Goal: Transaction & Acquisition: Purchase product/service

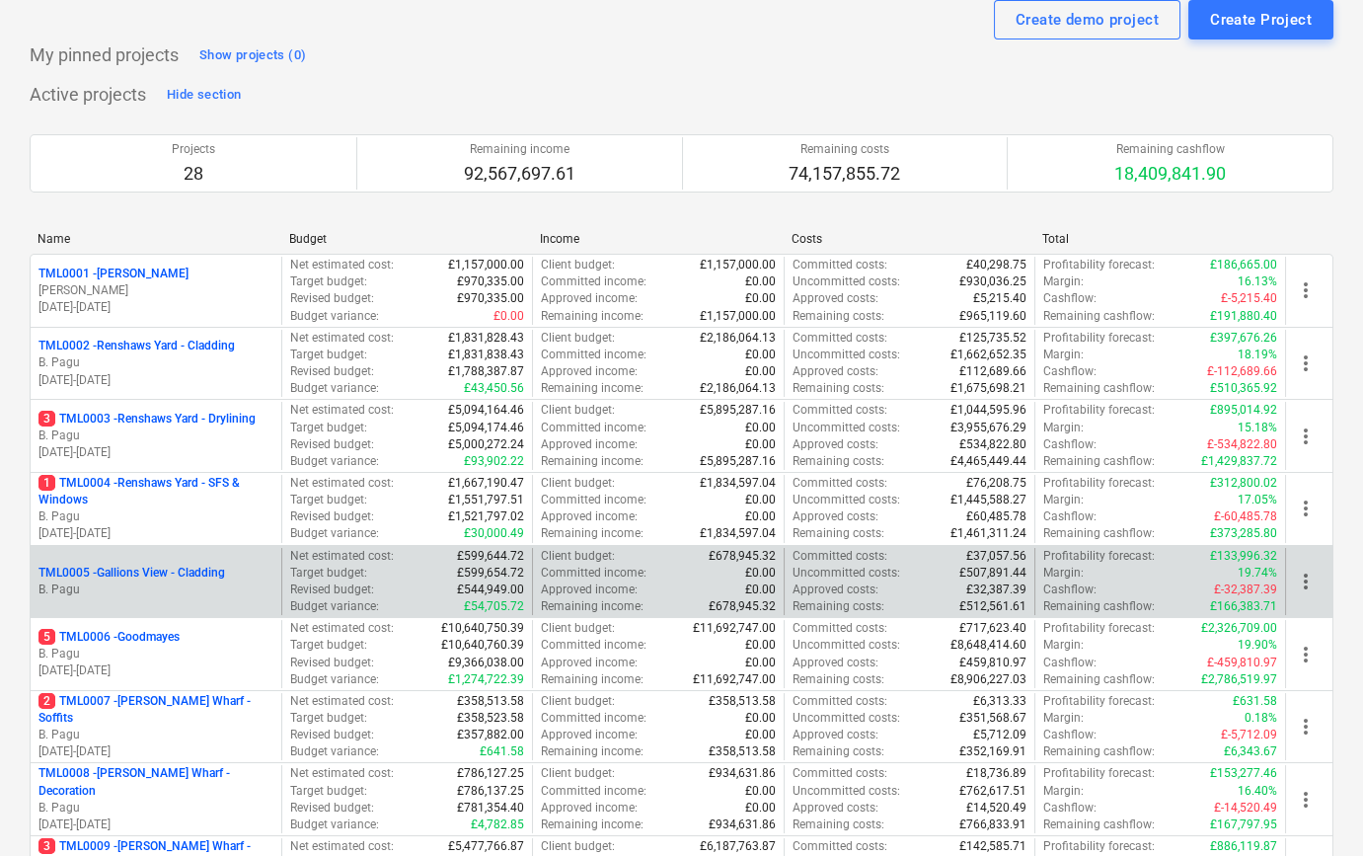
scroll to position [269, 0]
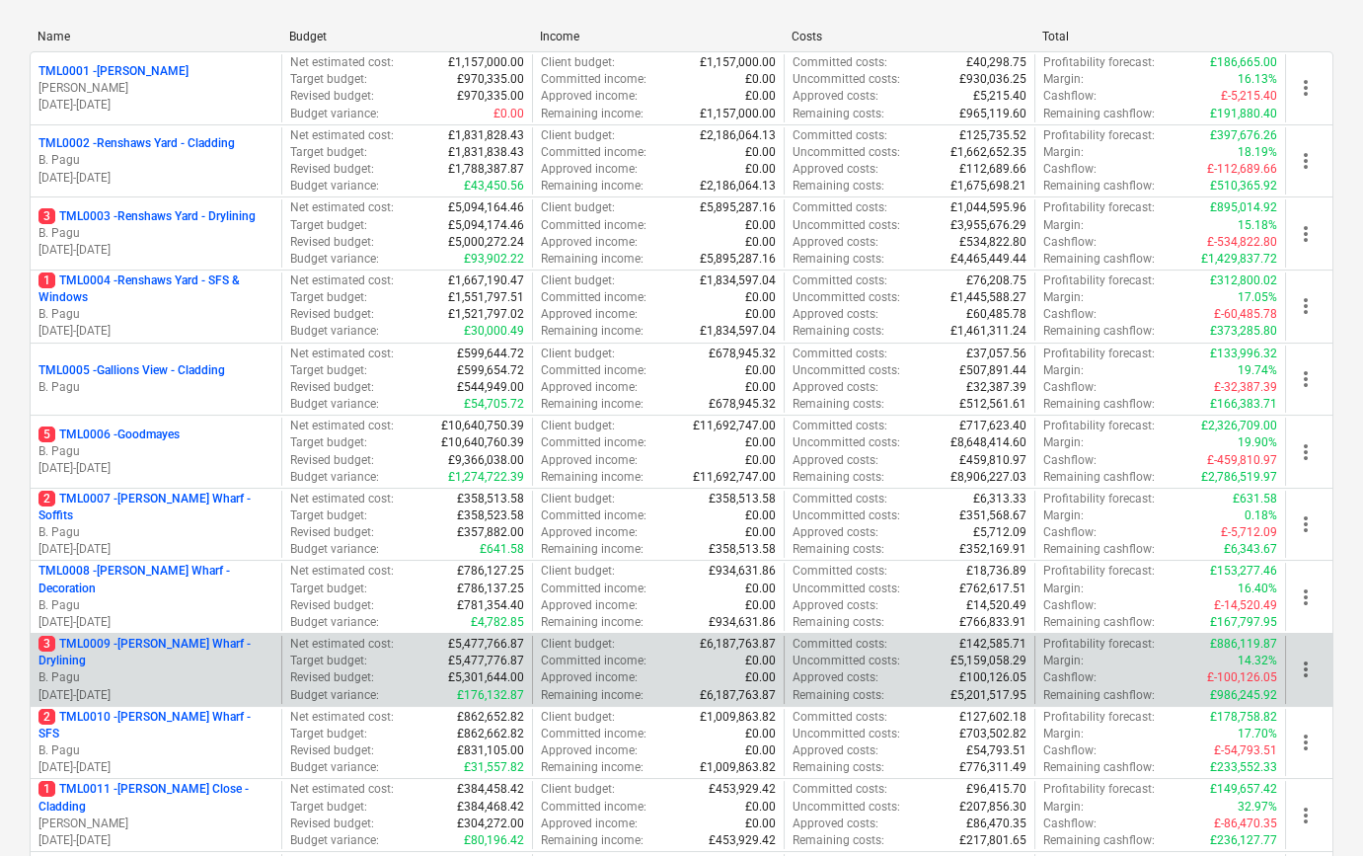
click at [220, 654] on p "3 TML0009 - [PERSON_NAME] Wharf - Drylining" at bounding box center [156, 653] width 235 height 34
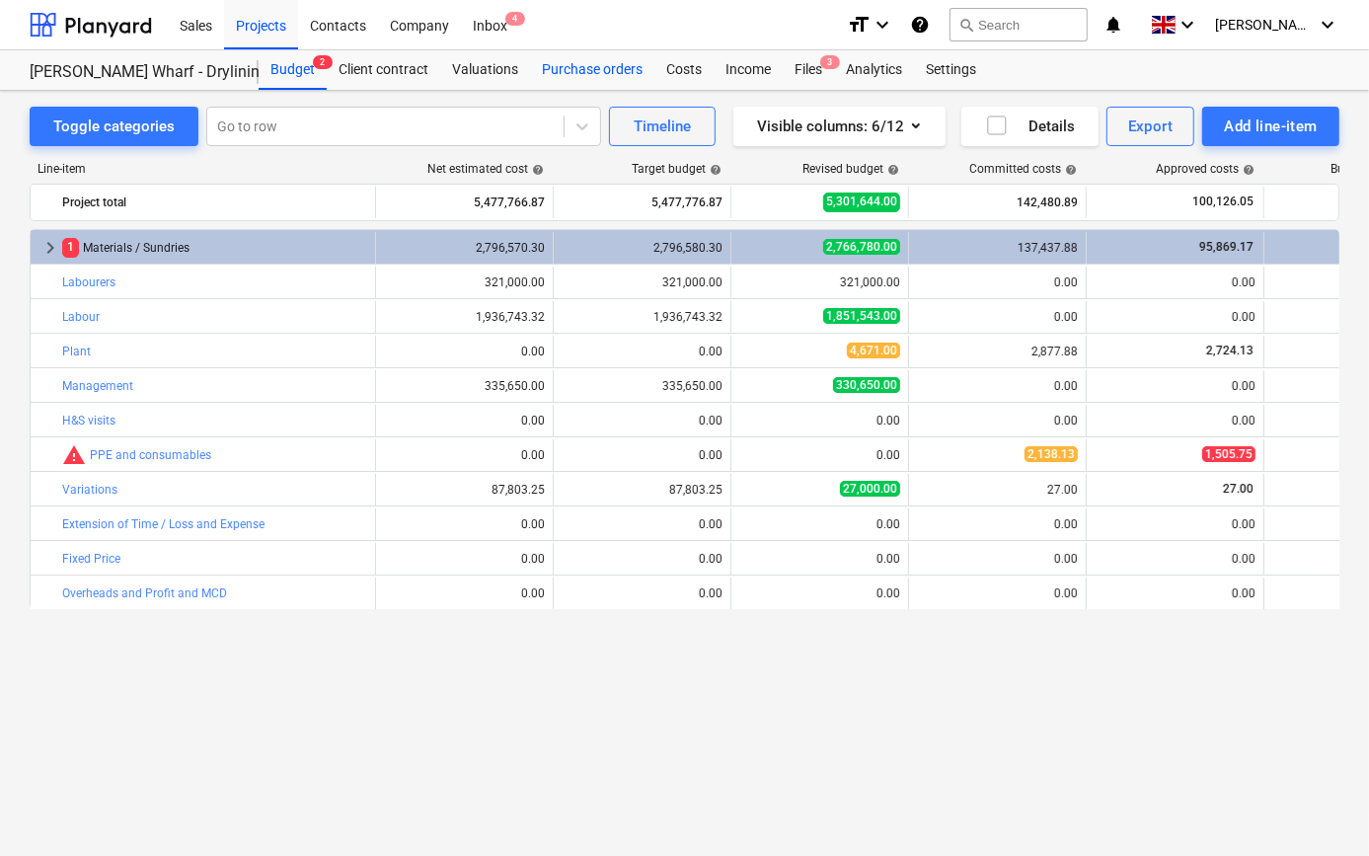
click at [567, 67] on div "Purchase orders" at bounding box center [592, 69] width 124 height 39
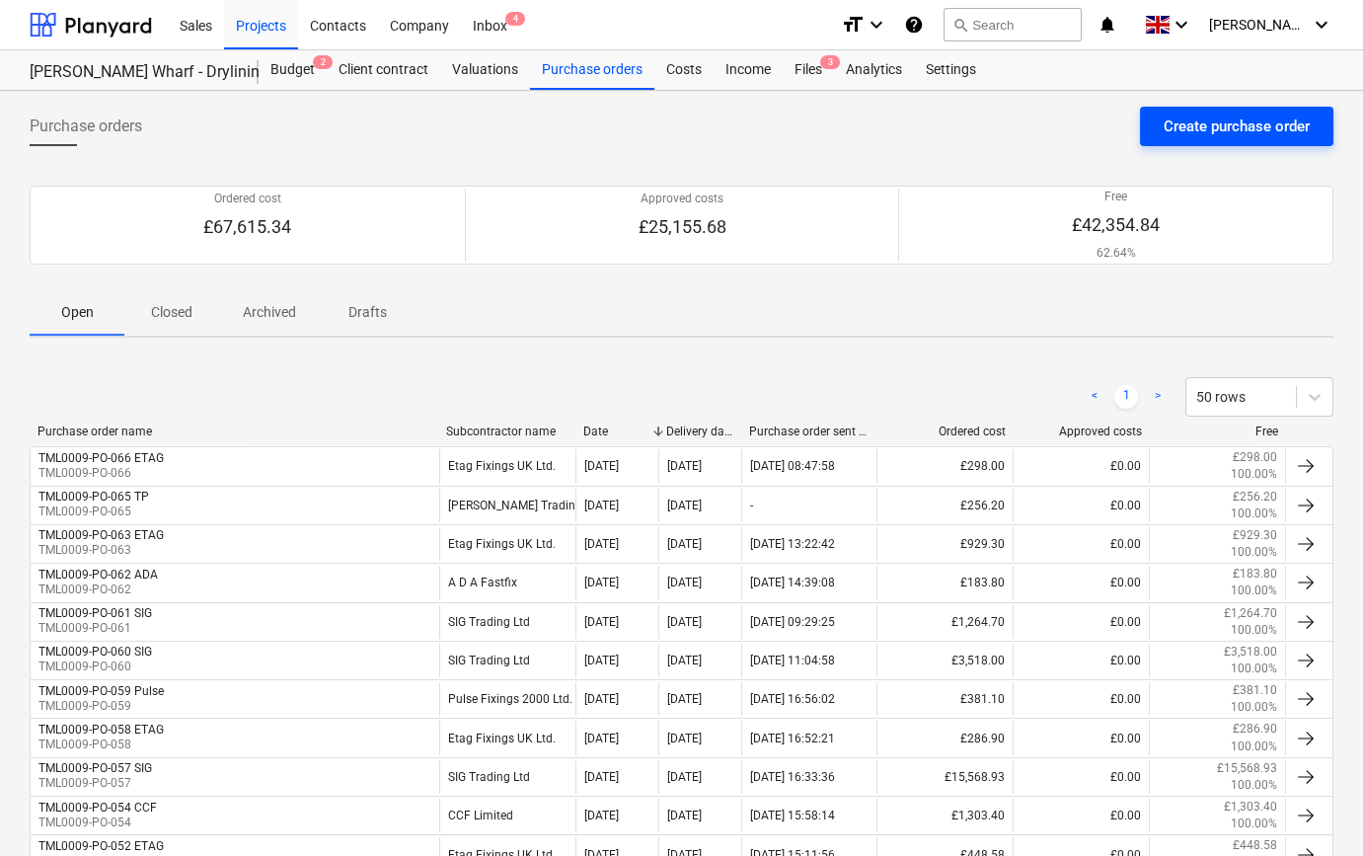
click at [1217, 126] on div "Create purchase order" at bounding box center [1237, 127] width 146 height 26
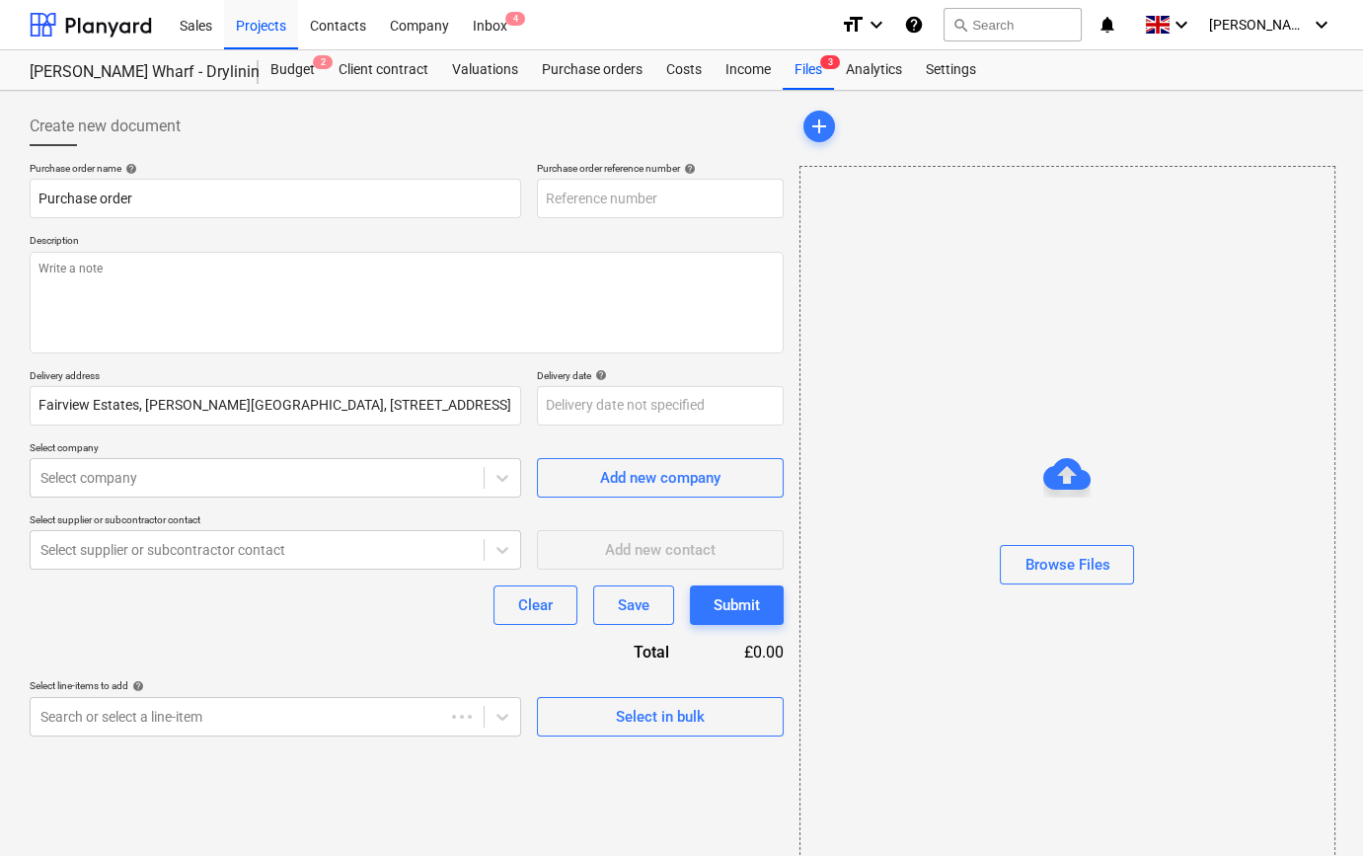
type textarea "x"
type input "TML0009-PO-067"
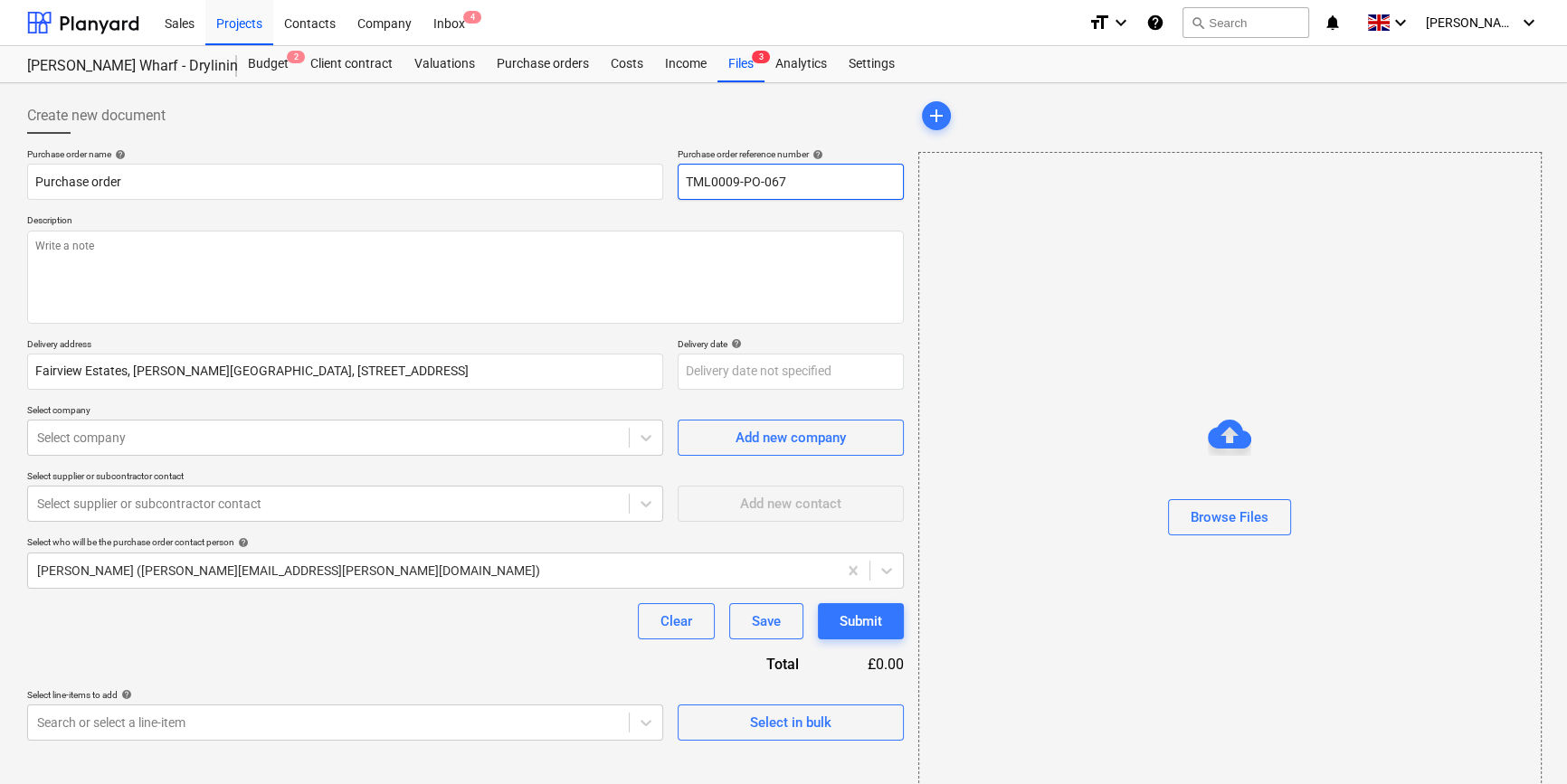
drag, startPoint x: 784, startPoint y: 180, endPoint x: 684, endPoint y: 182, distance: 100.0
click at [684, 182] on input "TML0009-PO-067" at bounding box center [790, 181] width 226 height 36
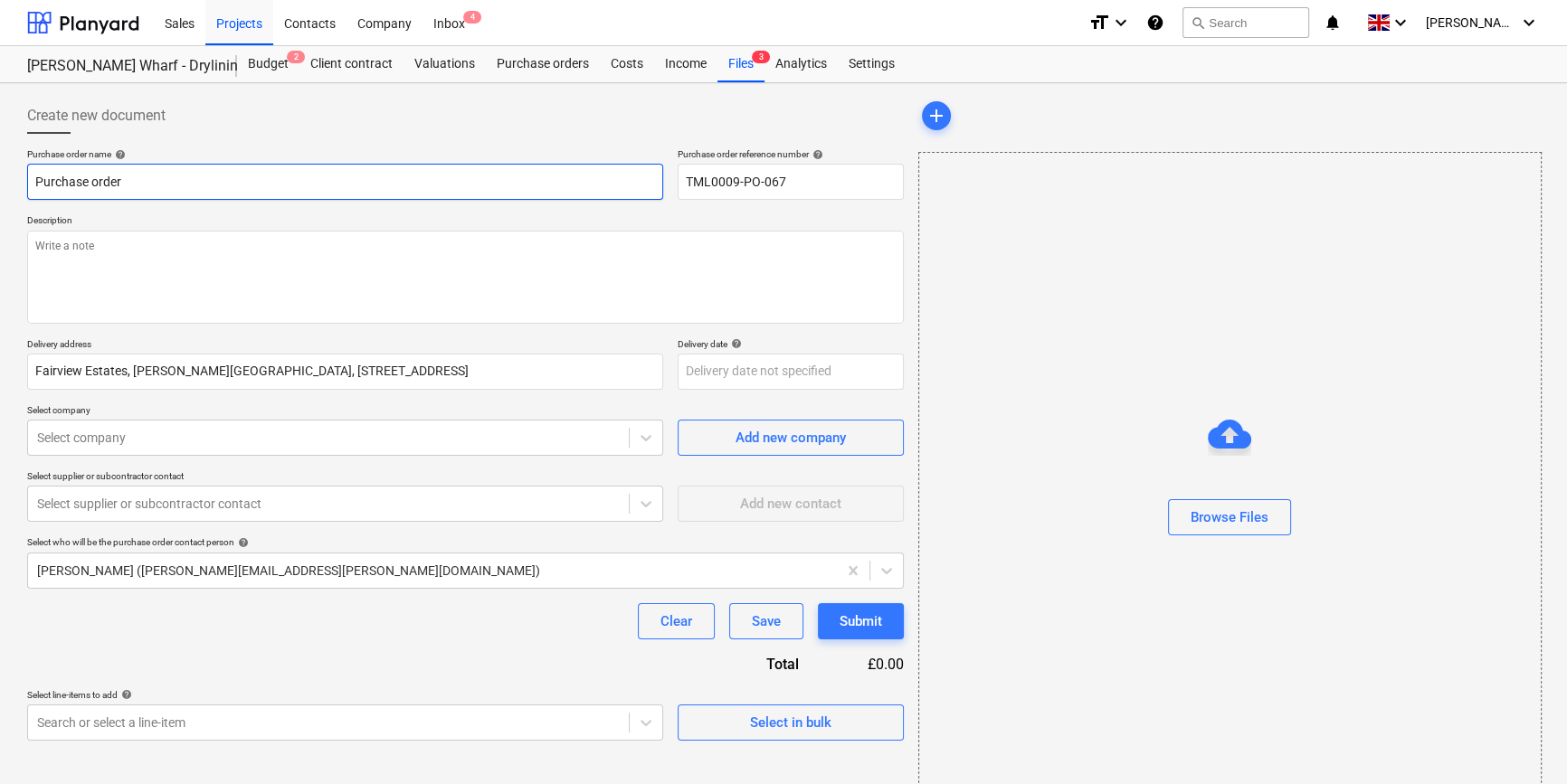
drag, startPoint x: 127, startPoint y: 176, endPoint x: 28, endPoint y: 181, distance: 99.1
click at [28, 181] on input "Purchase order" at bounding box center [345, 181] width 636 height 36
type textarea "x"
paste input "TML0009-PO-067"
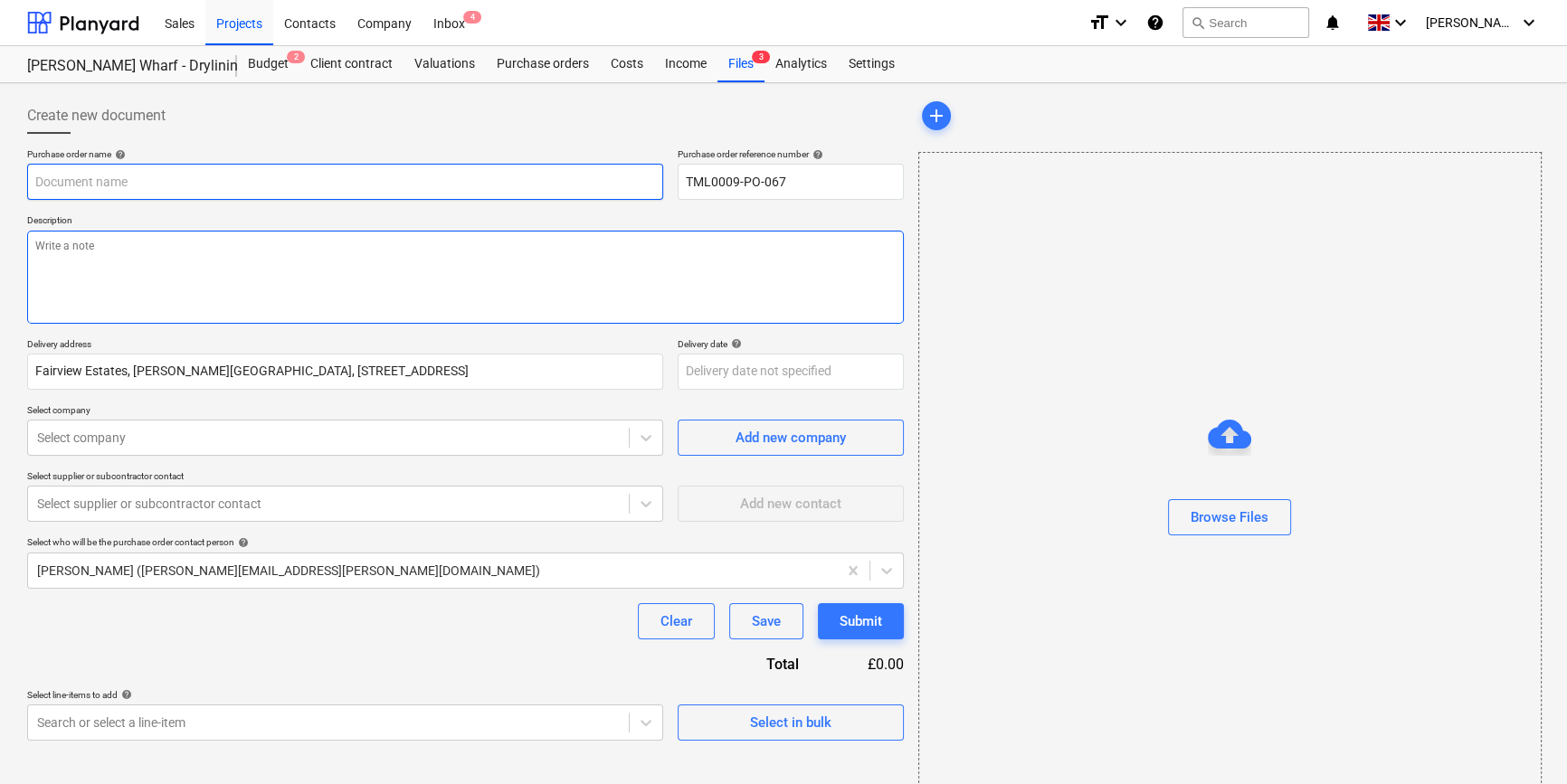
type textarea "x"
type input "TML0009-PO-067"
type textarea "x"
type input "TML0009-PO-067"
type textarea "x"
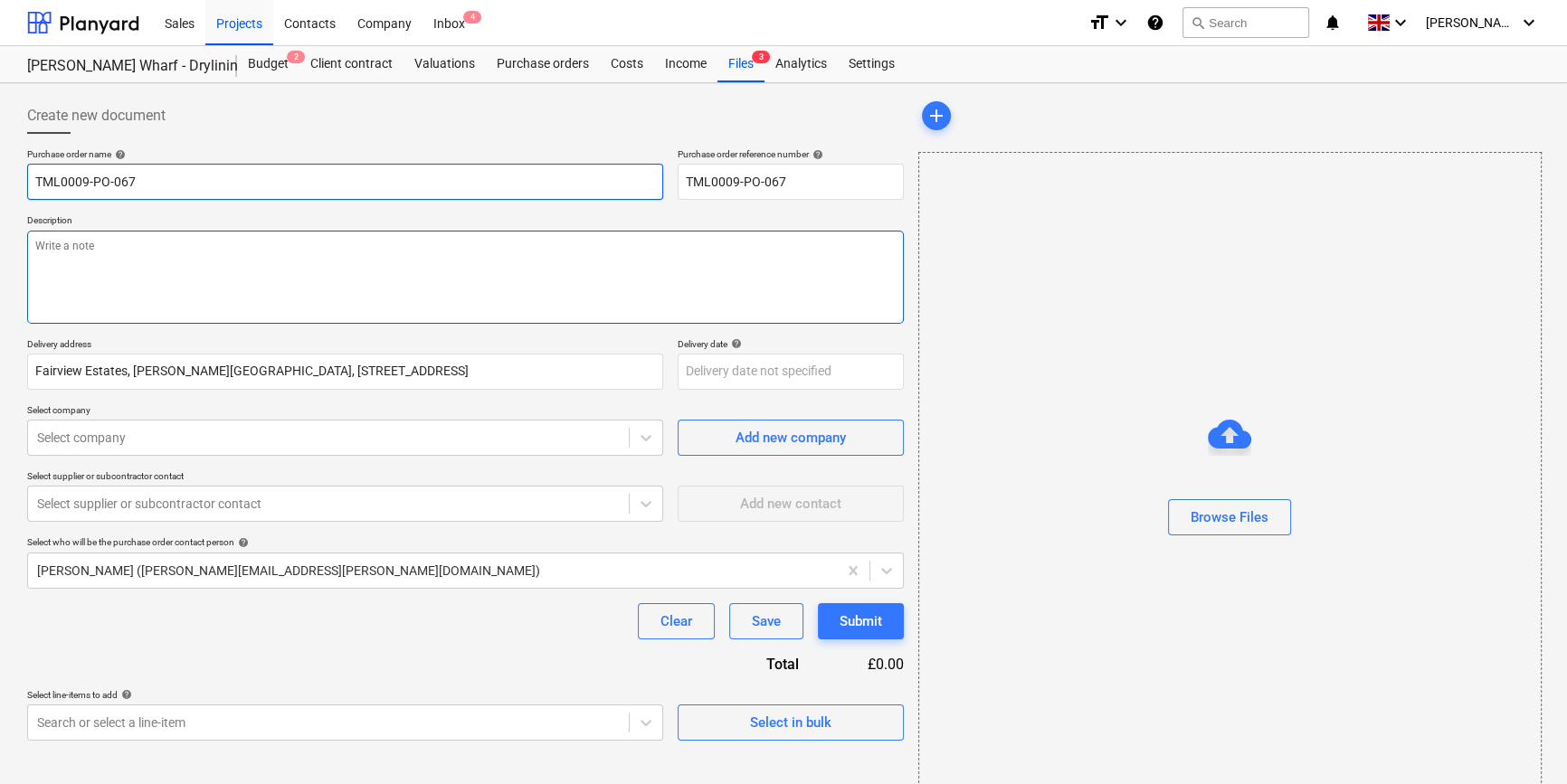
type input "TML0009-PO-067 S"
type textarea "x"
type input "TML0009-PO-067 SI"
type textarea "x"
type input "TML0009-PO-067 SIG"
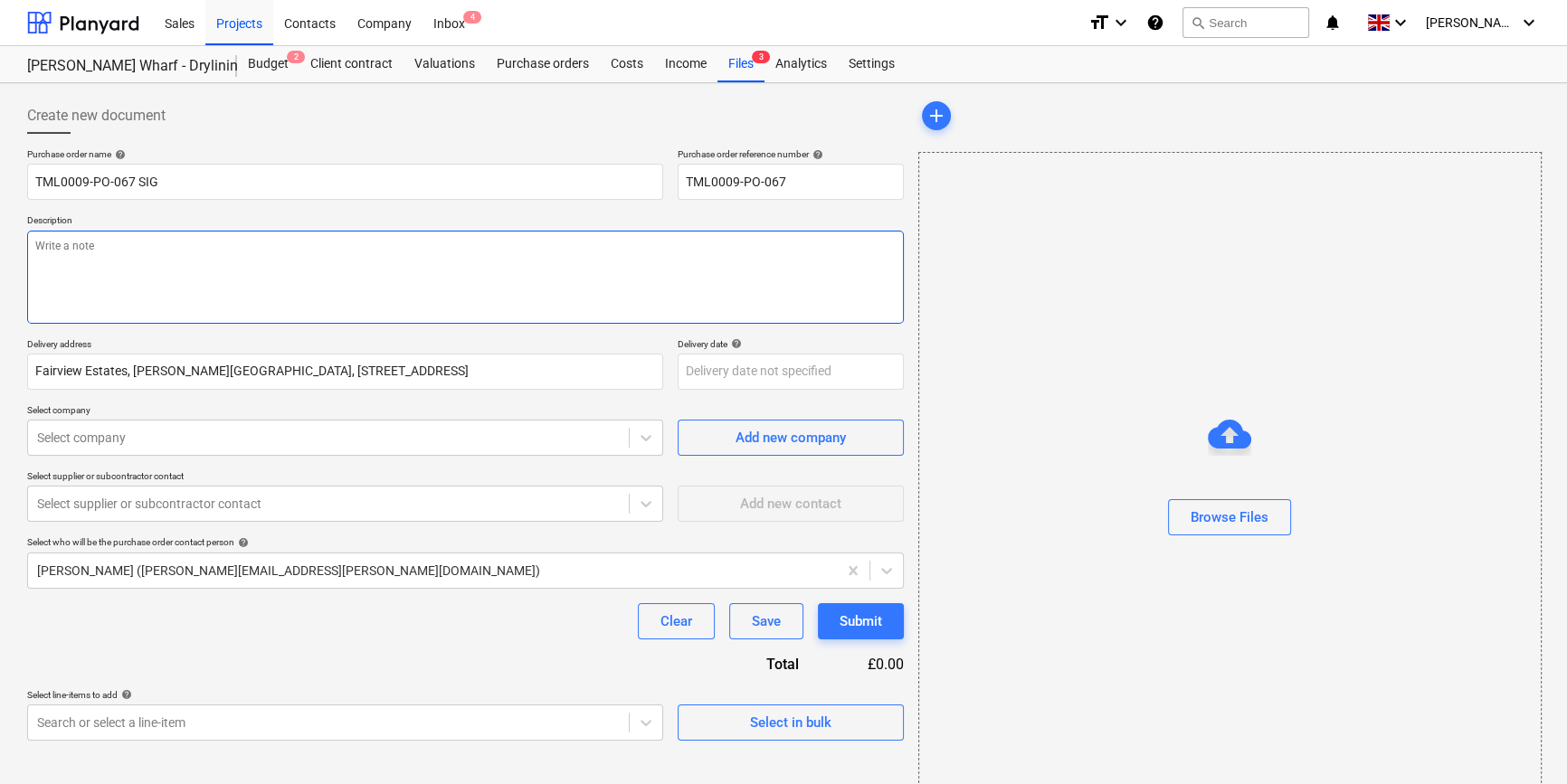
click at [36, 245] on textarea at bounding box center [466, 278] width 877 height 93
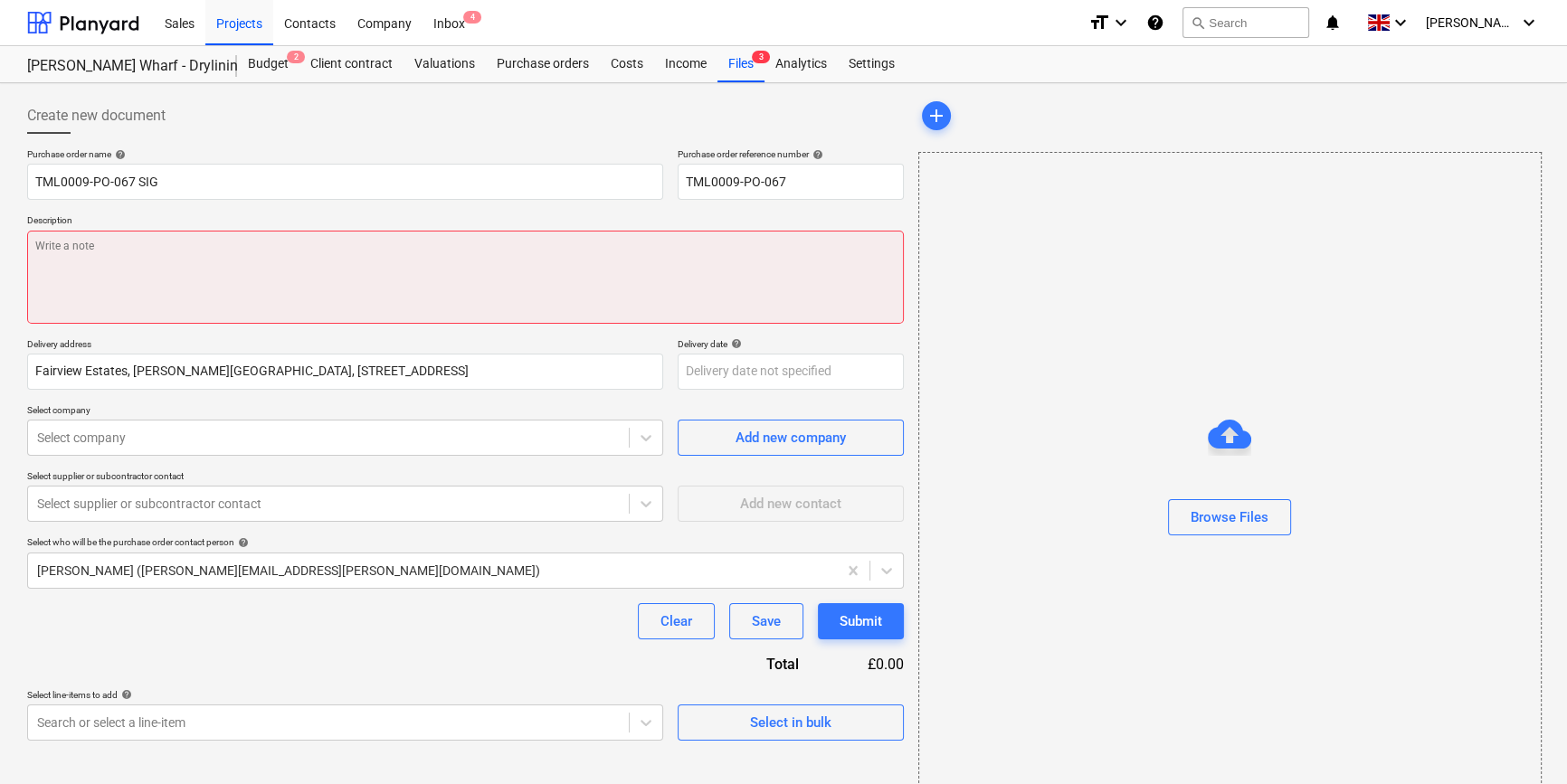
click at [82, 259] on textarea at bounding box center [466, 278] width 877 height 93
type textarea "x"
type textarea "S"
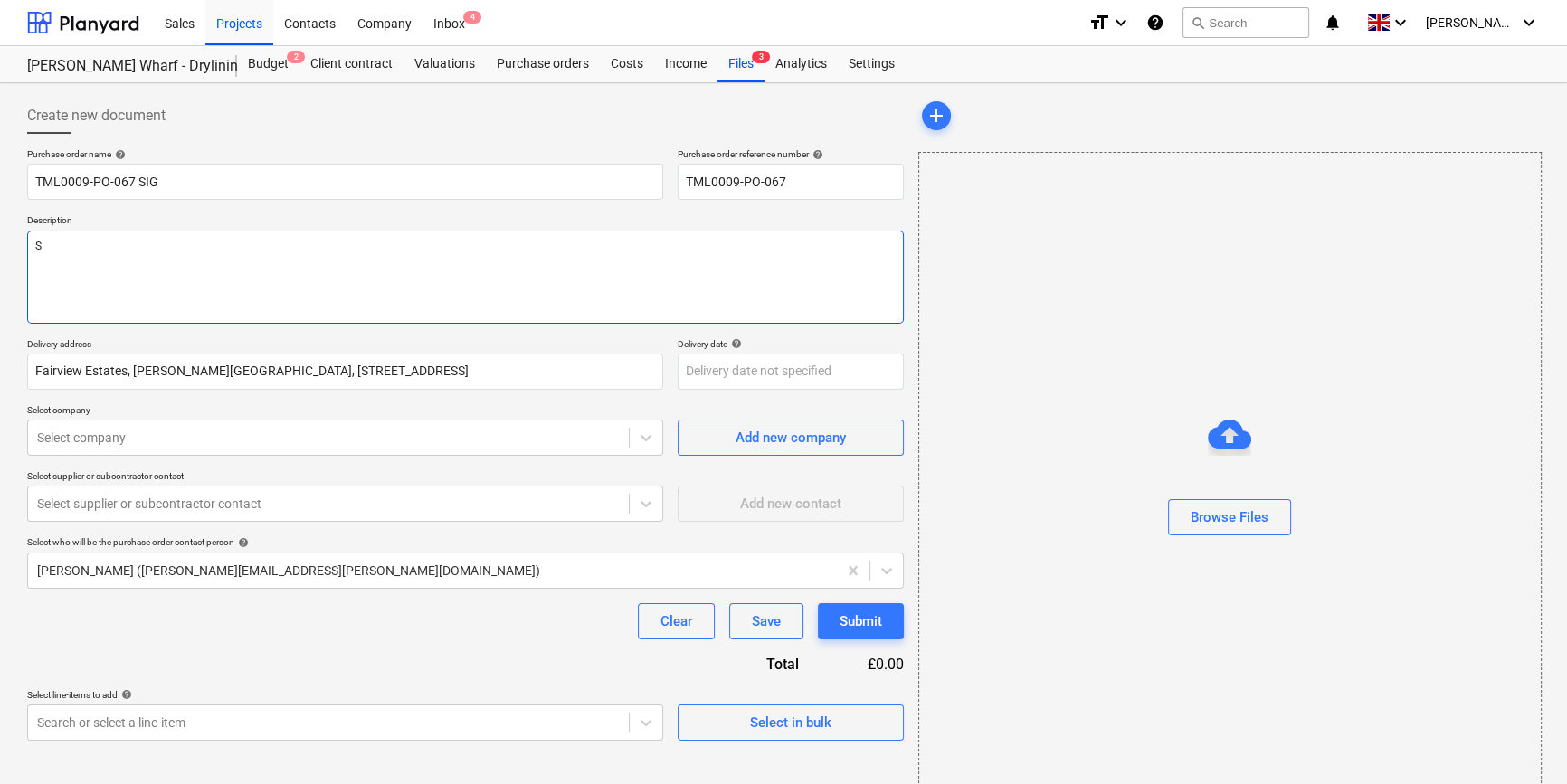
type textarea "x"
type textarea "Si"
type textarea "x"
type textarea "Sit"
type textarea "x"
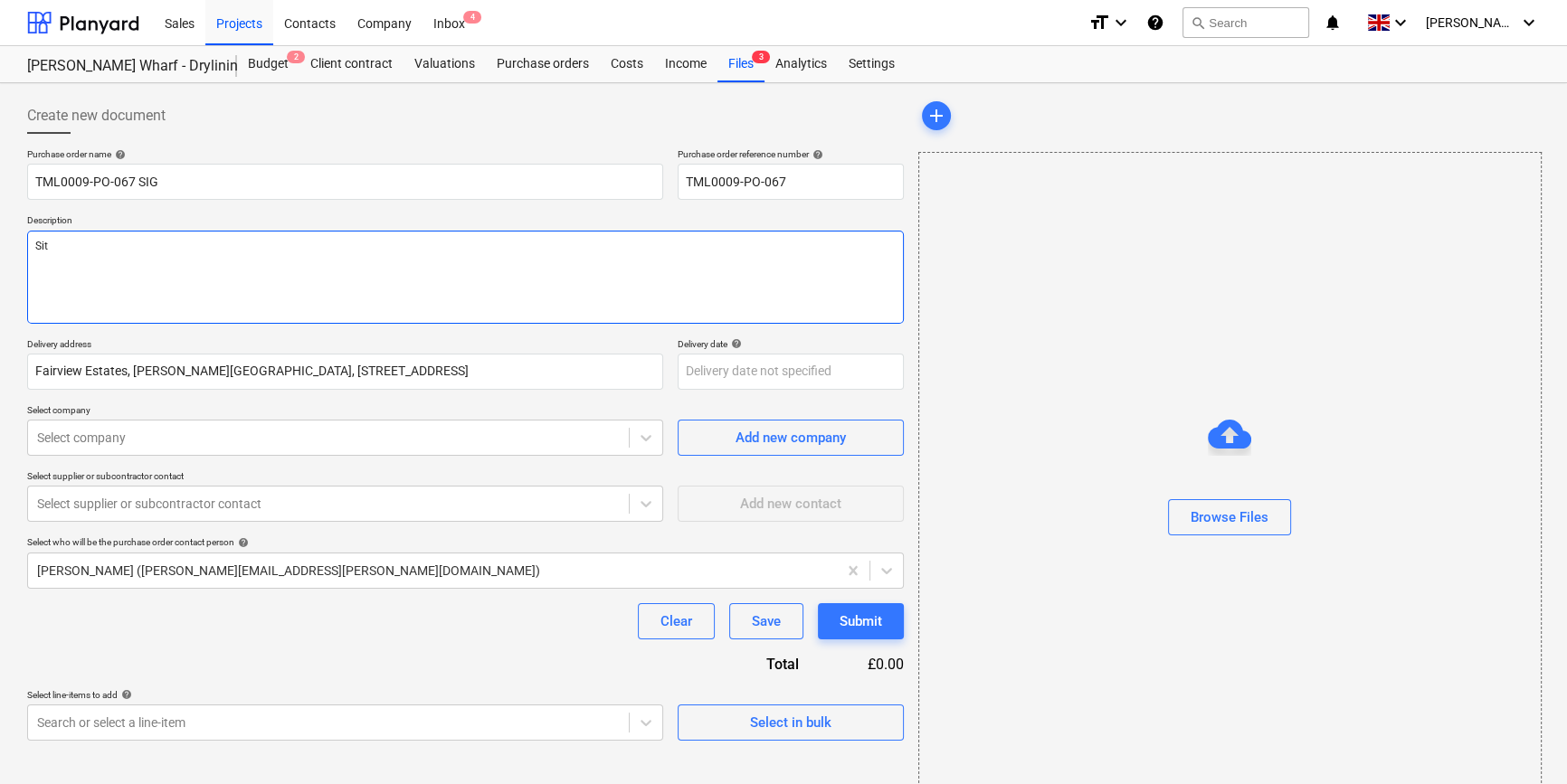
type textarea "Site"
type textarea "x"
type textarea "Site"
type textarea "x"
type textarea "Site c"
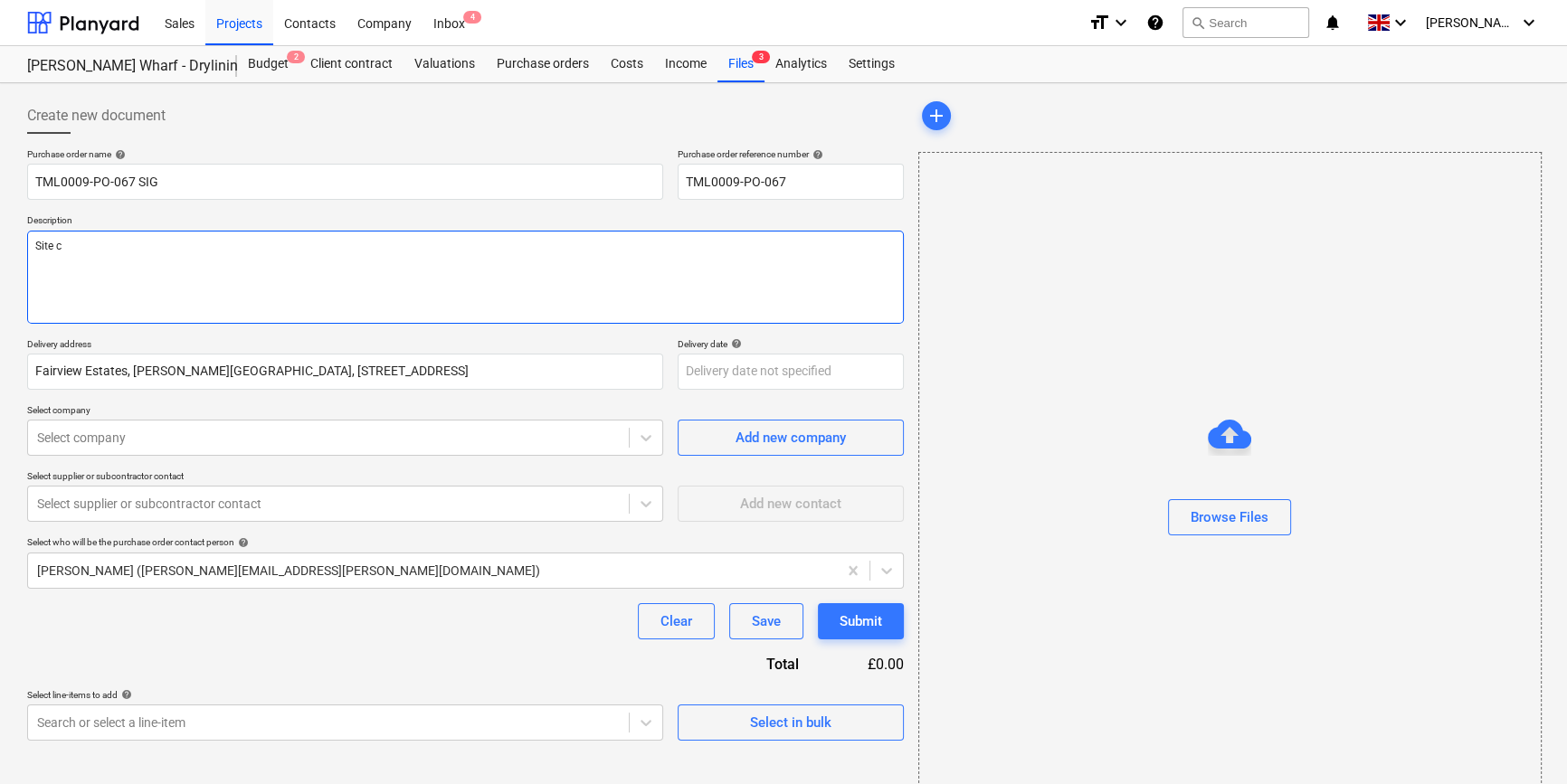
type textarea "x"
type textarea "Site co"
type textarea "x"
type textarea "Site con"
type textarea "x"
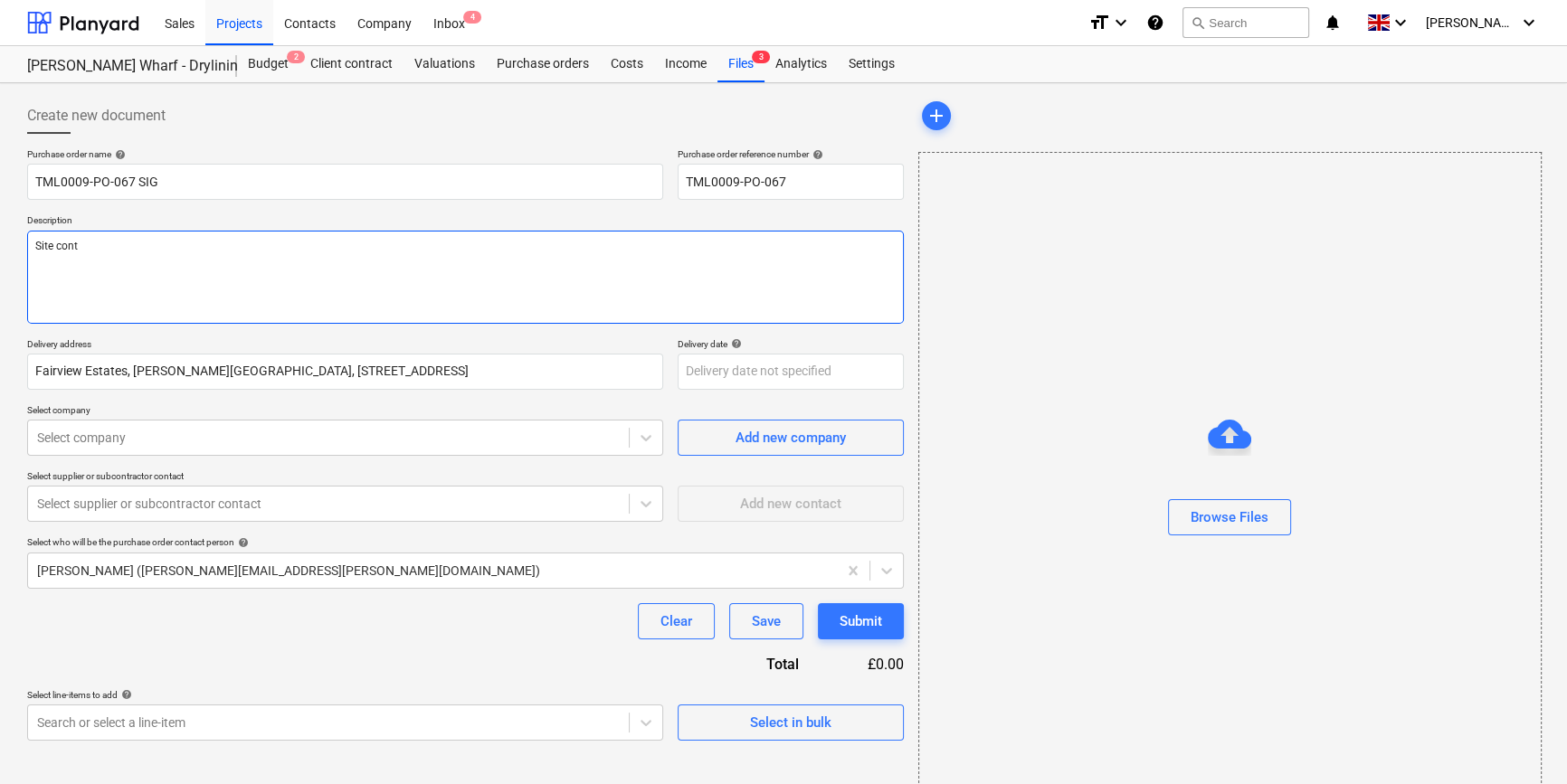
type textarea "Site contq"
type textarea "x"
type textarea "Site contqa"
type textarea "x"
type textarea "Site contqat"
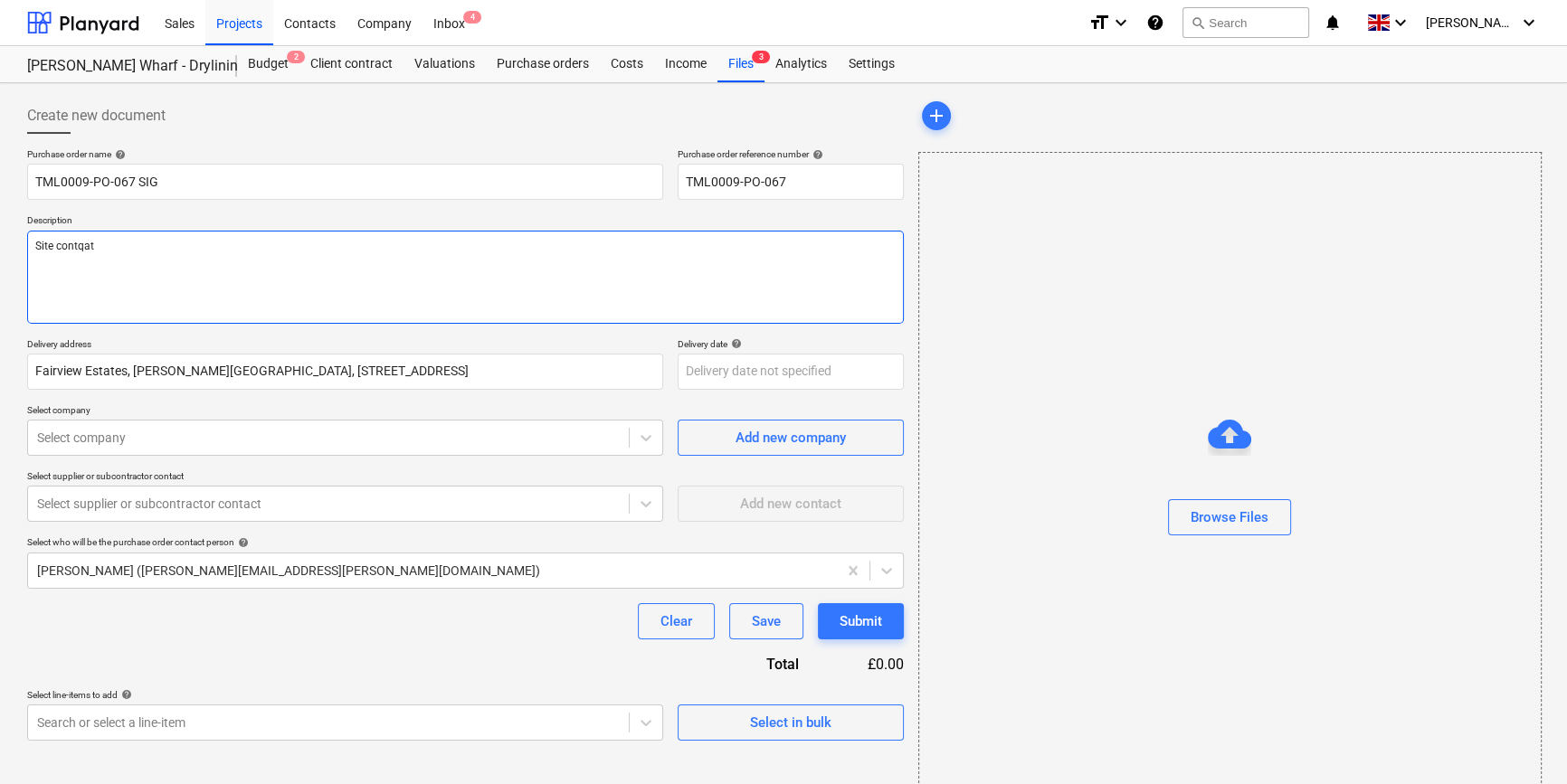
type textarea "x"
type textarea "Site contqa"
type textarea "x"
type textarea "Site contqac"
type textarea "x"
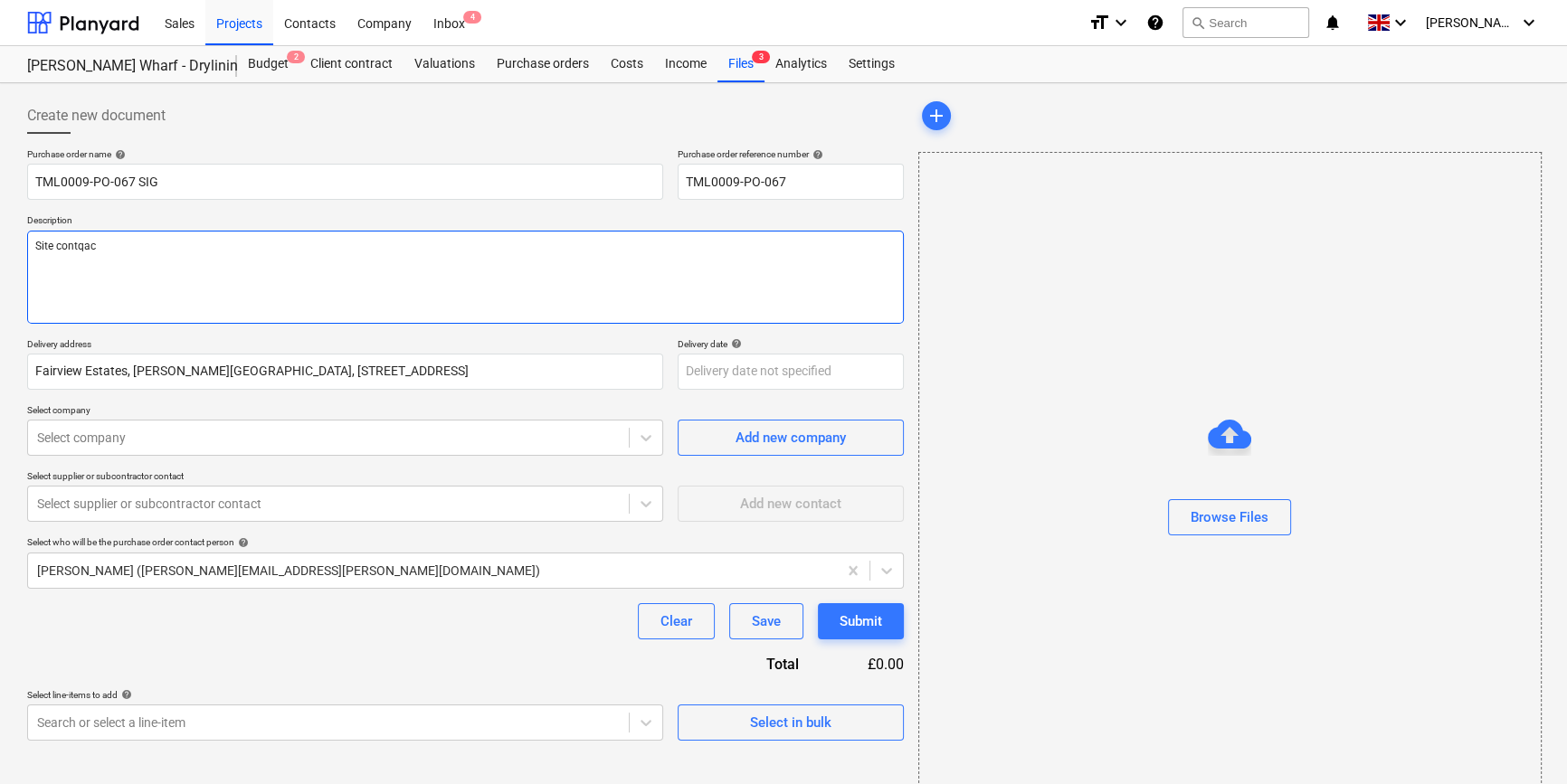
type textarea "Site contqa"
type textarea "x"
type textarea "Site contq"
type textarea "x"
type textarea "Site cont"
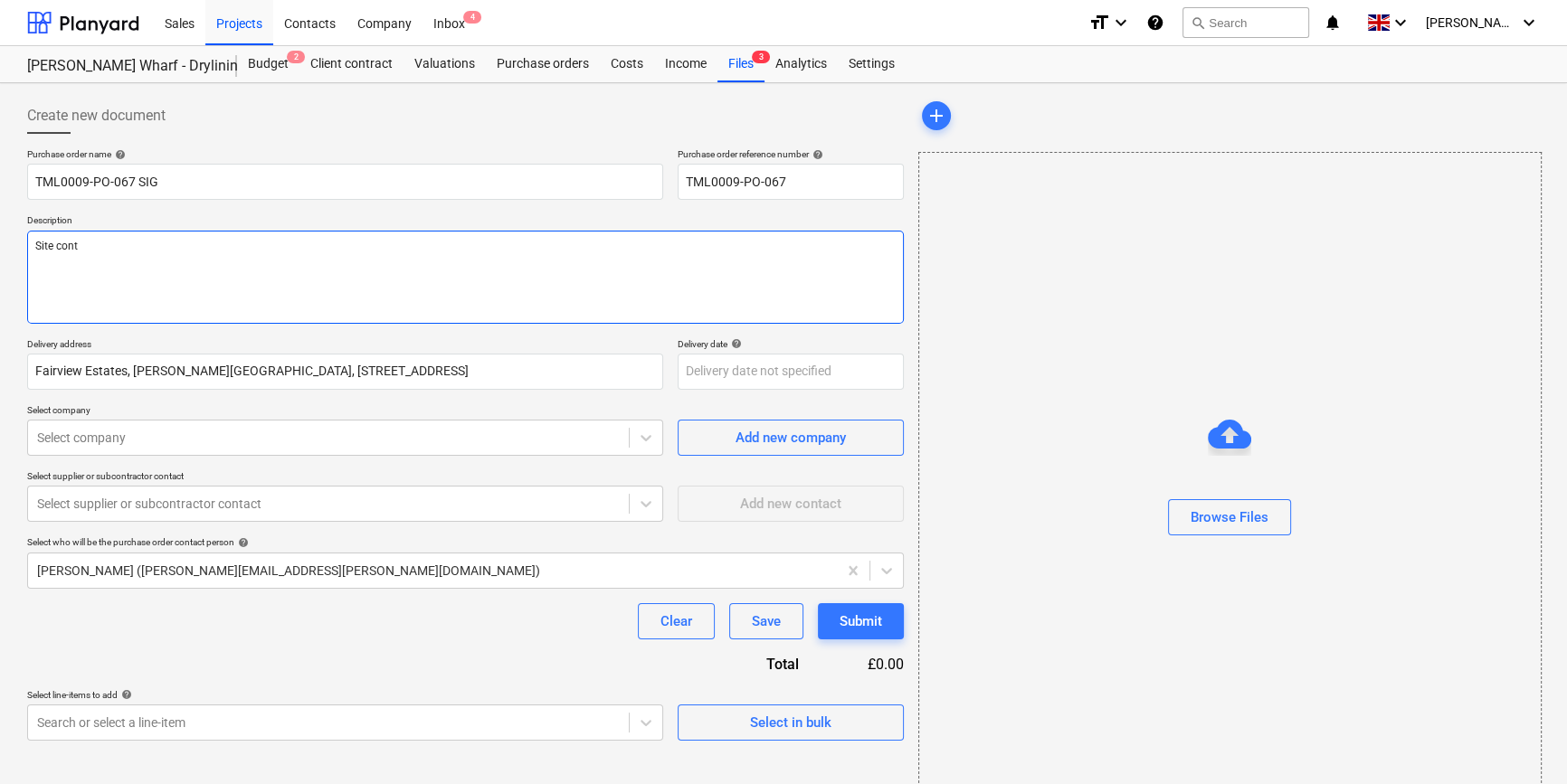
type textarea "x"
type textarea "Site conta"
type textarea "x"
type textarea "Site contac"
type textarea "x"
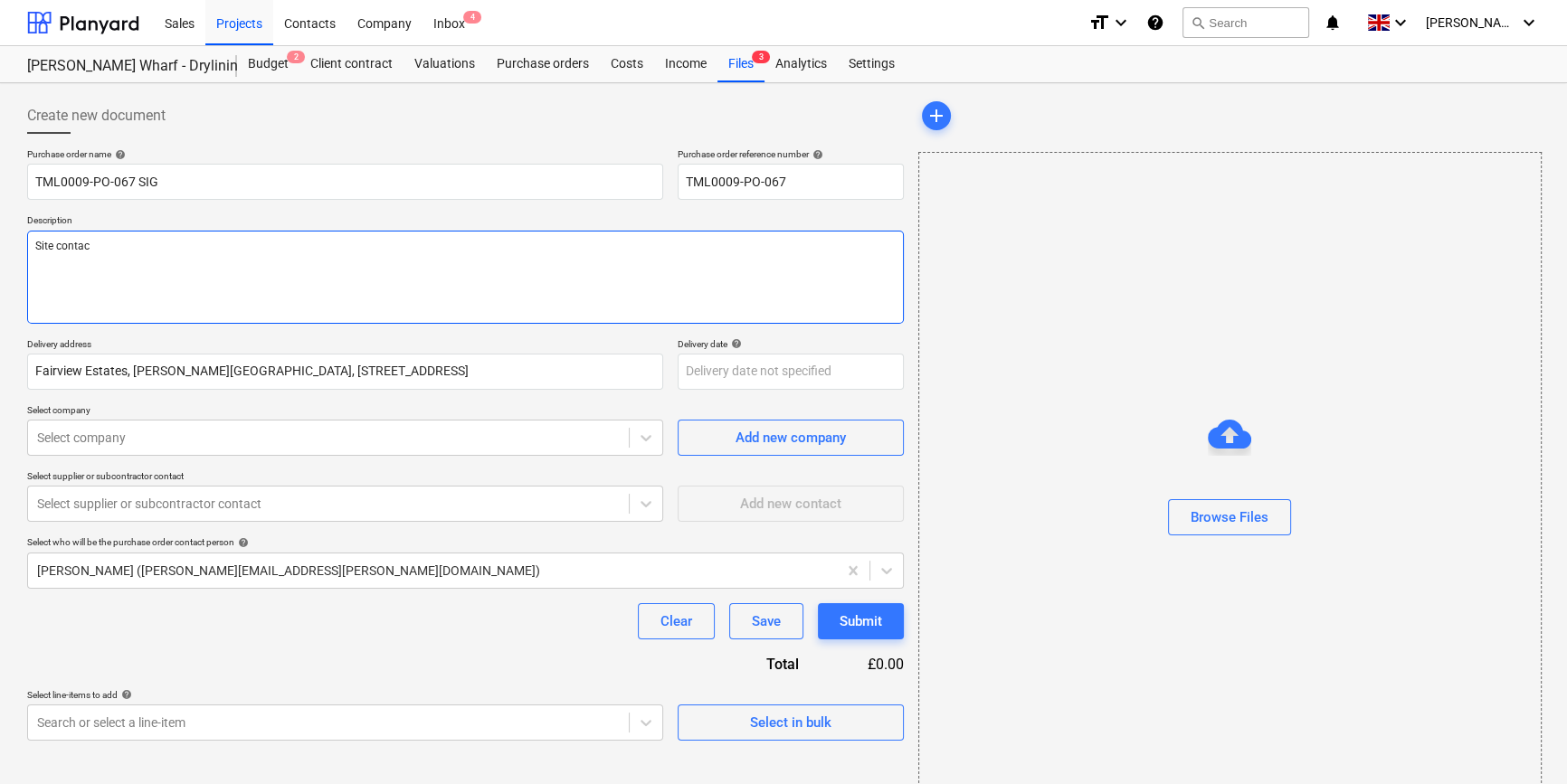
type textarea "Site contact"
type textarea "x"
type textarea "Site contact"
type textarea "x"
type textarea "Site contact L"
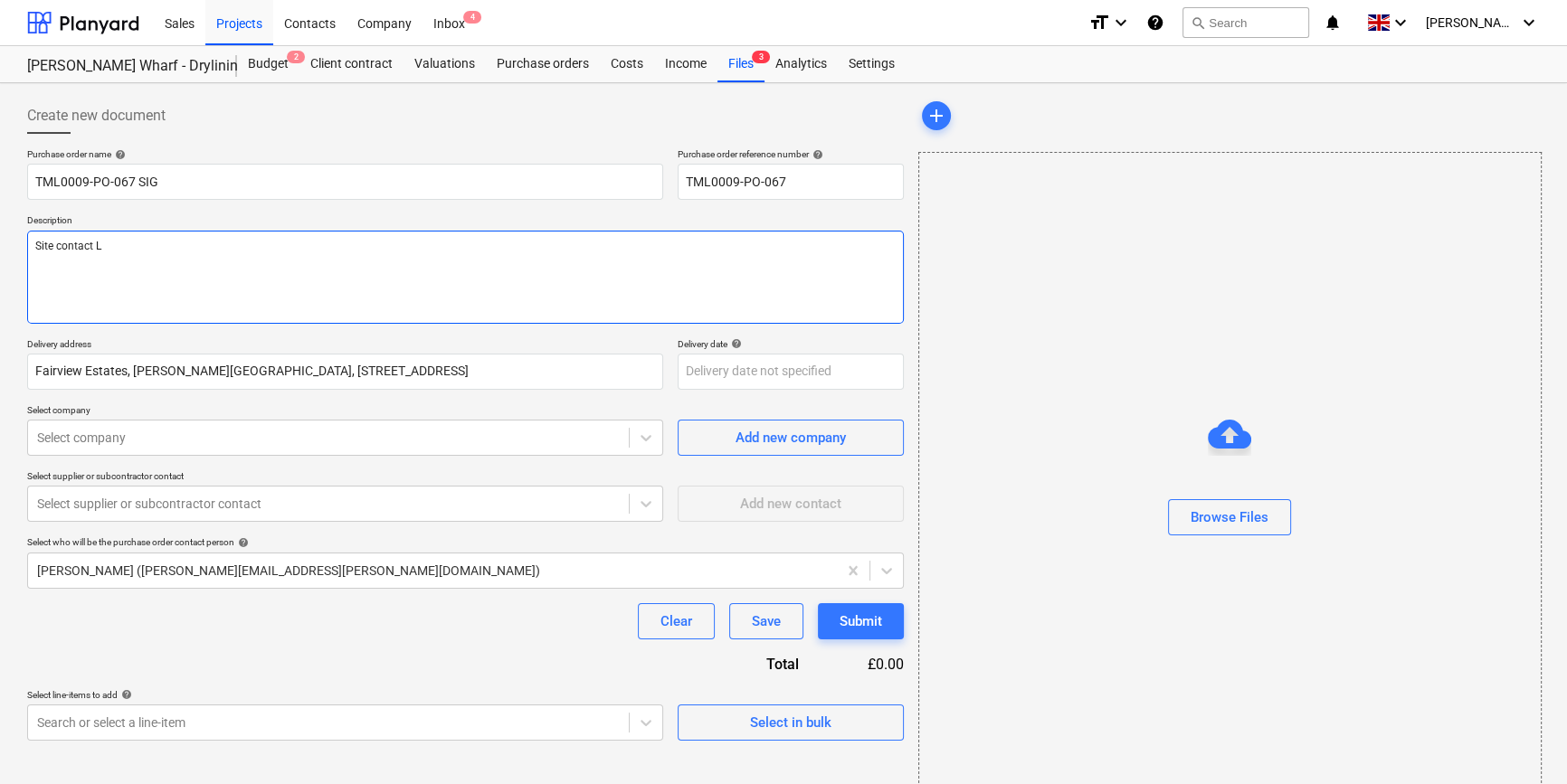
type textarea "x"
type textarea "Site contact Le"
type textarea "x"
type textarea "Site contact [PERSON_NAME]"
type textarea "x"
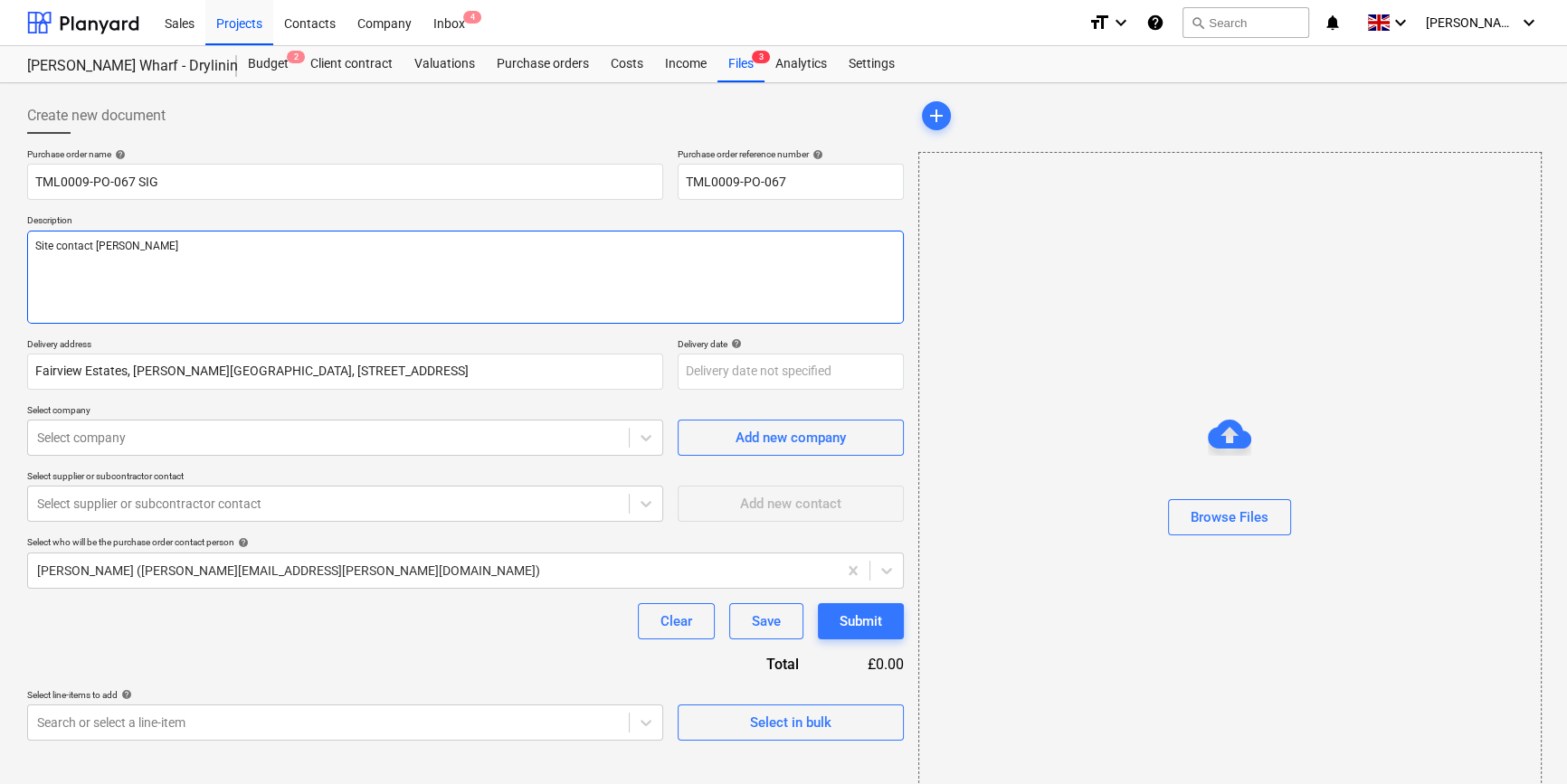
type textarea "Site contact [PERSON_NAME]"
type textarea "x"
type textarea "Site contact [PERSON_NAME]"
type textarea "x"
type textarea "Site contact [PERSON_NAME]"
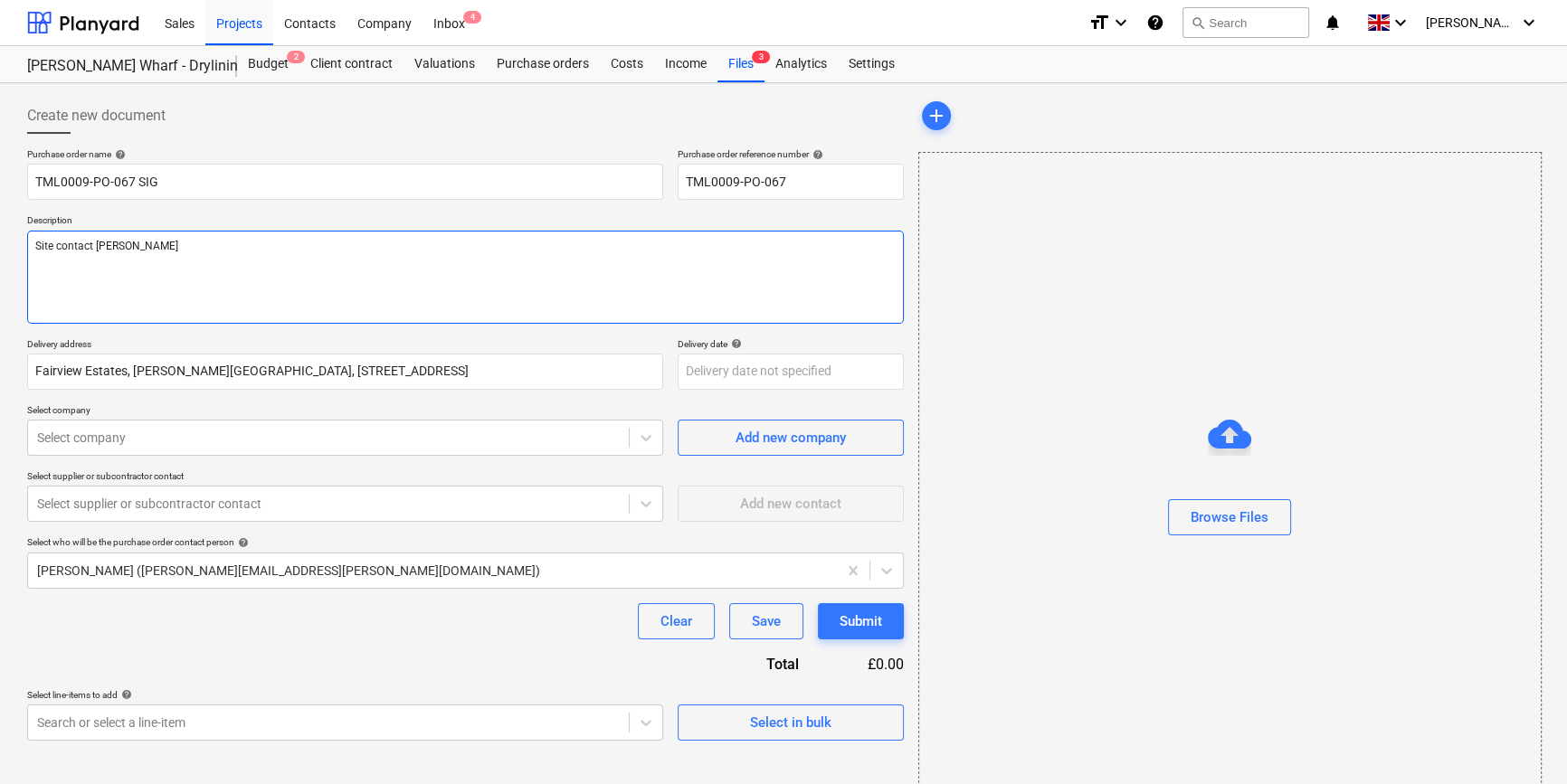
type textarea "x"
type textarea "Site contact [PERSON_NAME] 0"
type textarea "x"
type textarea "Site contact [PERSON_NAME] 07"
type textarea "x"
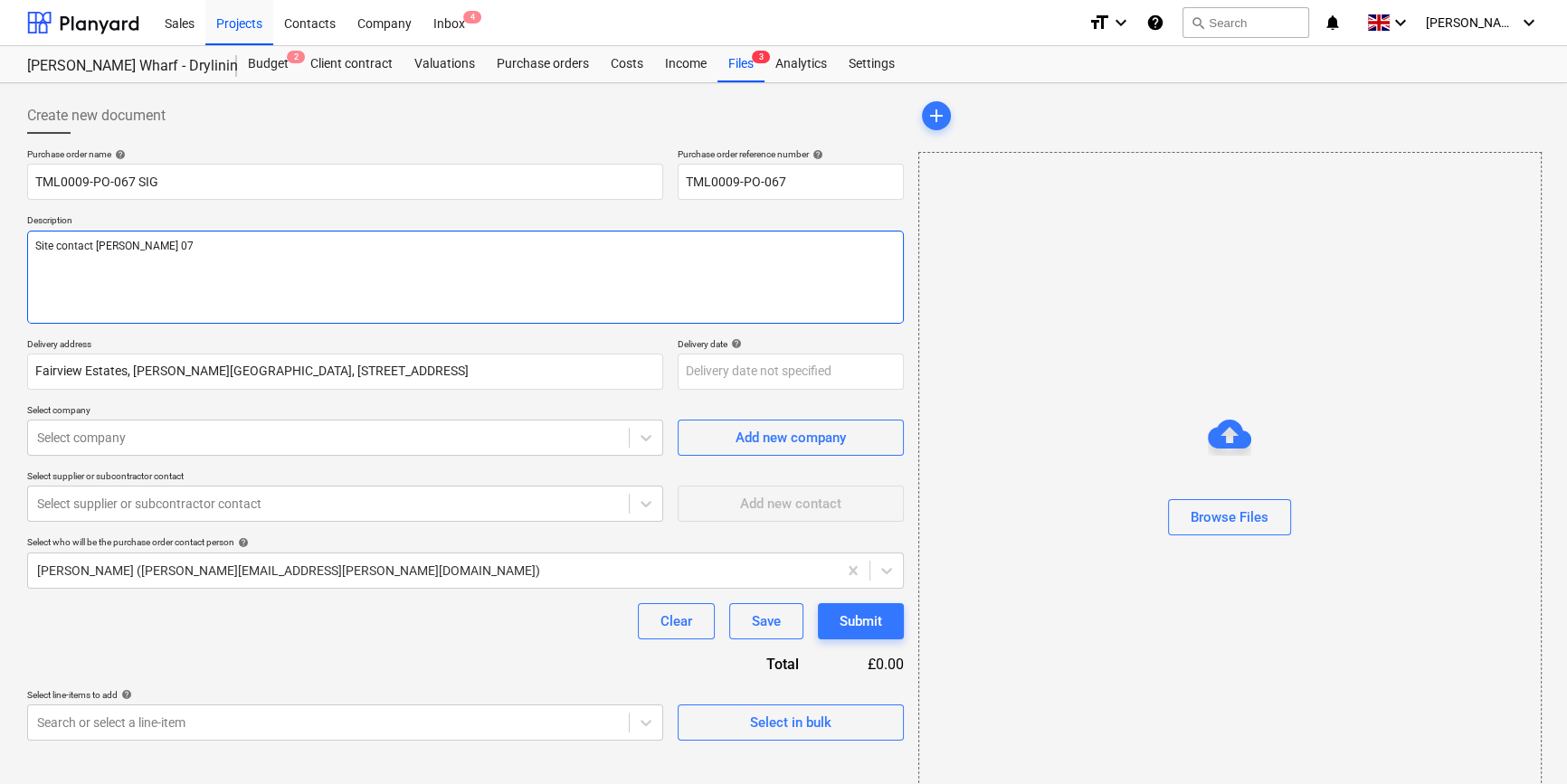
type textarea "Site contact [PERSON_NAME] 079"
type textarea "x"
type textarea "Site contact [PERSON_NAME] 0793"
type textarea "x"
type textarea "Site contact [PERSON_NAME] 07934"
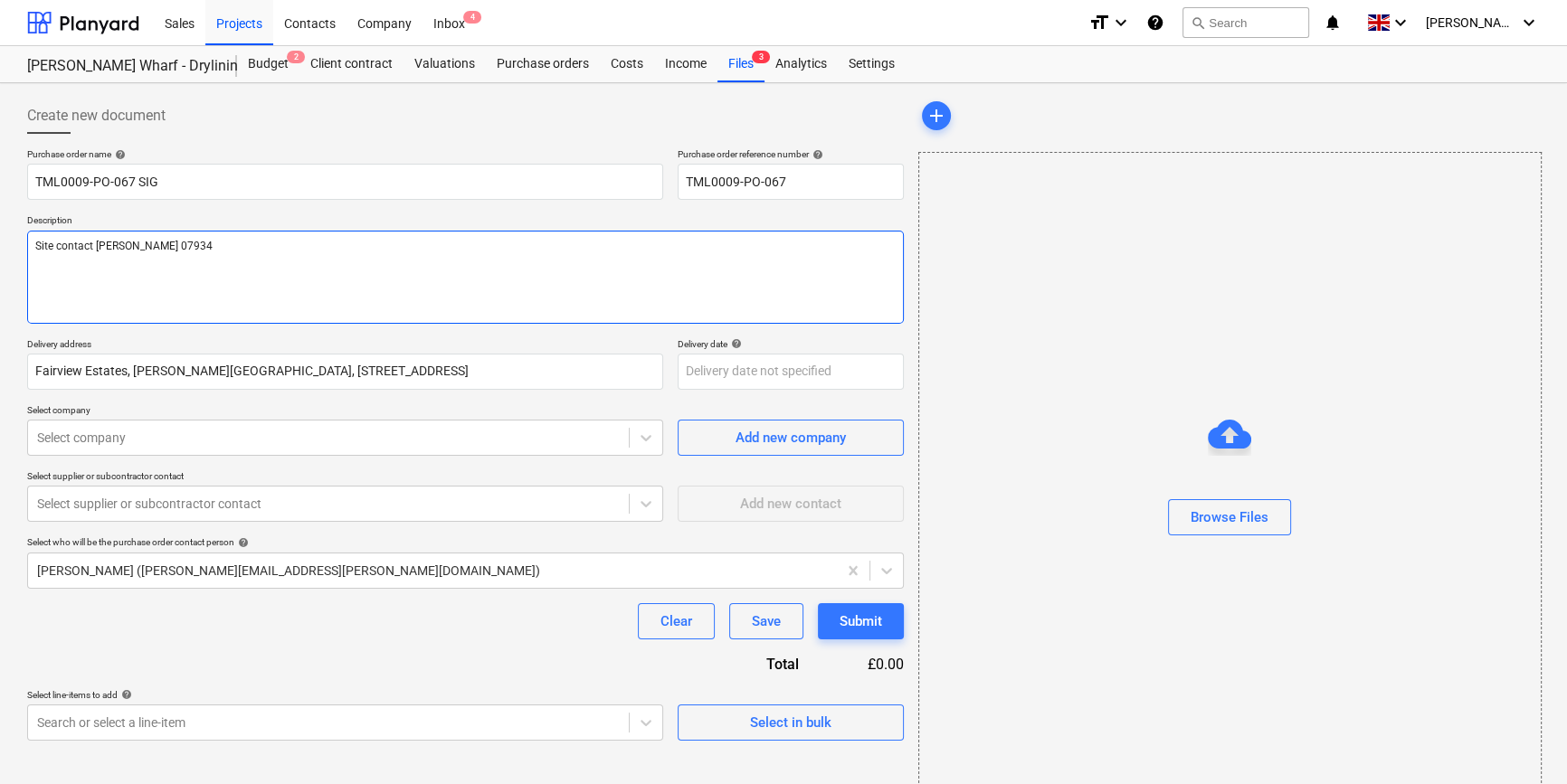
type textarea "x"
type textarea "Site contact [PERSON_NAME] 07934"
type textarea "x"
type textarea "Site contact [PERSON_NAME] 07934 7"
type textarea "x"
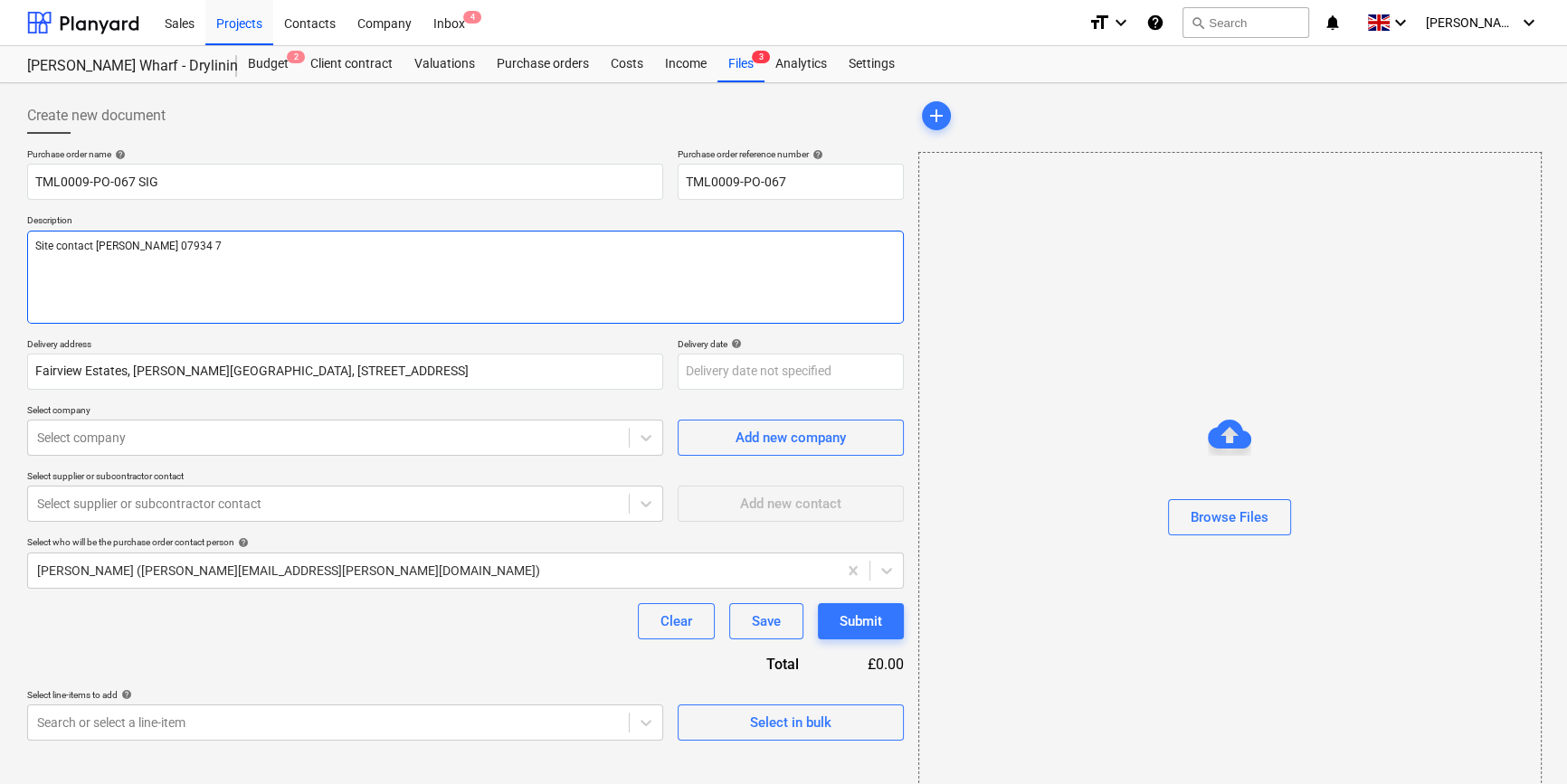
type textarea "Site contact [PERSON_NAME] [PHONE_NUMBER]"
type textarea "x"
type textarea "Site contact [PERSON_NAME] [PHONE_NUMBER]"
type textarea "x"
type textarea "Site contact [PERSON_NAME] [PHONE_NUMBER]"
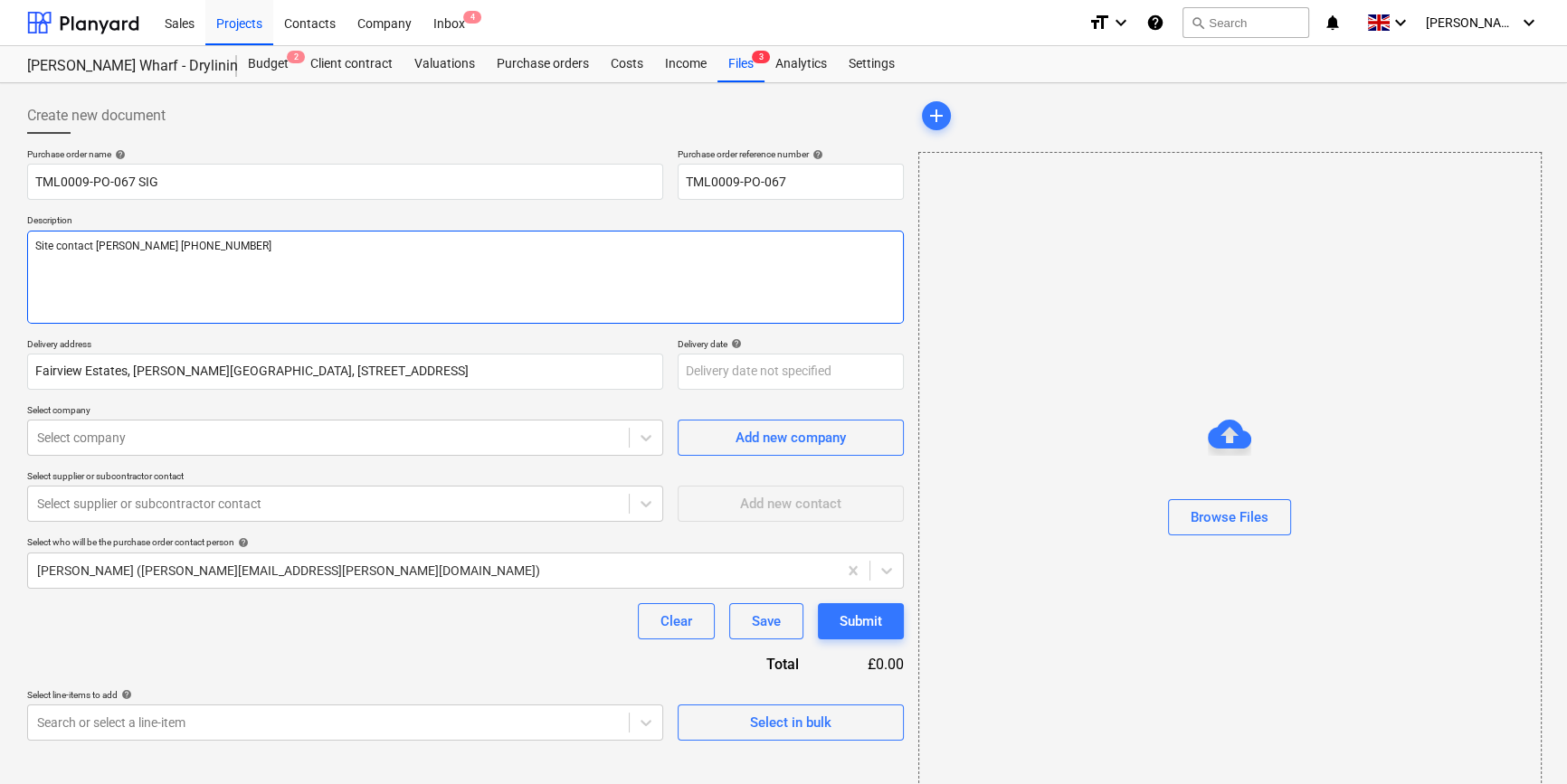
type textarea "x"
type textarea "Site contact [PERSON_NAME] [PHONE_NUMBER]"
type textarea "x"
type textarea "Site contact [PERSON_NAME] [PHONE_NUMBER]"
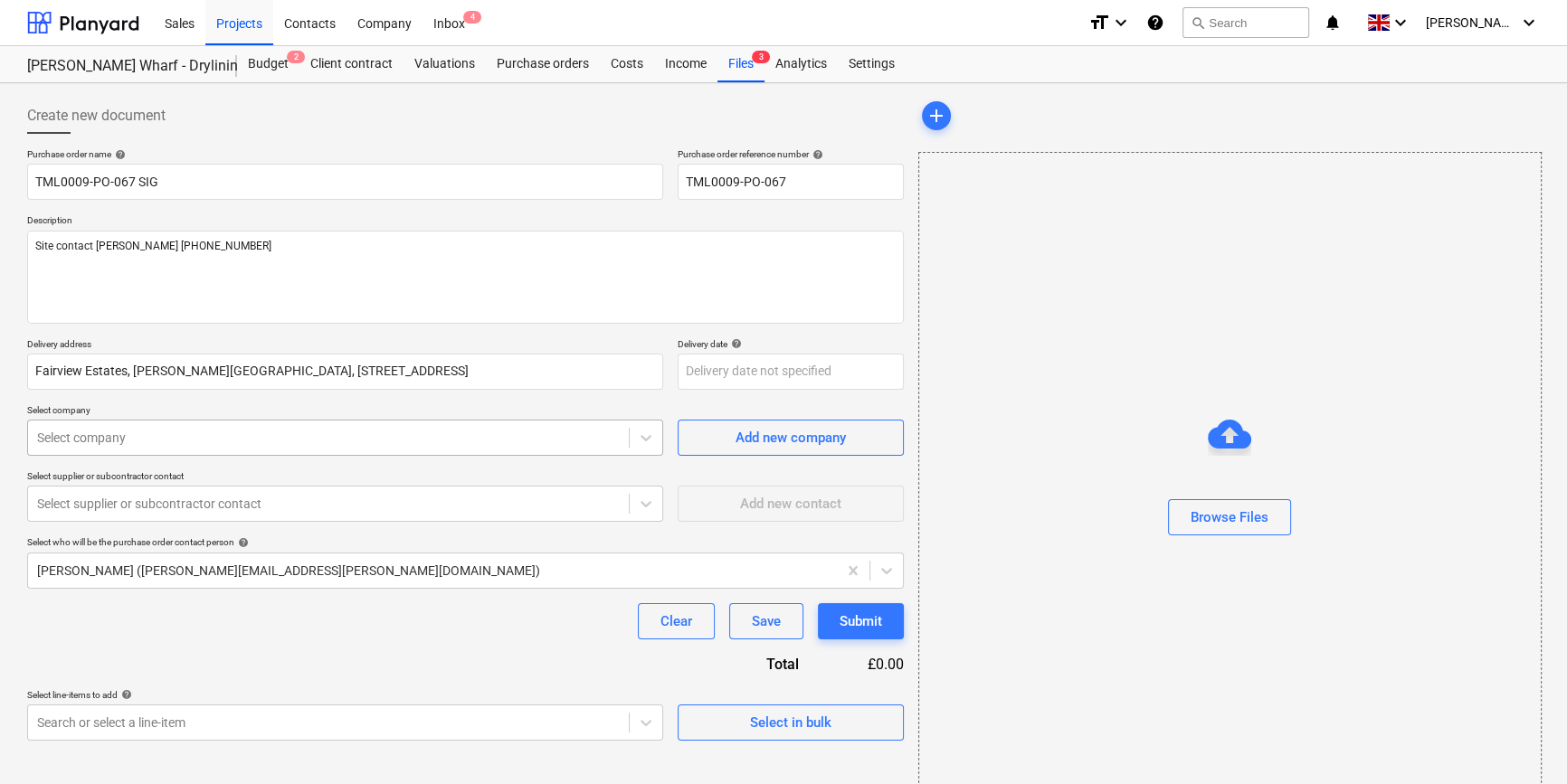
type textarea "x"
click at [247, 439] on div at bounding box center [328, 438] width 583 height 18
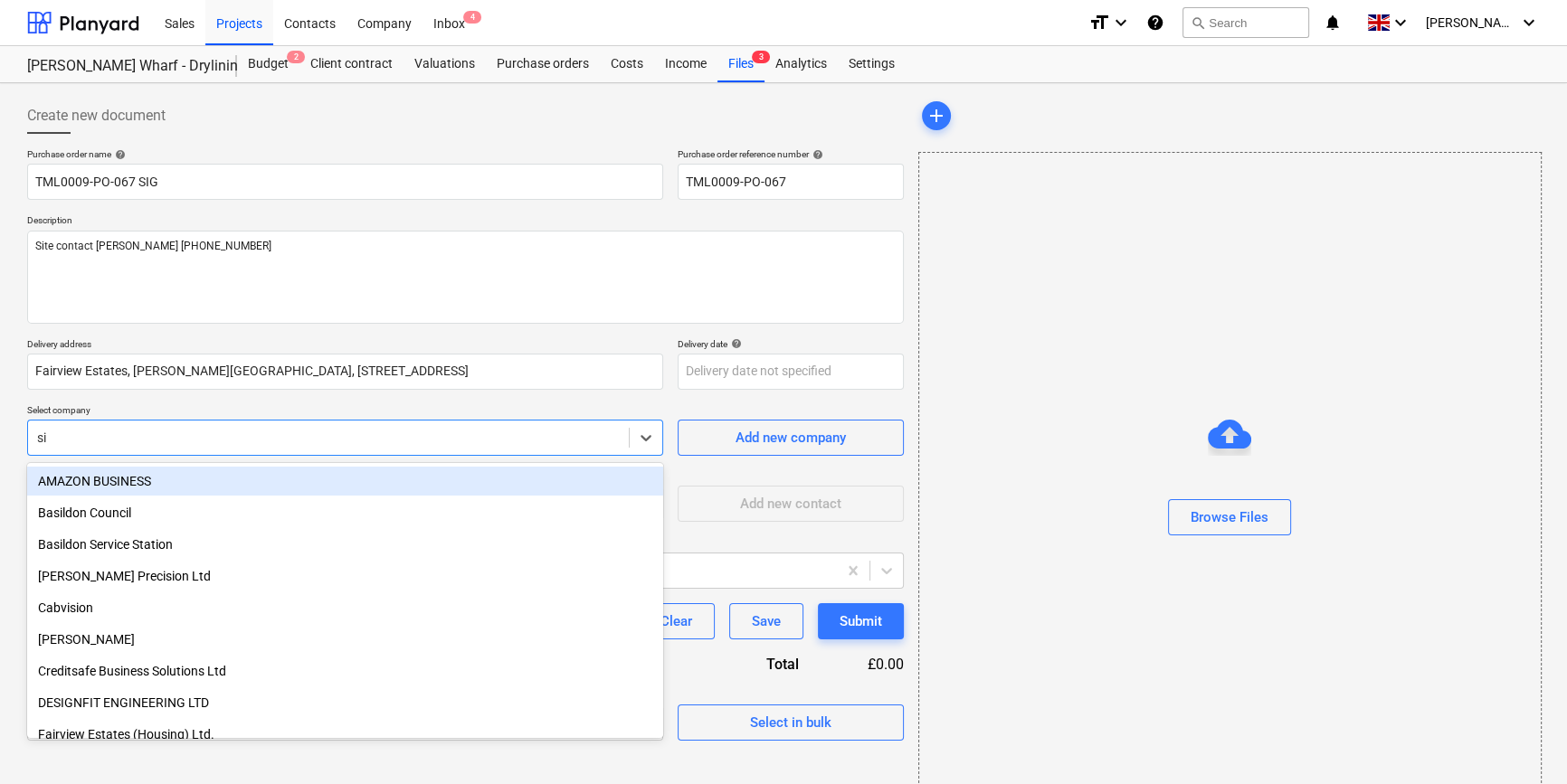
type input "sig"
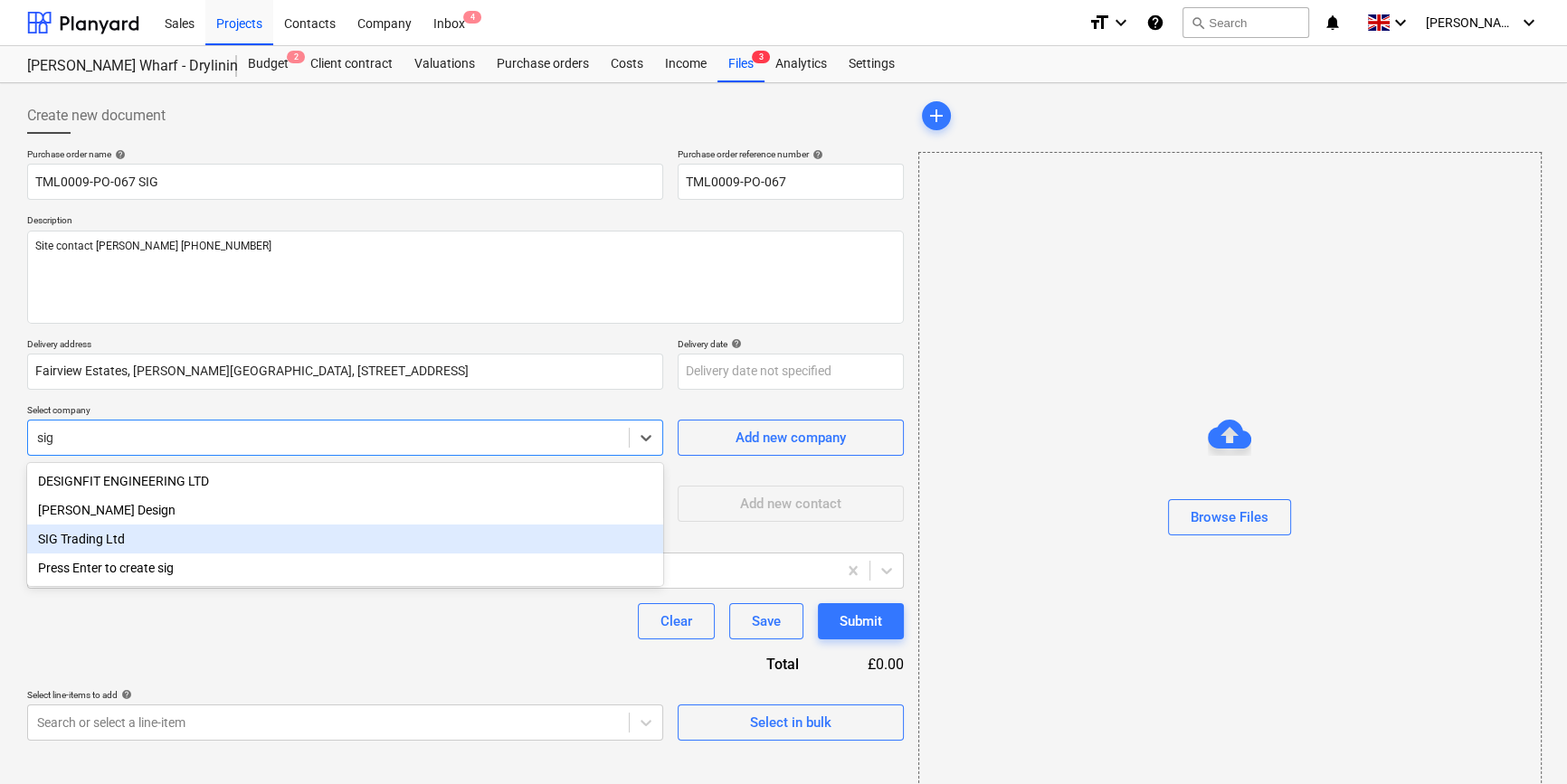
click at [109, 540] on div "SIG Trading Ltd" at bounding box center [345, 539] width 636 height 29
type textarea "x"
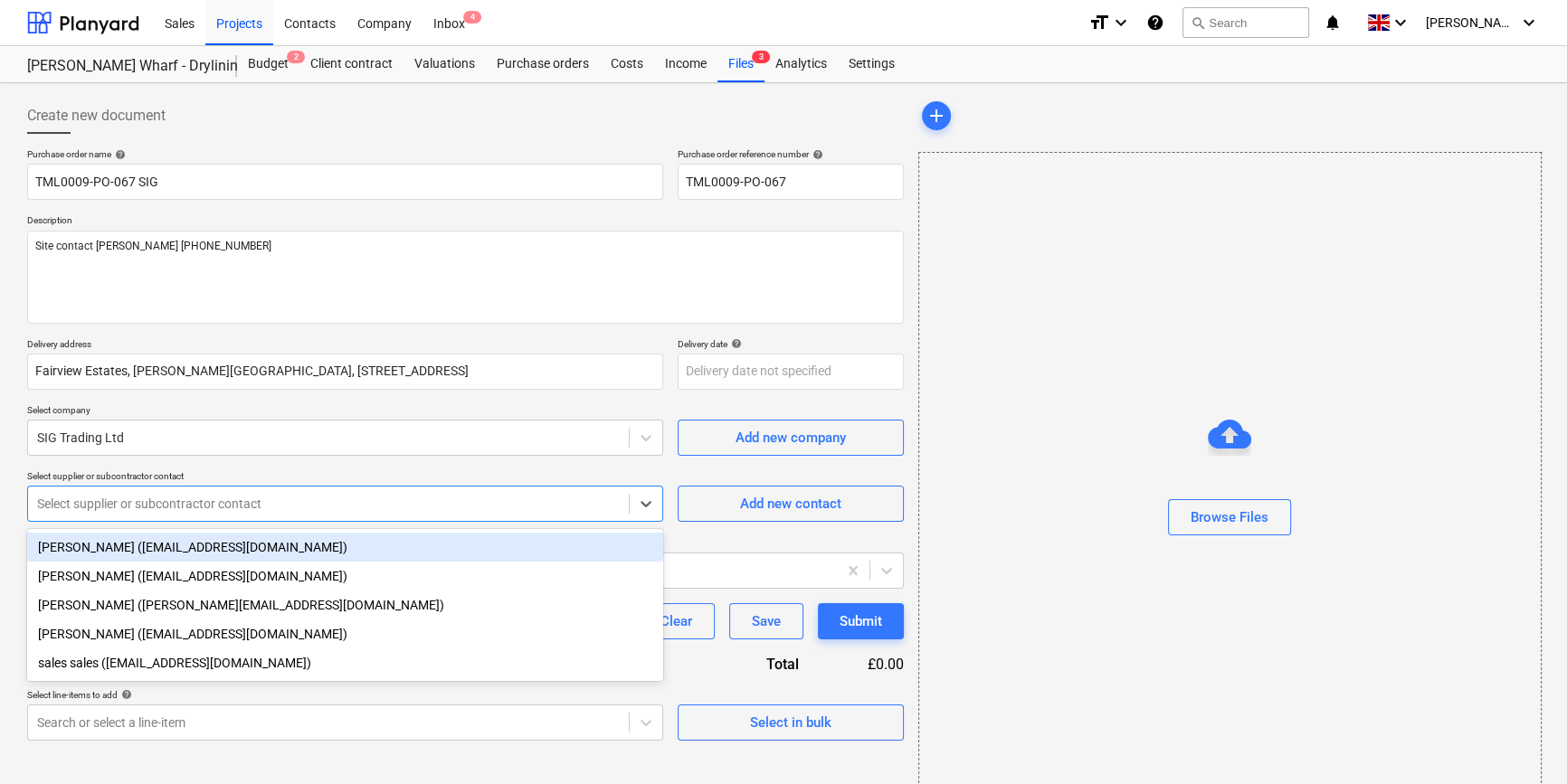
click at [107, 509] on div at bounding box center [328, 504] width 583 height 18
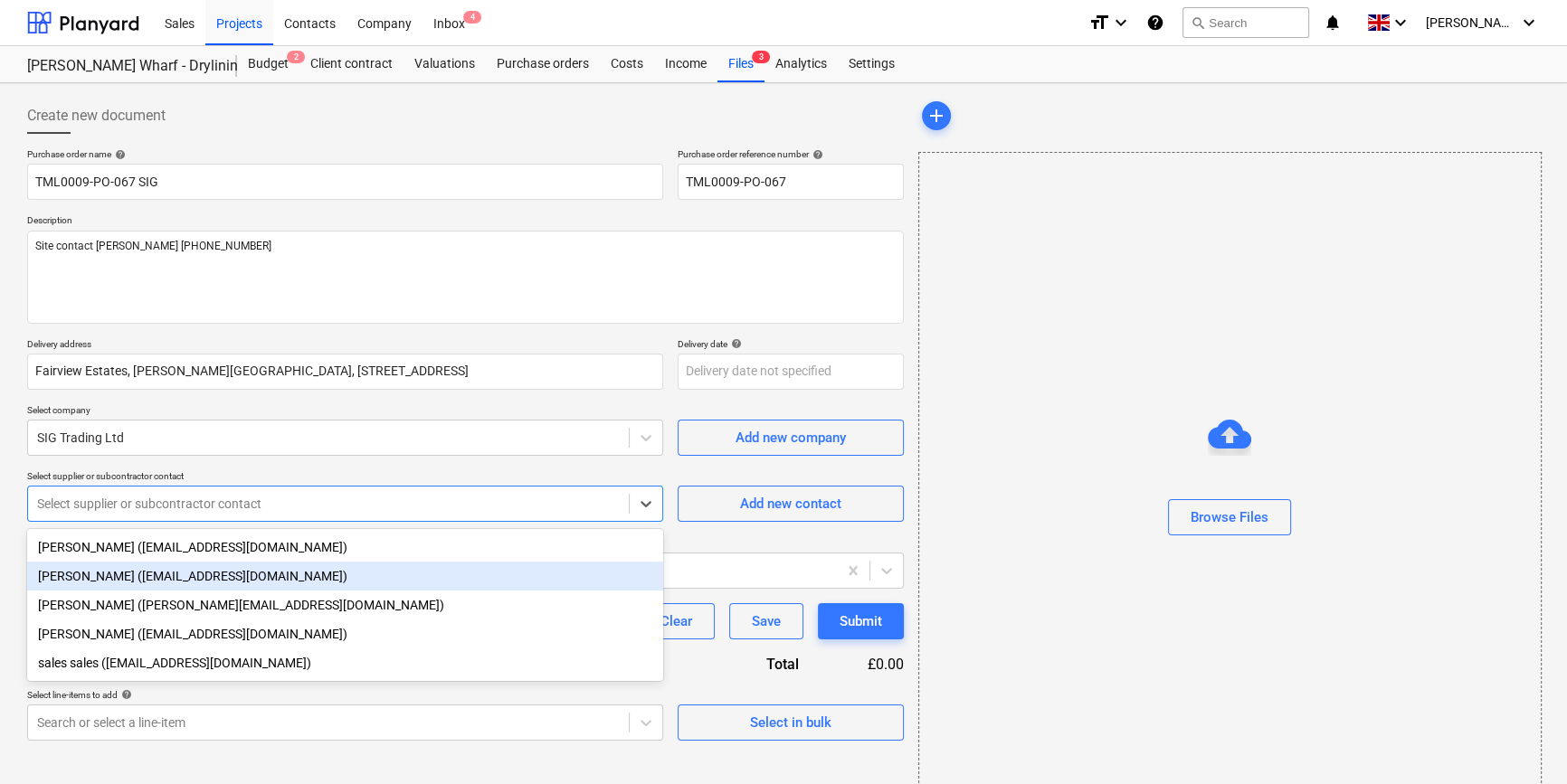
click at [92, 575] on div "[PERSON_NAME] ([EMAIL_ADDRESS][DOMAIN_NAME])" at bounding box center [345, 576] width 636 height 29
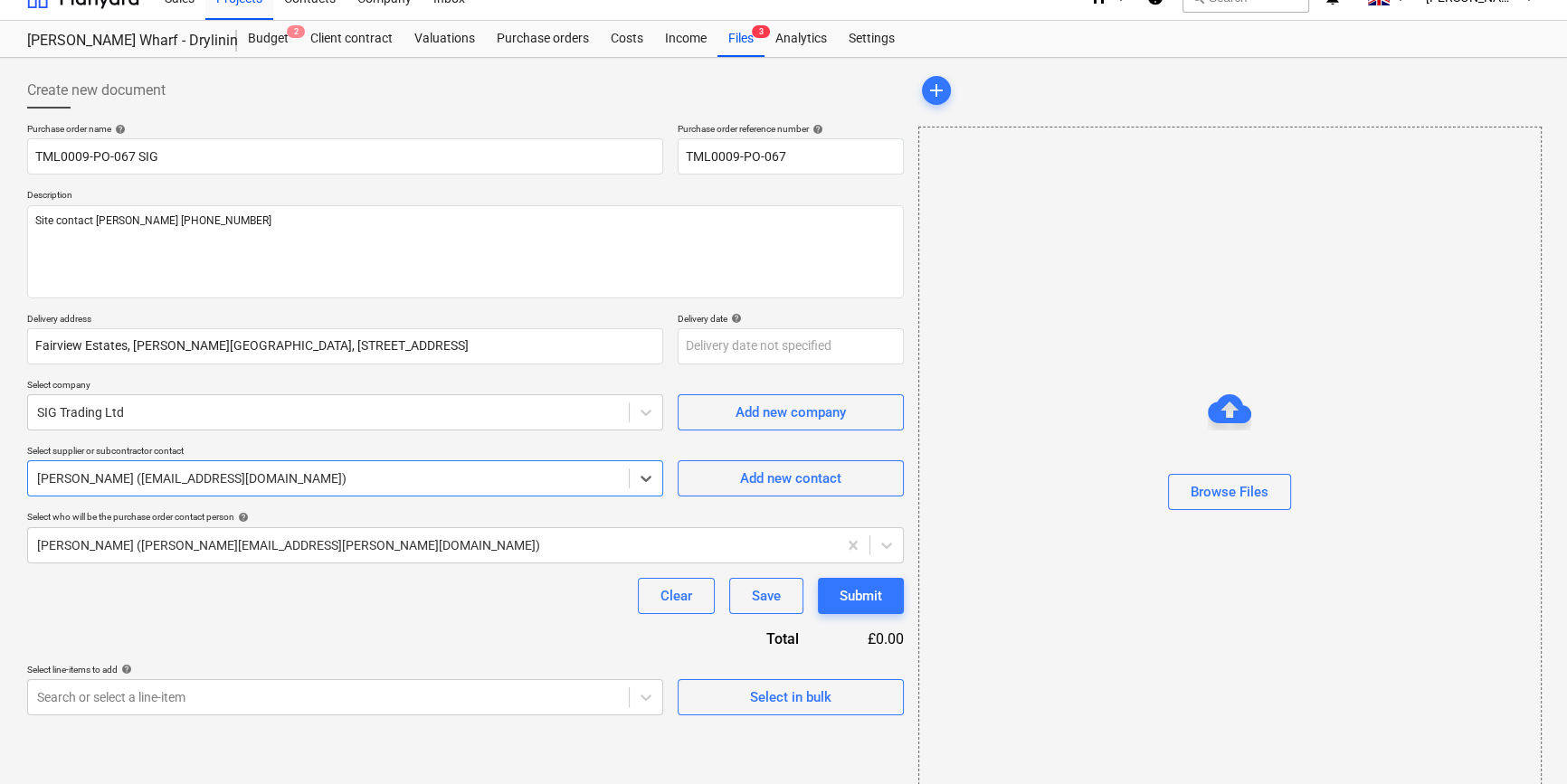
scroll to position [38, 0]
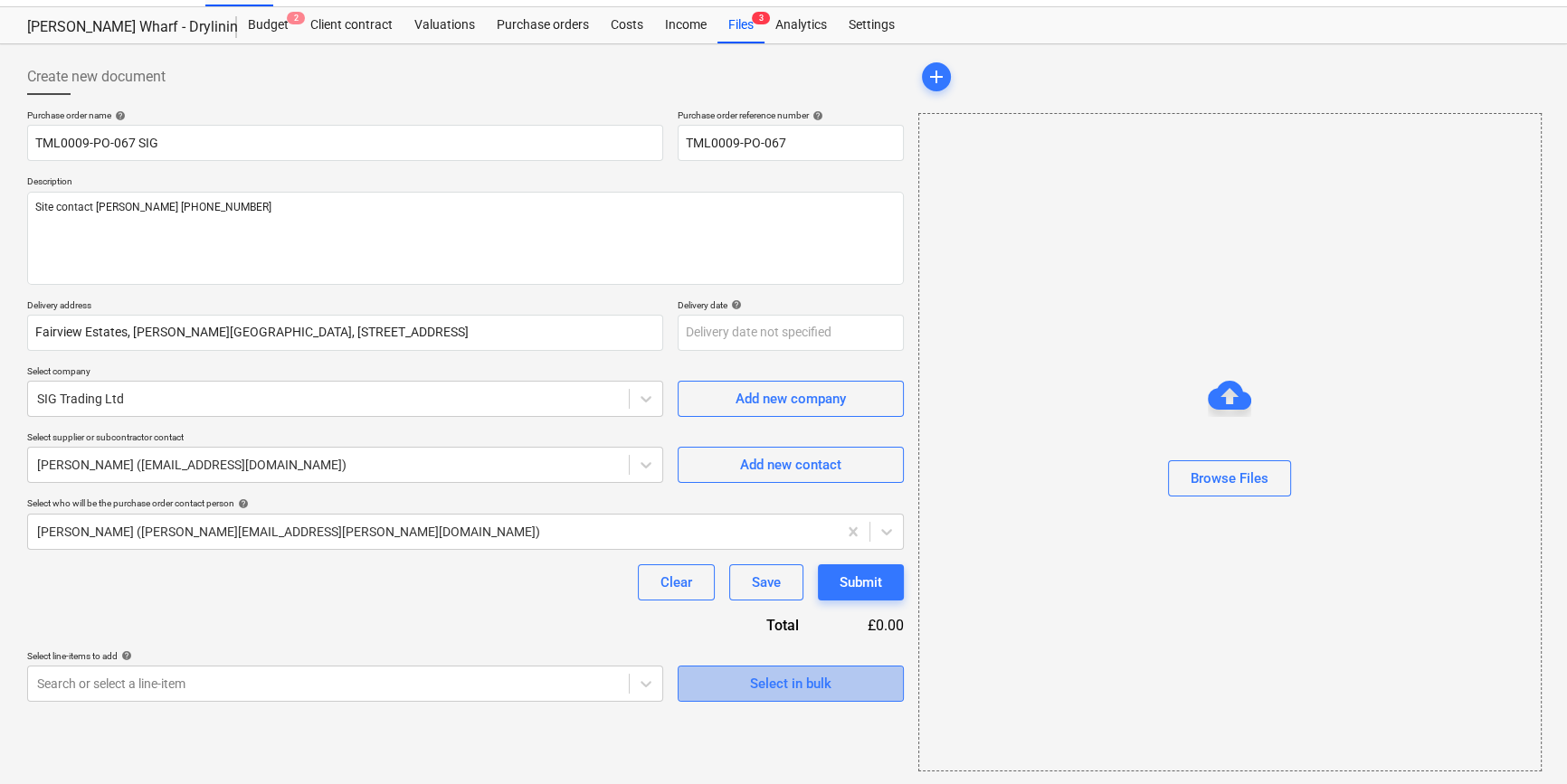
click at [818, 683] on div "Select in bulk" at bounding box center [790, 684] width 82 height 24
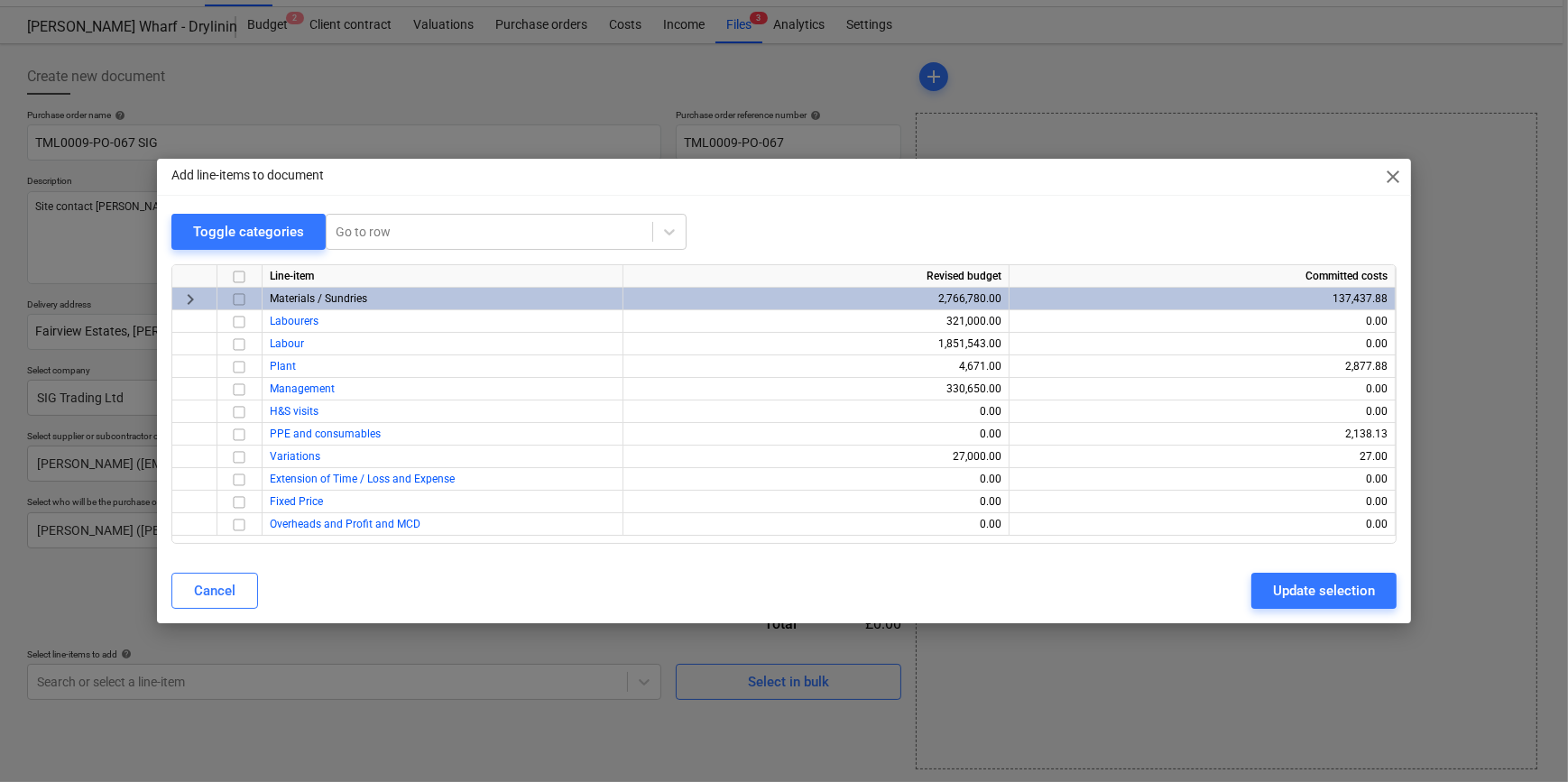
click at [235, 300] on input "checkbox" at bounding box center [239, 300] width 22 height 22
click at [1250, 606] on button "Update selection" at bounding box center [1323, 590] width 145 height 36
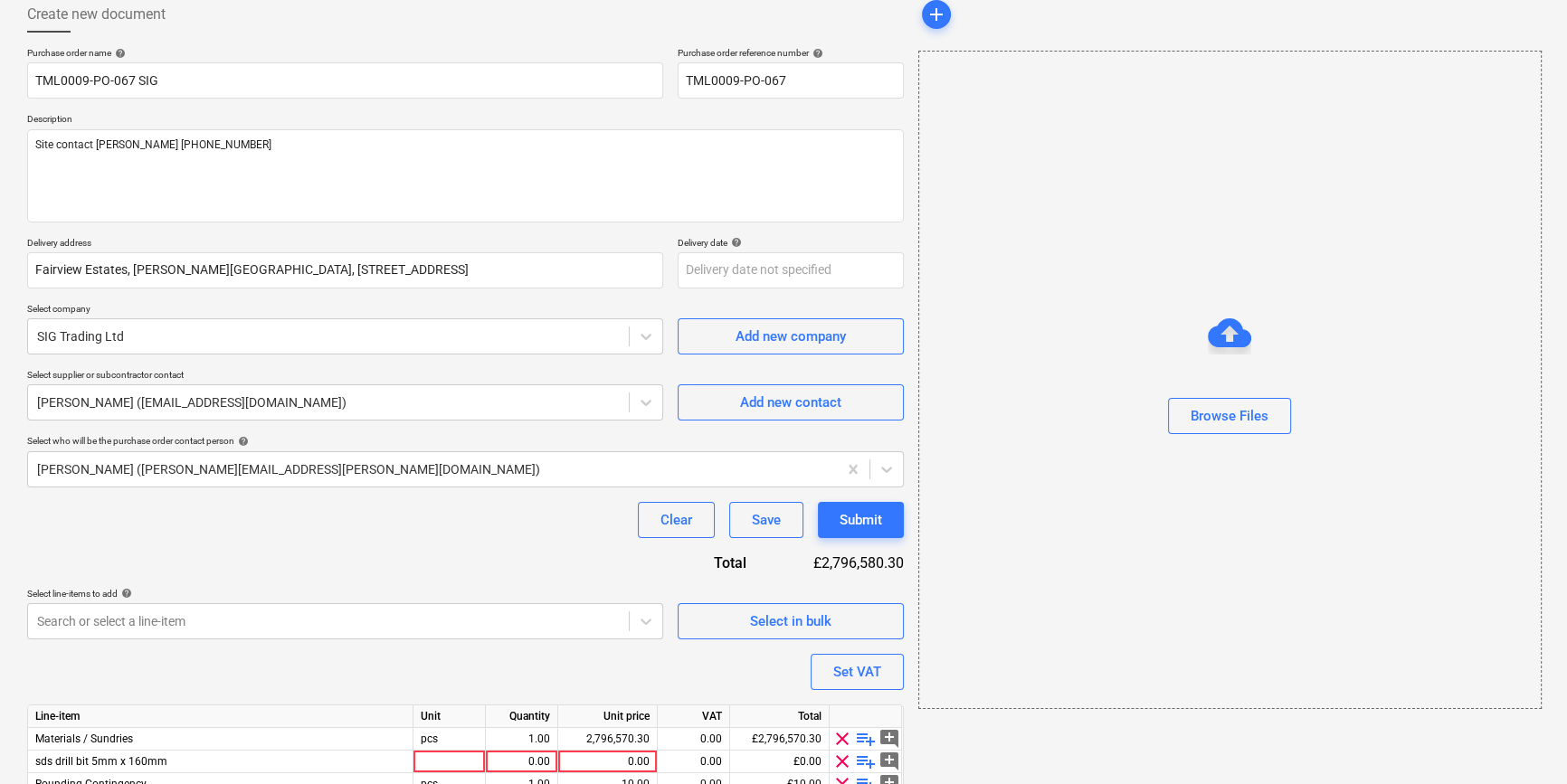
scroll to position [185, 0]
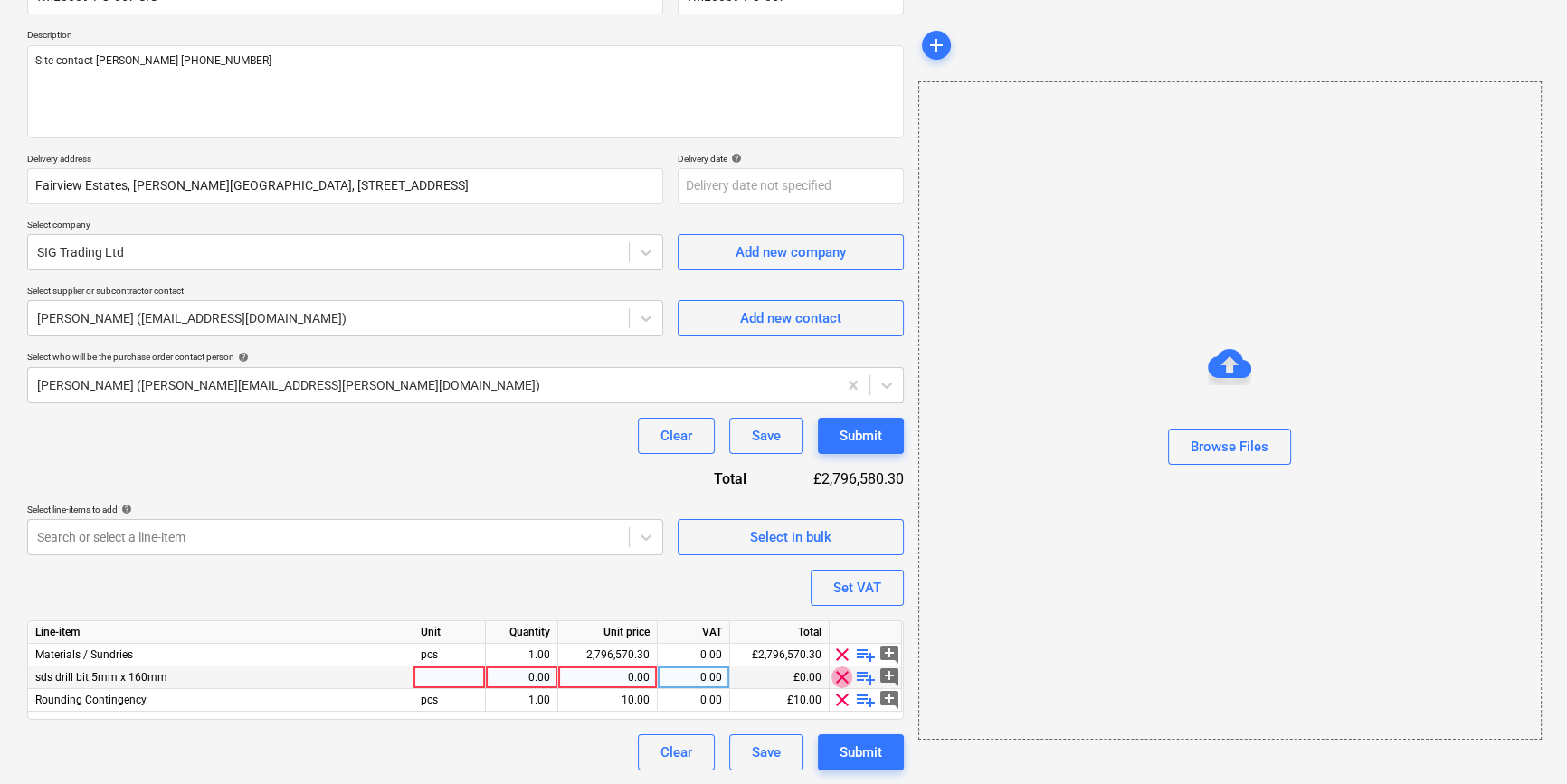
click at [842, 674] on span "clear" at bounding box center [842, 678] width 22 height 22
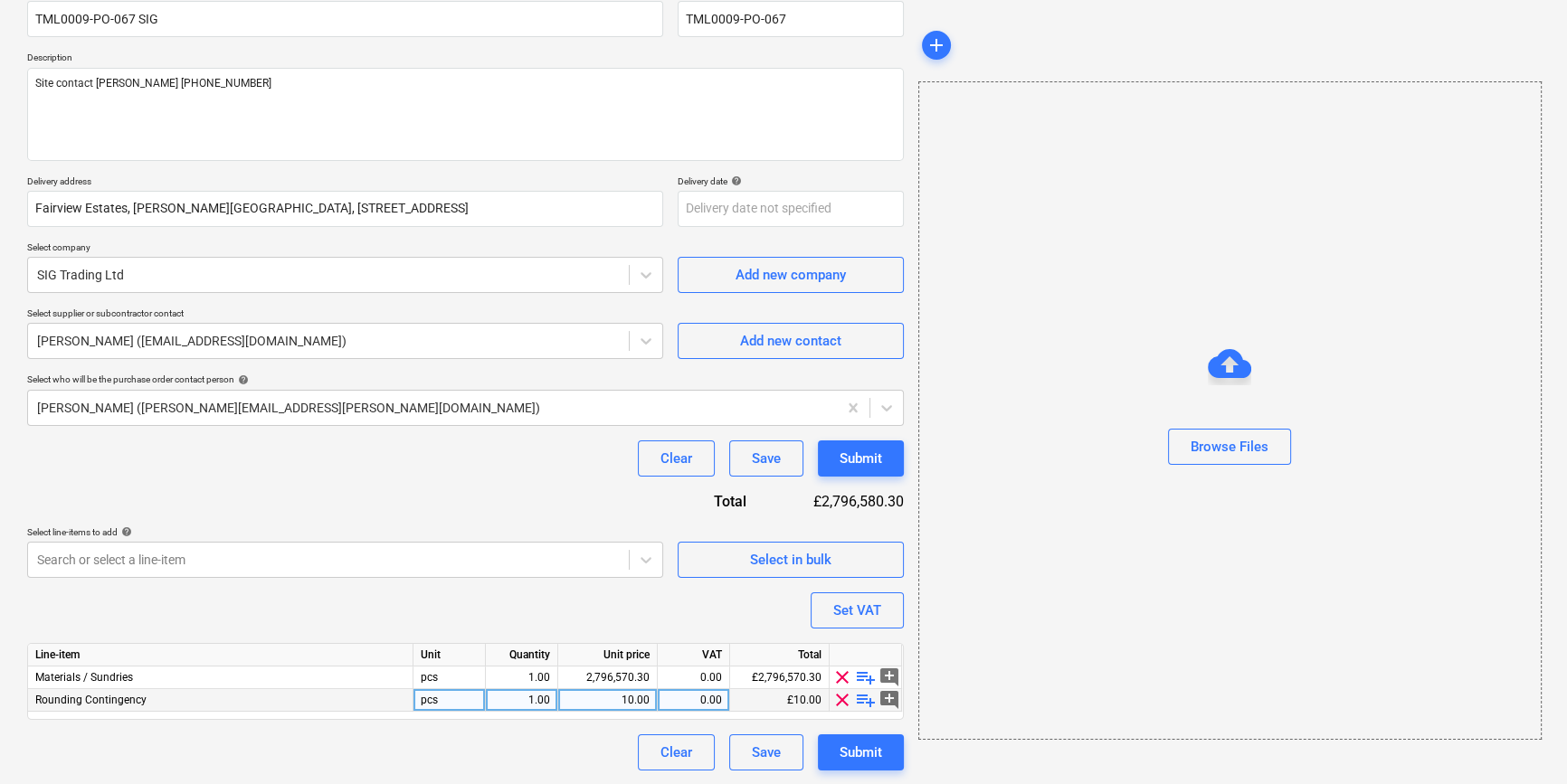
click at [839, 695] on span "clear" at bounding box center [842, 700] width 22 height 22
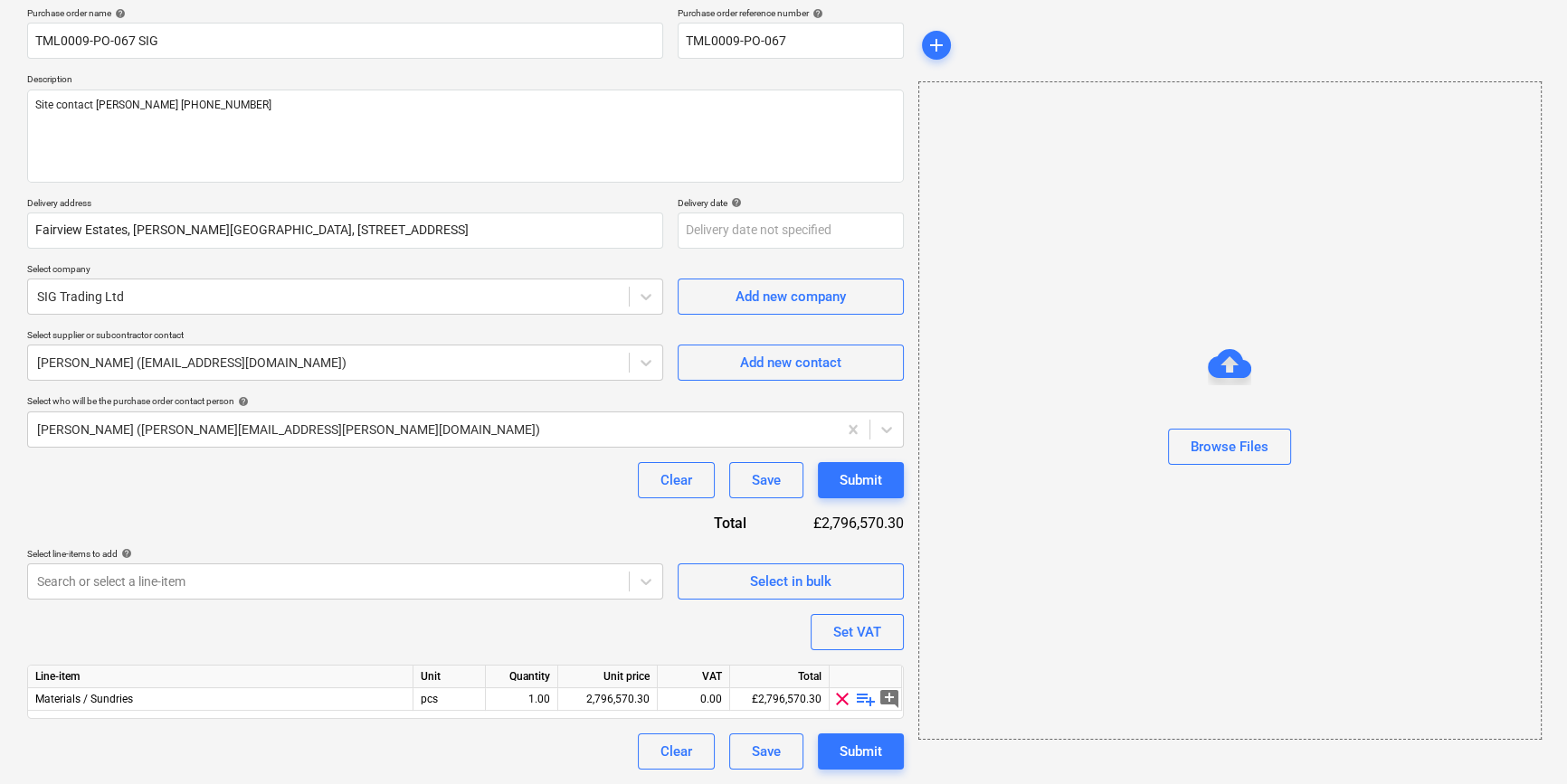
scroll to position [140, 0]
click at [861, 696] on span "playlist_add" at bounding box center [866, 700] width 22 height 22
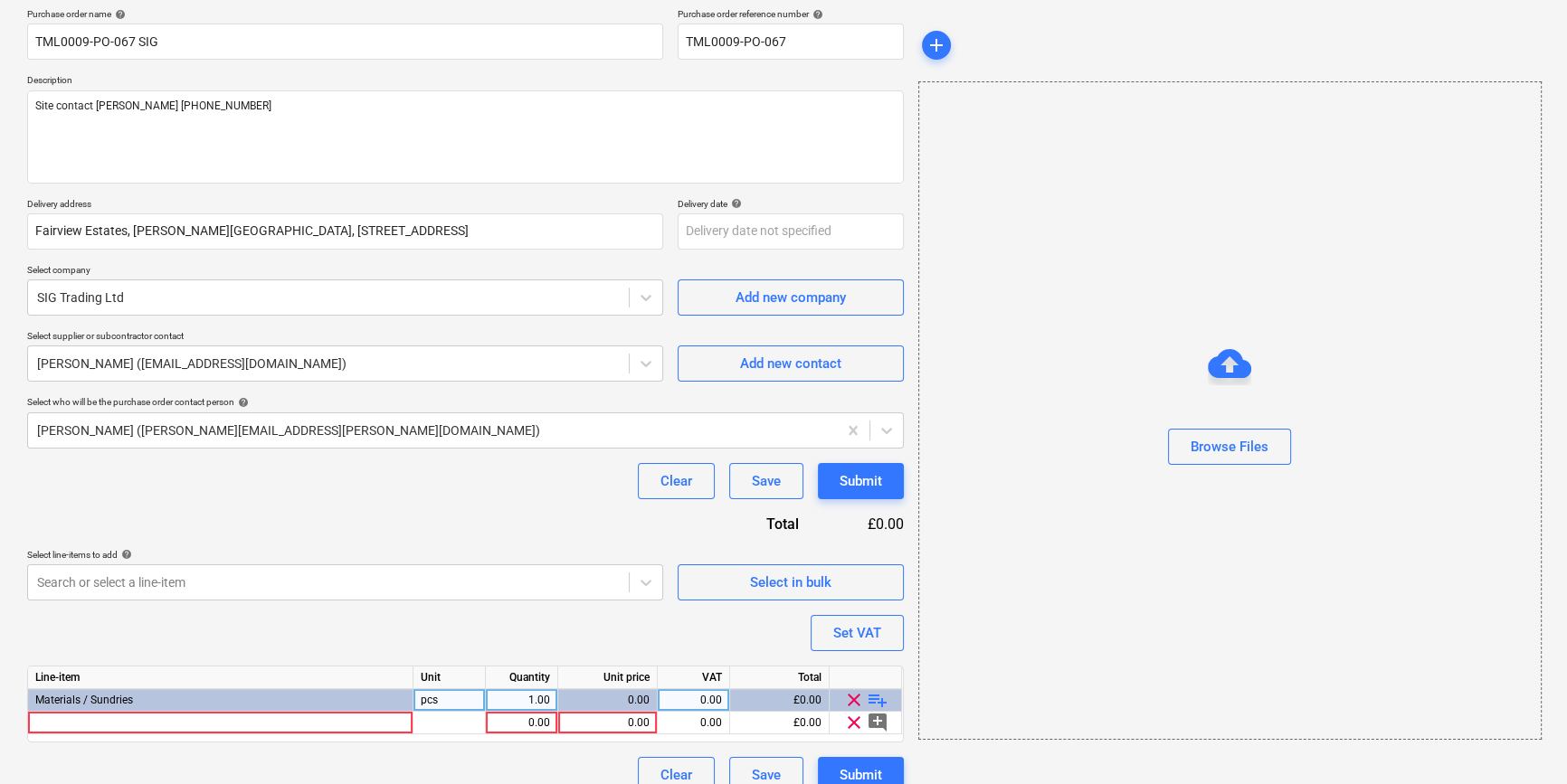
type textarea "x"
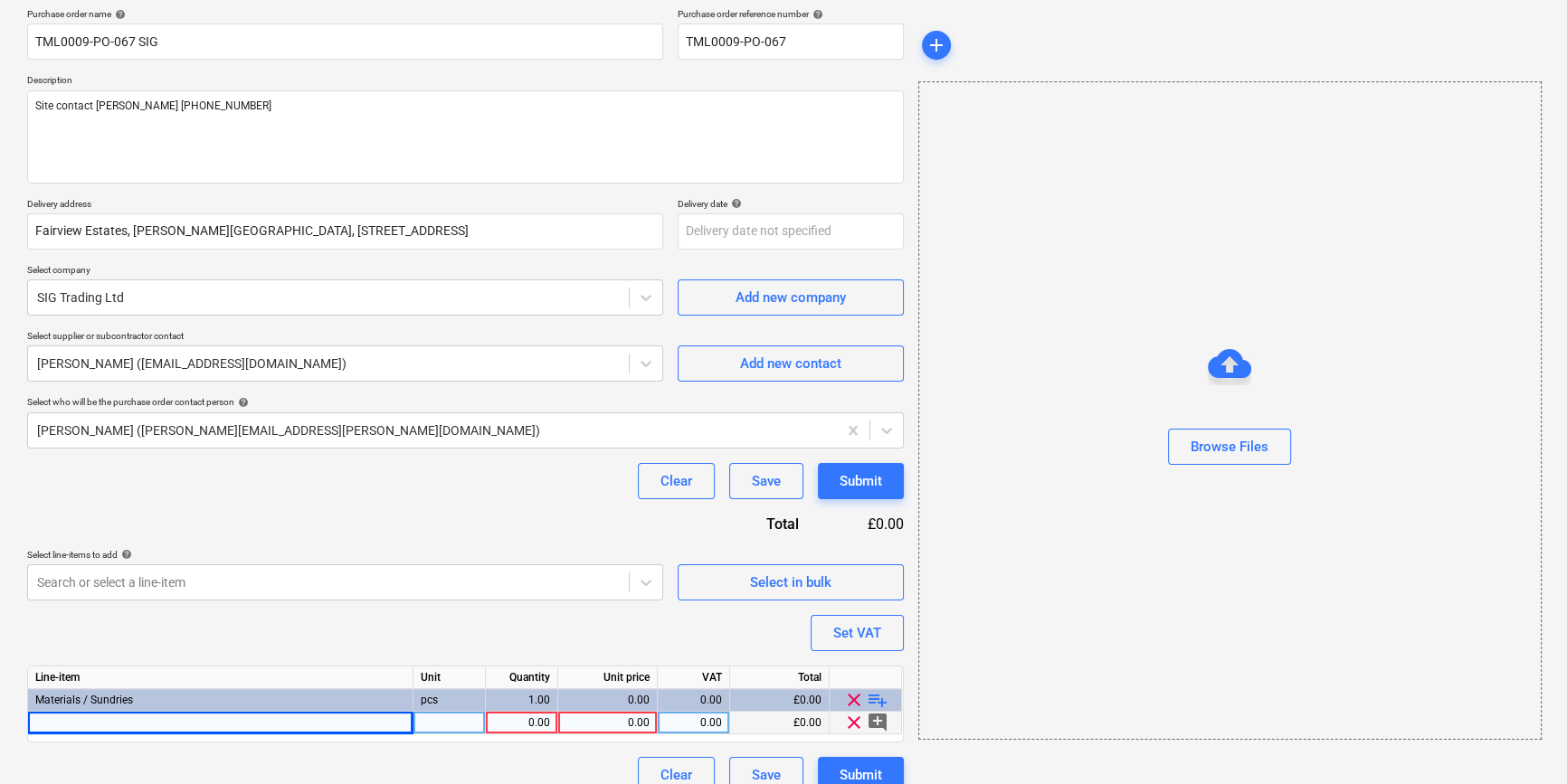
click at [59, 722] on div at bounding box center [221, 723] width 386 height 23
type input "[PERSON_NAME] 12.5mm Wallboard 1200x3000mm TE"
type textarea "x"
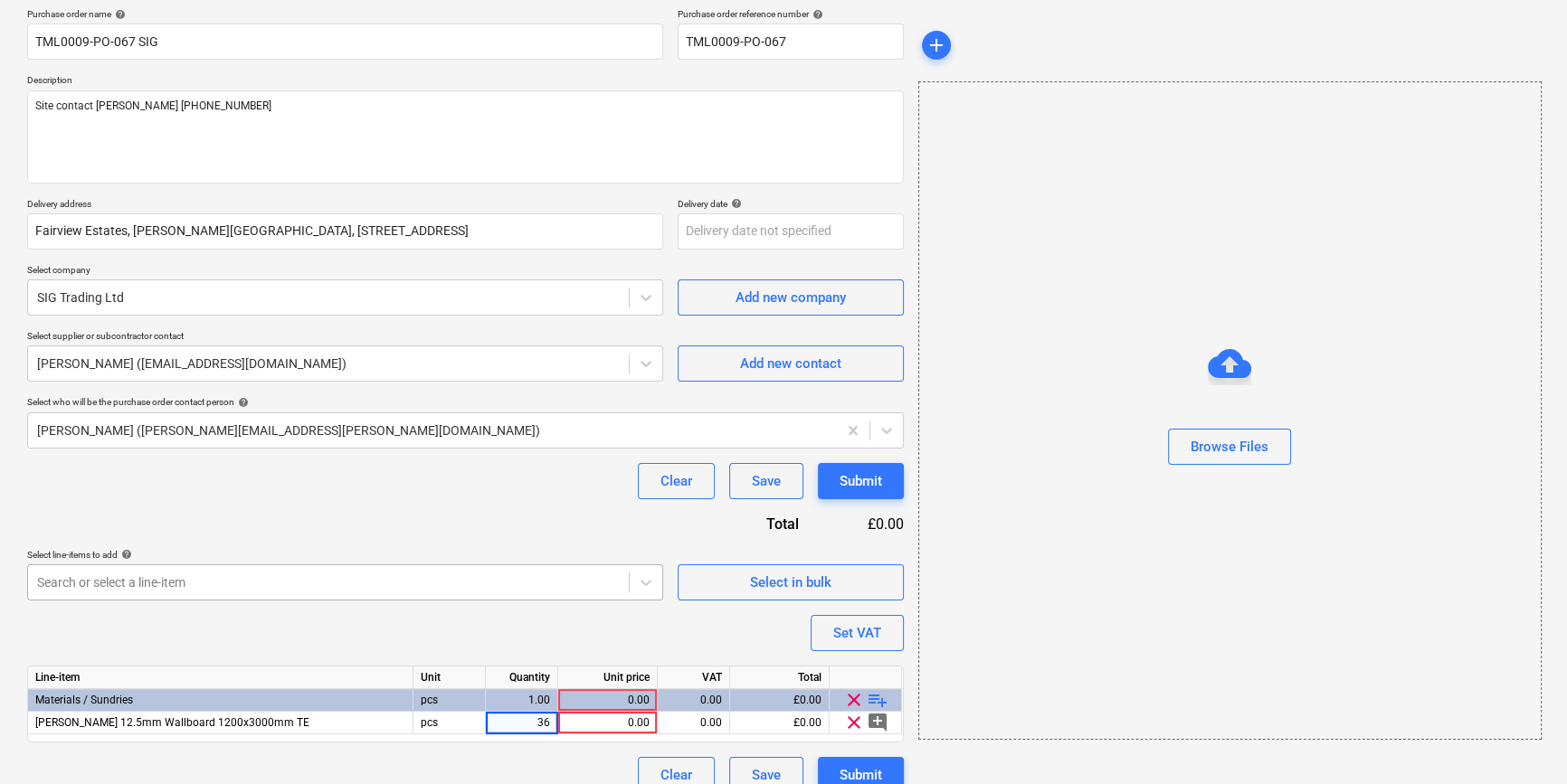
type input "360"
type textarea "x"
type input "10.08"
type textarea "x"
type input "20"
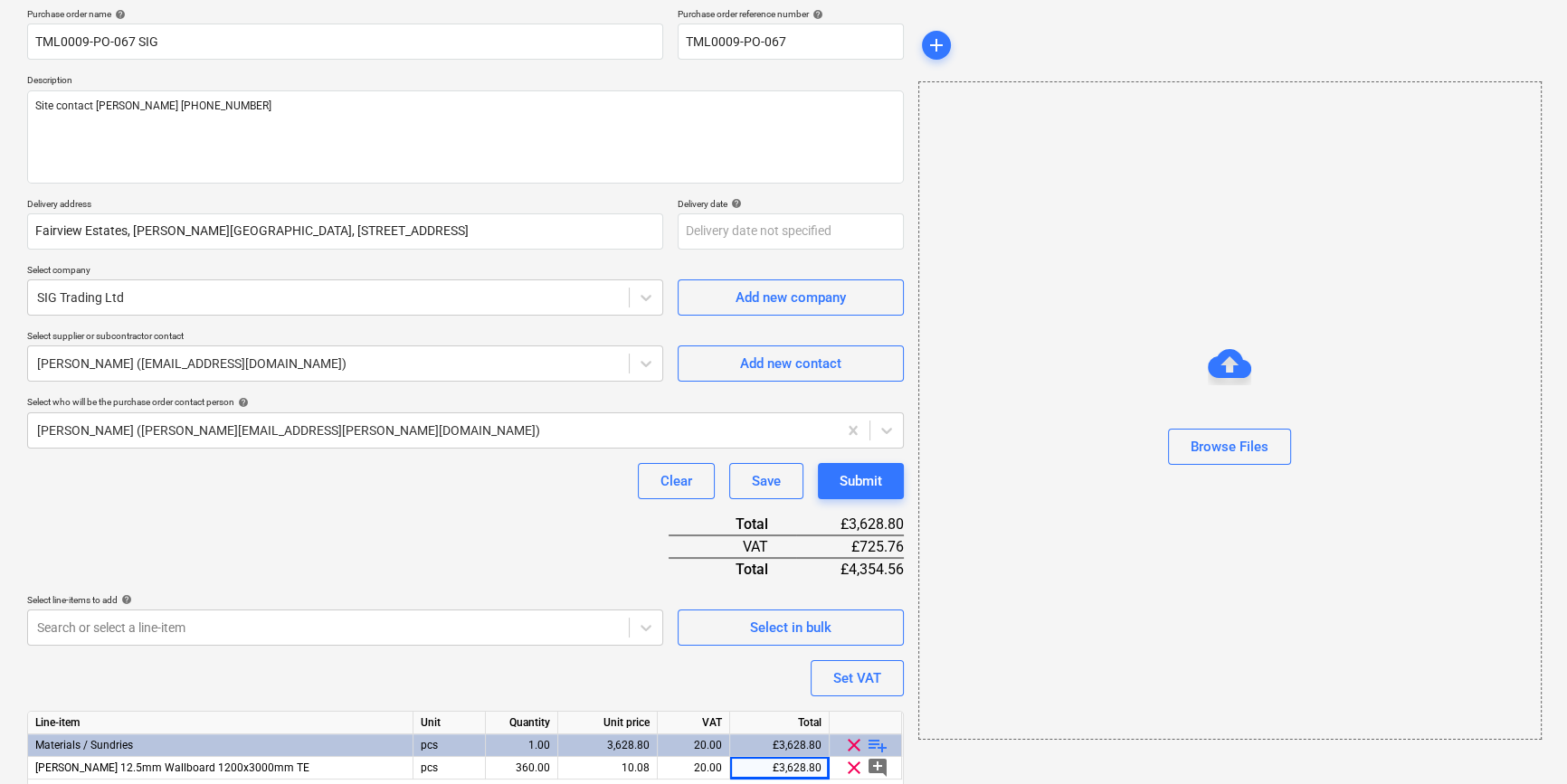
click at [880, 741] on span "playlist_add" at bounding box center [878, 746] width 22 height 22
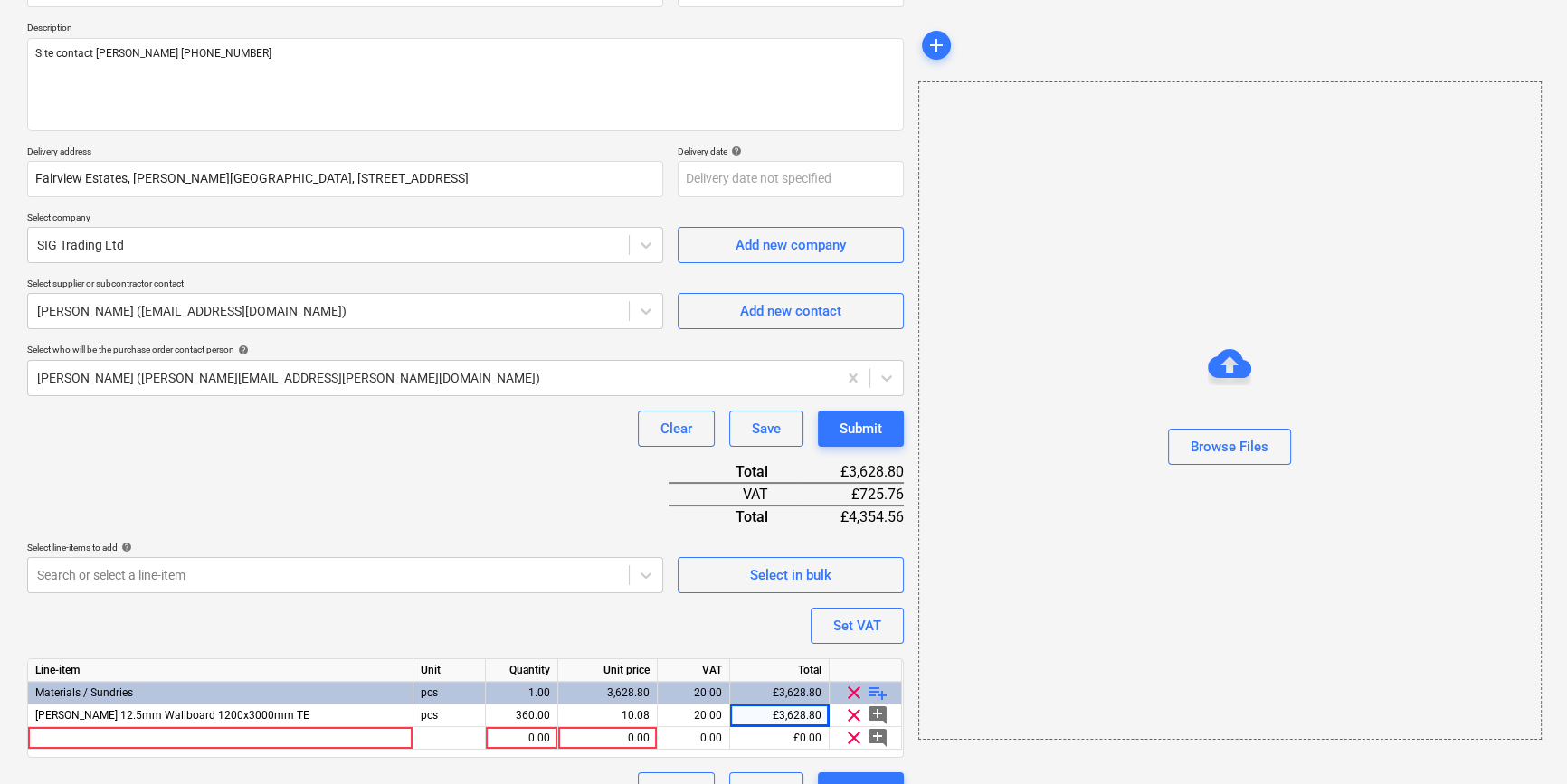
scroll to position [231, 0]
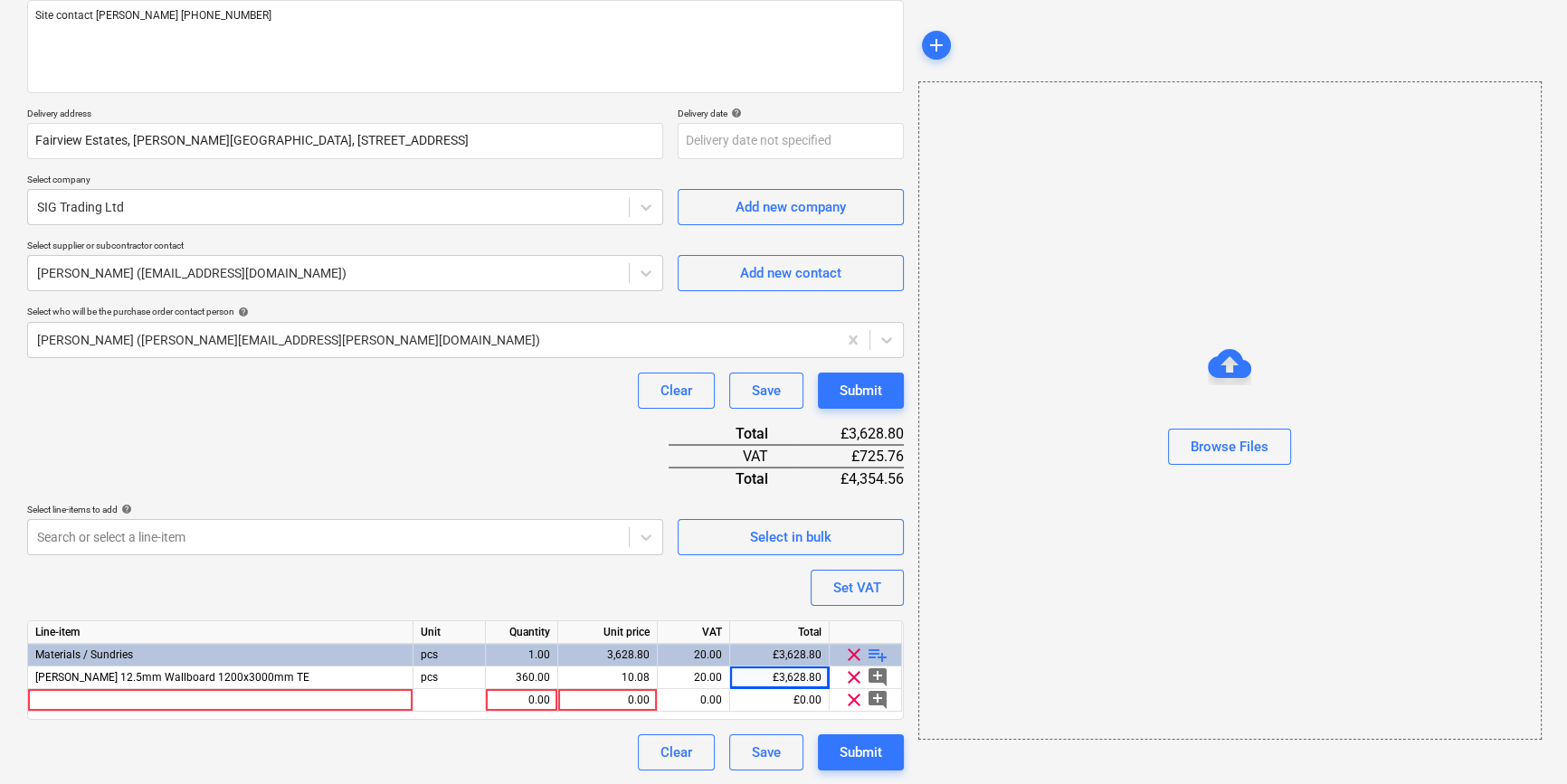
type textarea "x"
click at [63, 701] on div at bounding box center [221, 700] width 386 height 23
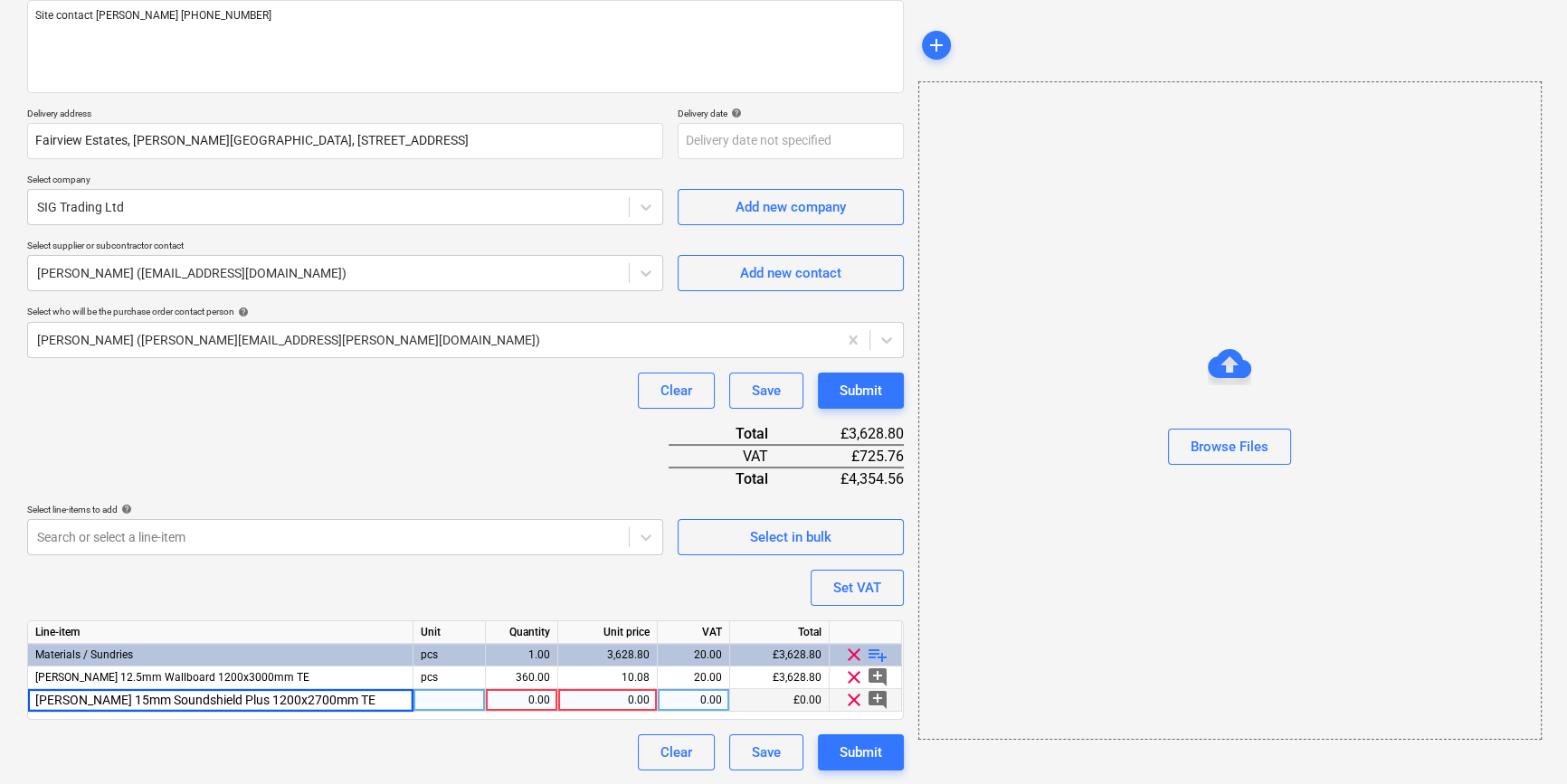
click at [246, 701] on input "[PERSON_NAME] 15mm Soundshield Plus 1200x2700mm TE" at bounding box center [221, 700] width 385 height 22
type input "[PERSON_NAME] 15mm Soundshield Plus 1200x3000mm TE"
type textarea "x"
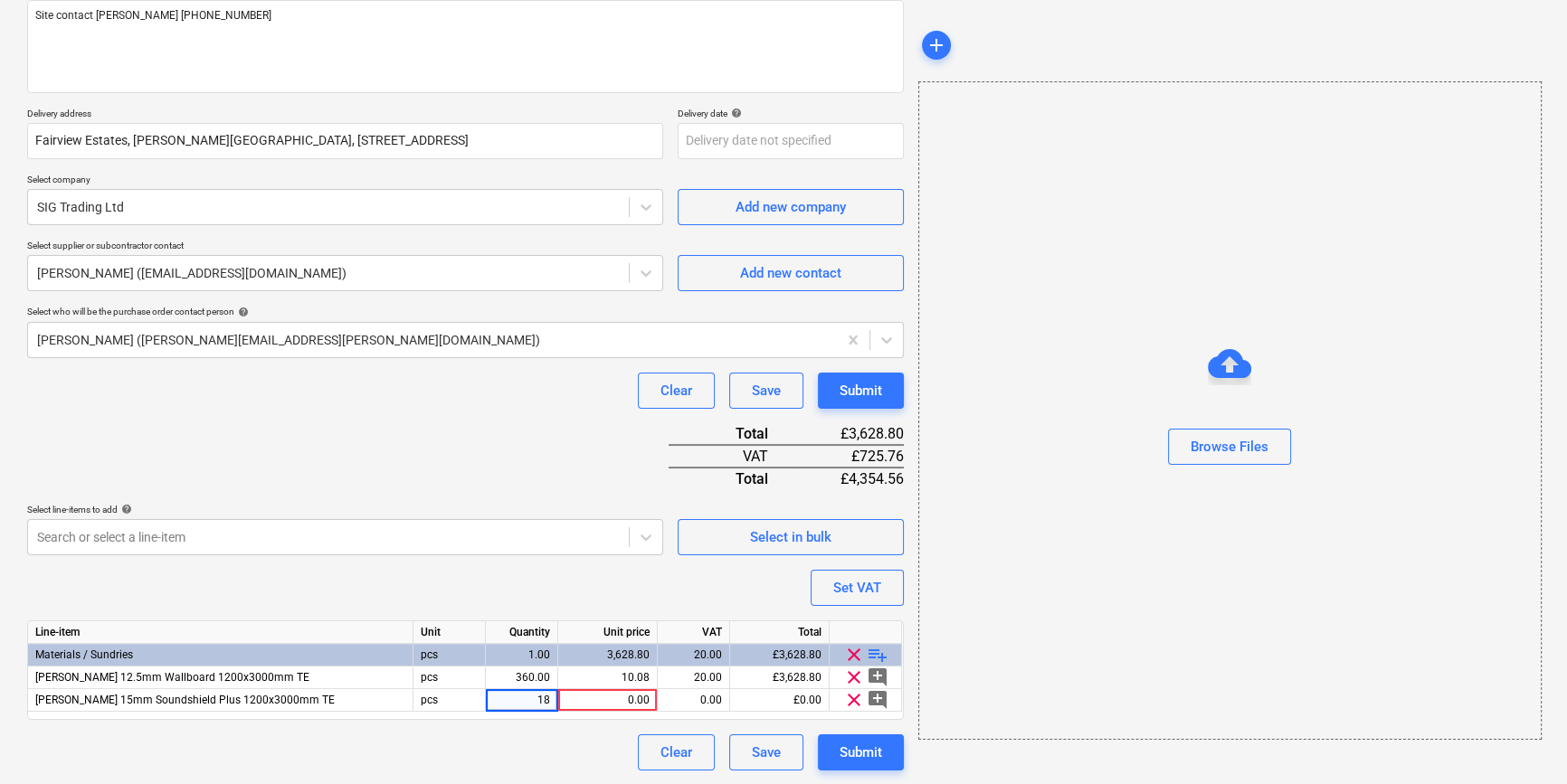
type input "180"
type textarea "x"
type input "18.43333"
type textarea "x"
type input "20"
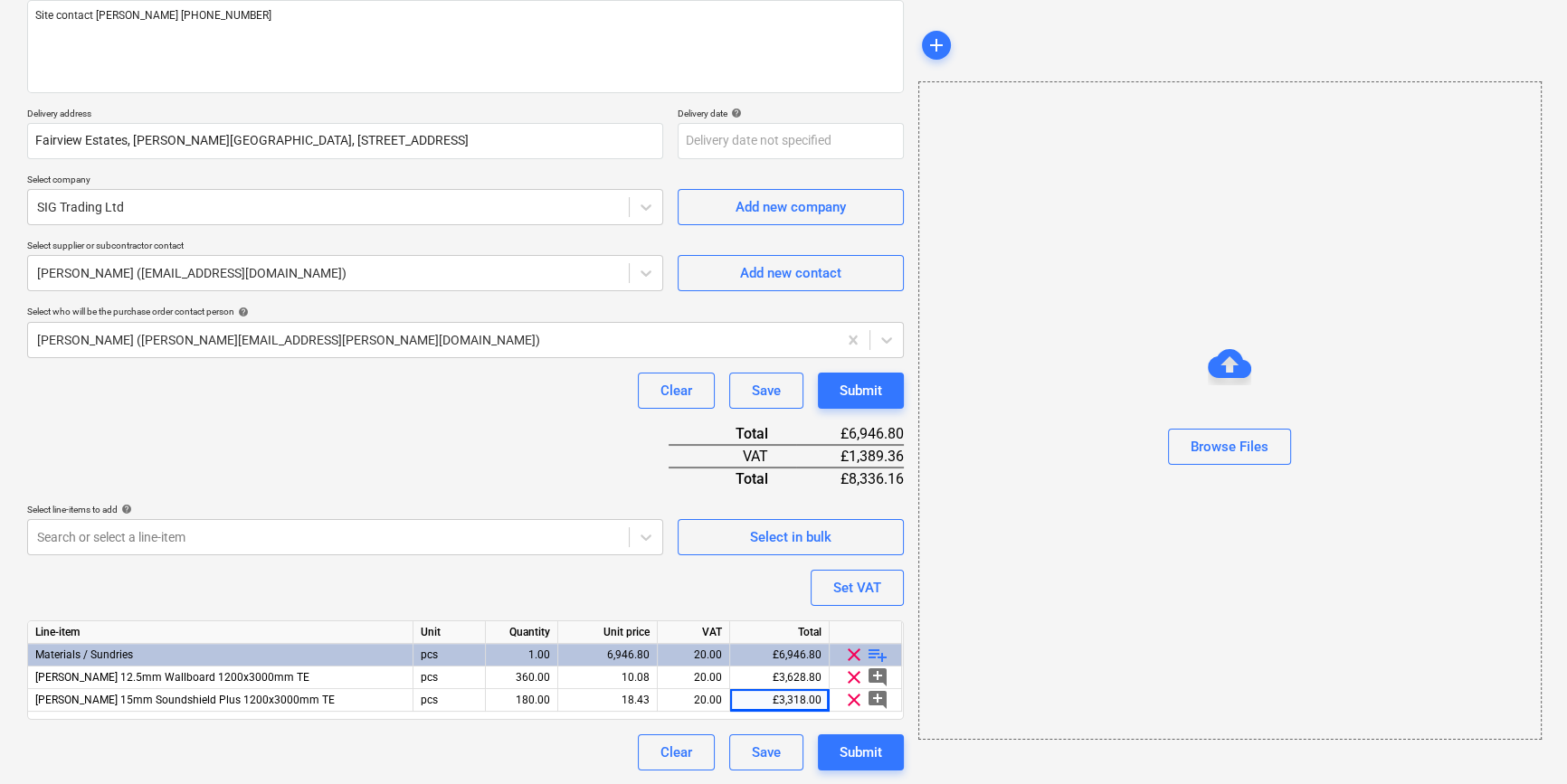
click at [874, 651] on span "playlist_add" at bounding box center [878, 655] width 22 height 22
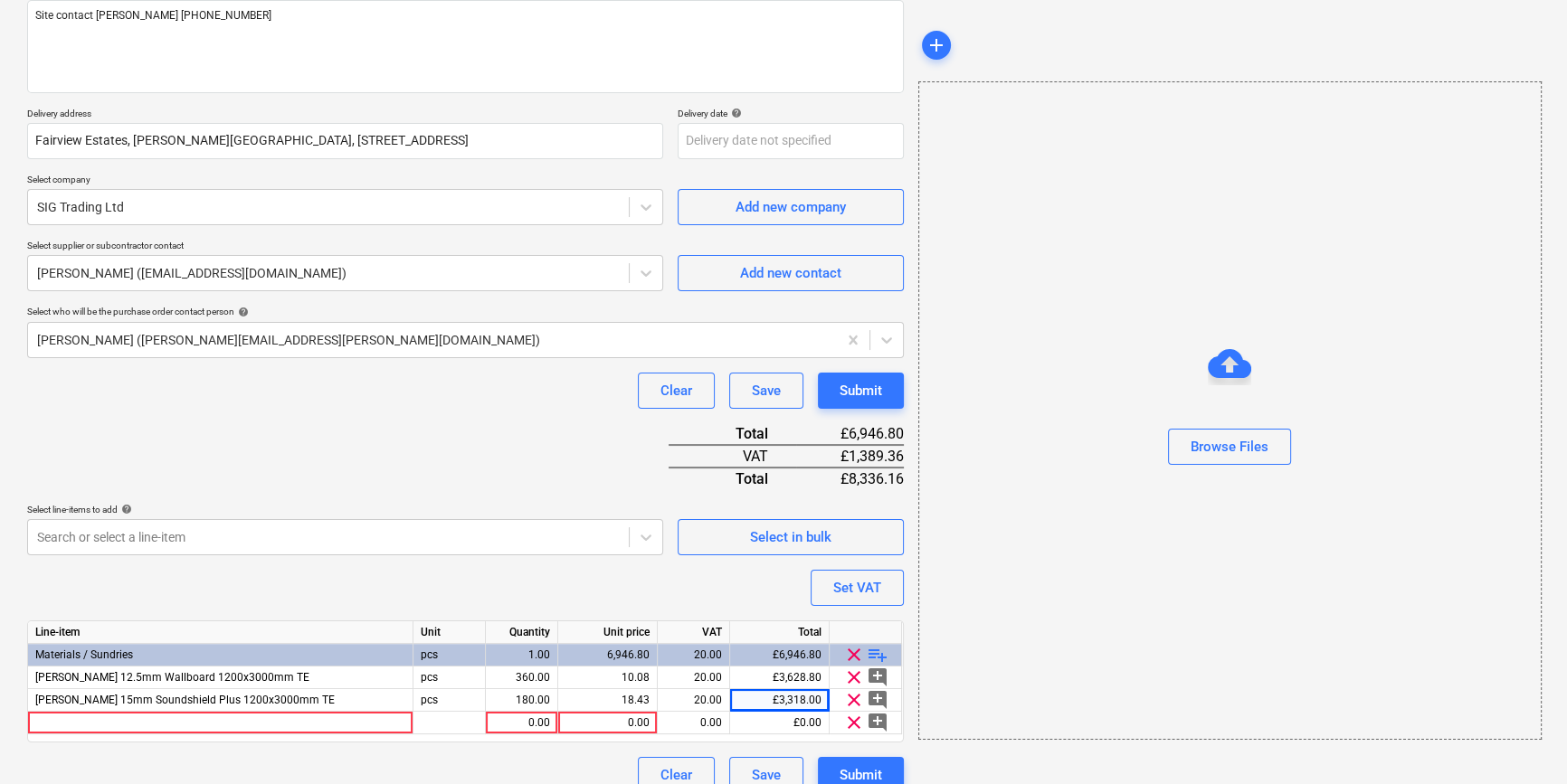
type textarea "x"
click at [53, 722] on div at bounding box center [221, 723] width 386 height 23
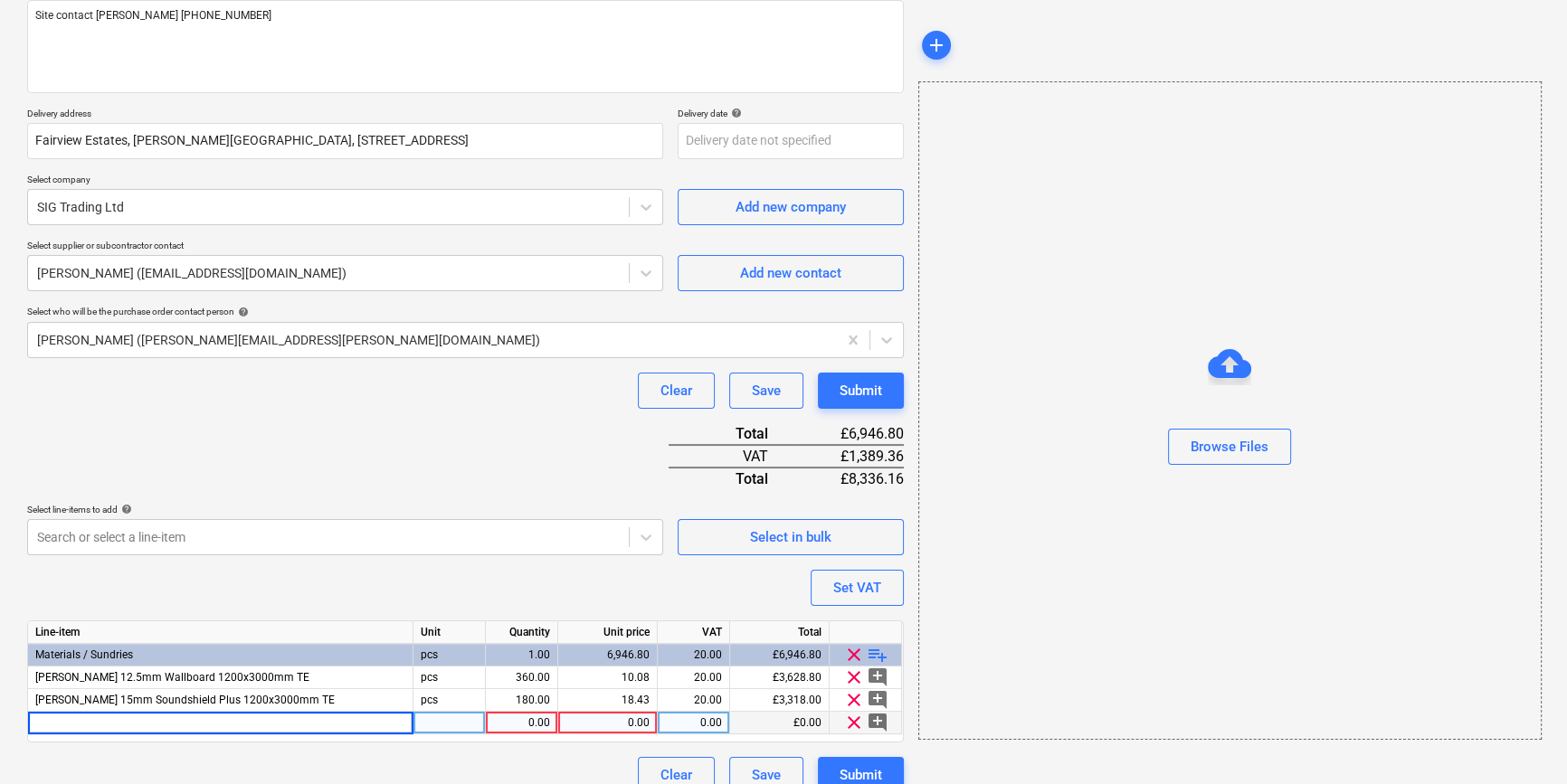
type input "[PERSON_NAME] 15mm Fire Panel 1200x3000mm TE"
type textarea "x"
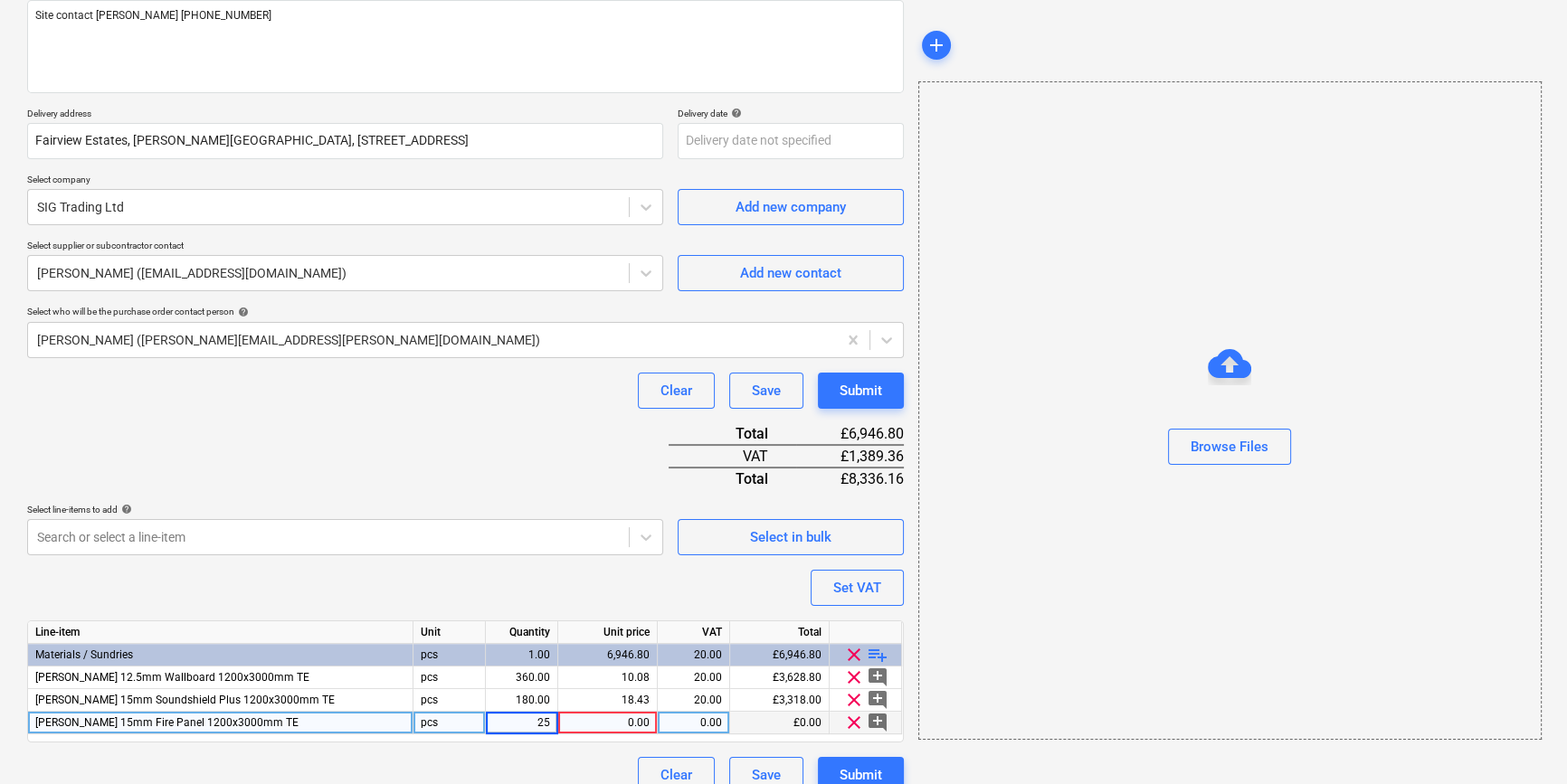
type input "252"
type textarea "x"
type input "15.66"
type textarea "x"
type input "20"
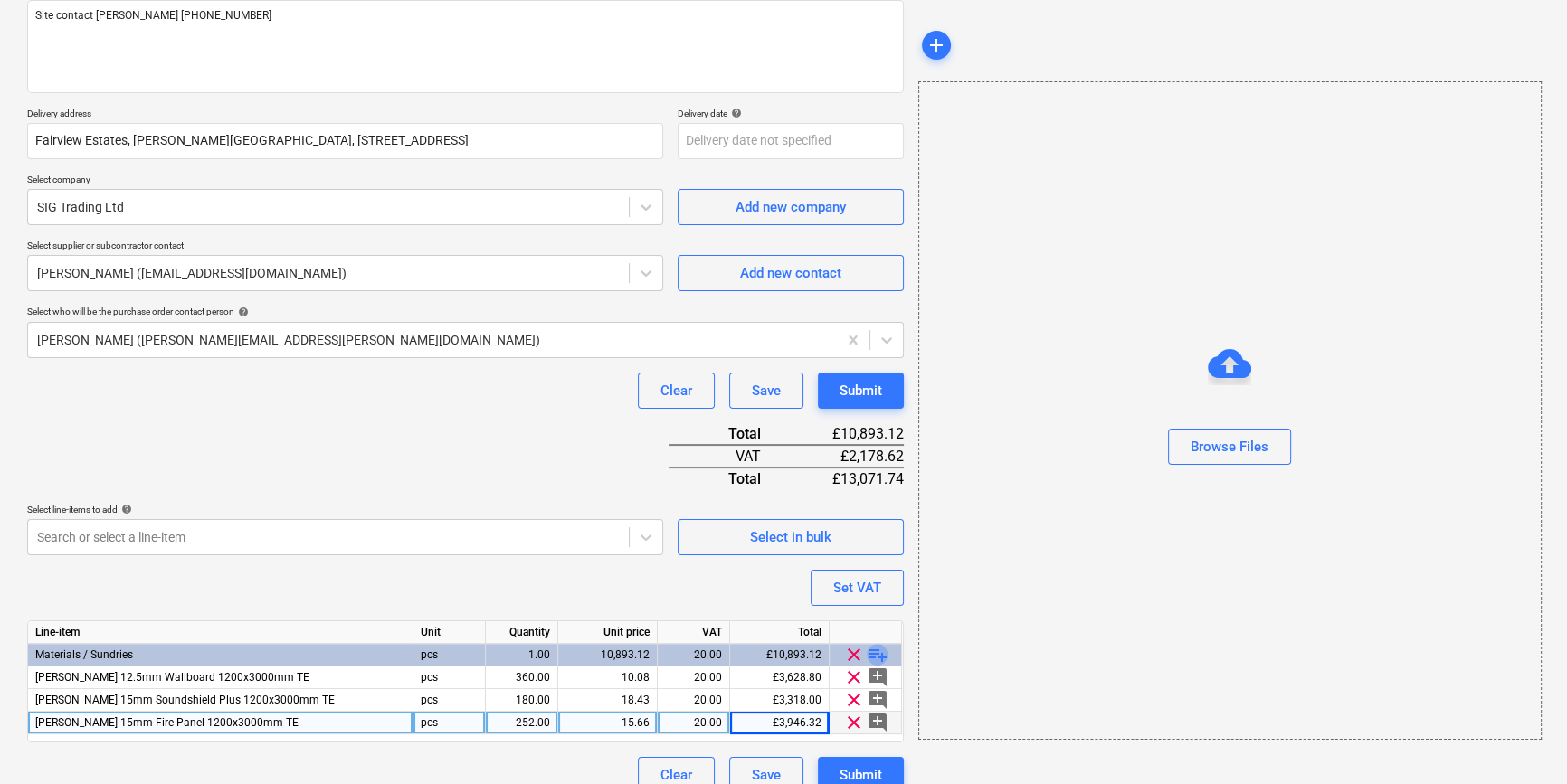
click at [873, 651] on span "playlist_add" at bounding box center [878, 655] width 22 height 22
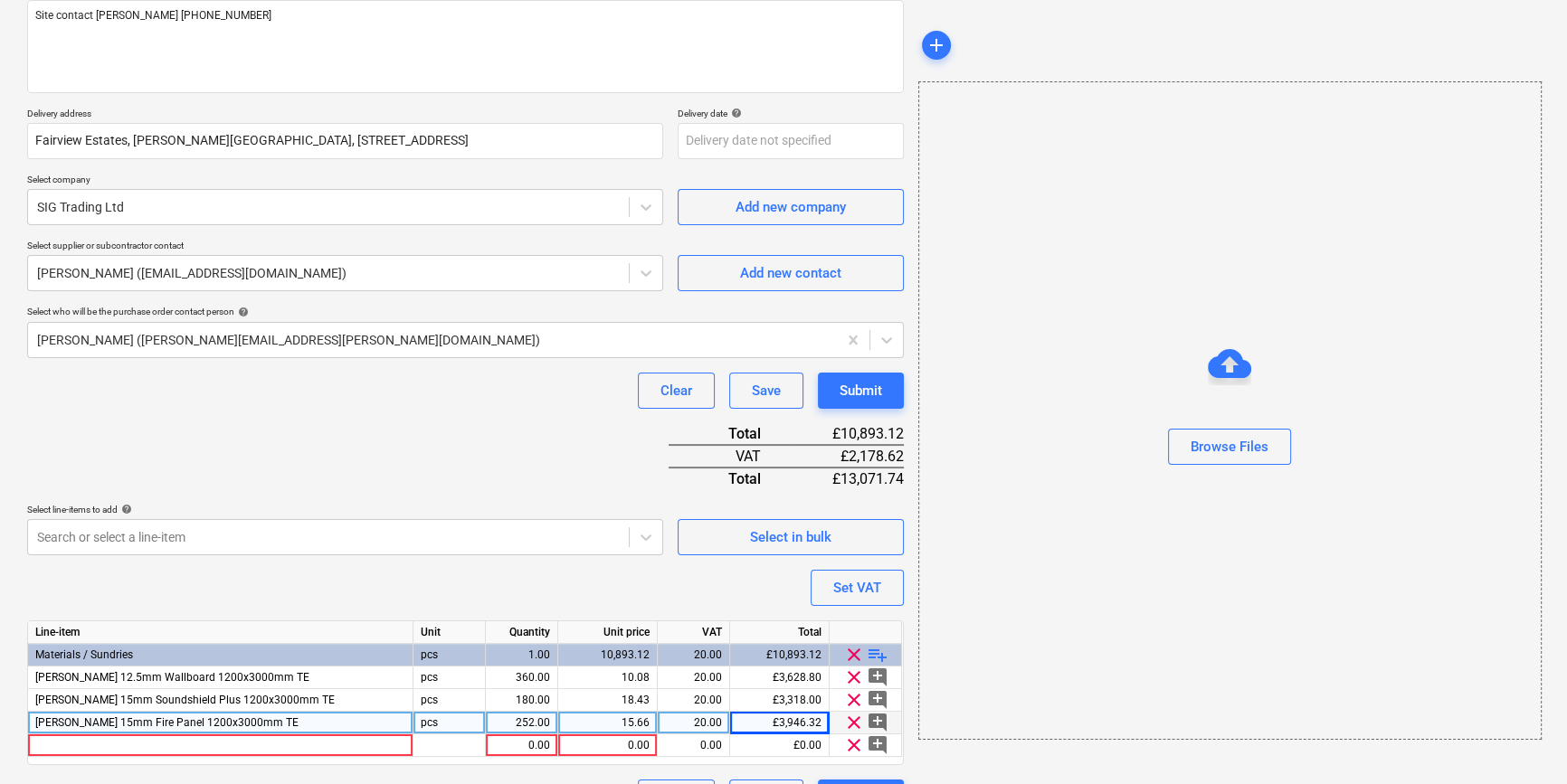
type textarea "x"
click at [51, 745] on div at bounding box center [221, 746] width 386 height 23
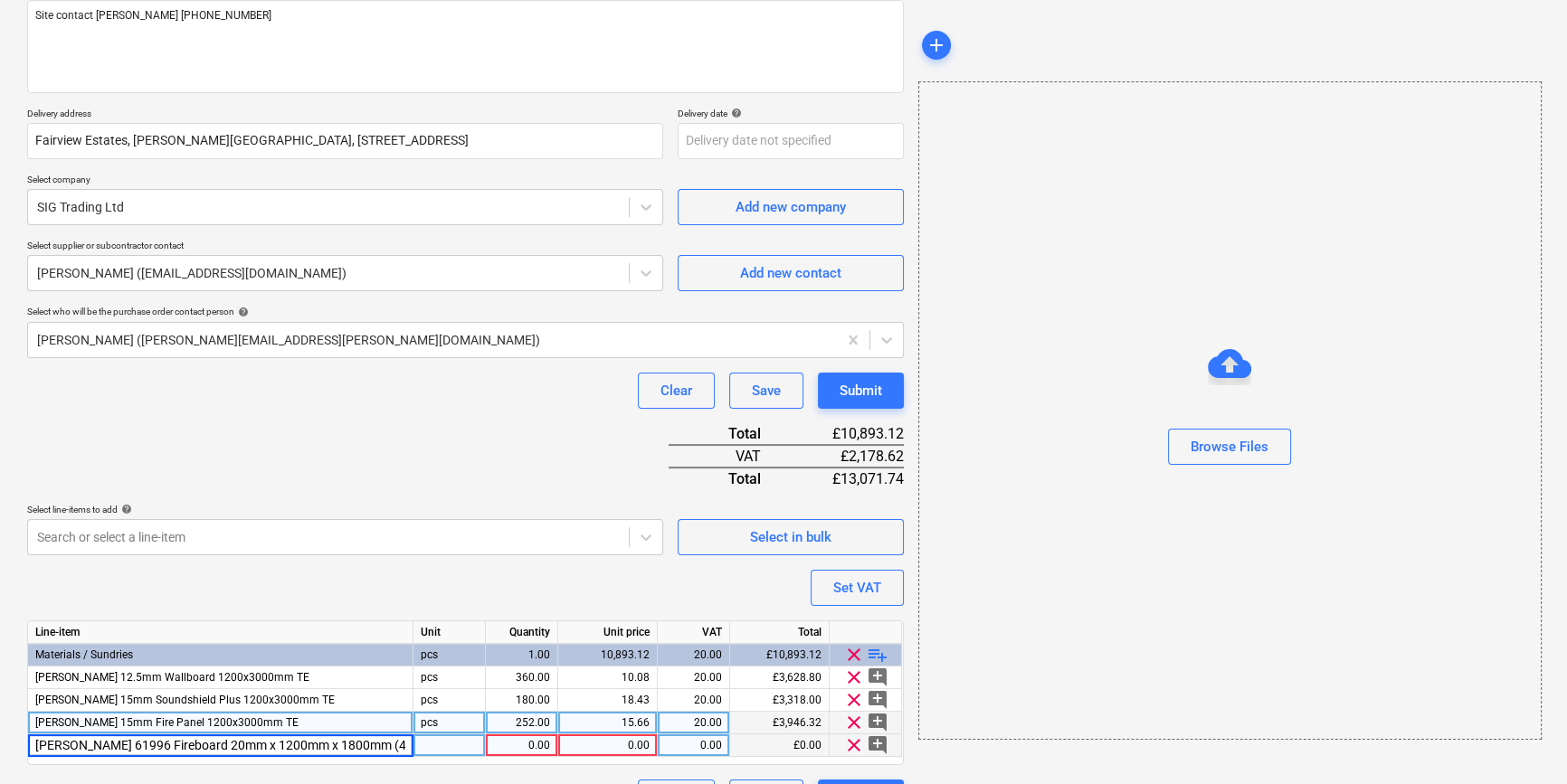
click at [107, 744] on input "[PERSON_NAME] 61996 Fireboard 20mm x 1200mm x 1800mm (40)" at bounding box center [221, 746] width 385 height 22
type input "[PERSON_NAME] Fireboard 20mm x 1200mm x 1800mm (40)"
type textarea "x"
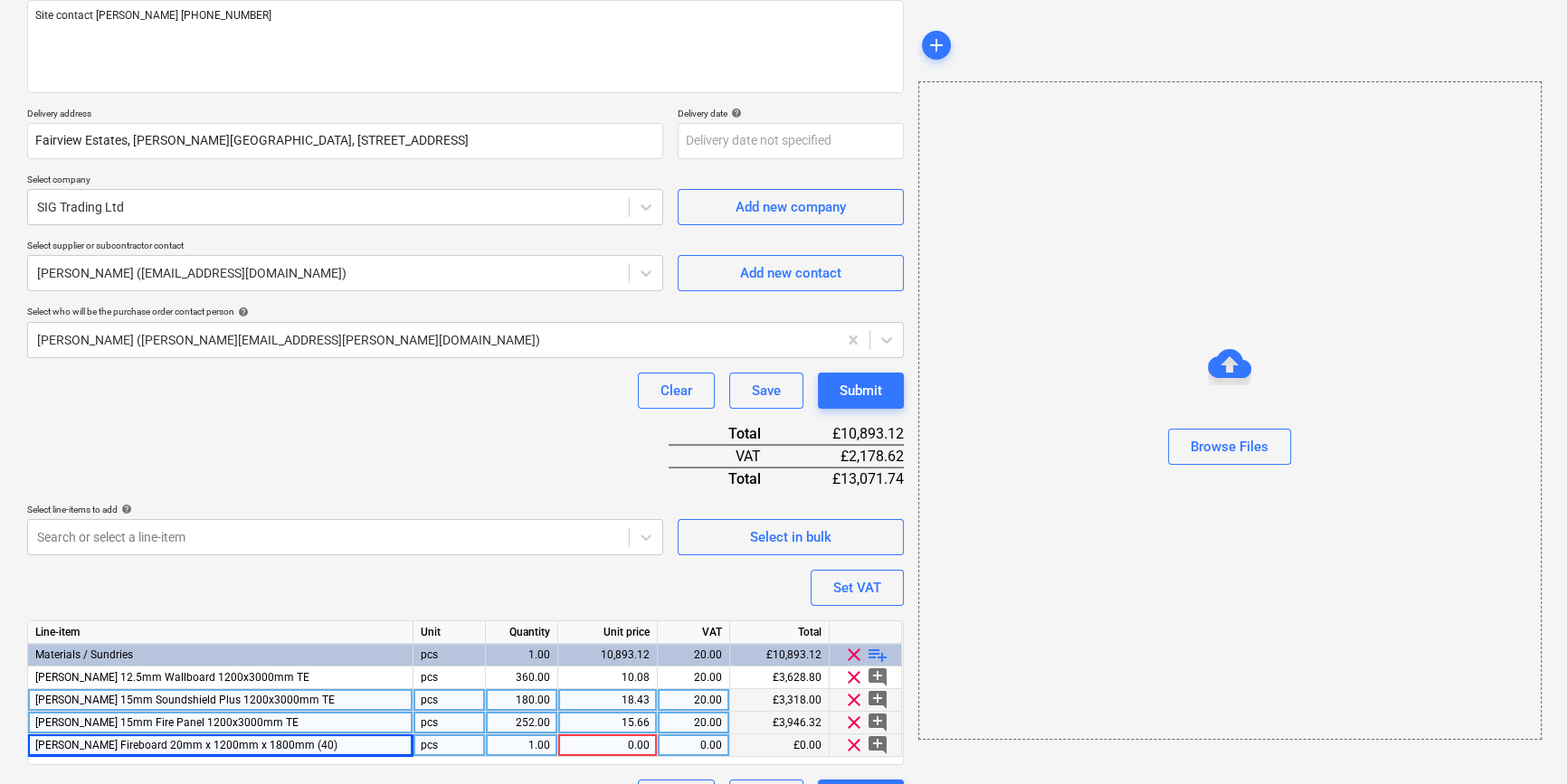
click at [305, 700] on div "[PERSON_NAME] 15mm Soundshield Plus 1200x3000mm TE" at bounding box center [221, 700] width 386 height 23
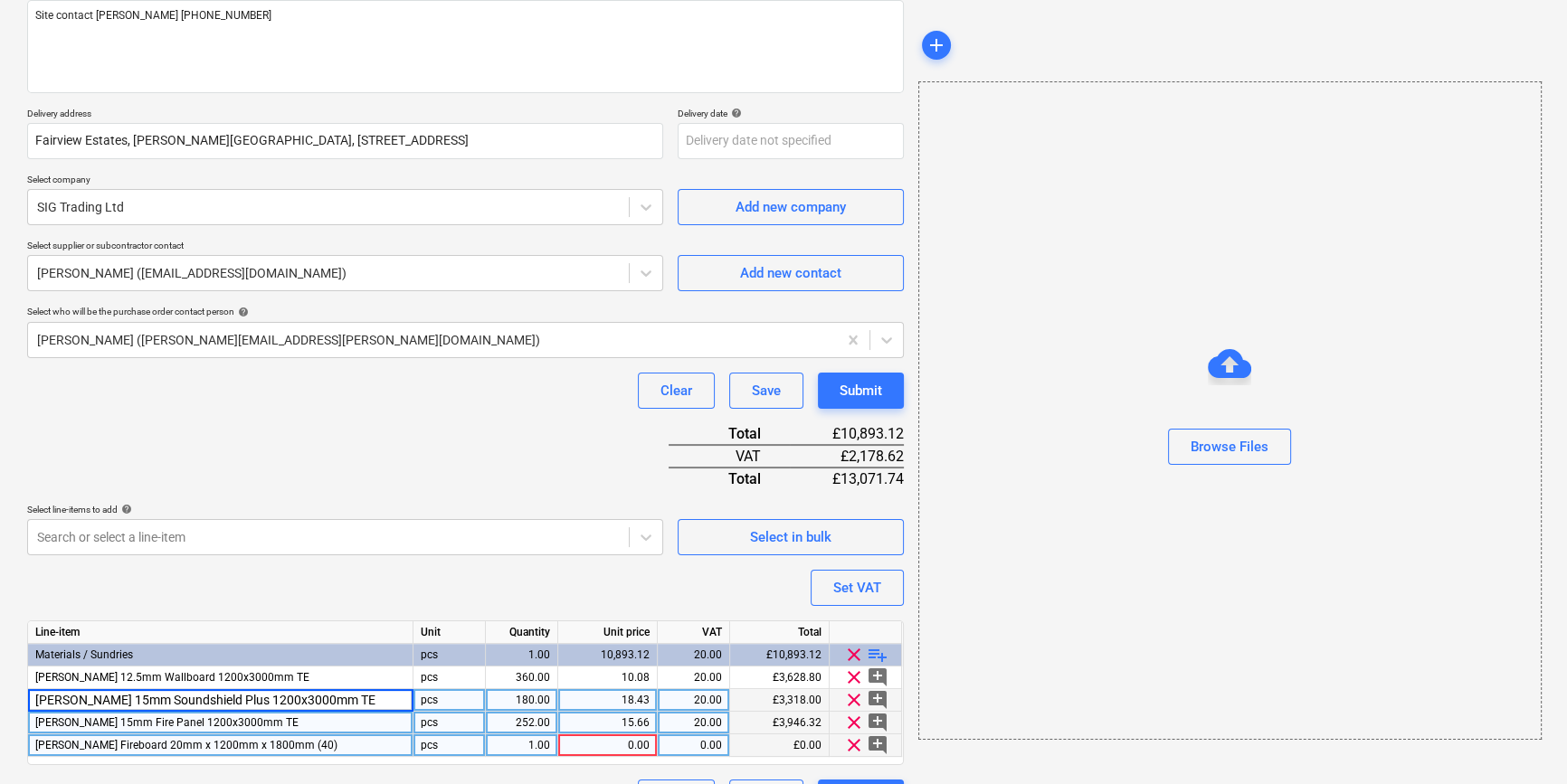
click at [340, 696] on input "[PERSON_NAME] 15mm Soundshield Plus 1200x3000mm TE" at bounding box center [221, 700] width 385 height 22
type input "[PERSON_NAME] 15mm Soundshield Plus 1200x3000mm TE (36)"
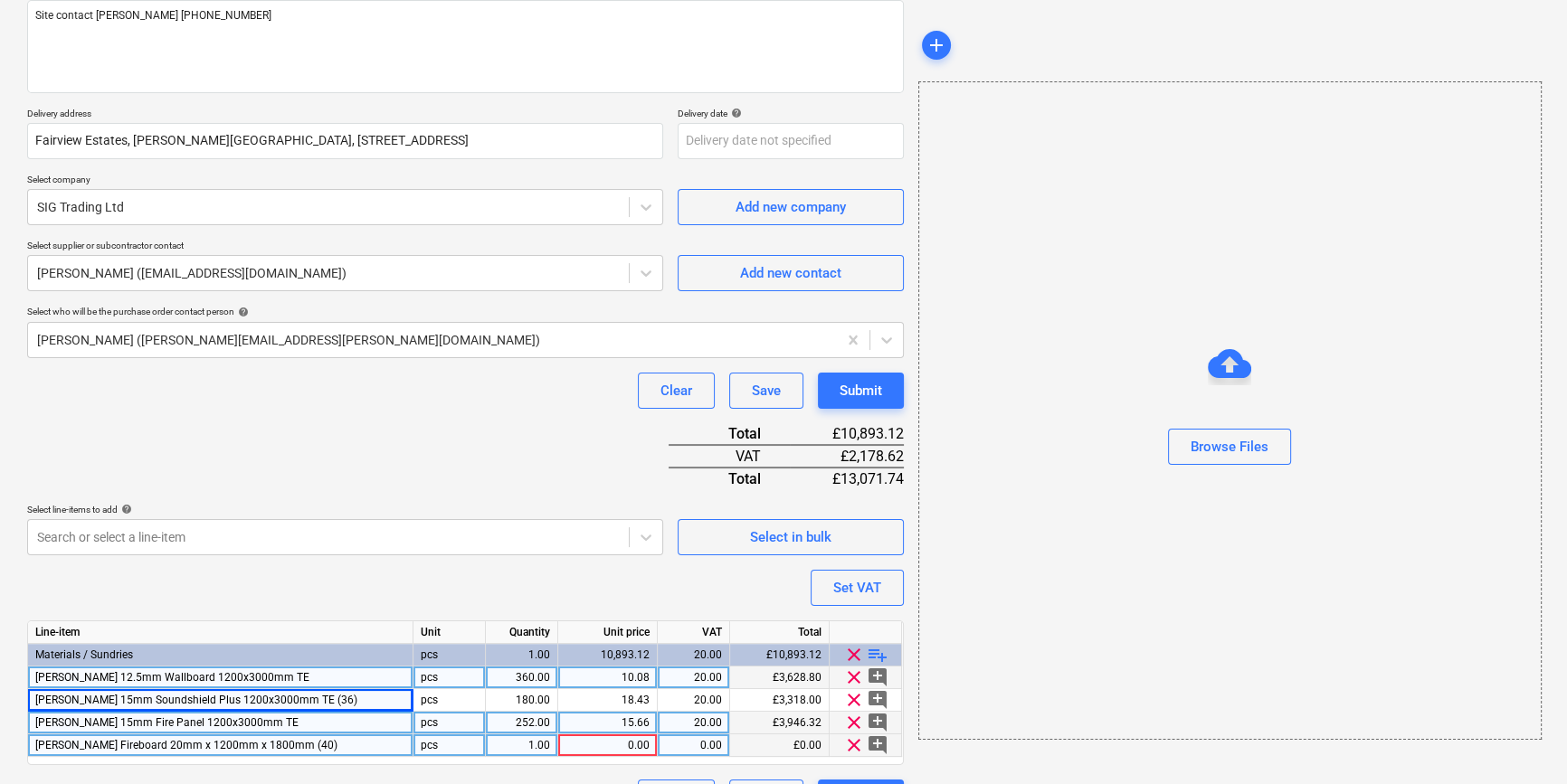
click at [261, 678] on div "[PERSON_NAME] 12.5mm Wallboard 1200x3000mm TE" at bounding box center [221, 678] width 386 height 23
type textarea "x"
click at [261, 678] on div "[PERSON_NAME] 12.5mm Wallboard 1200x3000mm TE" at bounding box center [221, 678] width 386 height 23
click at [299, 677] on input "[PERSON_NAME] 12.5mm Wallboard 1200x3000mm TE" at bounding box center [221, 678] width 385 height 22
type input "[PERSON_NAME] 12.5mm Wallboard 1200x3000mm TE (60)"
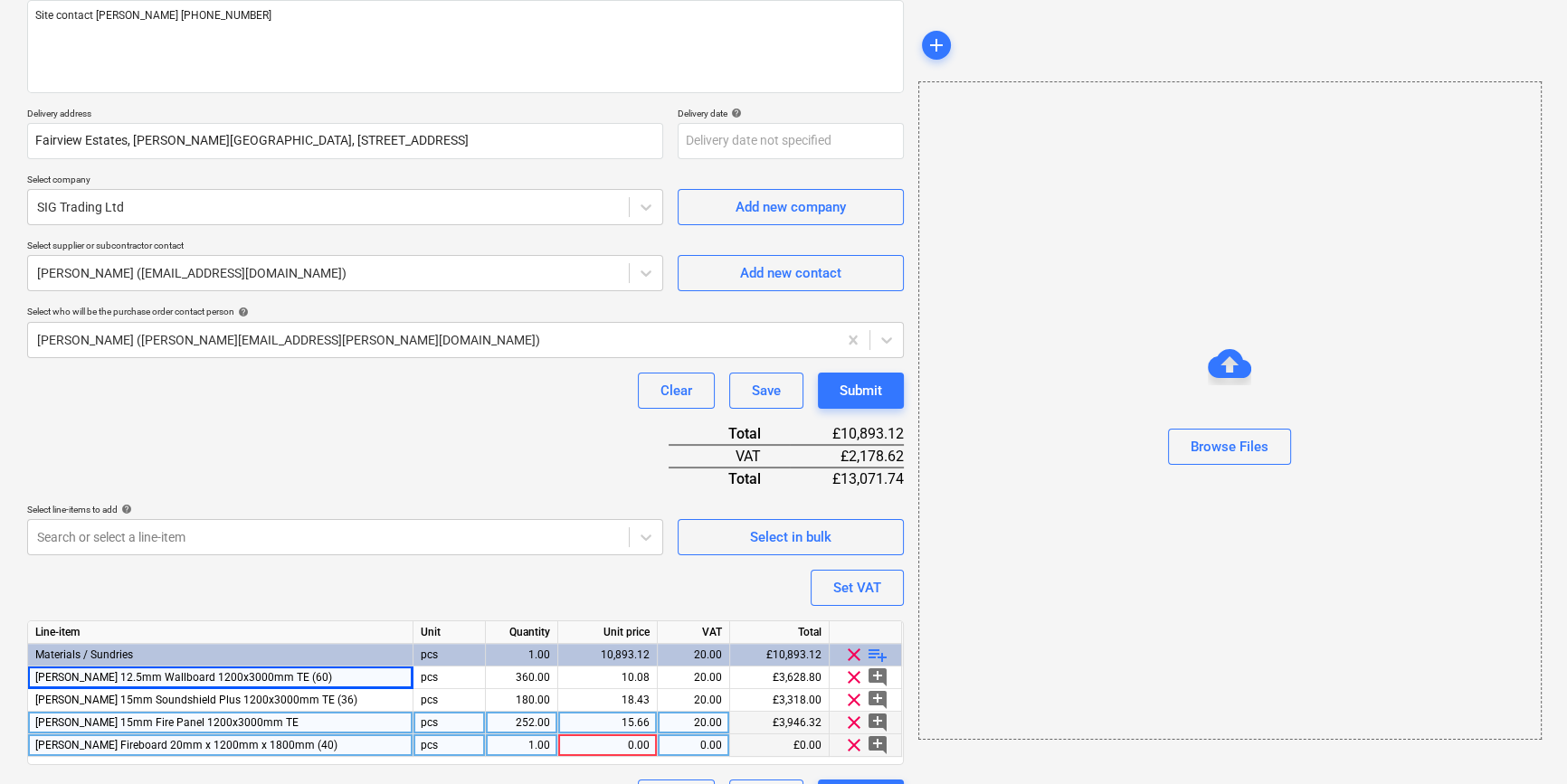
click at [262, 722] on div "[PERSON_NAME] 15mm Fire Panel 1200x3000mm TE" at bounding box center [221, 723] width 386 height 23
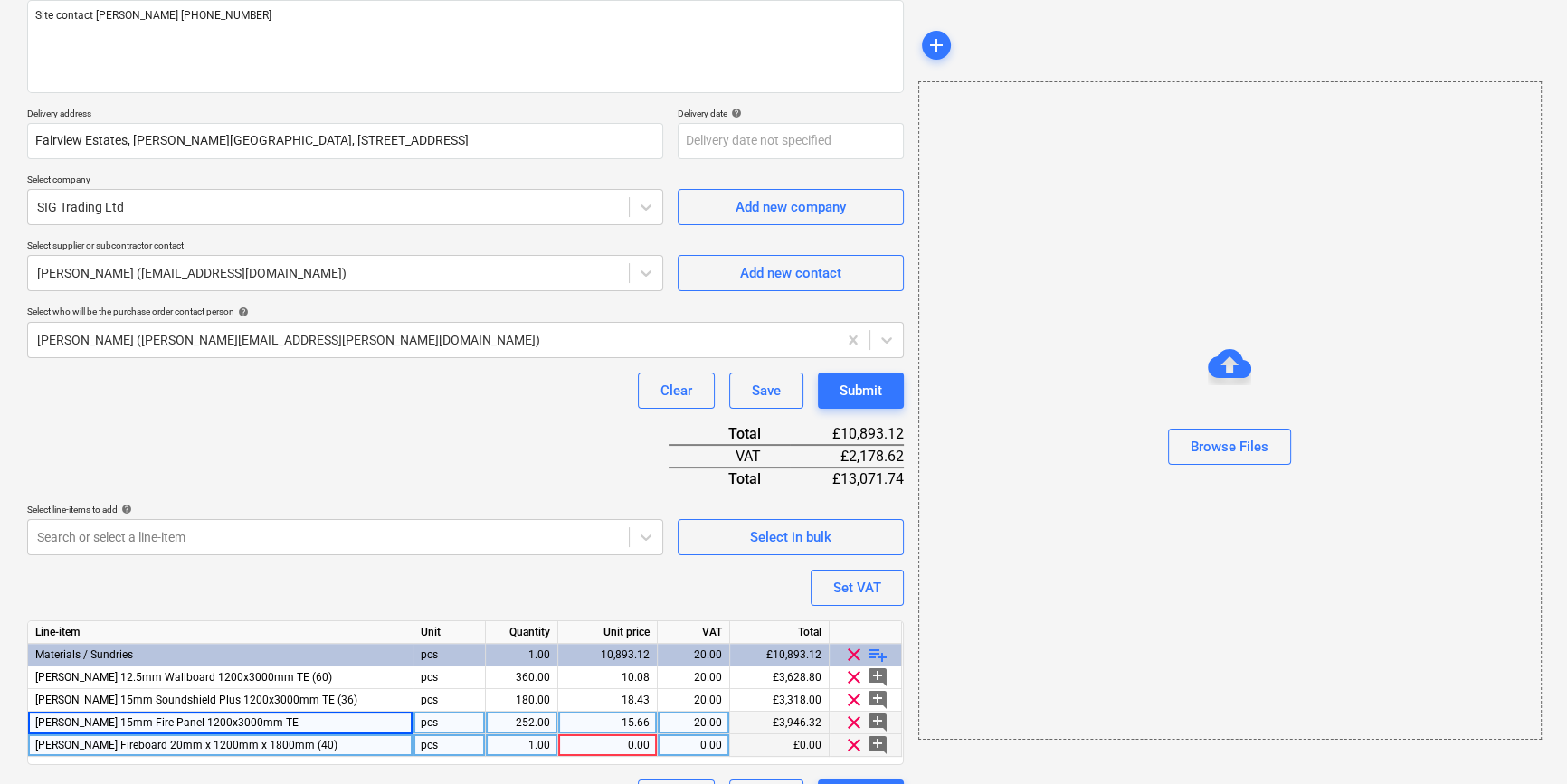
type textarea "x"
click at [252, 719] on div "[PERSON_NAME] 15mm Fire Panel 1200x3000mm TE" at bounding box center [221, 723] width 386 height 23
click at [289, 721] on input "[PERSON_NAME] 15mm Fire Panel 1200x3000mm TE" at bounding box center [221, 723] width 385 height 22
type input "[PERSON_NAME] 15mm Fire Panel 1200x3000mm TE (36)"
type textarea "x"
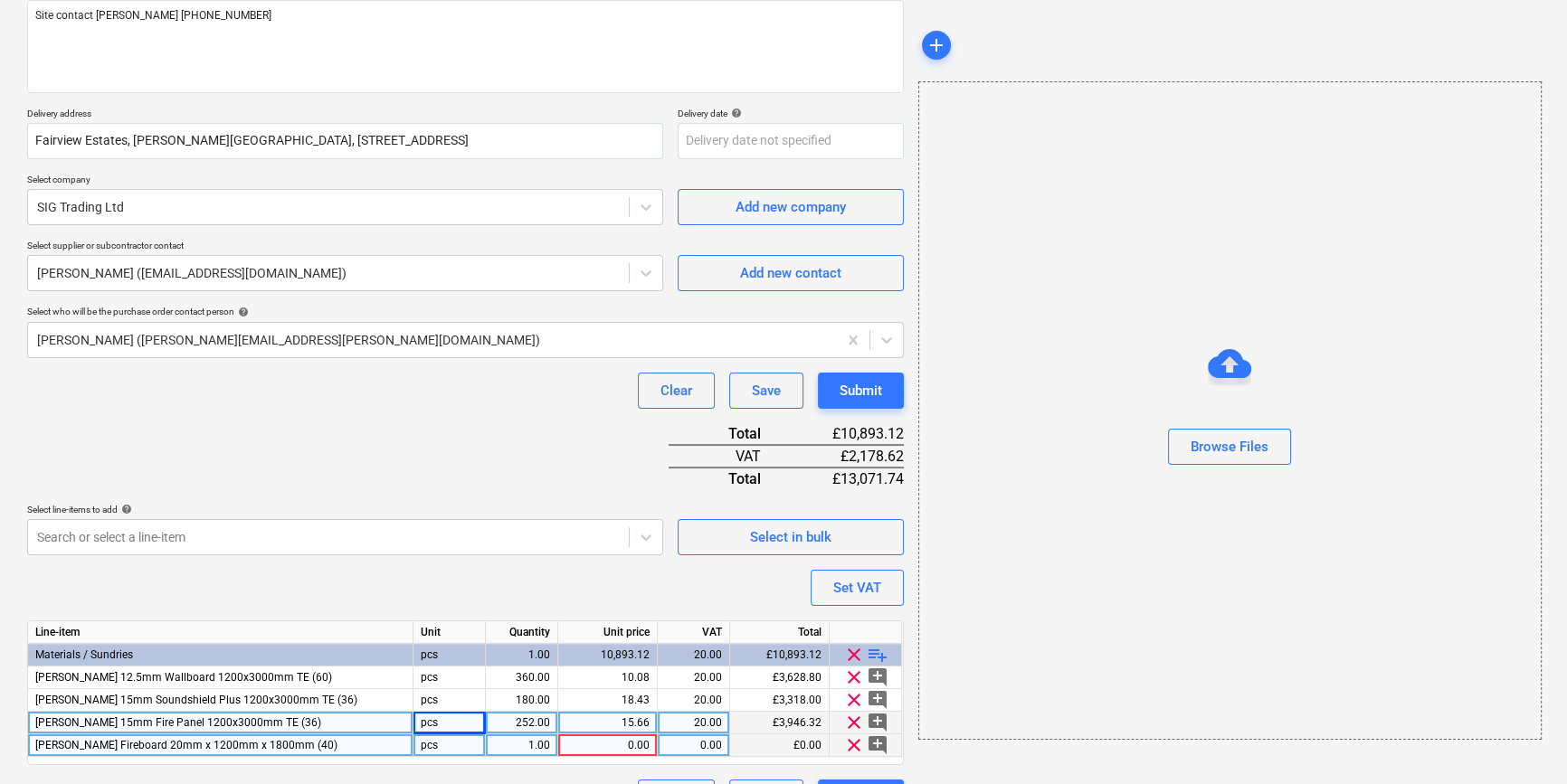
click at [536, 746] on div "1.00" at bounding box center [521, 746] width 57 height 23
type input "40"
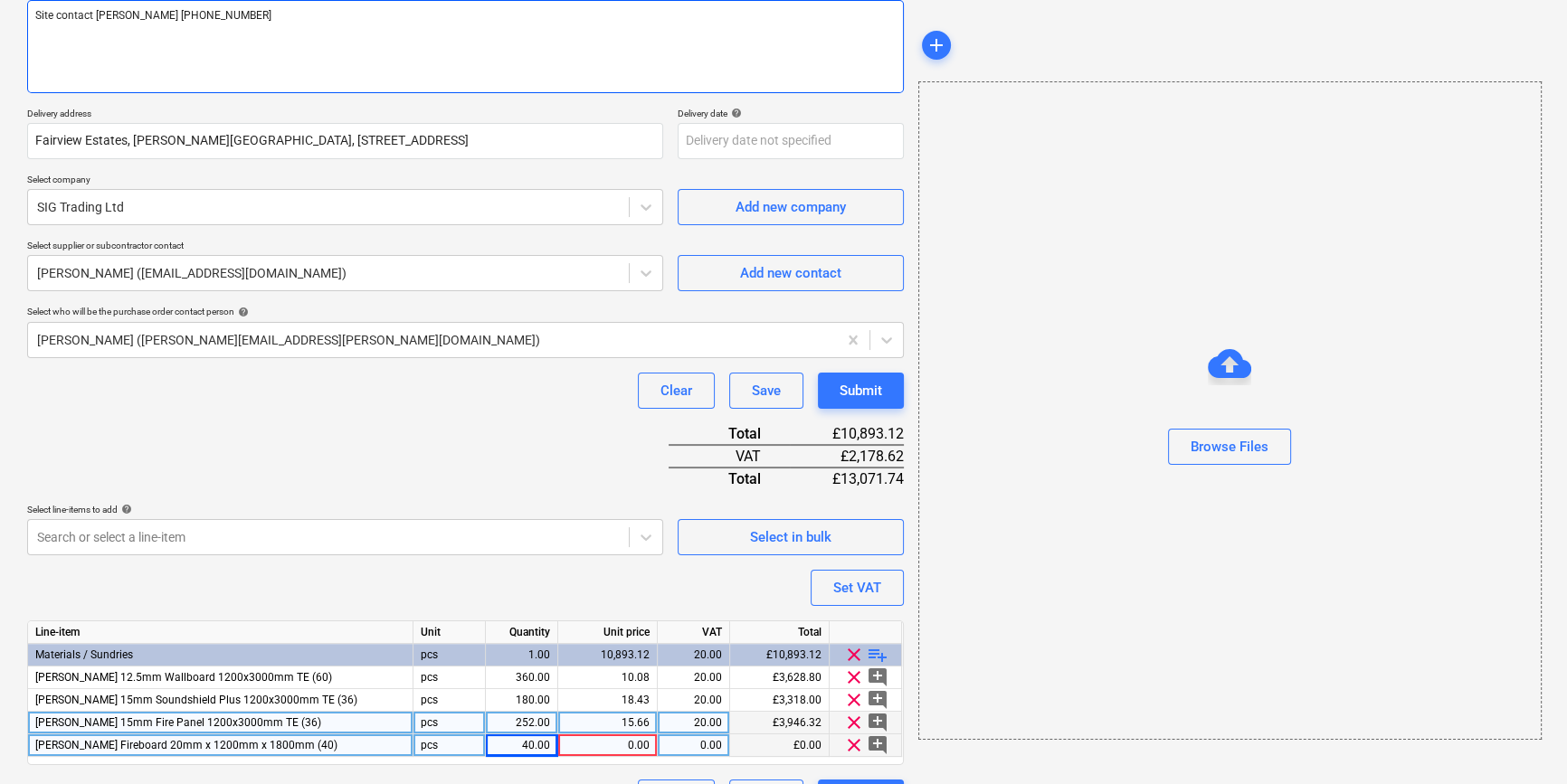
type textarea "x"
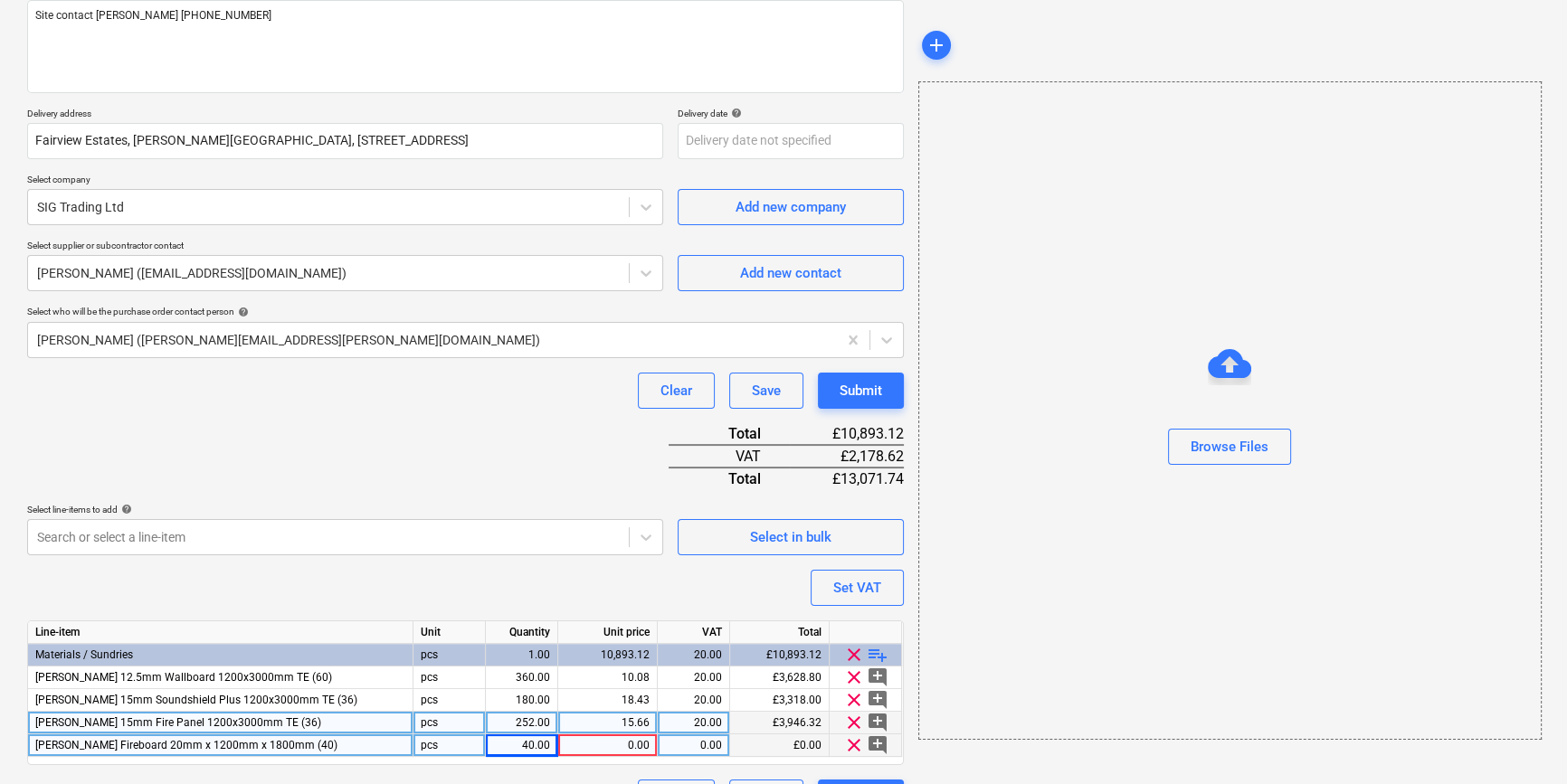
click at [608, 748] on div "0.00" at bounding box center [608, 746] width 84 height 23
type input "39.6144"
type textarea "x"
type input "20"
click at [872, 651] on span "playlist_add" at bounding box center [878, 655] width 22 height 22
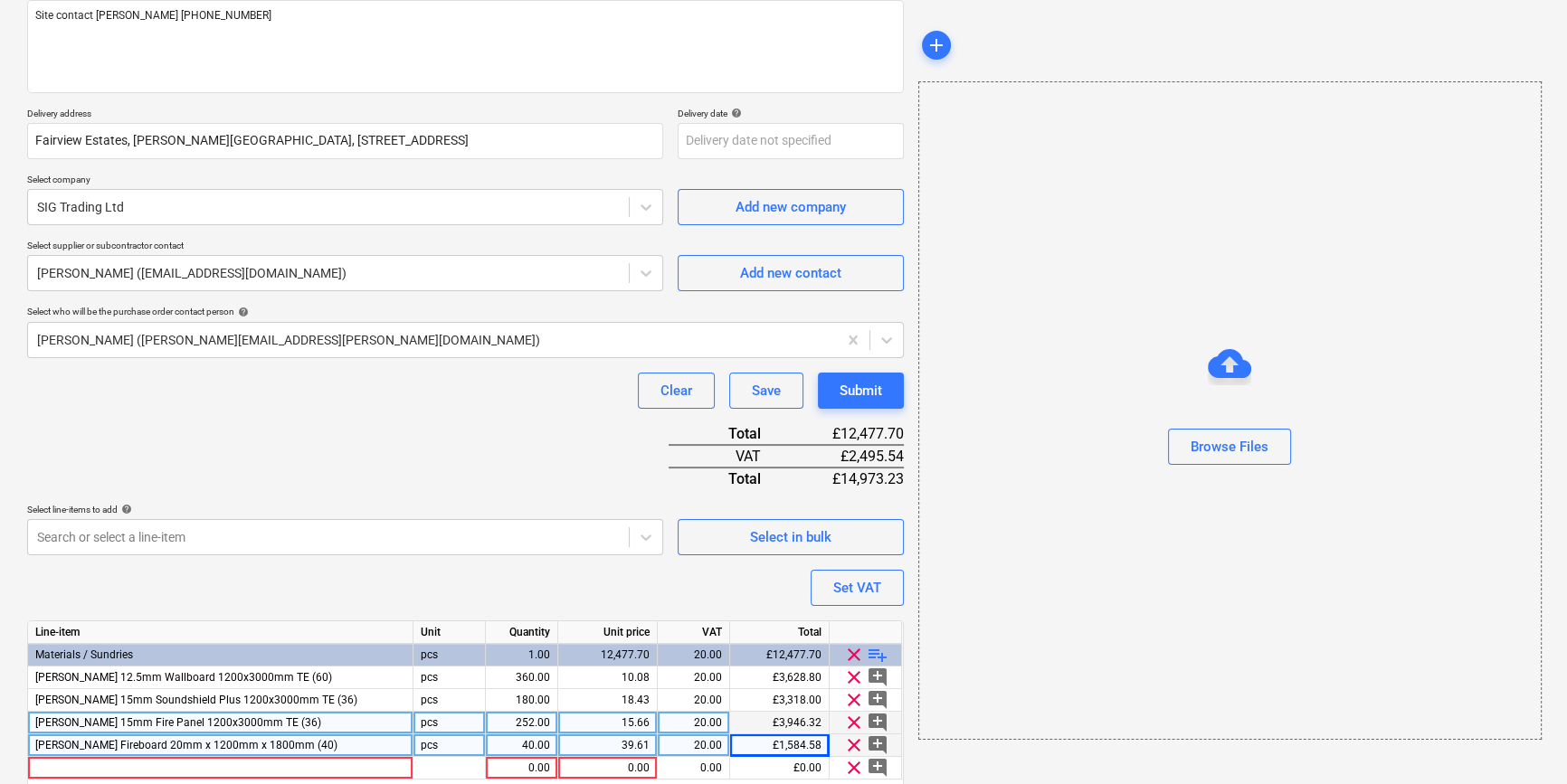
type textarea "x"
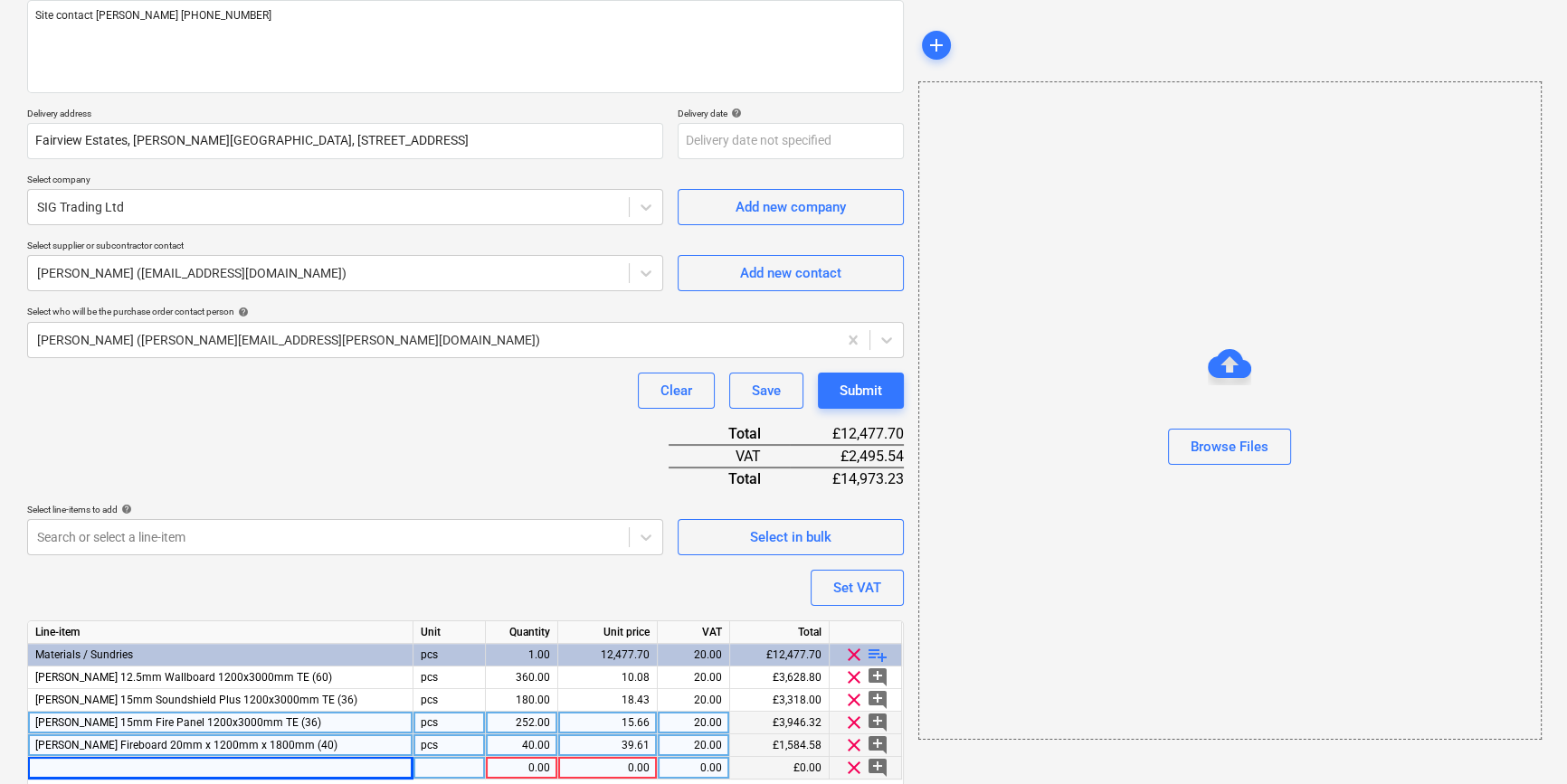
click at [73, 768] on div at bounding box center [221, 768] width 386 height 23
click at [68, 766] on input "[PERSON_NAME] 61995 Fireboard 15mm x 1200mm x 2400mm (40)" at bounding box center [221, 768] width 385 height 22
type input "[PERSON_NAME] Fireboard 15mm x 1200mm x 2400mm (40)"
type textarea "x"
type input "40"
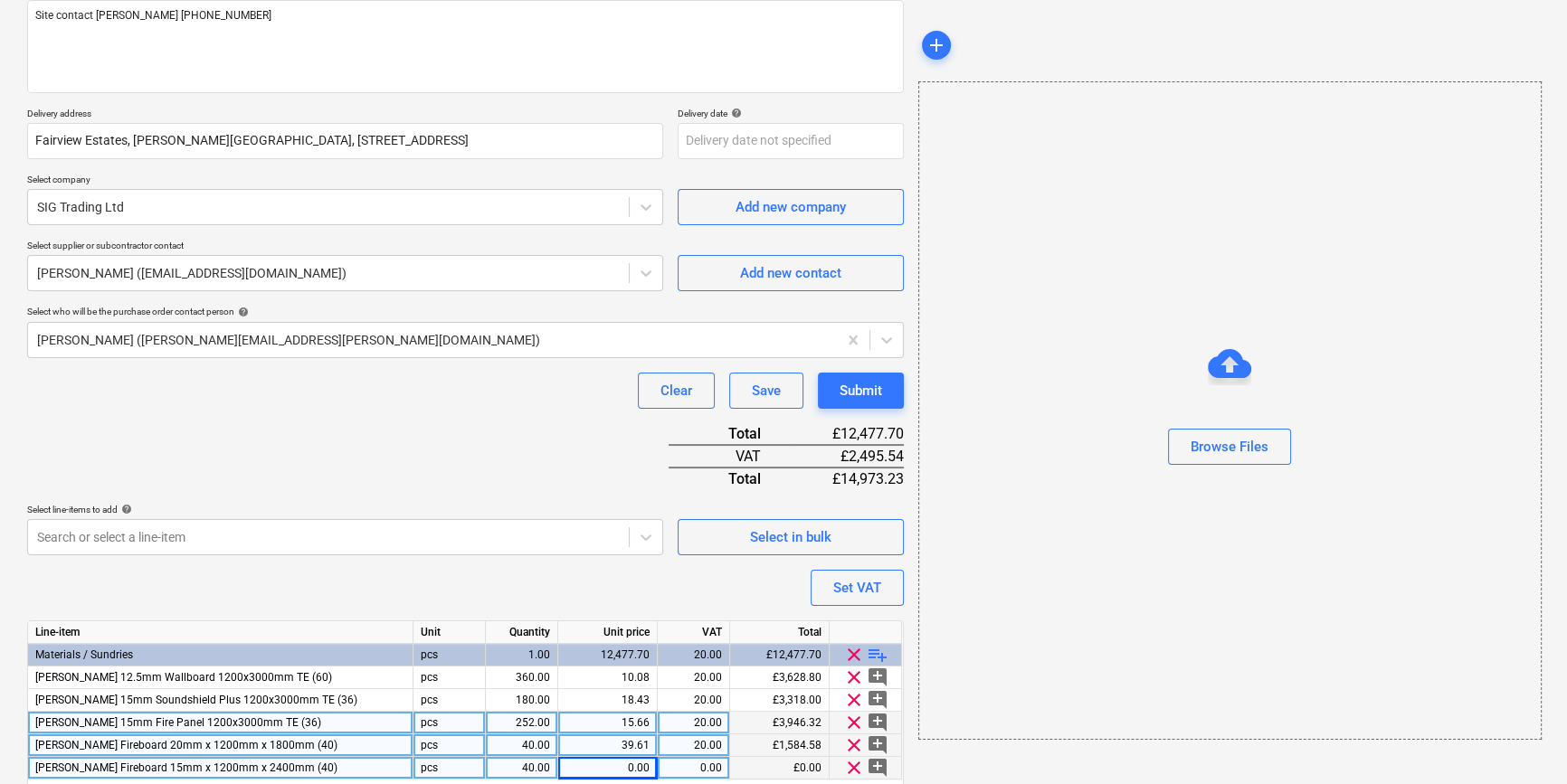
type textarea "x"
type input "44.0352"
type textarea "x"
type input "20"
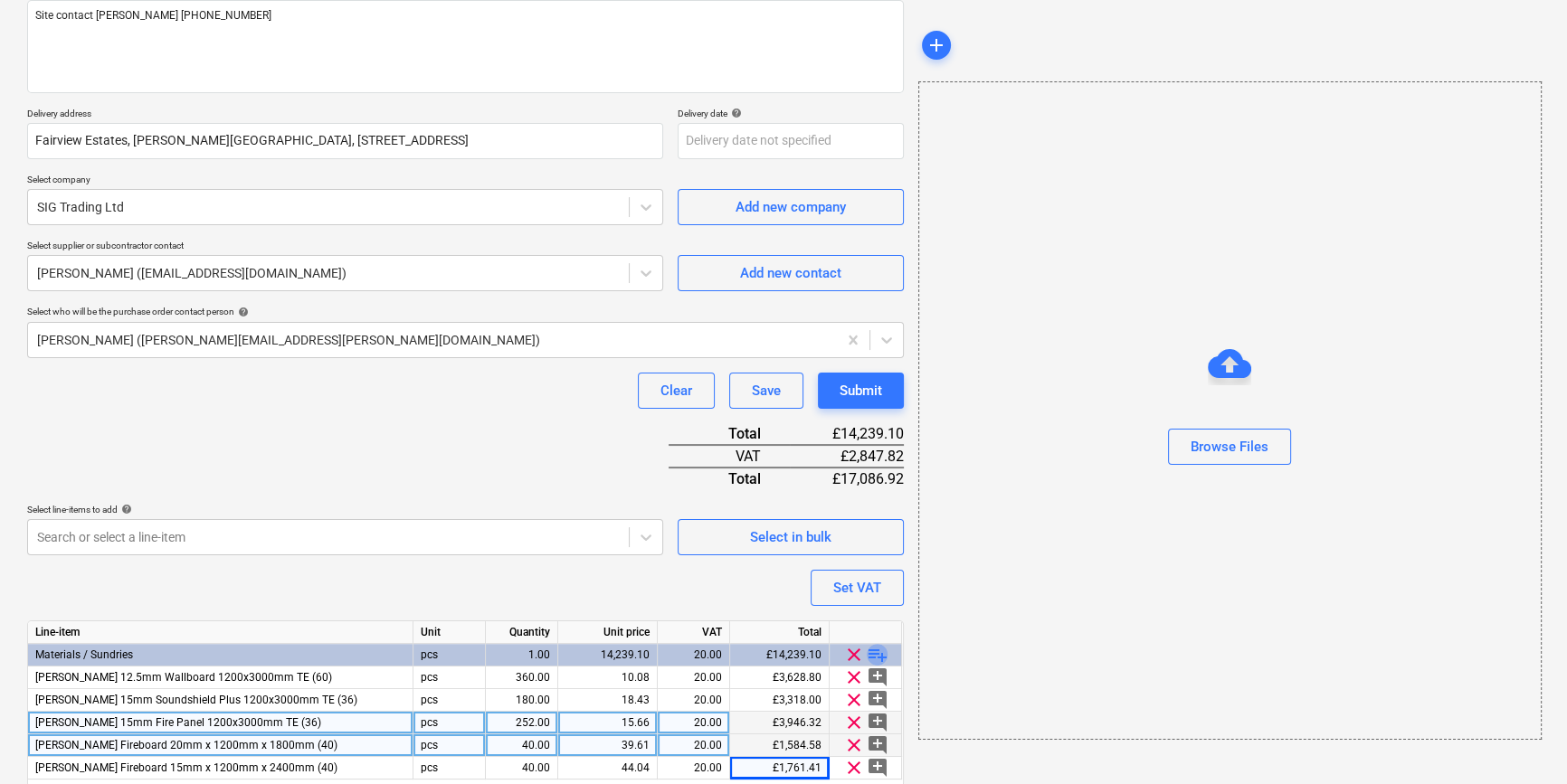
click at [879, 654] on span "playlist_add" at bounding box center [878, 655] width 22 height 22
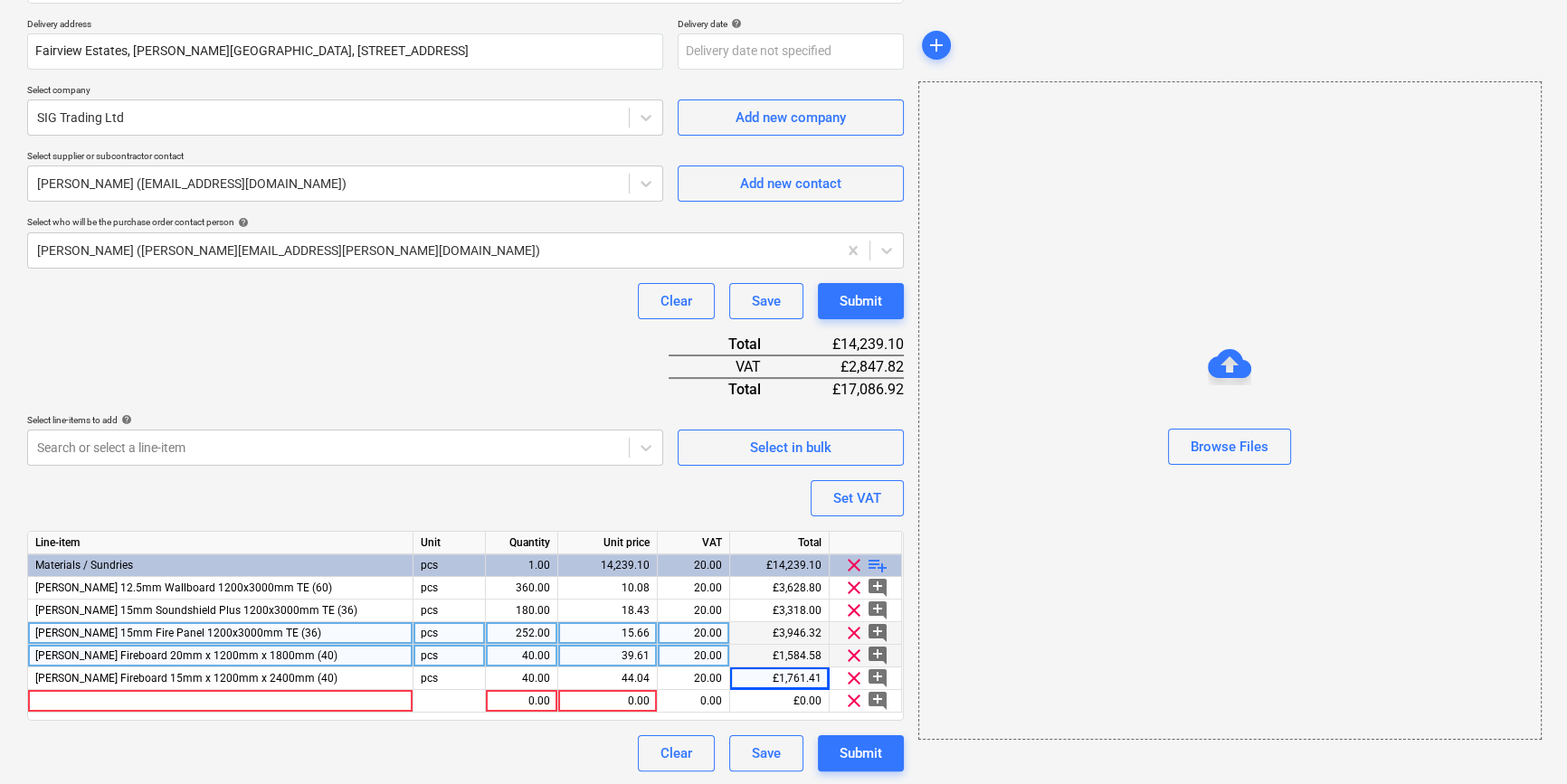
scroll to position [321, 0]
type textarea "x"
click at [53, 698] on div at bounding box center [221, 700] width 386 height 23
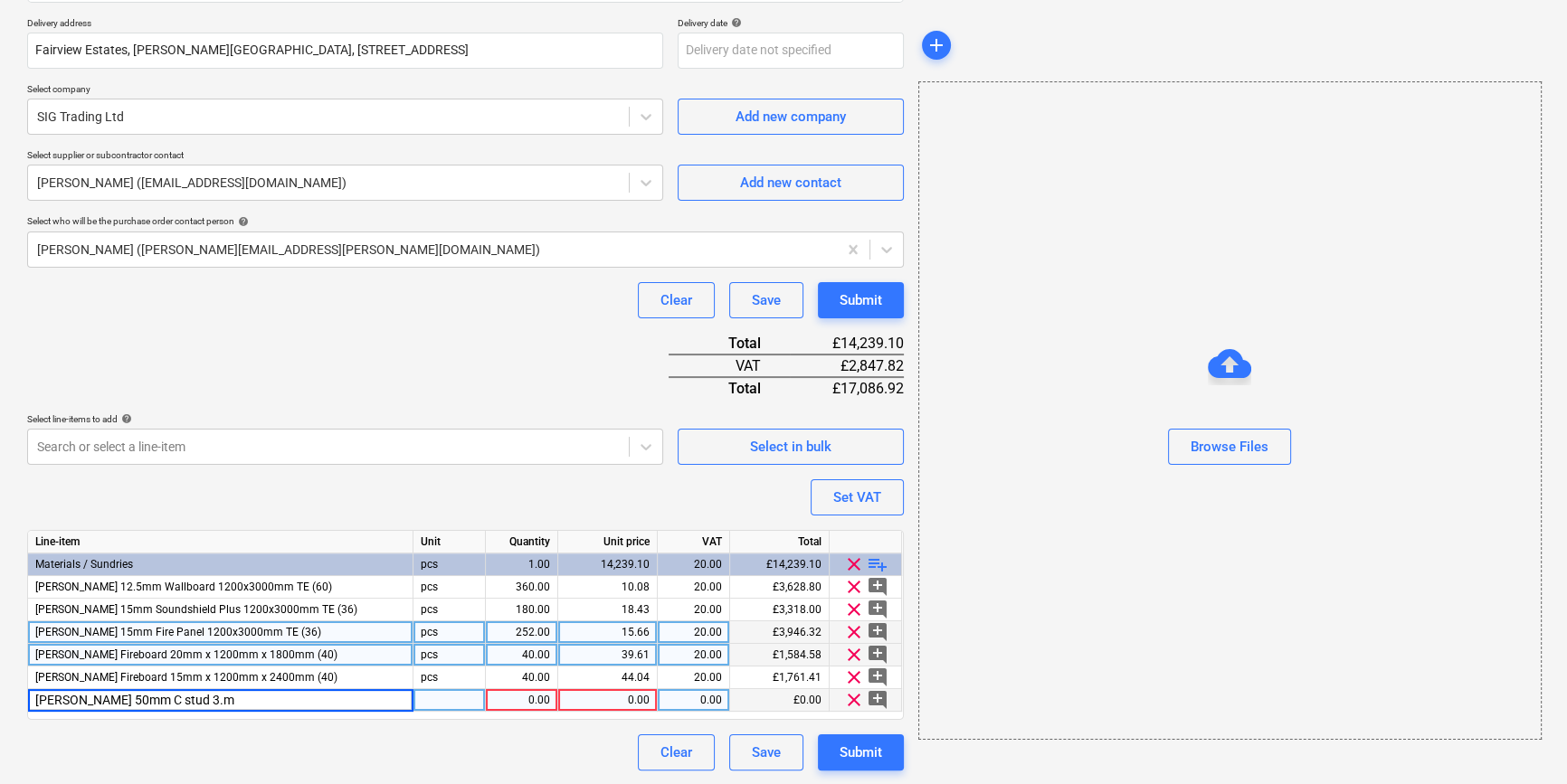
type input "[PERSON_NAME] 50mm C stud 3.6m"
type textarea "x"
type input "700"
type textarea "x"
type input "3.816"
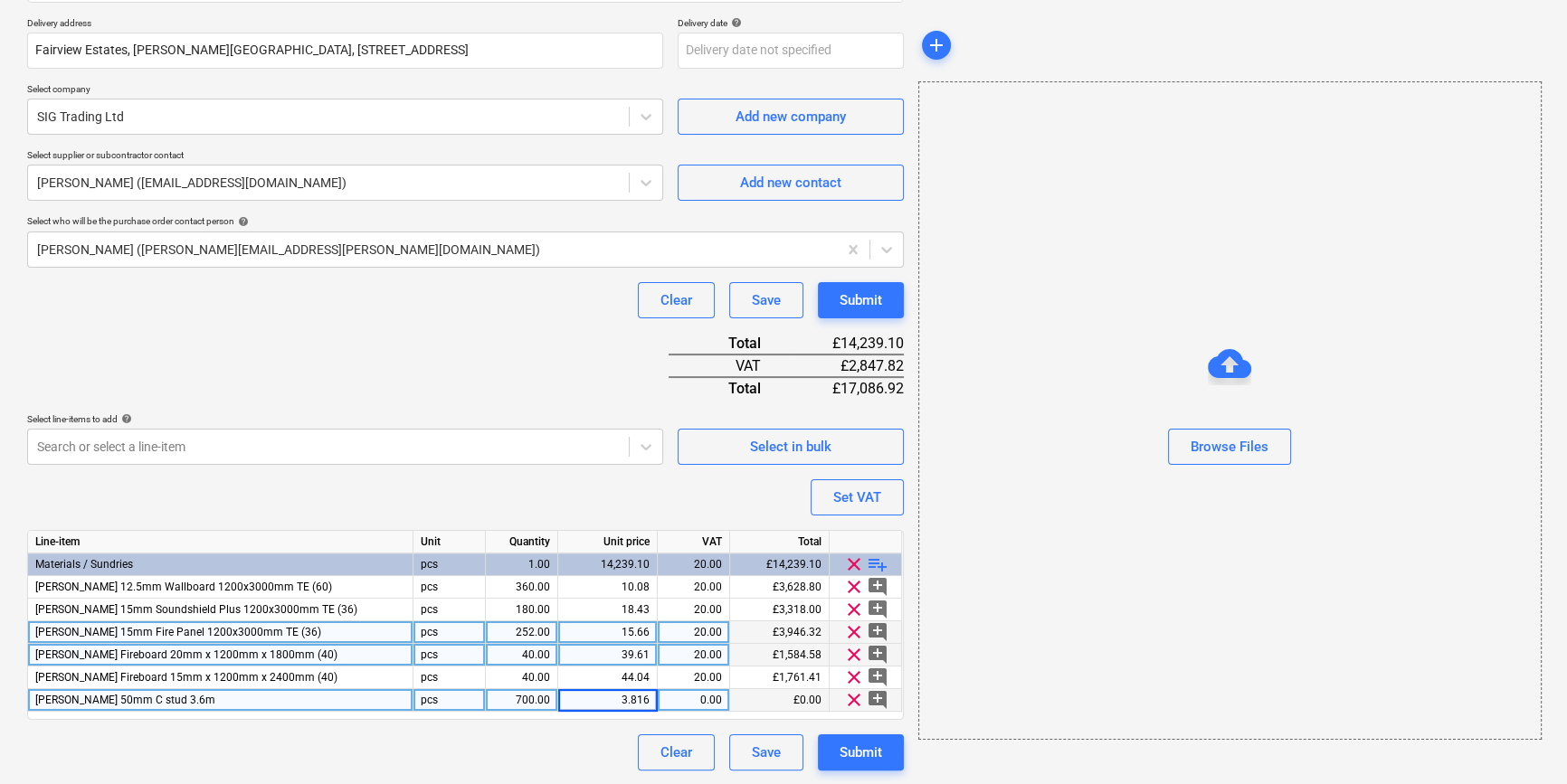
type textarea "x"
type input "20"
click at [875, 563] on span "playlist_add" at bounding box center [878, 564] width 22 height 22
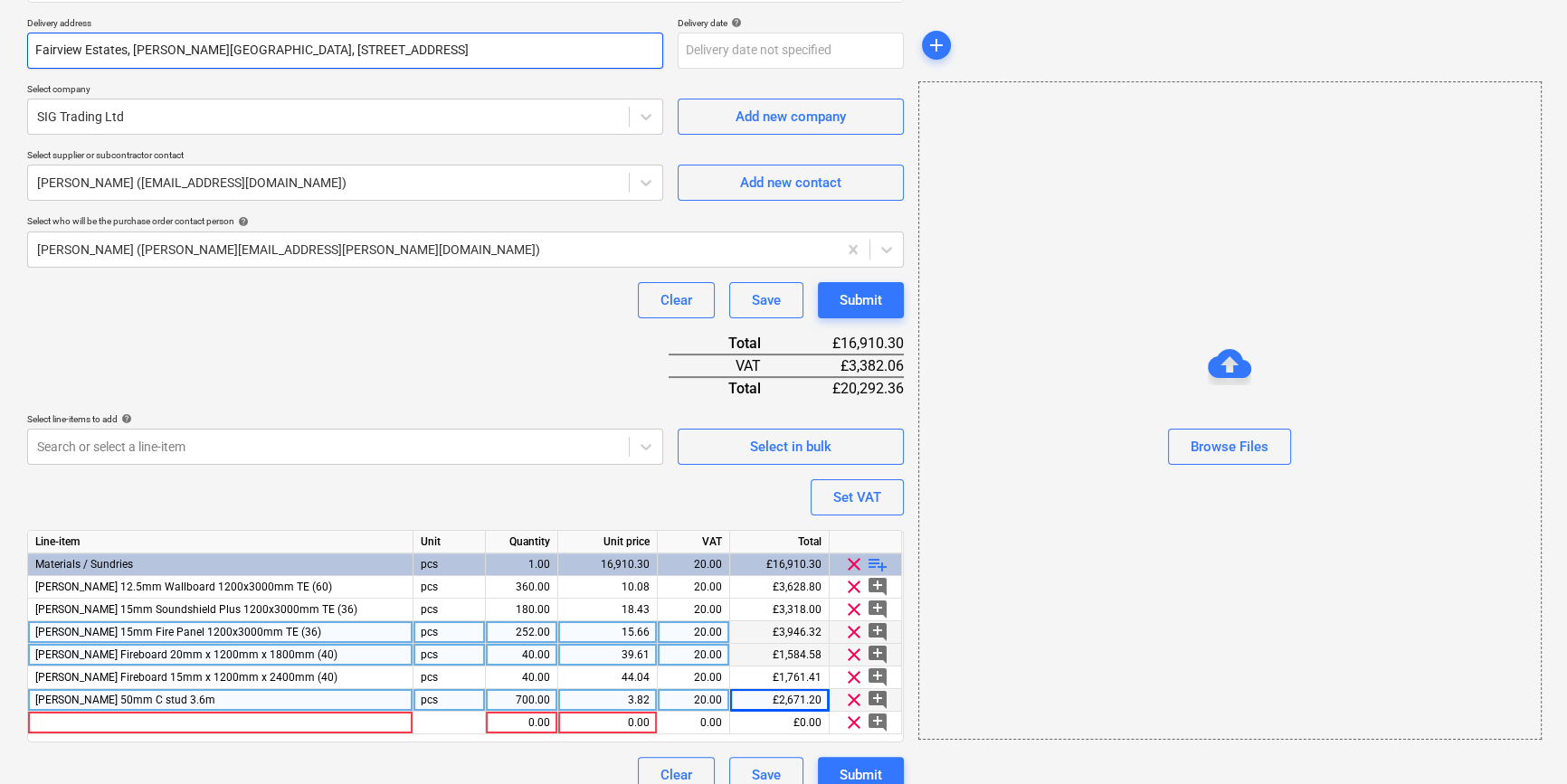
type textarea "x"
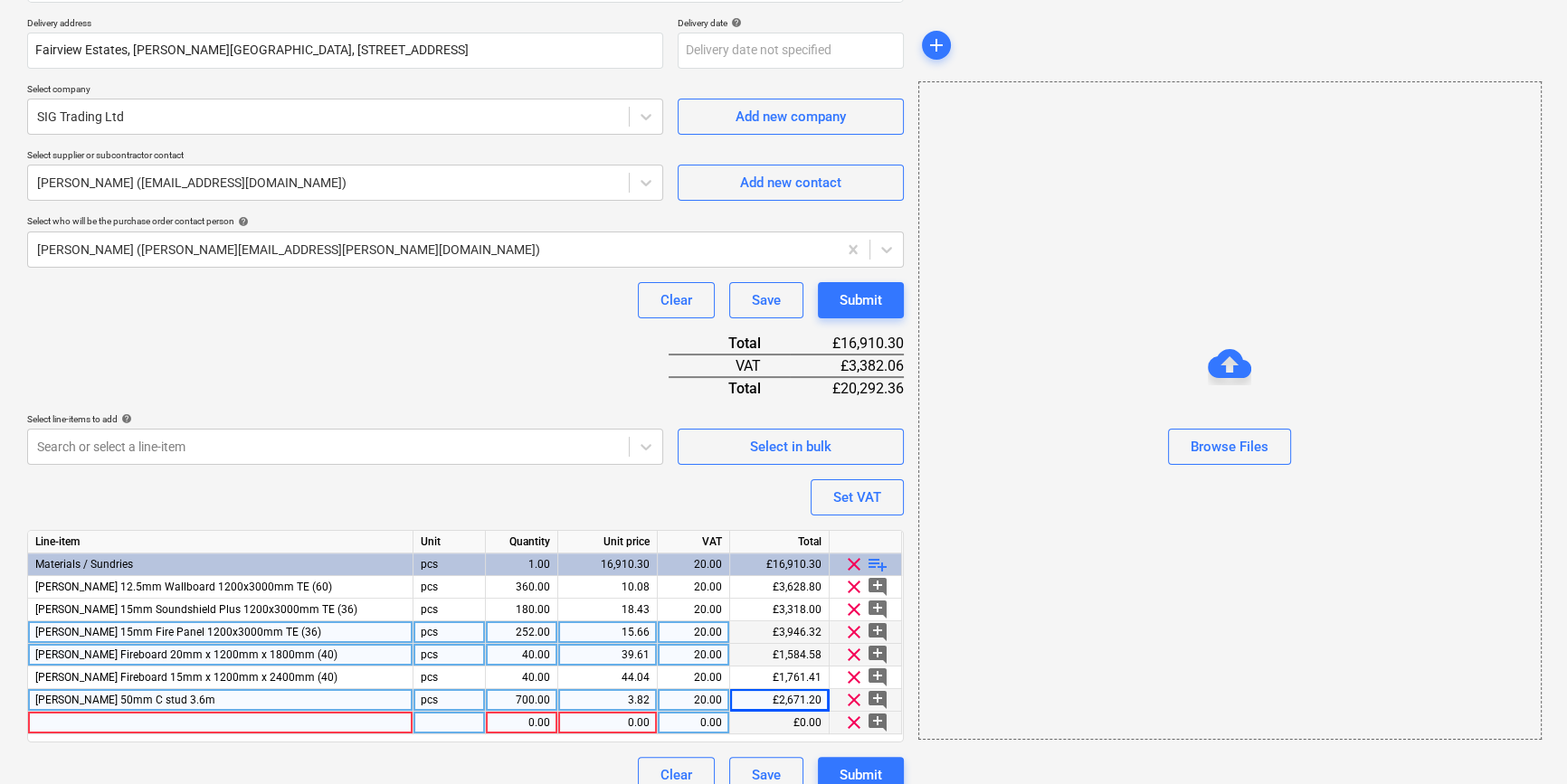
click at [57, 719] on div at bounding box center [221, 723] width 386 height 23
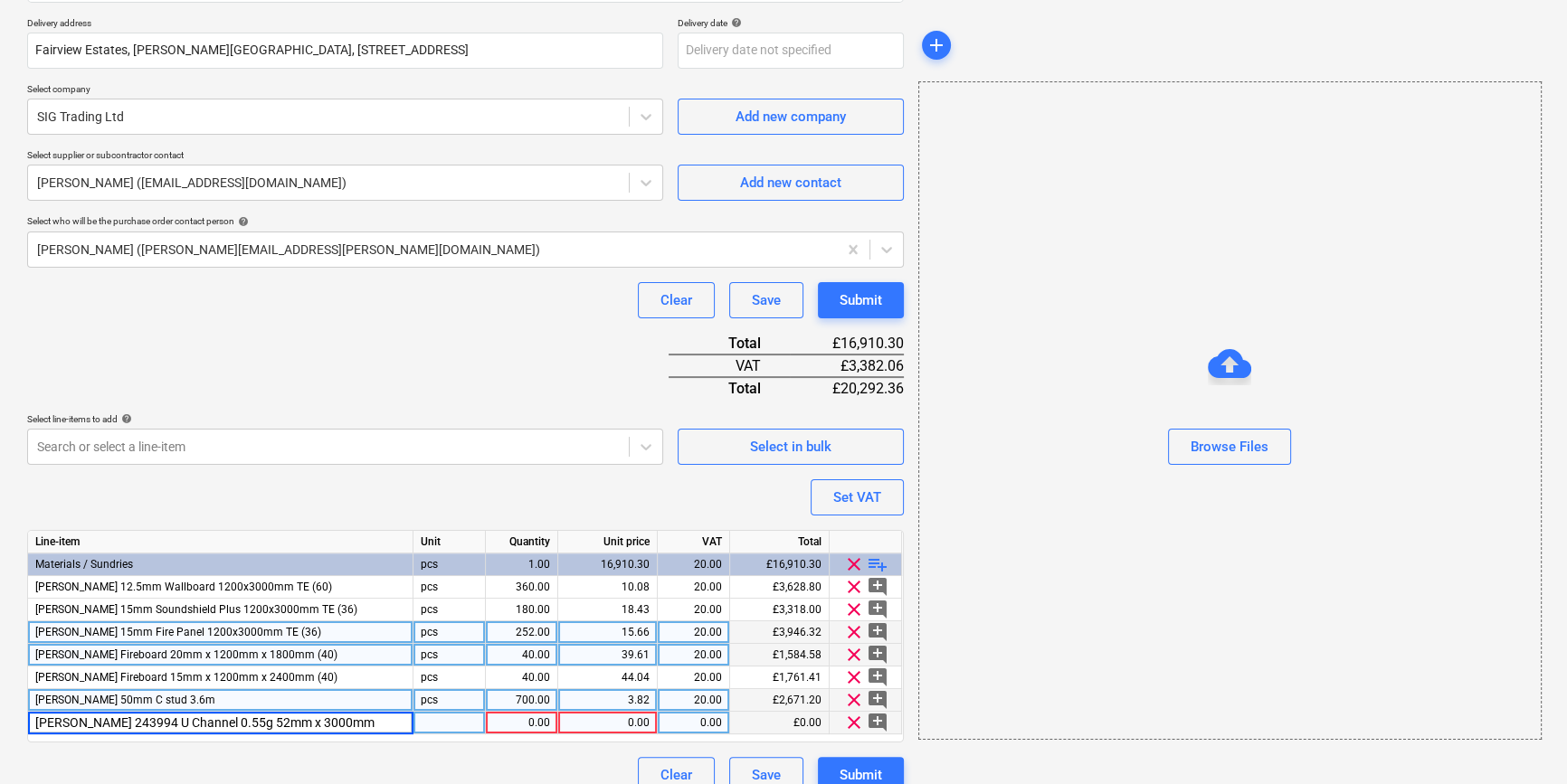
click at [67, 719] on input "[PERSON_NAME] 243994 U Channel 0.55g 52mm x 3000mm" at bounding box center [221, 723] width 385 height 22
type input "[PERSON_NAME] U Channel 0.55g 52mm x 3000mm"
type textarea "x"
type input "50"
type textarea "x"
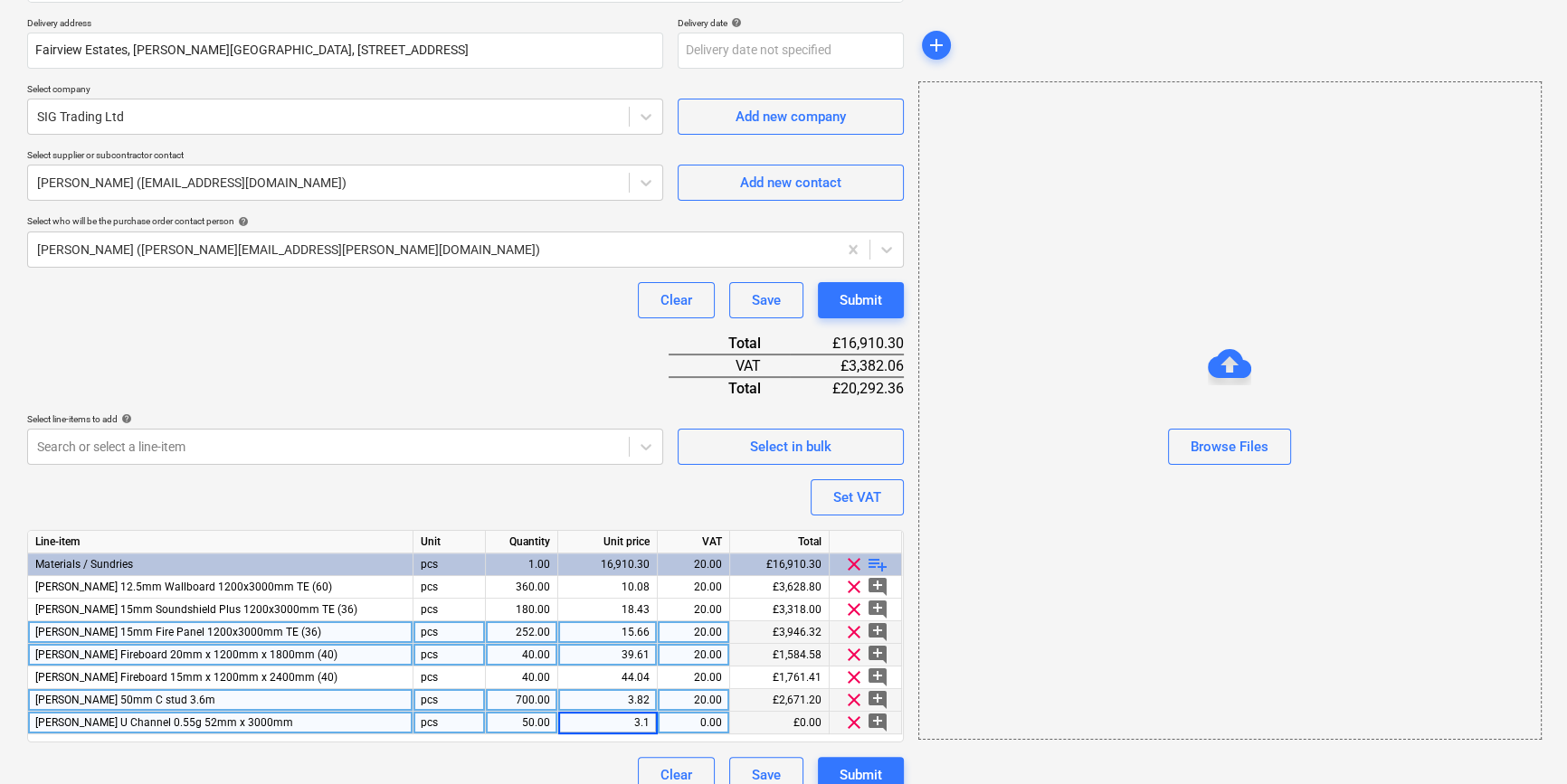
type input "3.18"
type textarea "x"
type input "20"
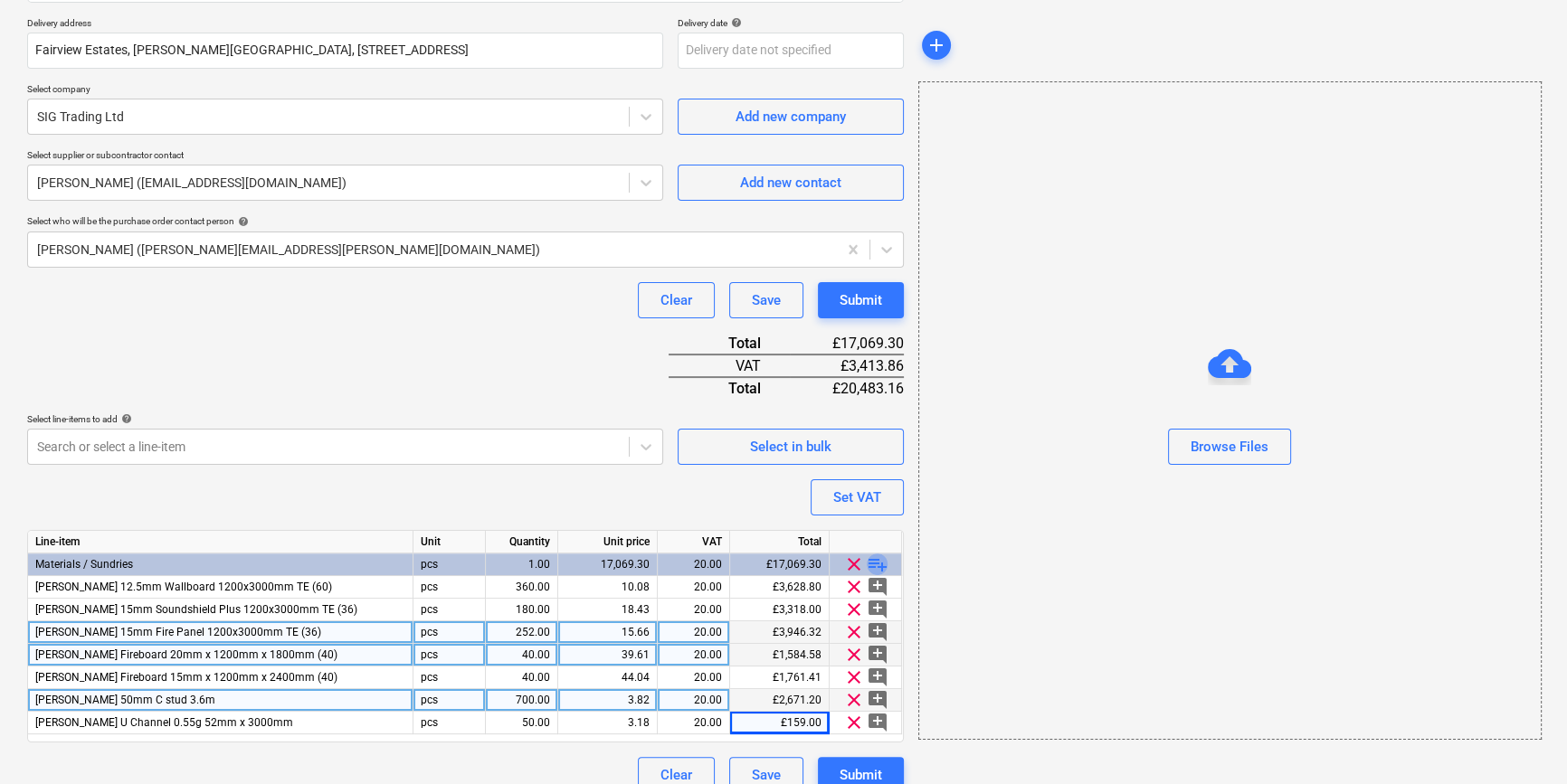
click at [882, 563] on span "playlist_add" at bounding box center [878, 564] width 22 height 22
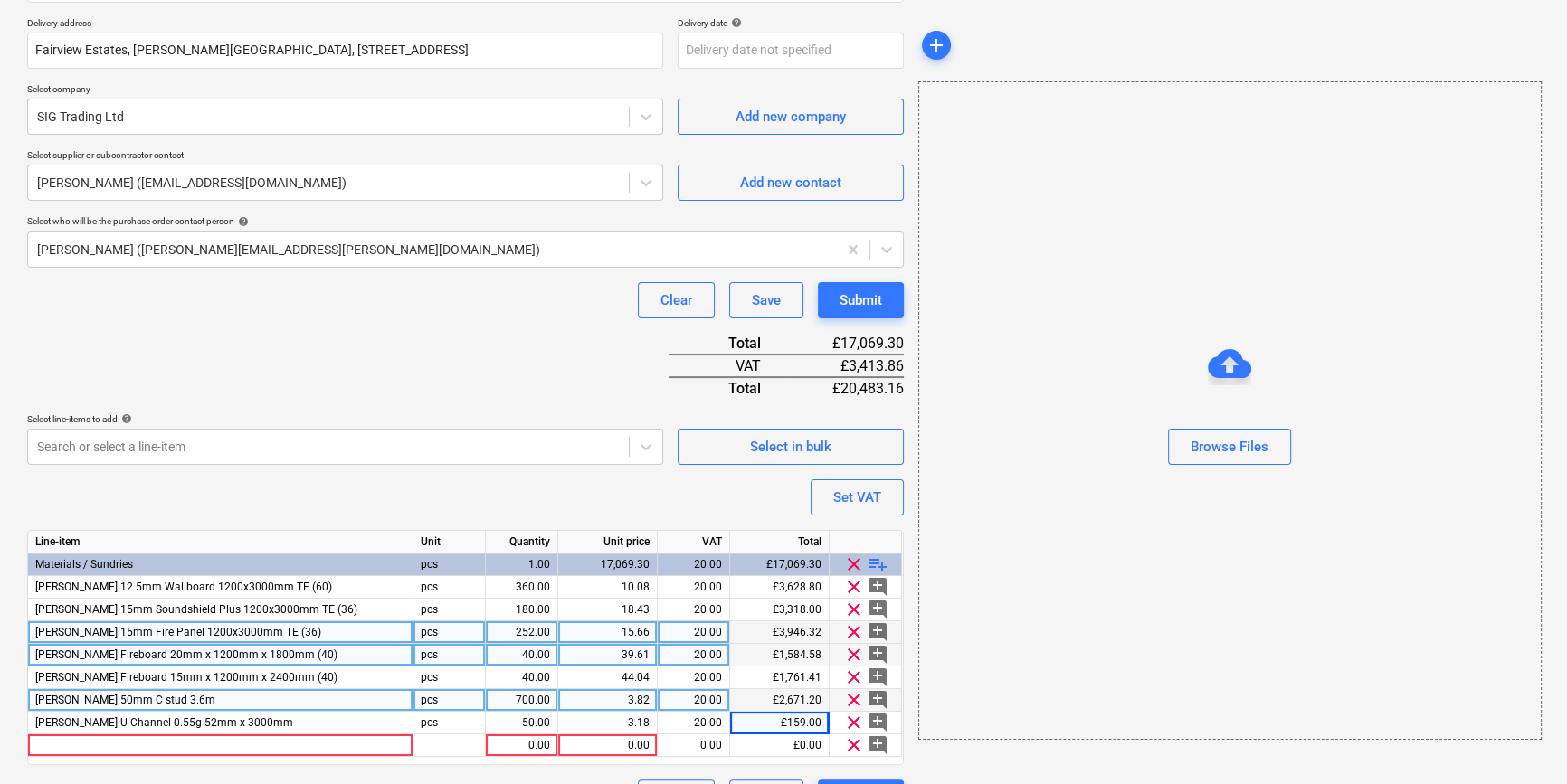
type textarea "x"
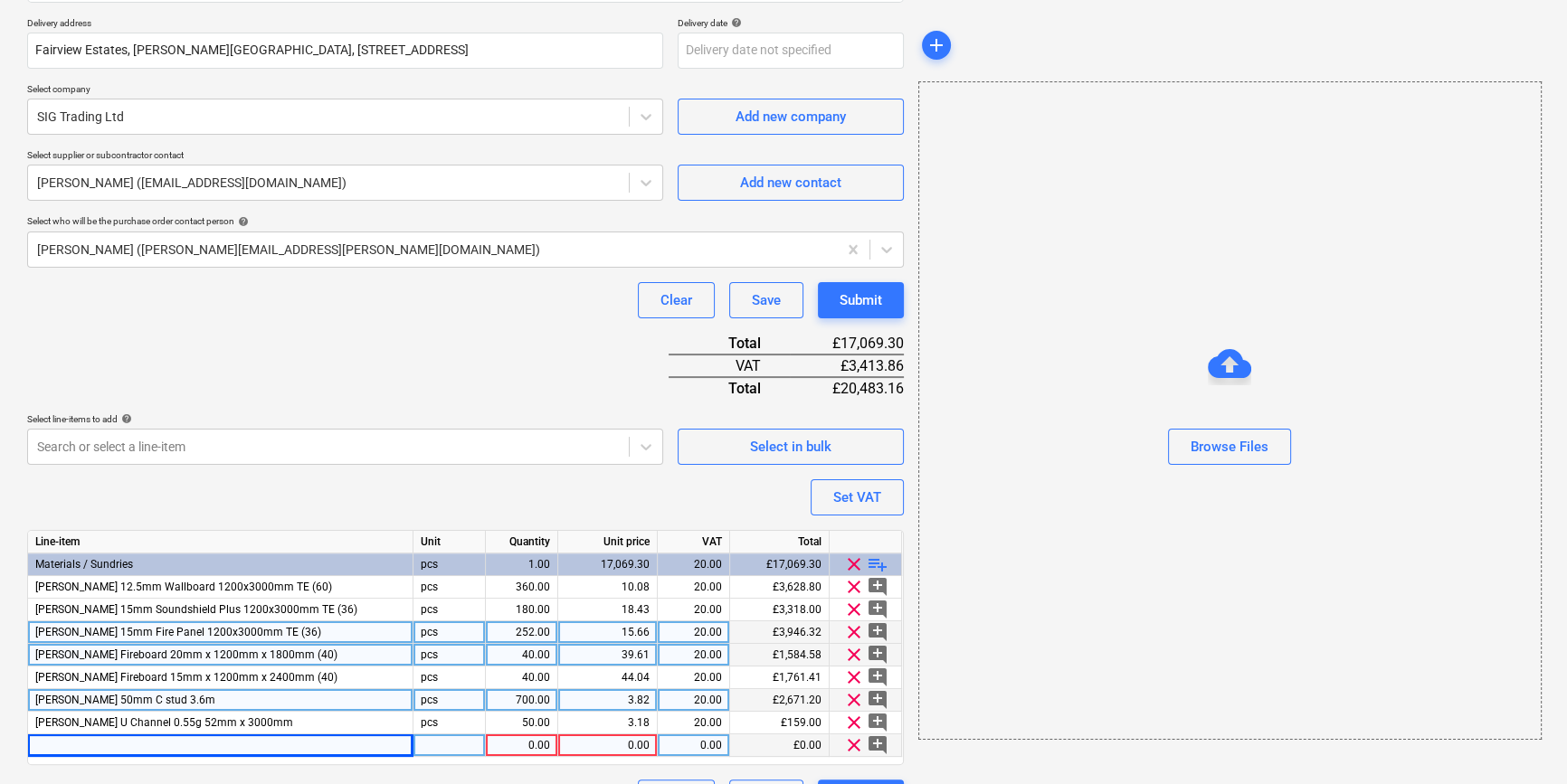
drag, startPoint x: 57, startPoint y: 746, endPoint x: 45, endPoint y: 746, distance: 12.0
click at [45, 746] on div at bounding box center [221, 746] width 386 height 23
click at [71, 742] on input "[PERSON_NAME] 243999 Deep Flange U Channel 0.60g 52mm x 3000mm" at bounding box center [221, 746] width 385 height 22
type input "[PERSON_NAME] Deep Flange U Channel 0.60g 52mm x 3000mm"
type textarea "x"
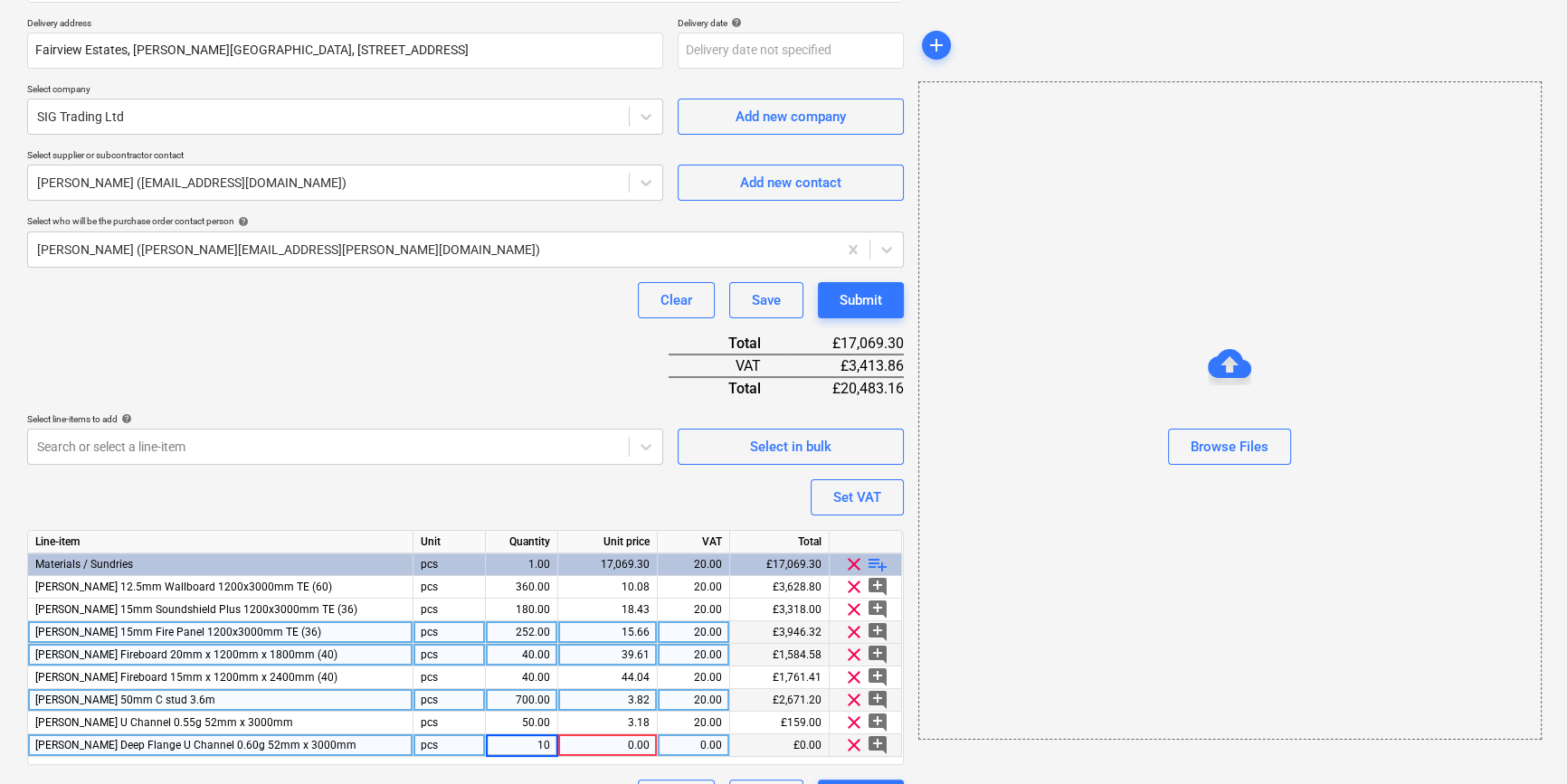
type input "100"
type textarea "x"
type input "6.06"
type textarea "x"
type input "20"
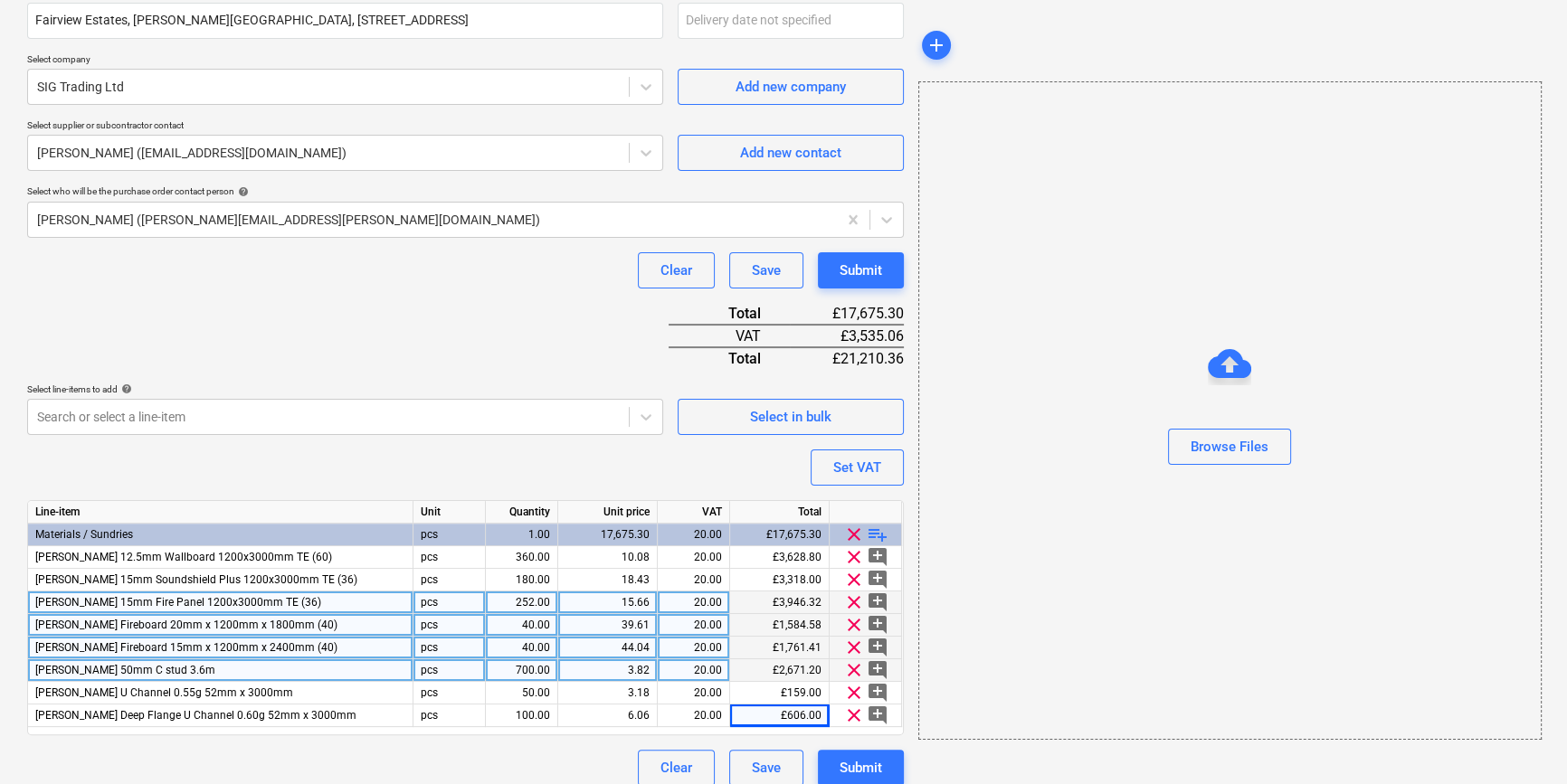
scroll to position [366, 0]
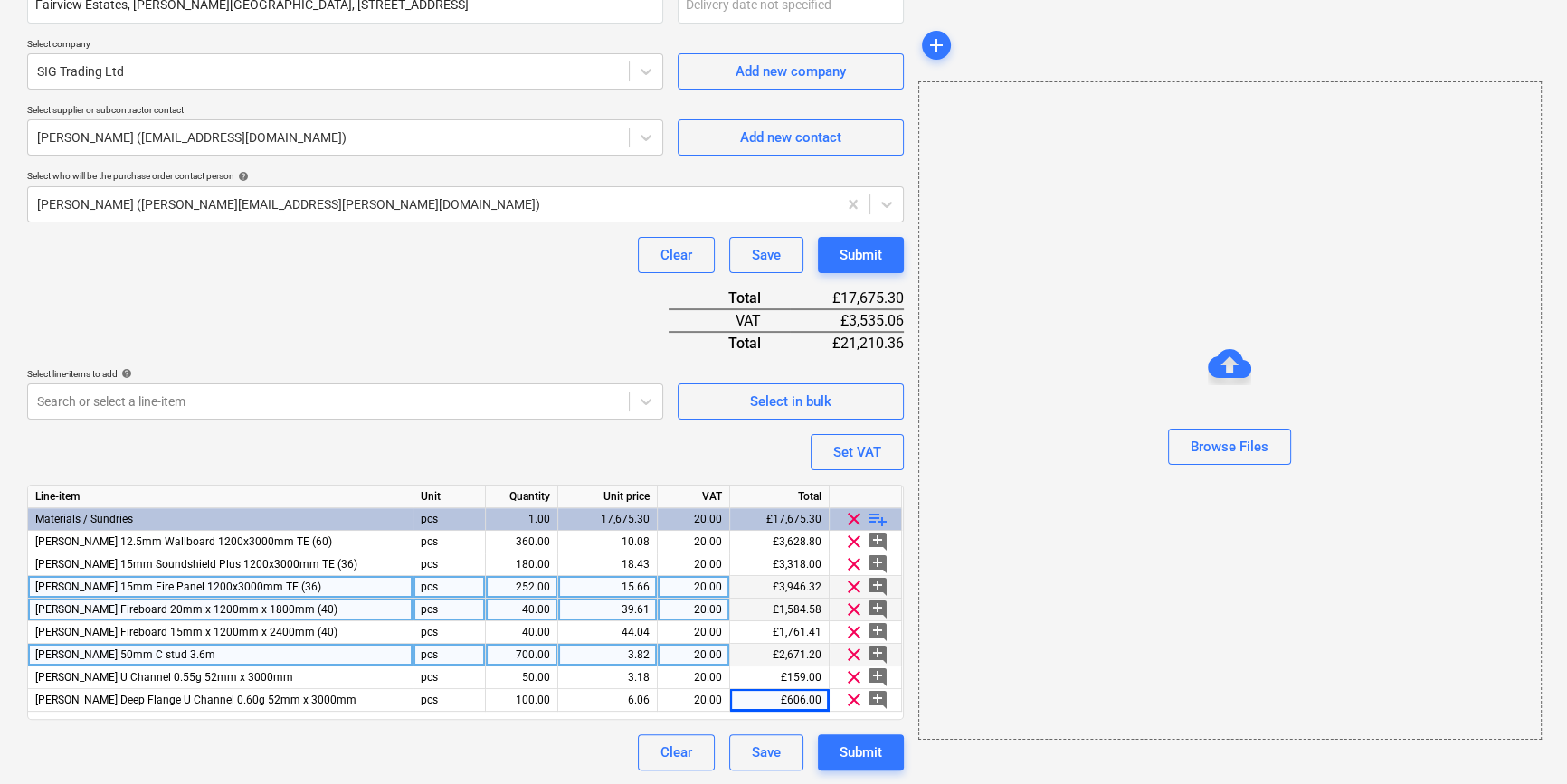
click at [886, 516] on span "playlist_add" at bounding box center [878, 519] width 22 height 22
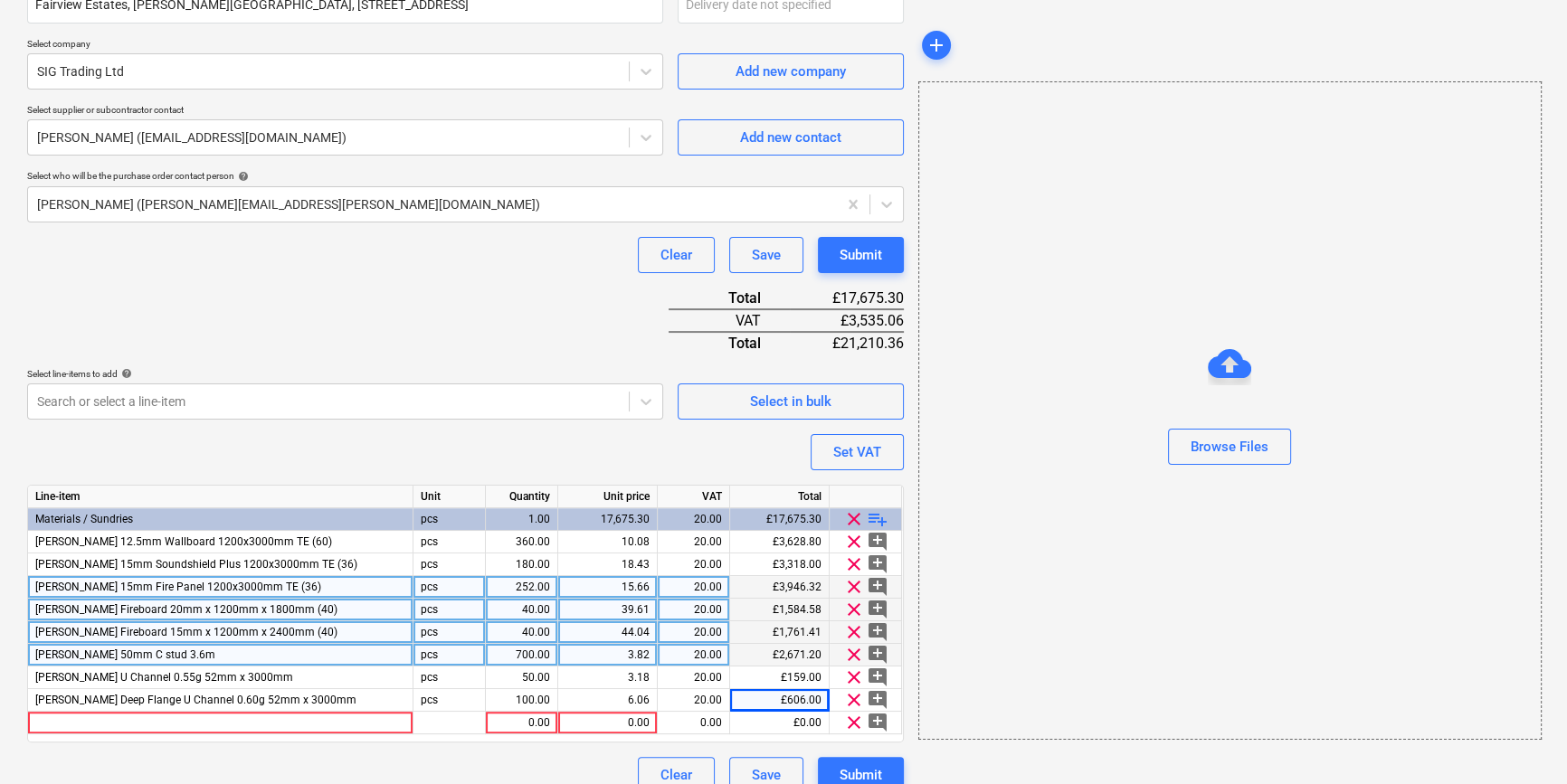
type textarea "x"
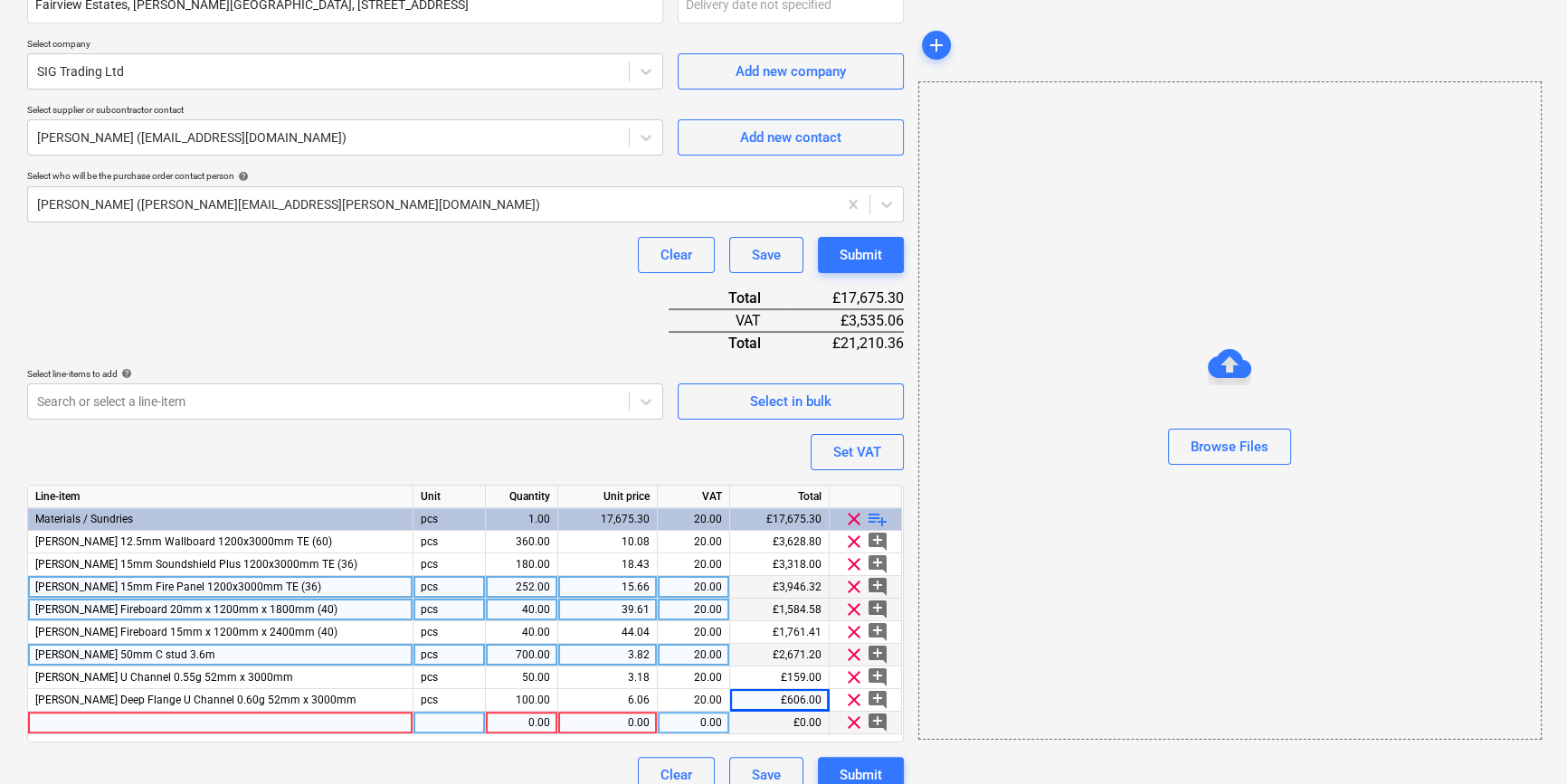
click at [58, 724] on div at bounding box center [221, 723] width 386 height 23
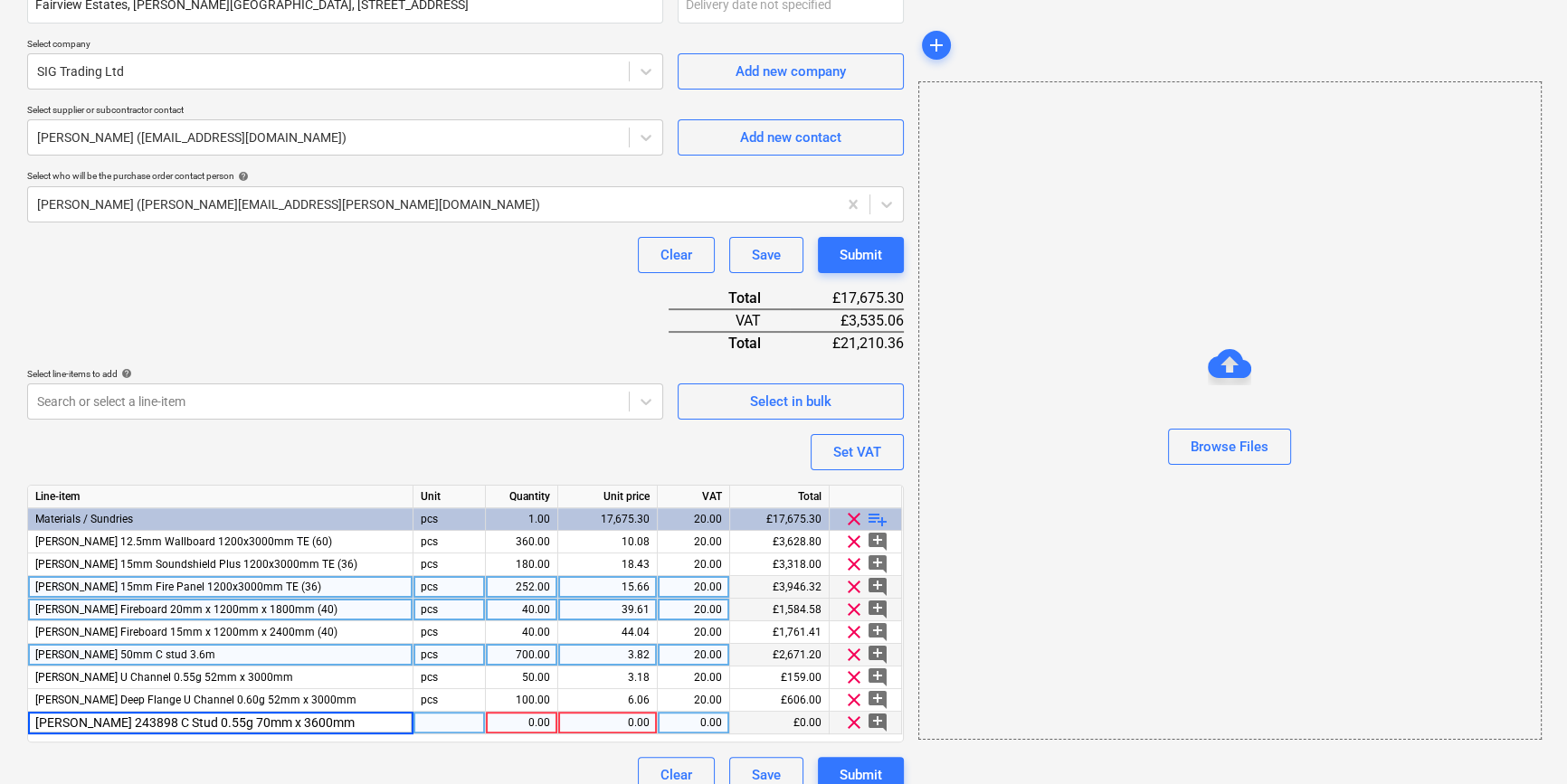
click at [68, 719] on input "[PERSON_NAME] 243898 C Stud 0.55g 70mm x 3600mm" at bounding box center [221, 723] width 385 height 22
type input "[PERSON_NAME] C Stud 0.55g 70mm x 3600mm"
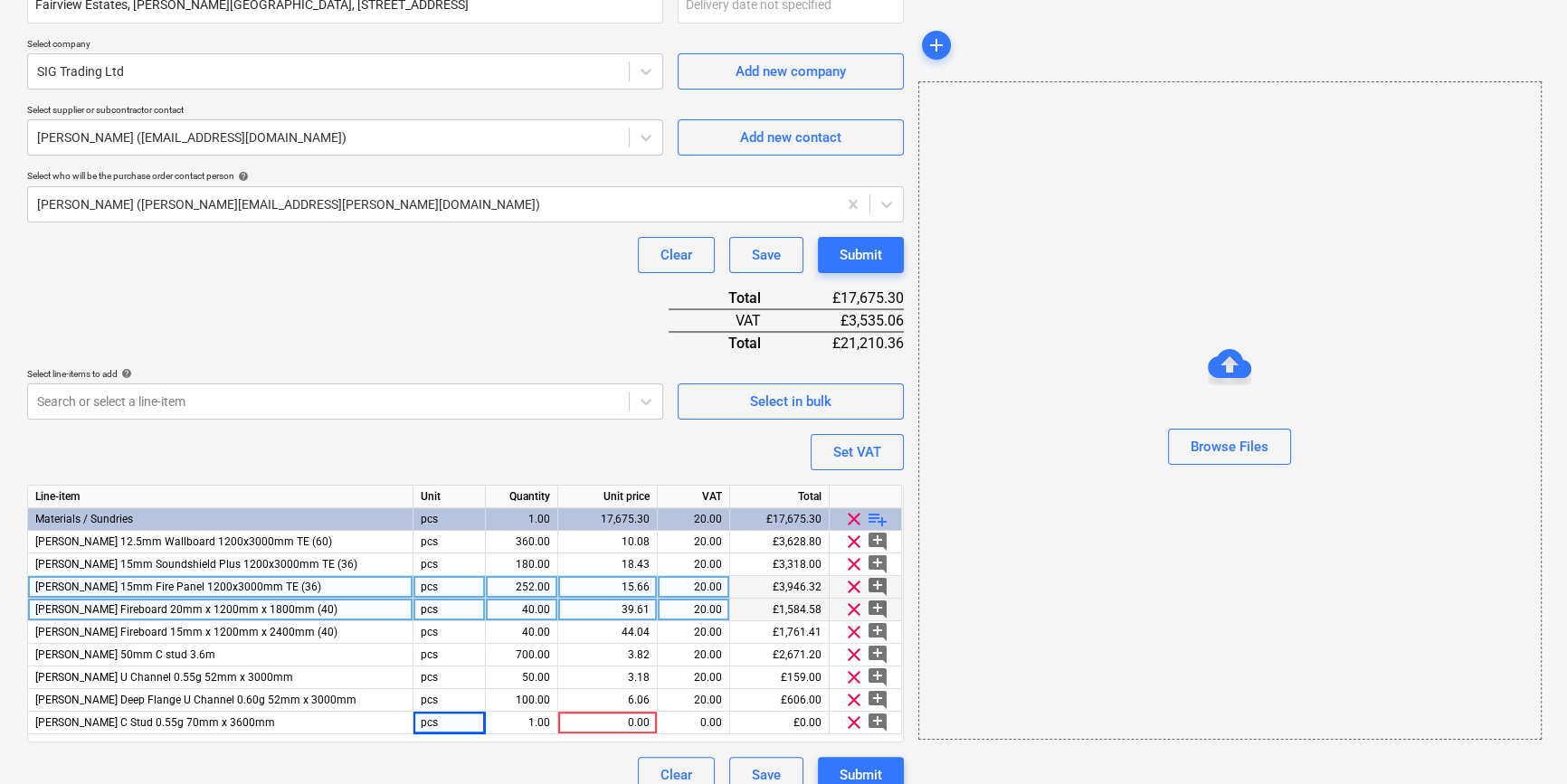
type textarea "x"
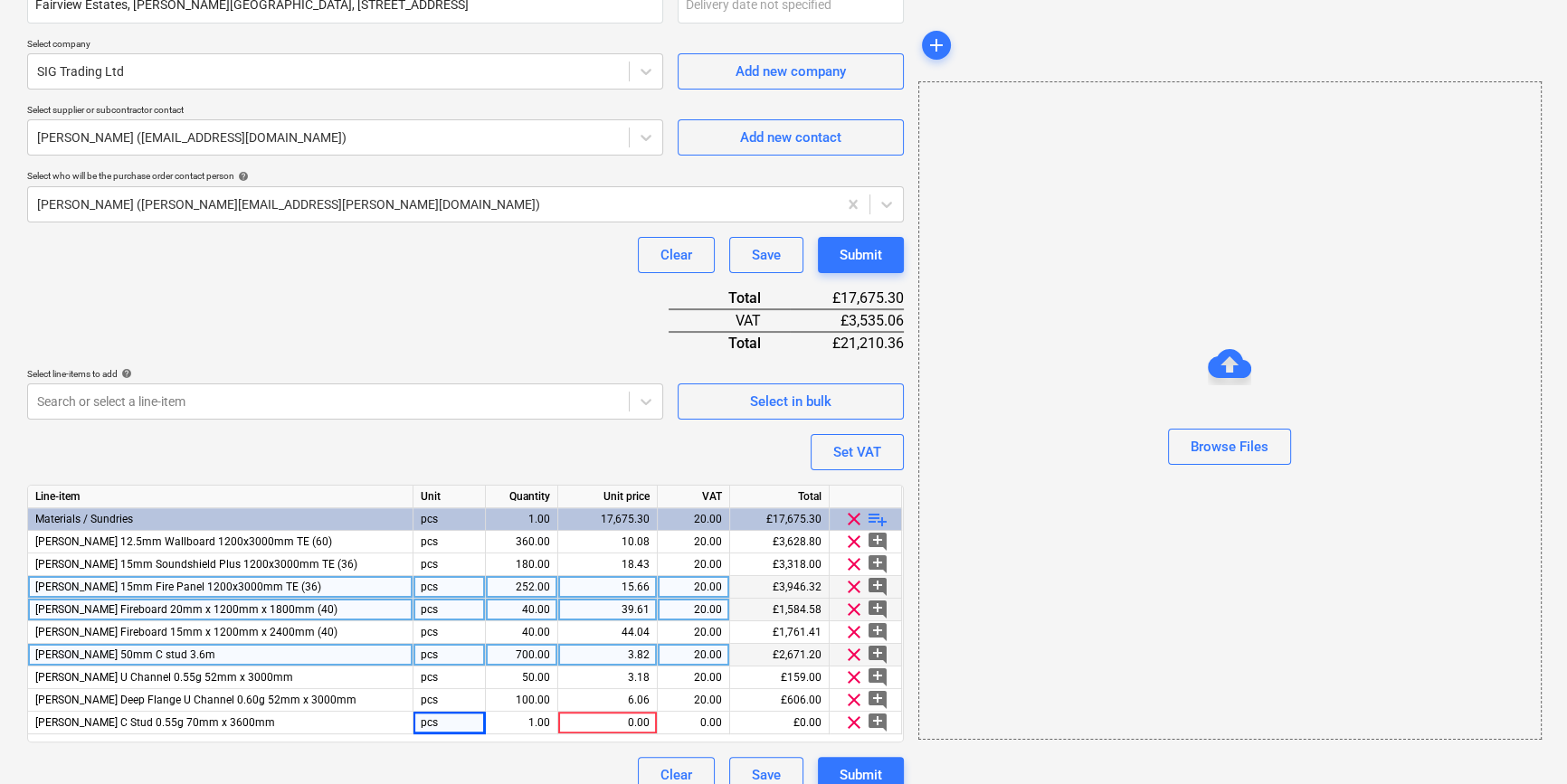
click at [121, 654] on span "[PERSON_NAME] 50mm C stud 3.6m" at bounding box center [126, 655] width 180 height 13
click at [187, 651] on input at bounding box center [221, 655] width 385 height 22
click at [66, 651] on input "[PERSON_NAME] 243870 C Stud 0.55g 50mm x 3600mm" at bounding box center [221, 655] width 385 height 22
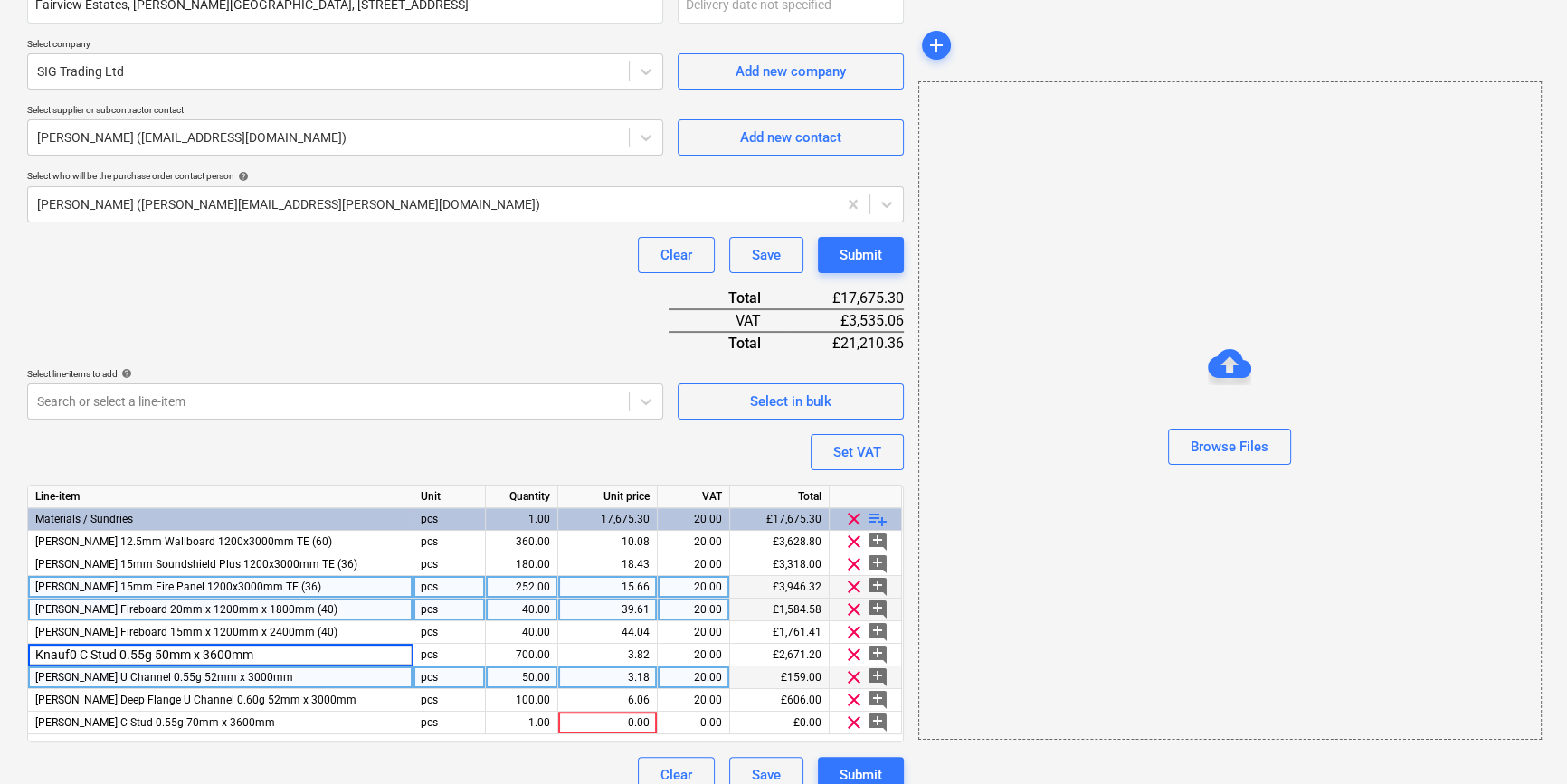
type input "[PERSON_NAME] C Stud 0.55g 50mm x 3600mm"
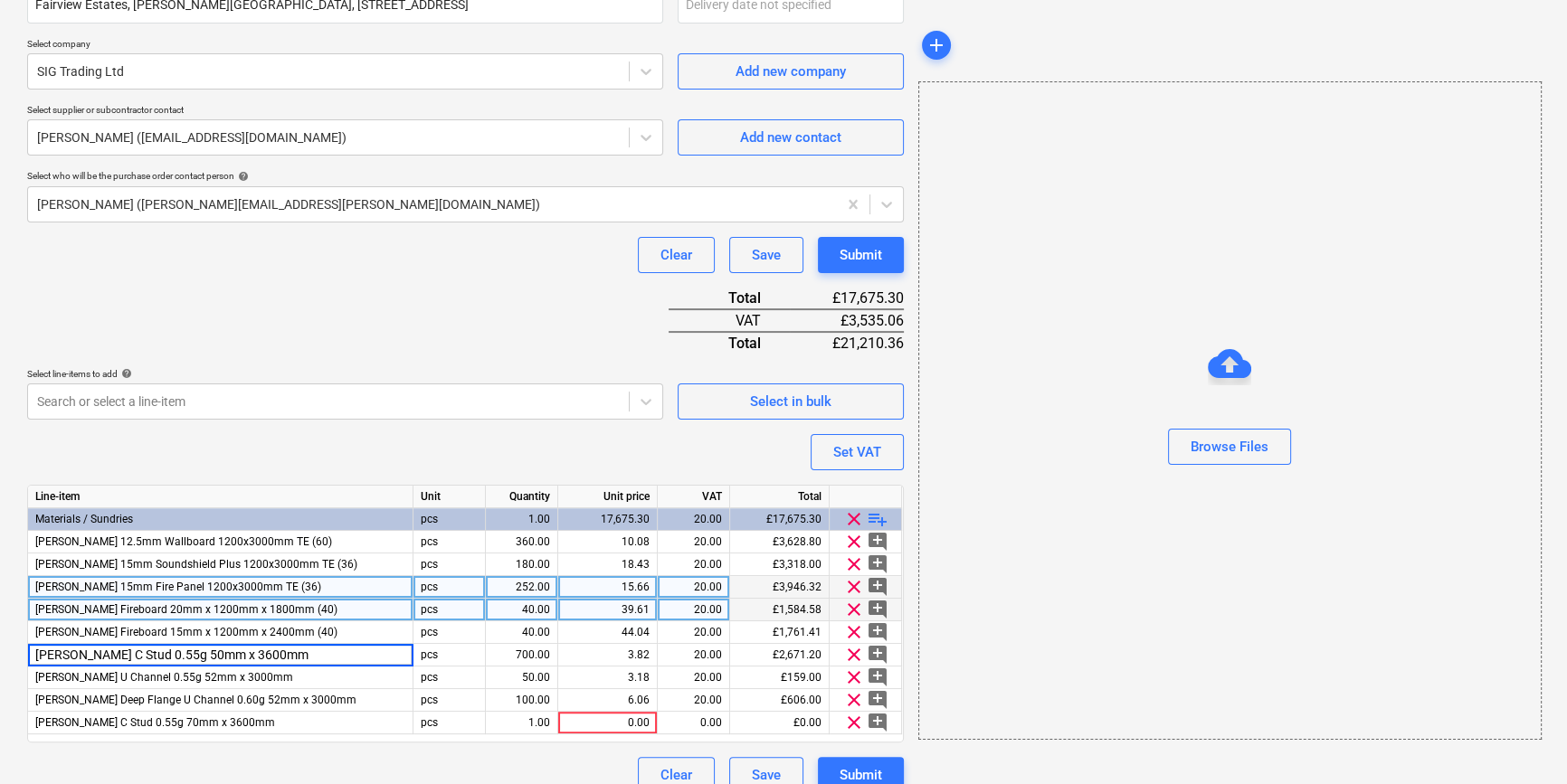
type textarea "x"
click at [1026, 637] on div "Browse Files" at bounding box center [1230, 410] width 623 height 659
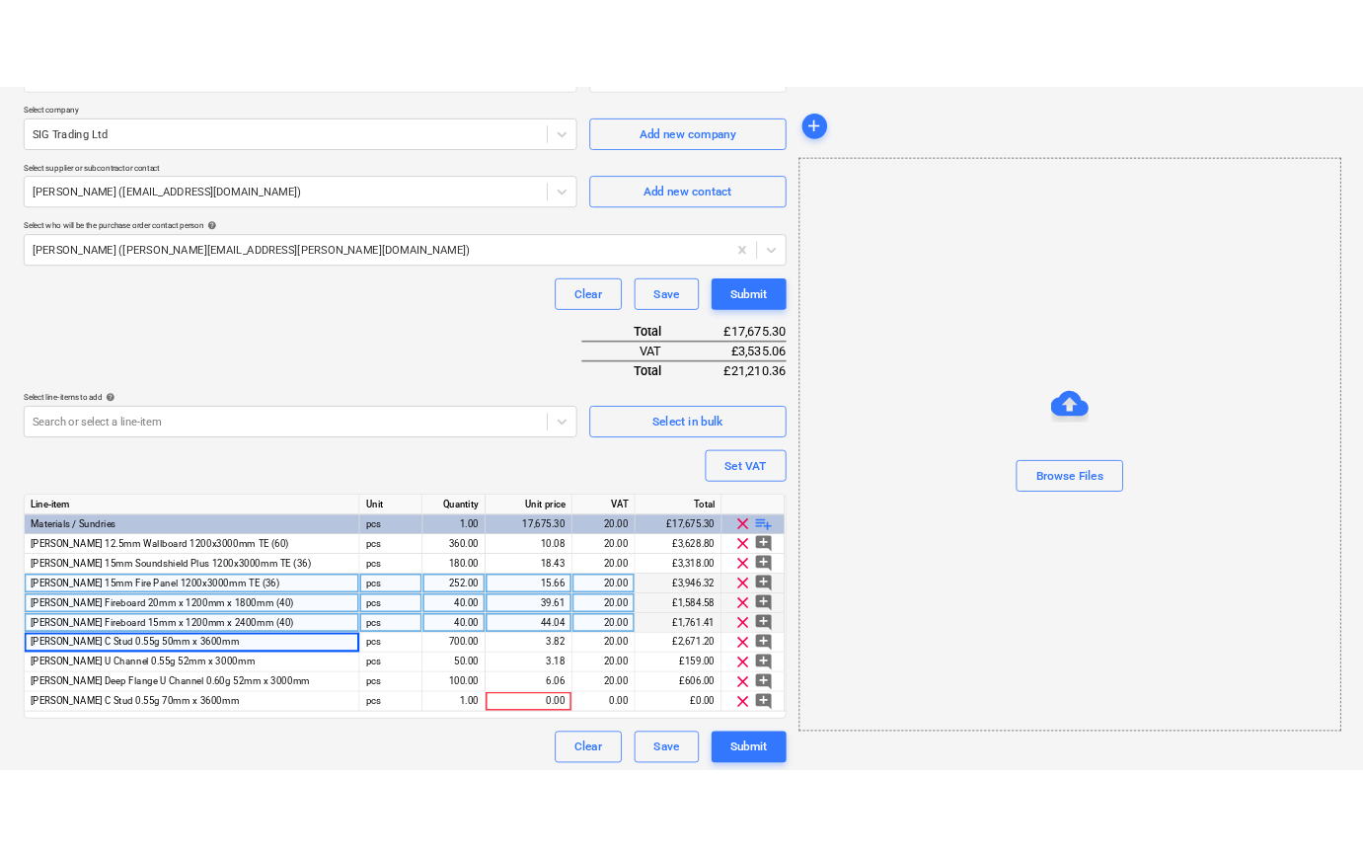
scroll to position [425, 0]
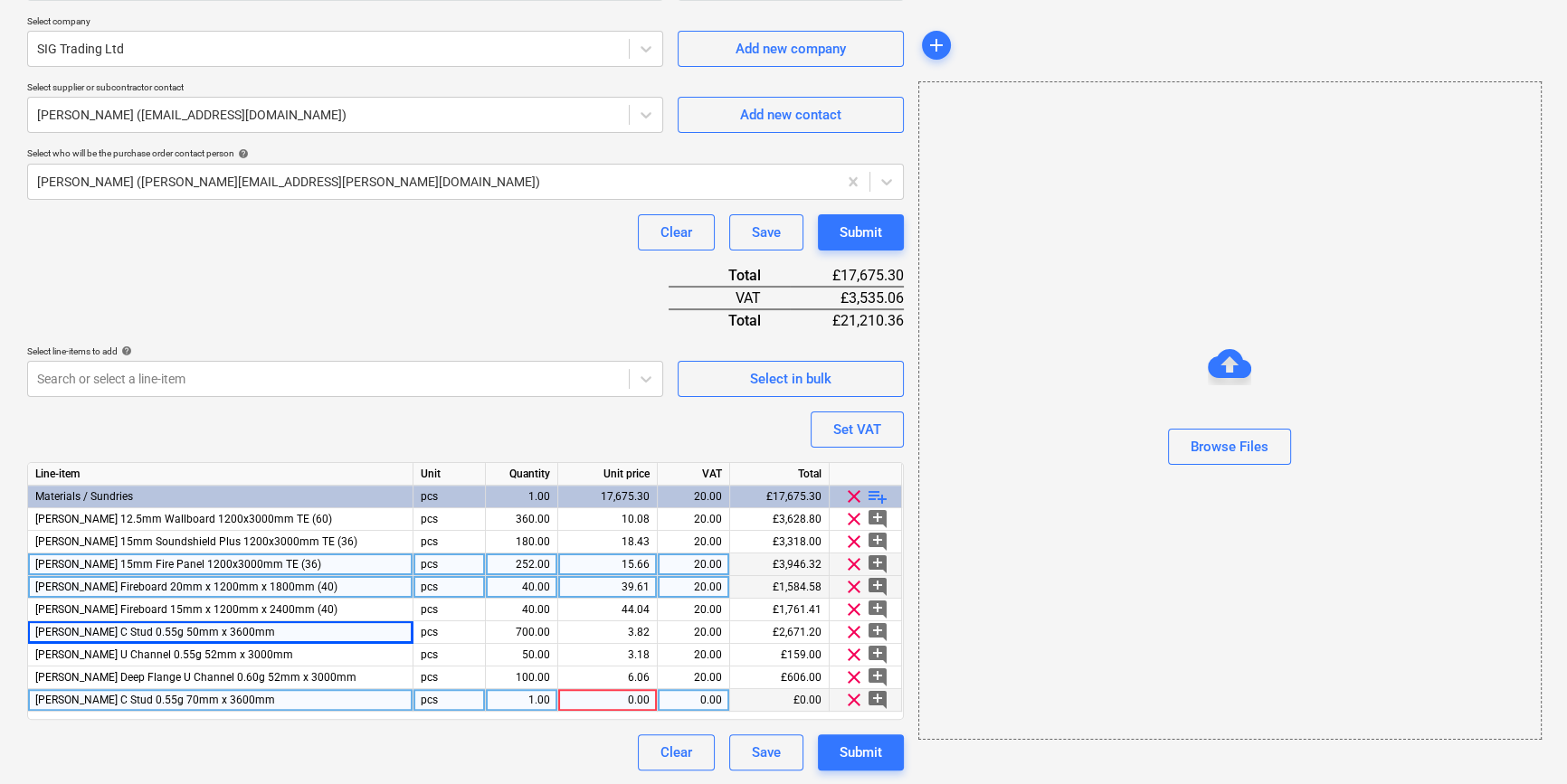
click at [524, 696] on div "1.00" at bounding box center [521, 700] width 57 height 23
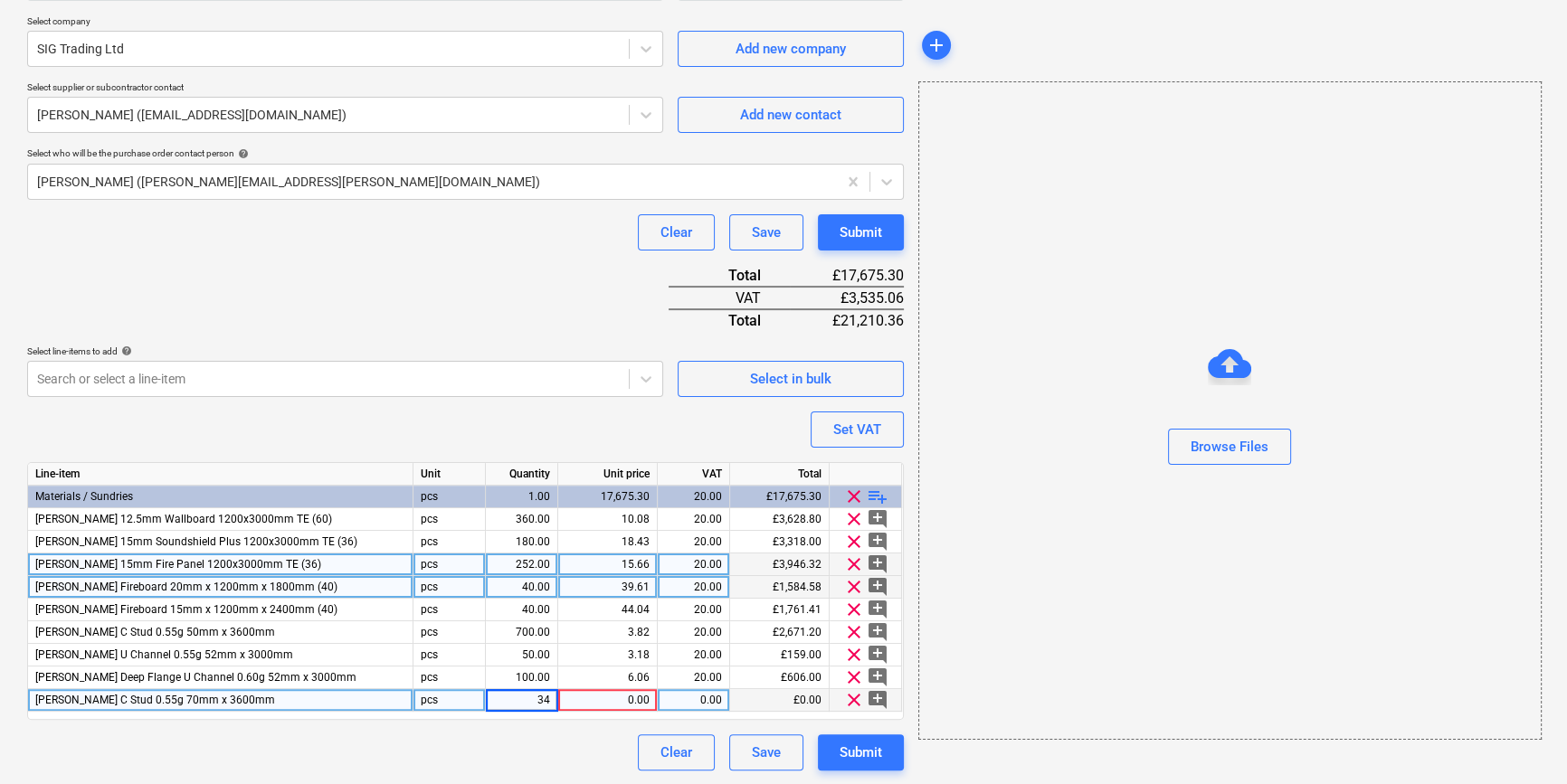
type input "340"
type textarea "x"
type input "4.86"
type textarea "x"
type input "20"
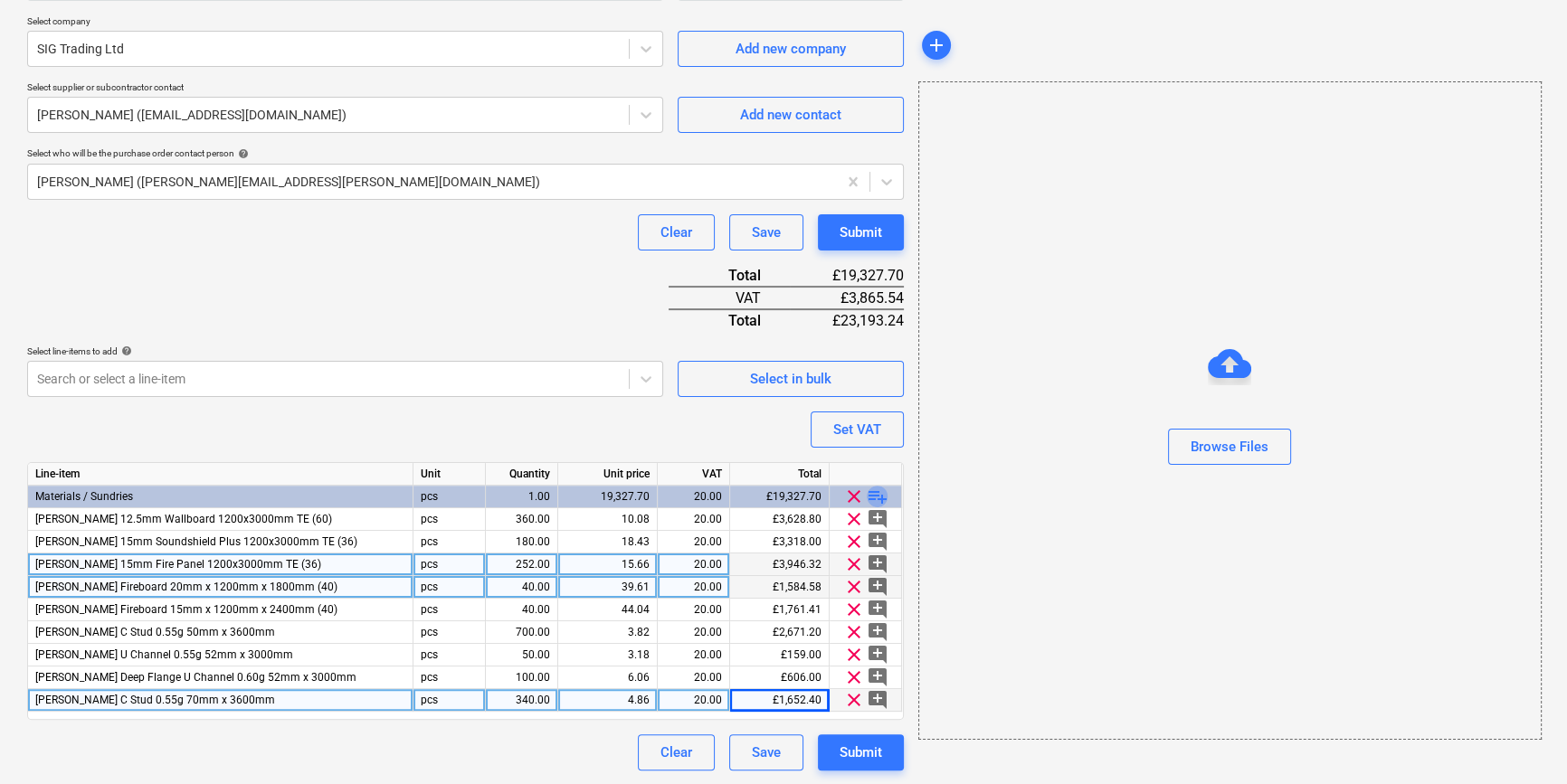
click at [877, 497] on span "playlist_add" at bounding box center [878, 496] width 22 height 22
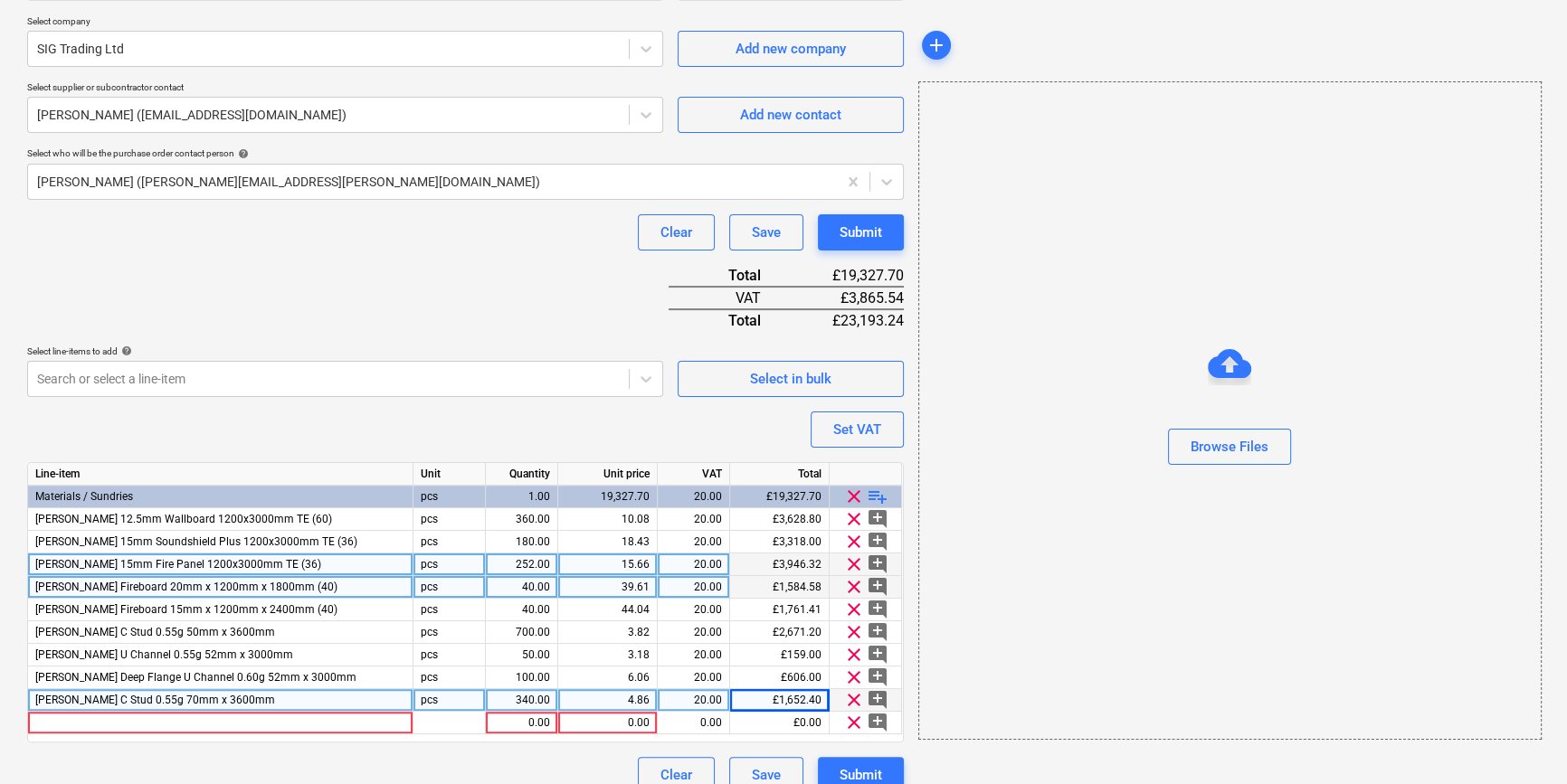
type textarea "x"
click at [50, 721] on div at bounding box center [221, 723] width 386 height 23
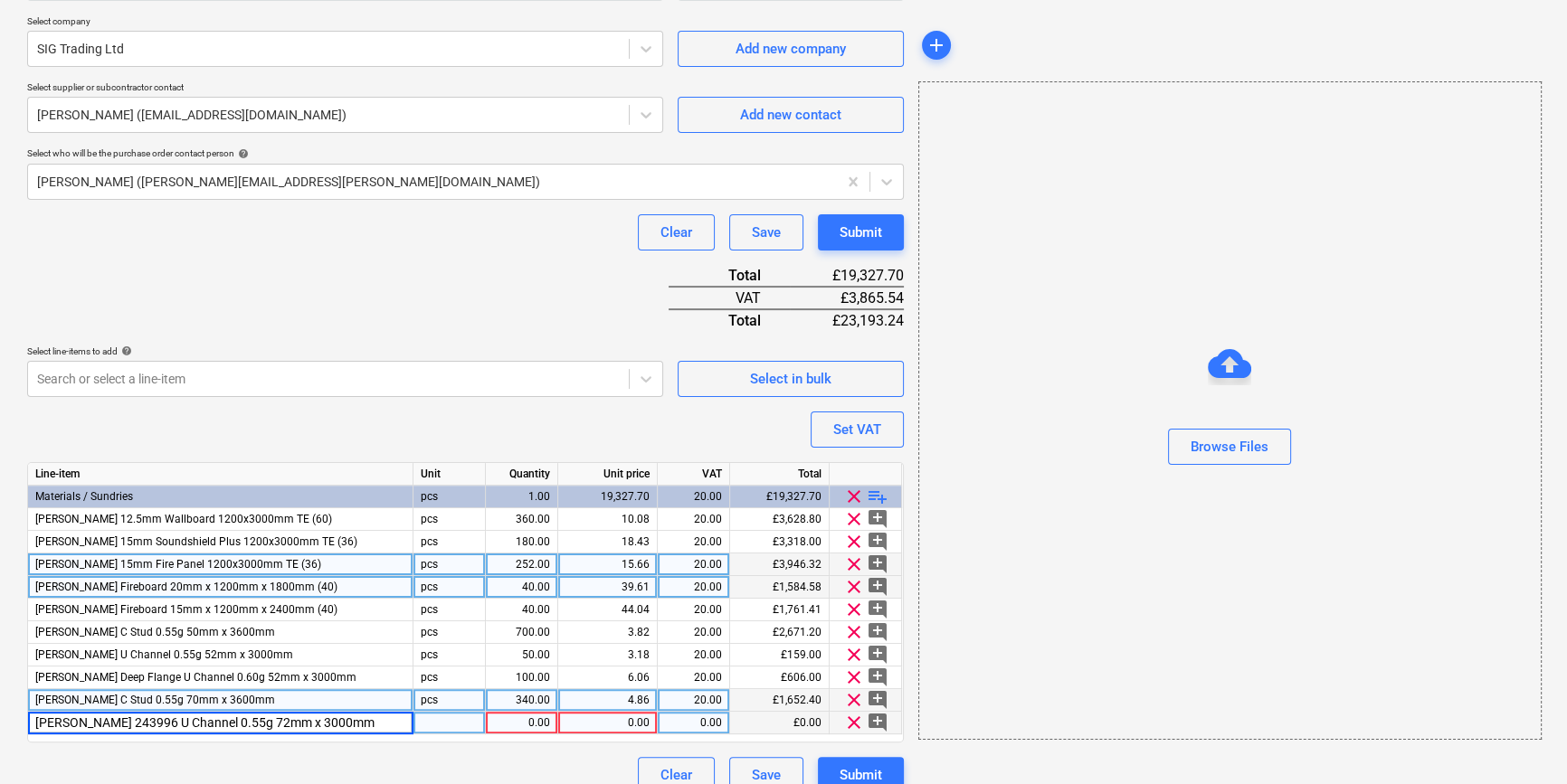
click at [67, 721] on input "[PERSON_NAME] 243996 U Channel 0.55g 72mm x 3000mm" at bounding box center [221, 723] width 385 height 22
type input "[PERSON_NAME] U Channel 0.55g 72mm x 3000mm"
type textarea "x"
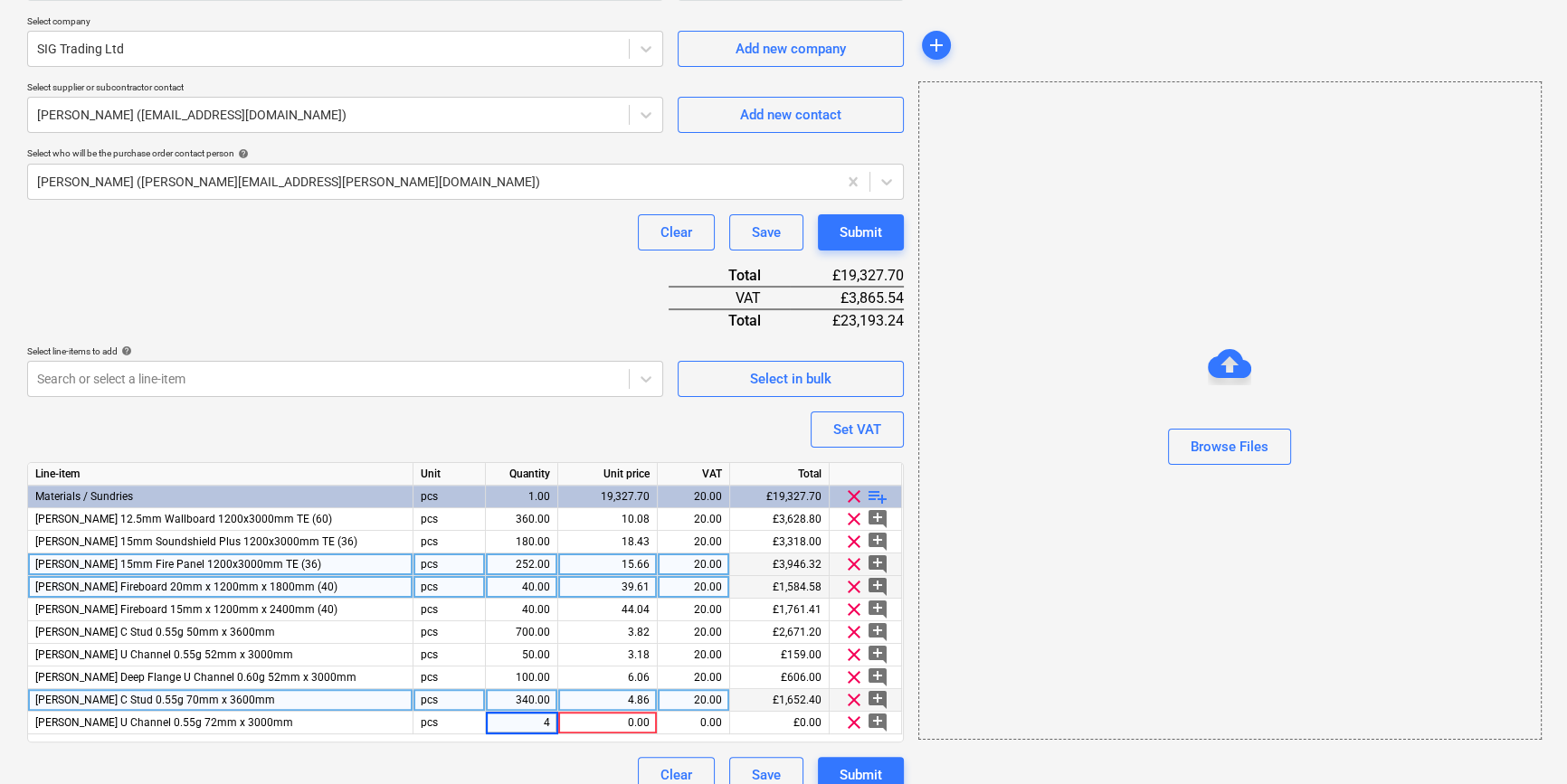
type input "40"
type textarea "x"
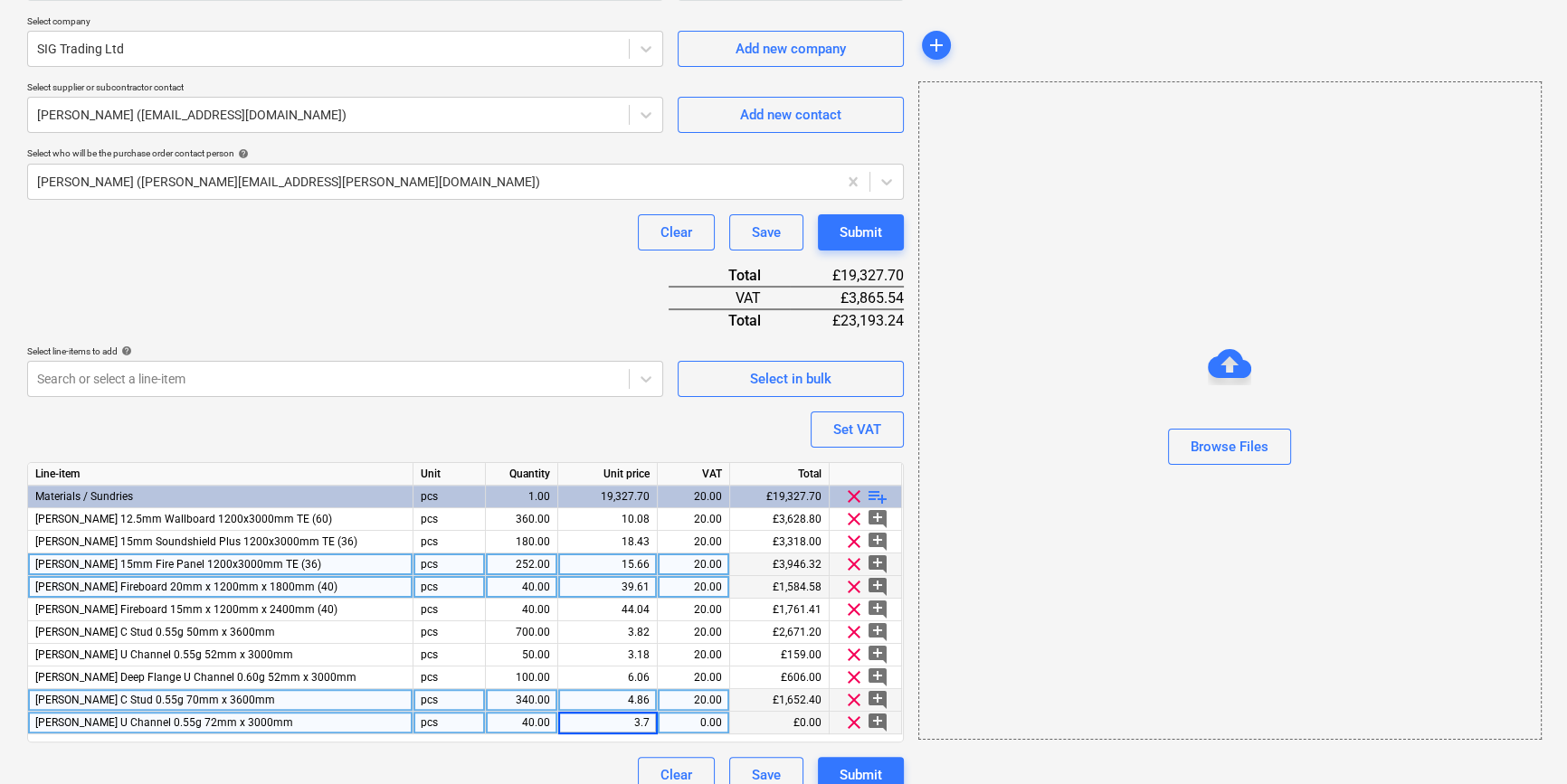
type input "3.72"
type textarea "x"
type input "20"
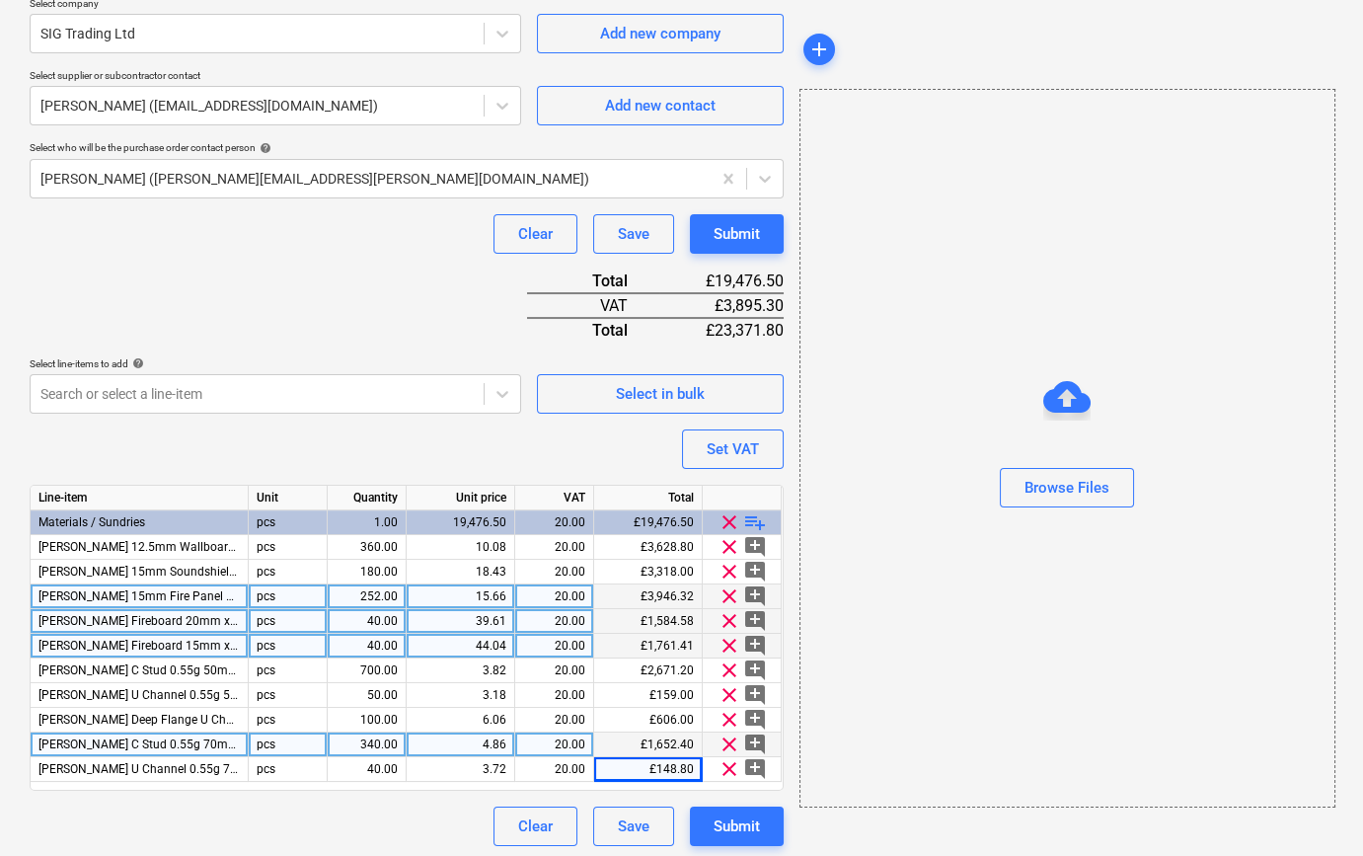
scroll to position [449, 0]
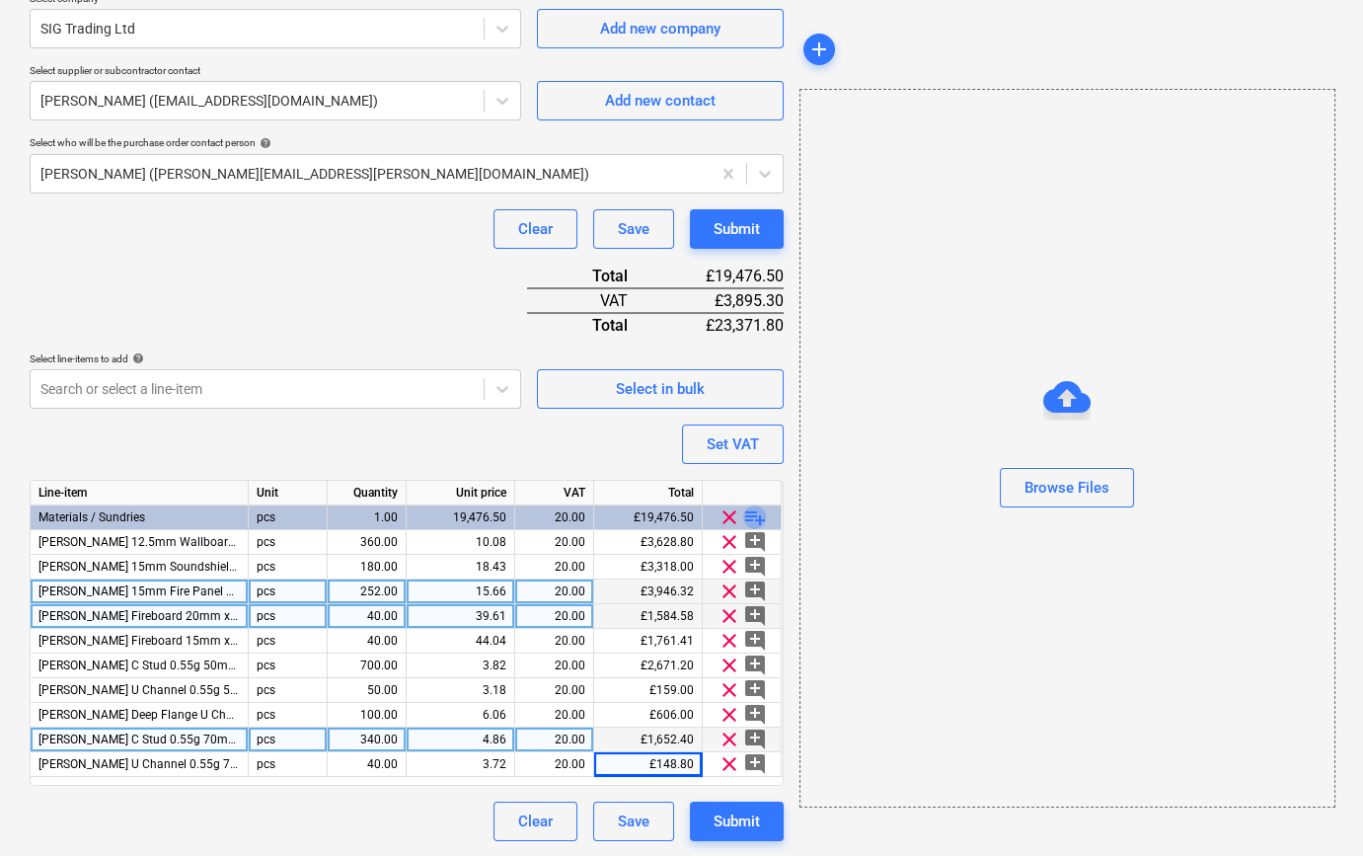
click at [756, 513] on span "playlist_add" at bounding box center [755, 517] width 24 height 24
type textarea "x"
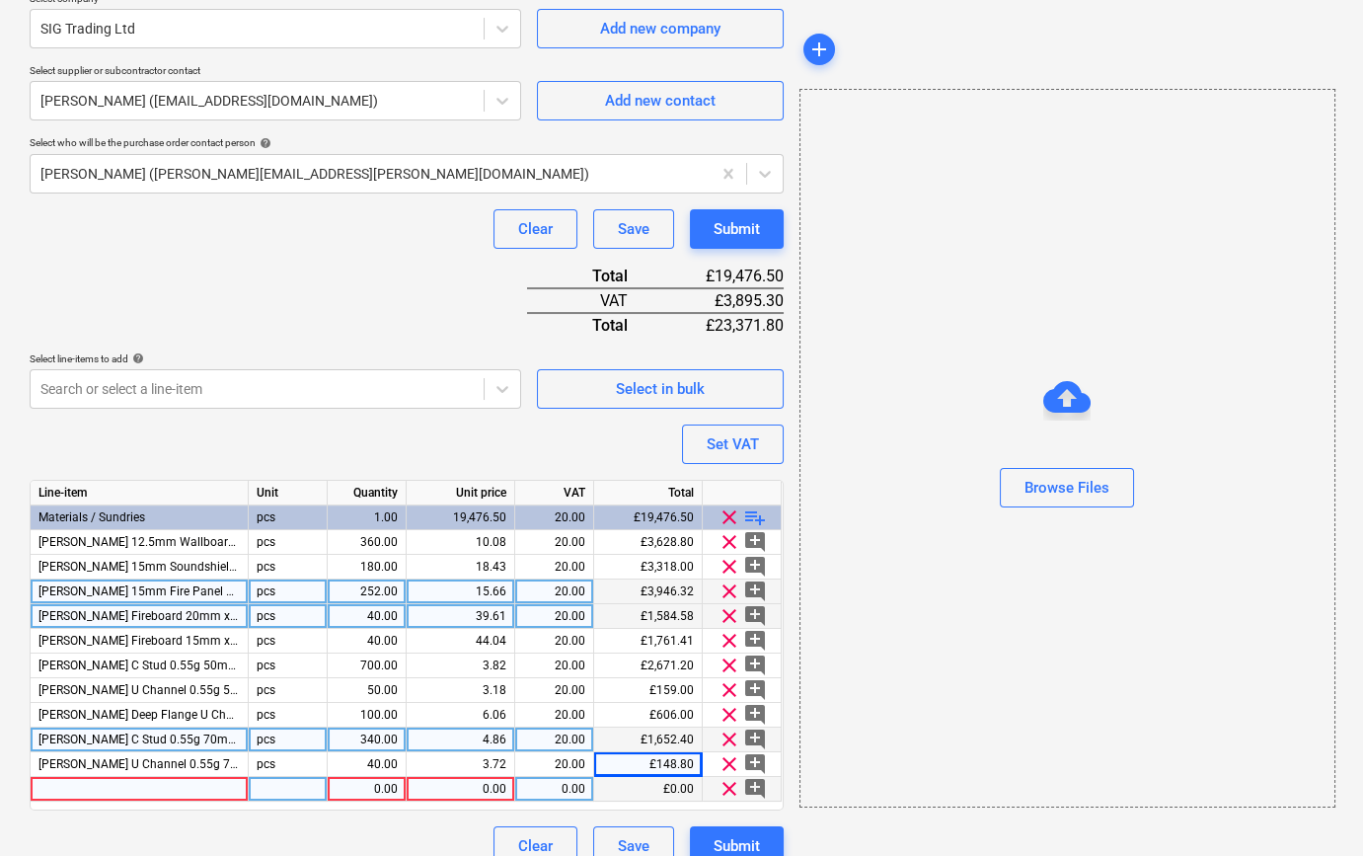
click at [66, 791] on div at bounding box center [140, 789] width 218 height 25
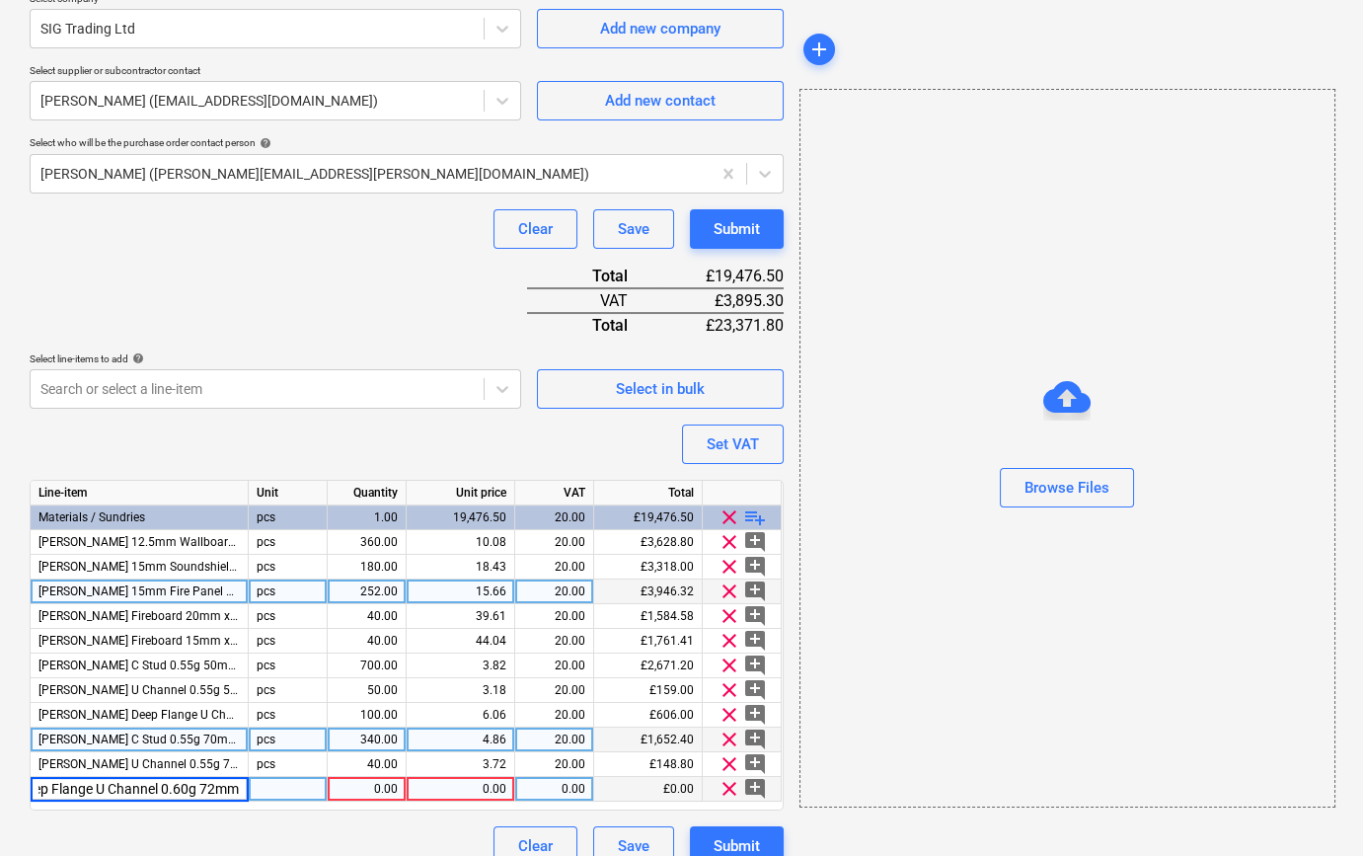
click at [43, 783] on input "[PERSON_NAME] 255951 Deep Flange U Channel 0.60g 72mm x 3000mm" at bounding box center [139, 789] width 217 height 24
type input "[PERSON_NAME] Deep Flange U Channel 0.60g 72mm x 3000mm"
type textarea "x"
type input "80"
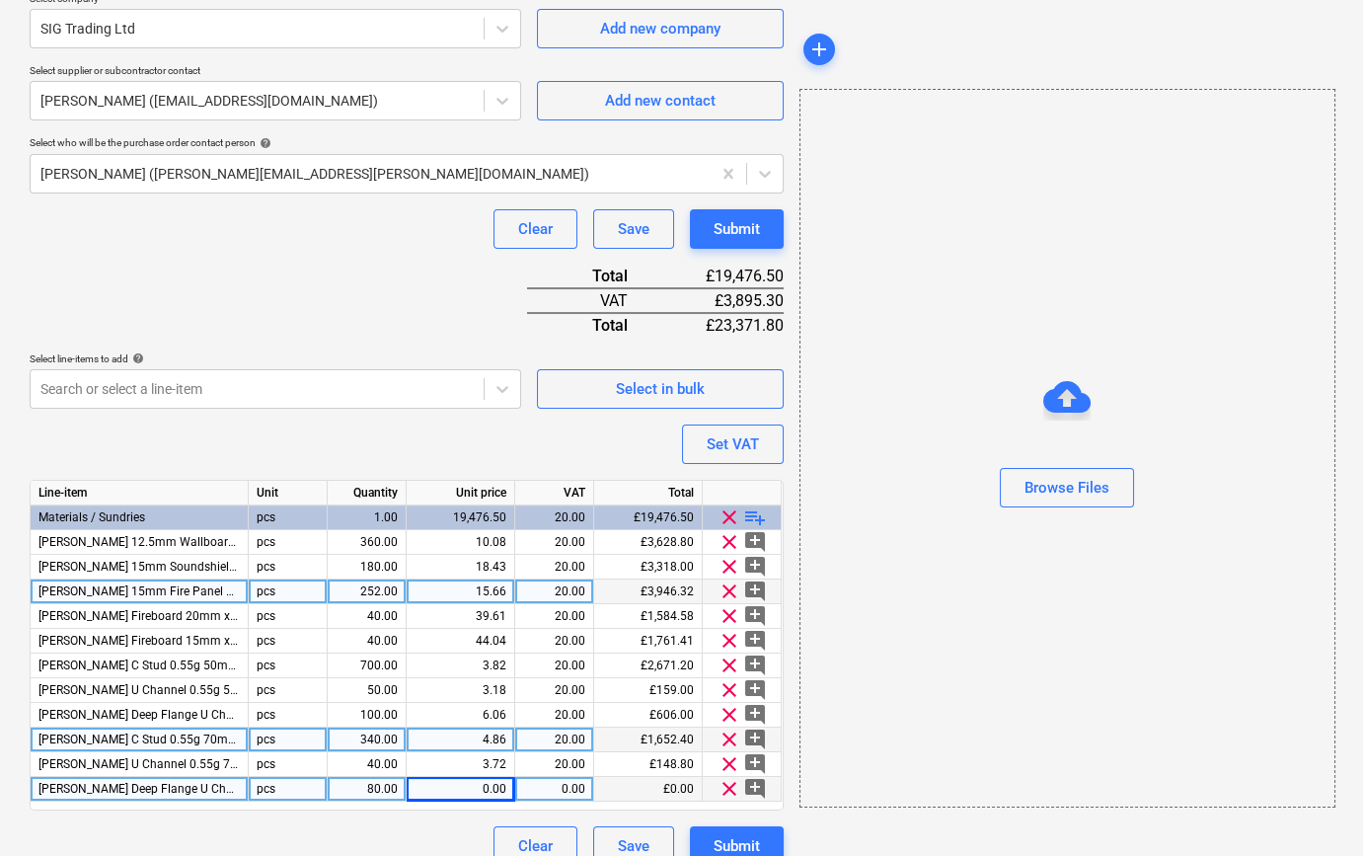
type textarea "x"
type input "6.6"
type textarea "x"
type input "20"
click at [750, 514] on span "playlist_add" at bounding box center [755, 517] width 24 height 24
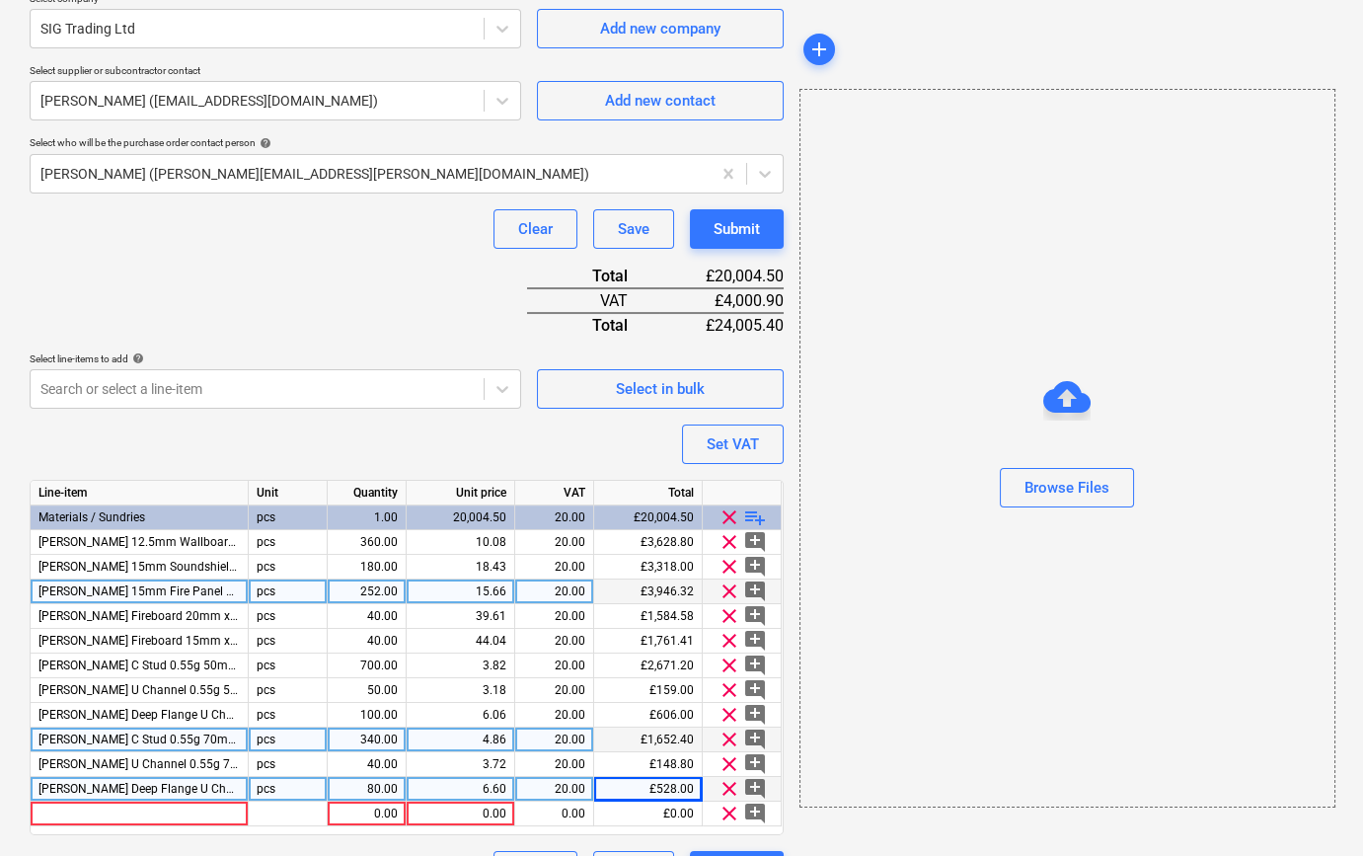
type textarea "x"
click at [53, 810] on div at bounding box center [140, 814] width 218 height 25
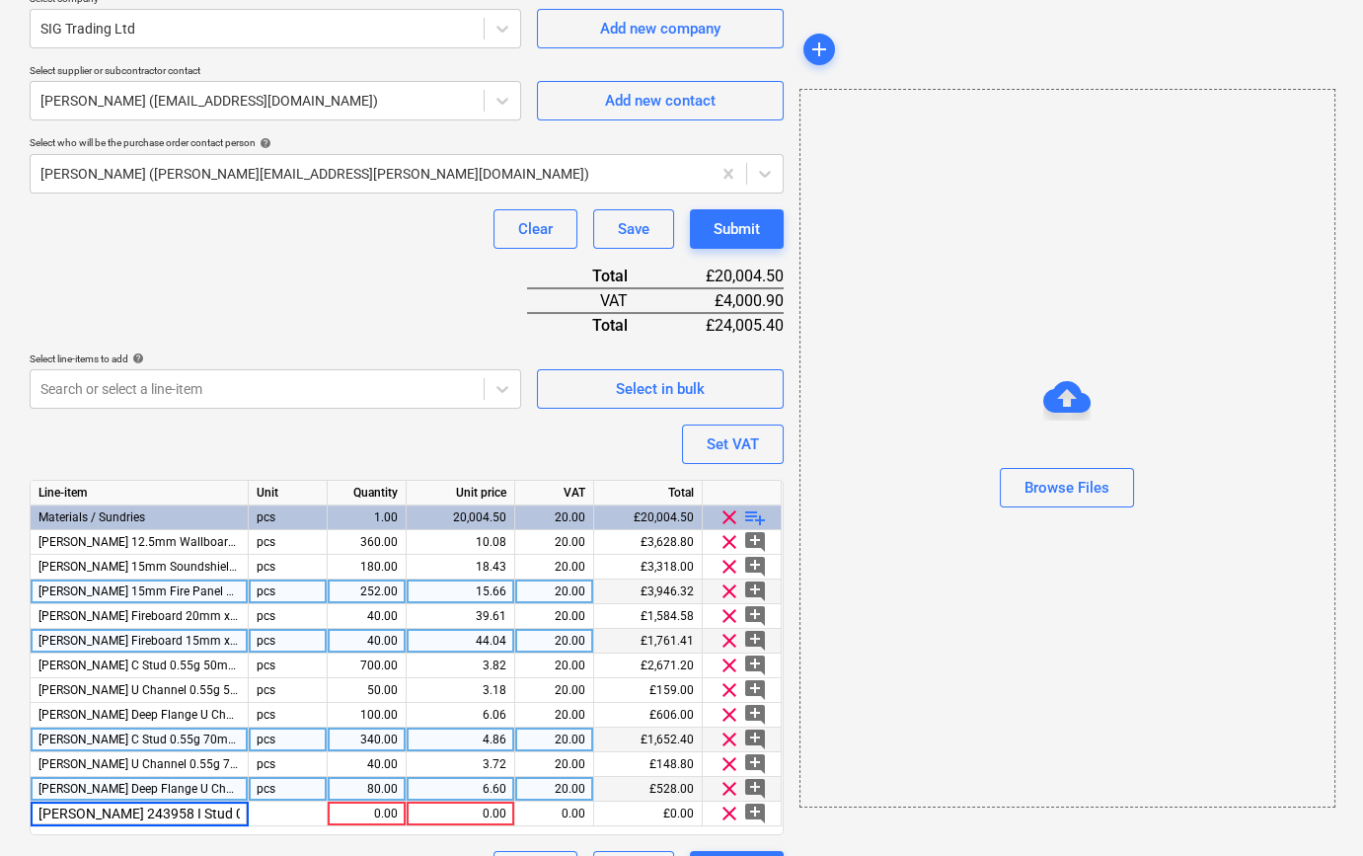
scroll to position [0, 73]
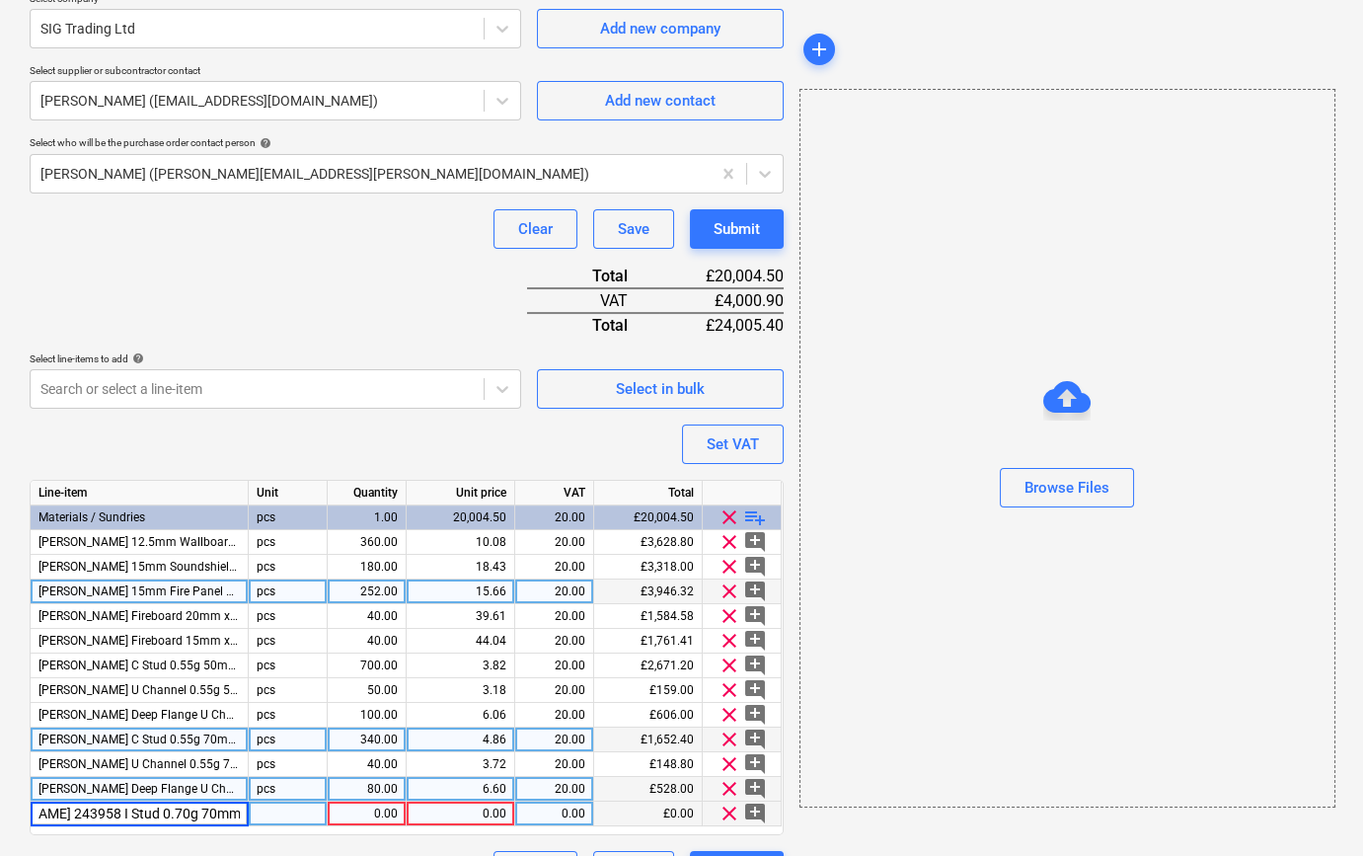
click at [49, 815] on input "[PERSON_NAME] 243958 I Stud 0.70g 70mm x 3600mm" at bounding box center [139, 814] width 217 height 24
type input "[PERSON_NAME] I Stud 0.70g 70mm x 3600mm"
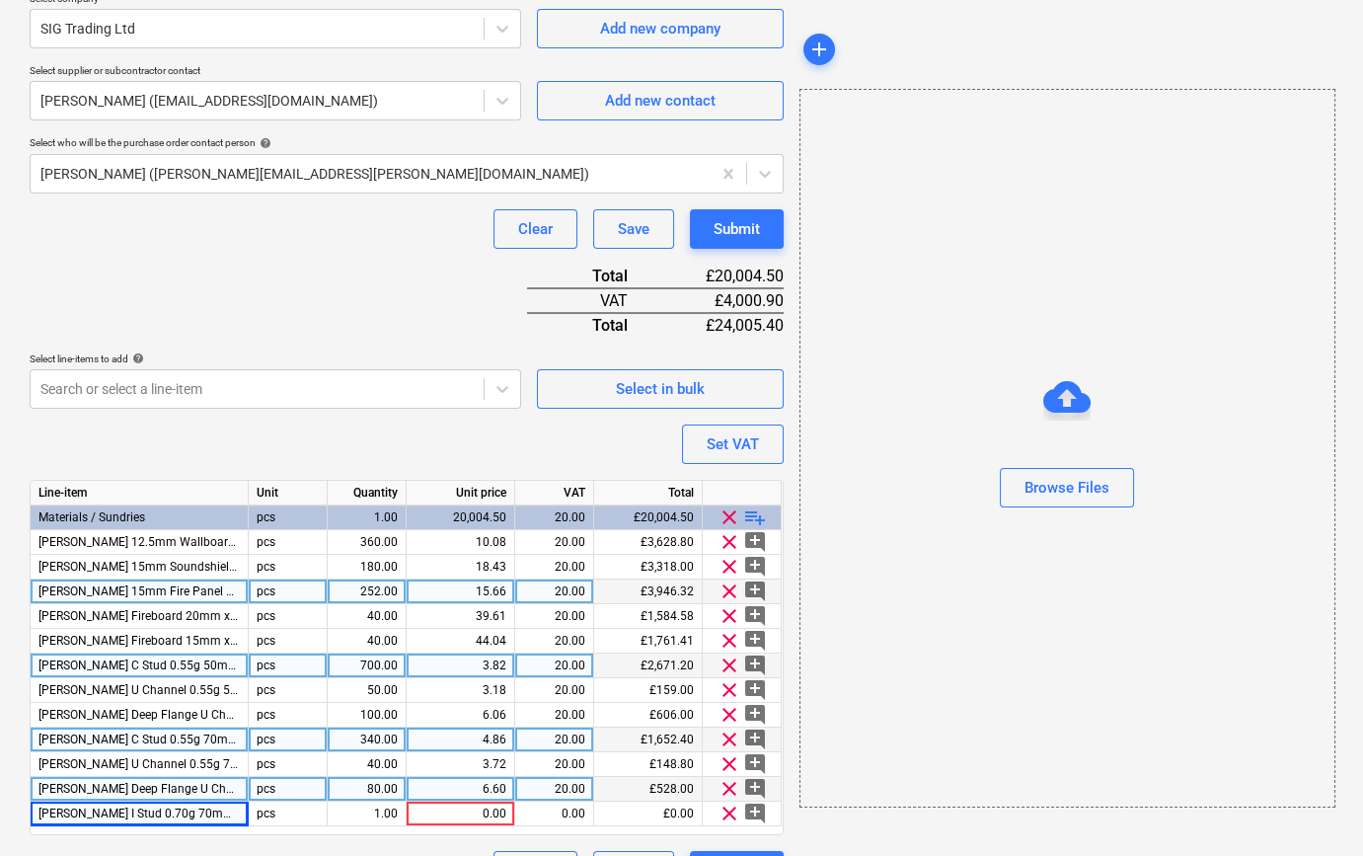
type textarea "x"
click at [147, 670] on span "[PERSON_NAME] C Stud 0.55g 50mm x 3600mm" at bounding box center [170, 665] width 262 height 14
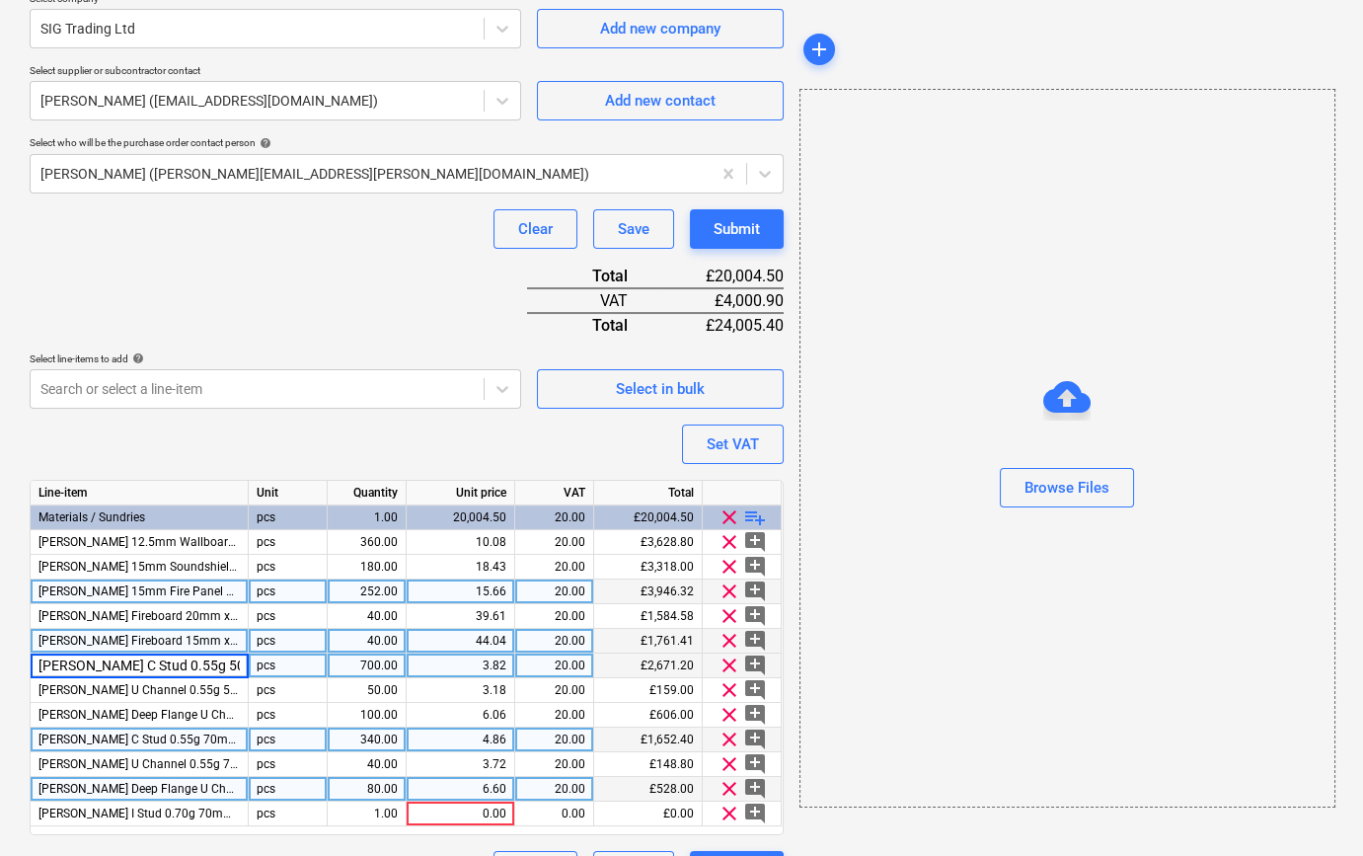
scroll to position [0, 29]
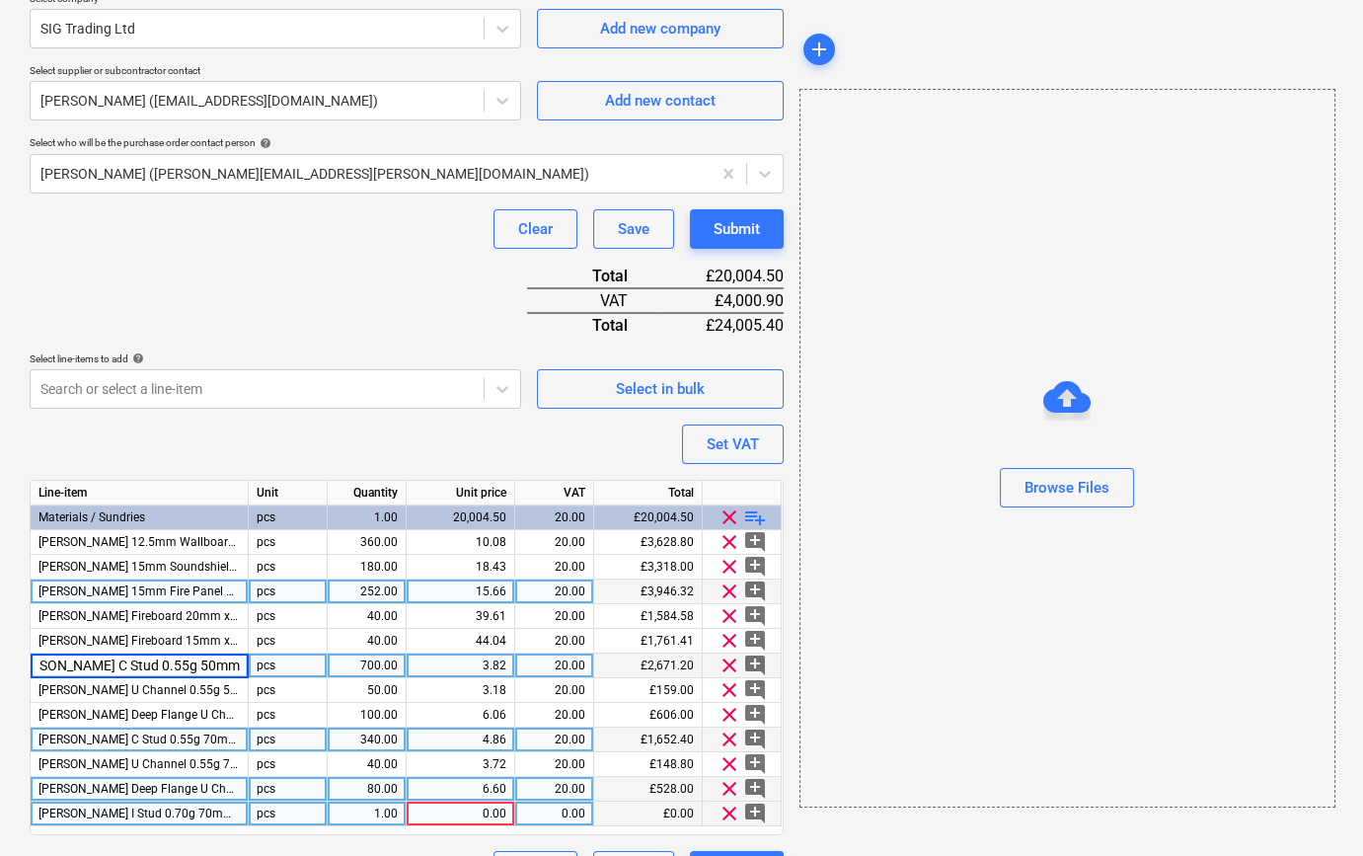
click at [385, 810] on div "1.00" at bounding box center [367, 814] width 62 height 25
type input "60"
type textarea "x"
type input "12.42"
type textarea "x"
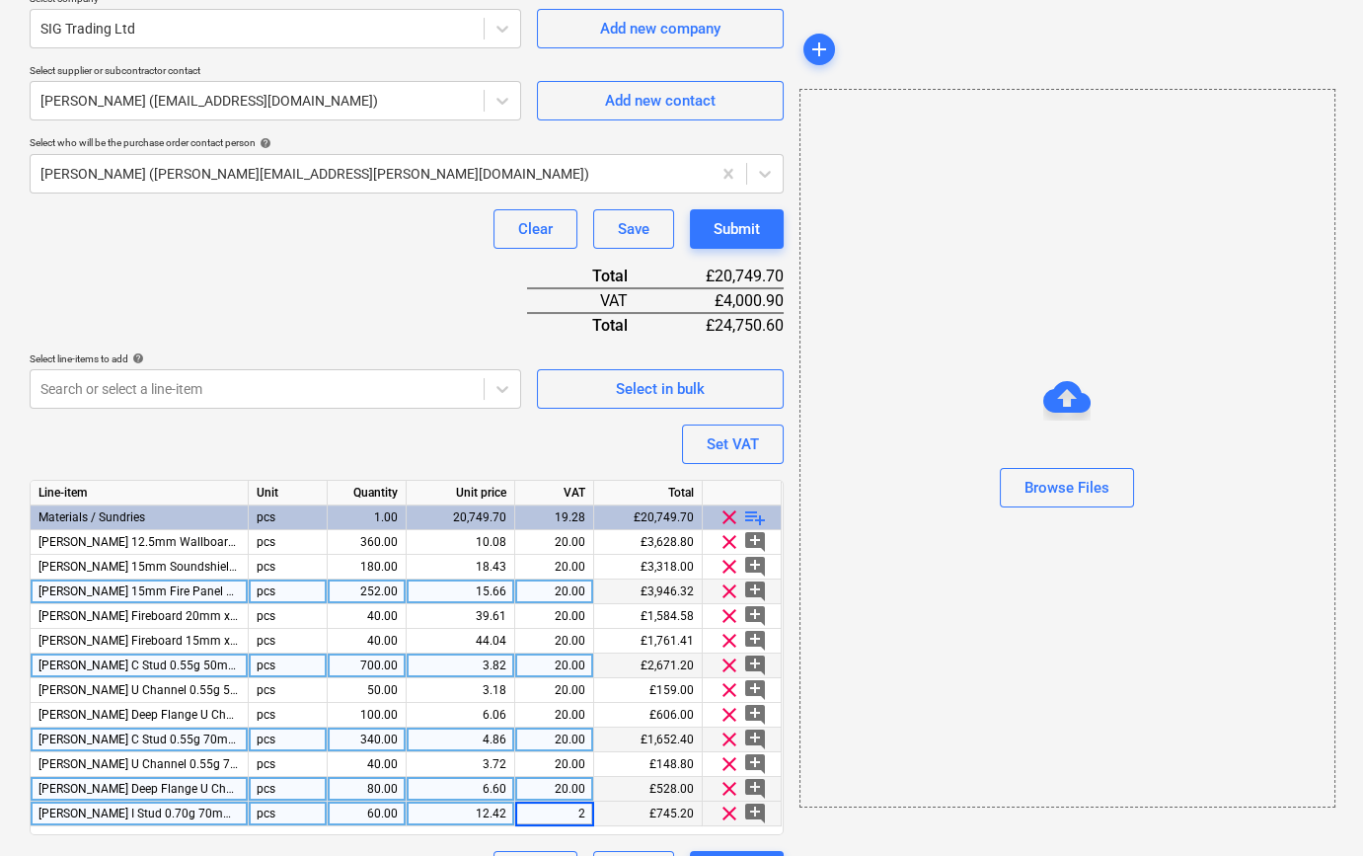
type input "20"
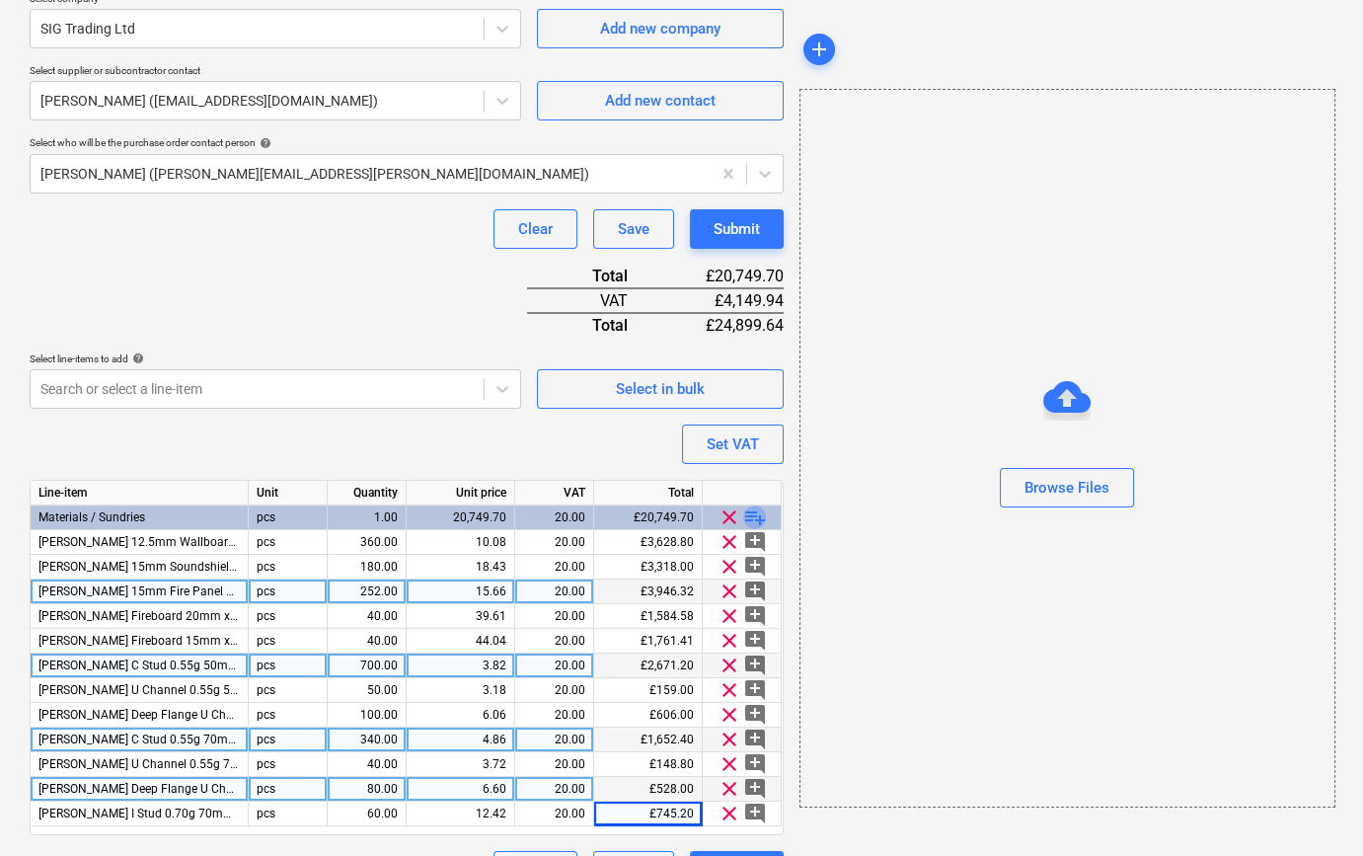
click at [764, 513] on span "playlist_add" at bounding box center [755, 517] width 24 height 24
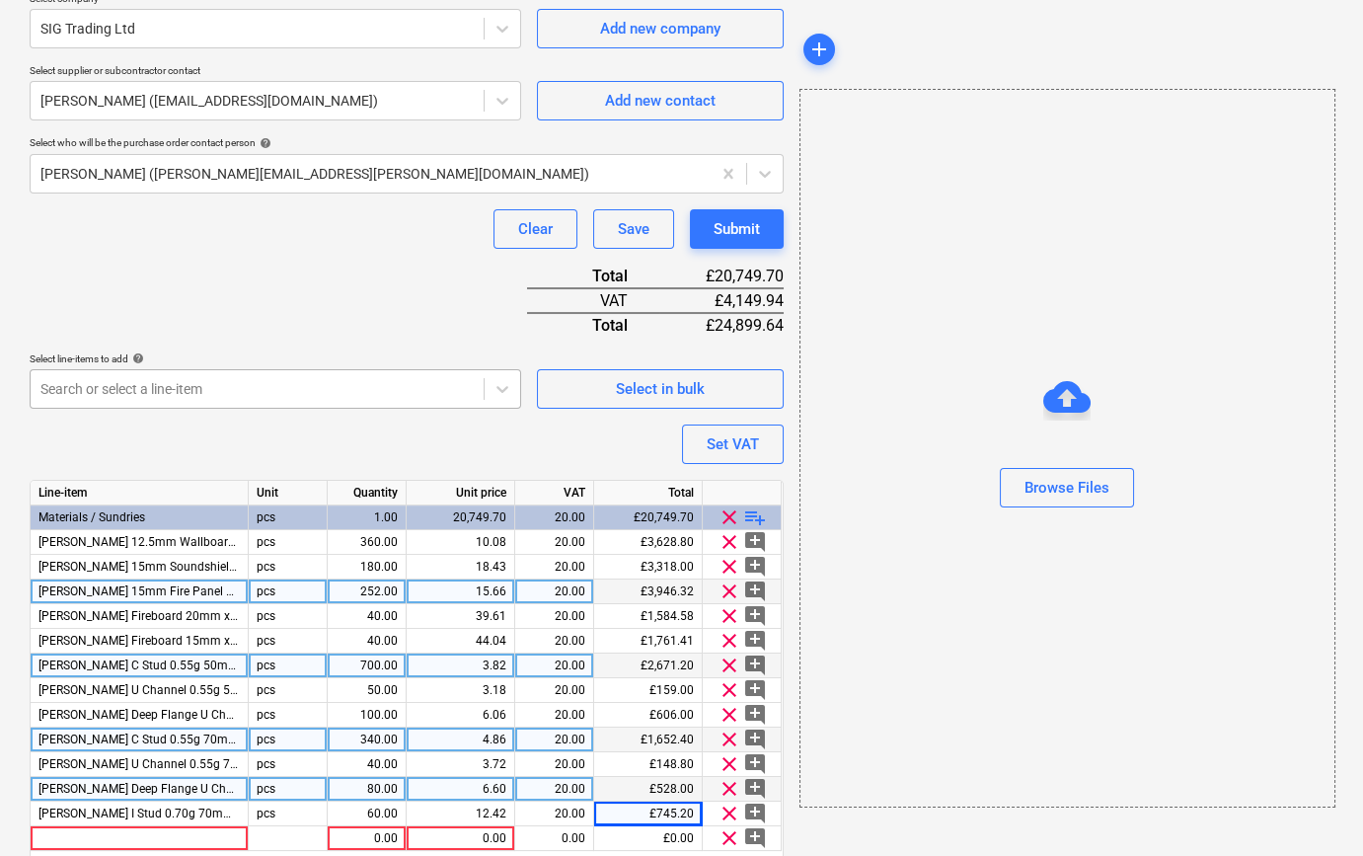
type textarea "x"
click at [39, 834] on div at bounding box center [140, 838] width 218 height 25
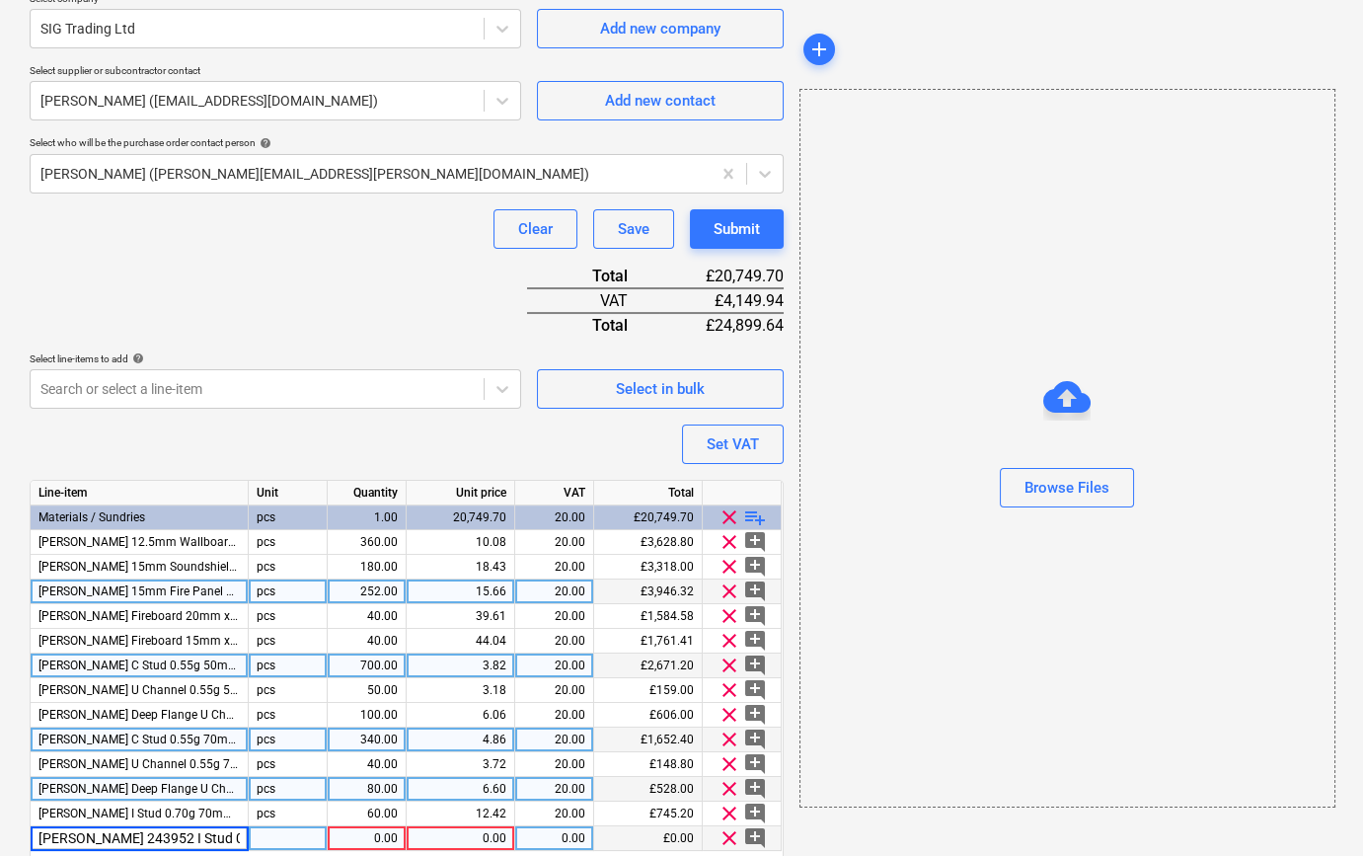
scroll to position [0, 73]
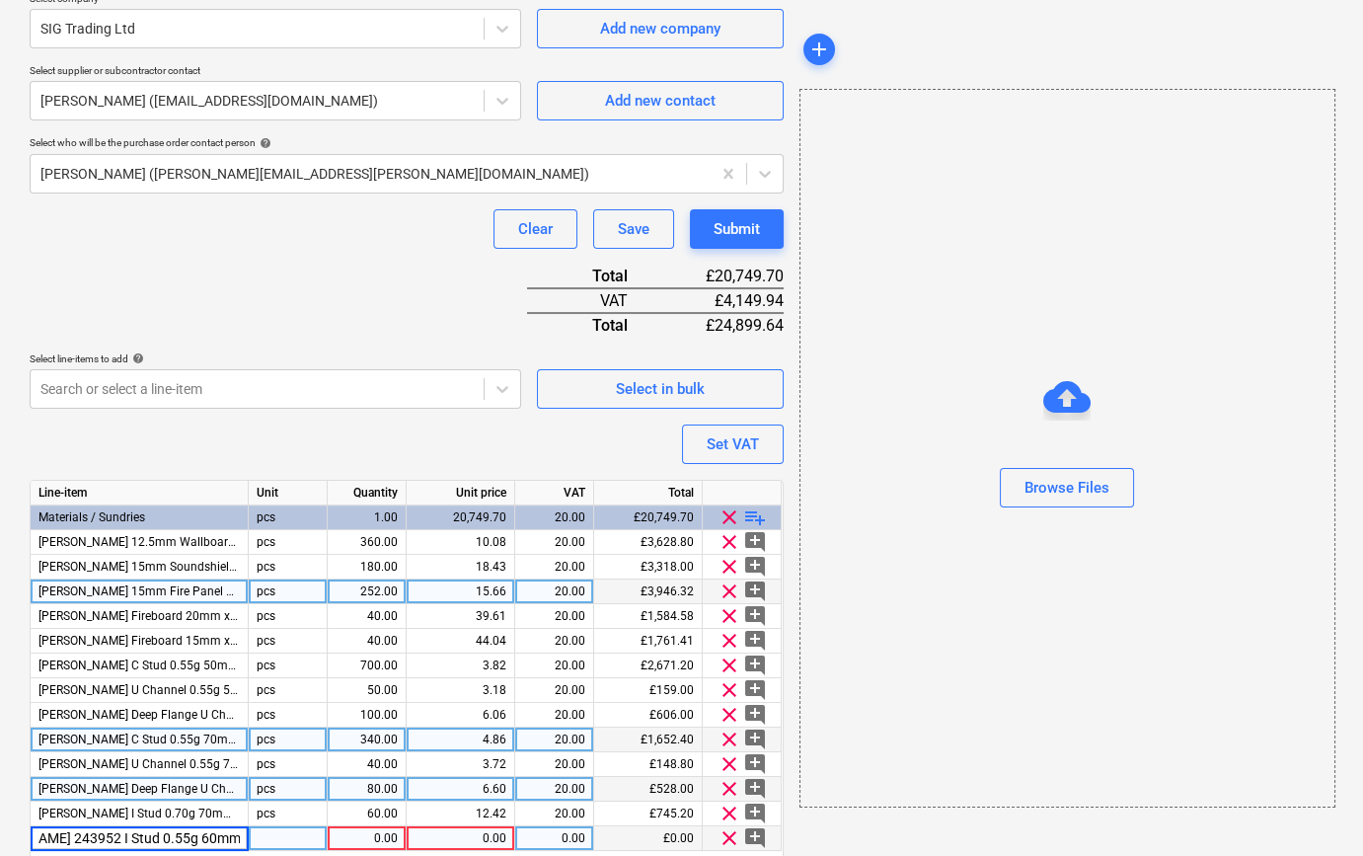
click at [50, 834] on input "[PERSON_NAME] 243952 I Stud 0.55g 60mm x 3600mm" at bounding box center [139, 838] width 217 height 24
type input "[PERSON_NAME] I Stud 0.55g 60mm x 3600mm"
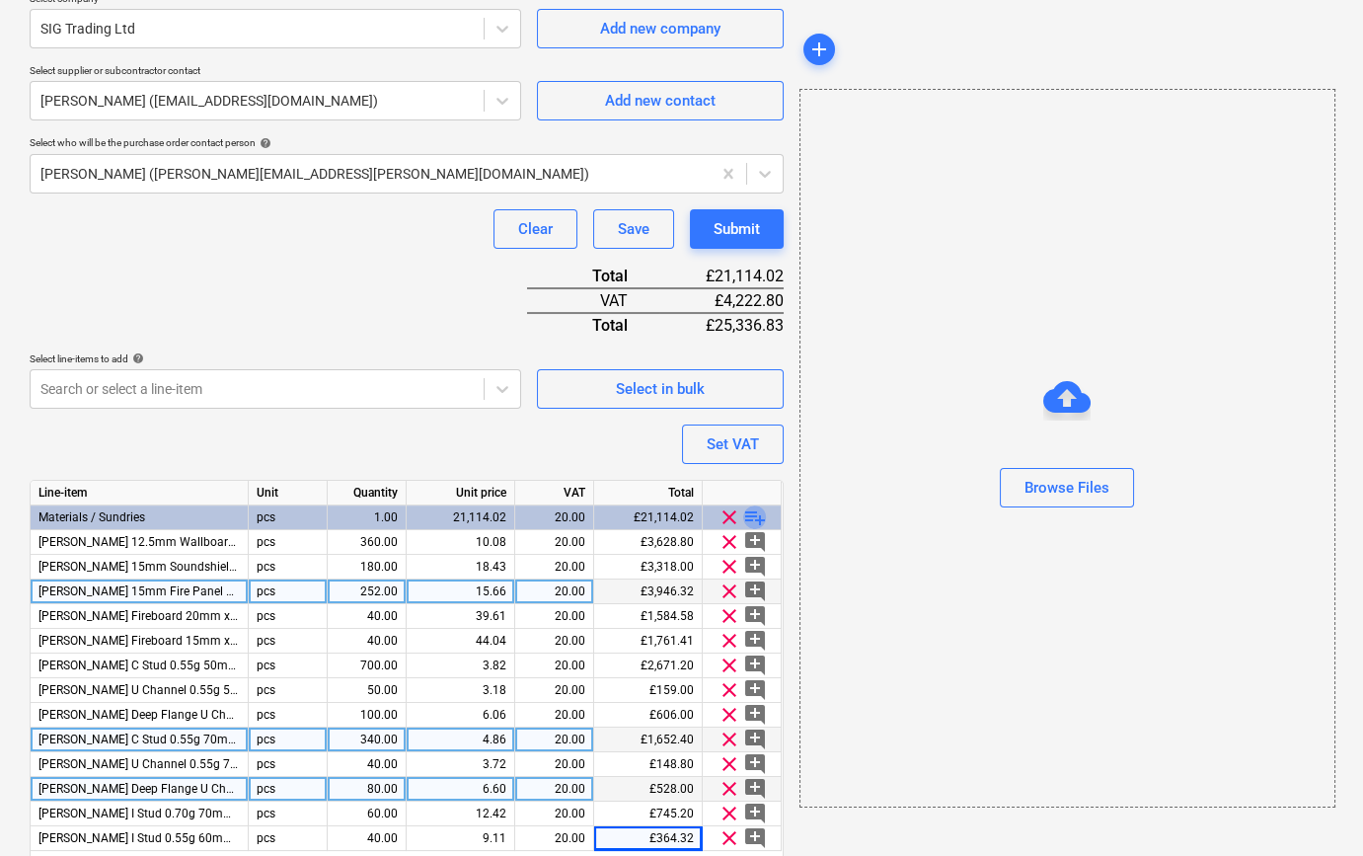
click at [756, 513] on span "playlist_add" at bounding box center [755, 517] width 24 height 24
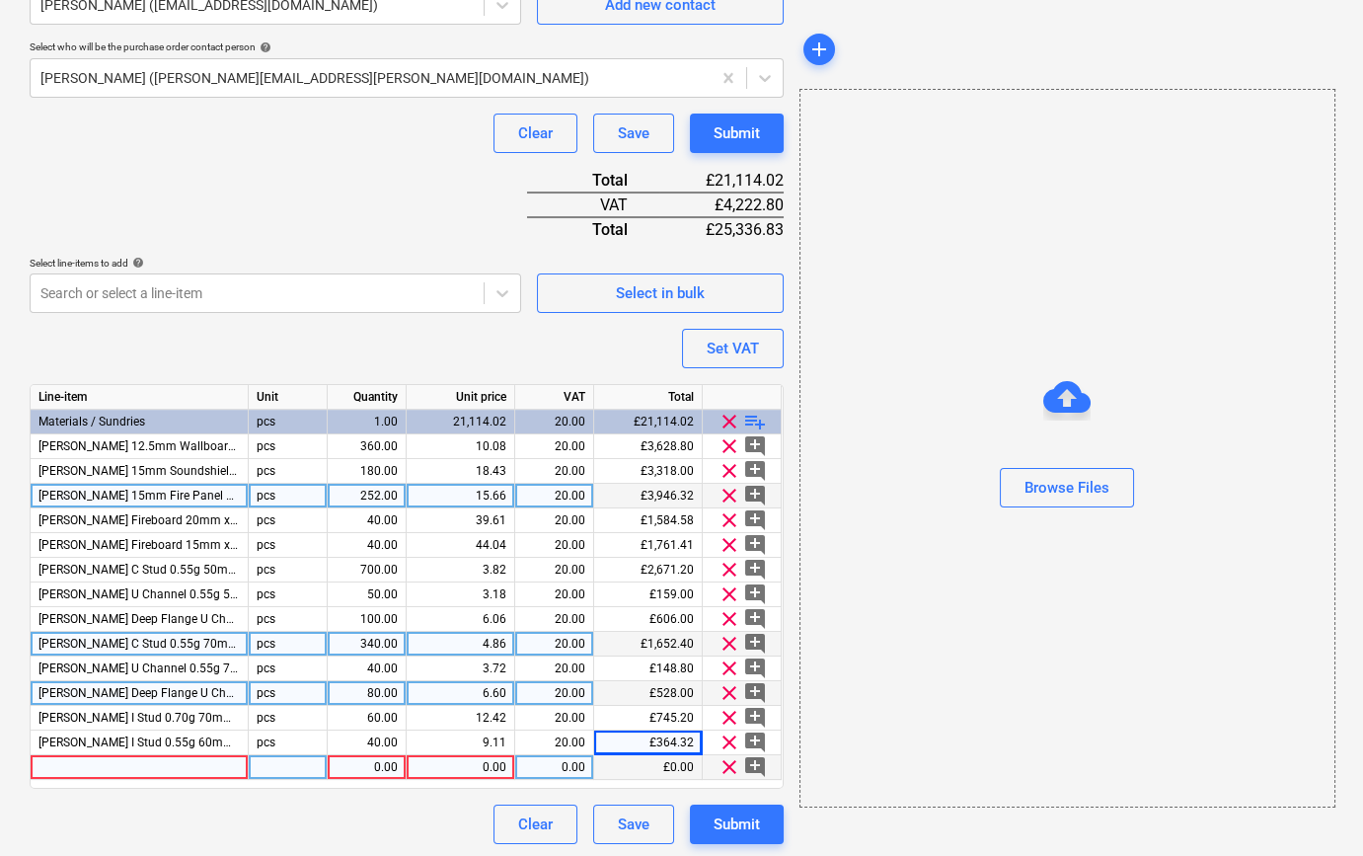
scroll to position [548, 0]
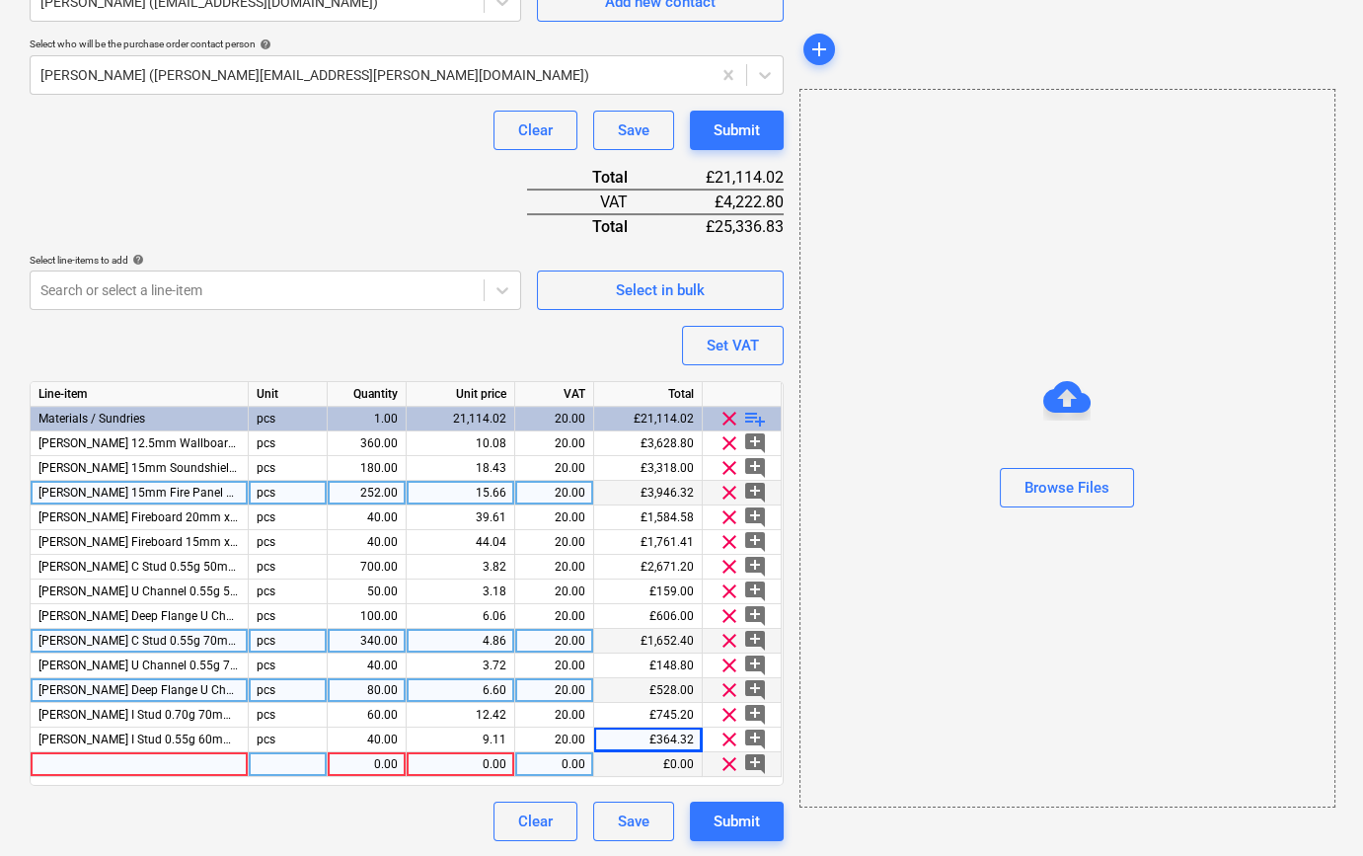
click at [92, 763] on div at bounding box center [140, 764] width 218 height 25
drag, startPoint x: 120, startPoint y: 765, endPoint x: 58, endPoint y: 761, distance: 62.3
click at [58, 761] on div at bounding box center [140, 764] width 218 height 25
click at [60, 761] on input at bounding box center [139, 764] width 217 height 24
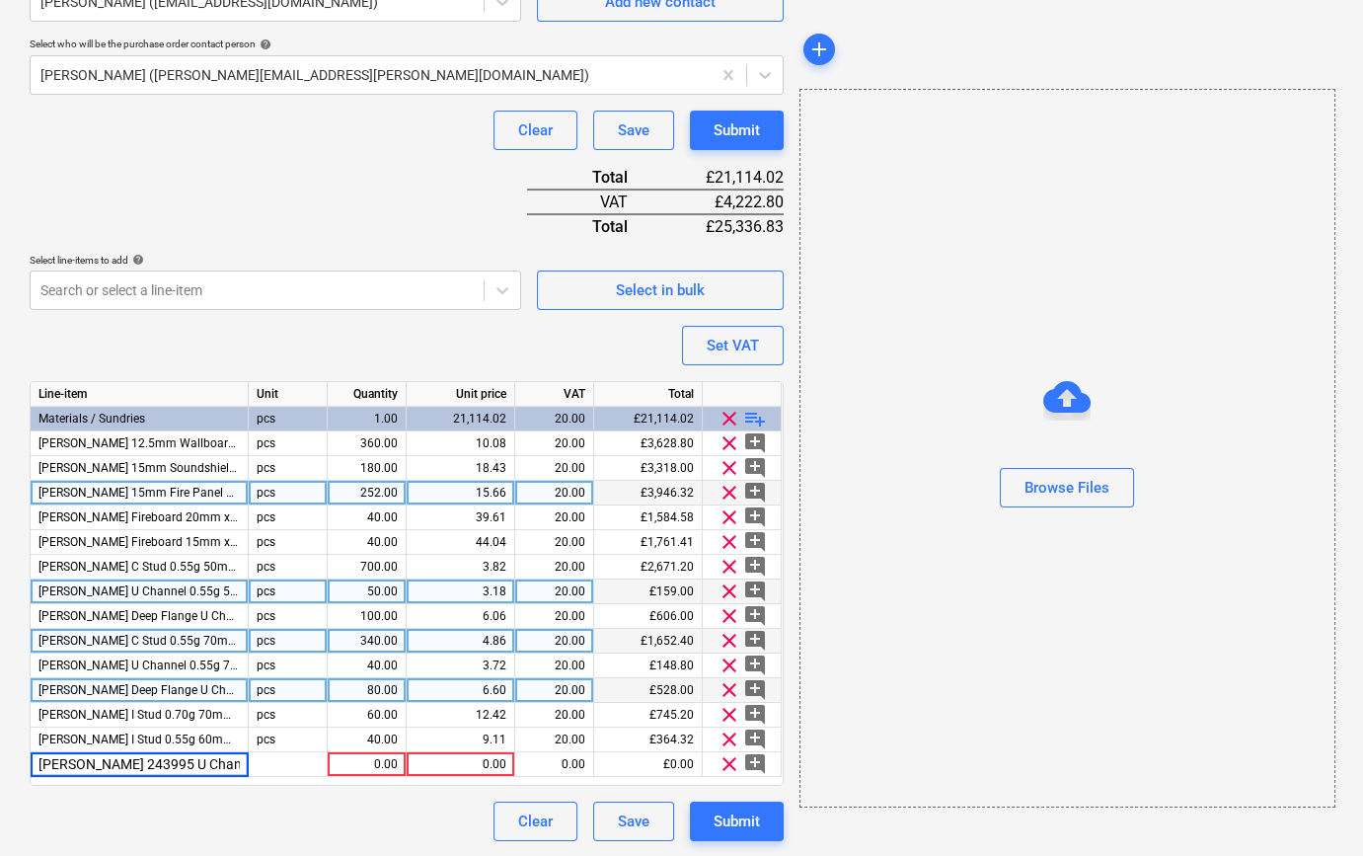
scroll to position [0, 100]
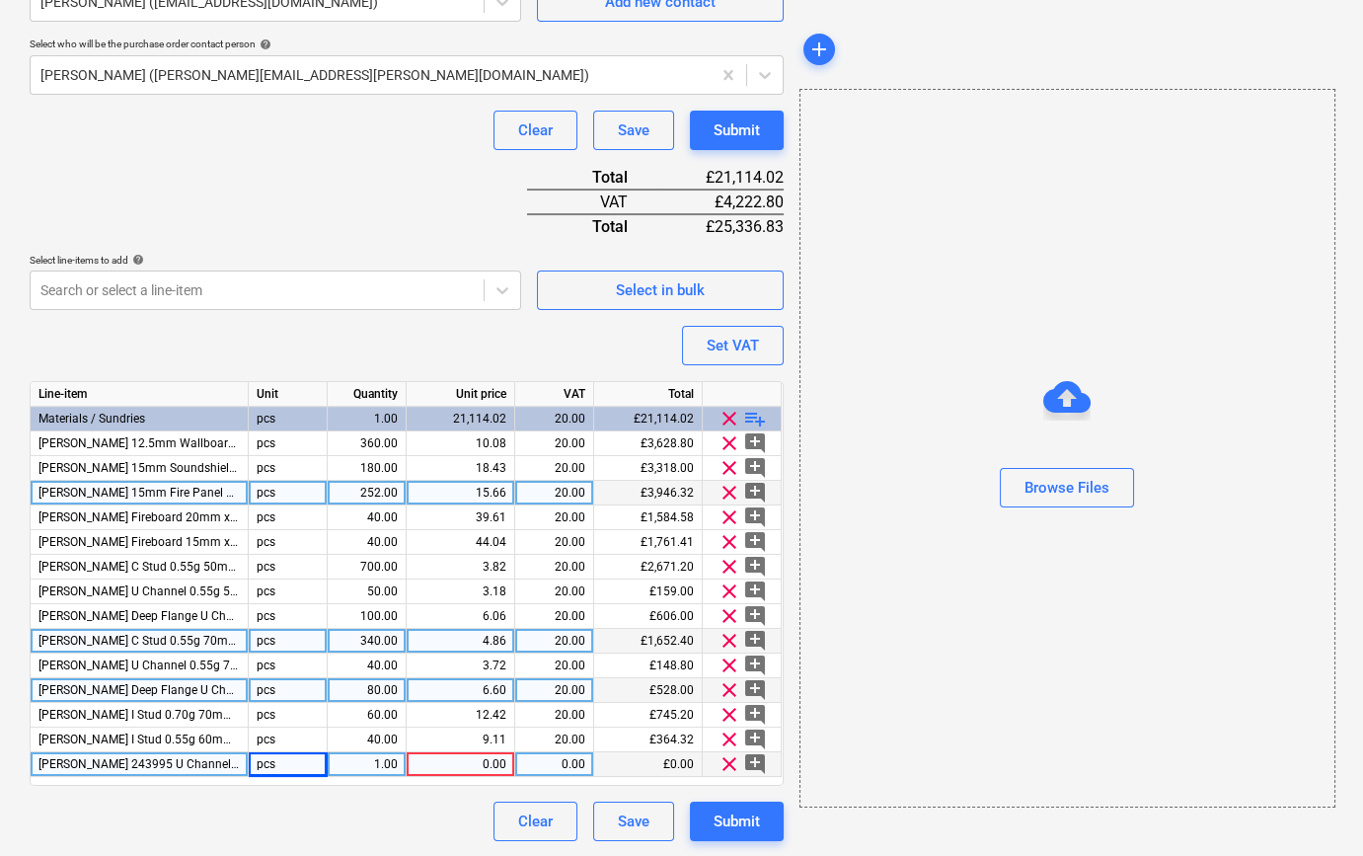
click at [112, 760] on span "[PERSON_NAME] 243995 U Channel 0.55g 62mm x 3000mm" at bounding box center [202, 764] width 326 height 14
click at [98, 791] on div "Purchase order name help TML0009-PO-067 SIG Purchase order reference number hel…" at bounding box center [407, 227] width 754 height 1227
click at [70, 760] on span "[PERSON_NAME] 243995 U Channel 0.55g 62mm x 3000mm" at bounding box center [202, 764] width 326 height 14
click at [51, 761] on input "[PERSON_NAME] 243995 U Channel 0.55g 62mm x 3000mm" at bounding box center [139, 764] width 217 height 24
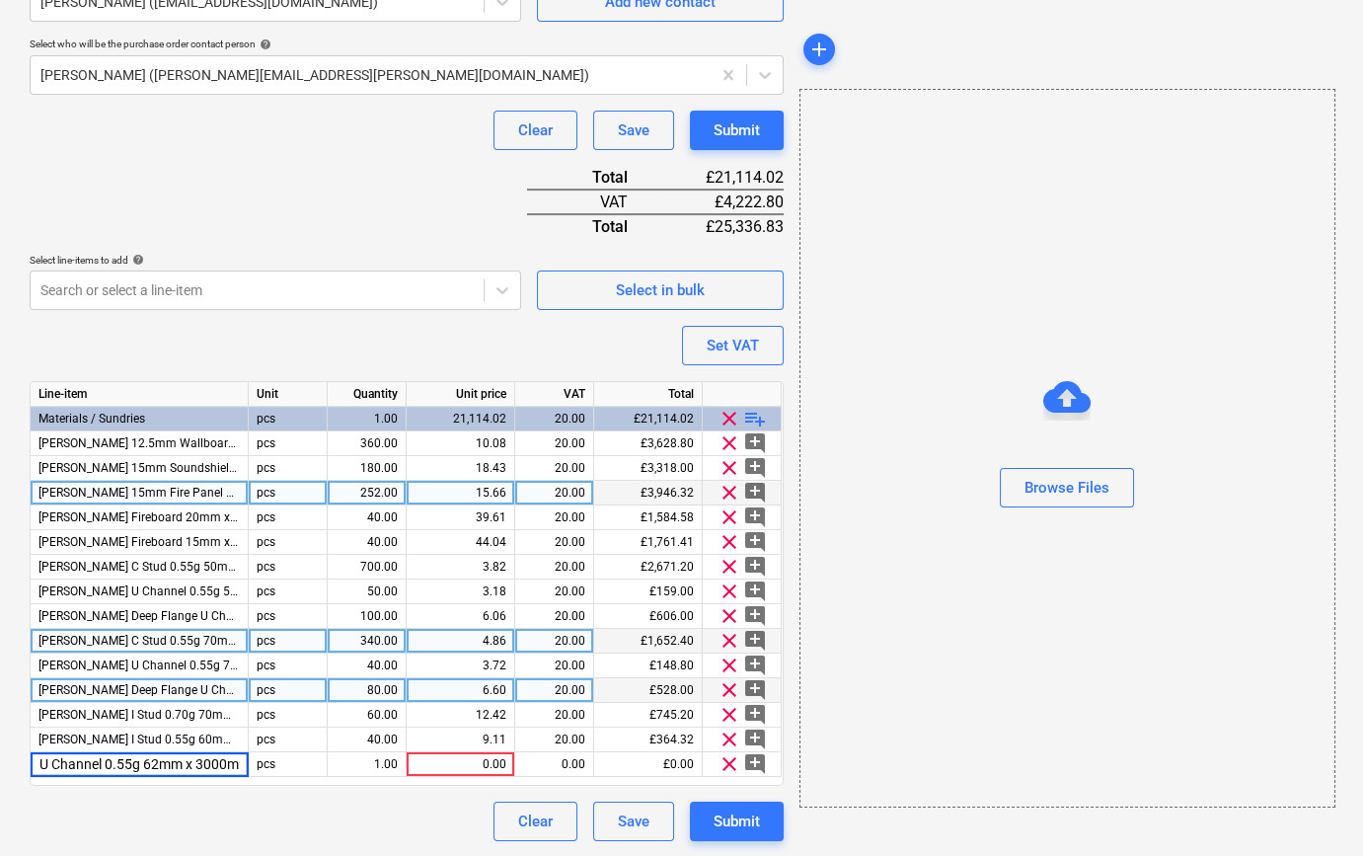
scroll to position [0, 30]
click at [158, 822] on div "Clear Save Submit" at bounding box center [407, 821] width 754 height 39
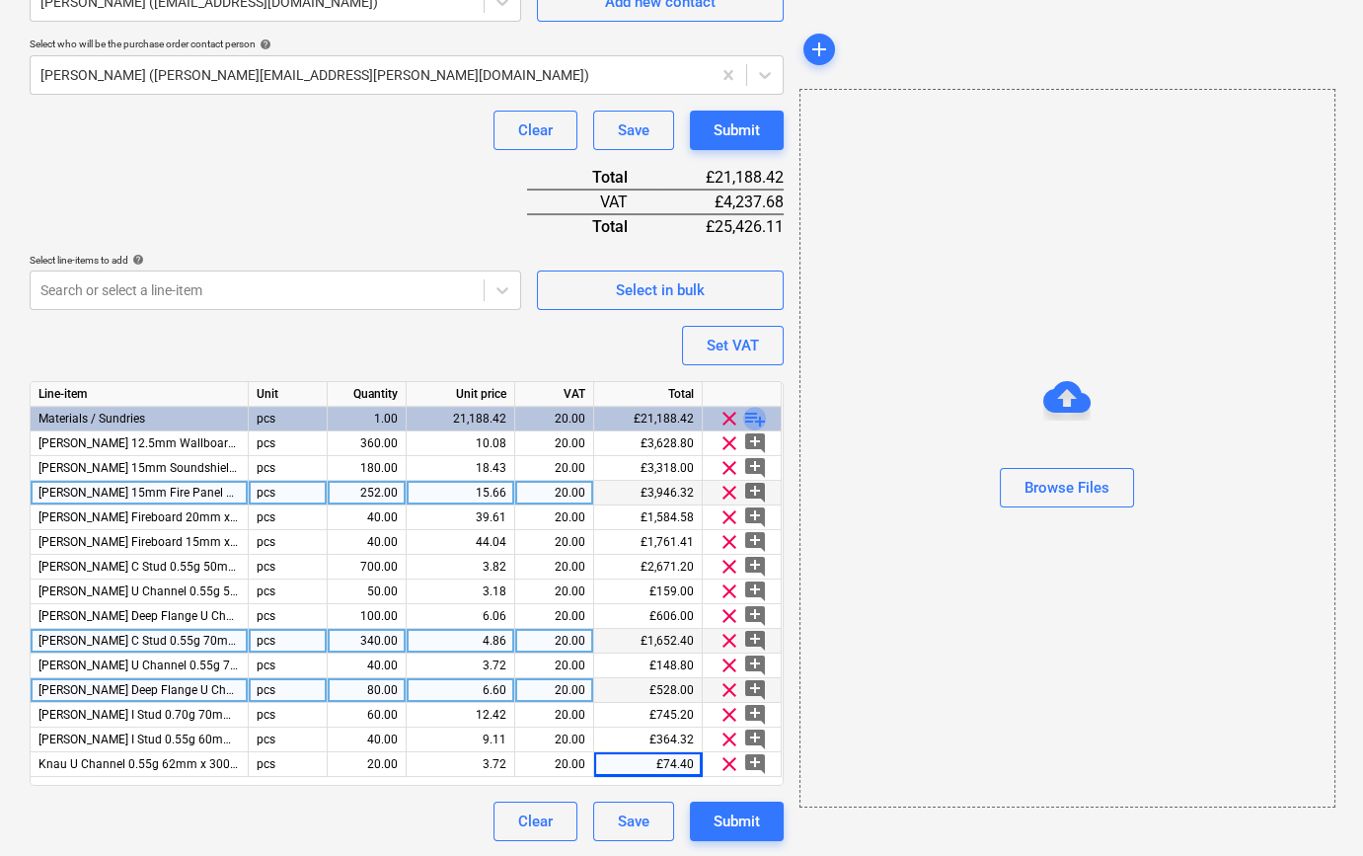
click at [750, 417] on span "playlist_add" at bounding box center [755, 419] width 24 height 24
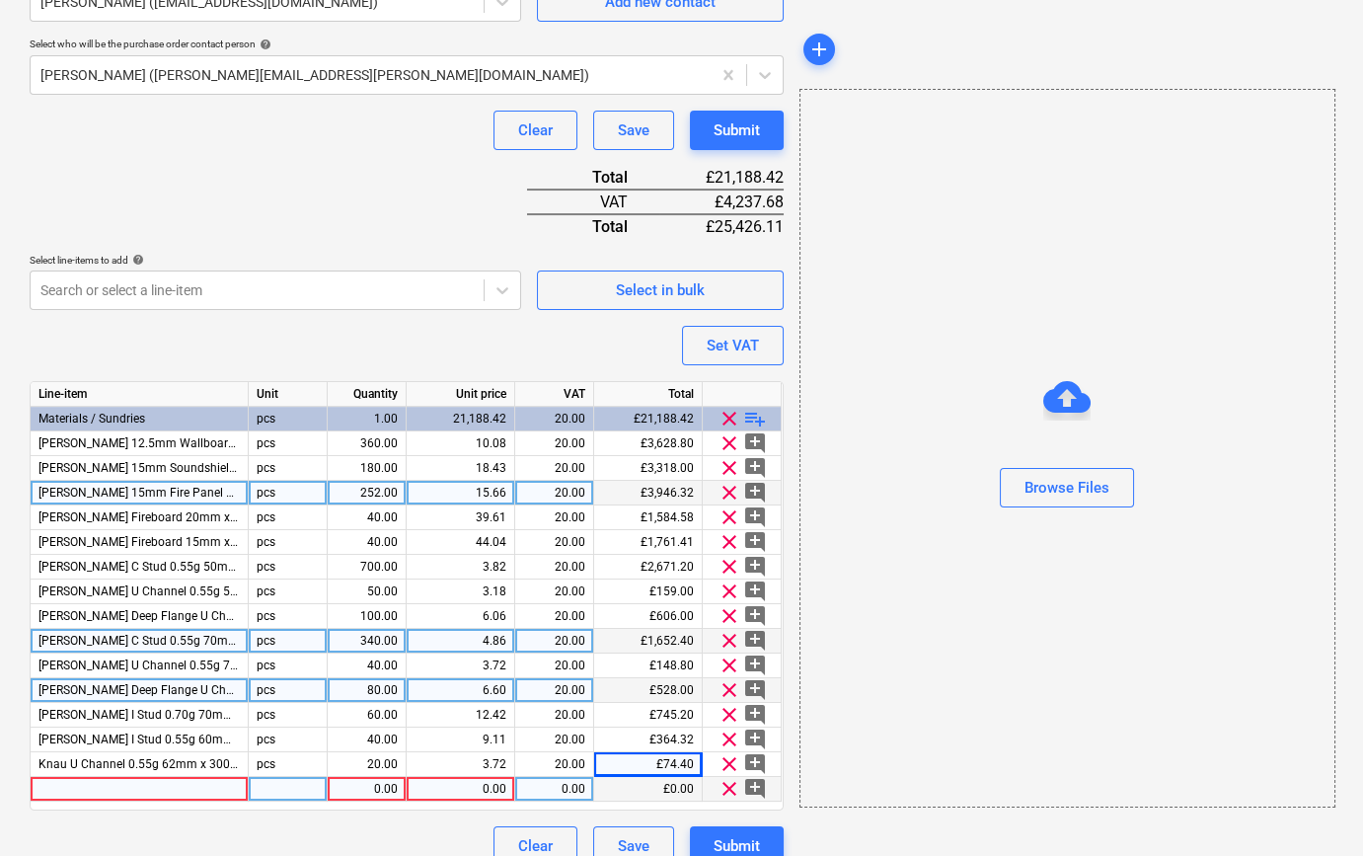
click at [53, 786] on div at bounding box center [140, 789] width 218 height 25
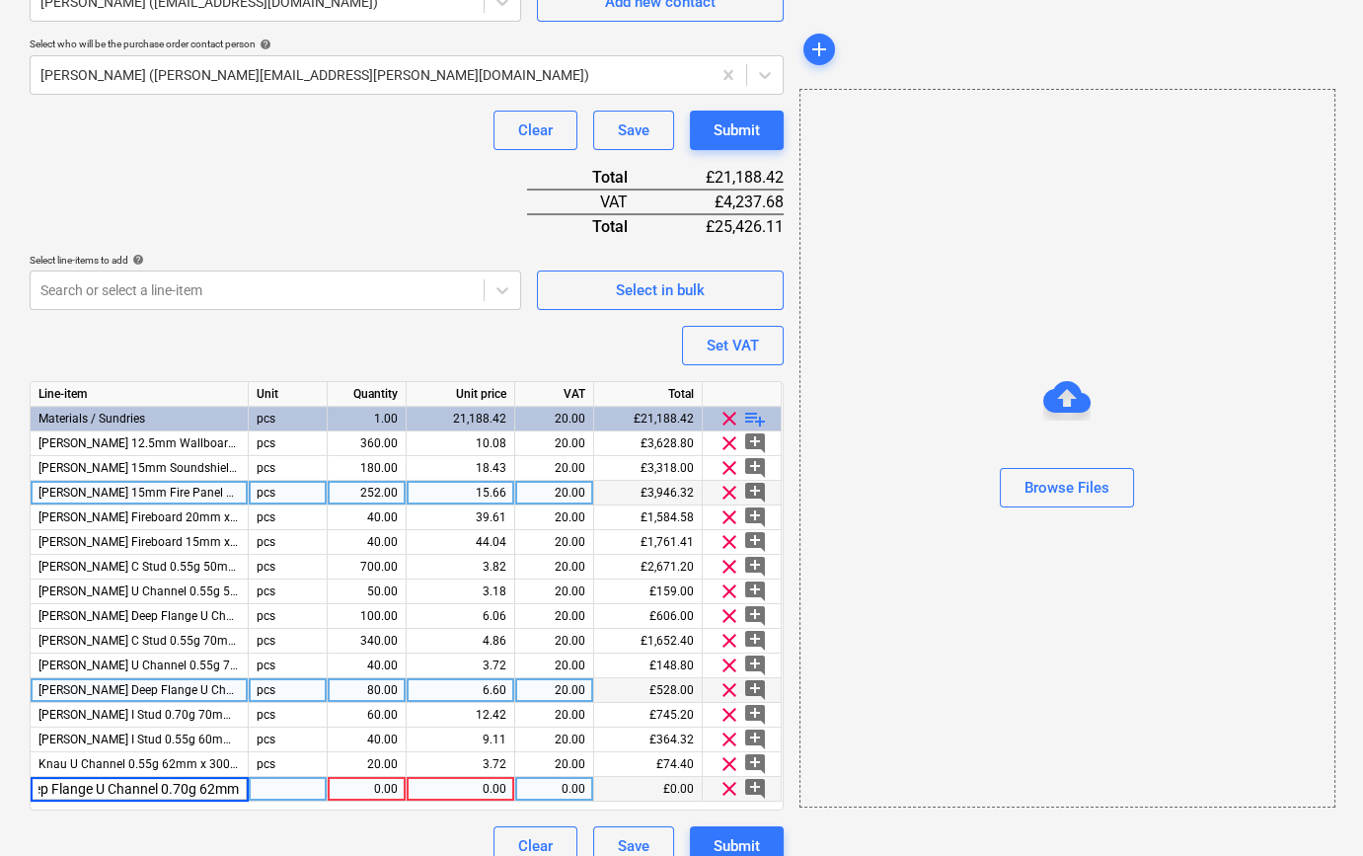
click at [36, 785] on input "[PERSON_NAME] 255950 Deep Flange U Channel 0.70g 62mm x 3000mm" at bounding box center [139, 789] width 217 height 24
click at [36, 779] on input "[PERSON_NAME] 255950 Deep Flange U Channel 0.70g 62mm x 3000mm" at bounding box center [139, 789] width 217 height 24
click at [39, 785] on input "[PERSON_NAME] 255950 Deep Flange U Channel 0.70g 62mm x 3000mm" at bounding box center [139, 789] width 217 height 24
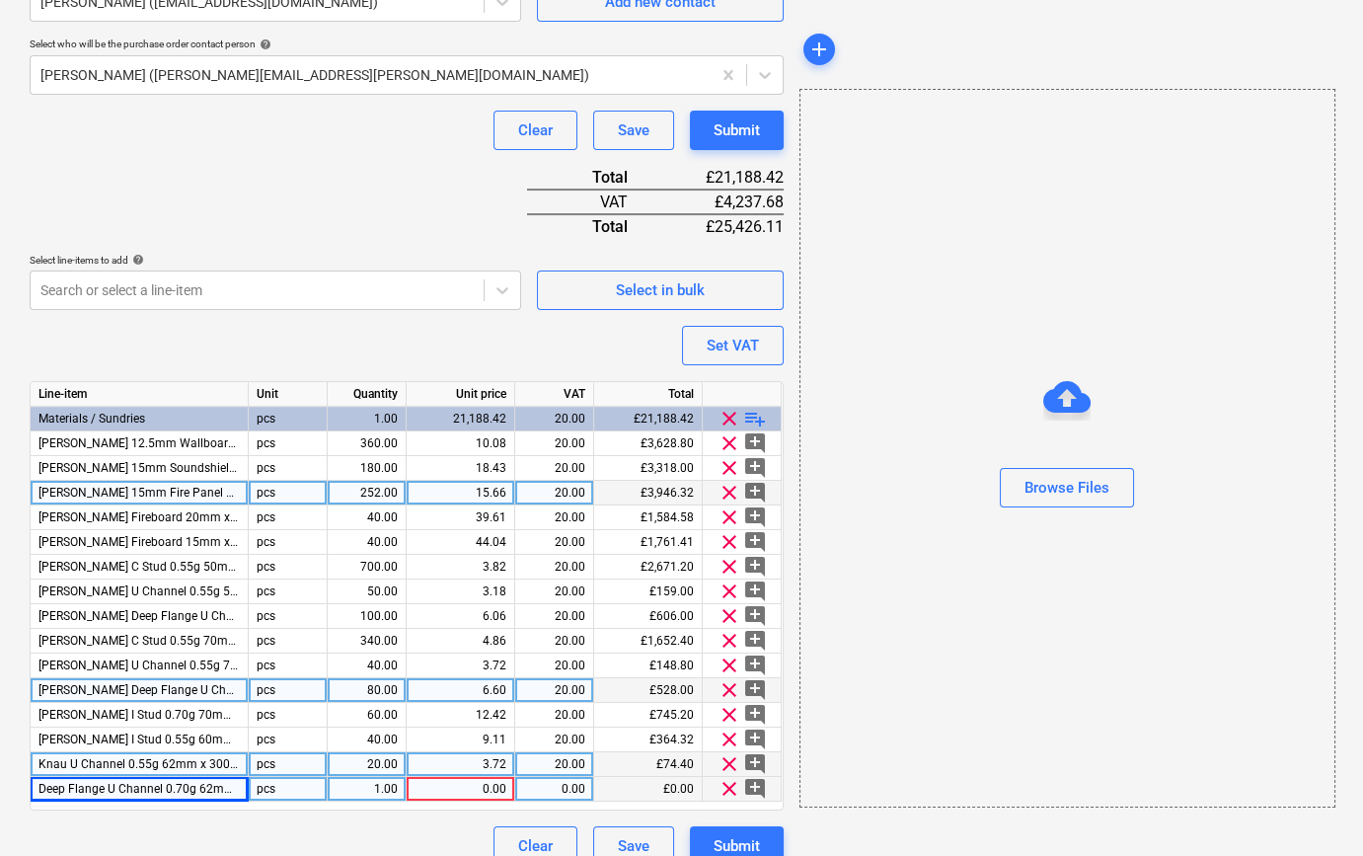
click at [63, 761] on span "Knau U Channel 0.55g 62mm x 3000mm" at bounding box center [149, 764] width 220 height 14
click at [43, 763] on input "Knau U Channel 0.55g 62mm x 3000mm" at bounding box center [139, 764] width 217 height 24
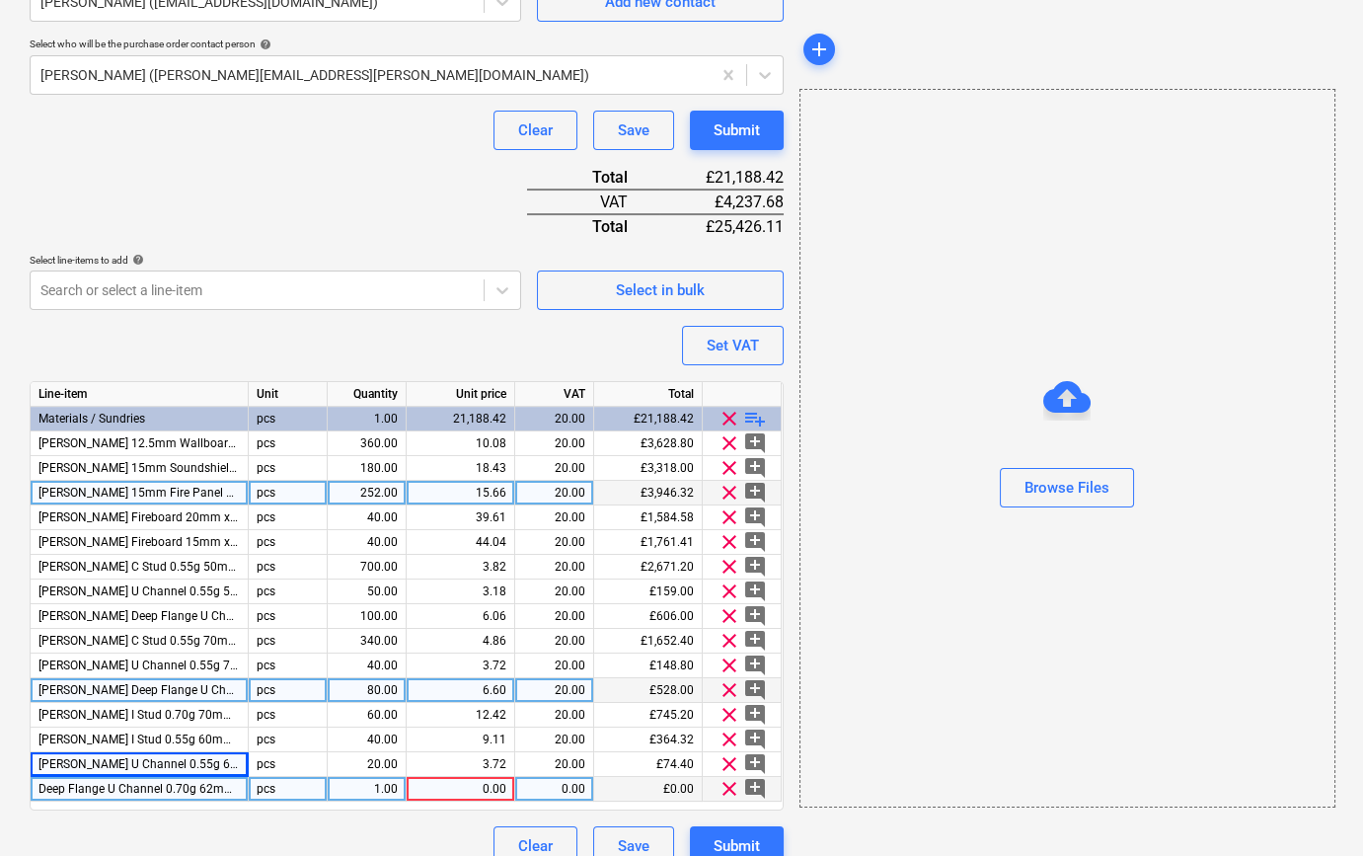
click at [39, 782] on span "Deep Flange U Channel 0.70g 62mm x 3000mm" at bounding box center [168, 789] width 258 height 14
click at [39, 790] on input "Deep Flange U Channel 0.70g 62mm x 3000mm" at bounding box center [139, 789] width 217 height 24
click at [98, 790] on span "[PERSON_NAME] Deep Flange U Channel 0.70g 62mm x 3000mm" at bounding box center [214, 789] width 350 height 14
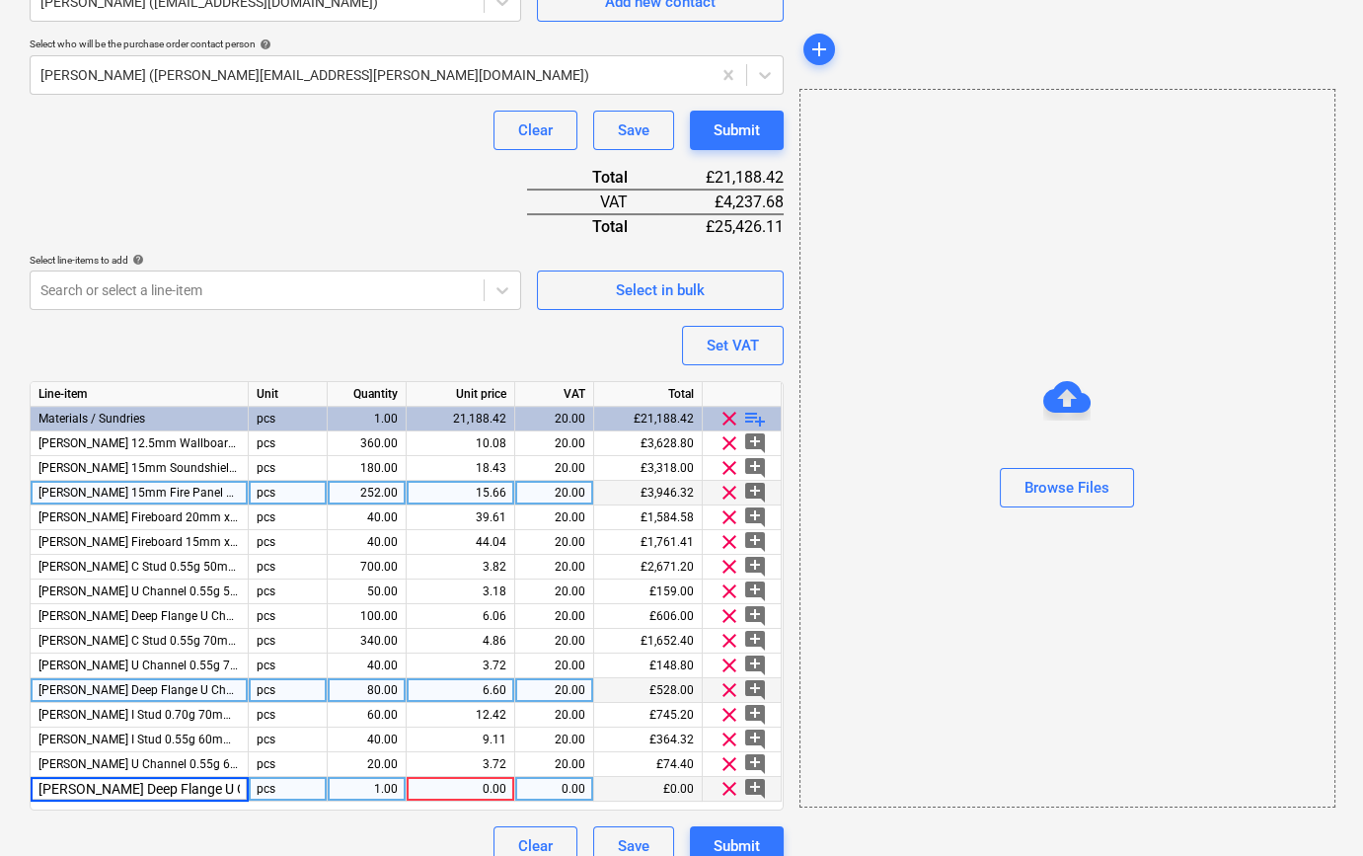
scroll to position [0, 129]
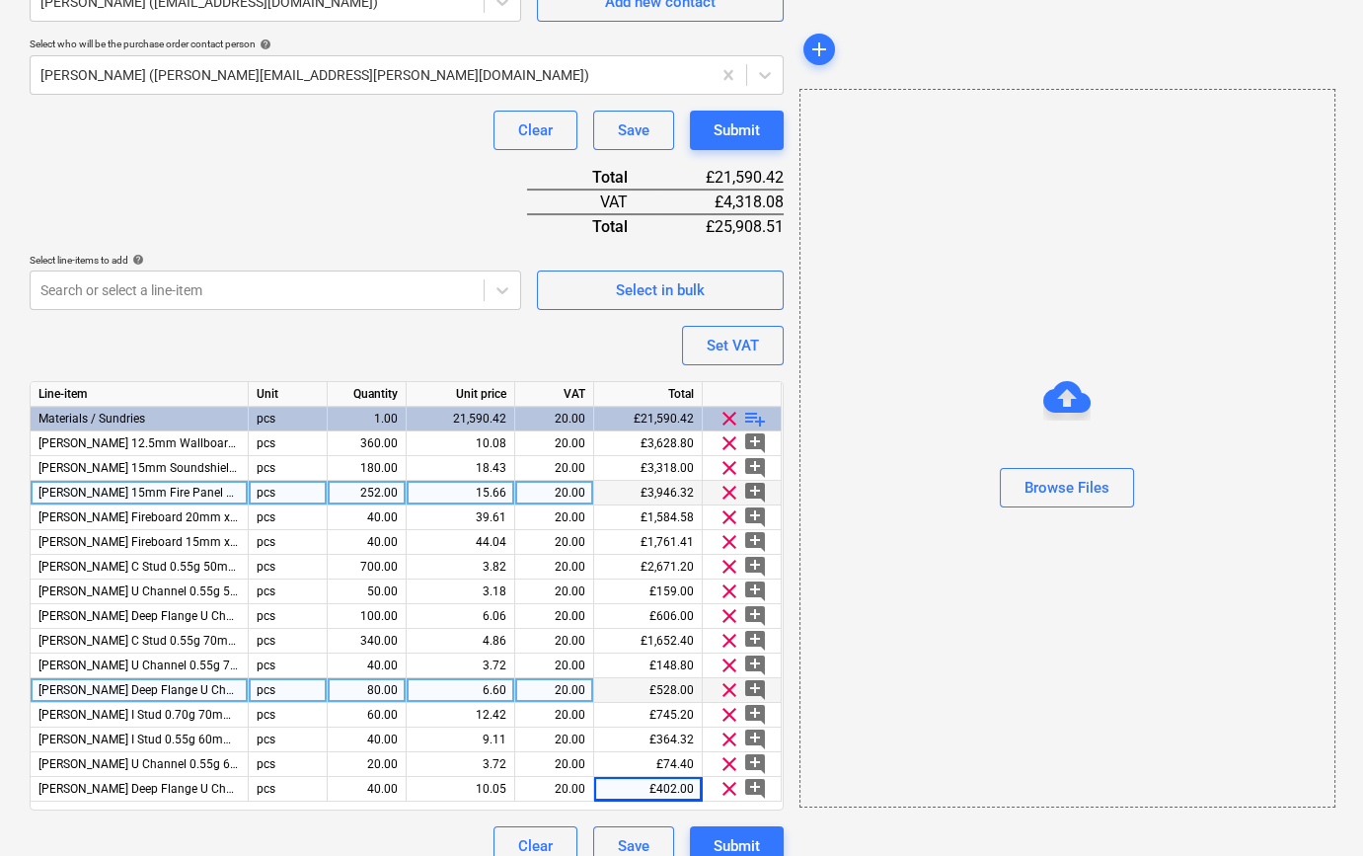
click at [756, 416] on span "playlist_add" at bounding box center [755, 419] width 24 height 24
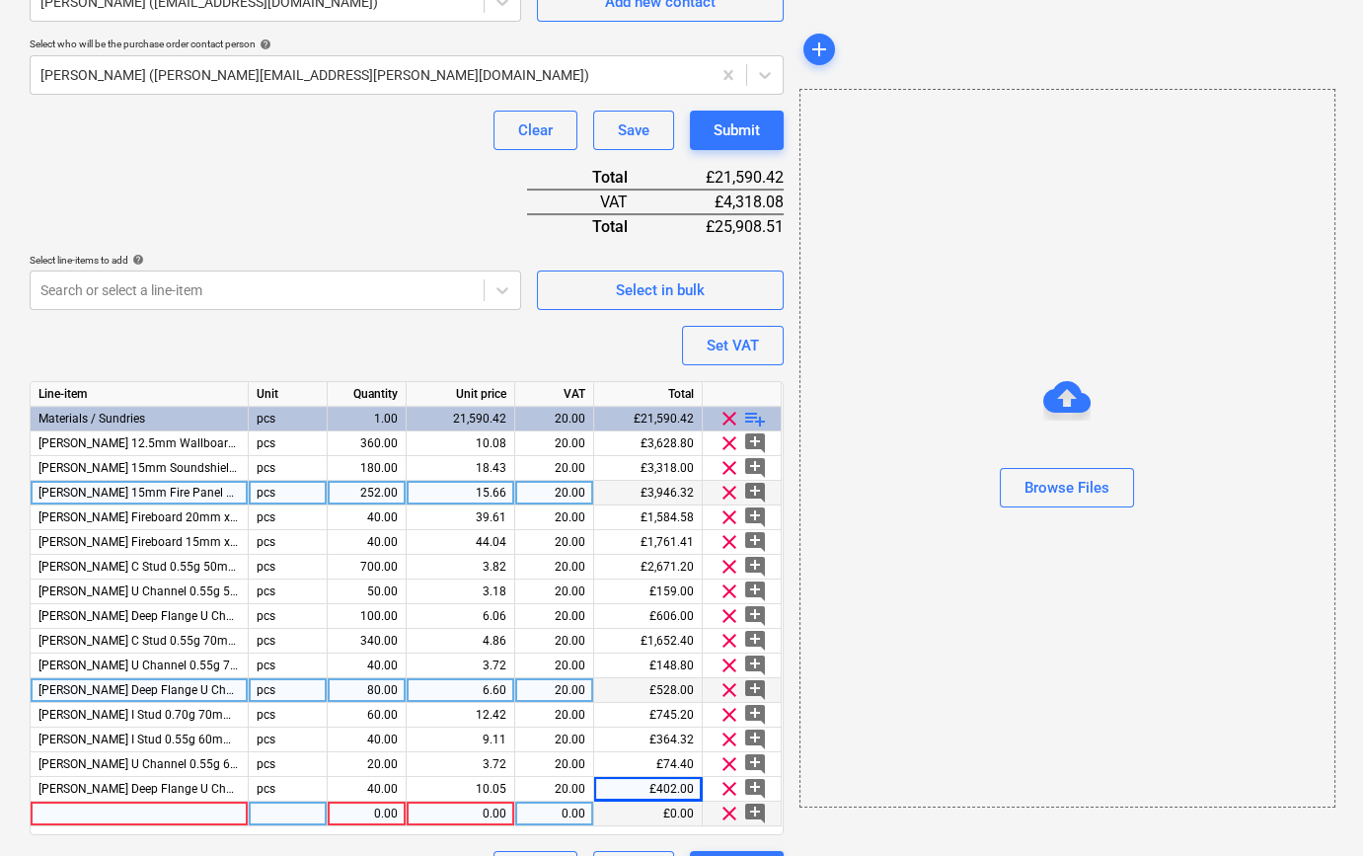
click at [69, 813] on div at bounding box center [140, 814] width 218 height 25
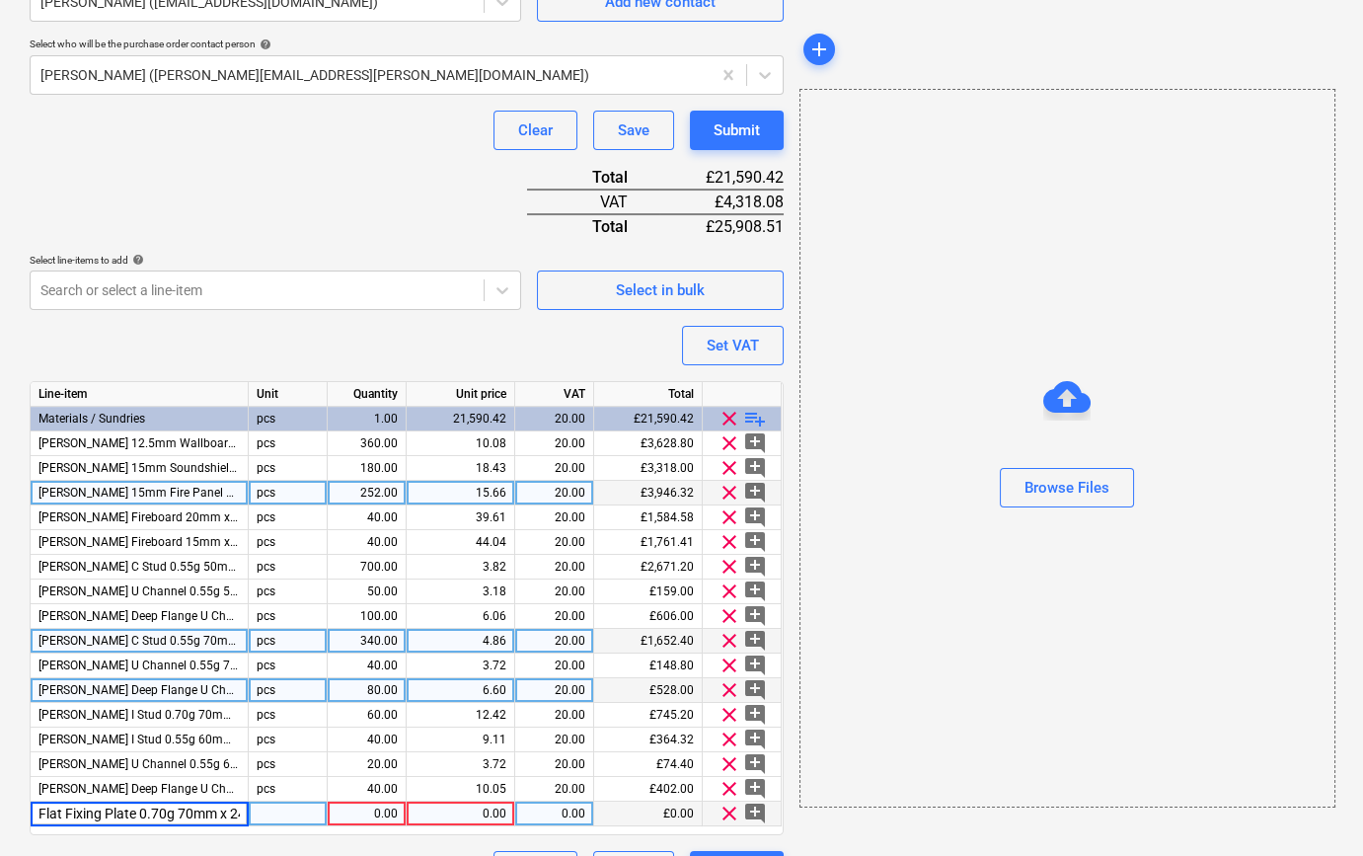
scroll to position [0, 46]
click at [37, 812] on input "Flat Fixing Plate 0.70g 70mm x 2400mm" at bounding box center [139, 814] width 217 height 24
click at [64, 812] on input "Flat Fixing Plate 0.70g 70mm x 2400mm" at bounding box center [139, 814] width 217 height 24
click at [95, 808] on input "Flat Fixing Plate 0.70g 70mm x 2400mm" at bounding box center [139, 814] width 217 height 24
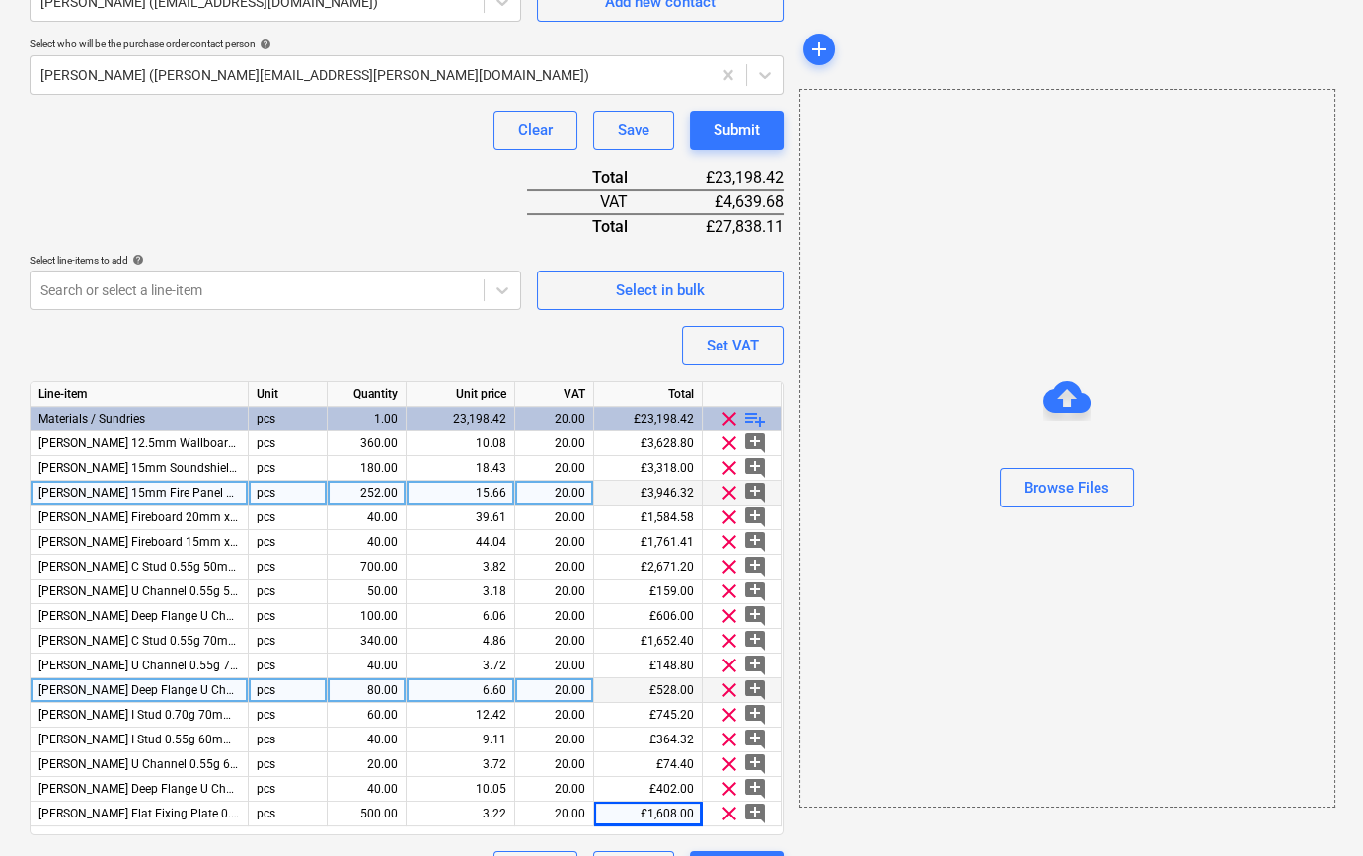
click at [748, 419] on span "playlist_add" at bounding box center [755, 419] width 24 height 24
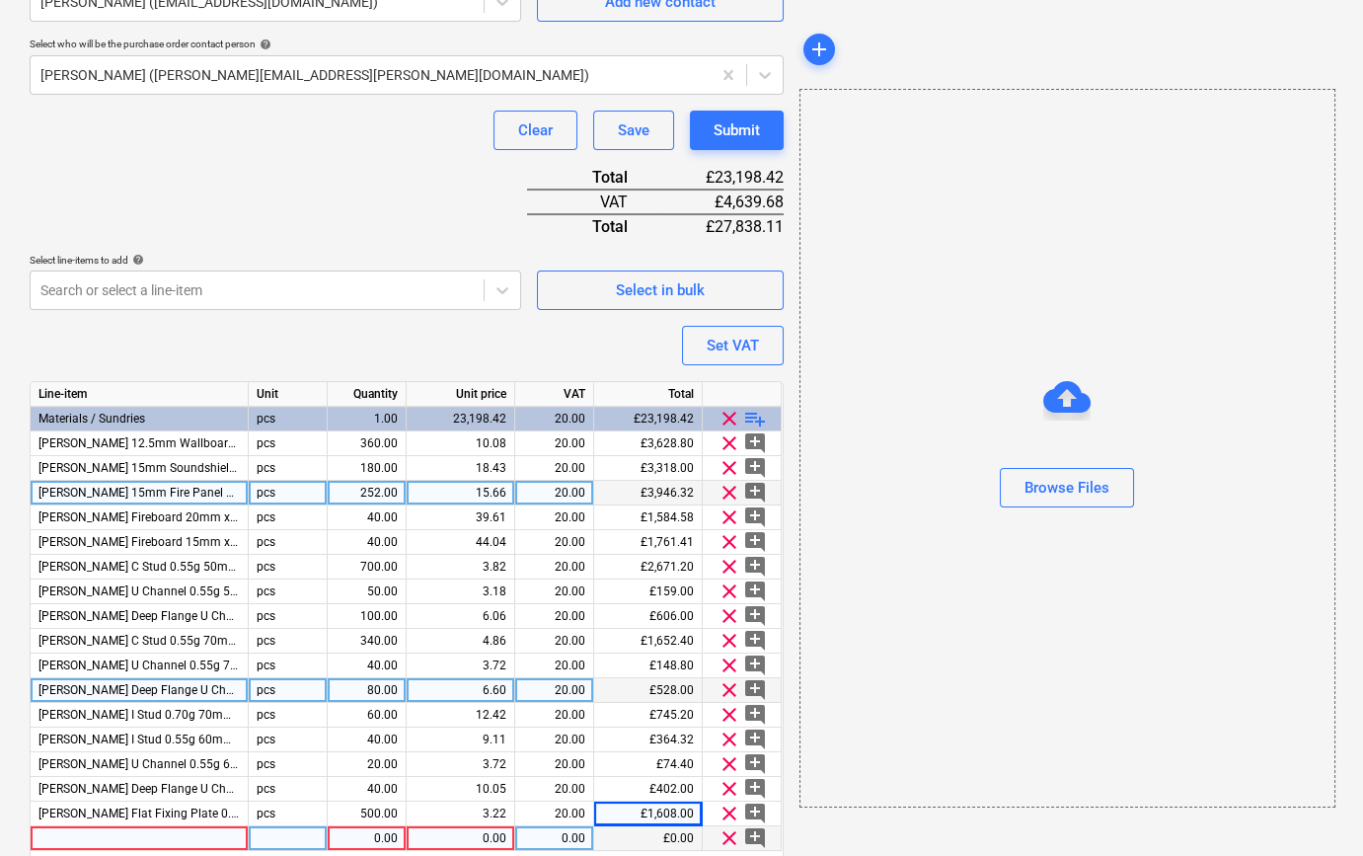
click at [58, 834] on div at bounding box center [140, 838] width 218 height 25
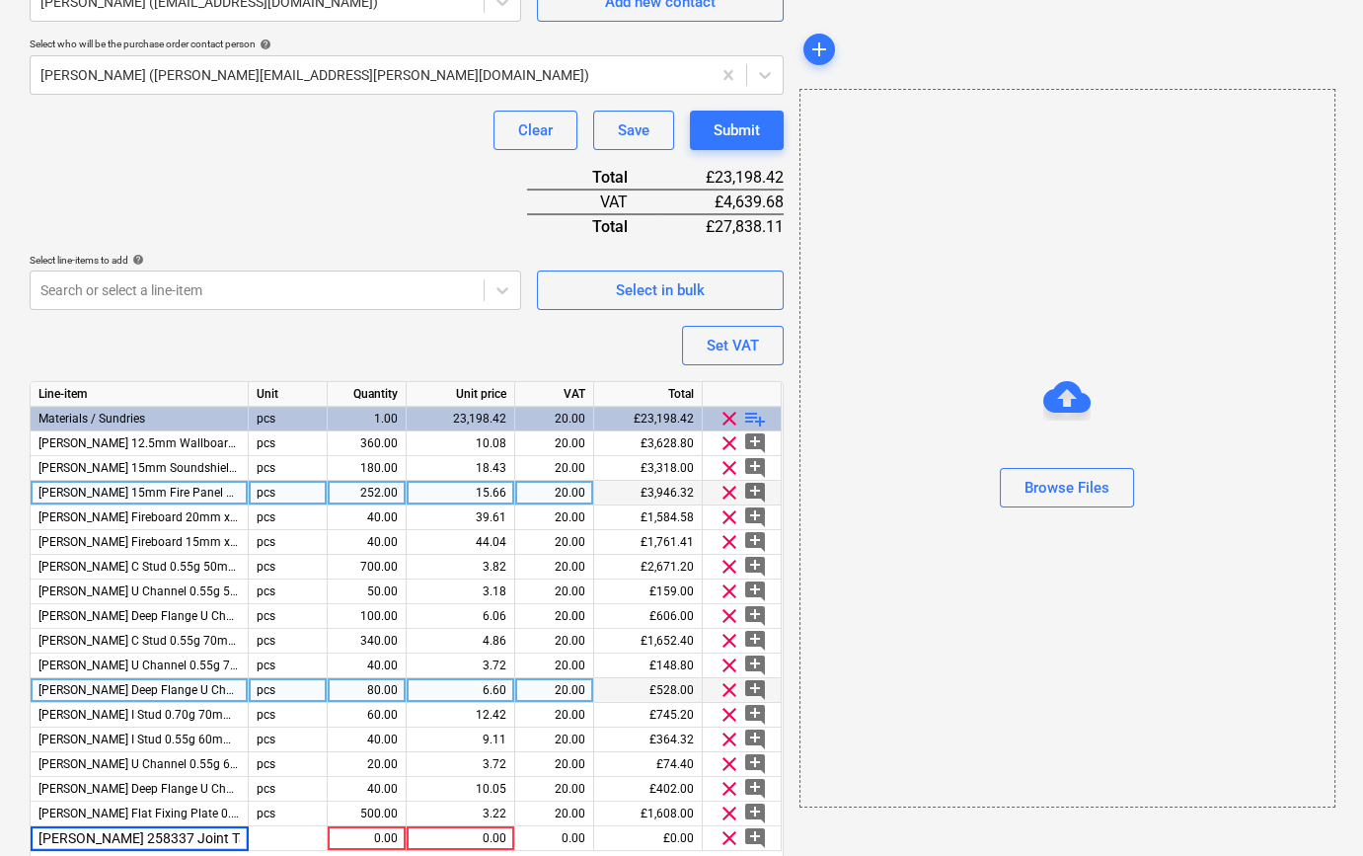
scroll to position [0, 43]
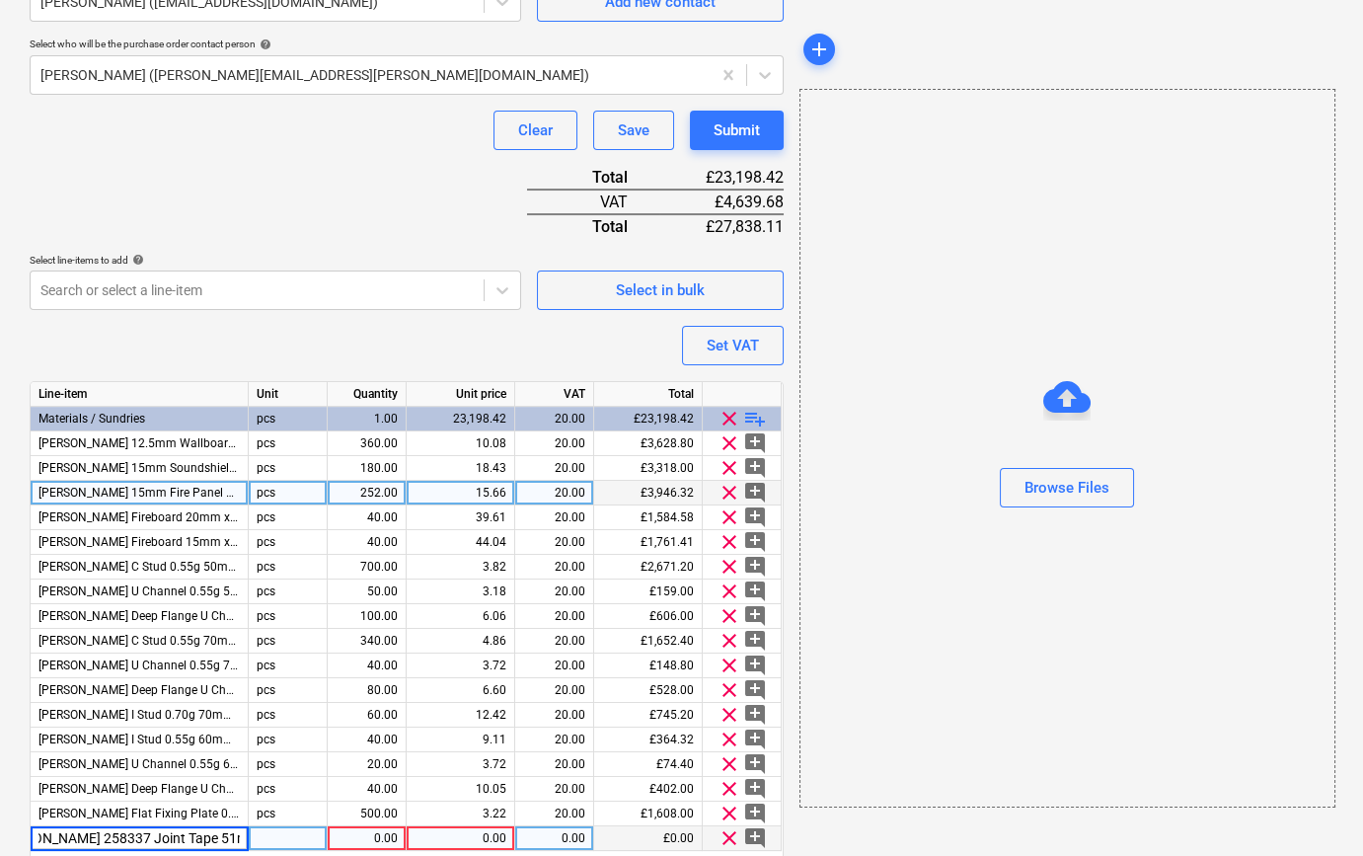
click at [76, 833] on input "[PERSON_NAME] 258337 Joint Tape 51mm x 150m" at bounding box center [139, 838] width 217 height 24
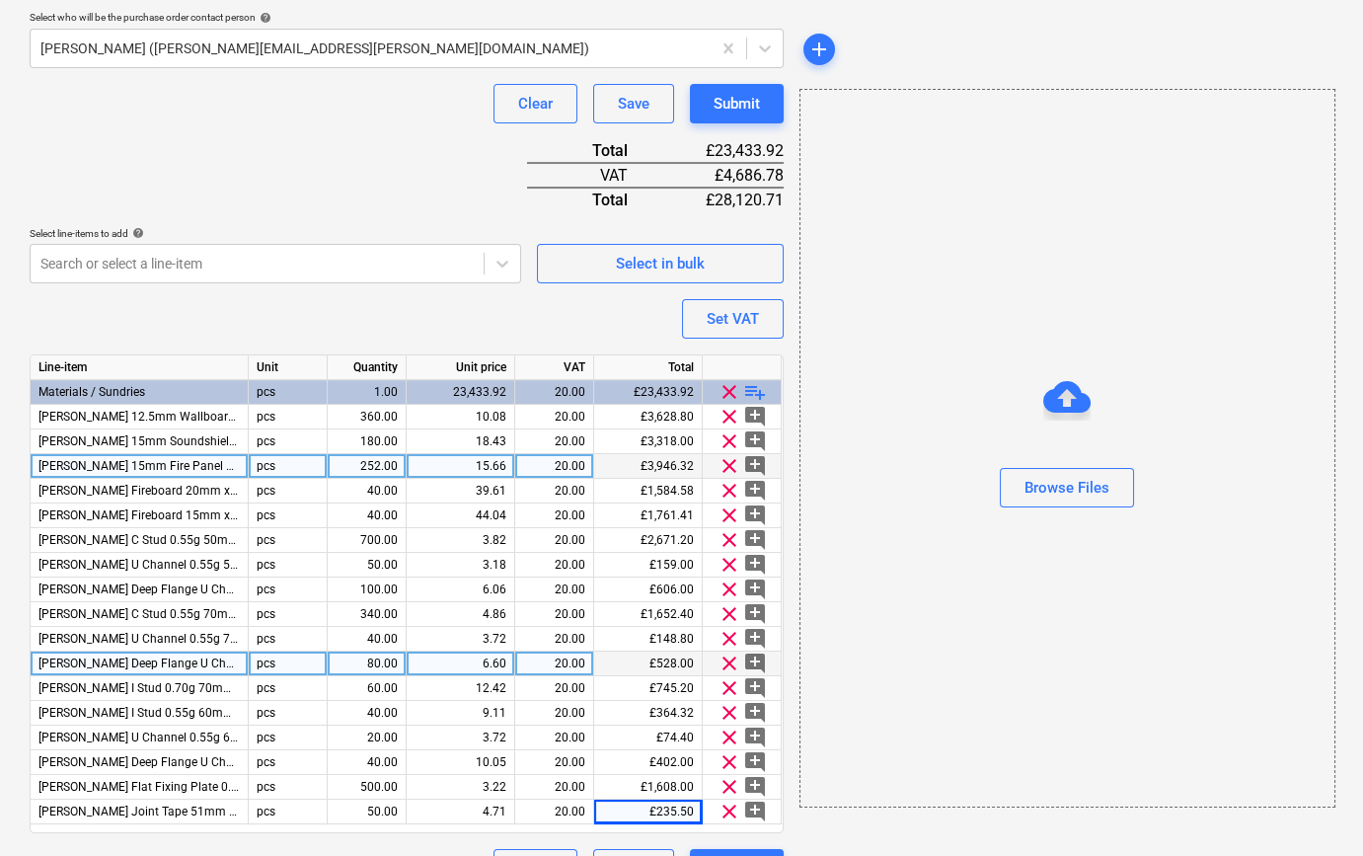
scroll to position [622, 0]
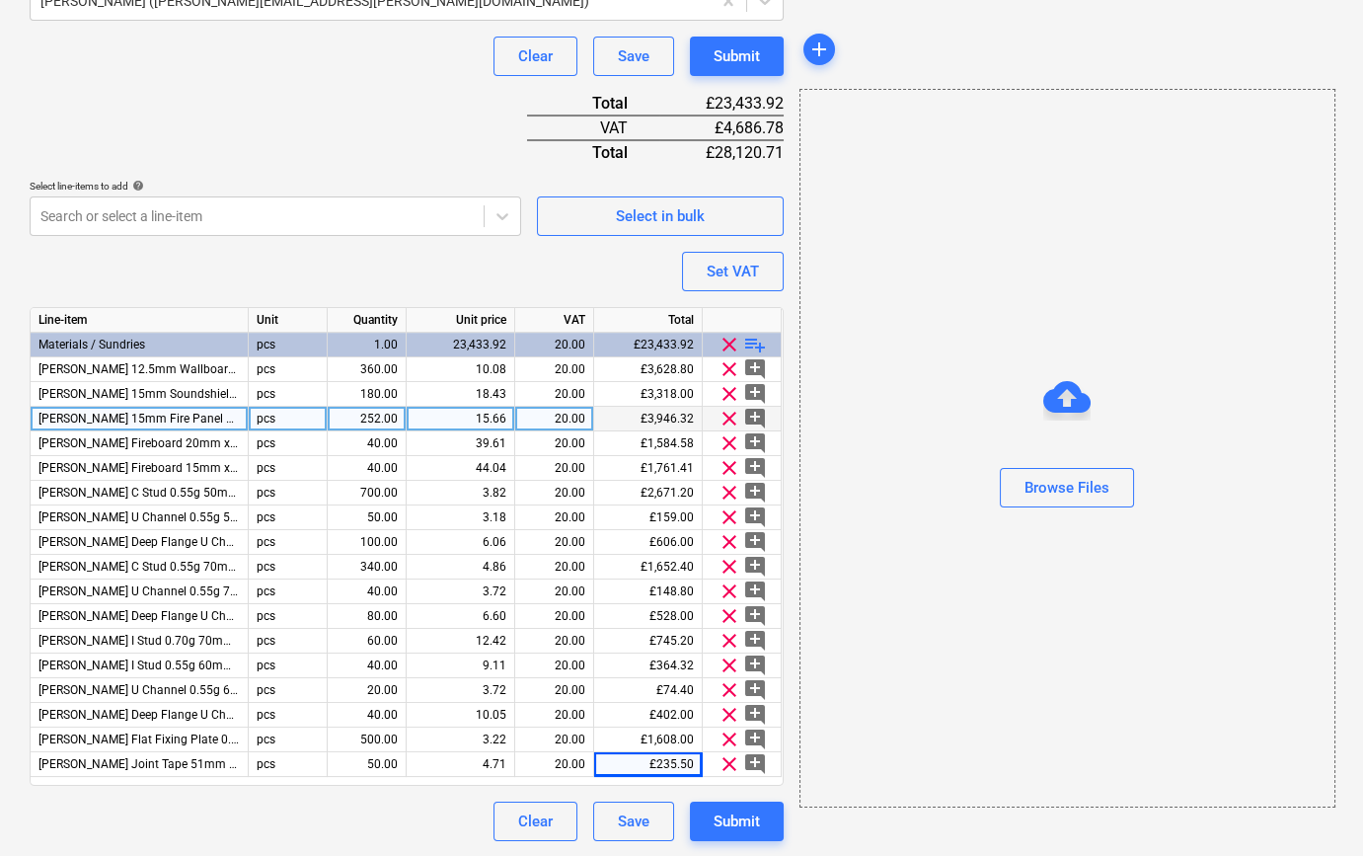
click at [752, 343] on span "playlist_add" at bounding box center [755, 345] width 24 height 24
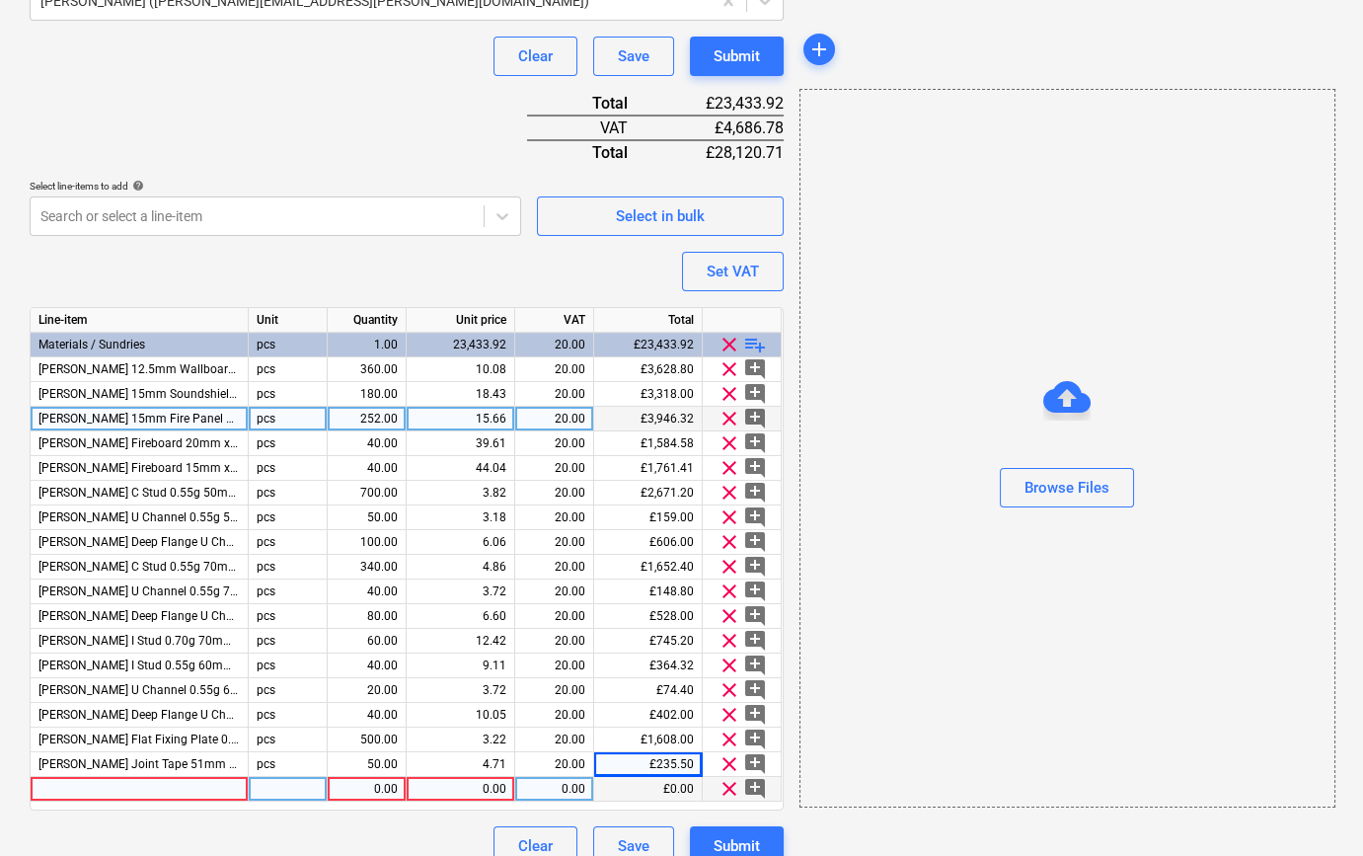
click at [56, 788] on div at bounding box center [140, 789] width 218 height 25
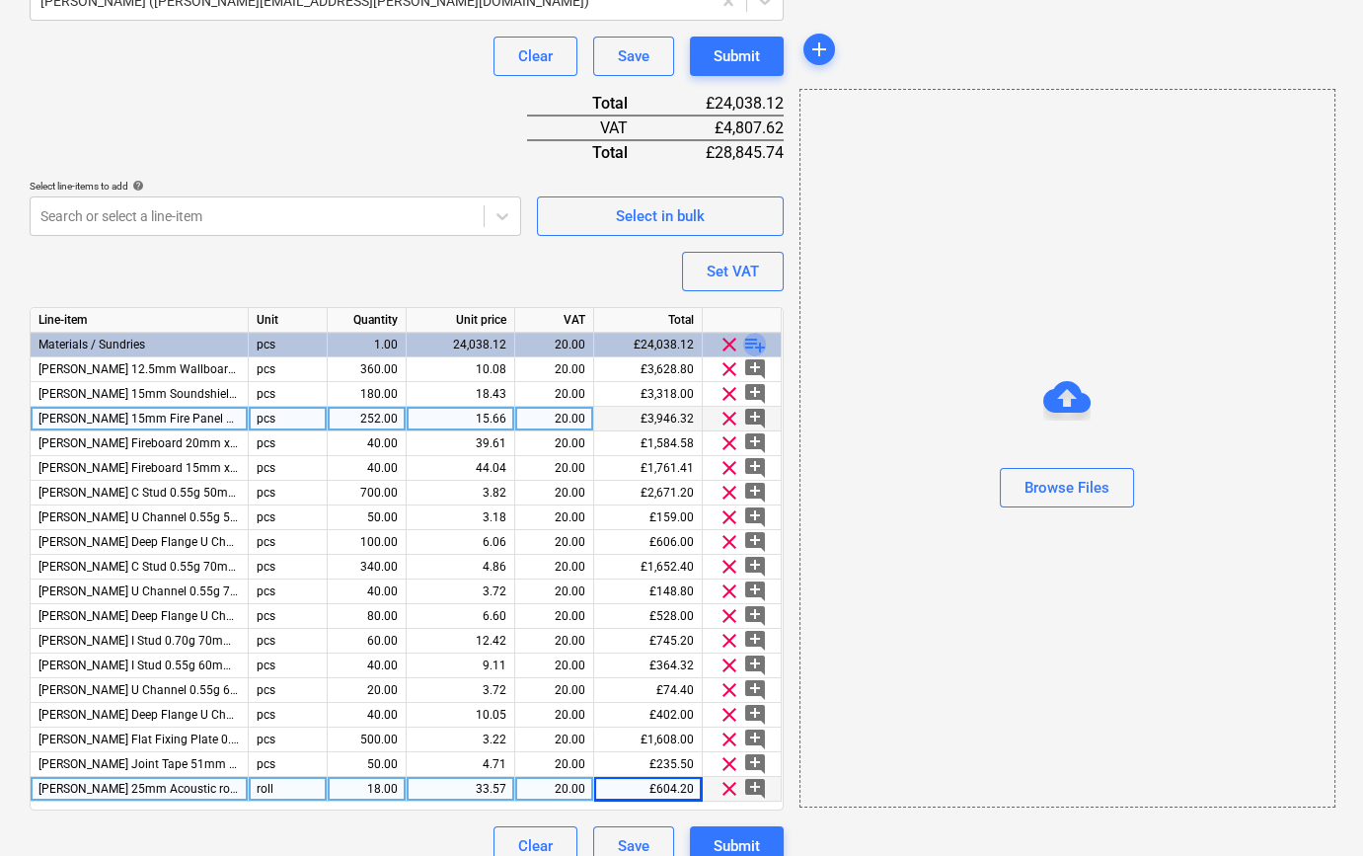
click at [753, 341] on span "playlist_add" at bounding box center [755, 345] width 24 height 24
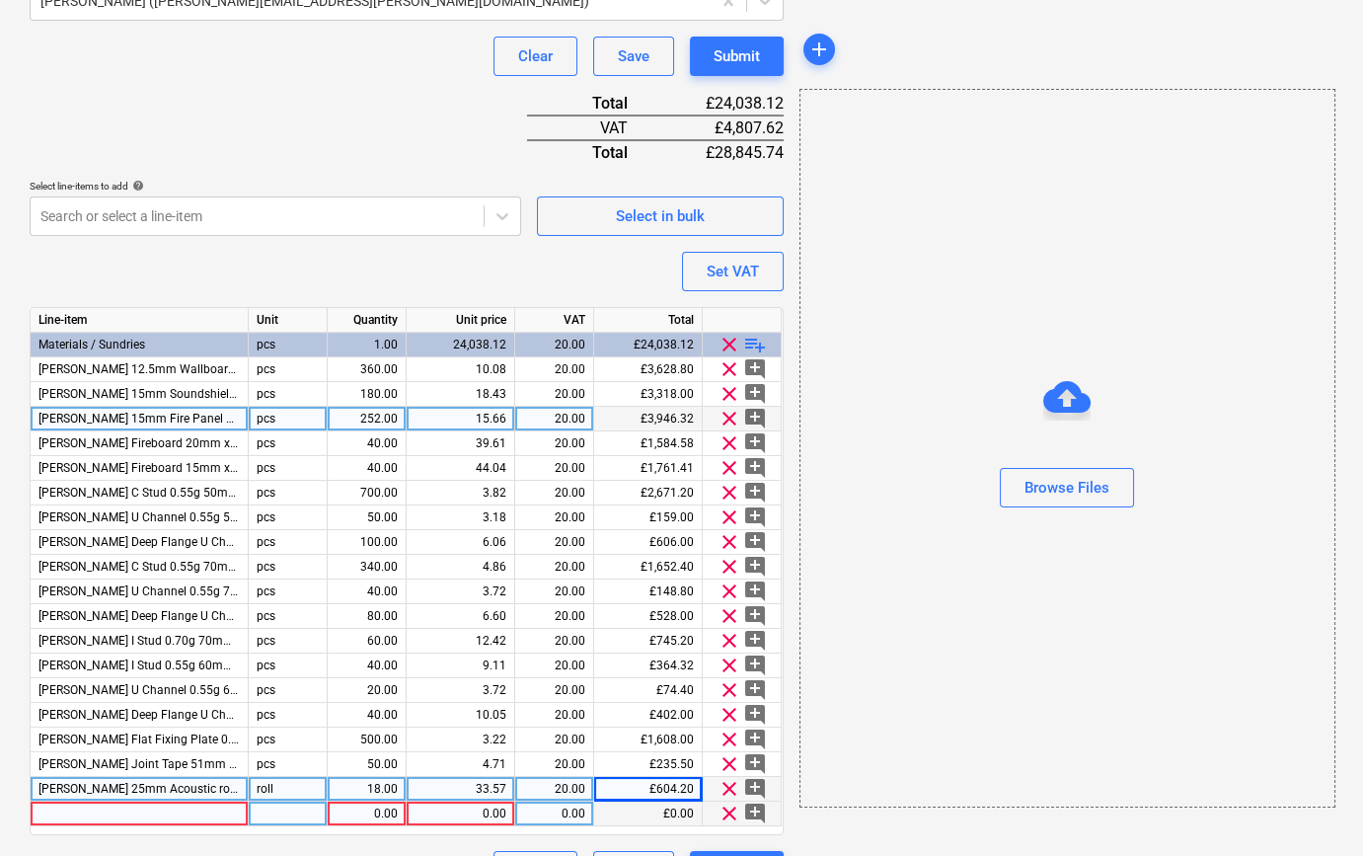
click at [87, 813] on div at bounding box center [140, 814] width 218 height 25
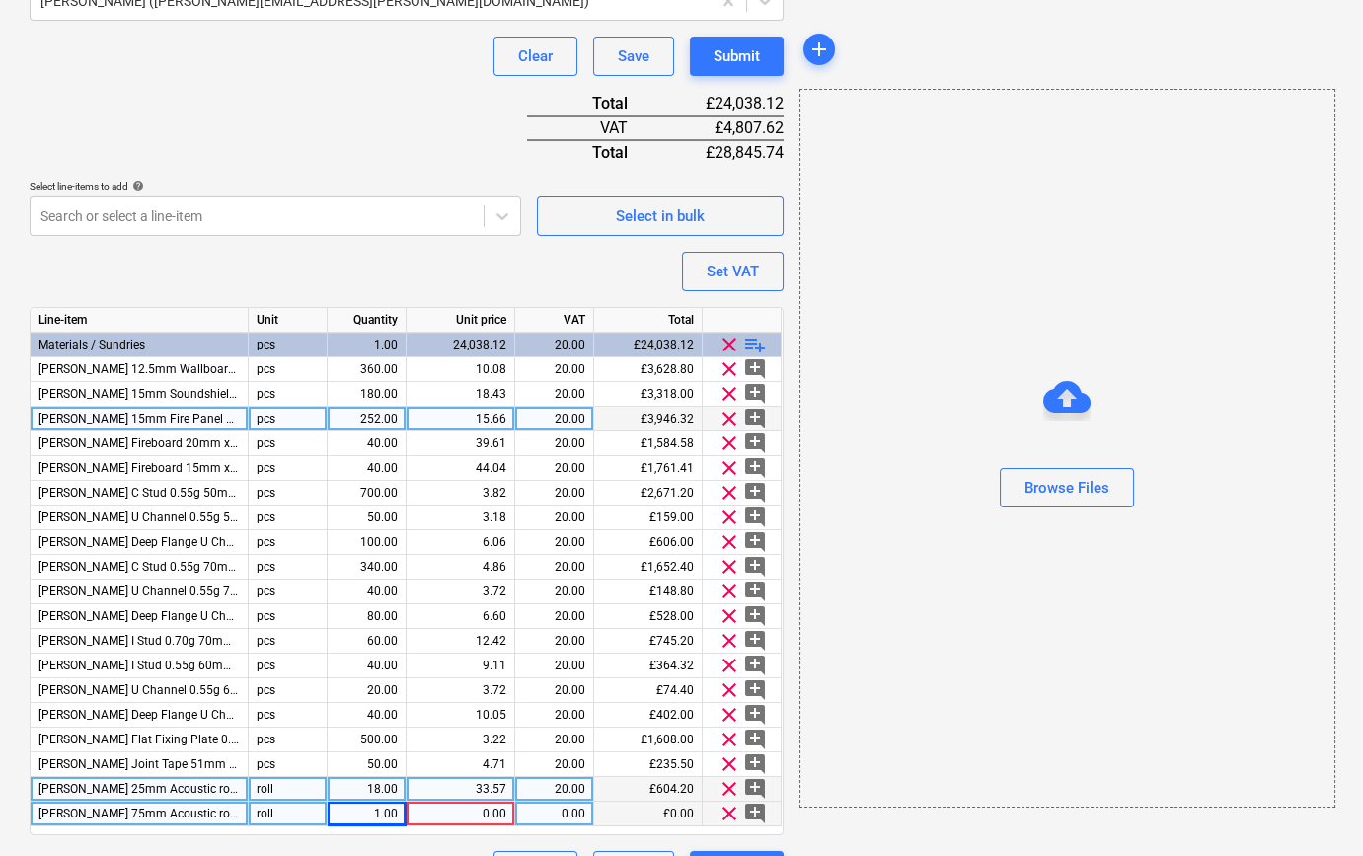
click at [371, 813] on div "1.00" at bounding box center [367, 814] width 62 height 25
click at [763, 344] on span "playlist_add" at bounding box center [755, 345] width 24 height 24
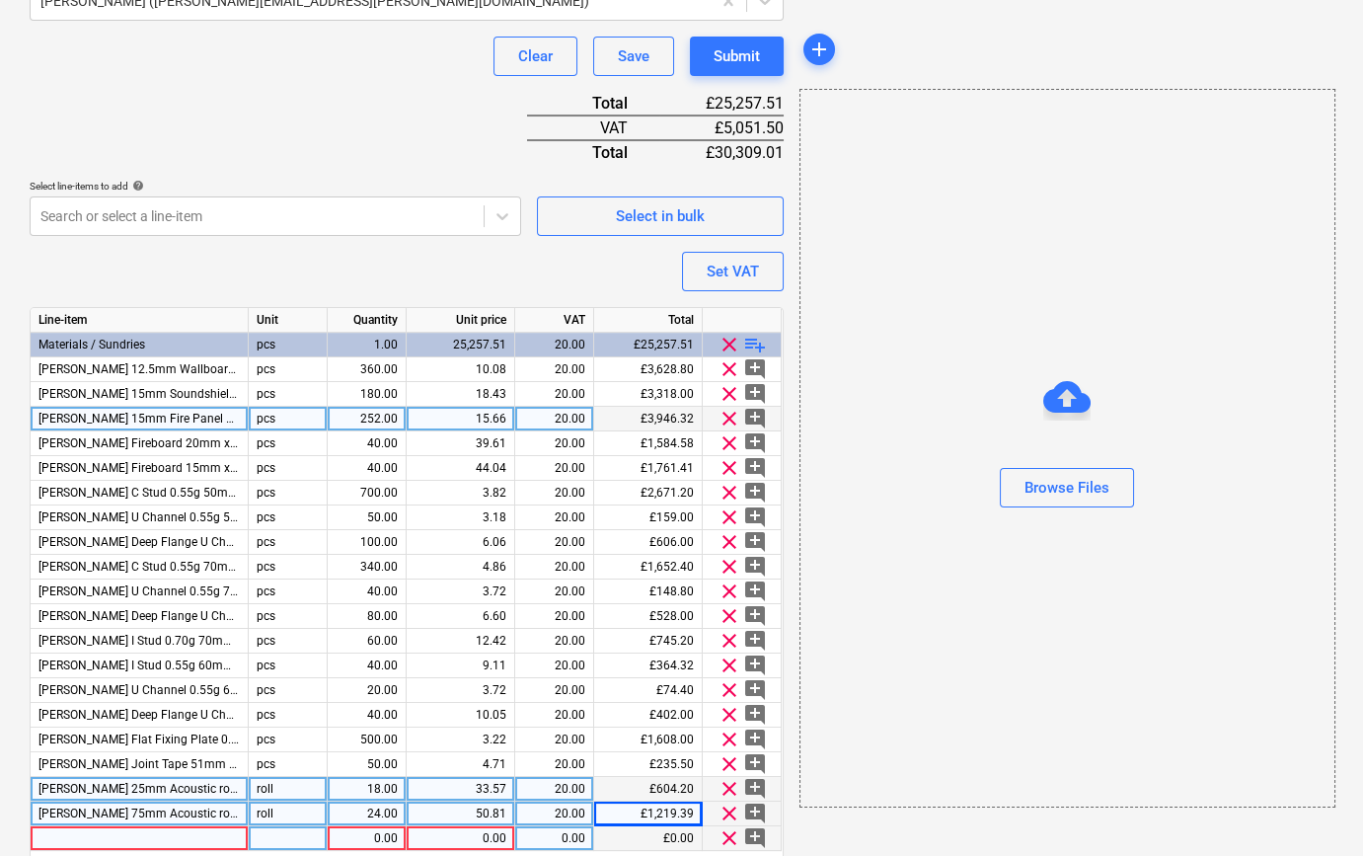
click at [123, 837] on div at bounding box center [140, 838] width 218 height 25
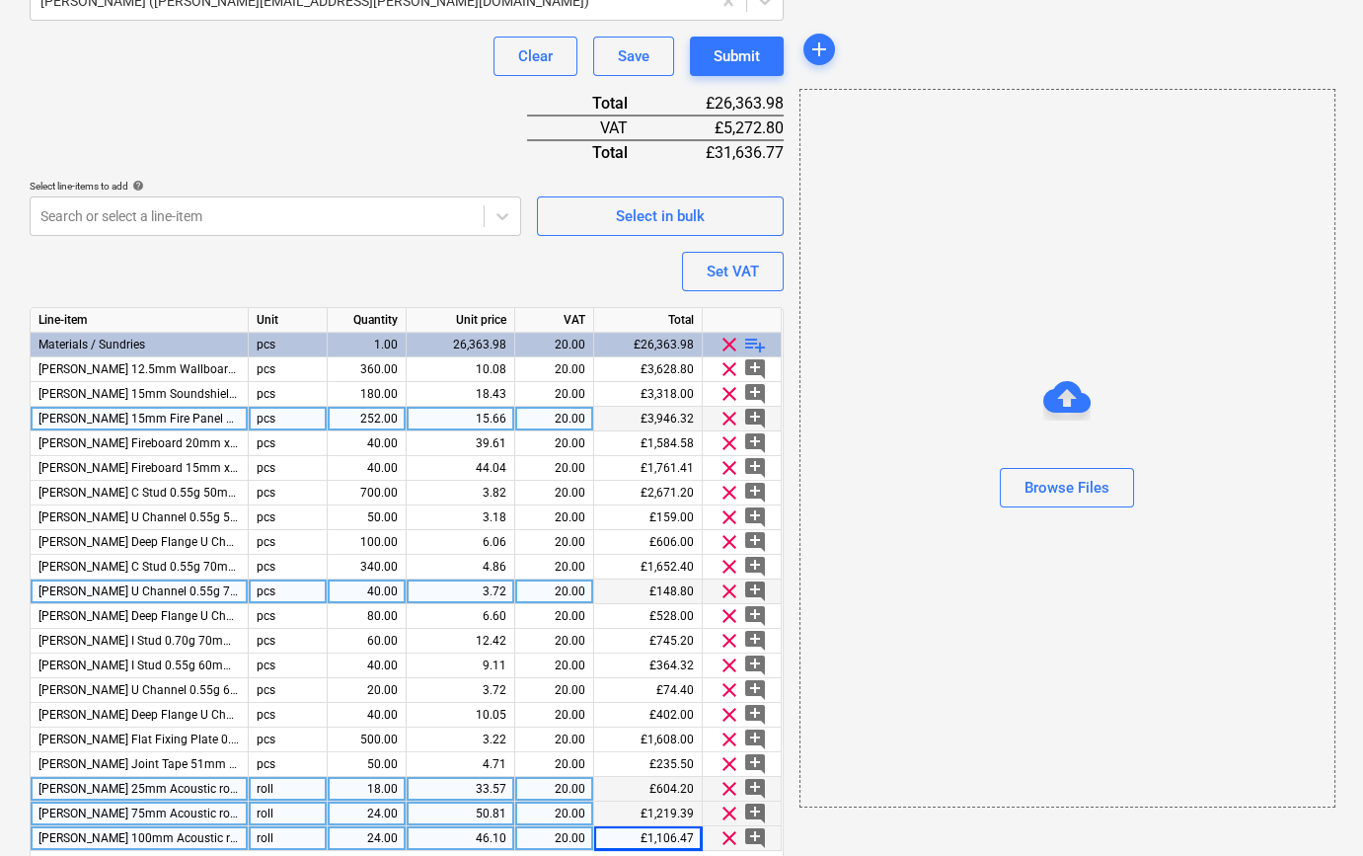
scroll to position [696, 0]
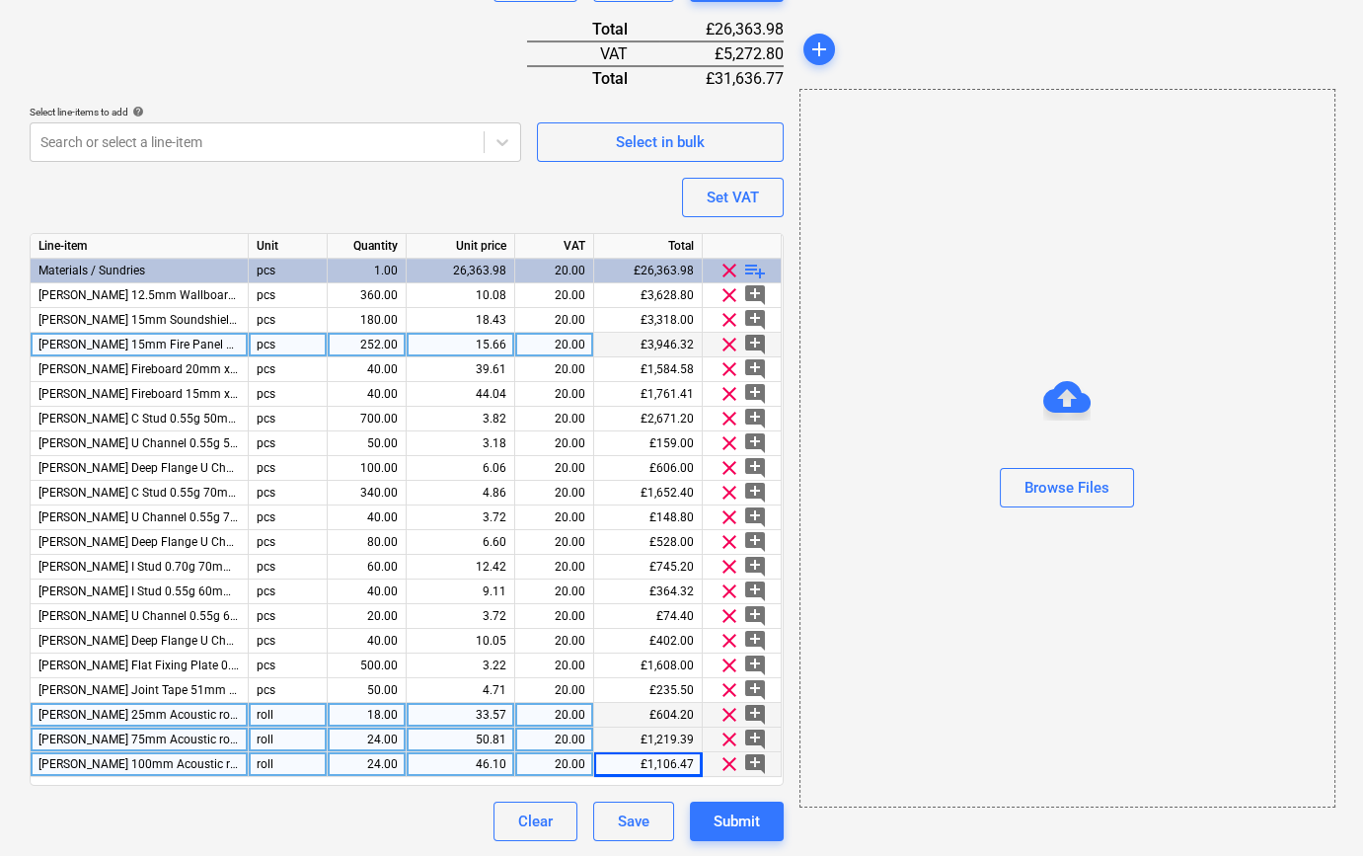
click at [760, 267] on span "playlist_add" at bounding box center [755, 271] width 24 height 24
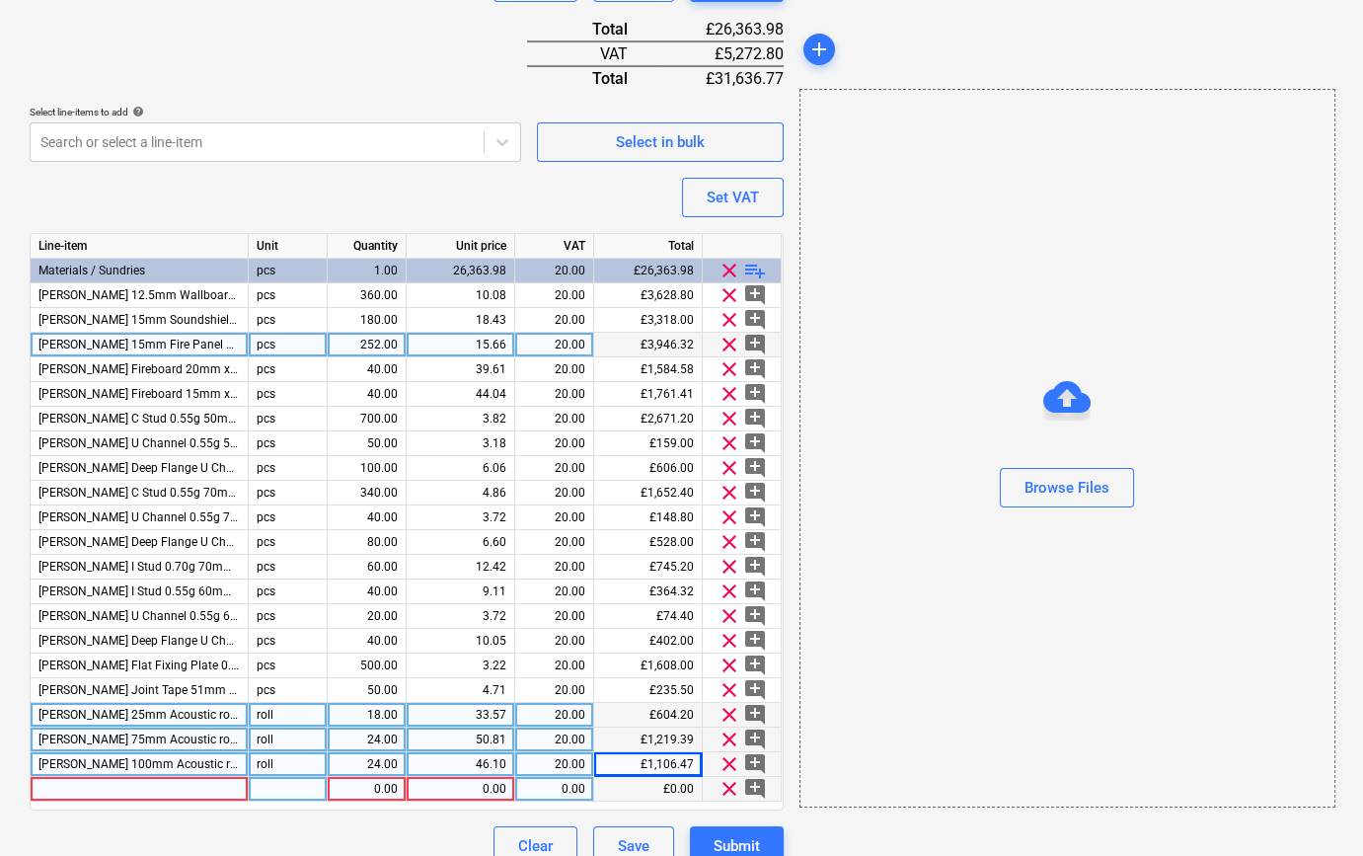
click at [93, 793] on div at bounding box center [140, 789] width 218 height 25
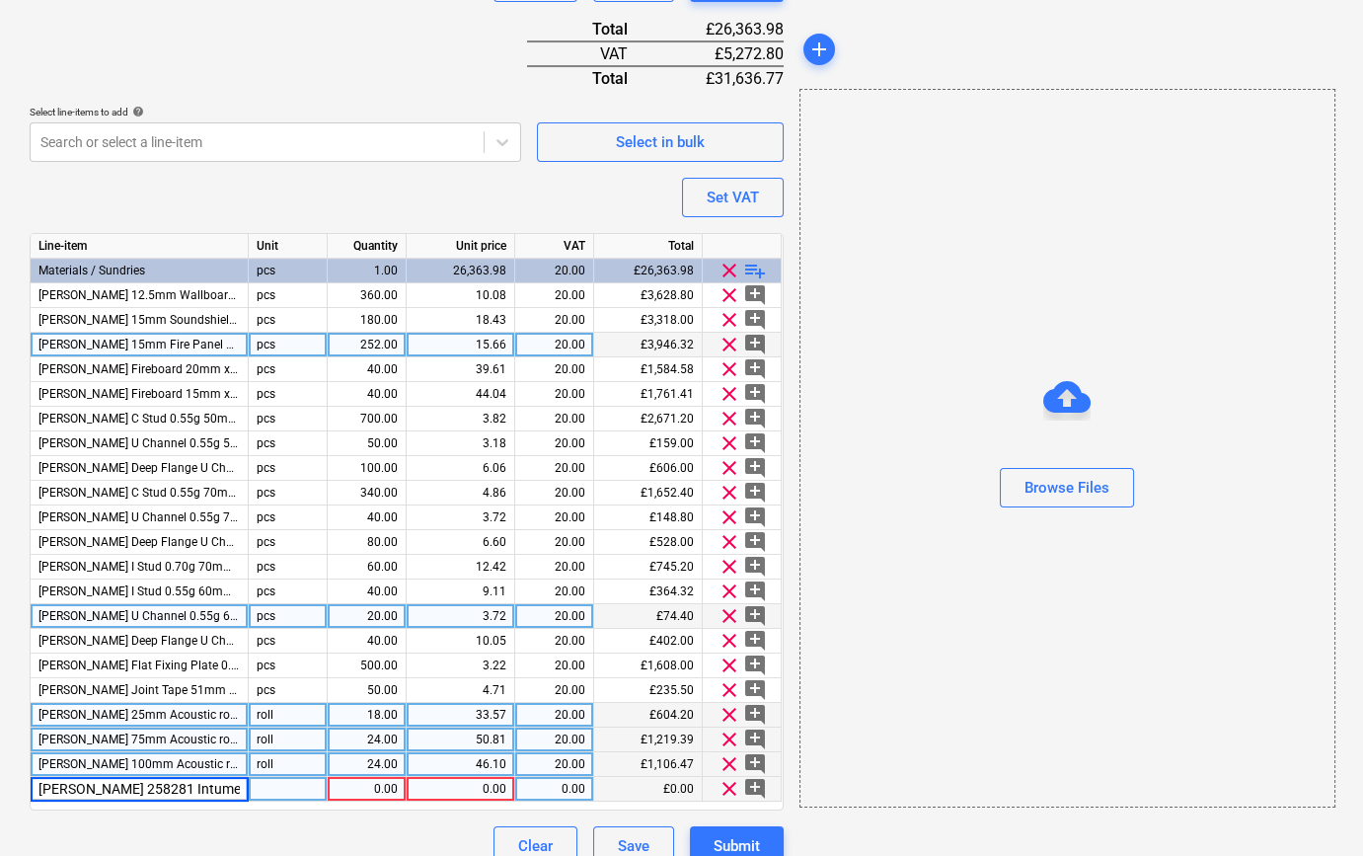
scroll to position [0, 189]
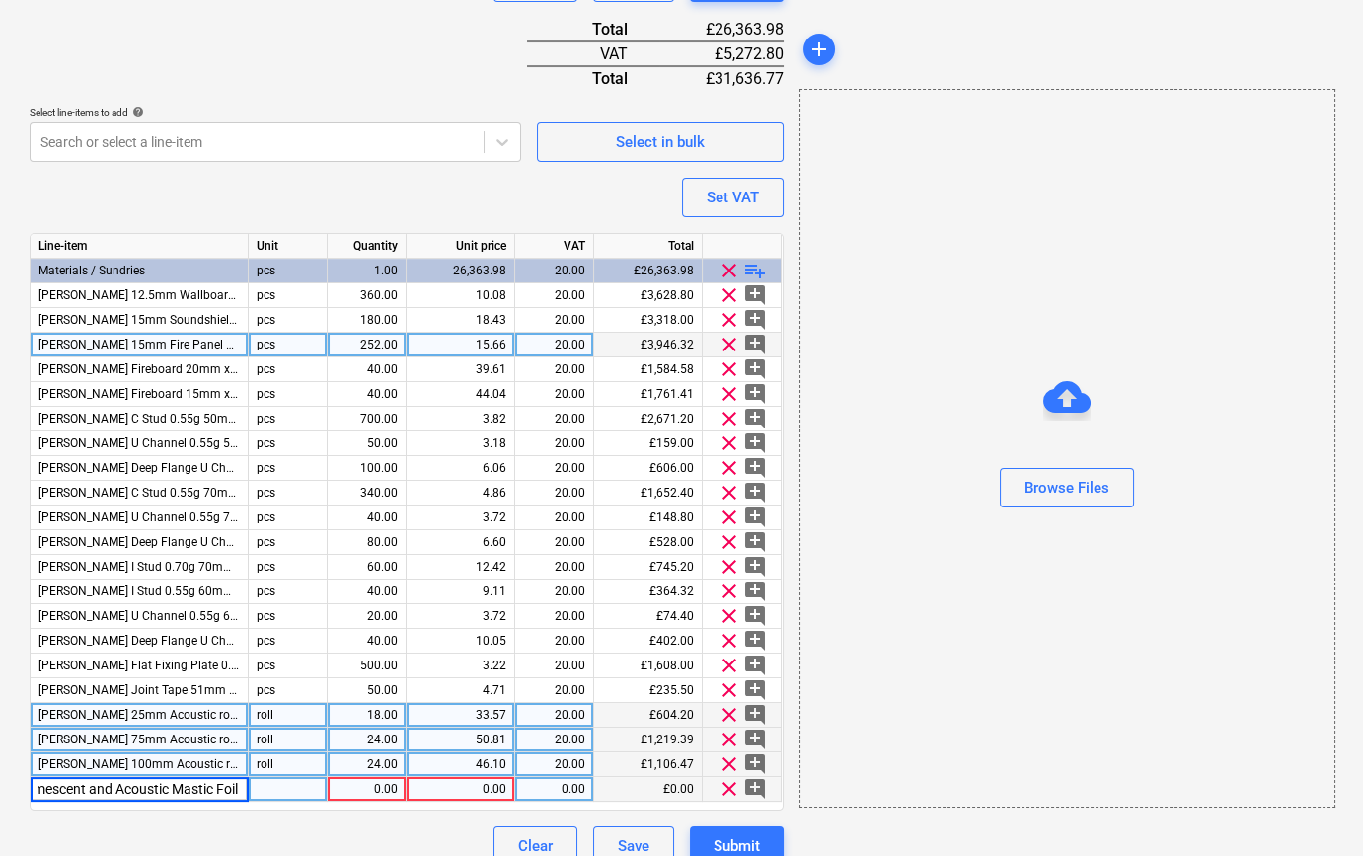
click at [53, 790] on input "[PERSON_NAME] 258281 Intumescent and Acoustic Mastic Foil 600ml (12)" at bounding box center [139, 789] width 217 height 24
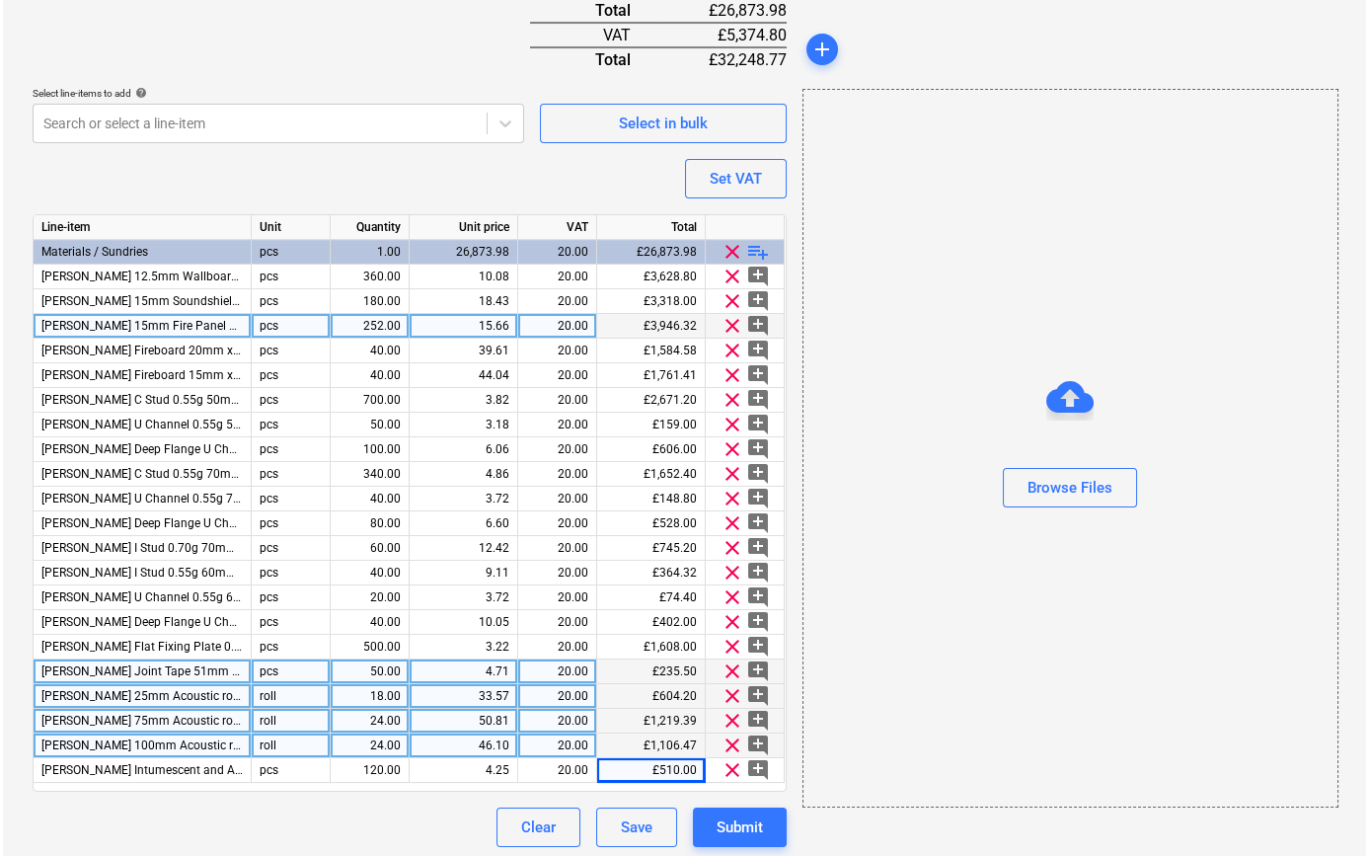
scroll to position [721, 0]
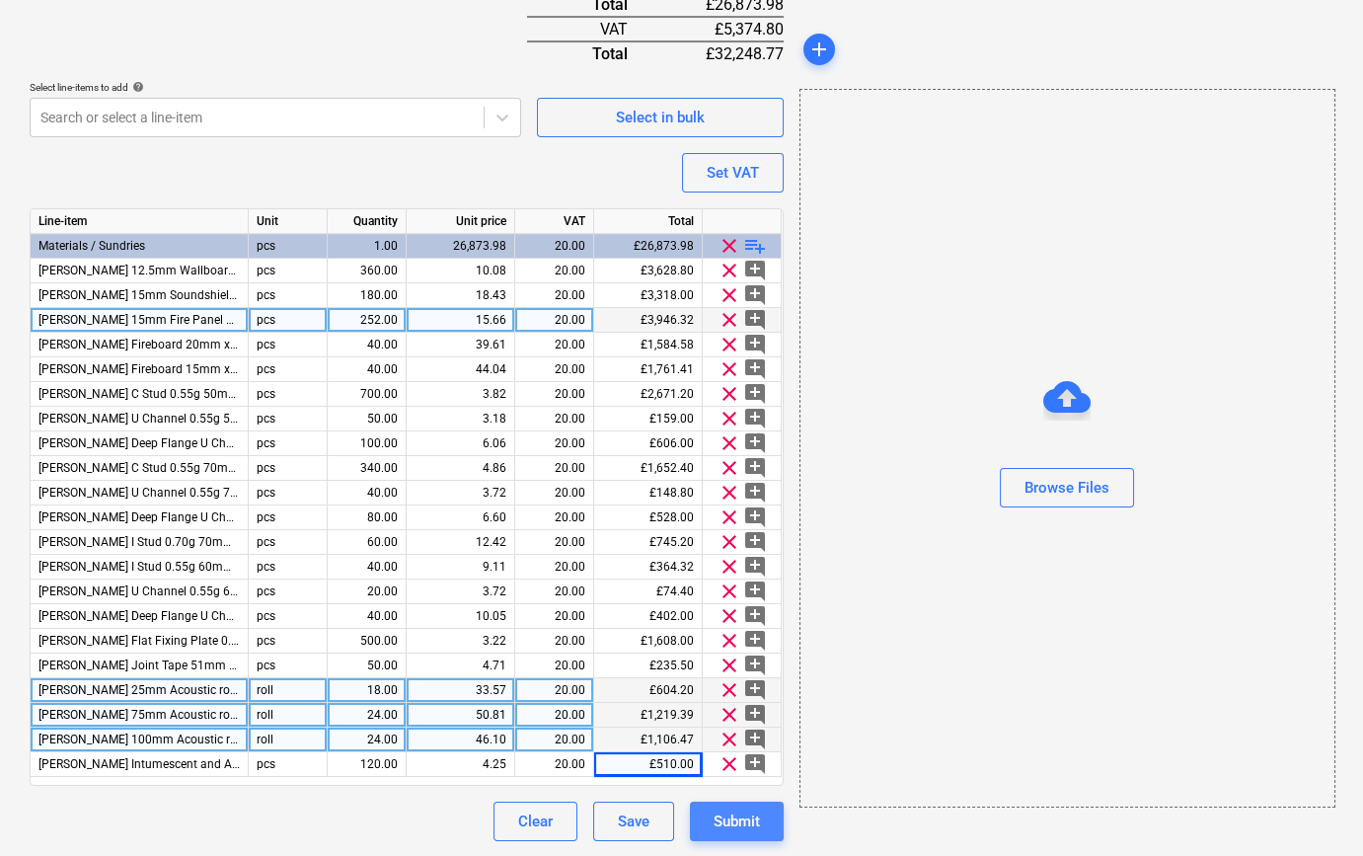
click at [748, 822] on div "Submit" at bounding box center [737, 822] width 46 height 26
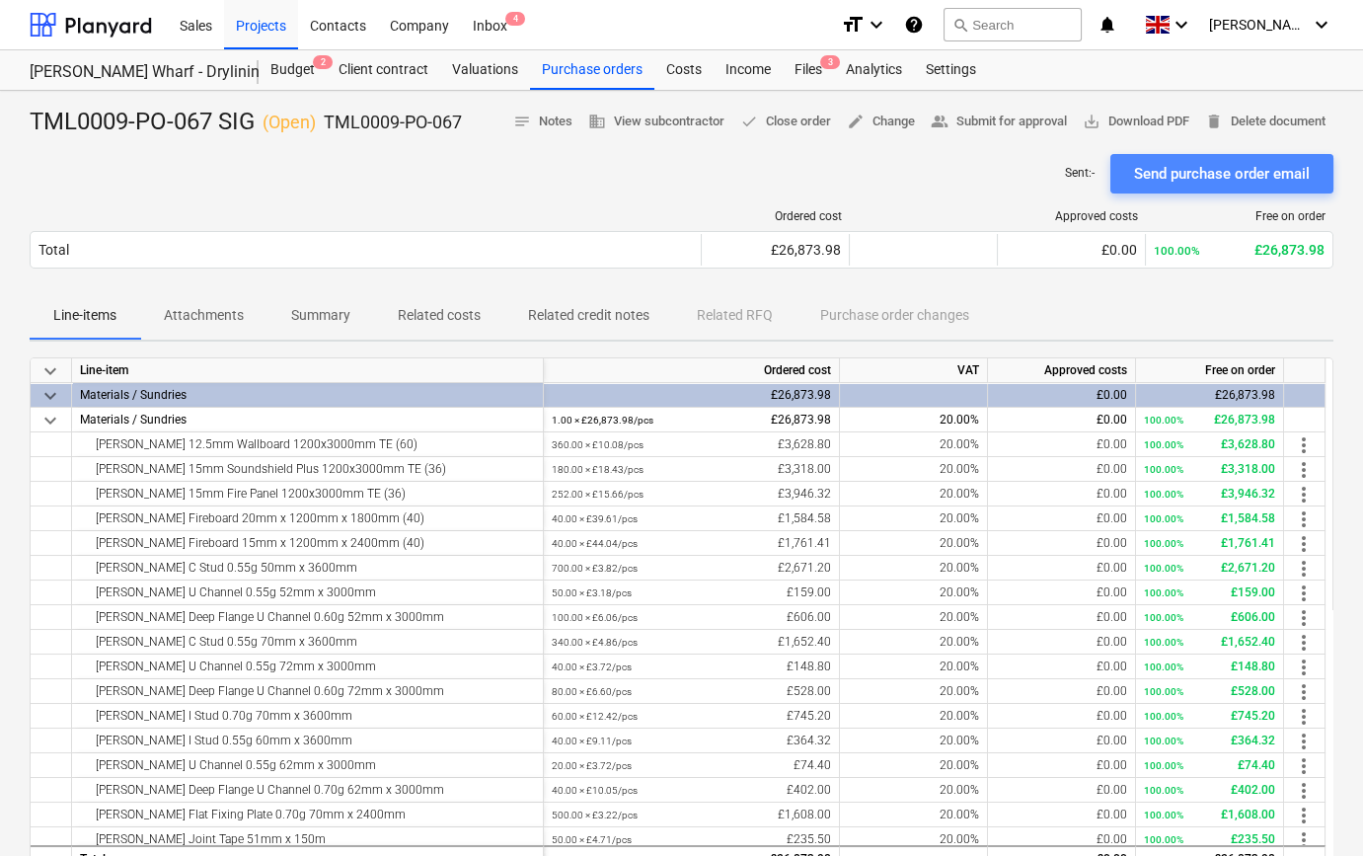
click at [1191, 179] on div "Send purchase order email" at bounding box center [1222, 174] width 176 height 26
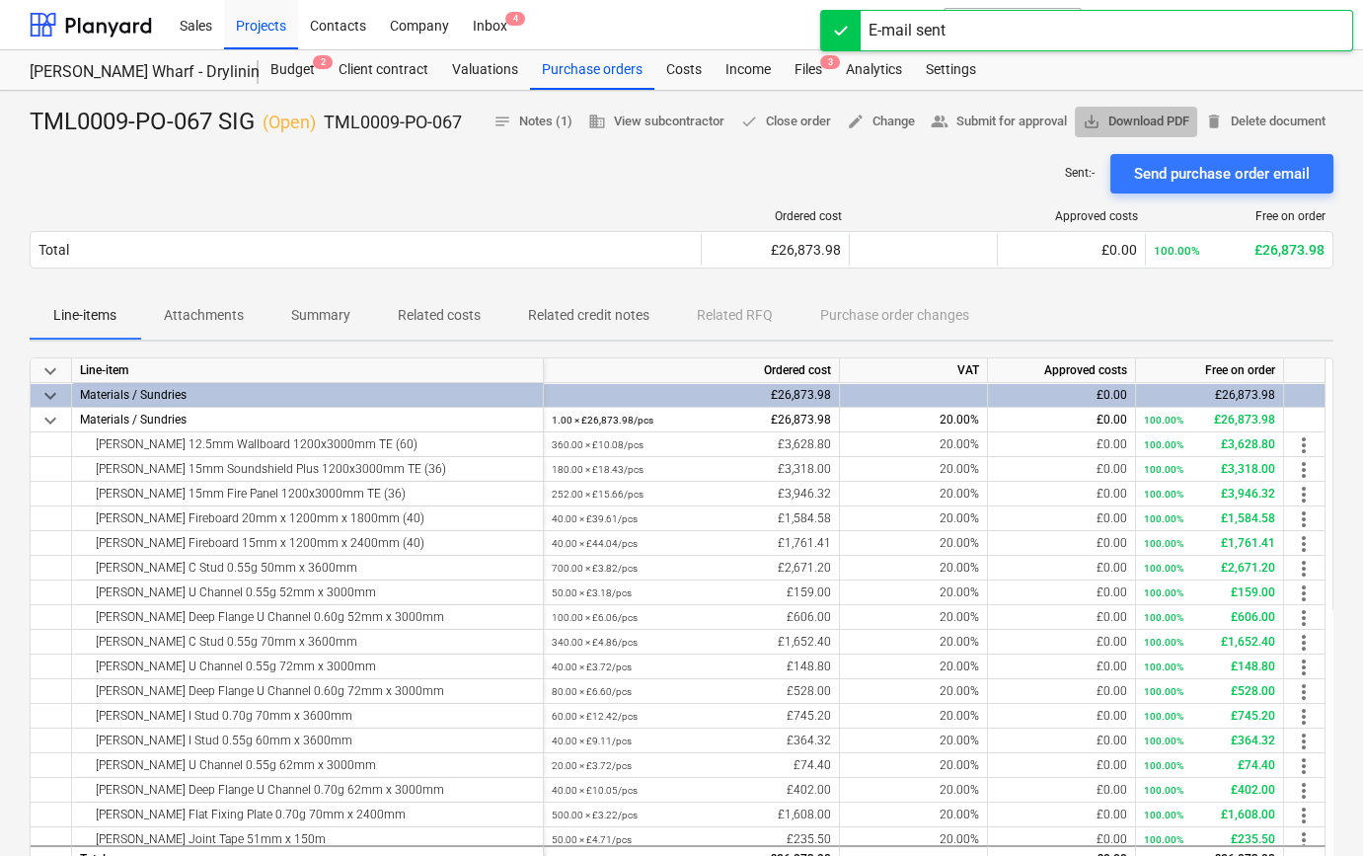
click at [1150, 127] on span "save_alt Download PDF" at bounding box center [1136, 122] width 107 height 23
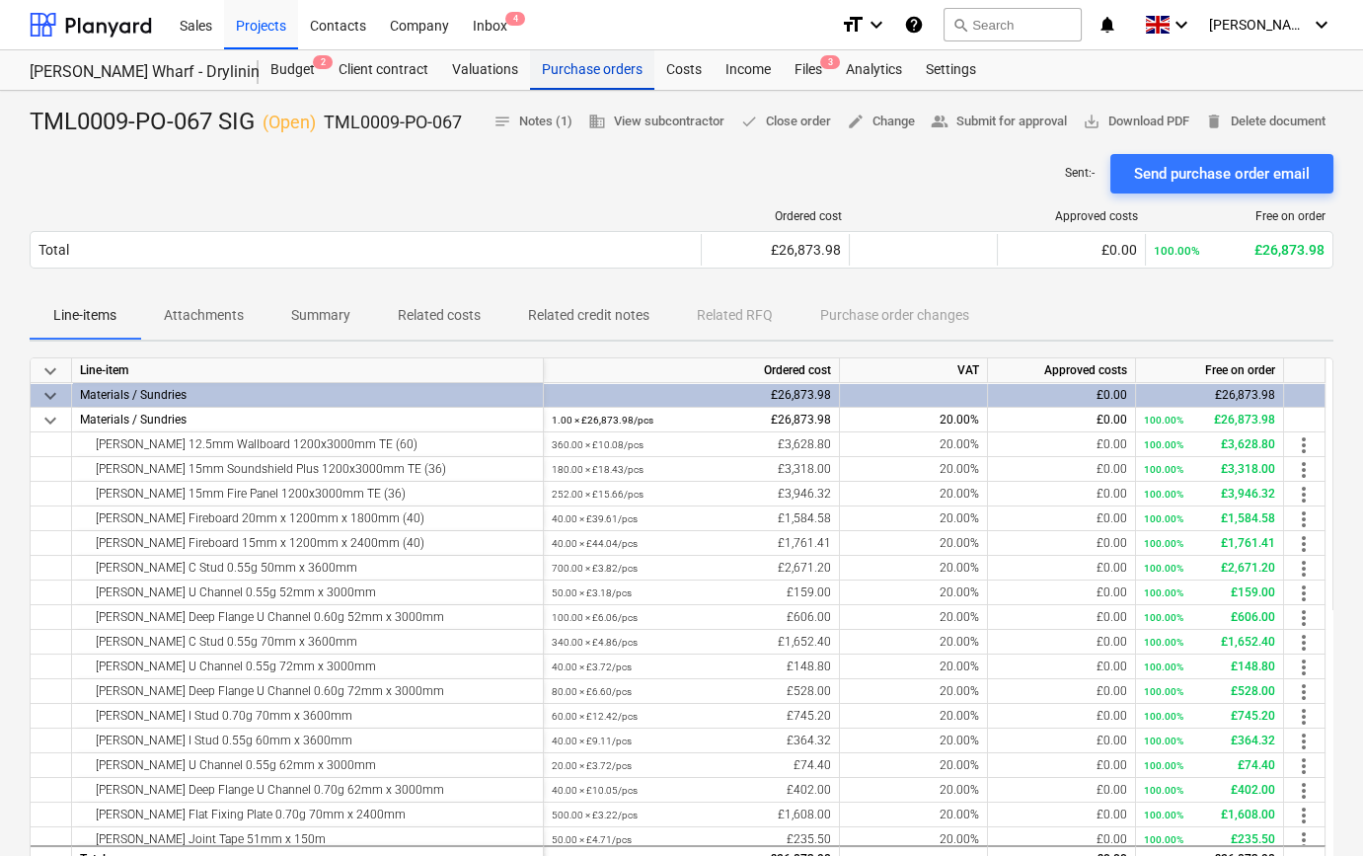
click at [573, 69] on div "Purchase orders" at bounding box center [592, 69] width 124 height 39
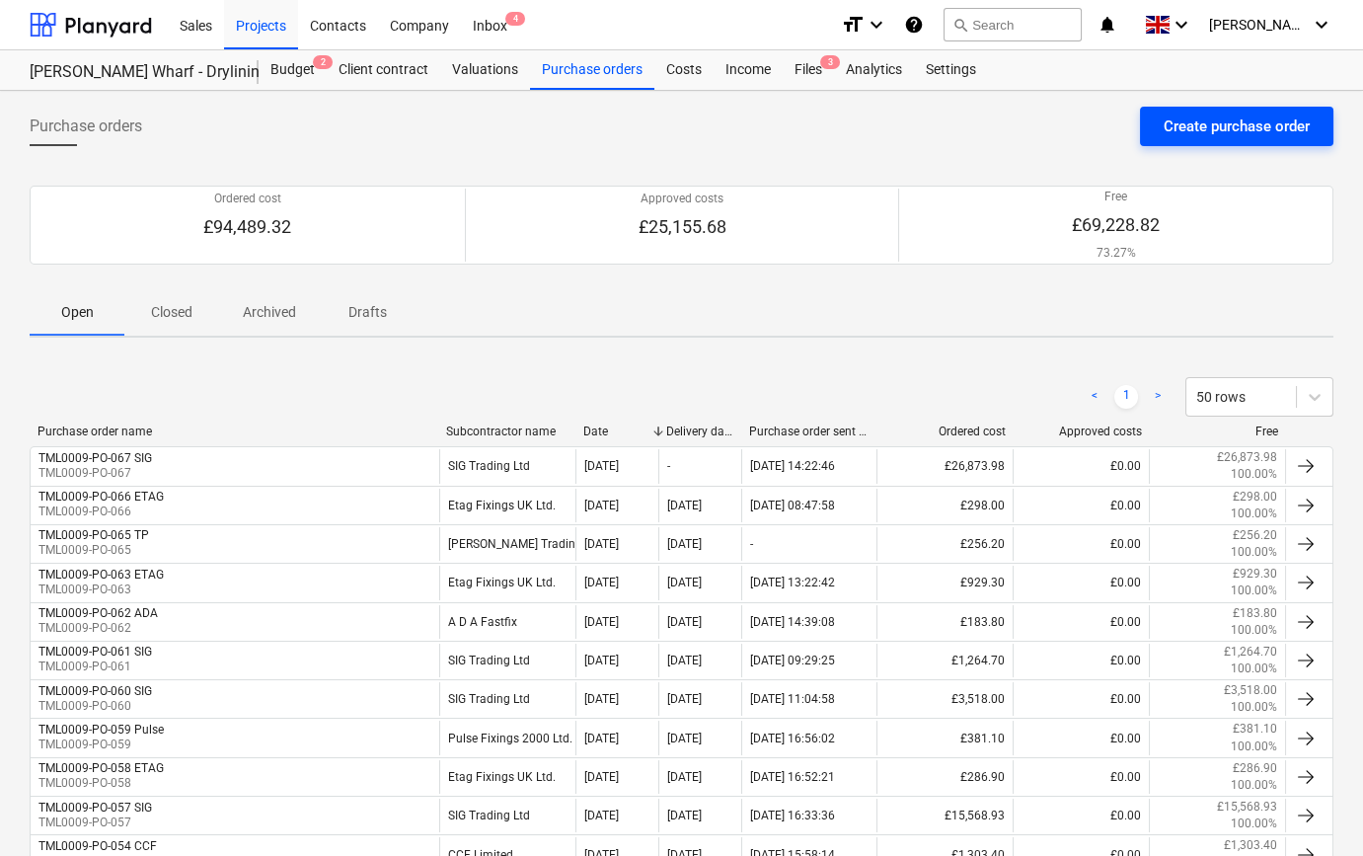
click at [1228, 123] on div "Create purchase order" at bounding box center [1237, 127] width 146 height 26
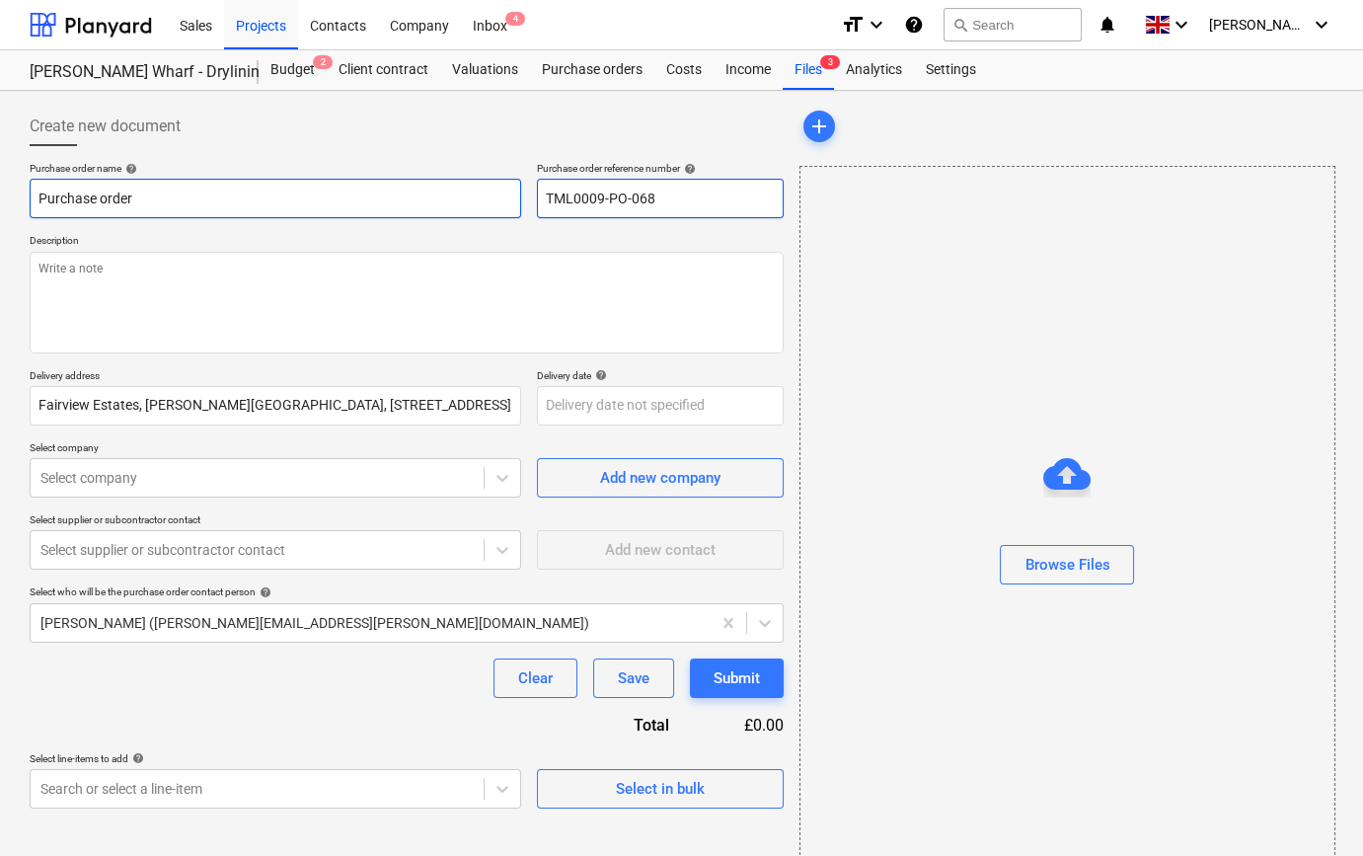
drag, startPoint x: 664, startPoint y: 198, endPoint x: 518, endPoint y: 206, distance: 146.3
click at [518, 206] on div "Purchase order name help Purchase order Purchase order reference number help TM…" at bounding box center [407, 190] width 754 height 56
drag, startPoint x: 137, startPoint y: 195, endPoint x: 15, endPoint y: 200, distance: 122.5
click at [15, 200] on div "Create new document Purchase order name help Purchase order Purchase order refe…" at bounding box center [681, 496] width 1363 height 810
paste input "TML0009-PO-068"
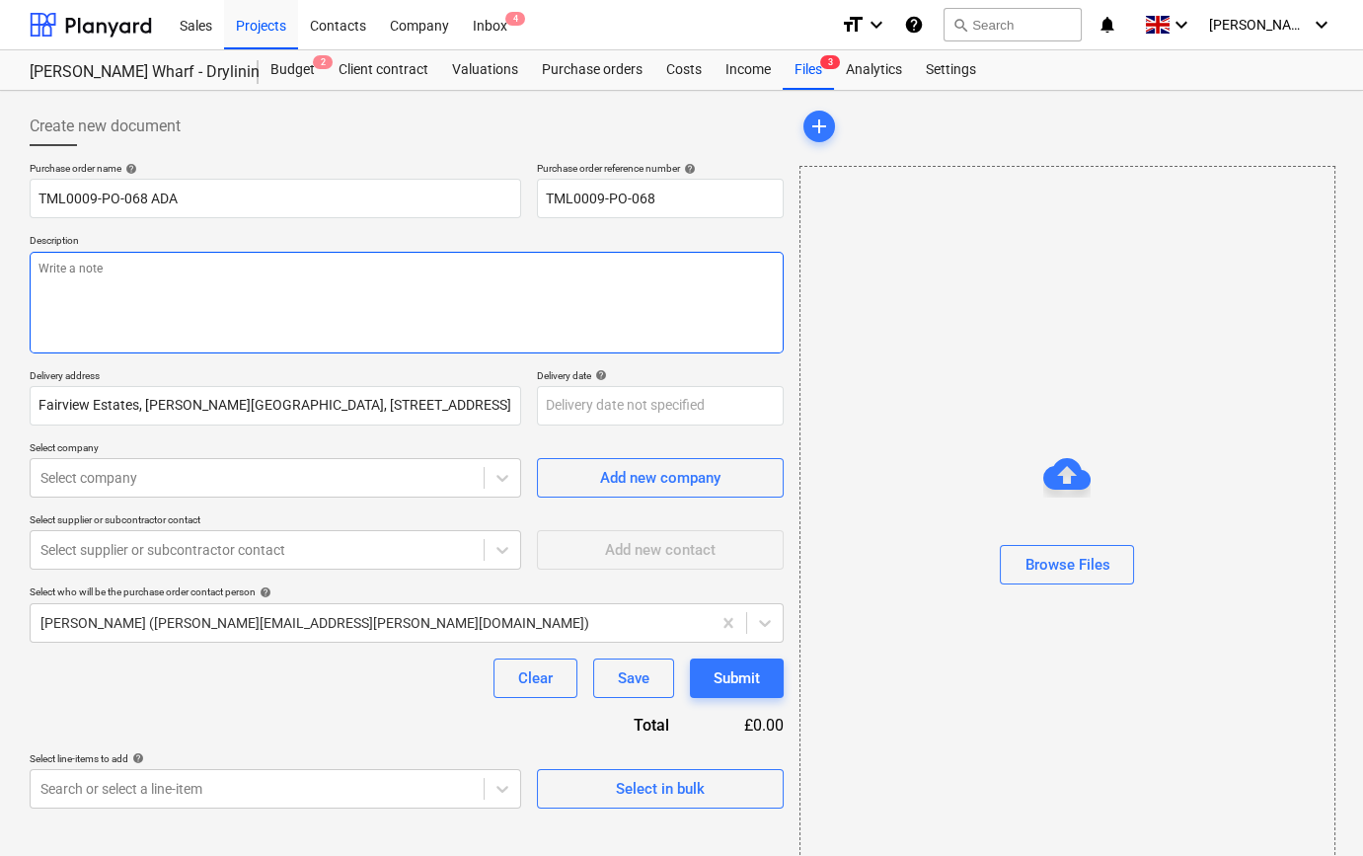
click at [64, 271] on textarea at bounding box center [407, 303] width 754 height 102
click at [171, 268] on textarea "Site contact [PERSON_NAME]" at bounding box center [407, 303] width 754 height 102
paste textarea "07934754353"
click at [163, 274] on textarea "Site contact [PERSON_NAME] [PHONE_NUMBER]" at bounding box center [407, 303] width 754 height 102
click at [170, 267] on textarea "Site contact [PERSON_NAME] [PHONE_NUMBER]" at bounding box center [407, 303] width 754 height 102
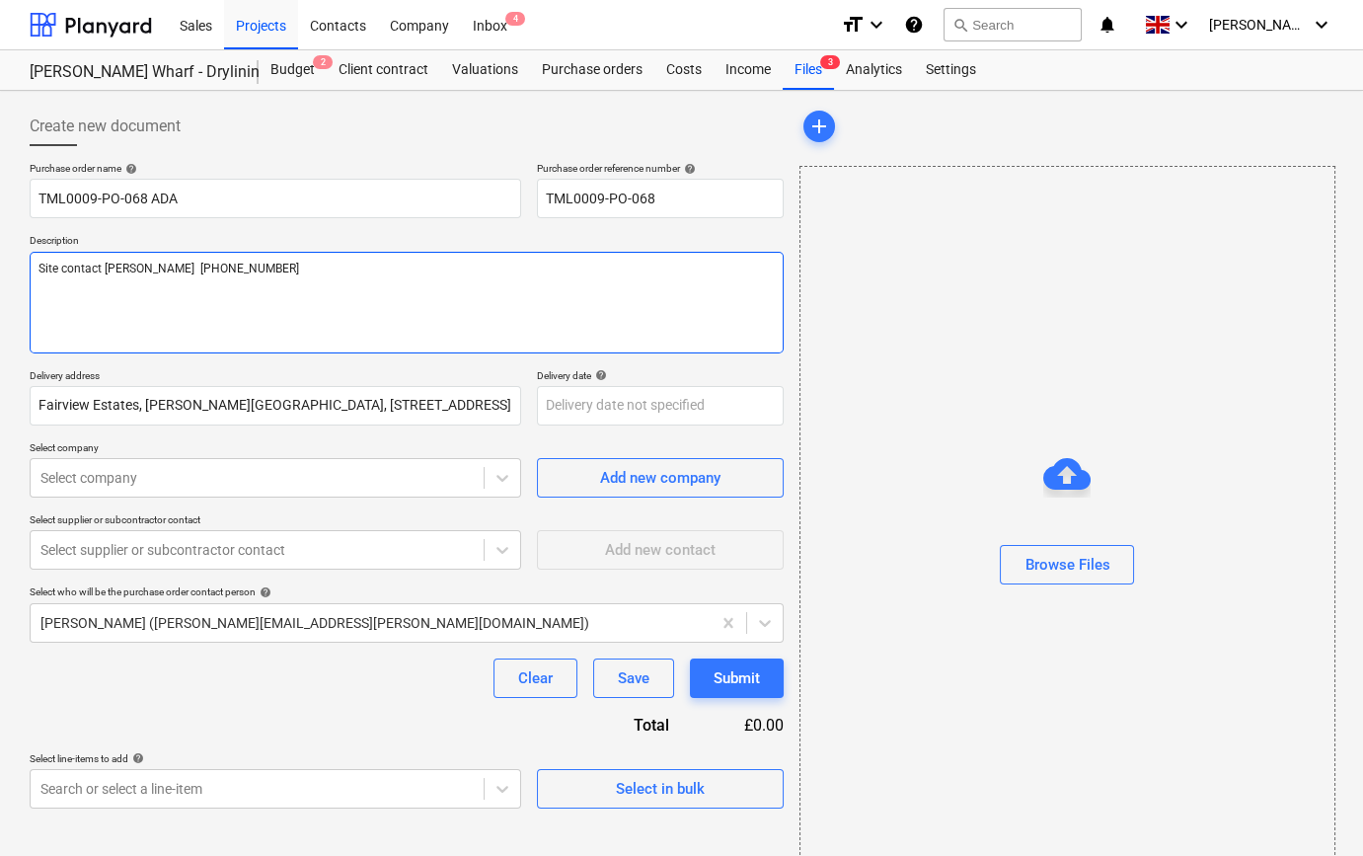
click at [173, 267] on textarea "Site contact [PERSON_NAME] [PHONE_NUMBER]" at bounding box center [407, 303] width 754 height 102
click at [240, 270] on textarea "Site contact [PERSON_NAME] [PHONE_NUMBER]" at bounding box center [407, 303] width 754 height 102
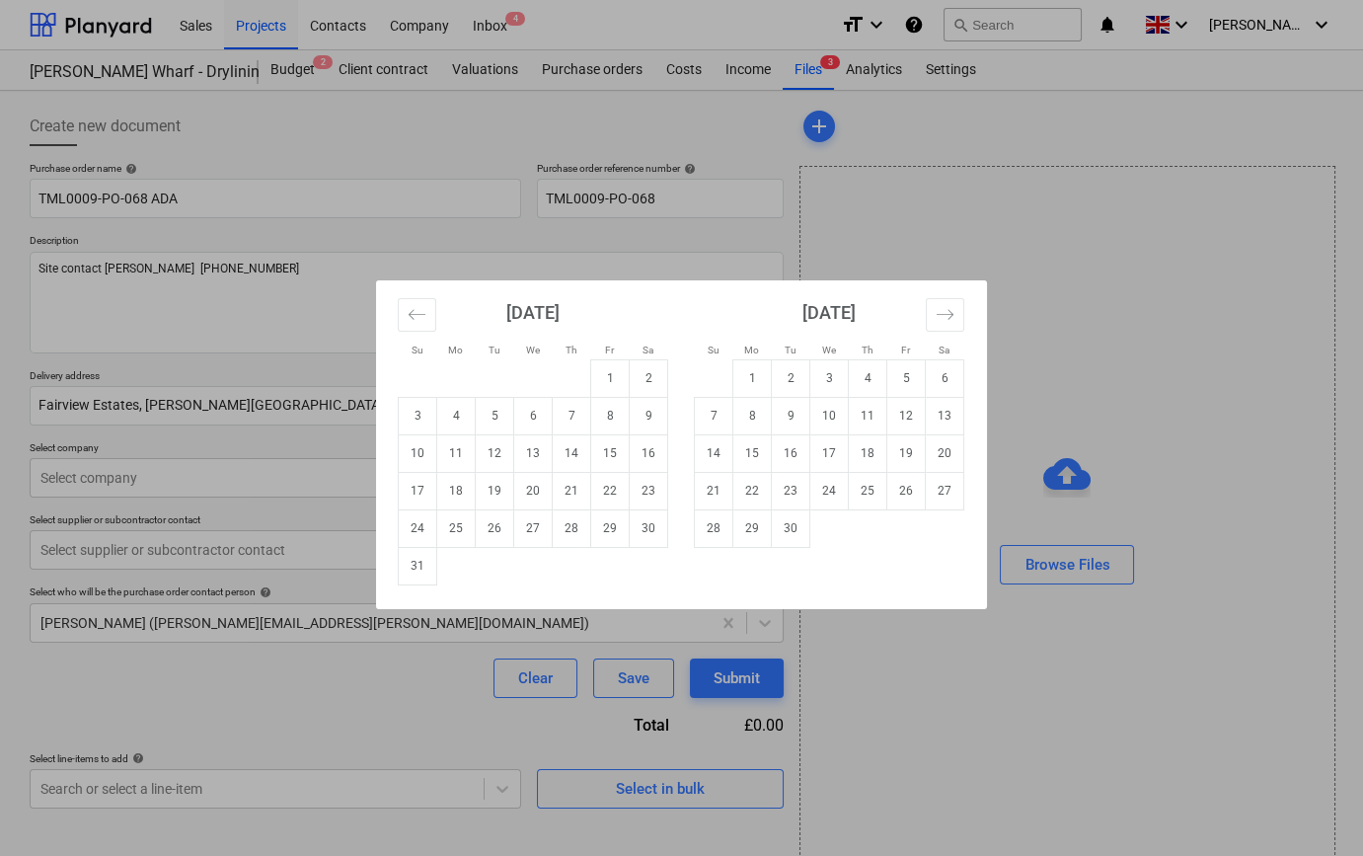
click at [582, 414] on body "Sales Projects Contacts Company Inbox 4 format_size keyboard_arrow_down help se…" at bounding box center [681, 428] width 1363 height 856
click at [609, 492] on td "22" at bounding box center [610, 491] width 39 height 38
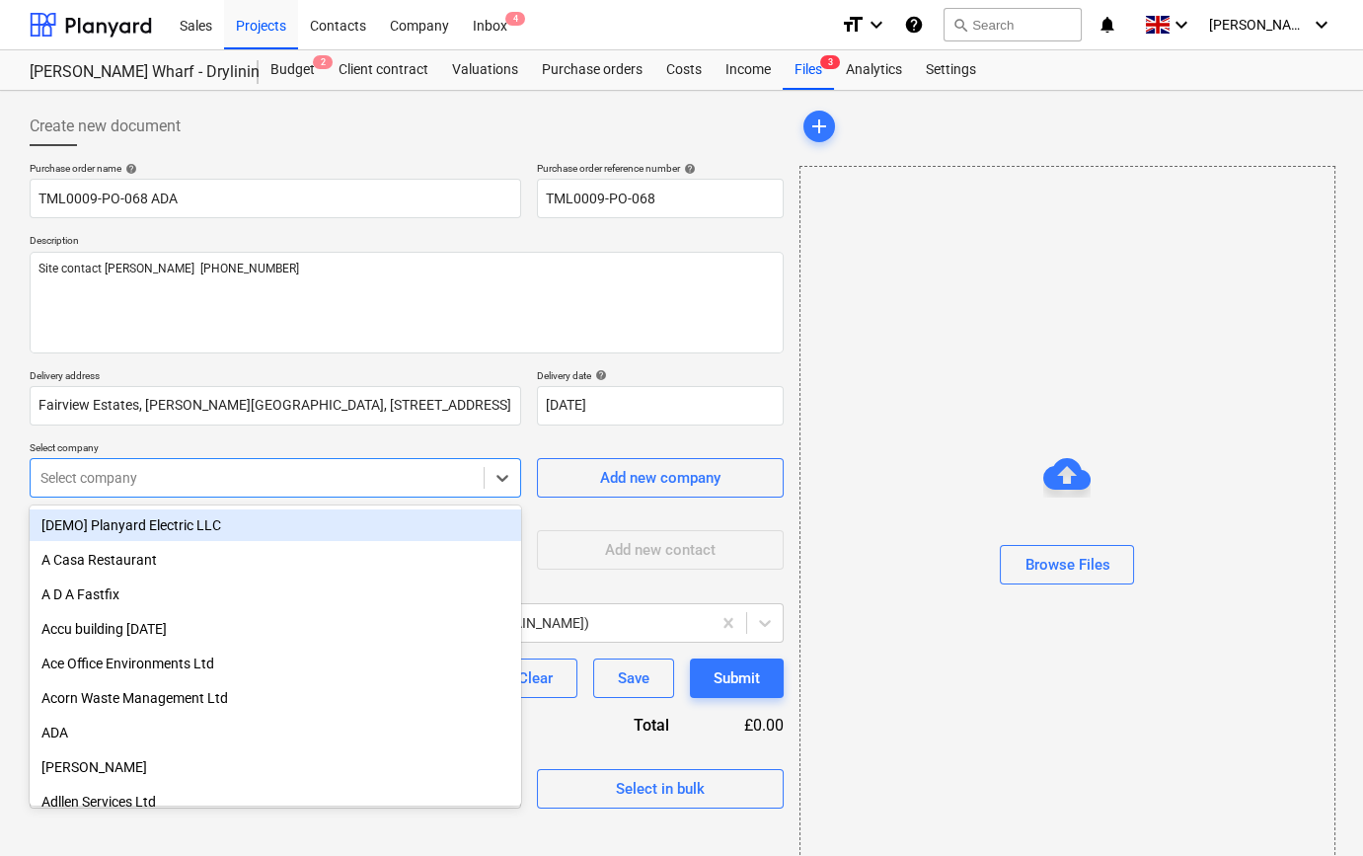
click at [215, 487] on div at bounding box center [256, 478] width 433 height 20
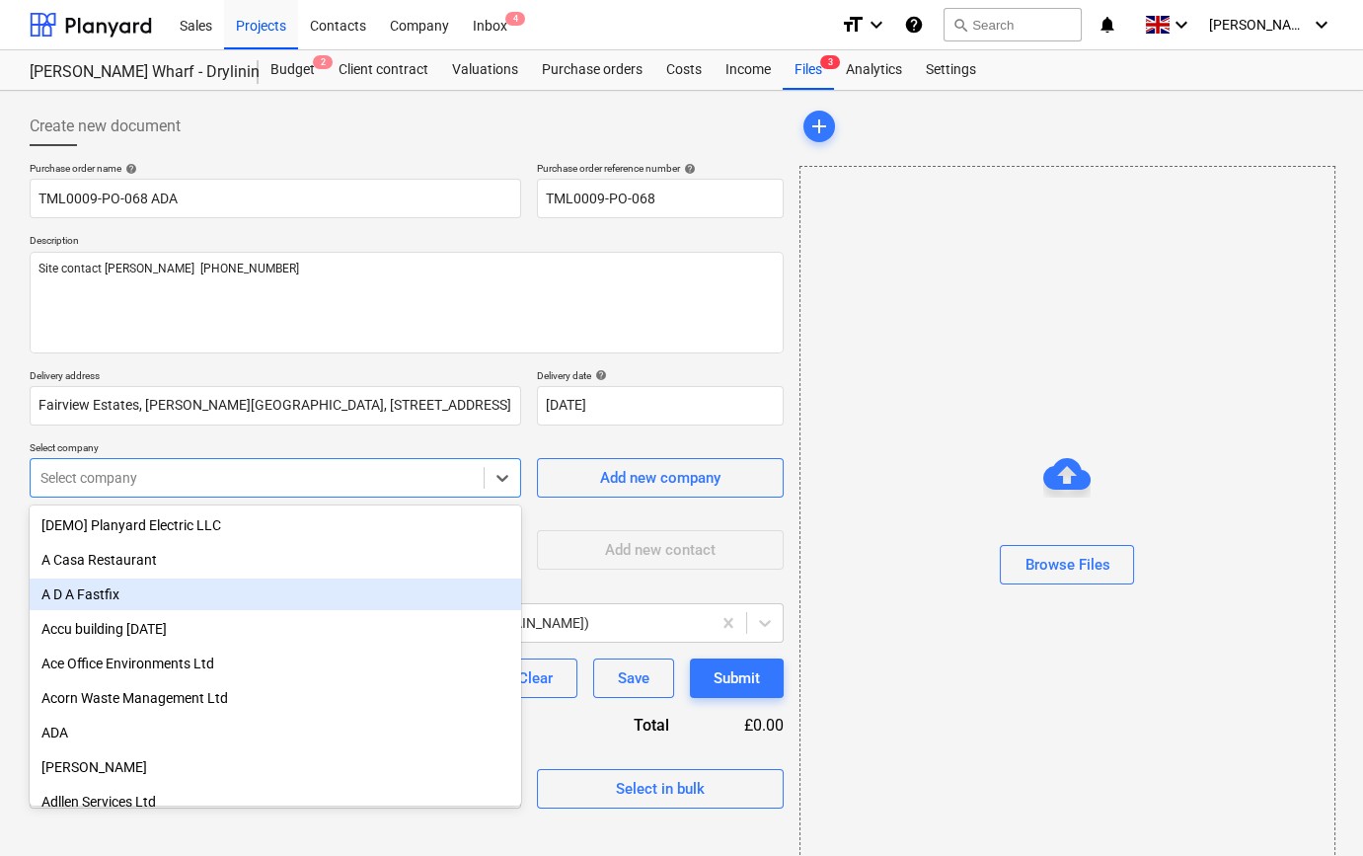
click at [70, 599] on div "A D A Fastfix" at bounding box center [276, 595] width 492 height 32
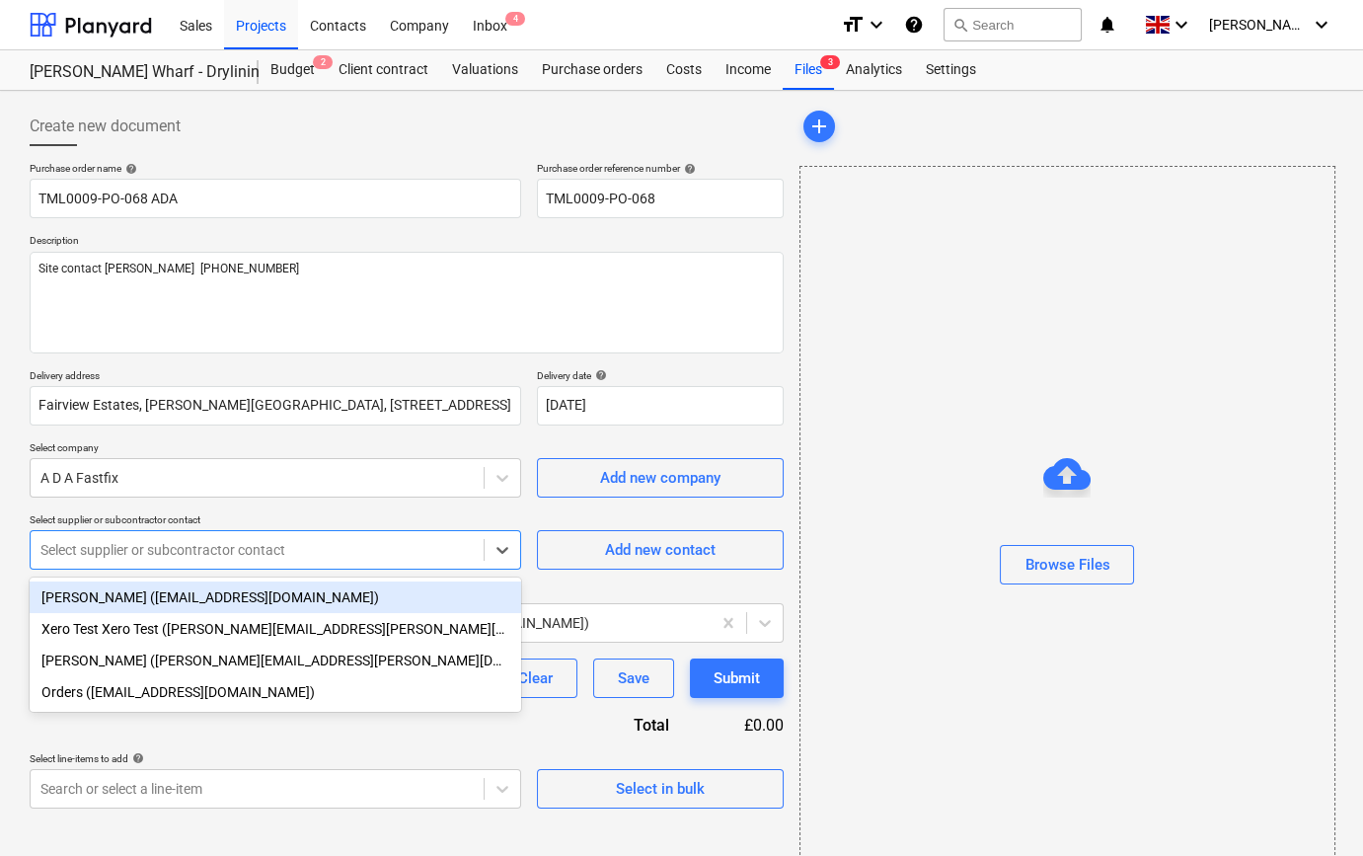
click at [170, 553] on div at bounding box center [256, 550] width 433 height 20
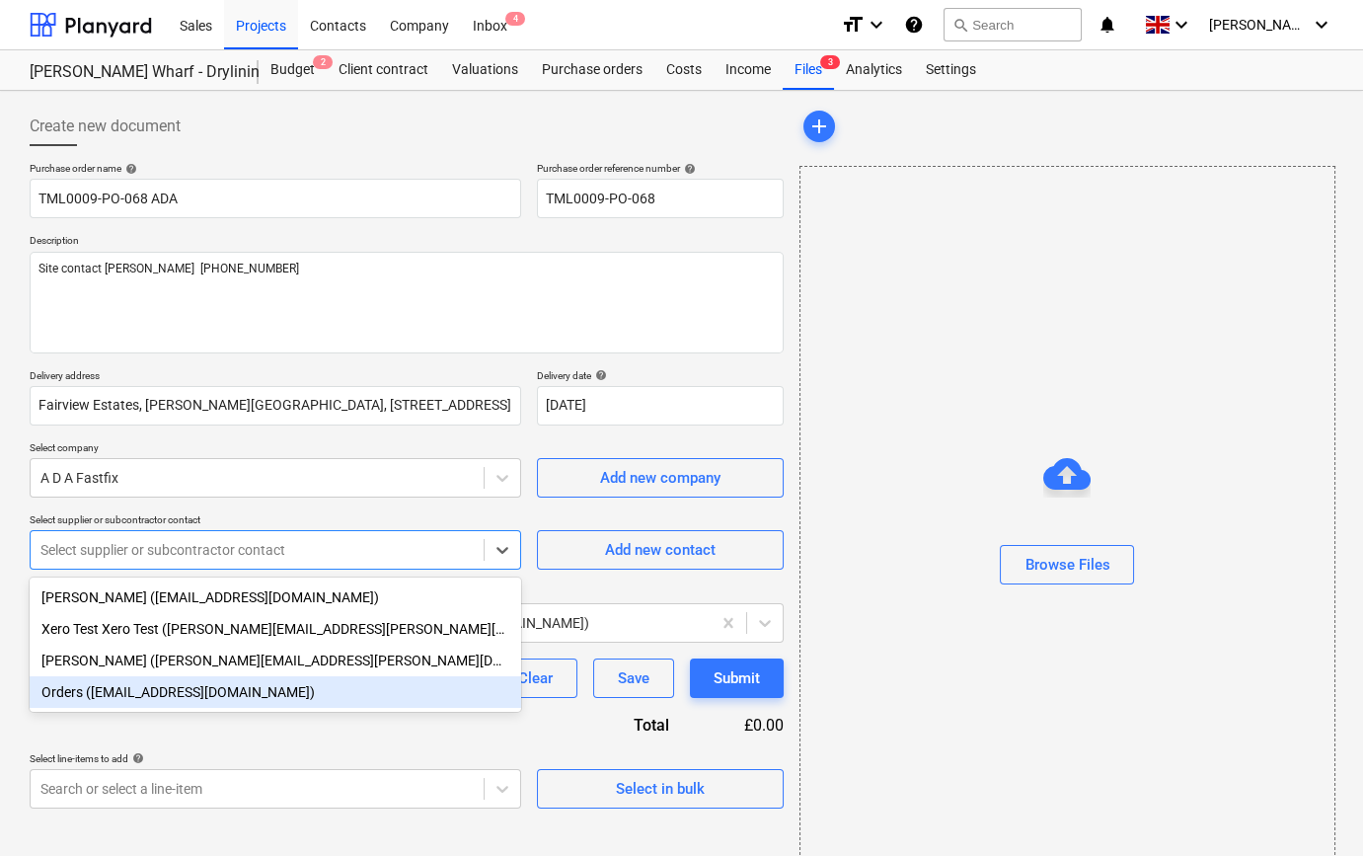
click at [138, 702] on div "Orders ([EMAIL_ADDRESS][DOMAIN_NAME])" at bounding box center [276, 692] width 492 height 32
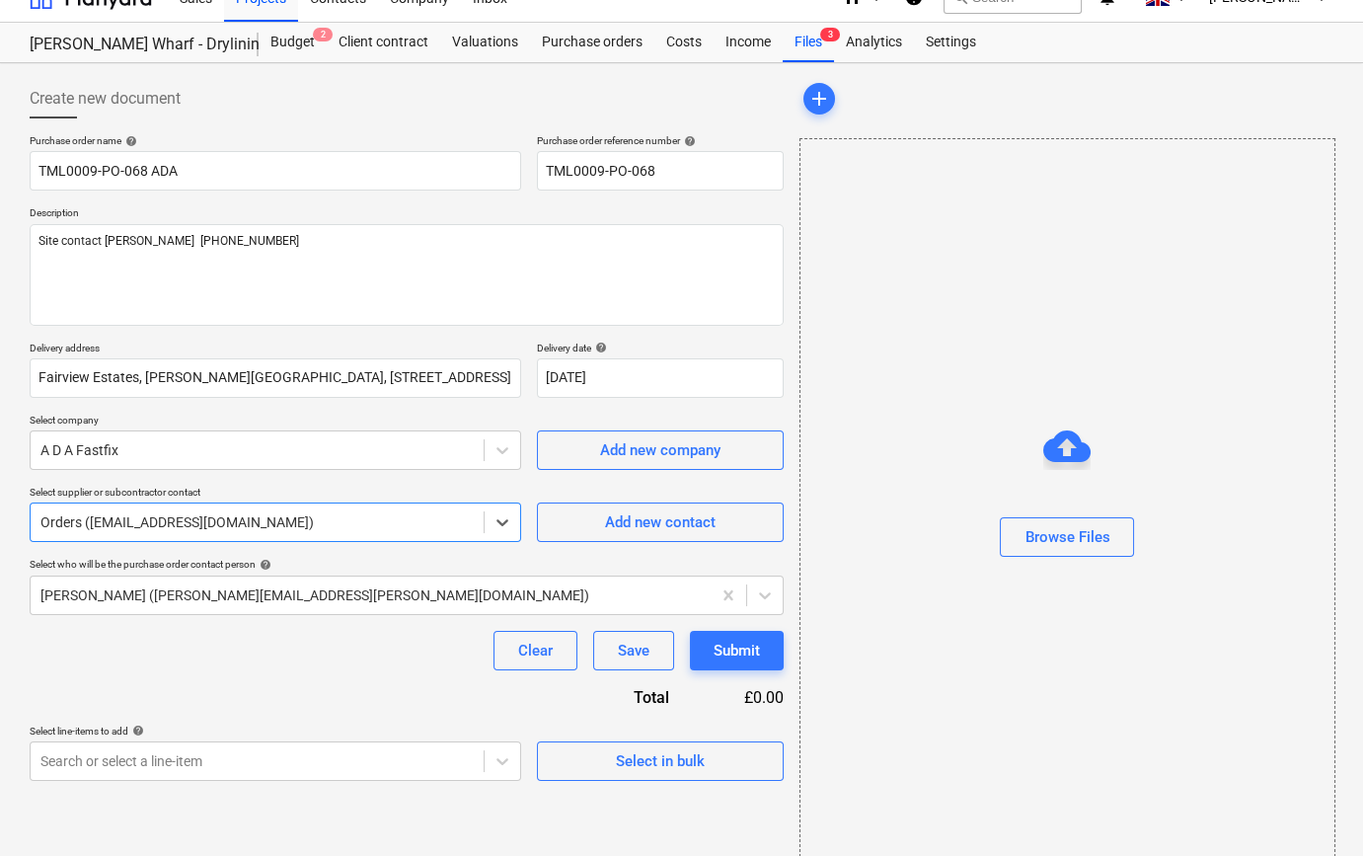
scroll to position [42, 0]
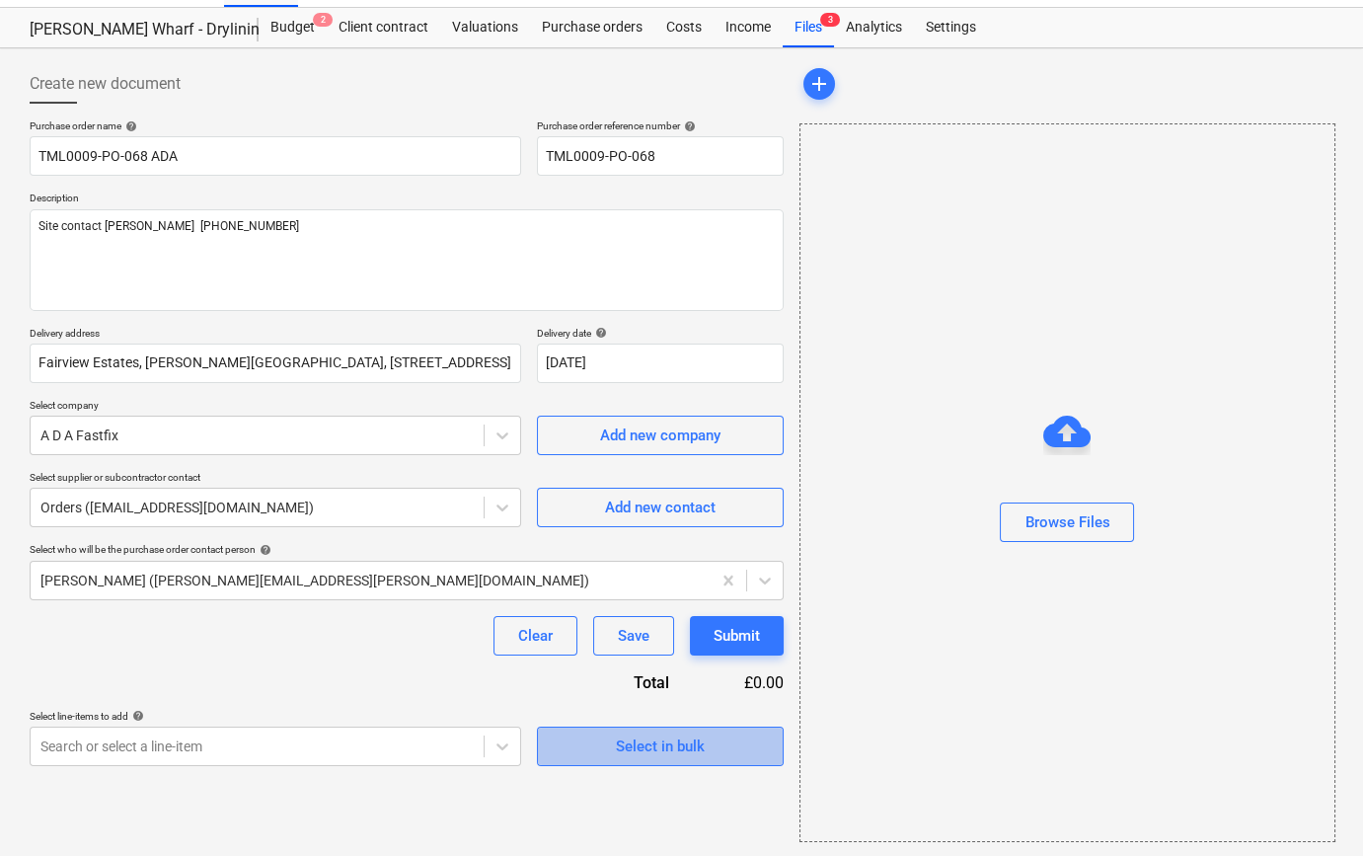
click at [614, 744] on span "Select in bulk" at bounding box center [660, 747] width 197 height 26
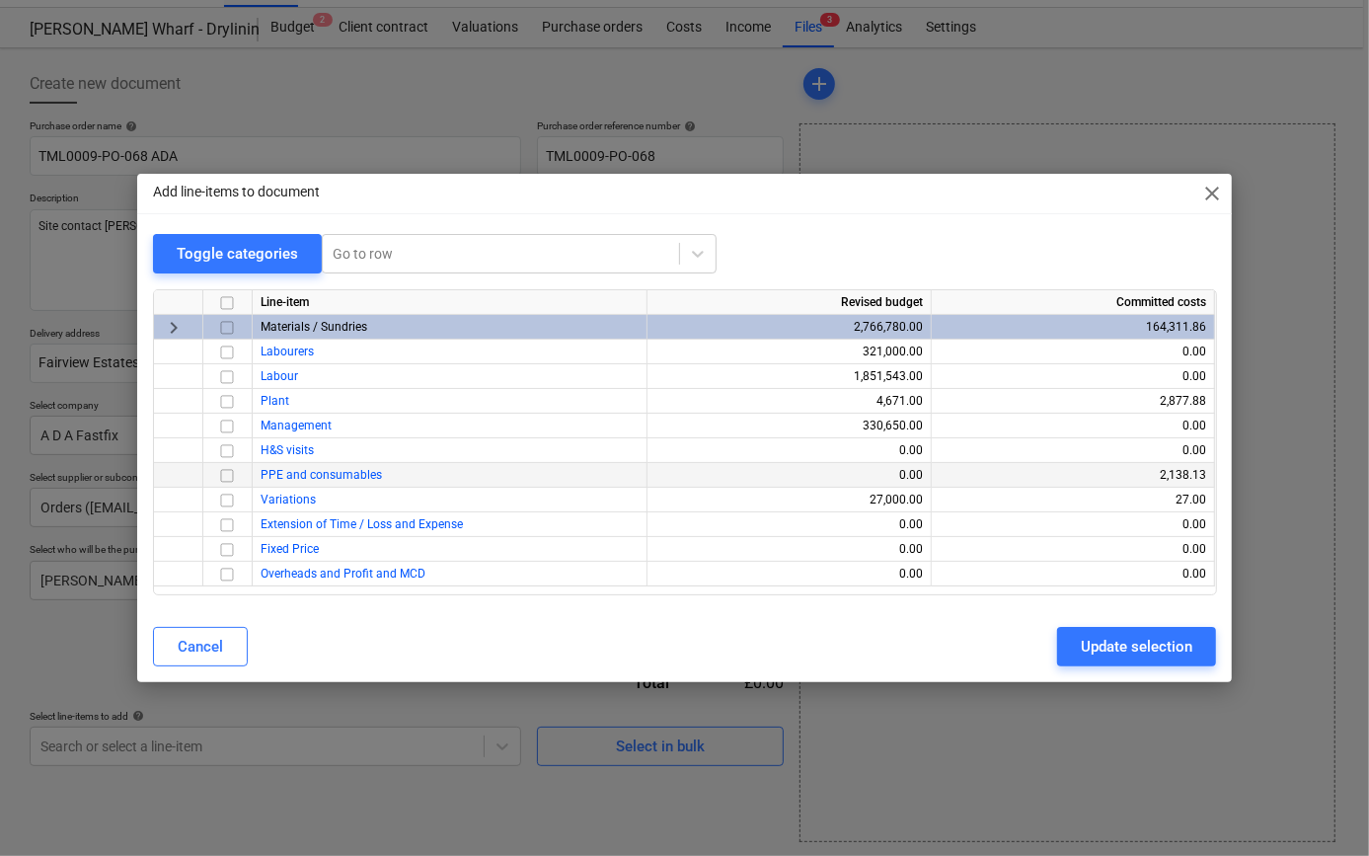
click at [225, 476] on input "checkbox" at bounding box center [227, 476] width 24 height 24
click at [1137, 644] on div "Update selection" at bounding box center [1137, 647] width 112 height 26
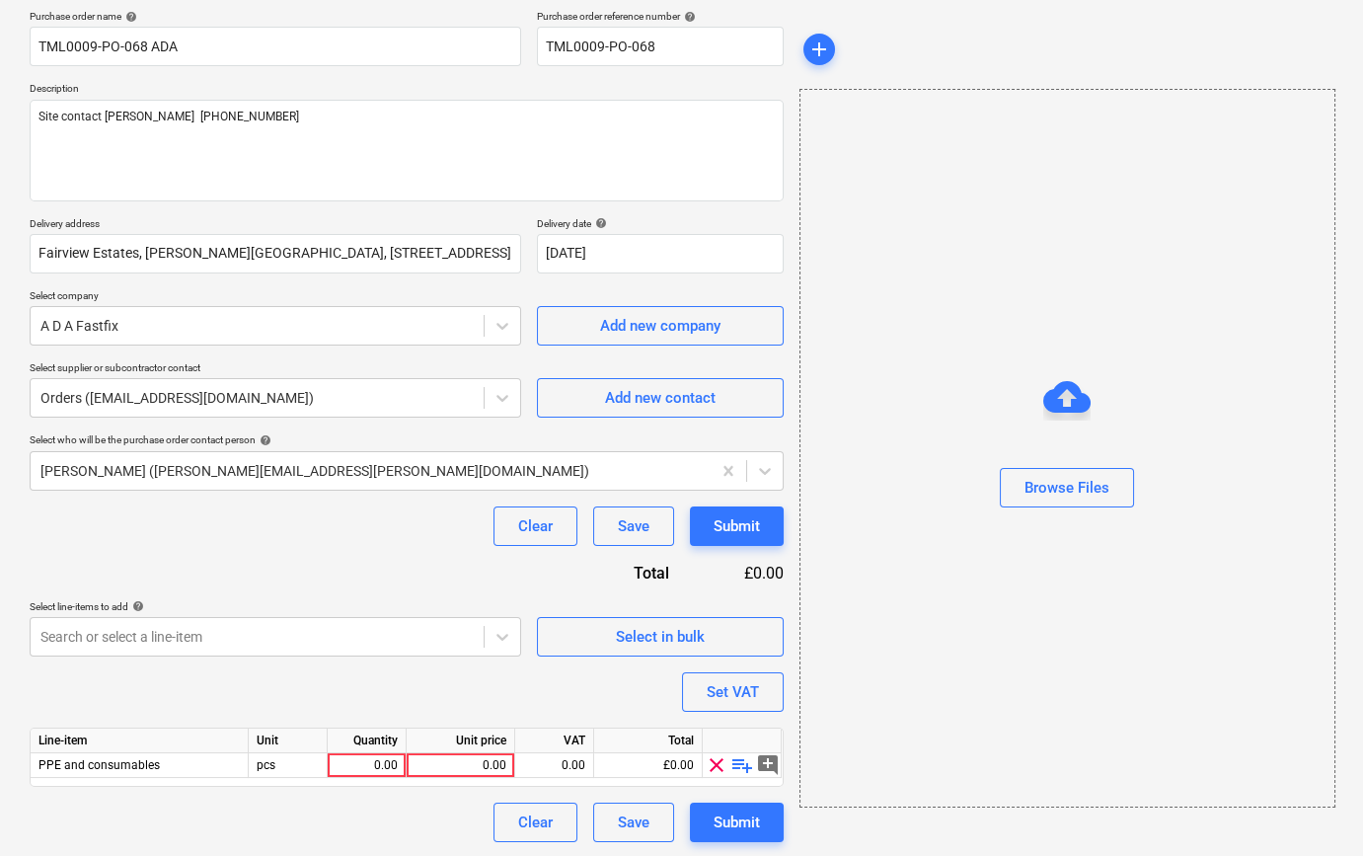
scroll to position [153, 0]
click at [740, 765] on span "playlist_add" at bounding box center [743, 764] width 24 height 24
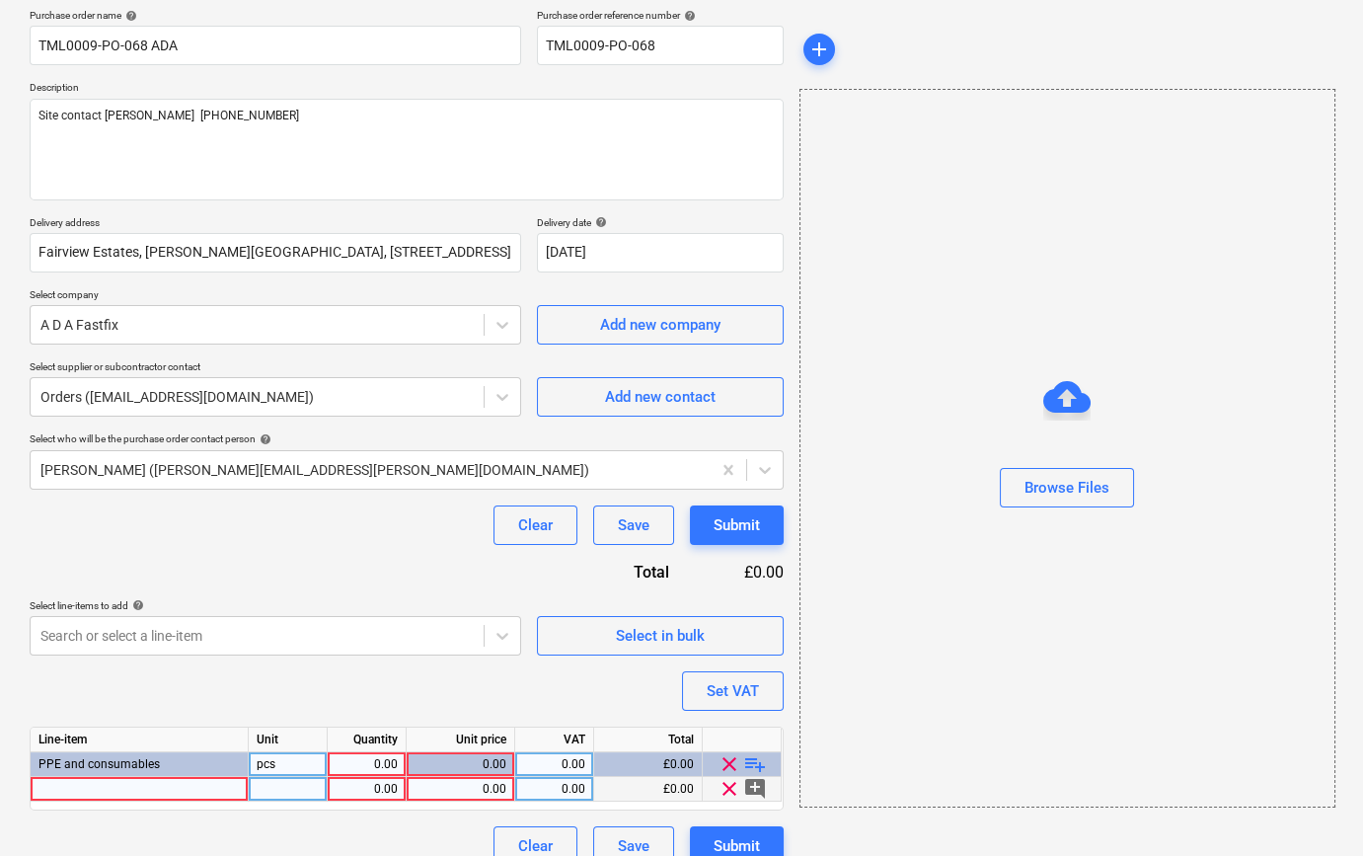
click at [50, 789] on div at bounding box center [140, 789] width 218 height 25
click at [64, 793] on div at bounding box center [140, 789] width 218 height 25
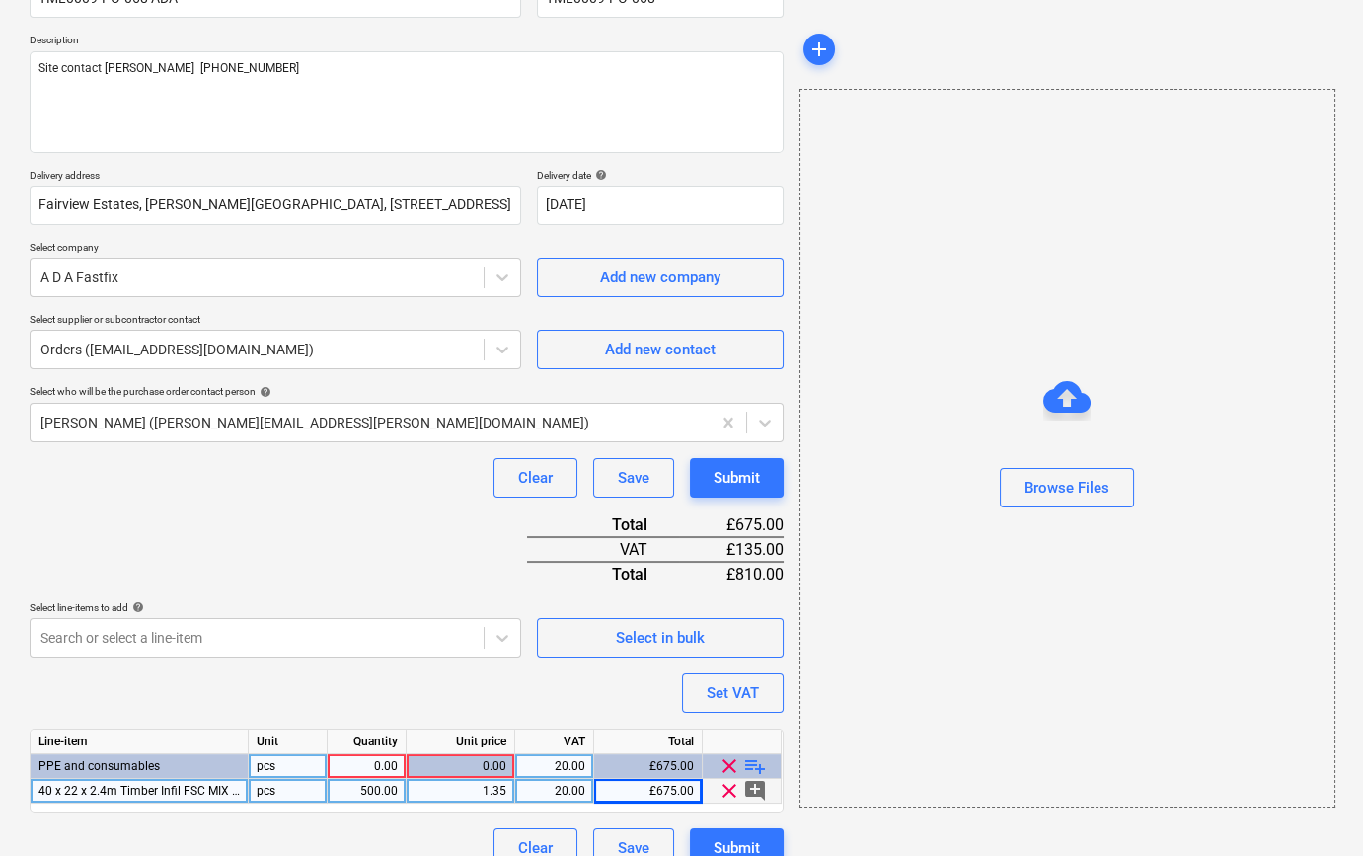
scroll to position [227, 0]
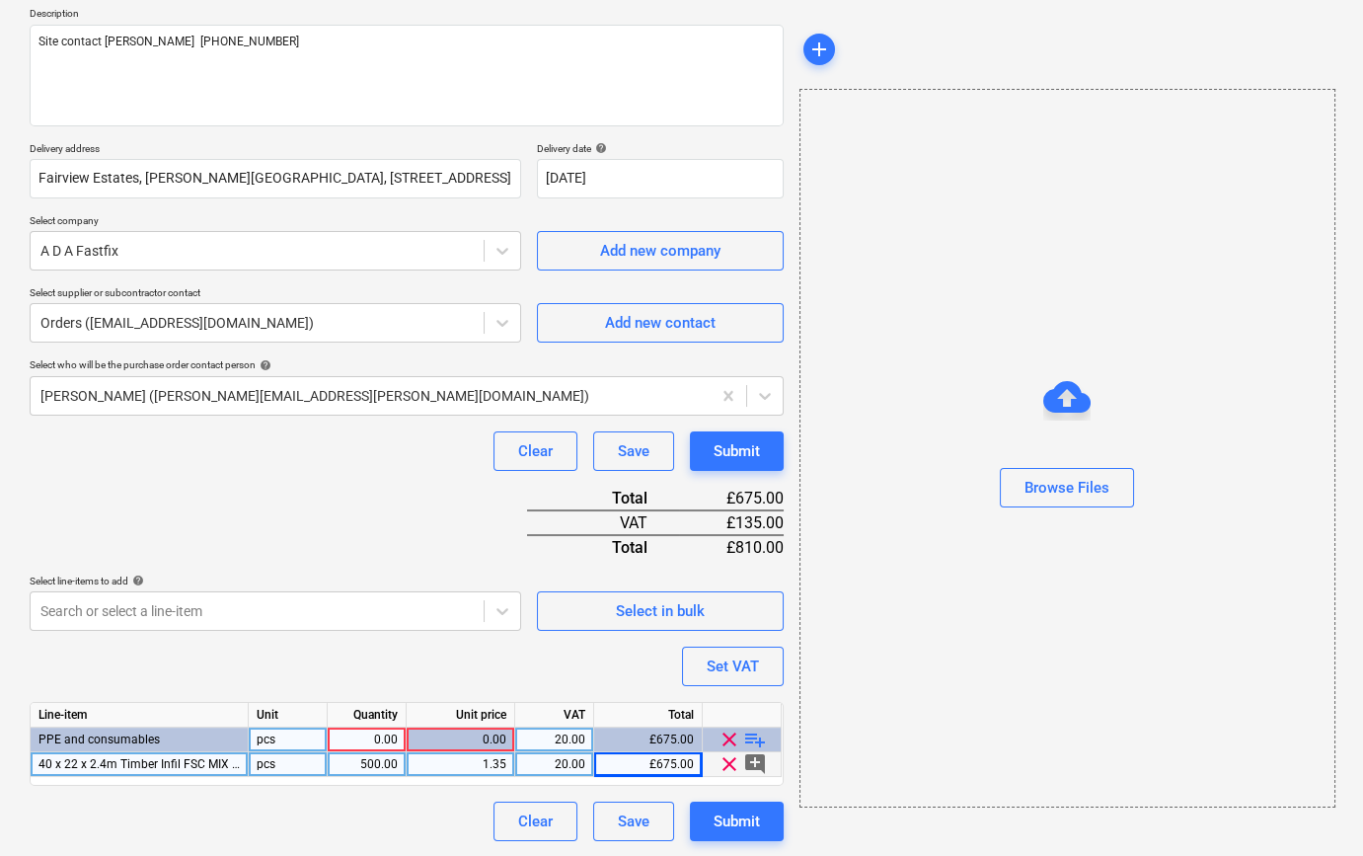
click at [377, 739] on div "0.00" at bounding box center [367, 740] width 62 height 25
click at [764, 738] on span "playlist_add" at bounding box center [755, 740] width 24 height 24
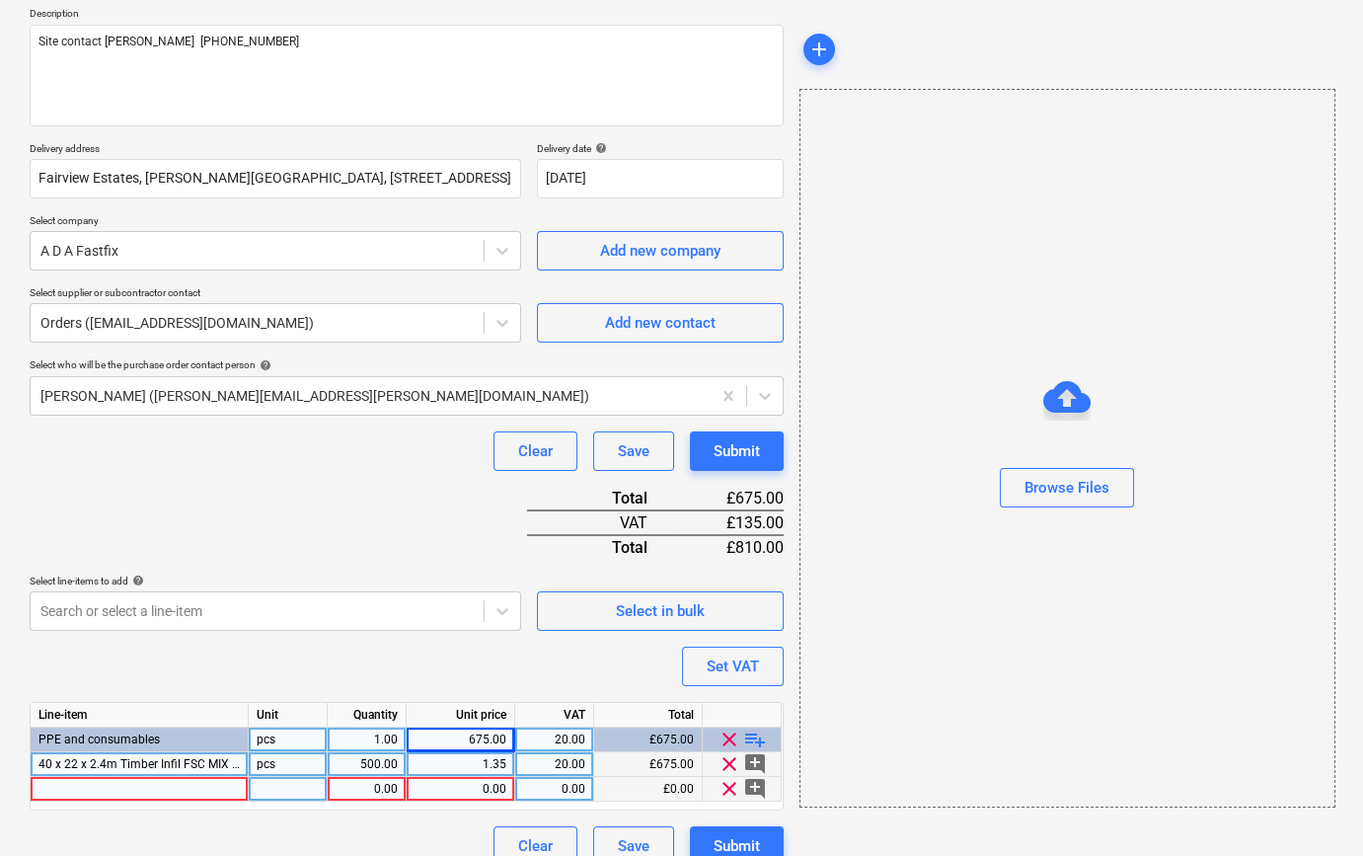
click at [61, 791] on div at bounding box center [140, 789] width 218 height 25
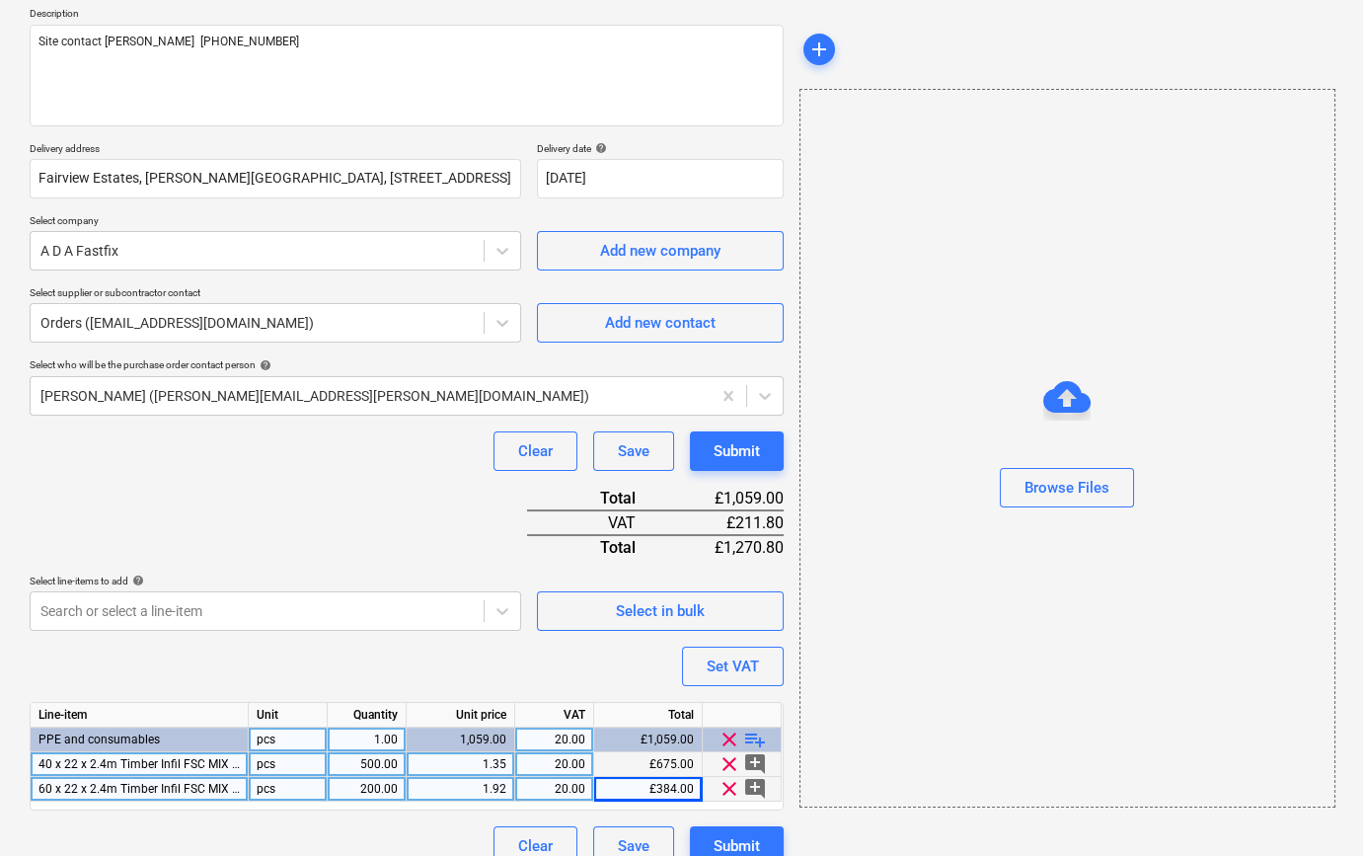
click at [749, 734] on span "playlist_add" at bounding box center [755, 740] width 24 height 24
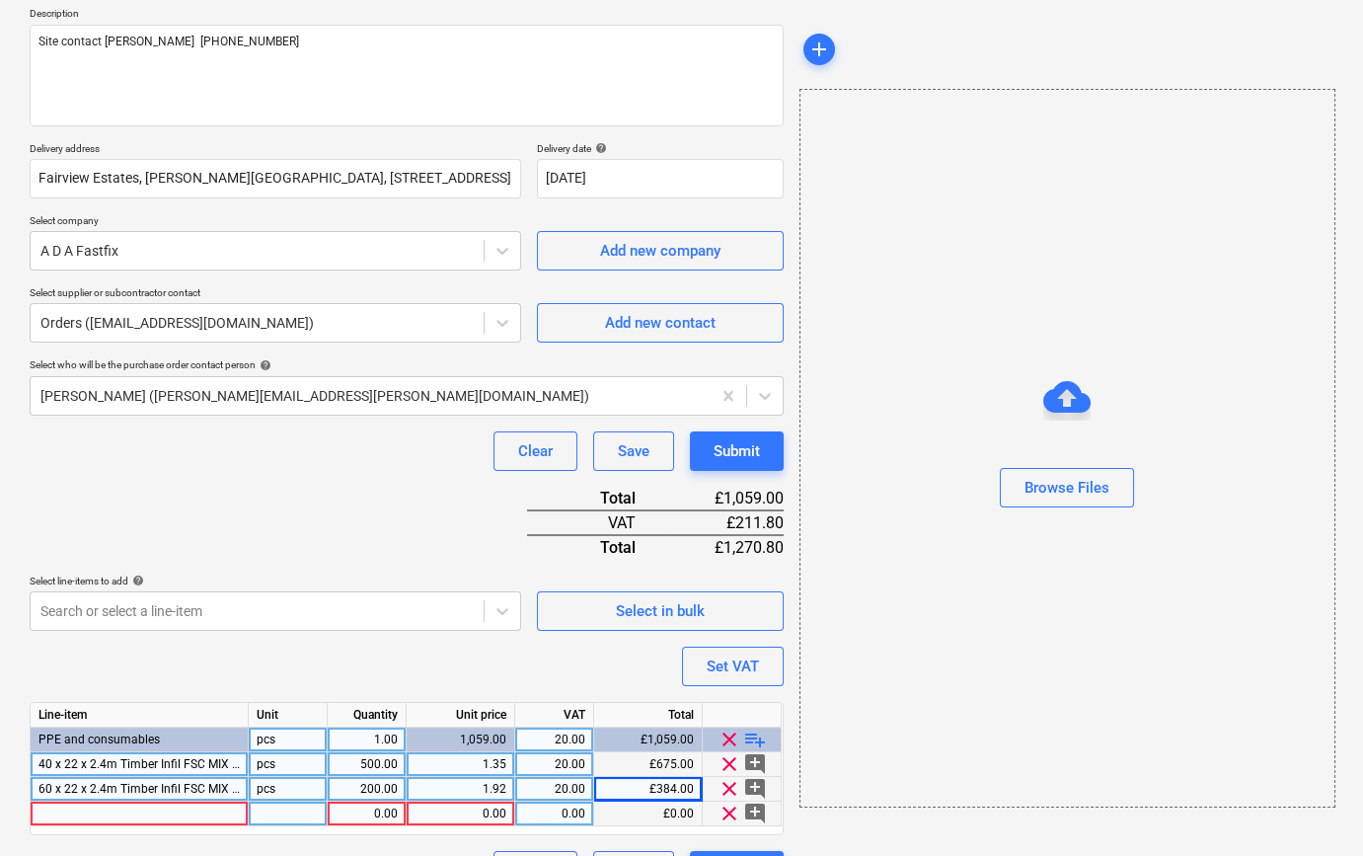
click at [85, 812] on div at bounding box center [140, 814] width 218 height 25
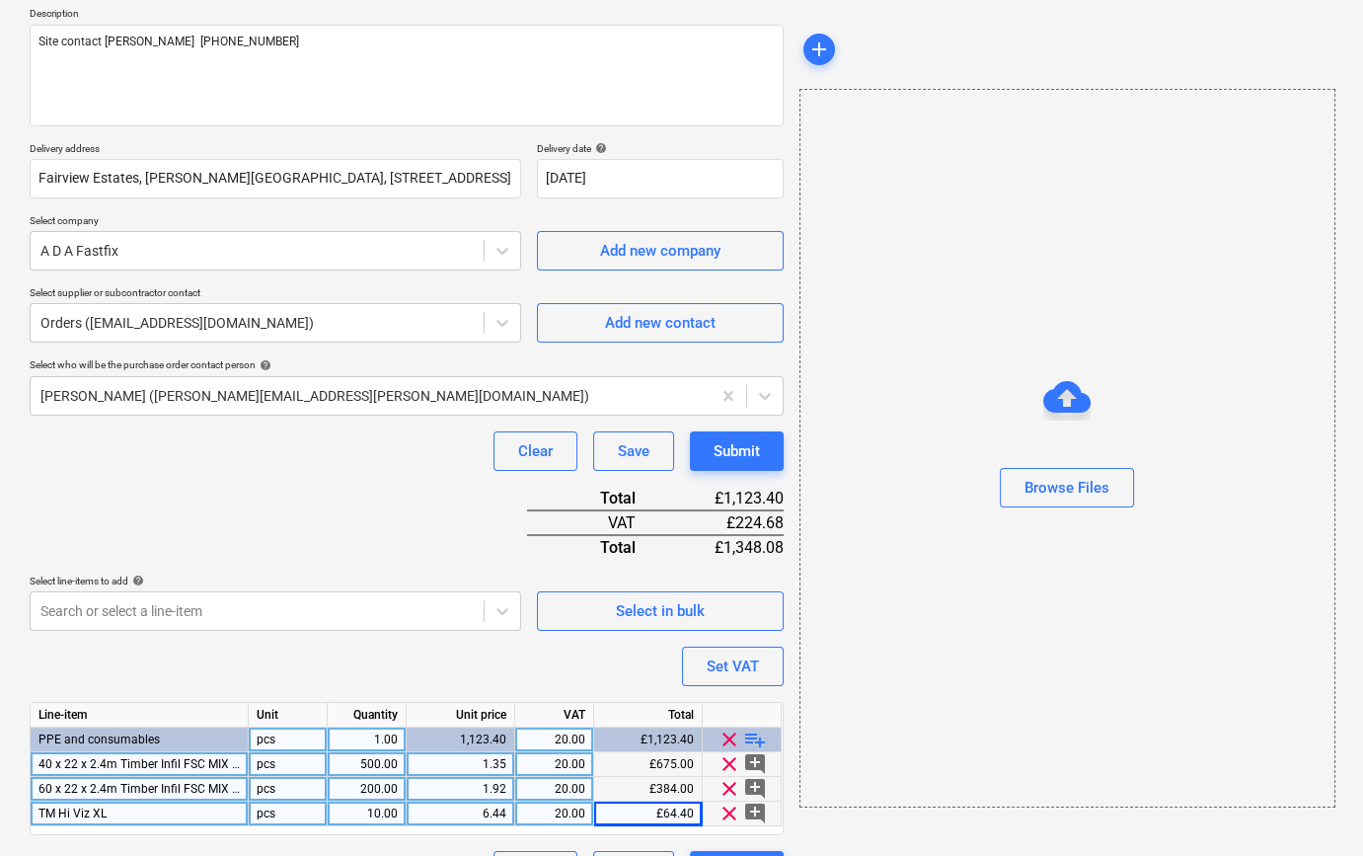
click at [752, 738] on span "playlist_add" at bounding box center [755, 740] width 24 height 24
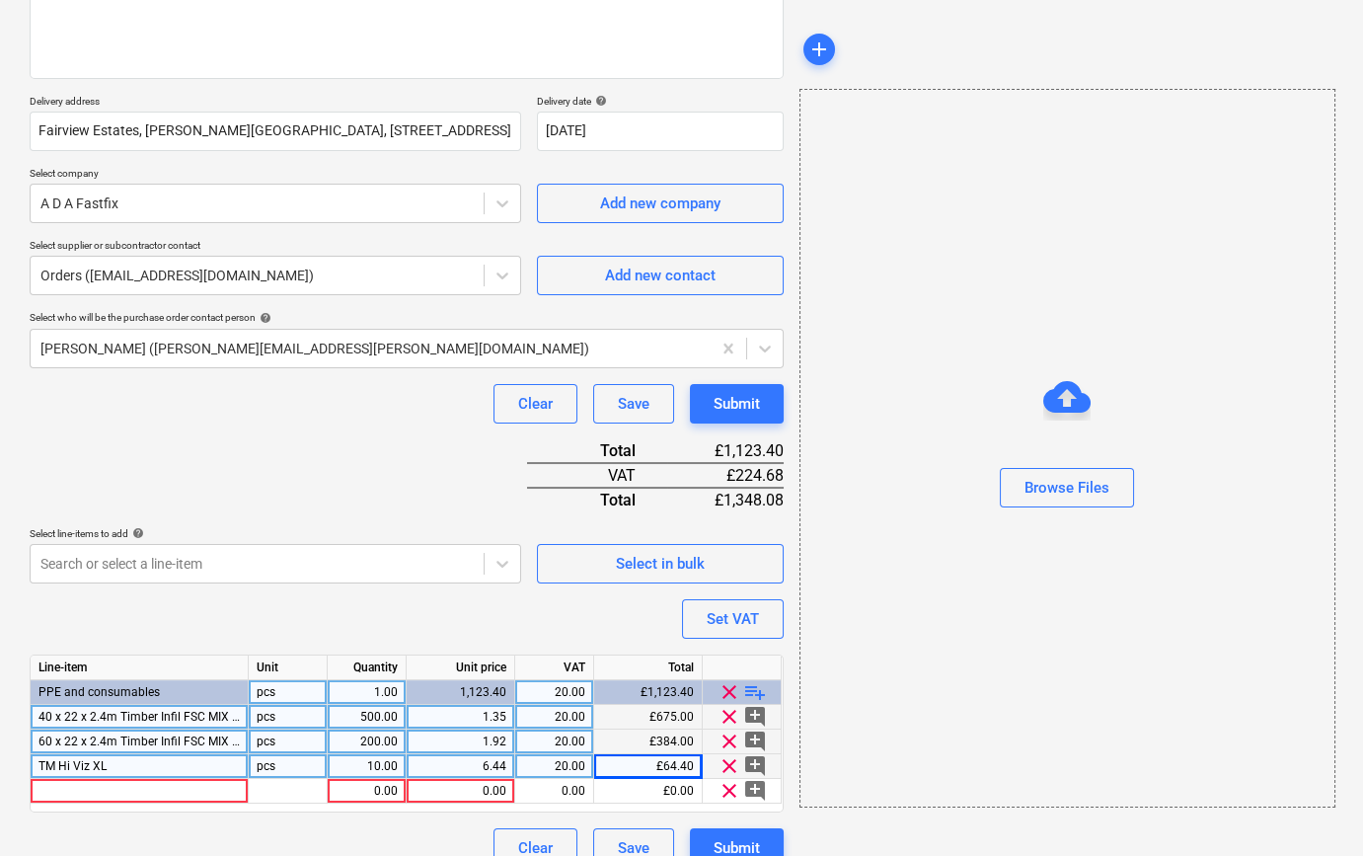
scroll to position [301, 0]
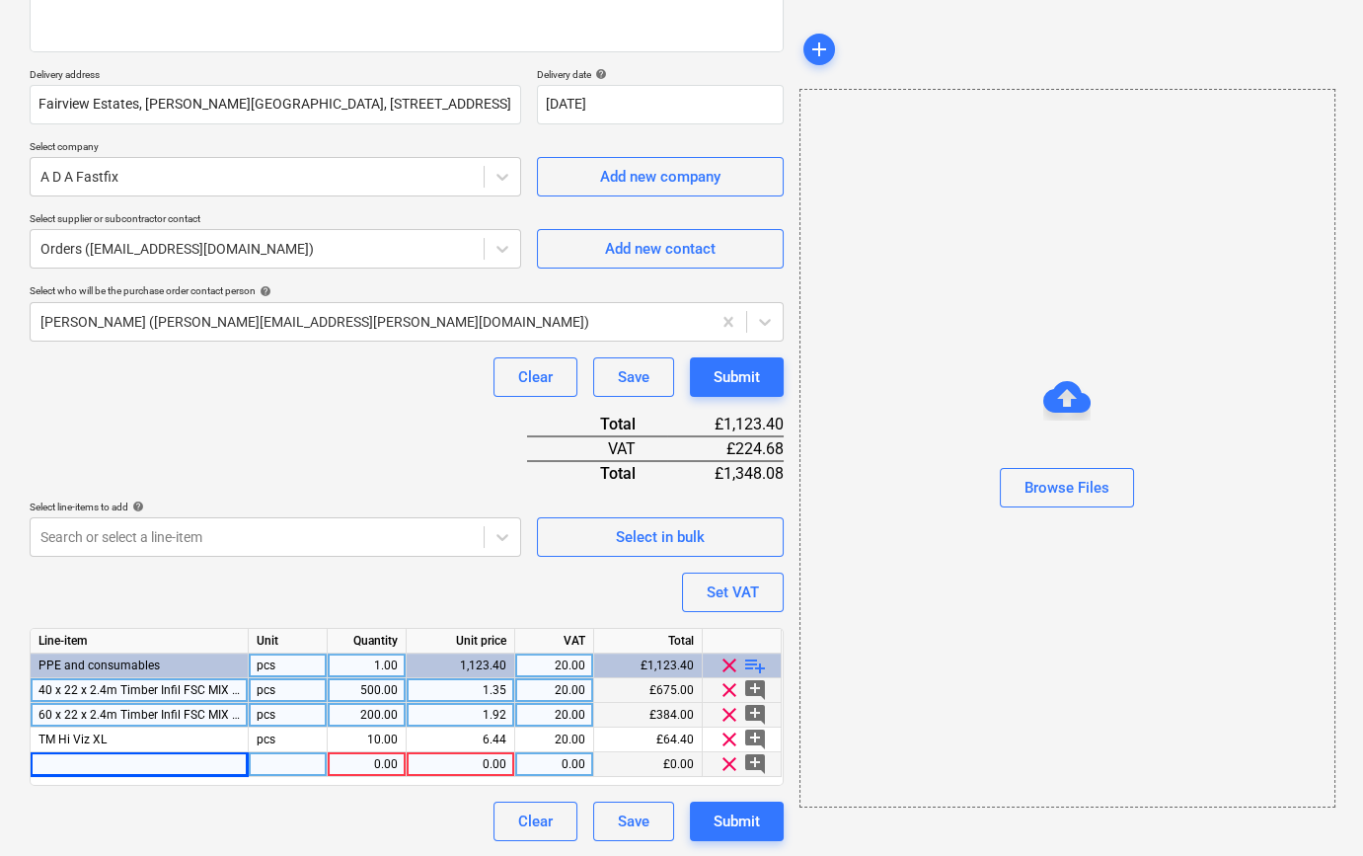
drag, startPoint x: 87, startPoint y: 766, endPoint x: 76, endPoint y: 757, distance: 14.0
click at [76, 757] on div at bounding box center [140, 764] width 218 height 25
click at [74, 761] on input at bounding box center [139, 764] width 217 height 24
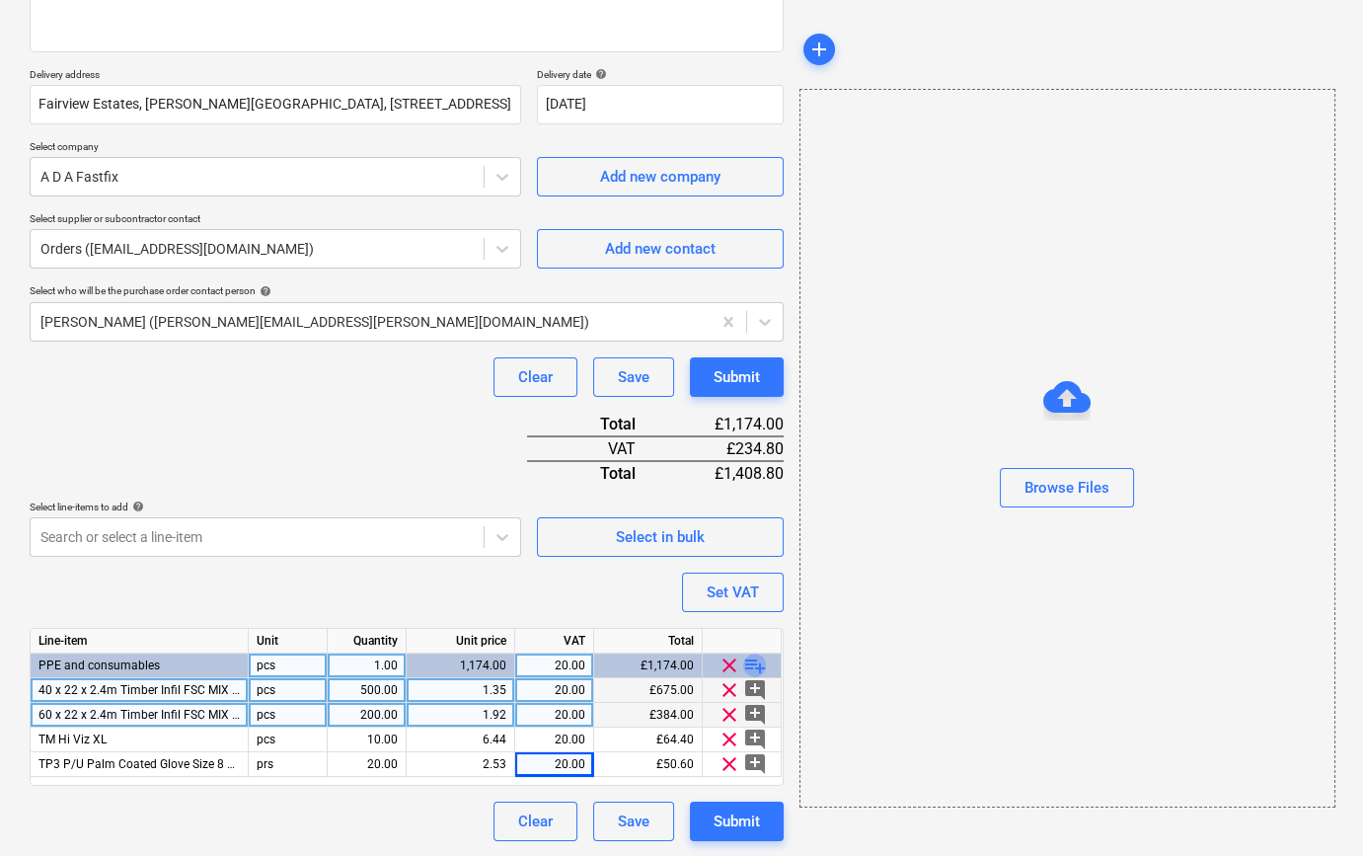
click at [745, 664] on span "playlist_add" at bounding box center [755, 666] width 24 height 24
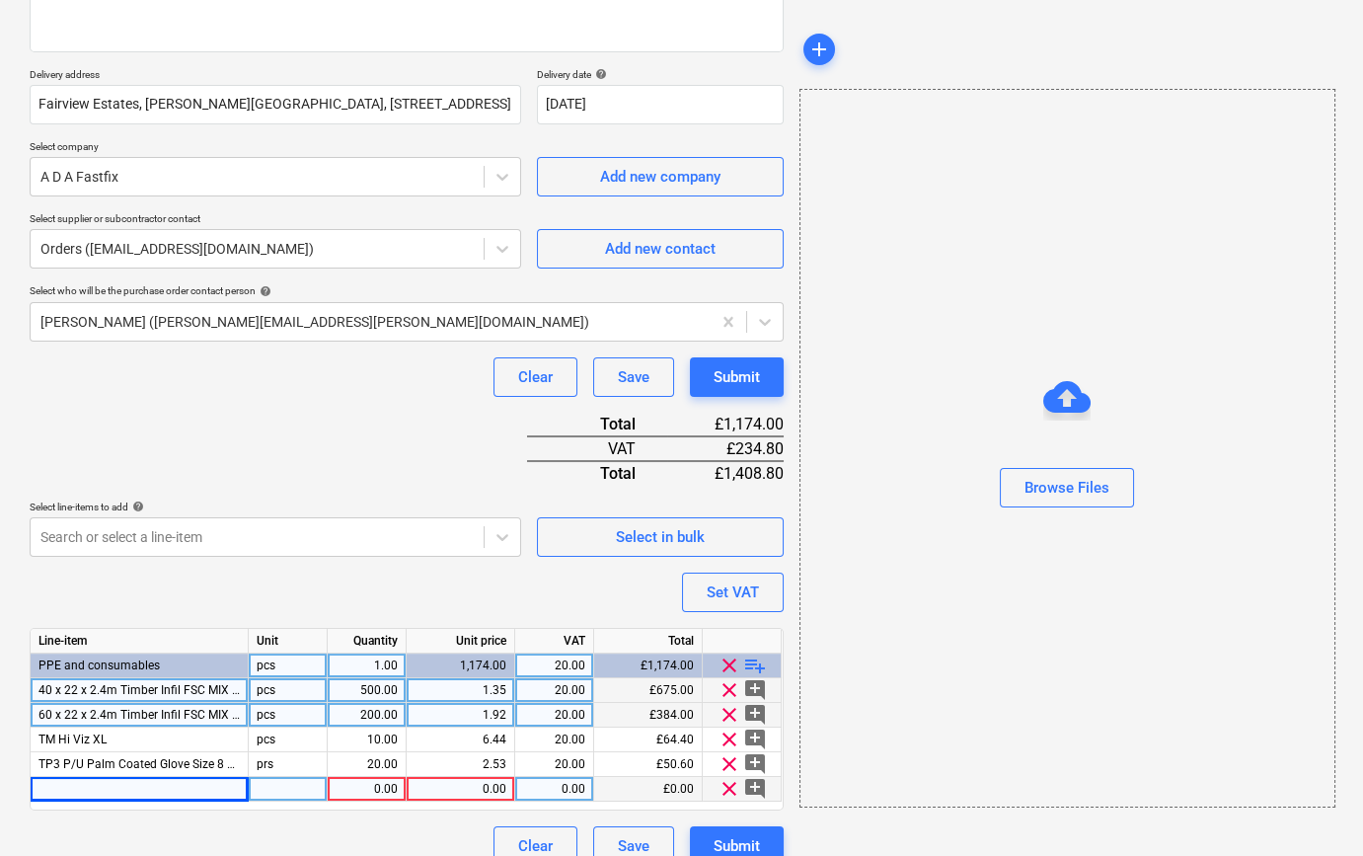
drag, startPoint x: 68, startPoint y: 787, endPoint x: 57, endPoint y: 789, distance: 11.0
click at [57, 789] on div at bounding box center [140, 789] width 218 height 25
click at [57, 788] on input at bounding box center [139, 789] width 217 height 24
click at [750, 663] on span "playlist_add" at bounding box center [755, 666] width 24 height 24
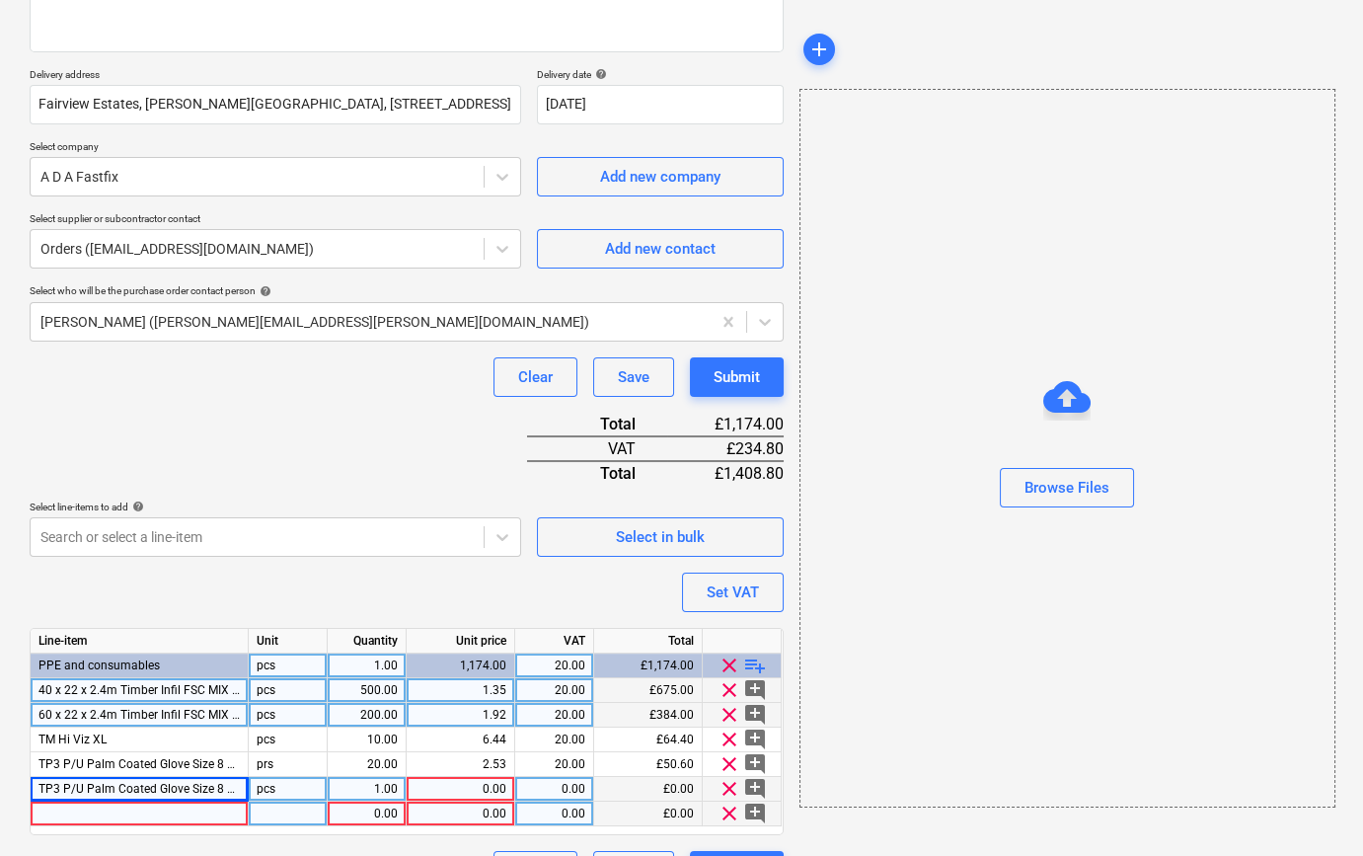
click at [56, 813] on div at bounding box center [140, 814] width 218 height 25
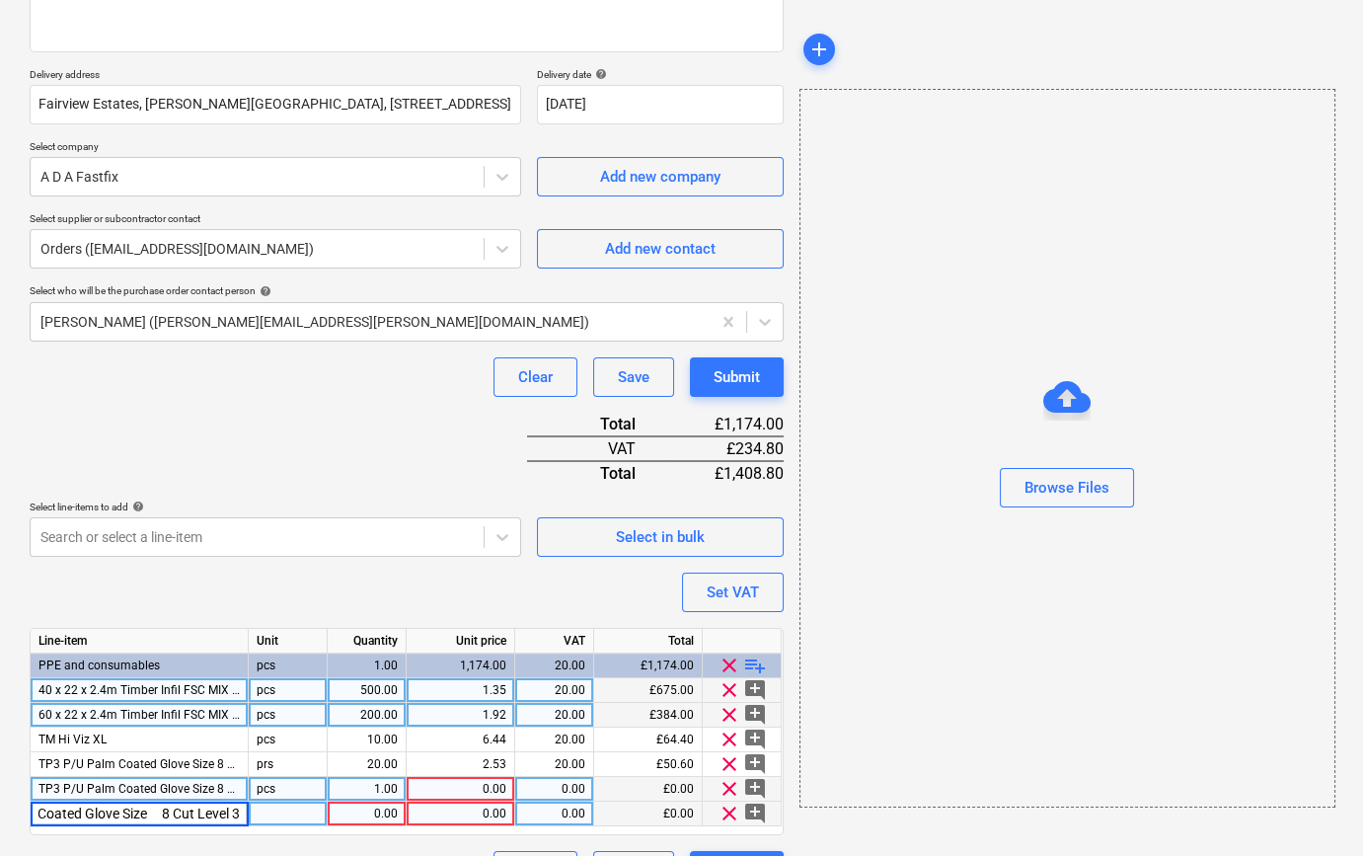
click at [212, 790] on span "TP3 P/U Palm Coated Glove Size 8 Cut Level 3" at bounding box center [162, 789] width 247 height 14
click at [167, 786] on input "TP3 P/U Palm Coated Glove Size 8 Cut Level 3" at bounding box center [139, 789] width 217 height 24
click at [216, 812] on span "TP3 P/U Palm Coated Glove Size 8 Cut Level 3" at bounding box center [162, 814] width 247 height 14
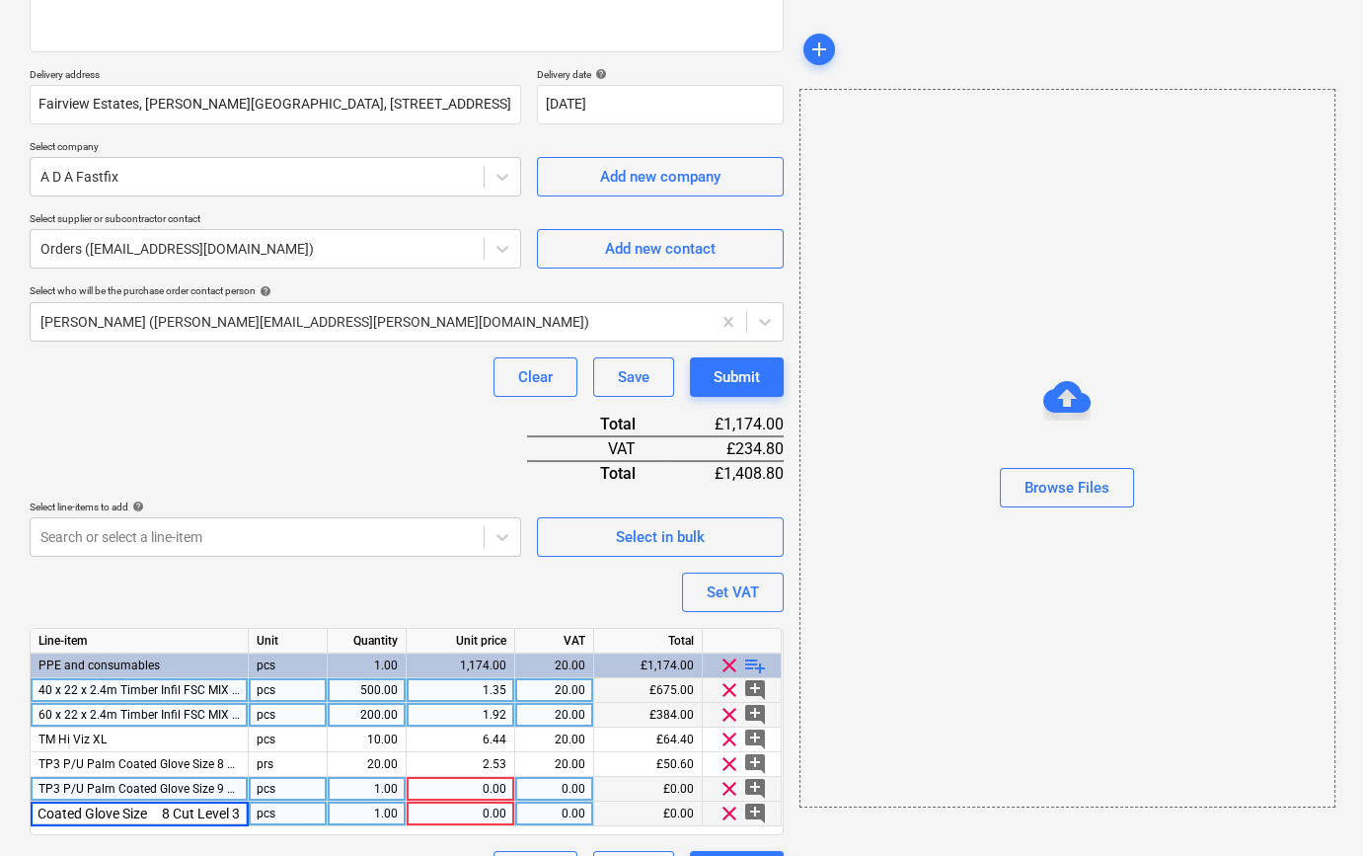
click at [164, 812] on input "TP3 P/U Palm Coated Glove Size 8 Cut Level 3" at bounding box center [139, 814] width 217 height 24
click at [274, 792] on div "pcs" at bounding box center [288, 789] width 79 height 25
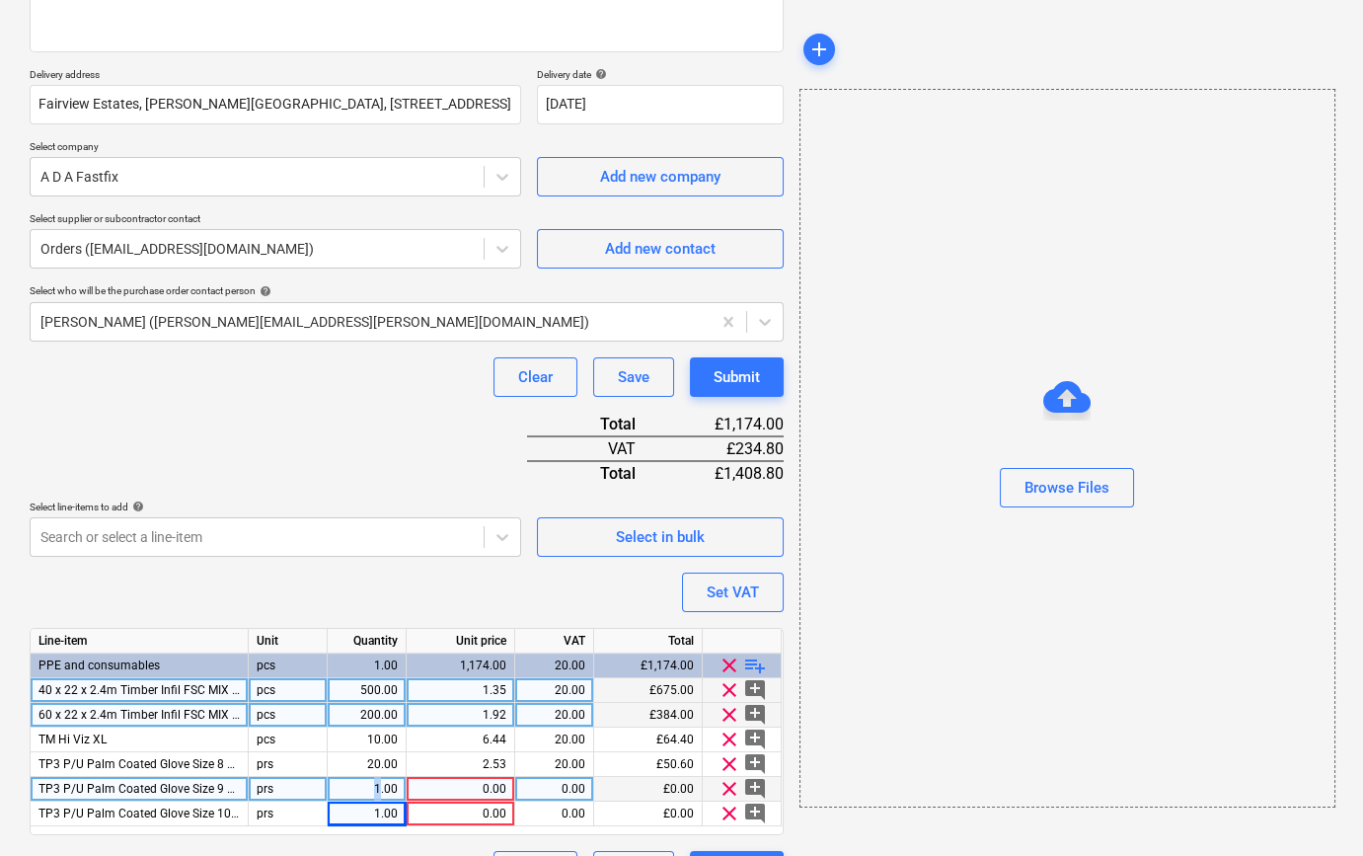
click at [378, 783] on div "1.00" at bounding box center [367, 789] width 62 height 25
click at [756, 659] on span "playlist_add" at bounding box center [755, 666] width 24 height 24
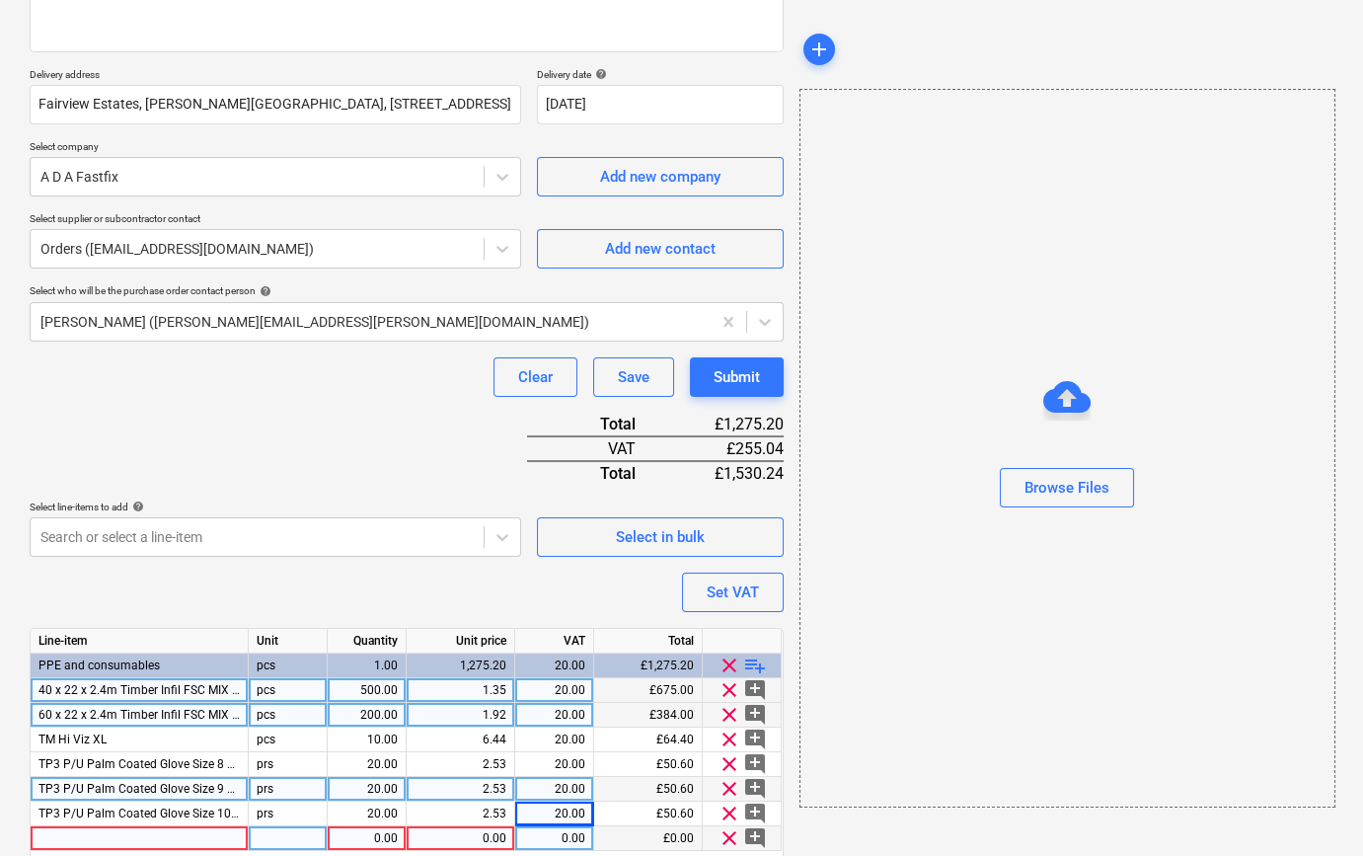
click at [54, 835] on div at bounding box center [140, 838] width 218 height 25
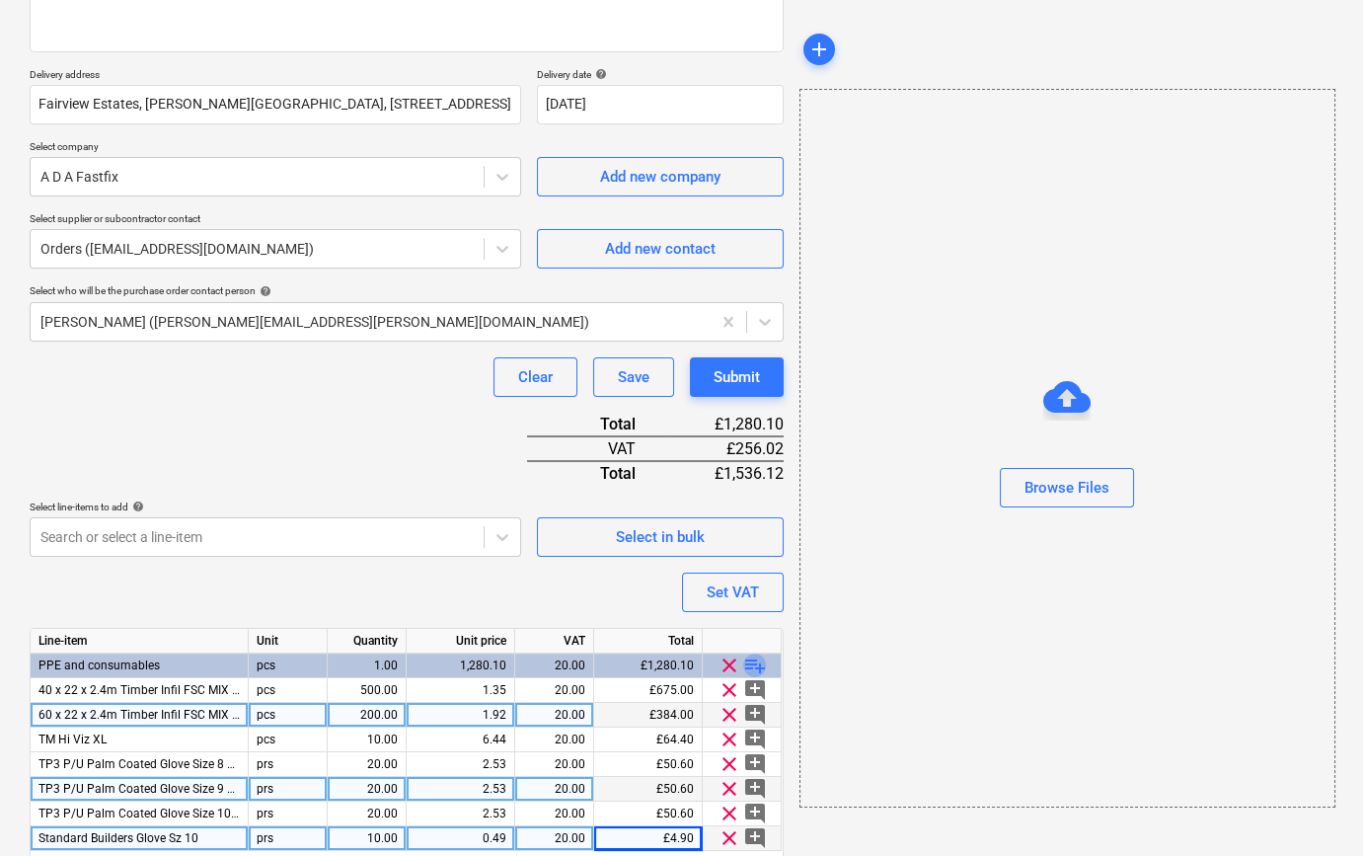
click at [750, 668] on span "playlist_add" at bounding box center [755, 666] width 24 height 24
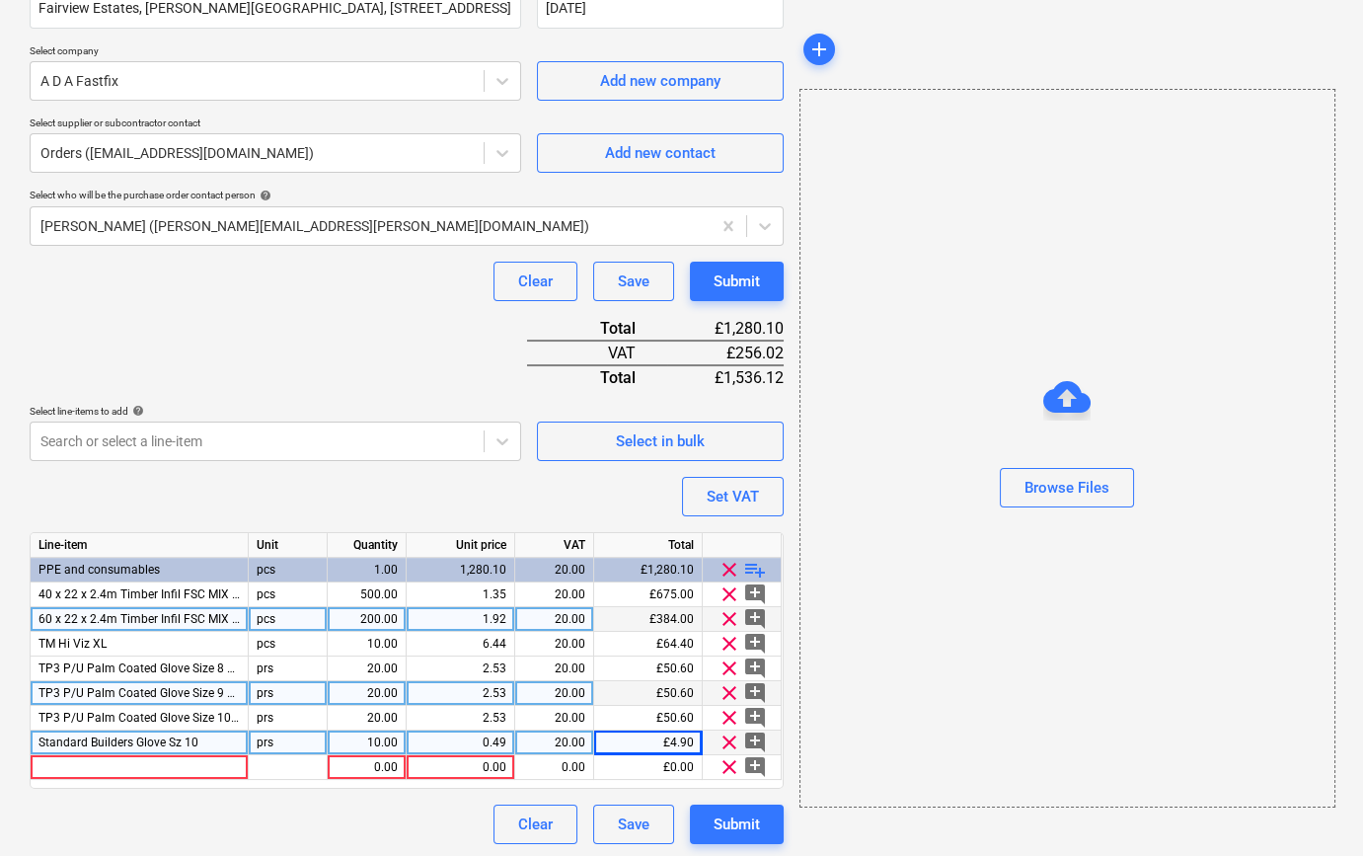
scroll to position [400, 0]
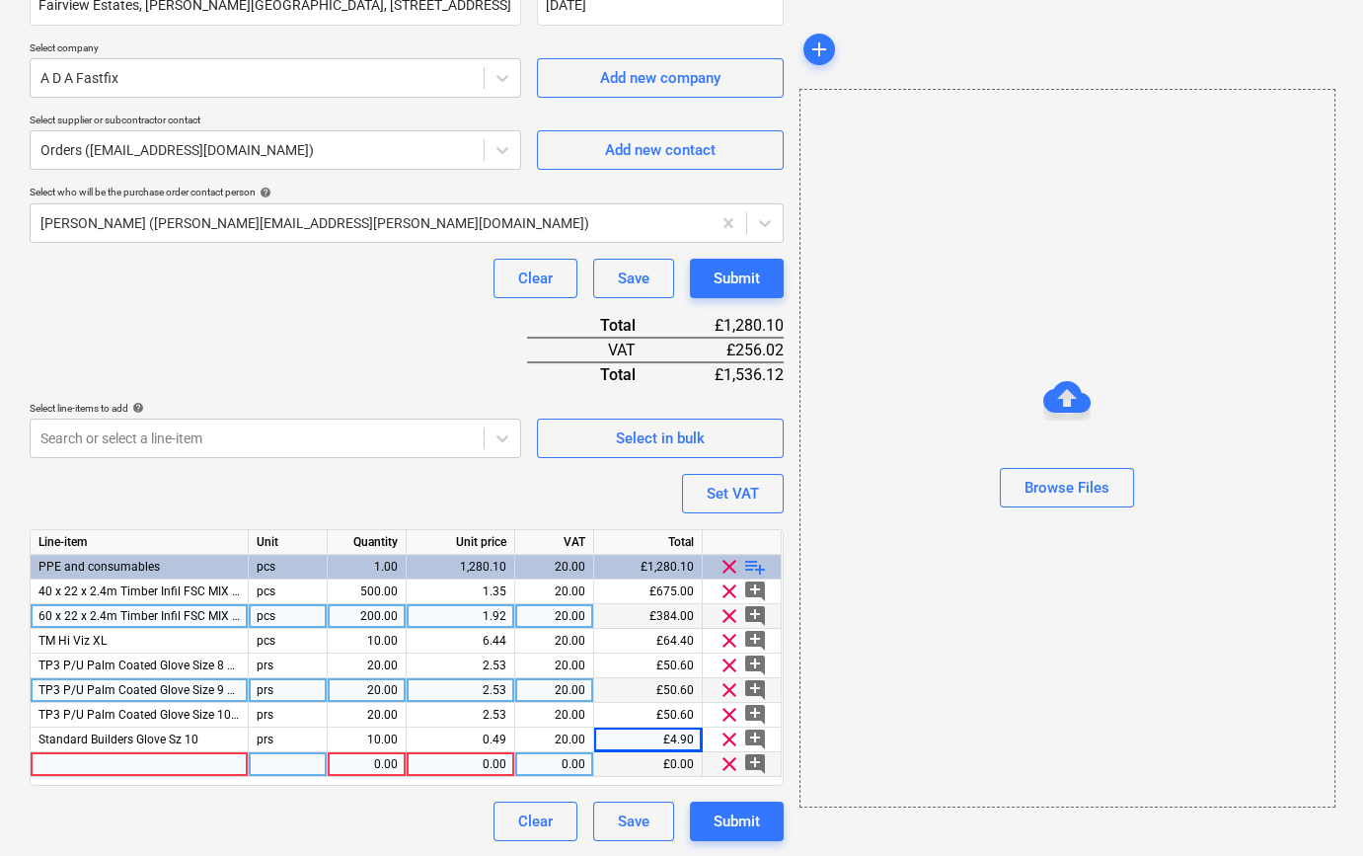
click at [48, 758] on div at bounding box center [140, 764] width 218 height 25
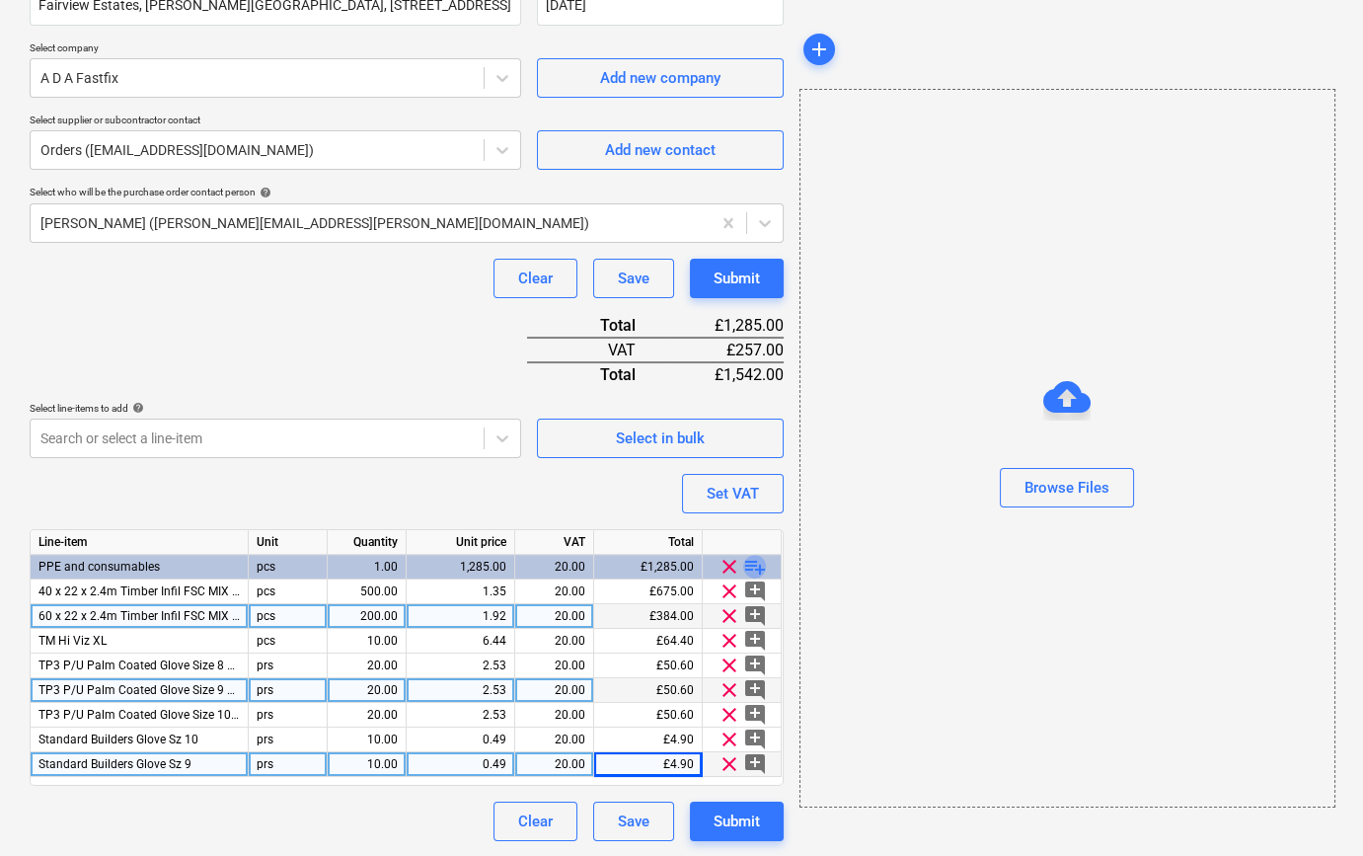
click at [752, 564] on span "playlist_add" at bounding box center [755, 567] width 24 height 24
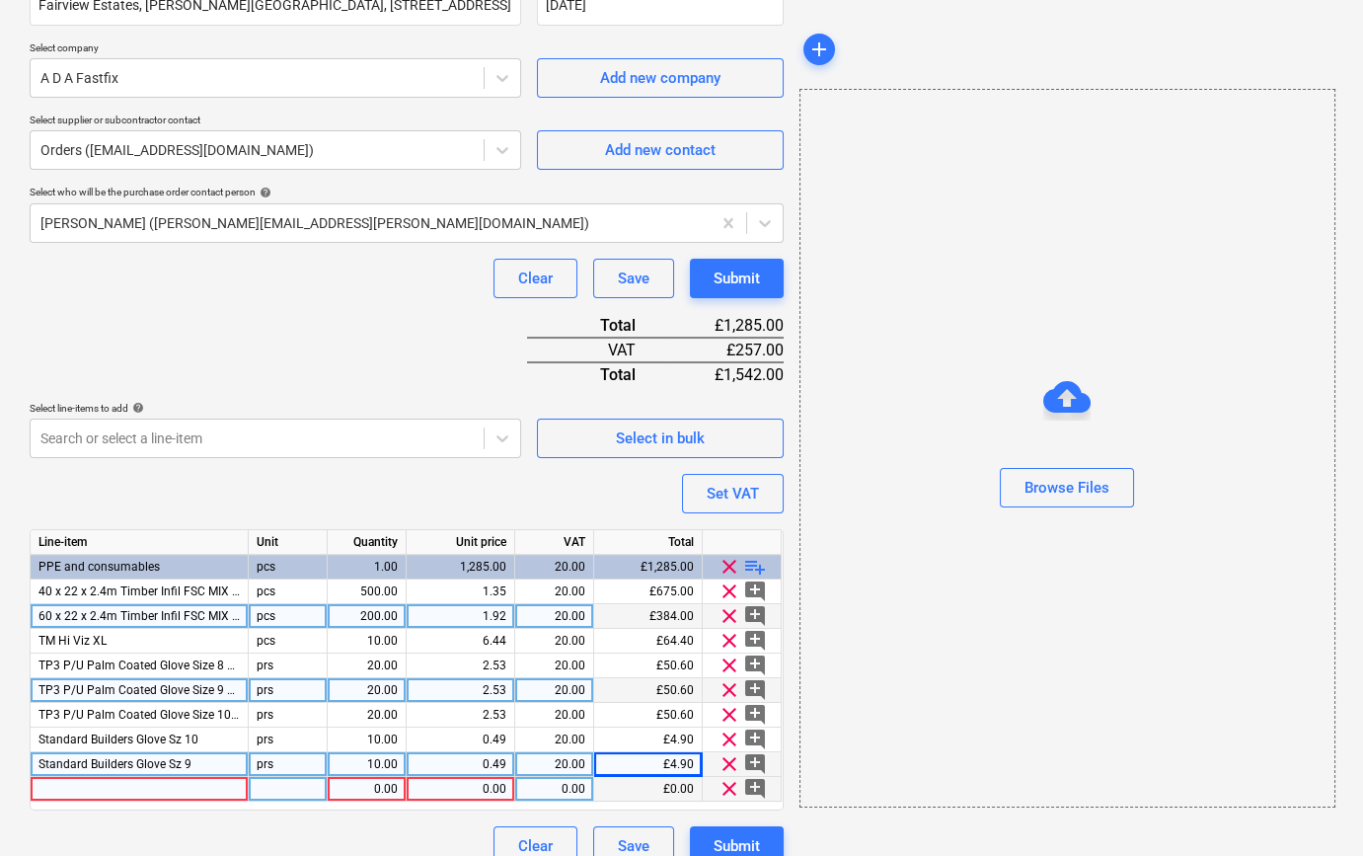
click at [69, 783] on div at bounding box center [140, 789] width 218 height 25
click at [44, 791] on div at bounding box center [140, 789] width 218 height 25
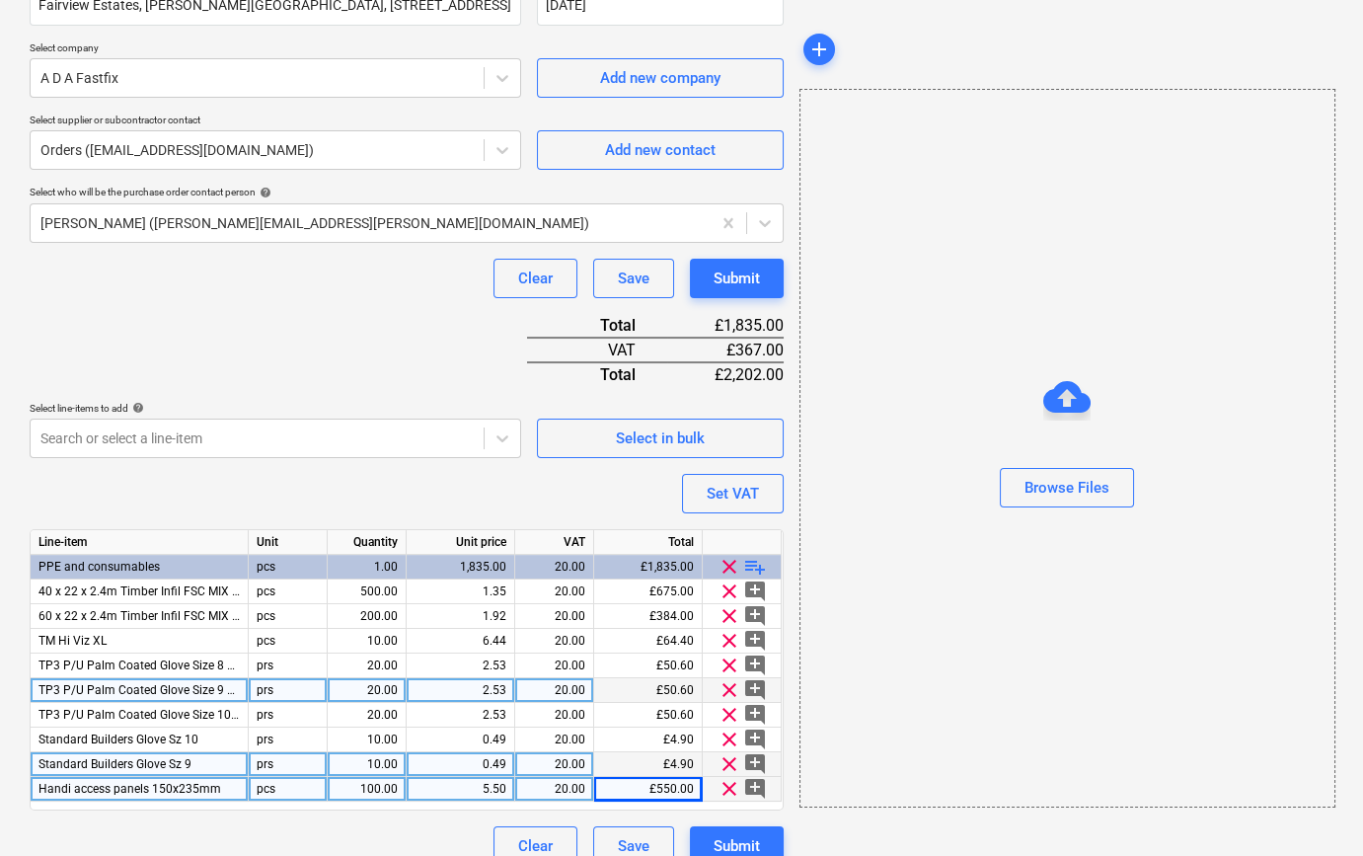
click at [743, 563] on span "playlist_add" at bounding box center [755, 567] width 24 height 24
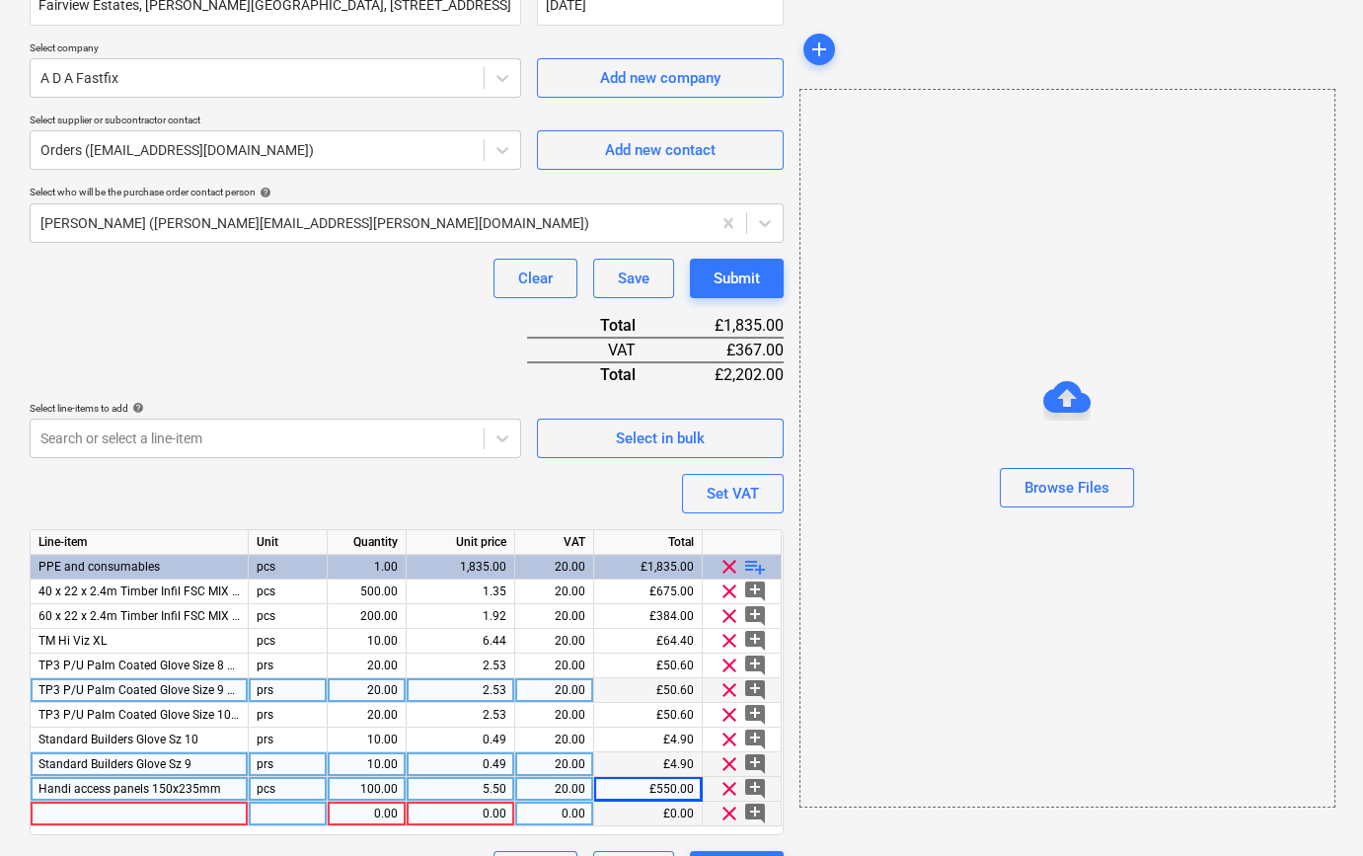
click at [81, 810] on div at bounding box center [140, 814] width 218 height 25
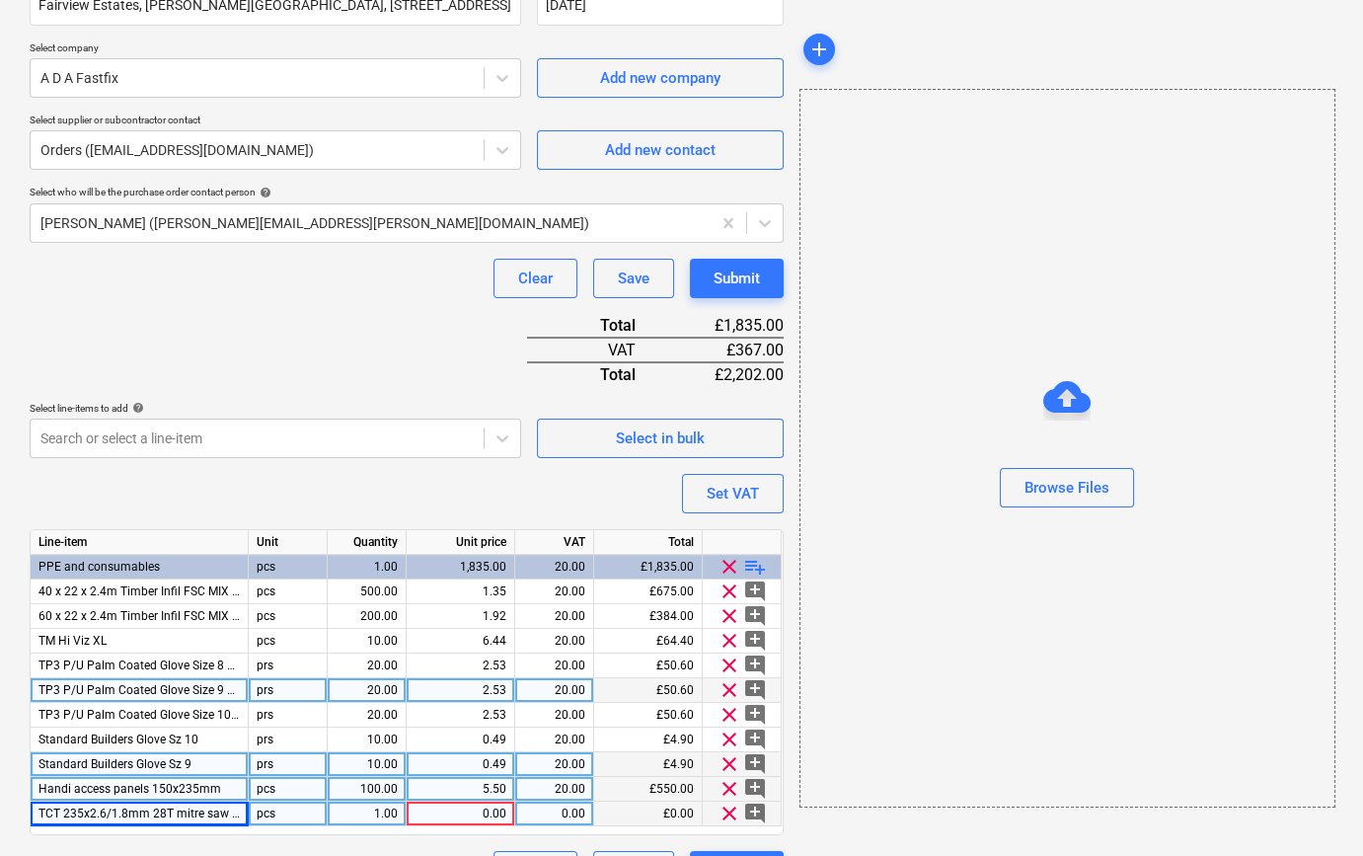
click at [226, 818] on span "TCT 235x2.6/1.8mm 28T mitre saw blade" at bounding box center [150, 814] width 223 height 14
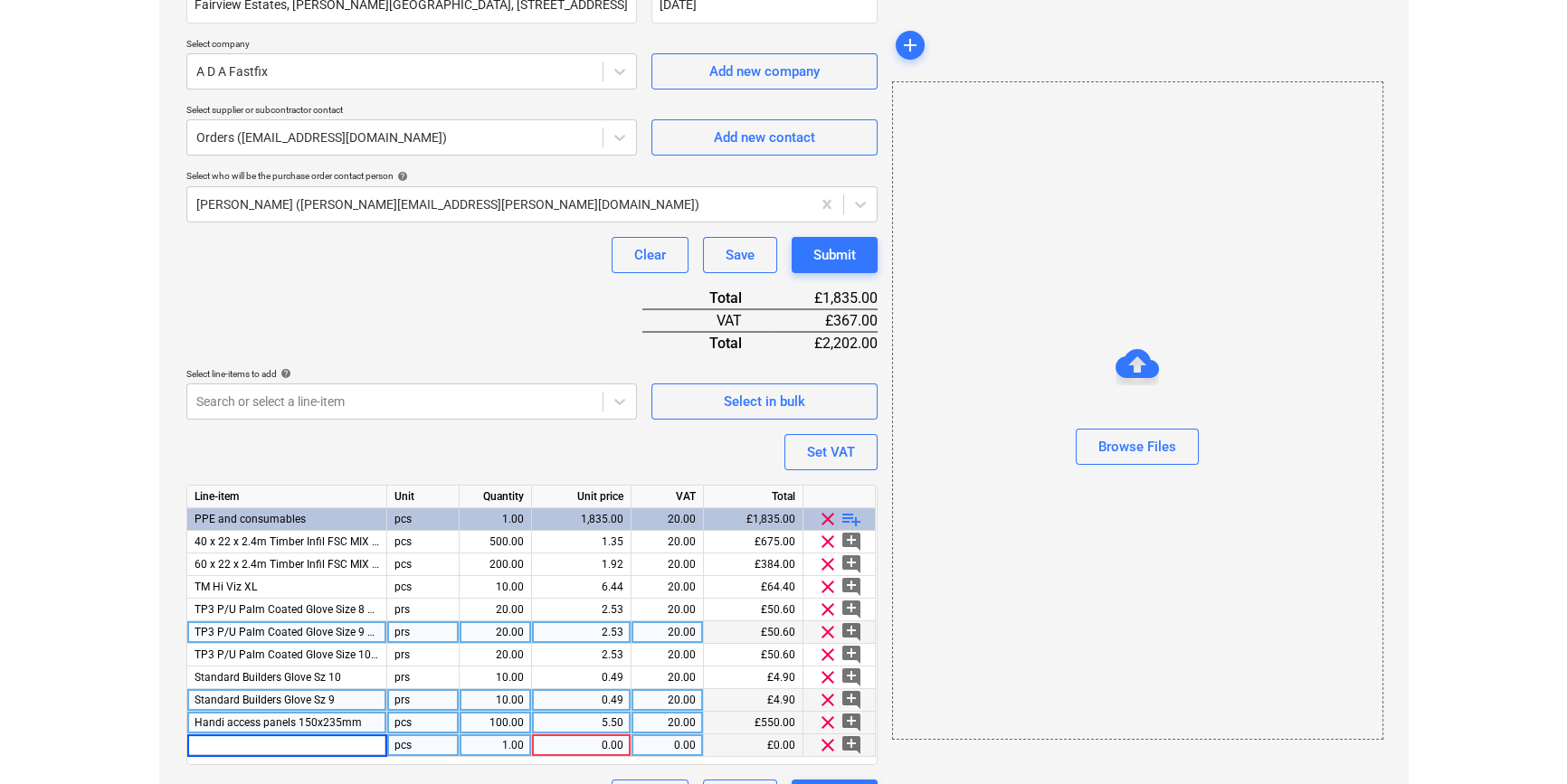
scroll to position [0, 0]
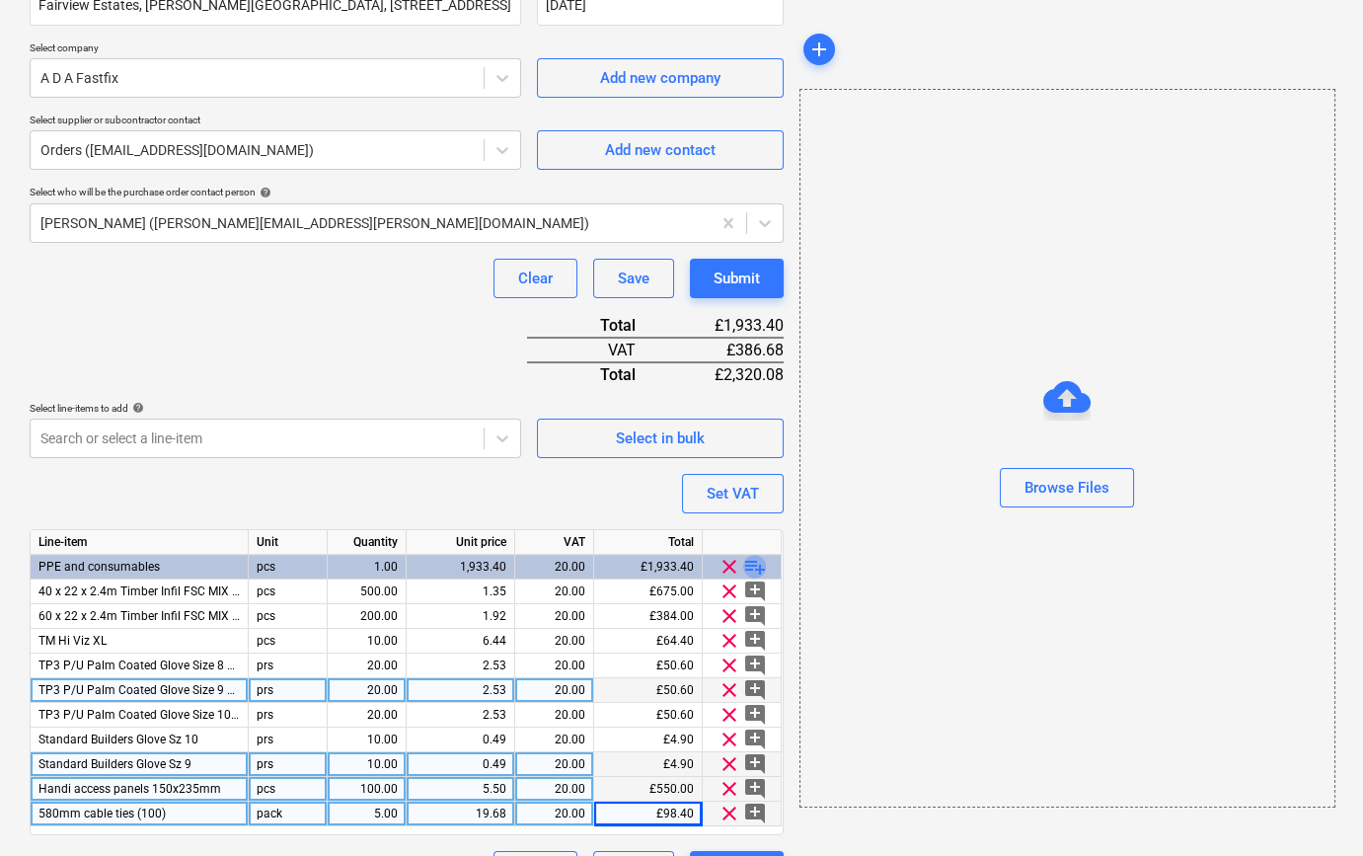
click at [751, 563] on span "playlist_add" at bounding box center [755, 567] width 24 height 24
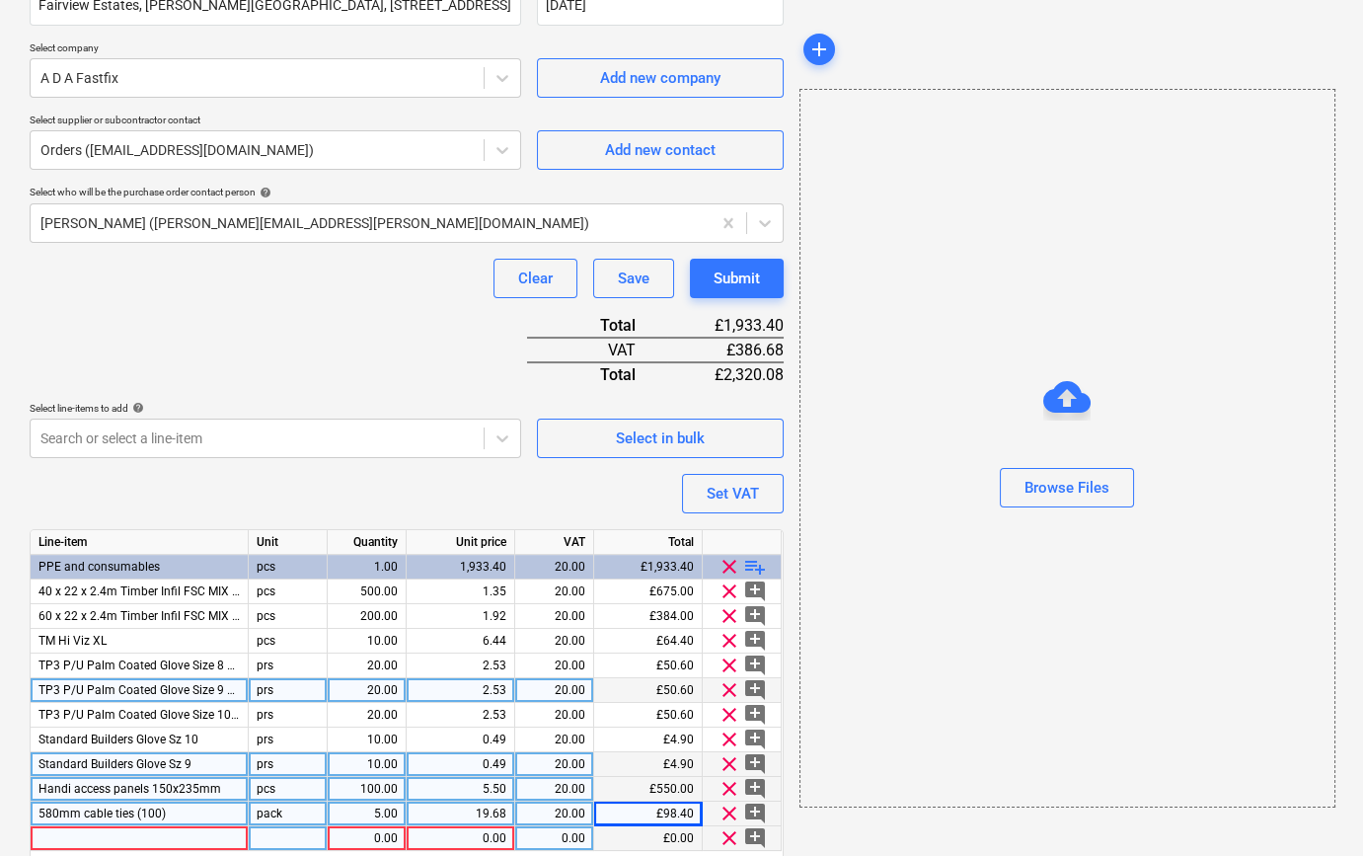
click at [125, 841] on div at bounding box center [140, 838] width 218 height 25
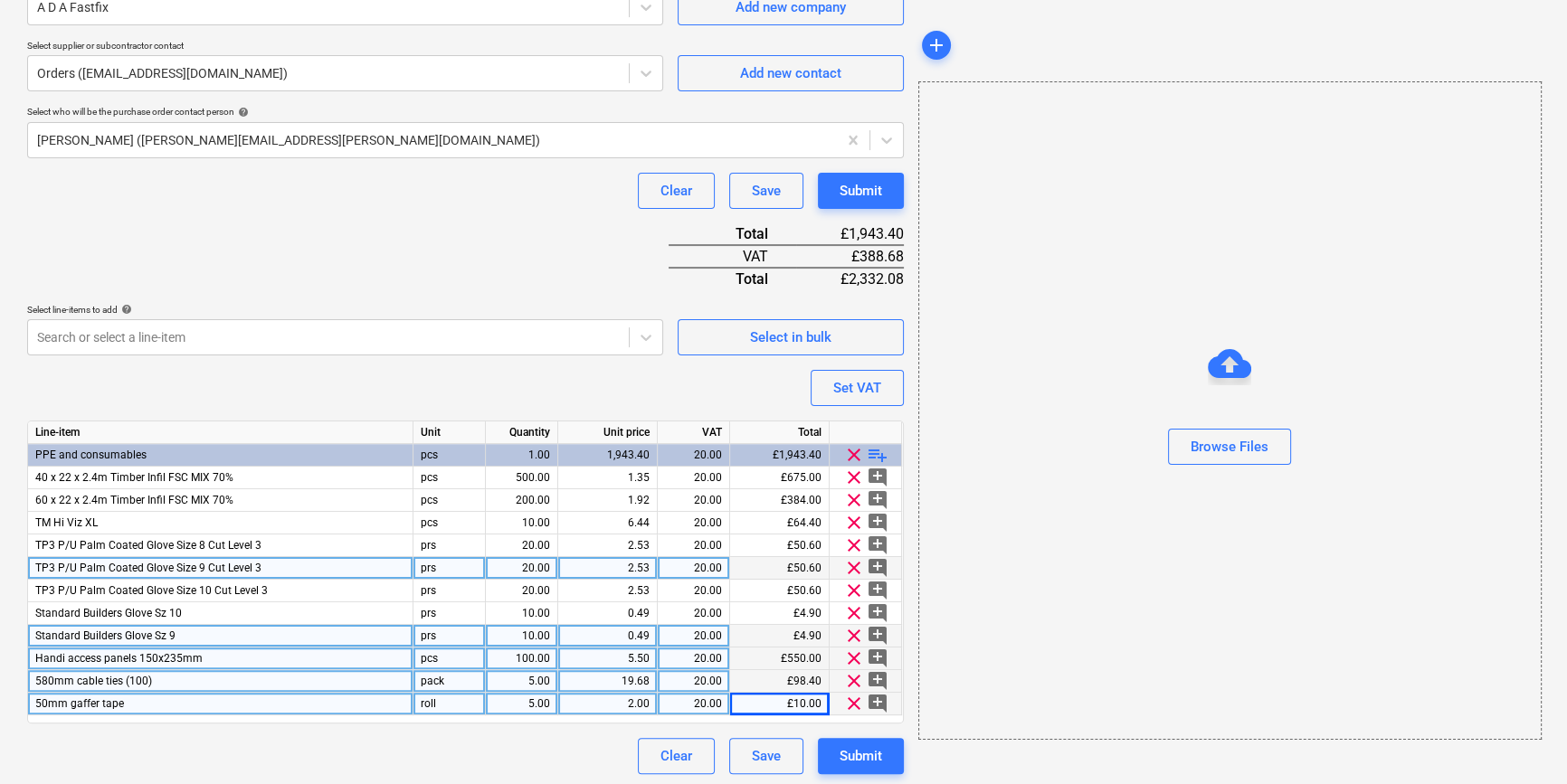
scroll to position [434, 0]
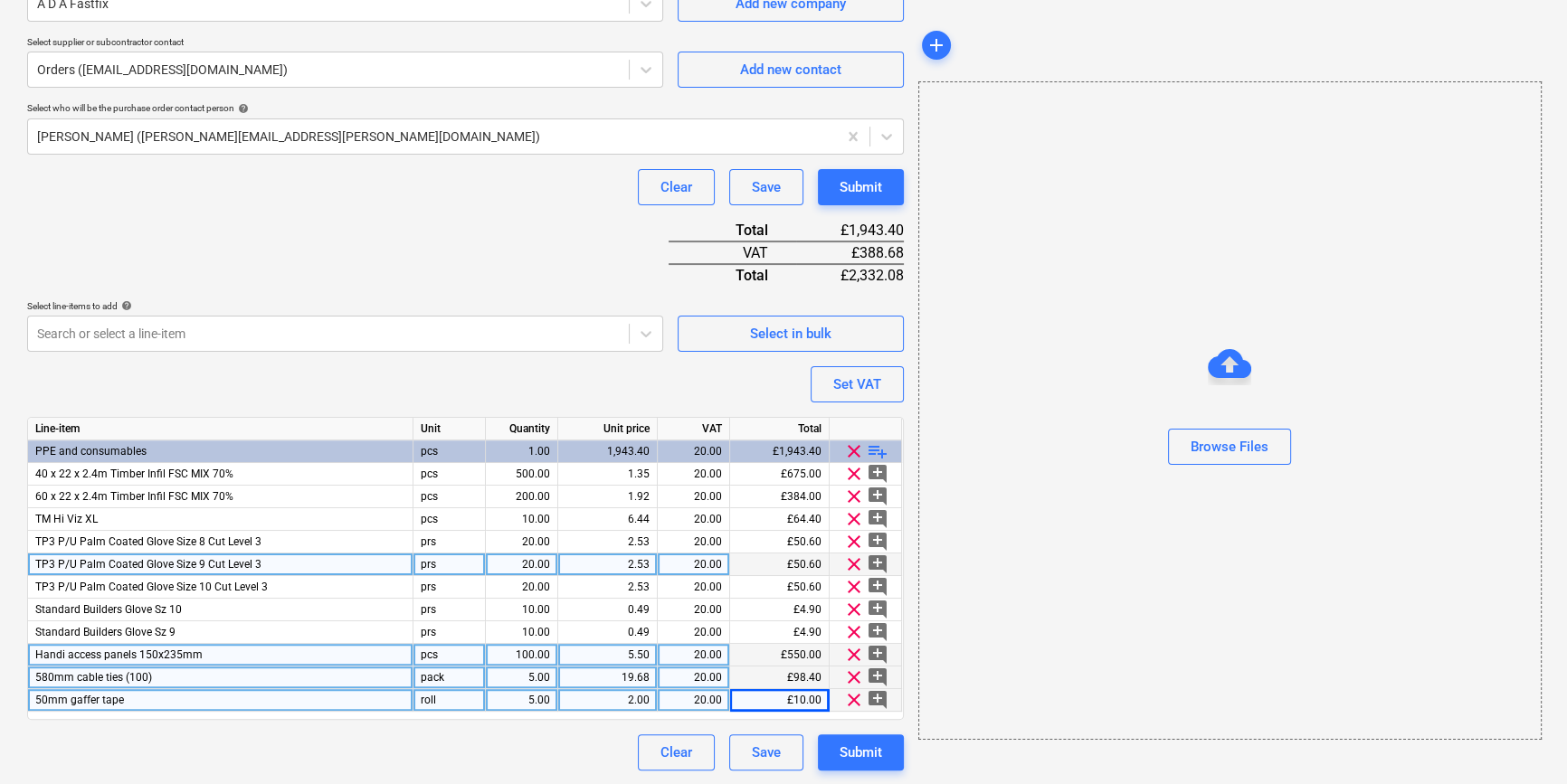
click at [878, 447] on span "playlist_add" at bounding box center [878, 452] width 22 height 22
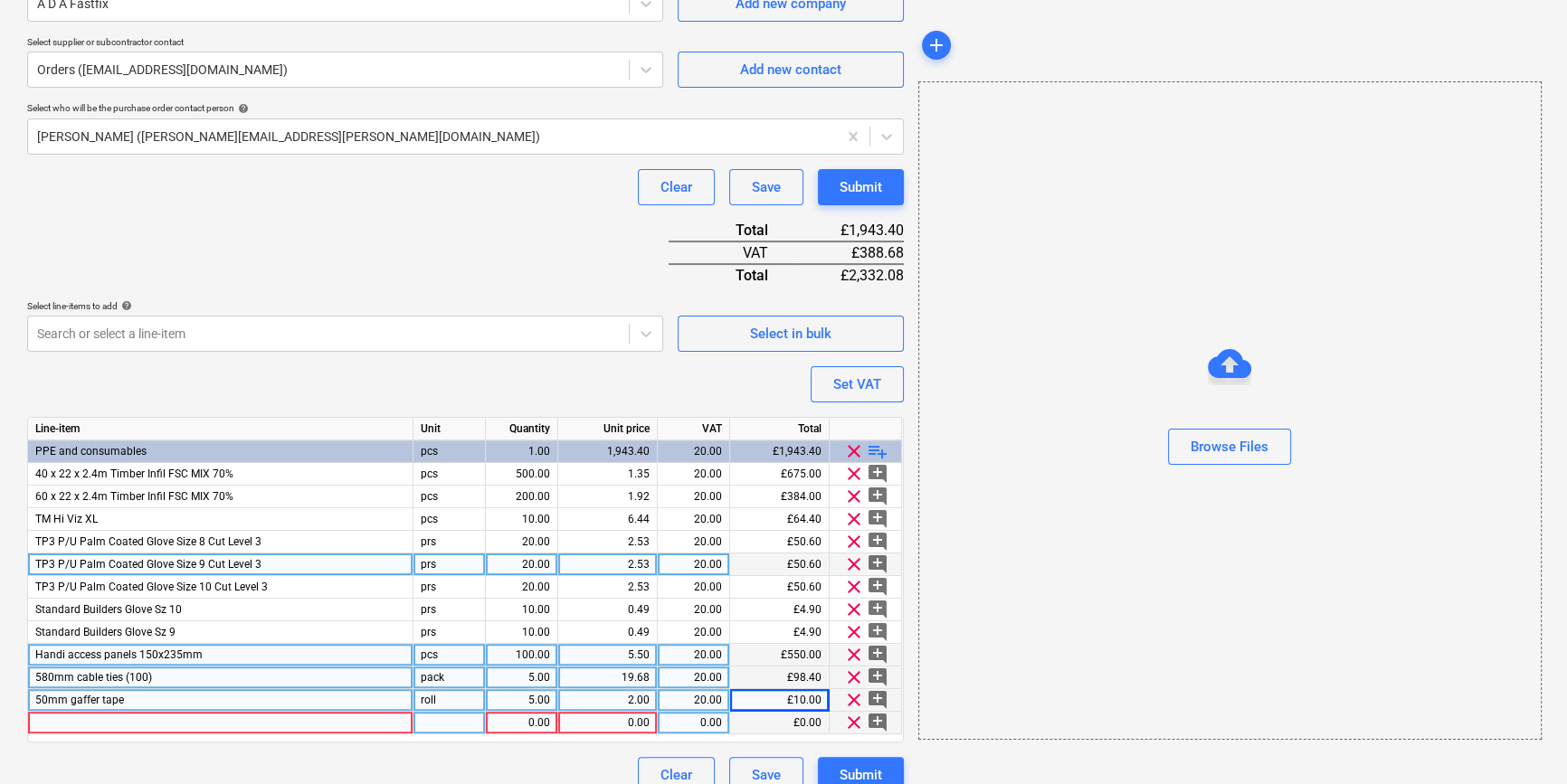
click at [54, 722] on div at bounding box center [221, 723] width 386 height 23
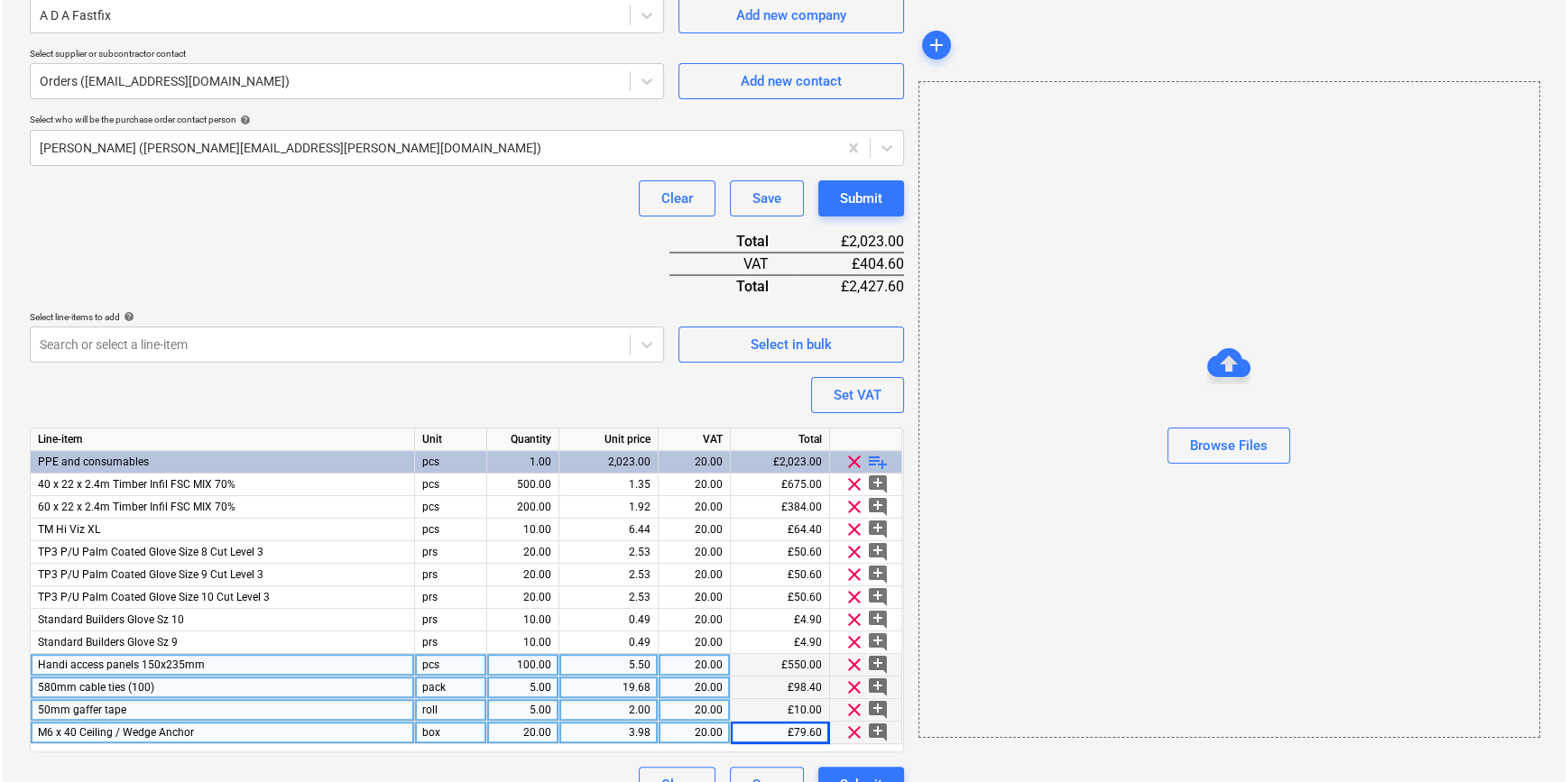
scroll to position [456, 0]
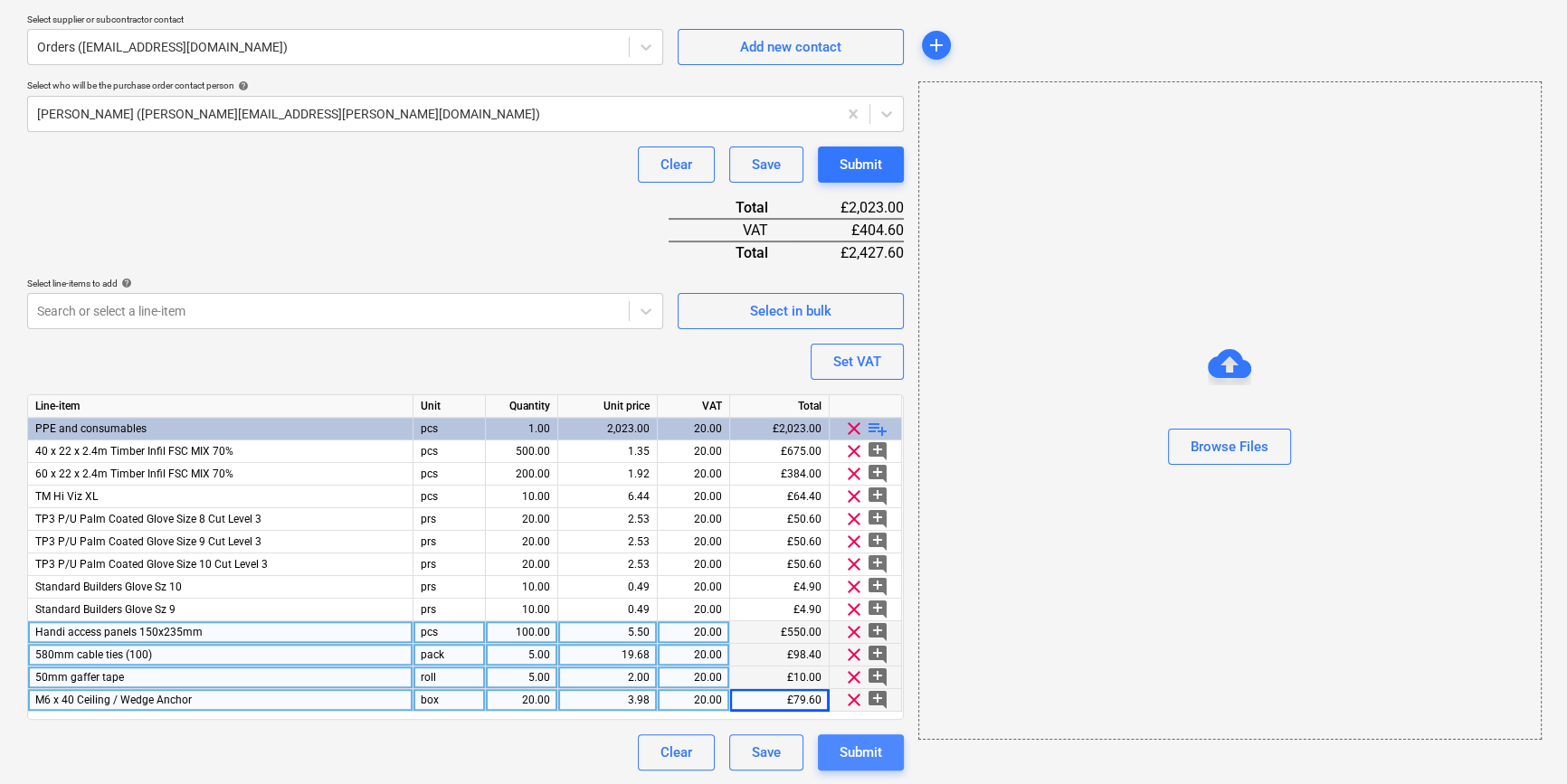
click at [868, 751] on div "Submit" at bounding box center [860, 753] width 42 height 24
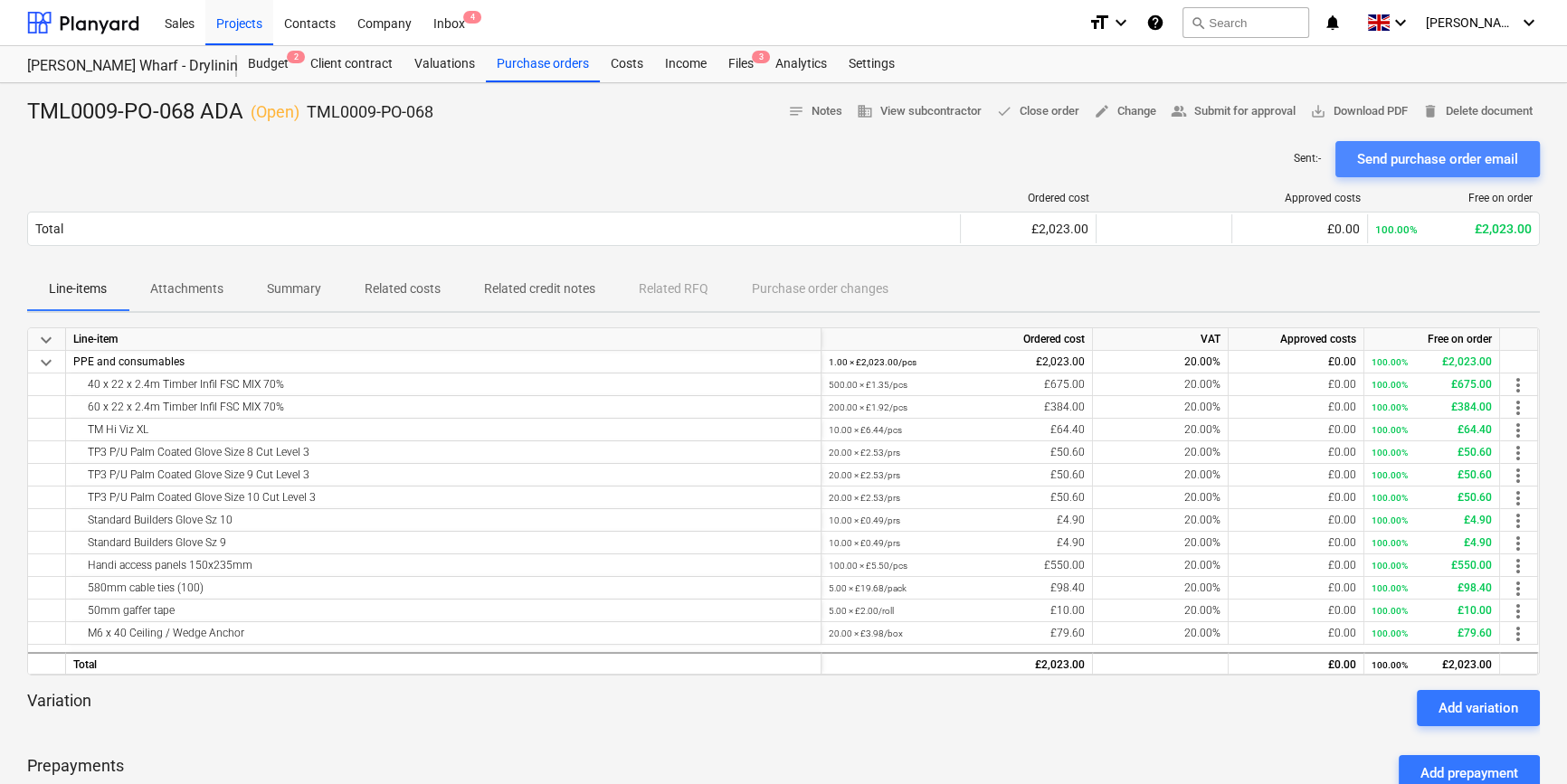
click at [1254, 159] on div "Send purchase order email" at bounding box center [1438, 159] width 161 height 24
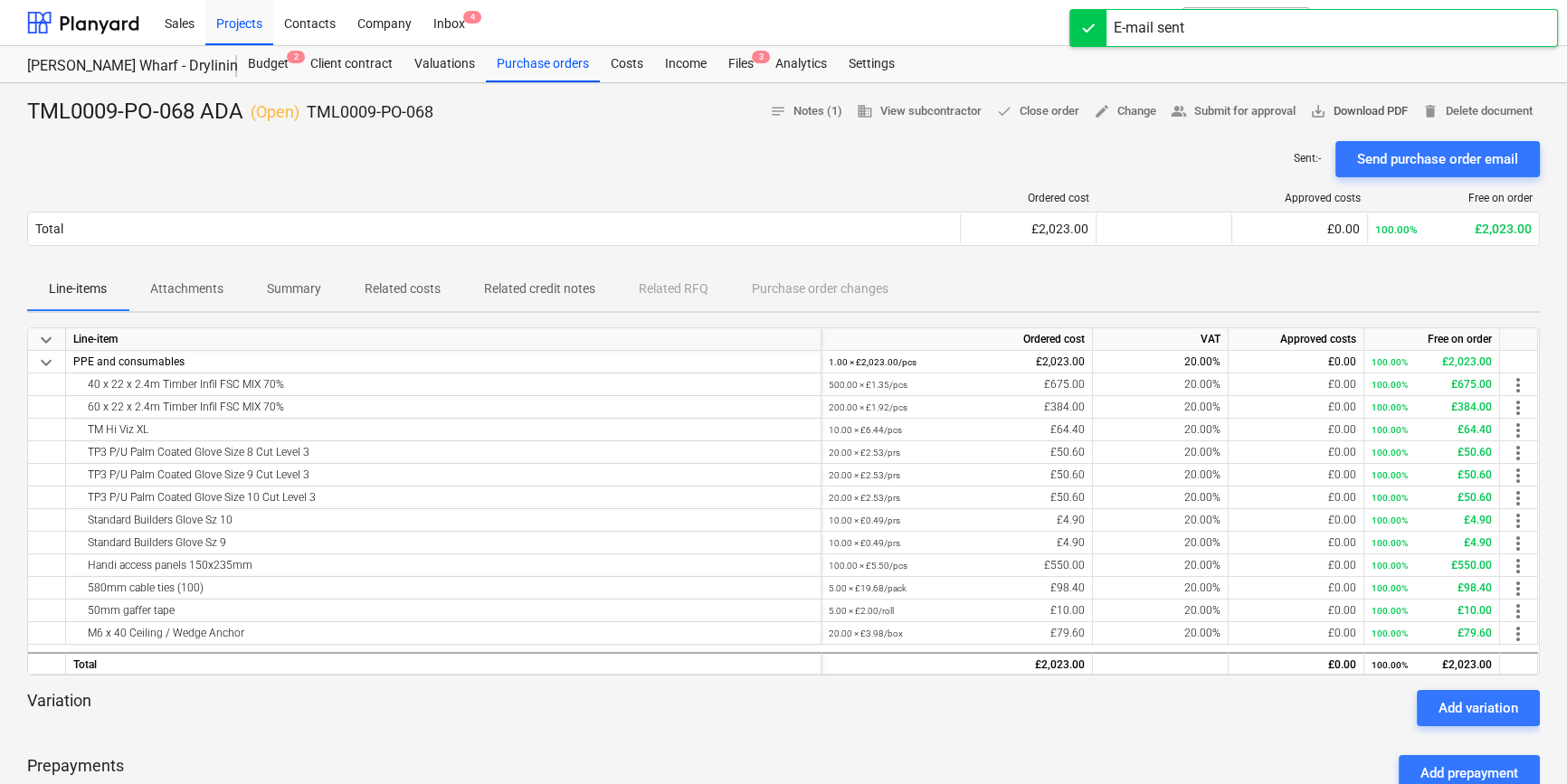
click at [1254, 116] on span "save_alt Download PDF" at bounding box center [1359, 112] width 98 height 21
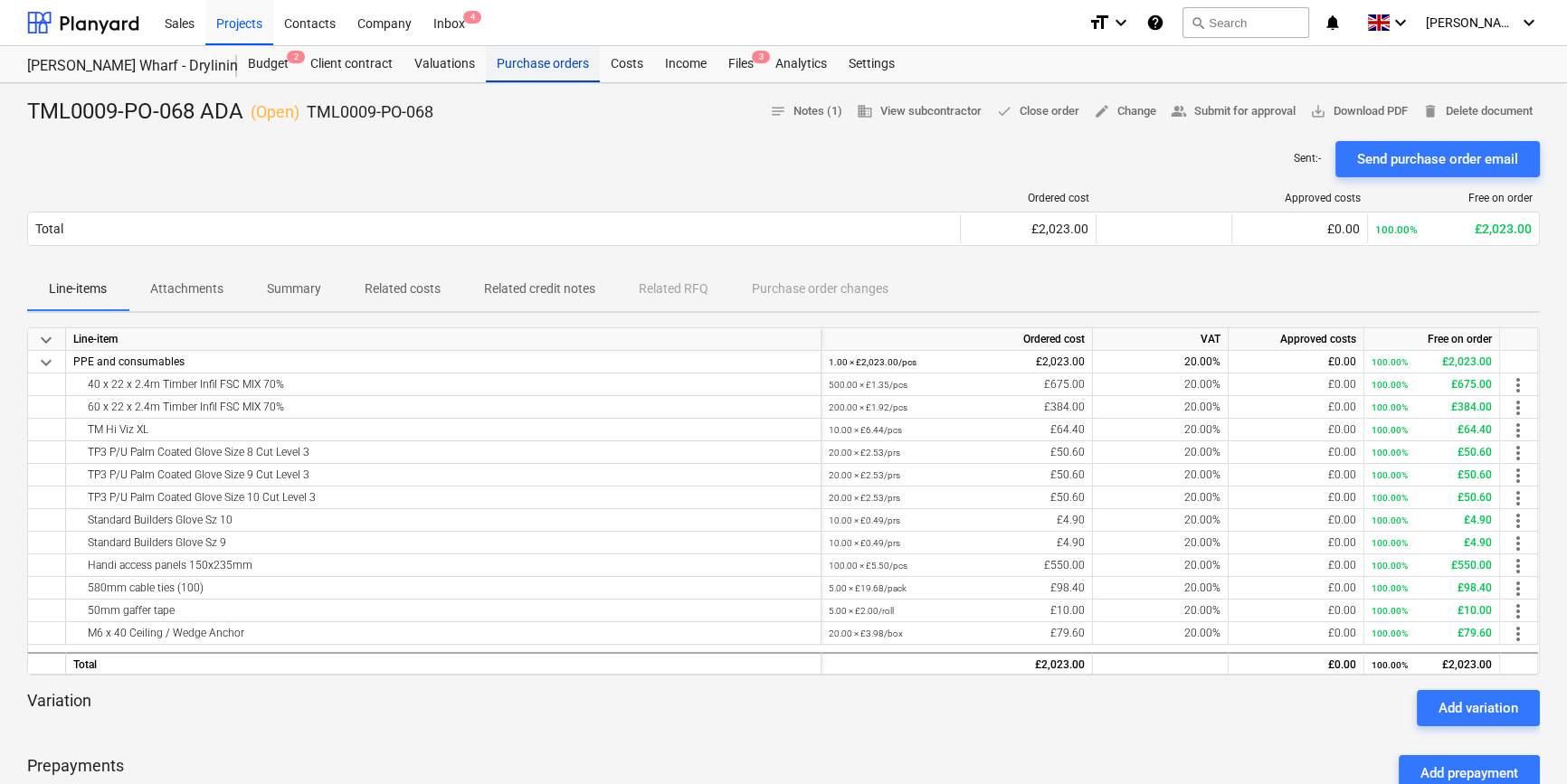
click at [553, 66] on div "Purchase orders" at bounding box center [542, 63] width 114 height 36
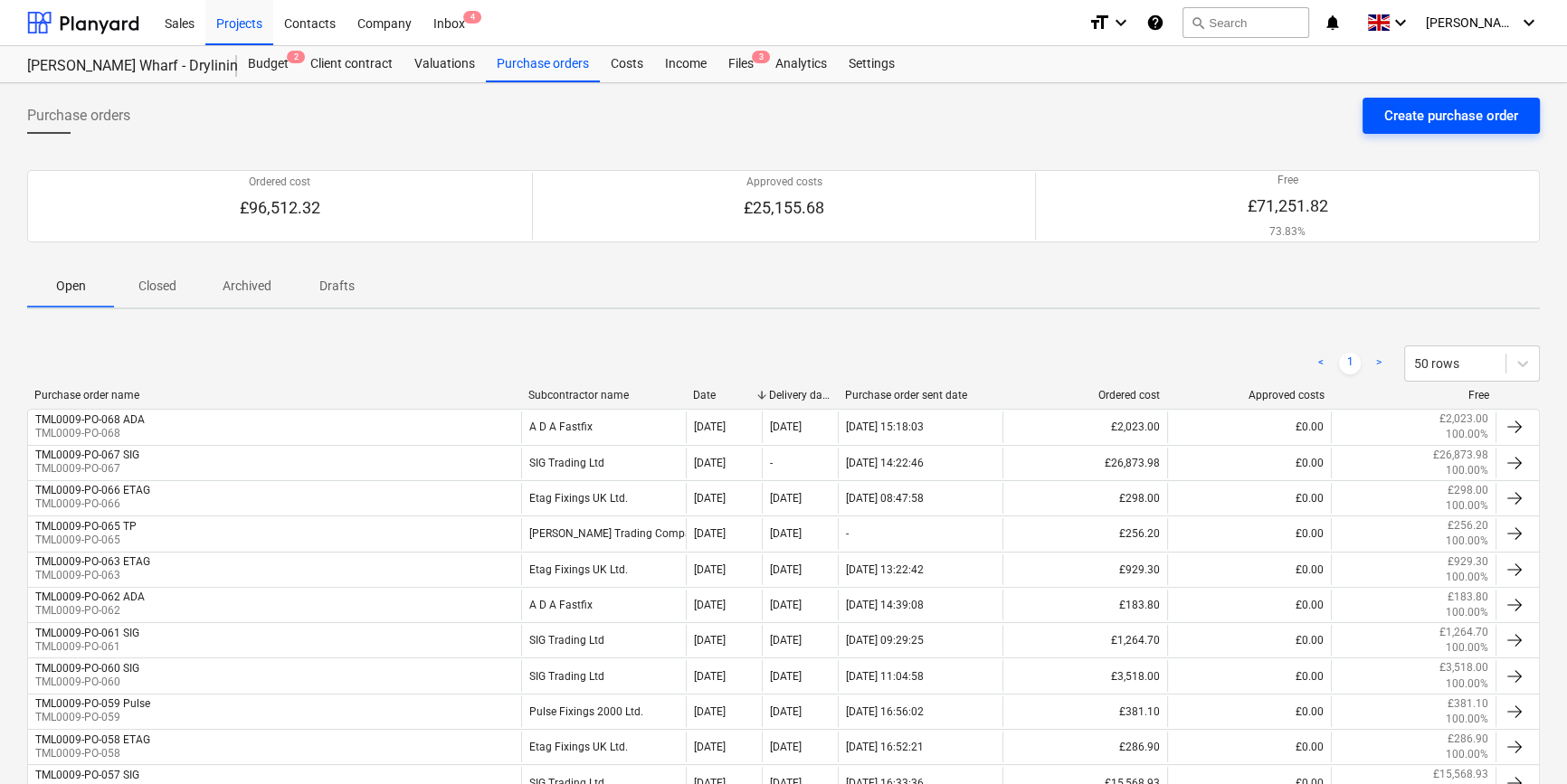
click at [1254, 115] on div "Create purchase order" at bounding box center [1451, 116] width 134 height 24
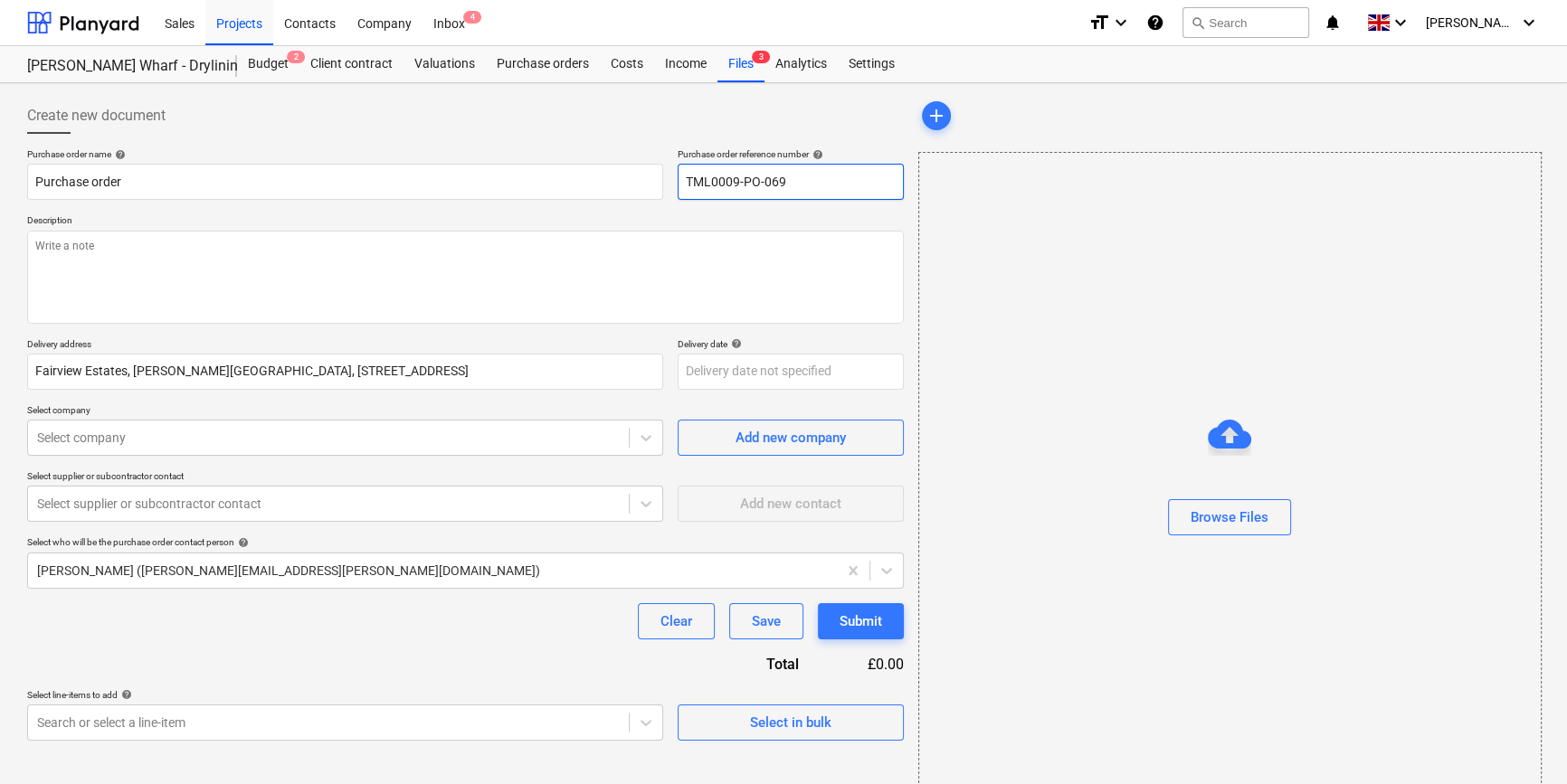
drag, startPoint x: 788, startPoint y: 178, endPoint x: 683, endPoint y: 183, distance: 105.1
click at [683, 183] on input "TML0009-PO-069" at bounding box center [790, 181] width 226 height 36
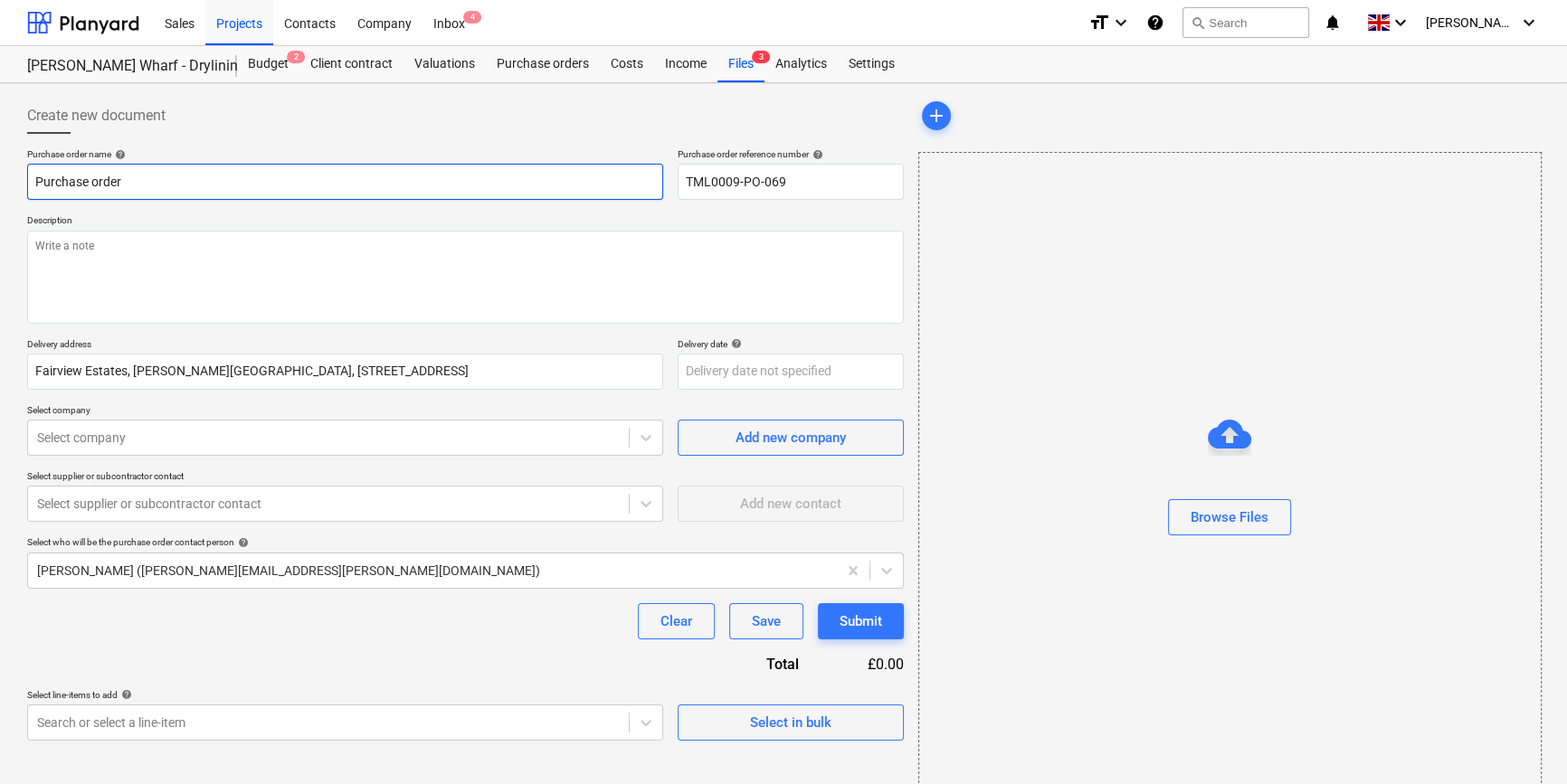
drag, startPoint x: 122, startPoint y: 181, endPoint x: 28, endPoint y: 185, distance: 94.1
click at [28, 185] on input "Purchase order" at bounding box center [345, 181] width 636 height 36
paste input "TML0009-PO-069"
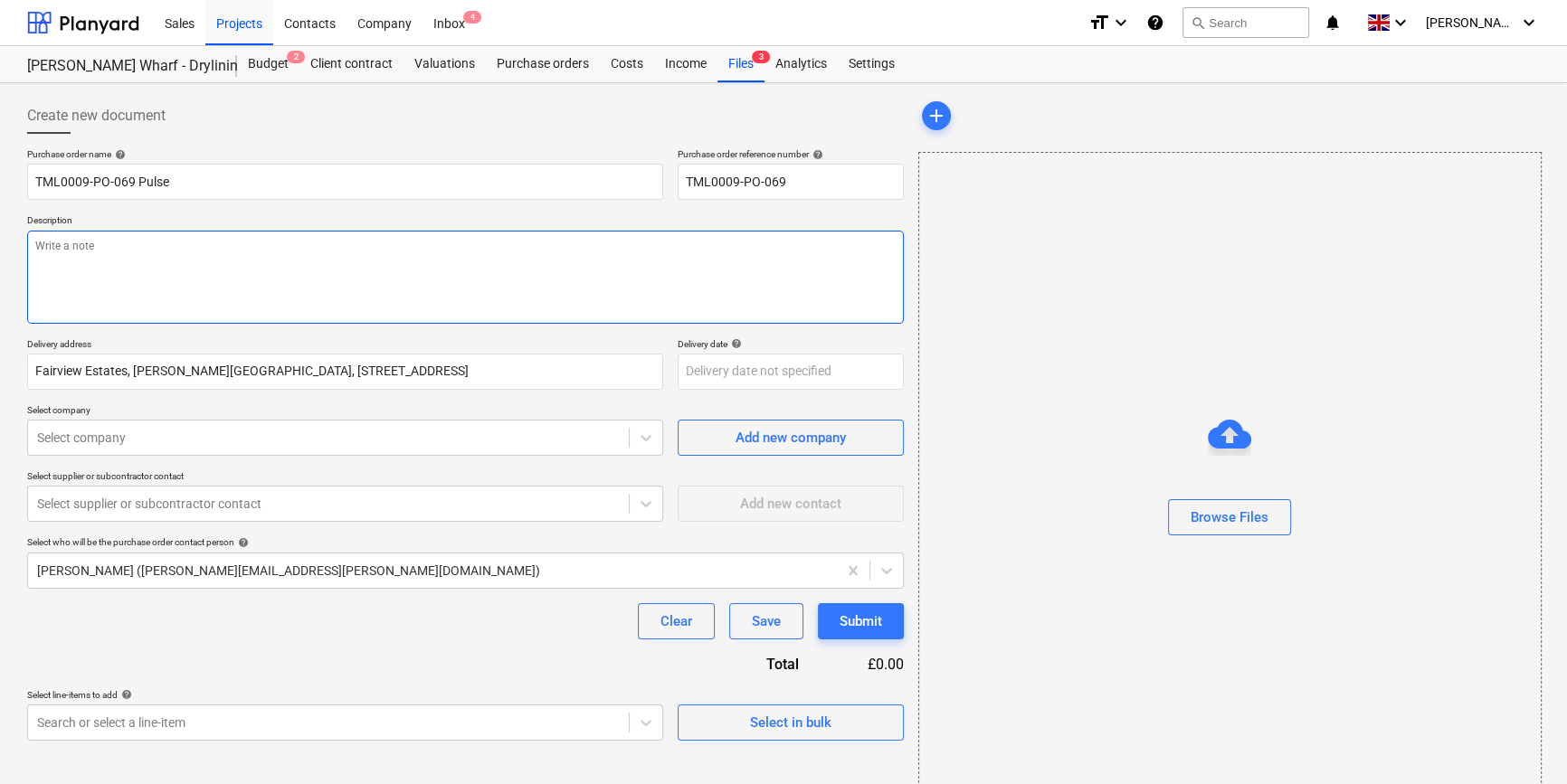
click at [45, 245] on textarea at bounding box center [466, 278] width 877 height 93
click at [143, 245] on textarea "Site contact [PERSON_NAME]" at bounding box center [466, 278] width 877 height 93
paste textarea "07934754353"
click at [158, 245] on textarea "Site contact [PERSON_NAME] [PHONE_NUMBER]" at bounding box center [466, 278] width 877 height 93
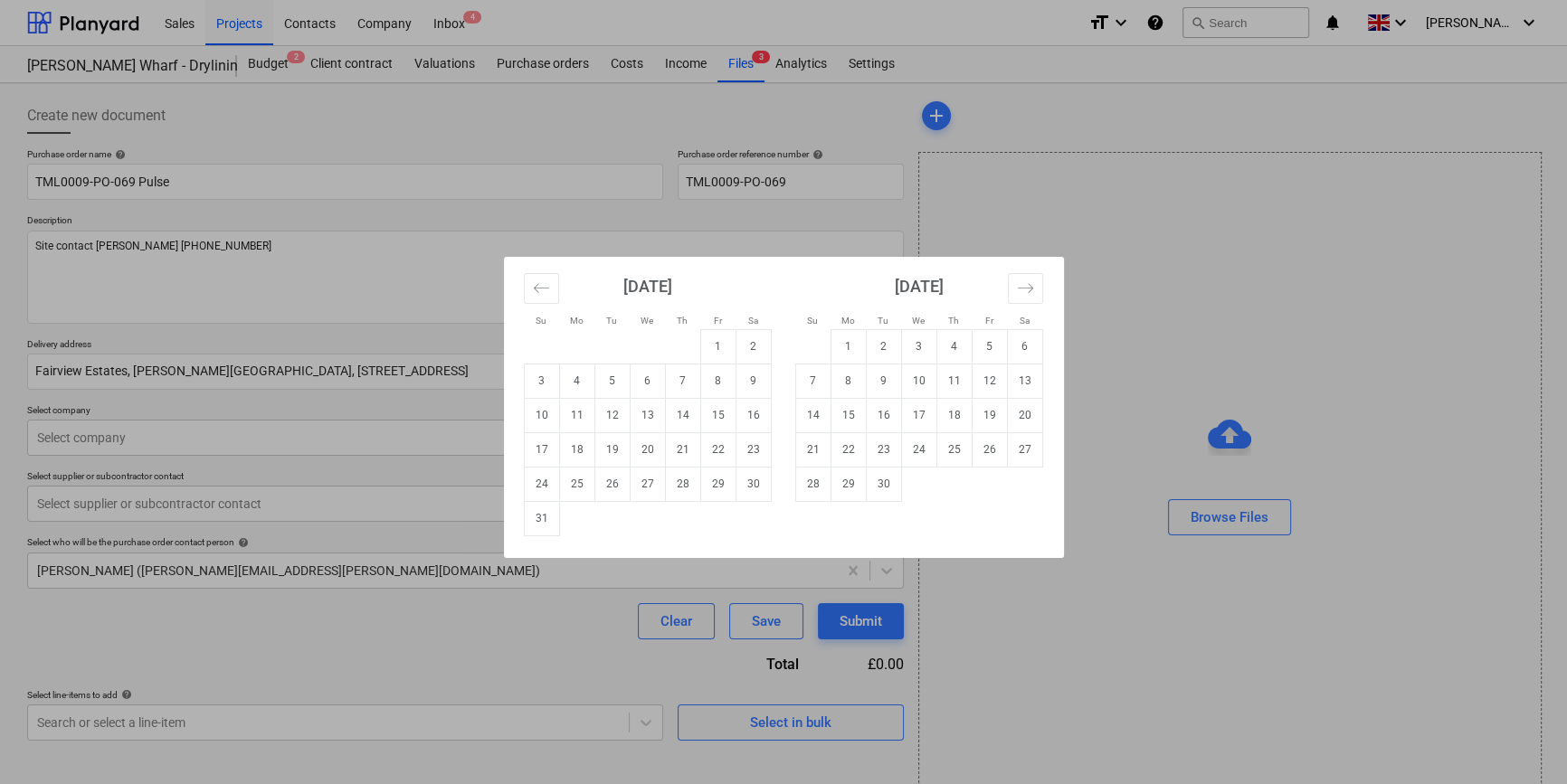
click at [732, 373] on body "Sales Projects Contacts Company Inbox 4 format_size keyboard_arrow_down help se…" at bounding box center [784, 392] width 1567 height 784
click at [715, 442] on td "22" at bounding box center [718, 450] width 36 height 35
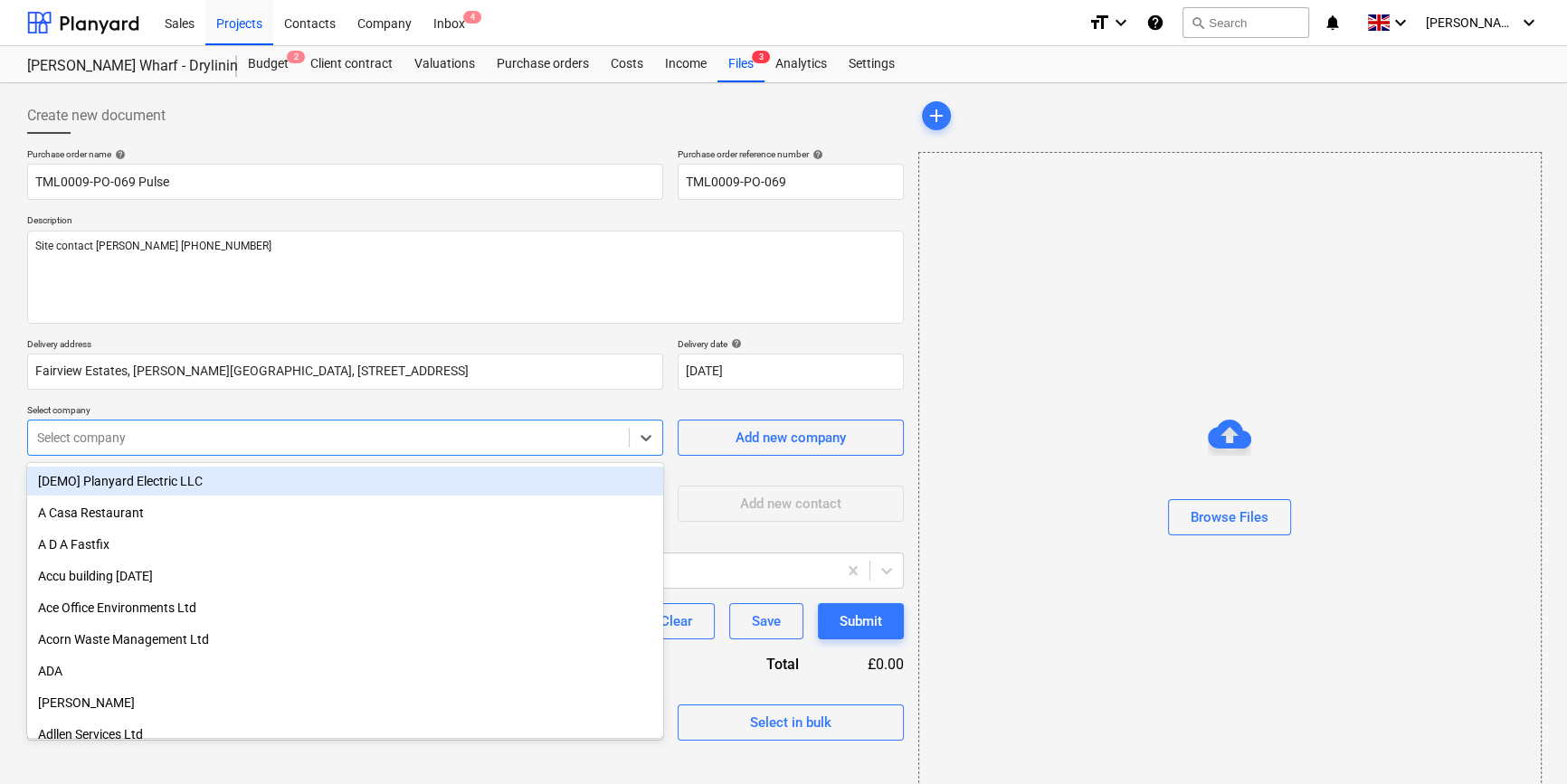
click at [275, 440] on div at bounding box center [328, 438] width 583 height 18
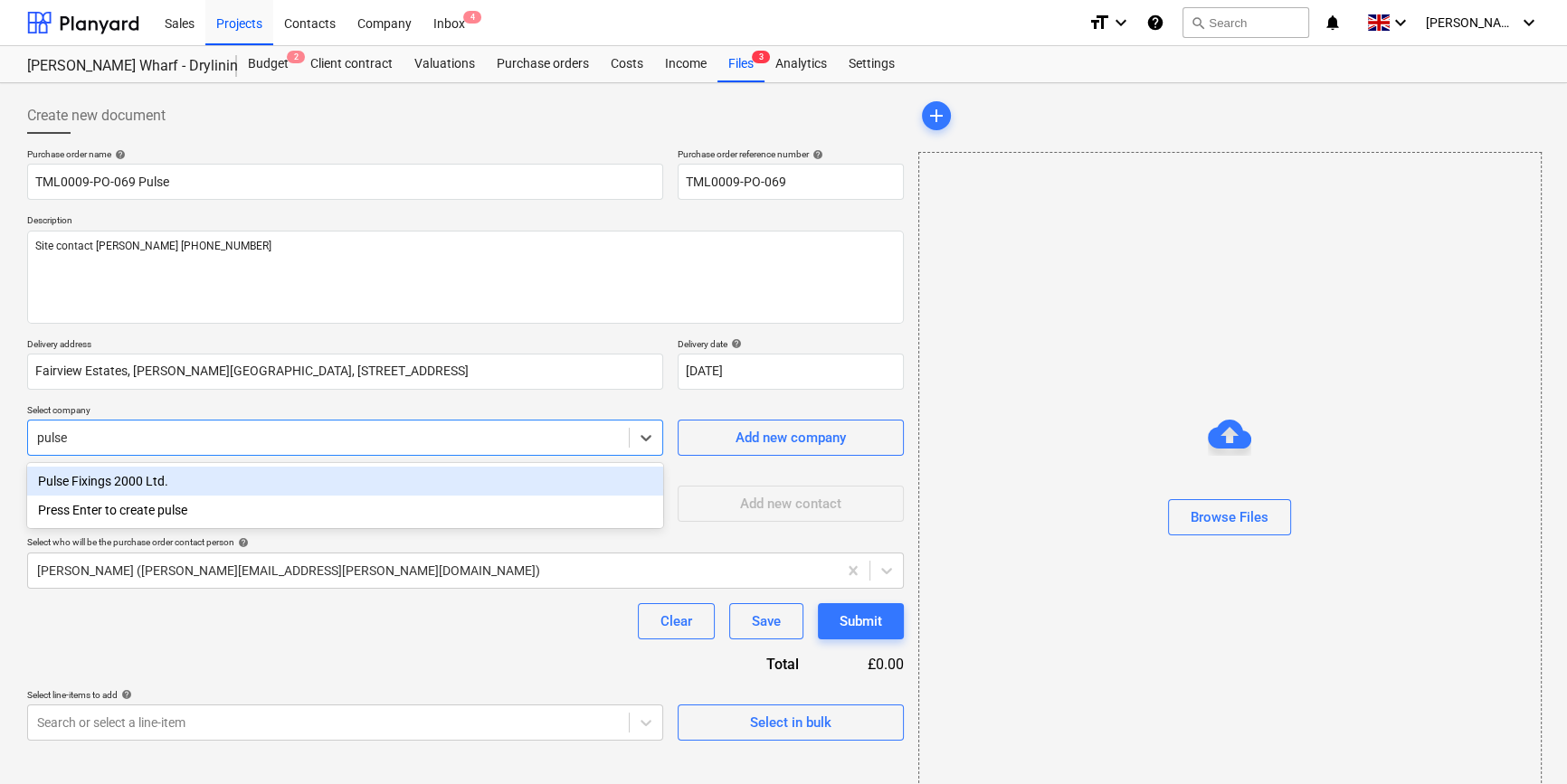
click at [119, 479] on div "Pulse Fixings 2000 Ltd." at bounding box center [345, 481] width 636 height 29
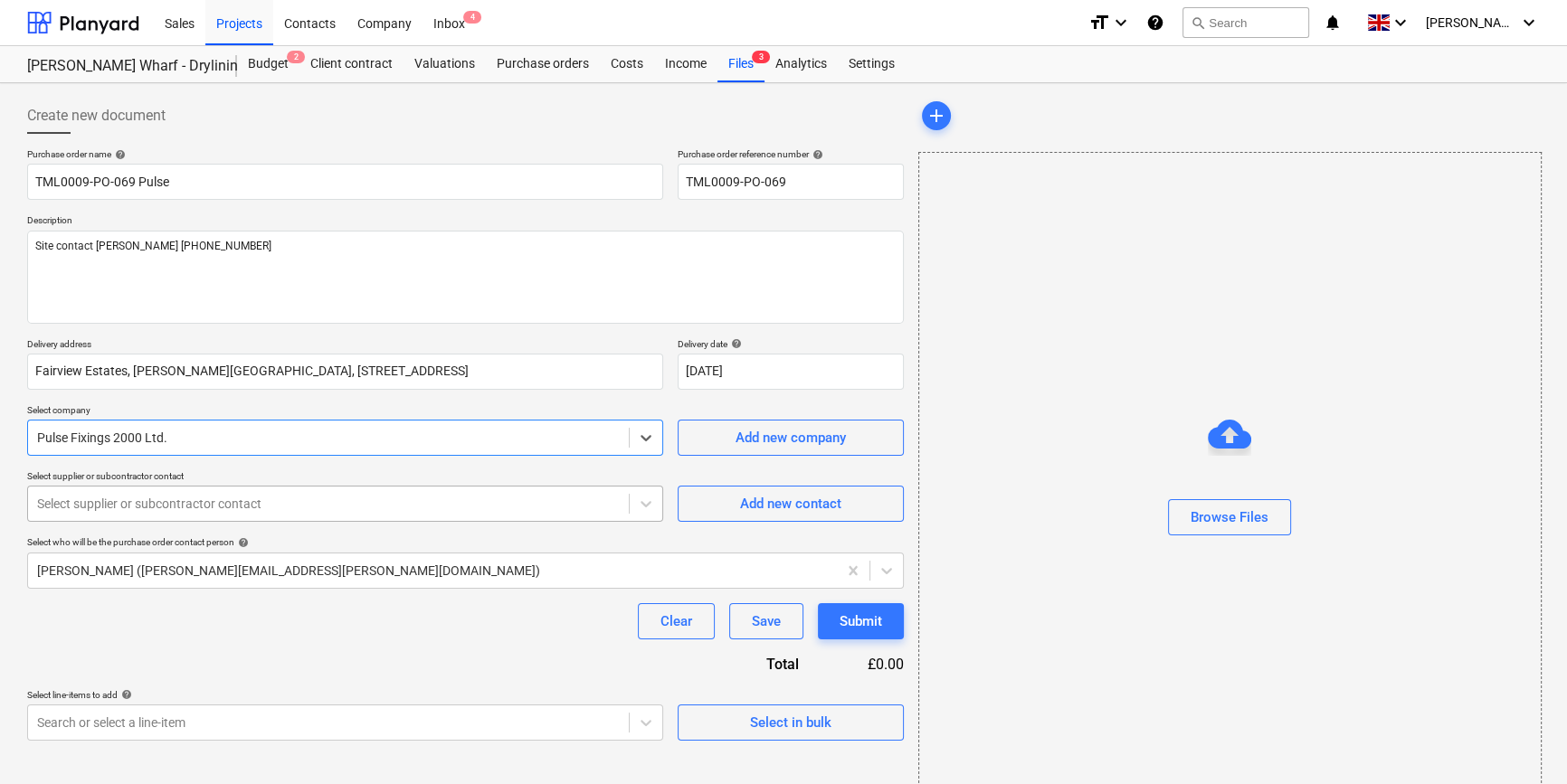
click at [116, 506] on div at bounding box center [328, 504] width 583 height 18
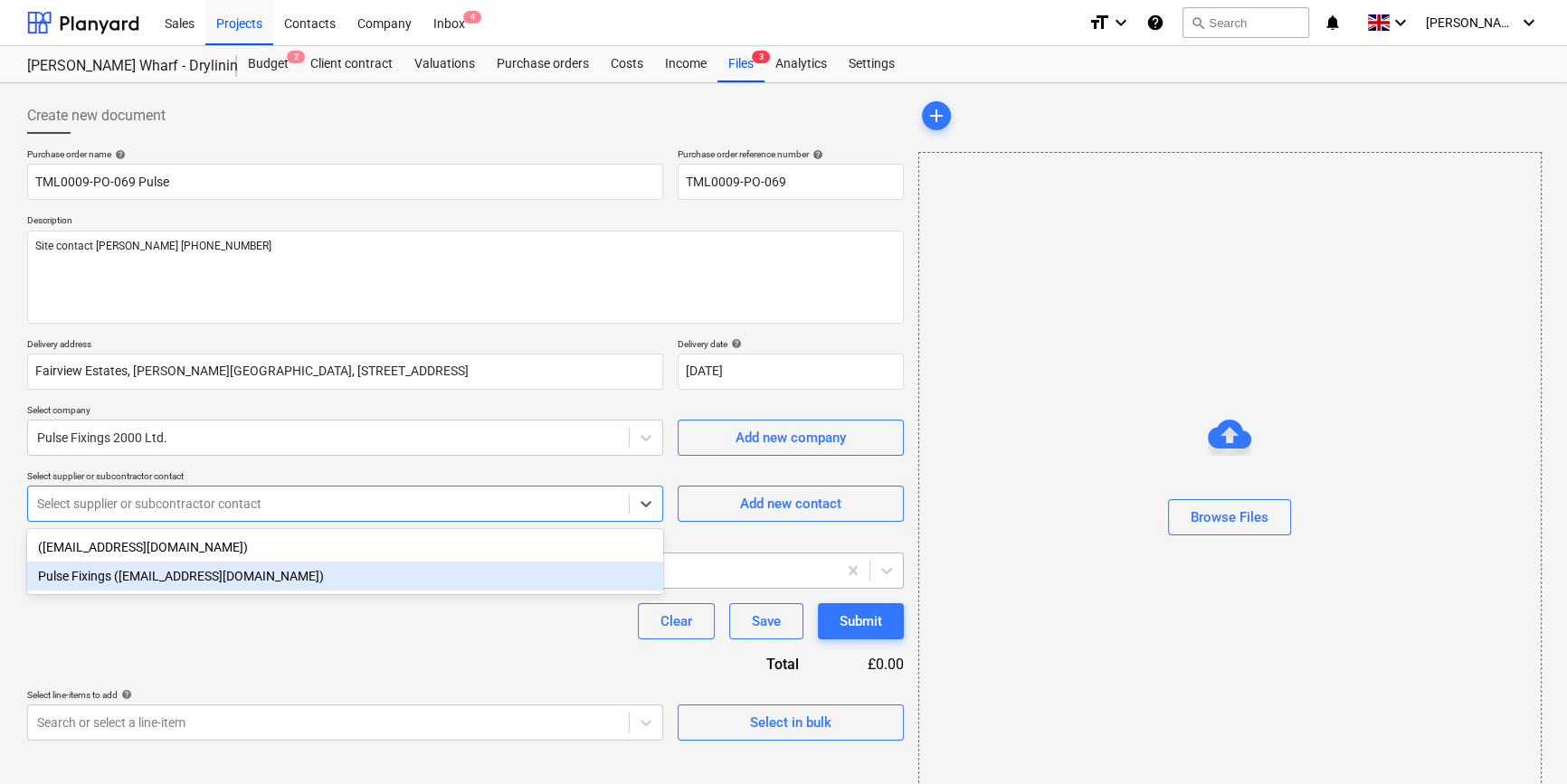
click at [119, 581] on div "Pulse Fixings ([EMAIL_ADDRESS][DOMAIN_NAME])" at bounding box center [345, 576] width 636 height 29
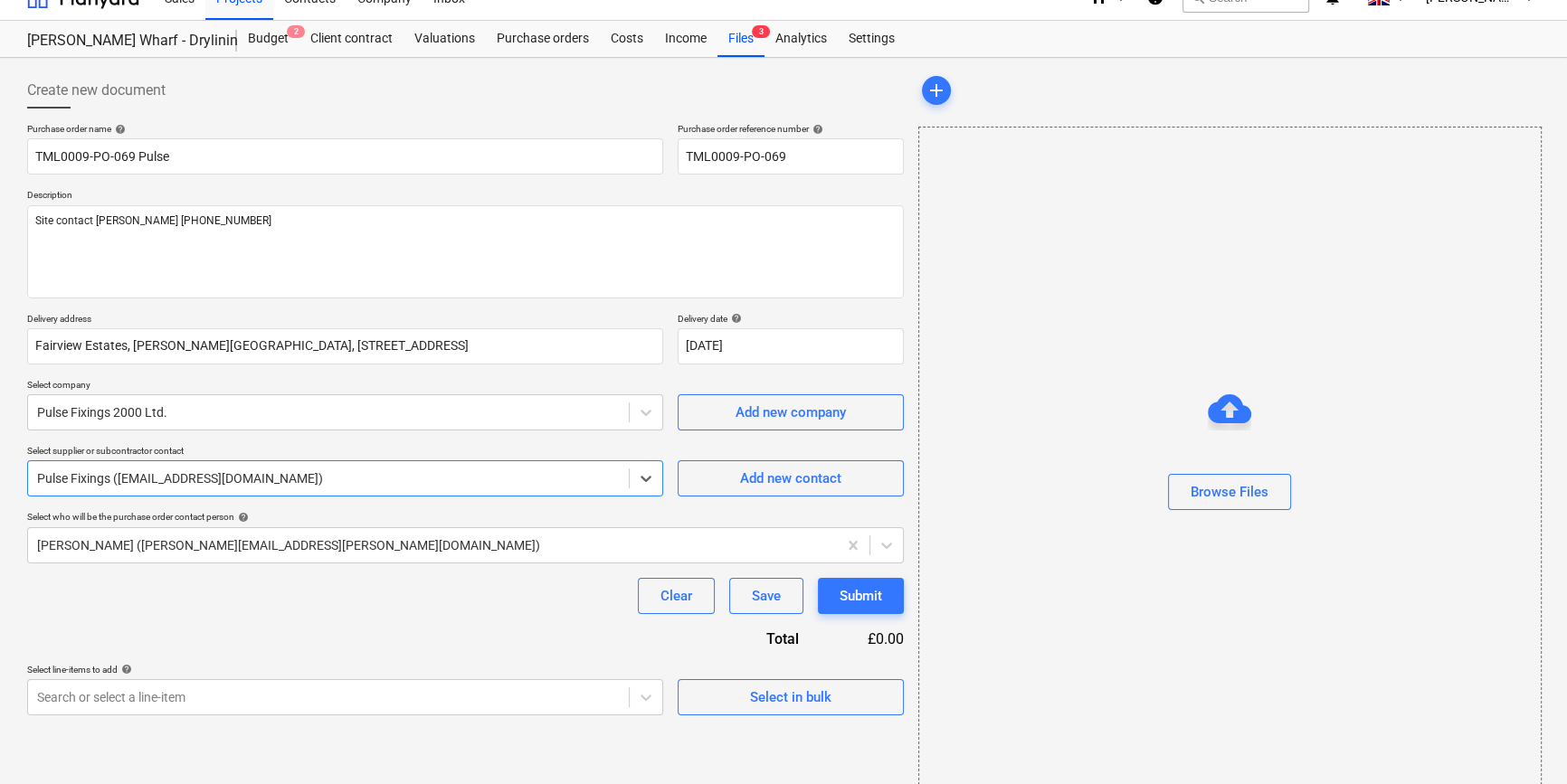
scroll to position [38, 0]
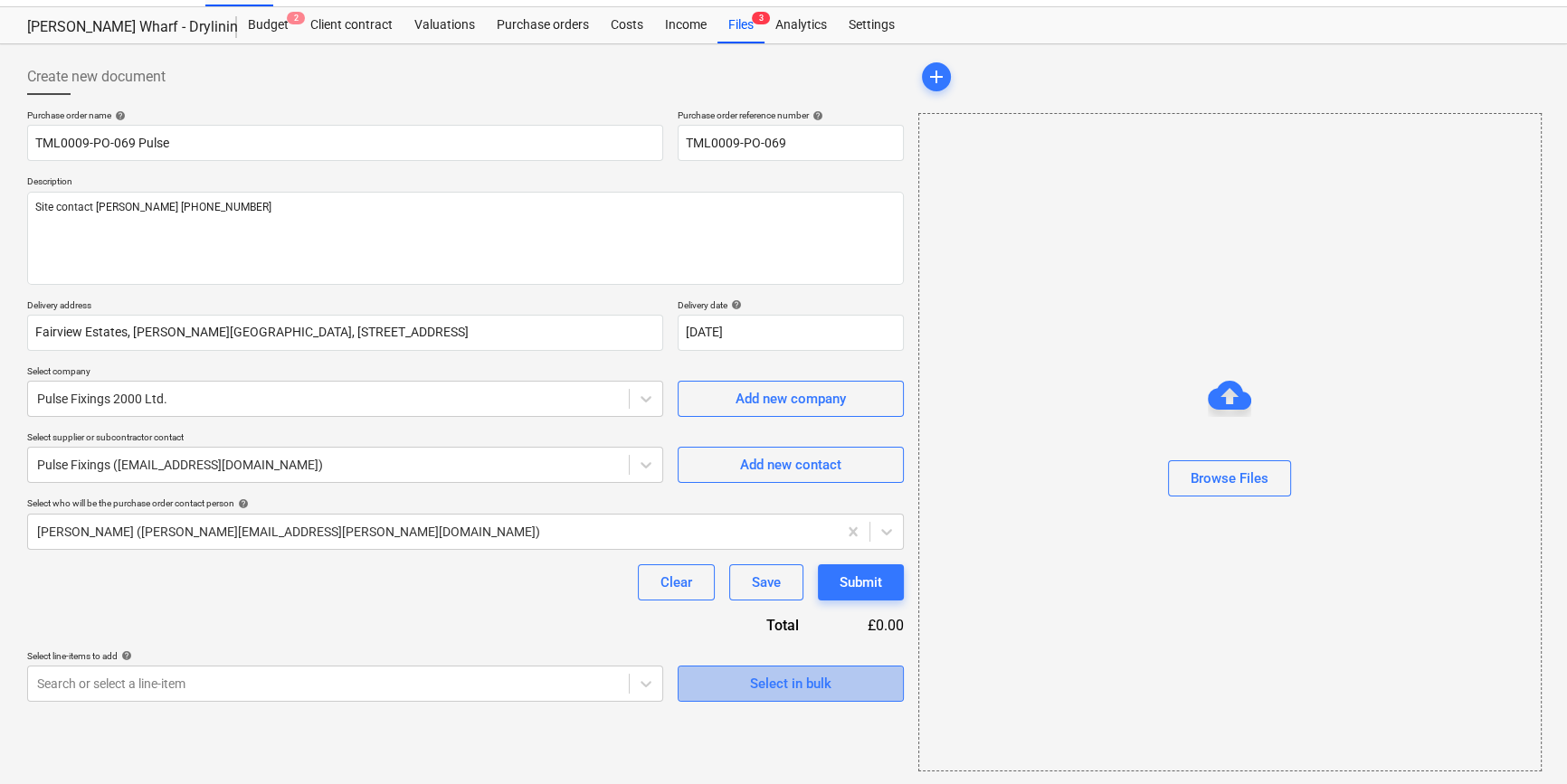
click at [811, 687] on div "Select in bulk" at bounding box center [790, 684] width 82 height 24
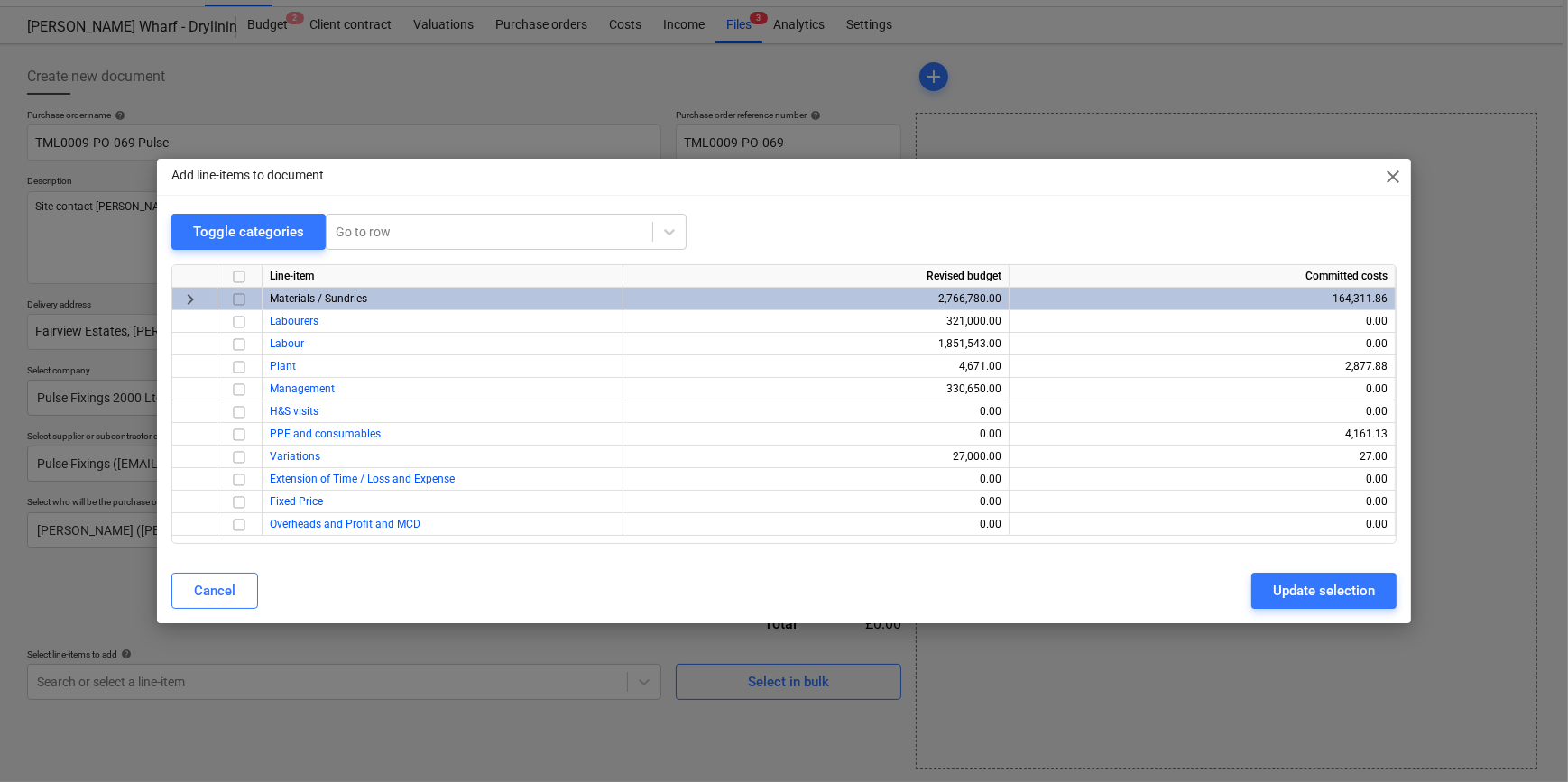
click at [238, 299] on input "checkbox" at bounding box center [239, 300] width 22 height 22
click at [1250, 587] on div "Update selection" at bounding box center [1324, 591] width 102 height 24
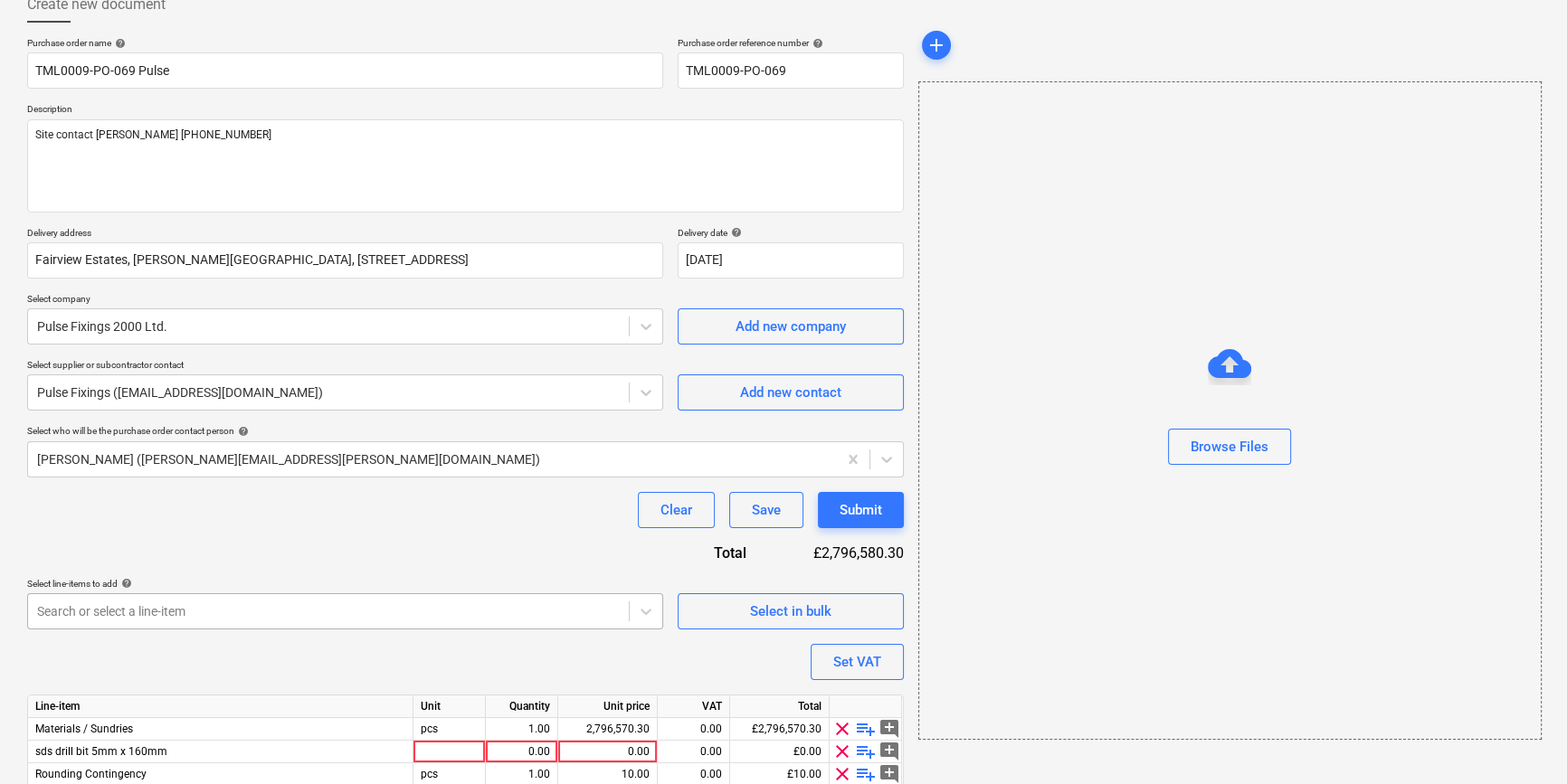
scroll to position [185, 0]
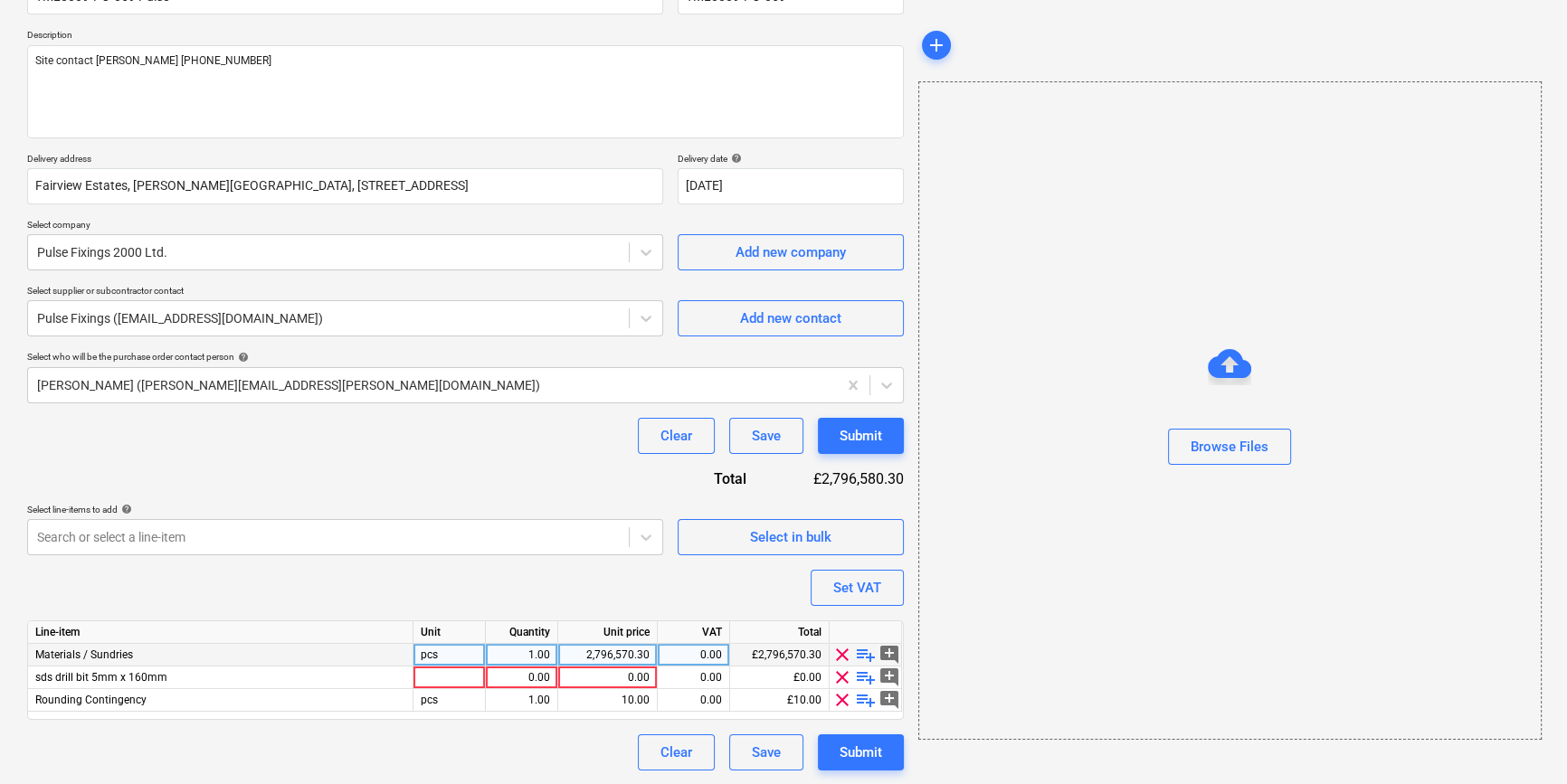
click at [867, 653] on span "playlist_add" at bounding box center [866, 655] width 22 height 22
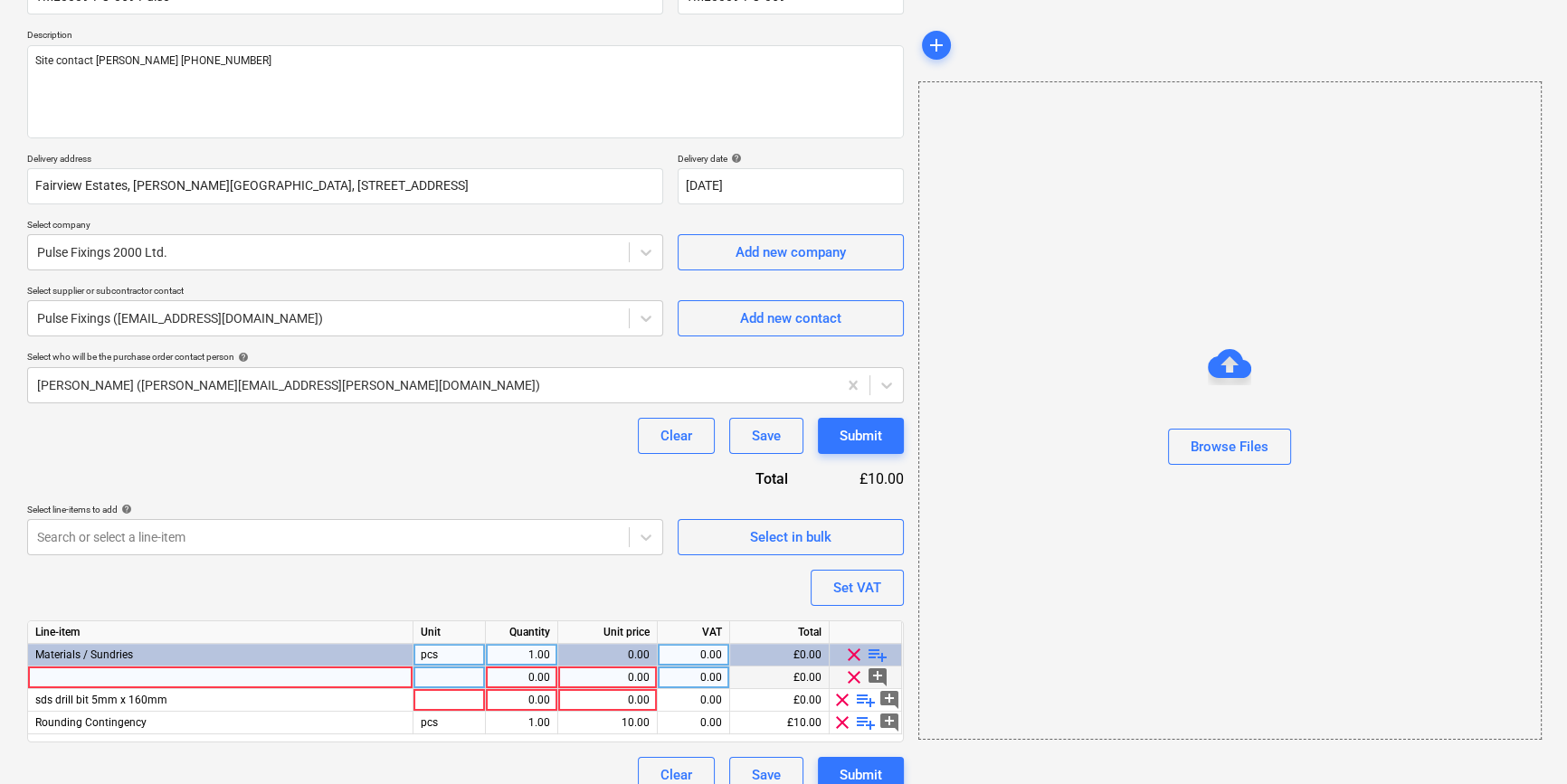
click at [61, 670] on div at bounding box center [221, 678] width 386 height 23
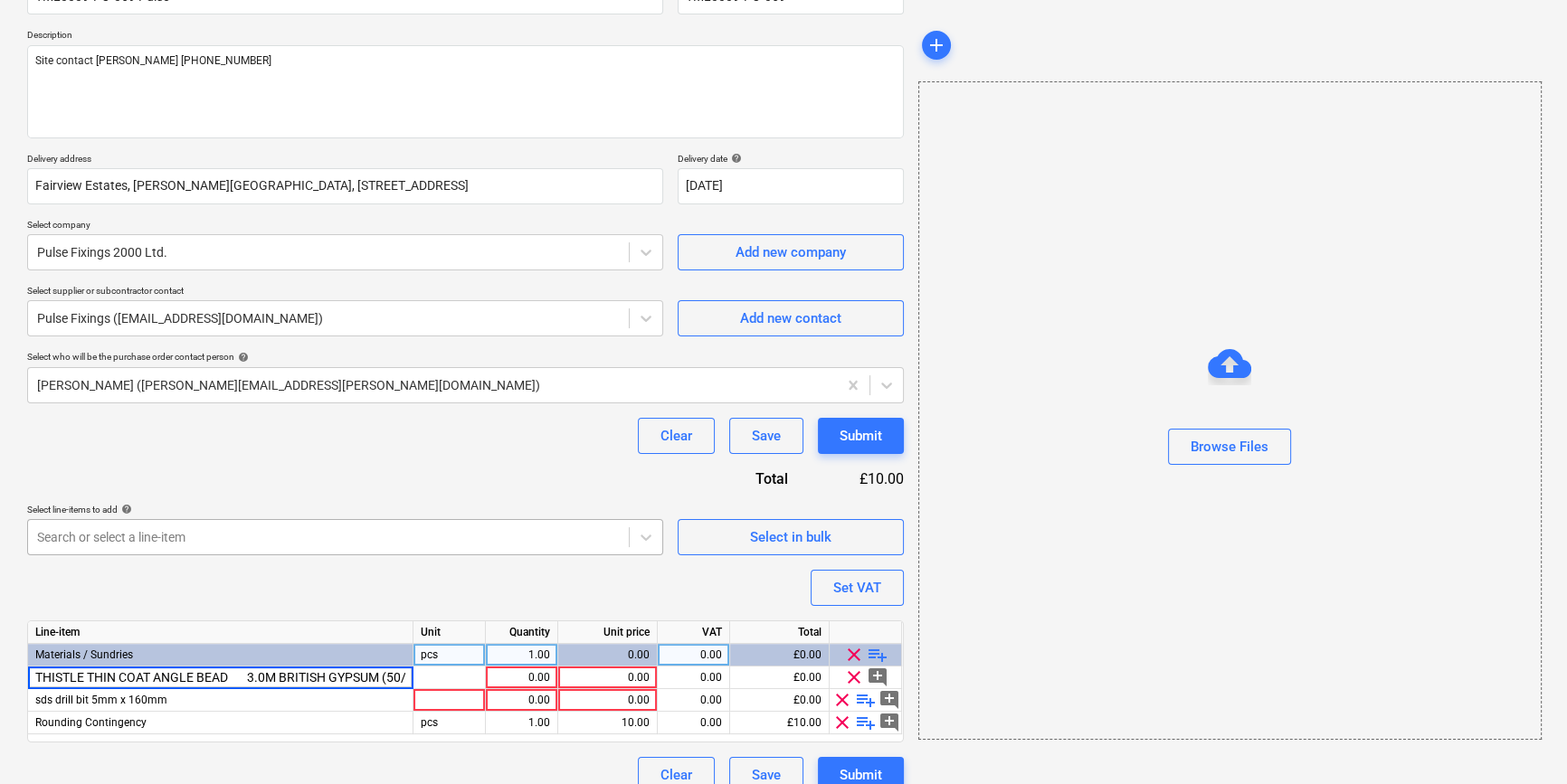
scroll to position [0, 36]
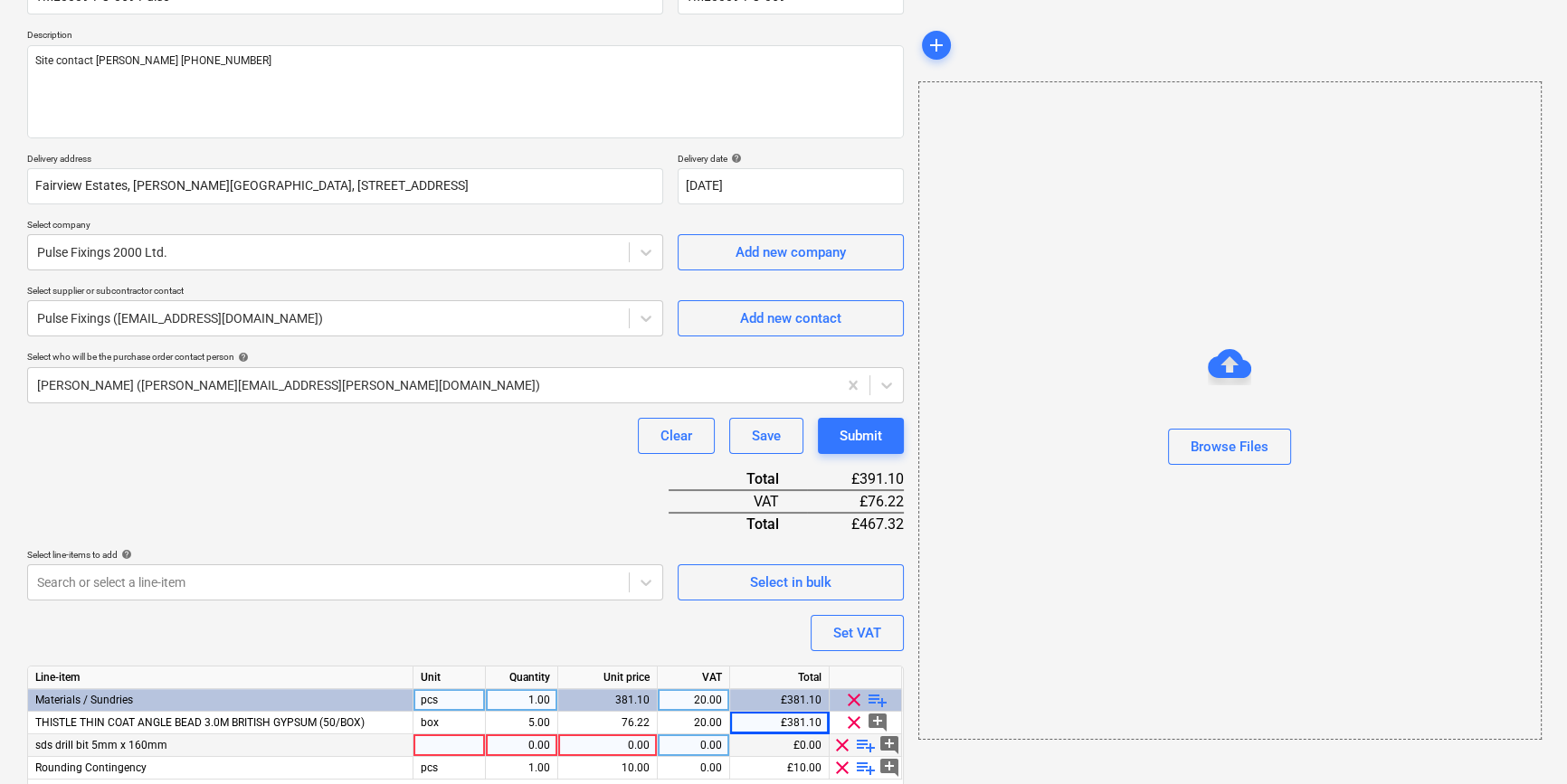
click at [842, 741] on span "clear" at bounding box center [842, 746] width 22 height 22
click at [839, 745] on span "clear" at bounding box center [842, 746] width 22 height 22
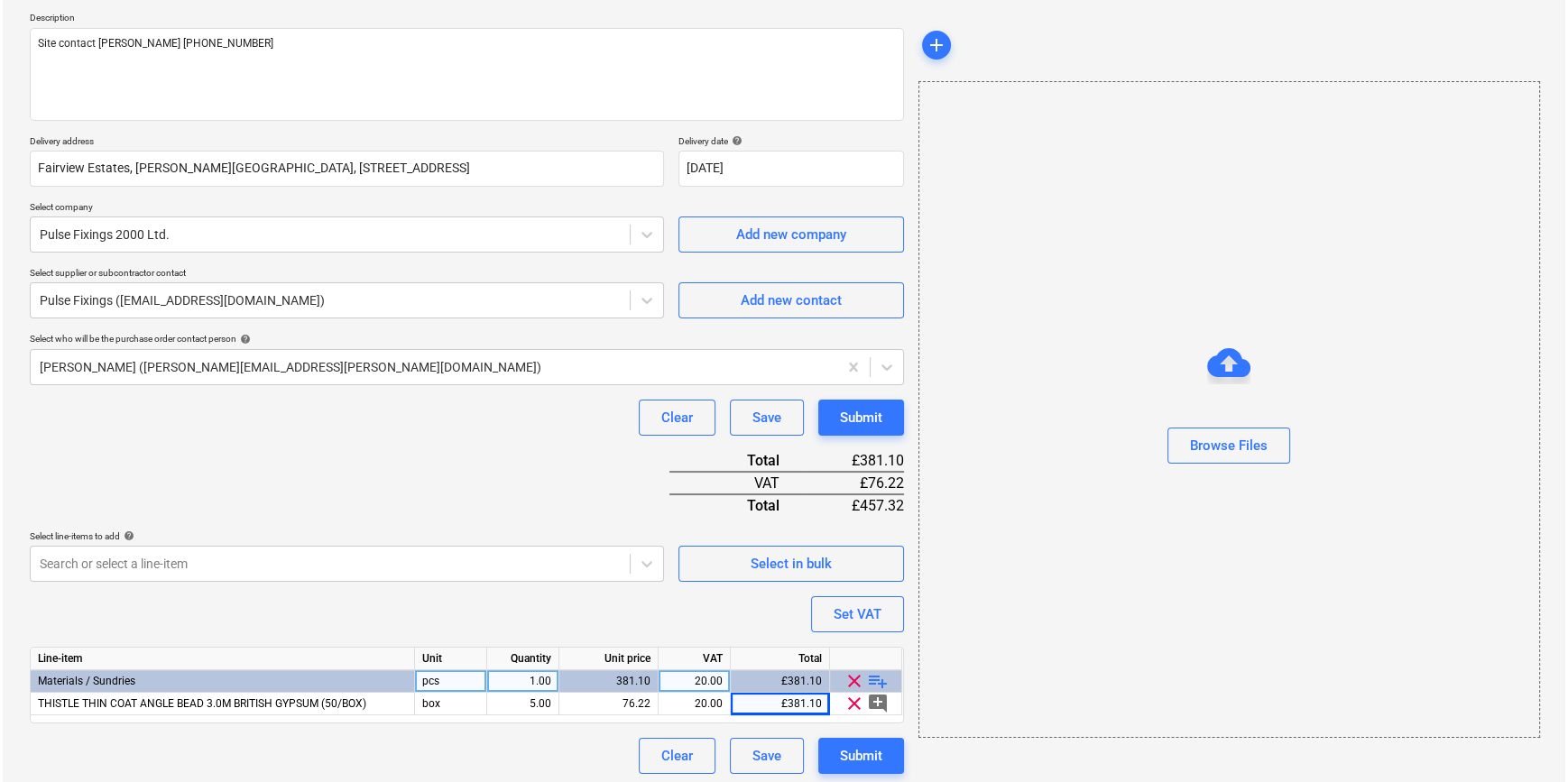
scroll to position [207, 0]
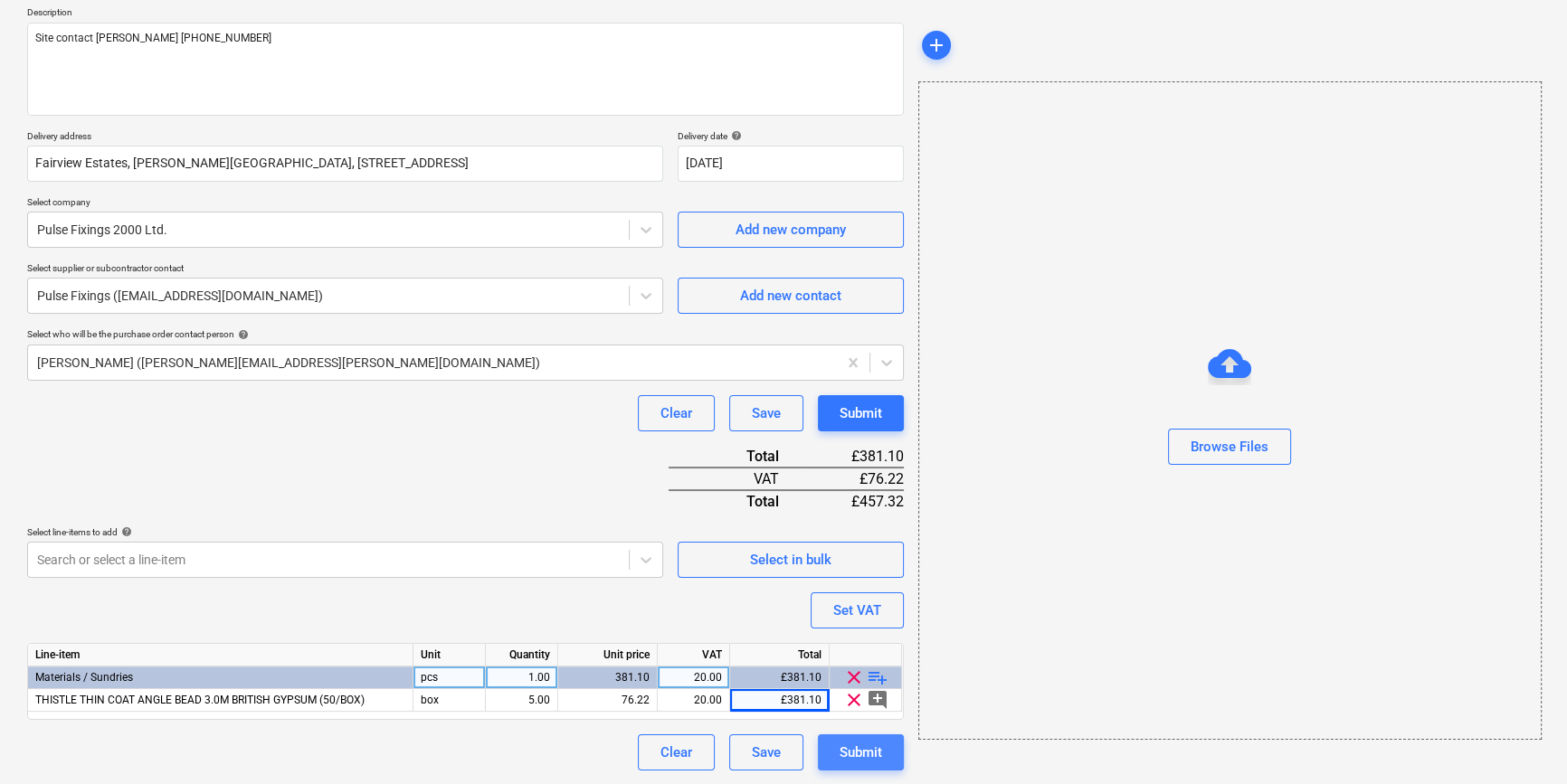
click at [862, 750] on div "Submit" at bounding box center [860, 753] width 42 height 24
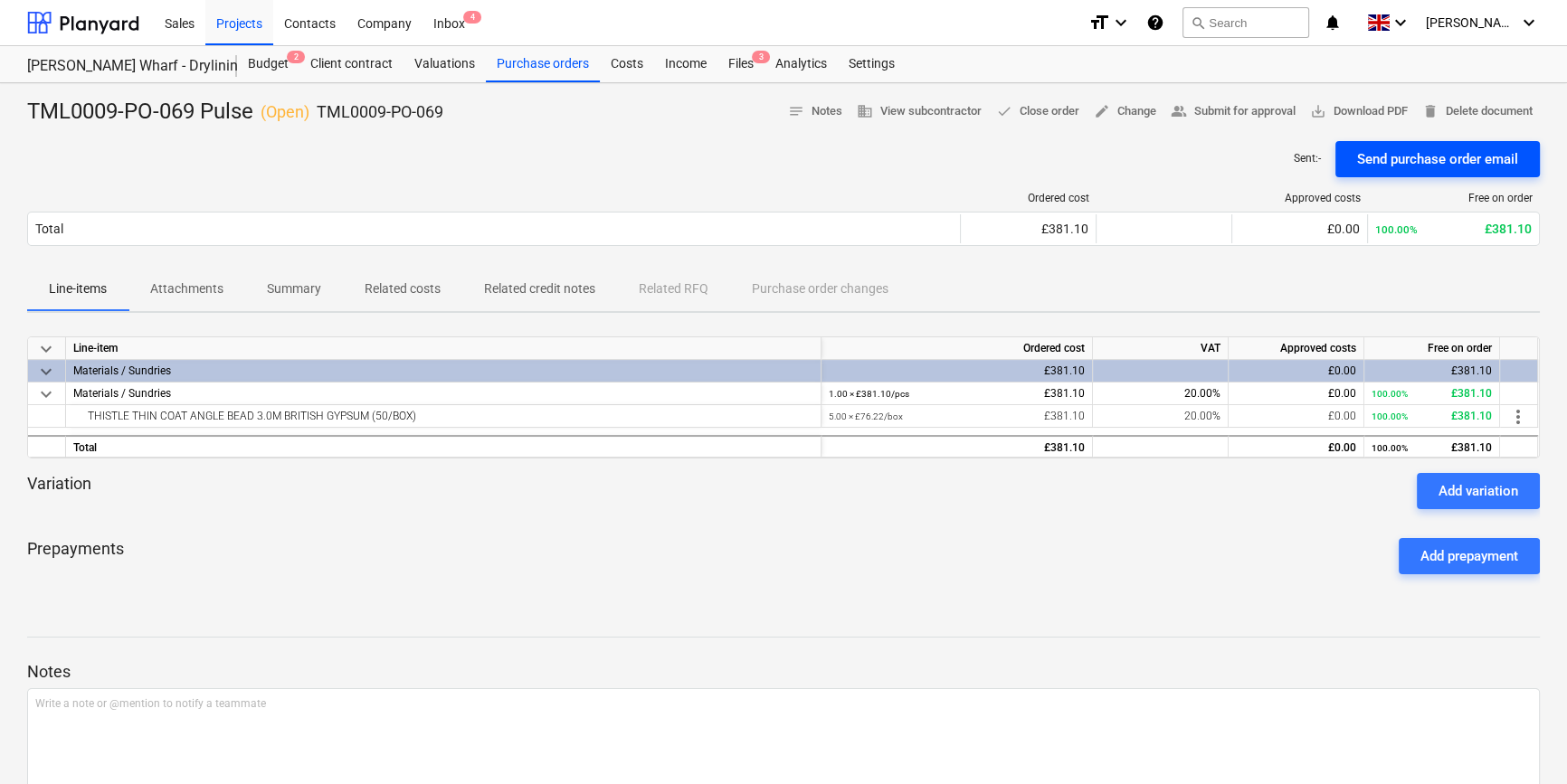
click at [1254, 158] on div "Send purchase order email" at bounding box center [1438, 159] width 161 height 24
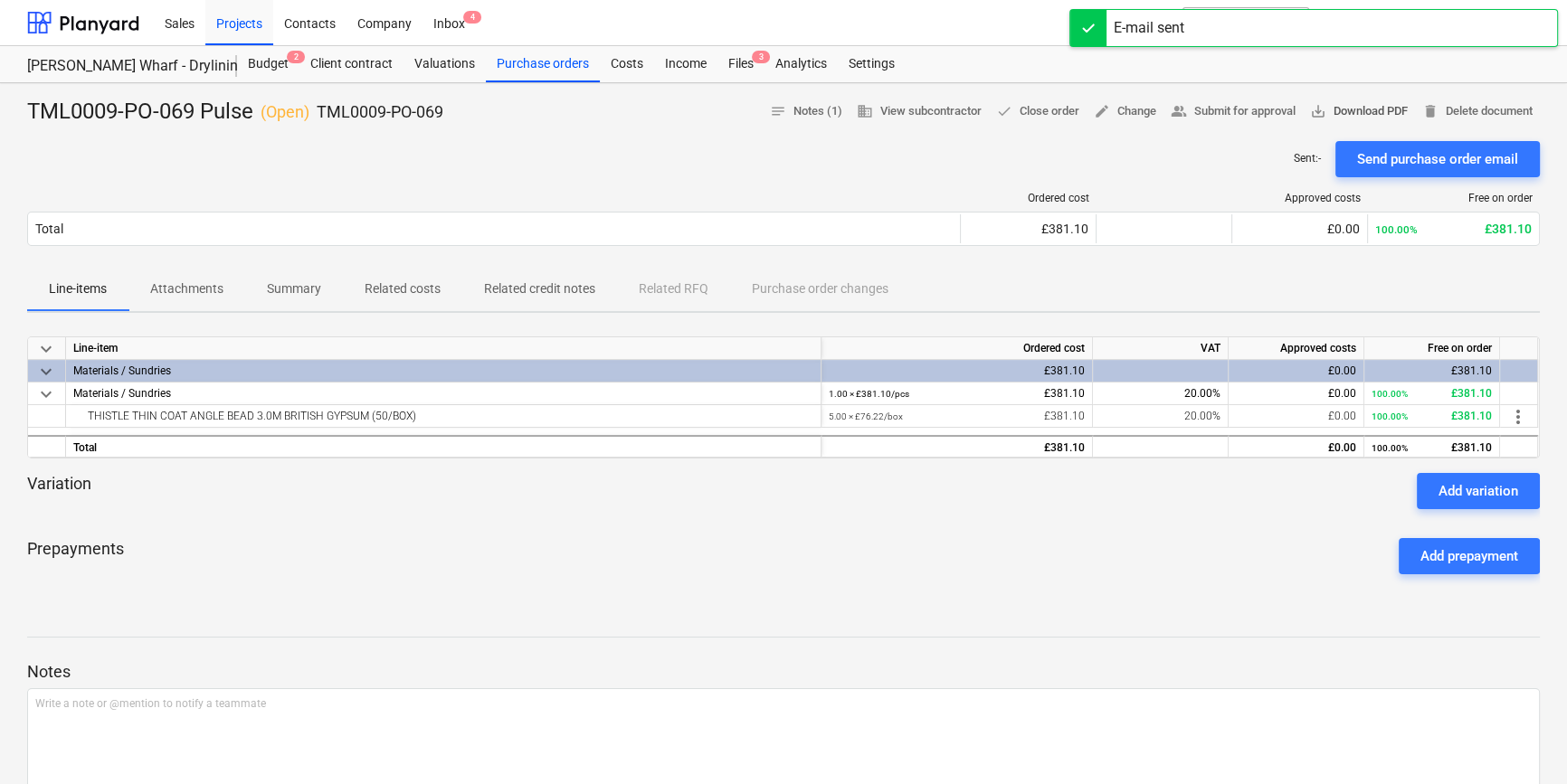
click at [1254, 114] on span "save_alt Download PDF" at bounding box center [1359, 112] width 98 height 21
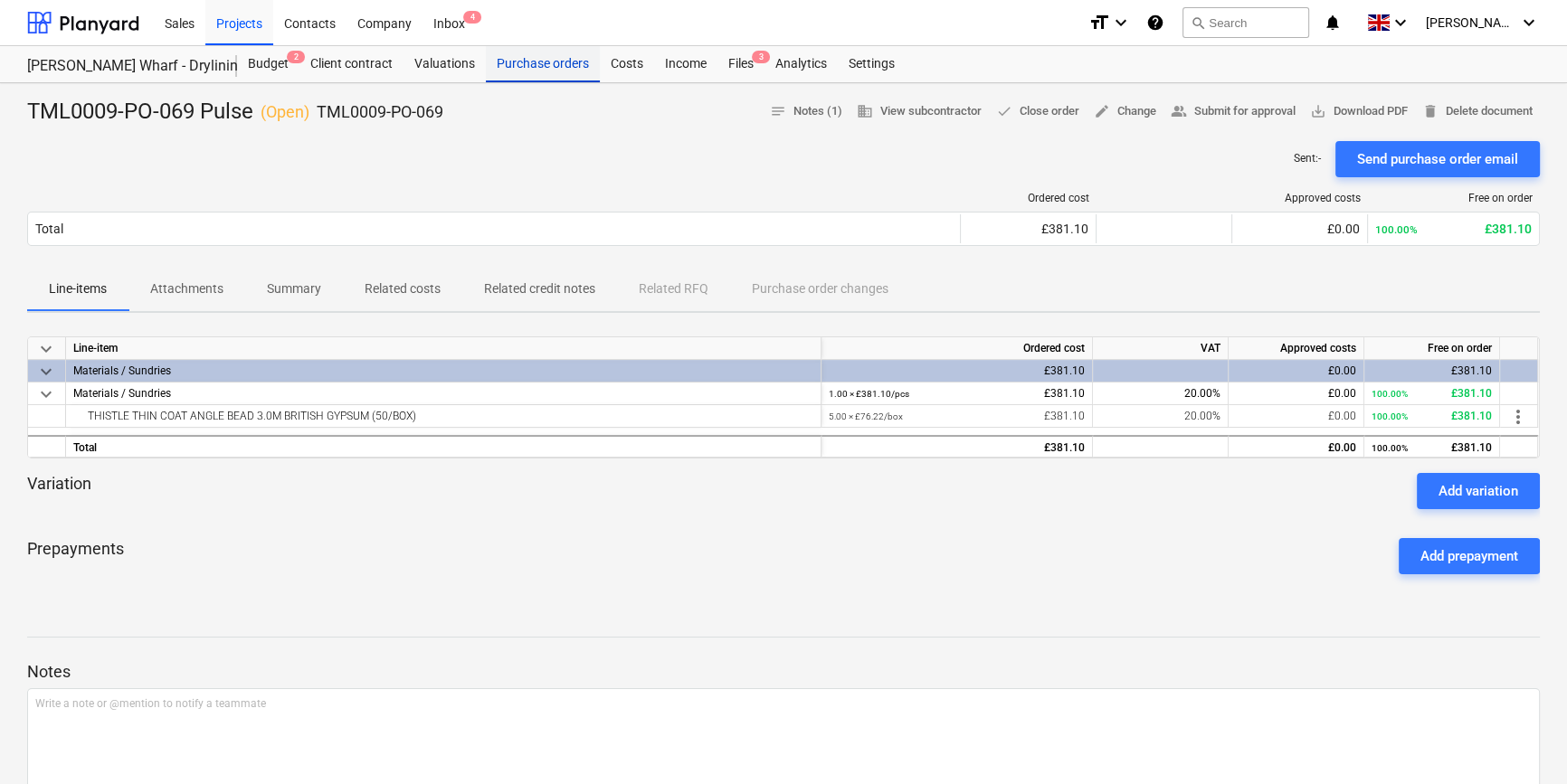
click at [546, 65] on div "Purchase orders" at bounding box center [542, 63] width 114 height 36
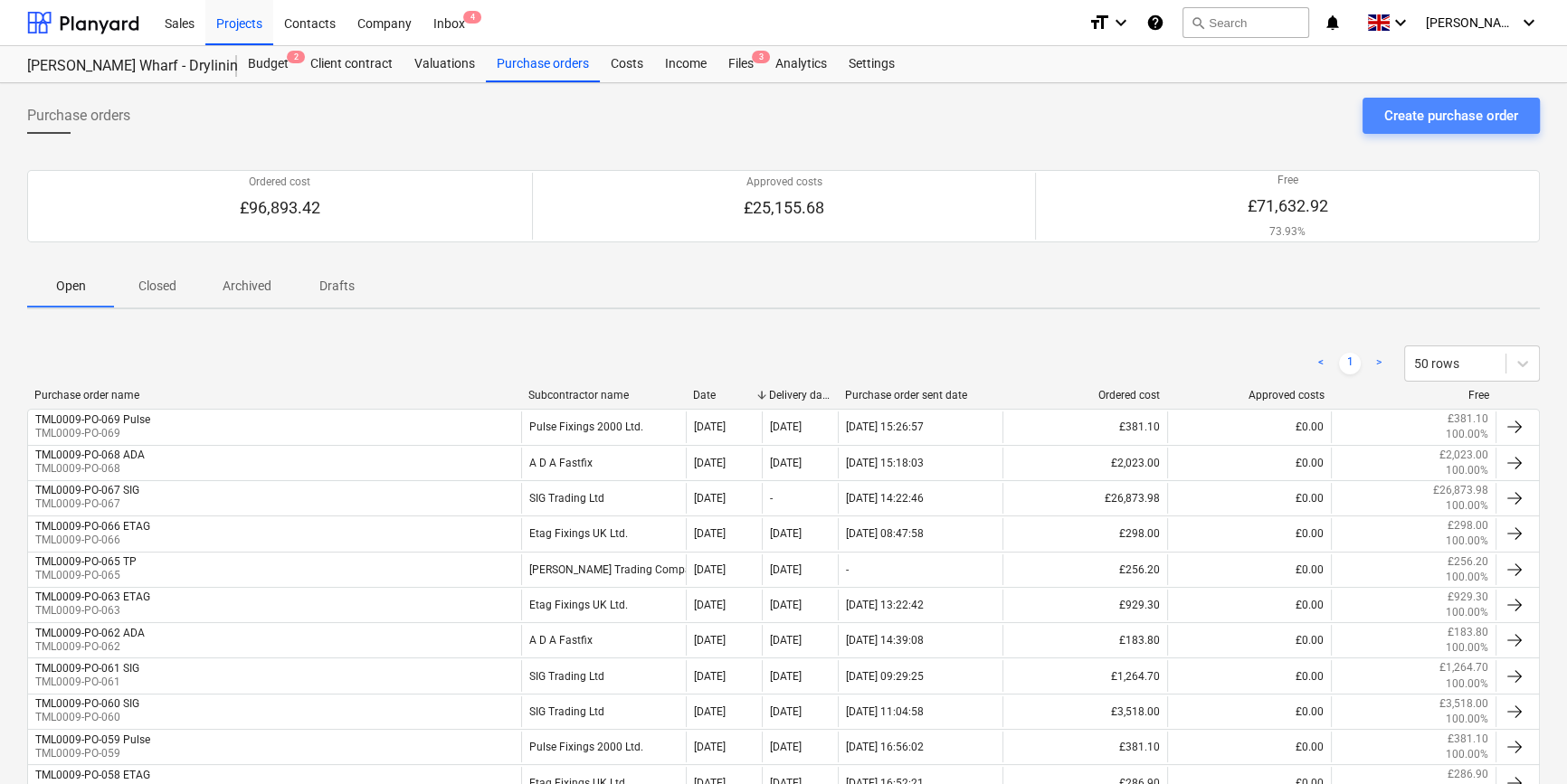
click at [1254, 117] on div "Create purchase order" at bounding box center [1451, 116] width 134 height 24
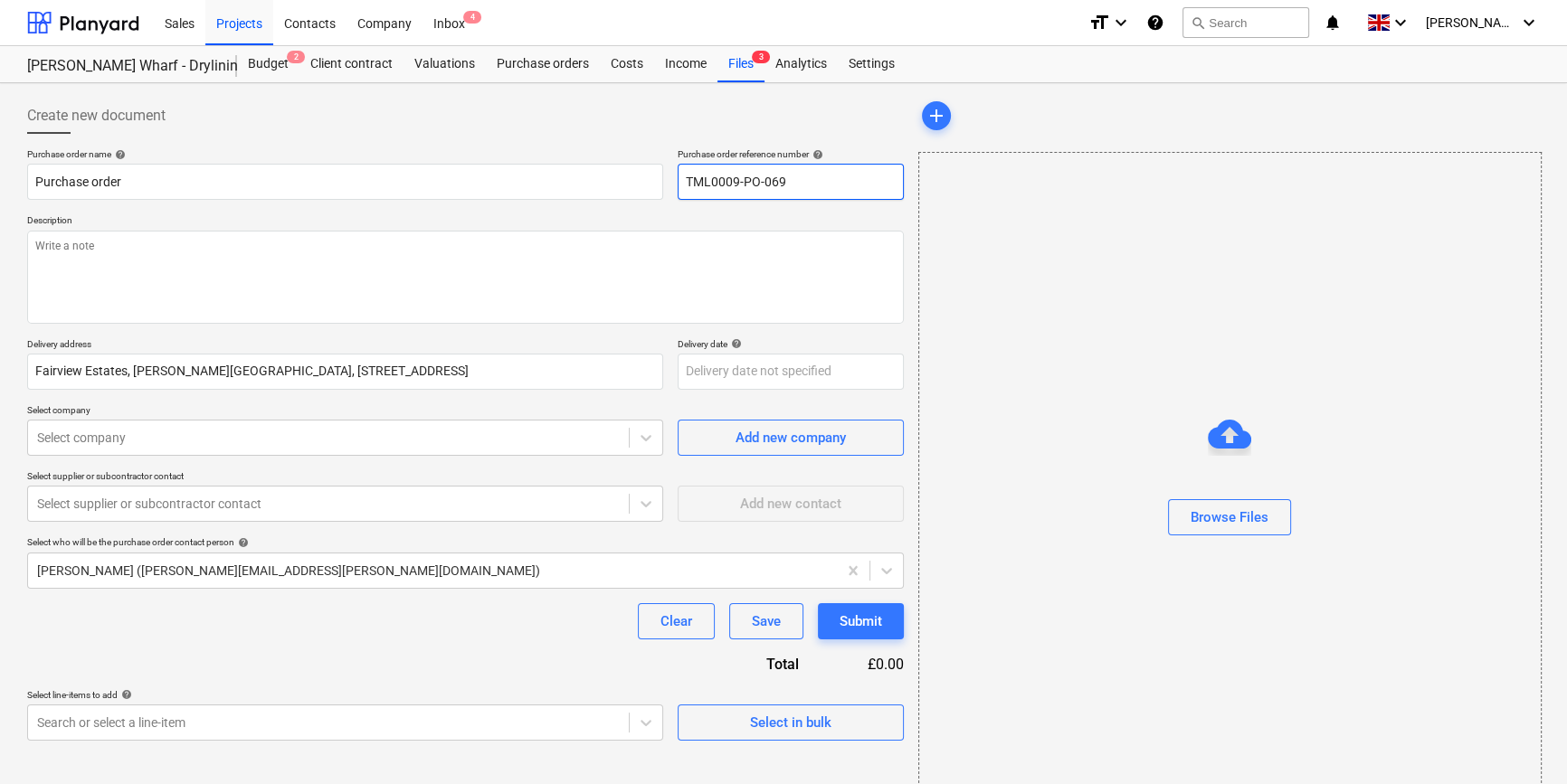
click at [792, 180] on input "TML0009-PO-069" at bounding box center [790, 181] width 226 height 36
drag, startPoint x: 786, startPoint y: 180, endPoint x: 679, endPoint y: 183, distance: 107.0
click at [679, 183] on input "TML0009-PO-070" at bounding box center [790, 181] width 226 height 36
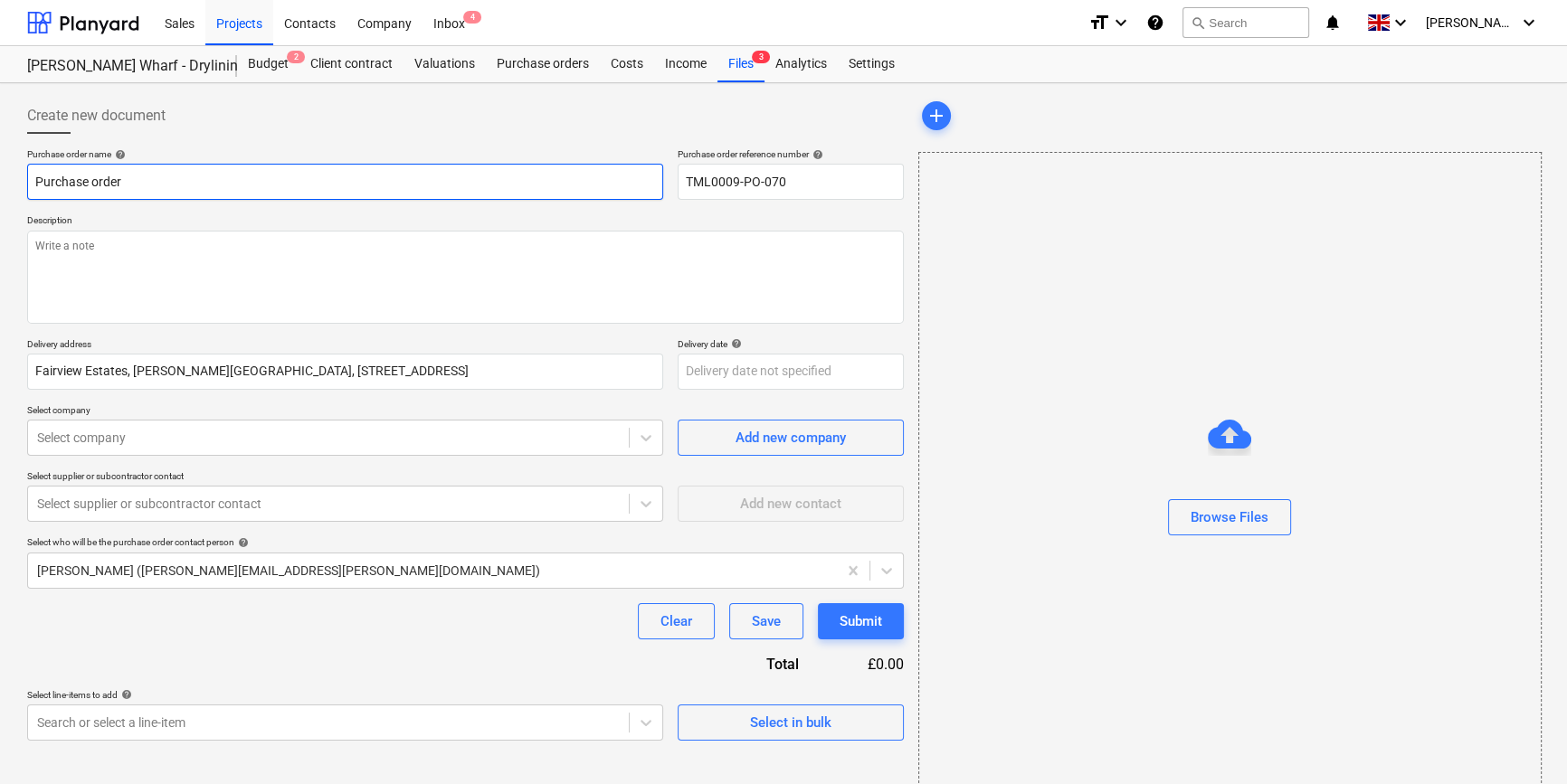
drag, startPoint x: 121, startPoint y: 181, endPoint x: 35, endPoint y: 181, distance: 86.0
click at [35, 181] on input "Purchase order" at bounding box center [345, 181] width 636 height 36
paste input "TML0009-PO-070"
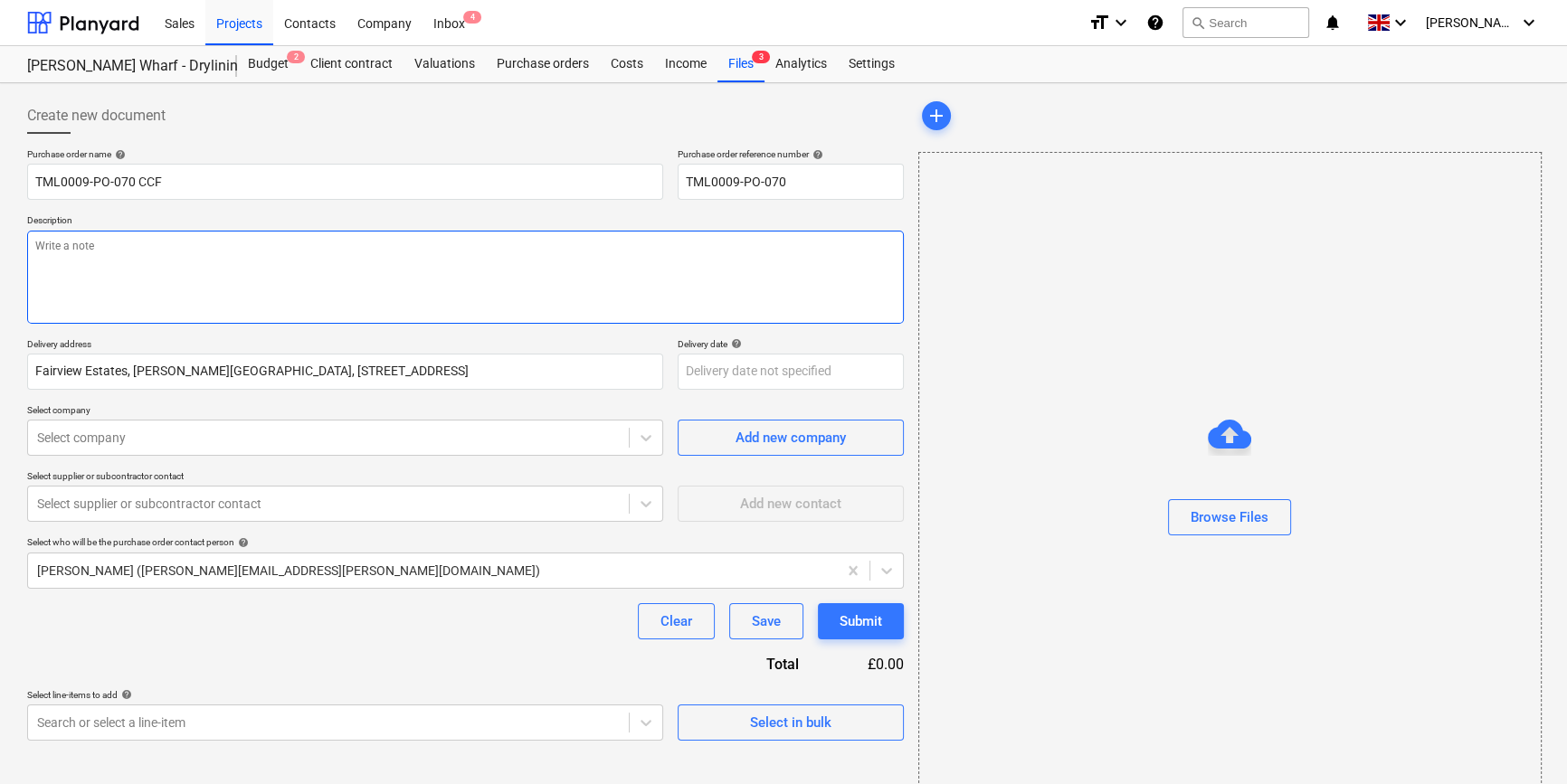
click at [47, 264] on textarea at bounding box center [466, 278] width 877 height 93
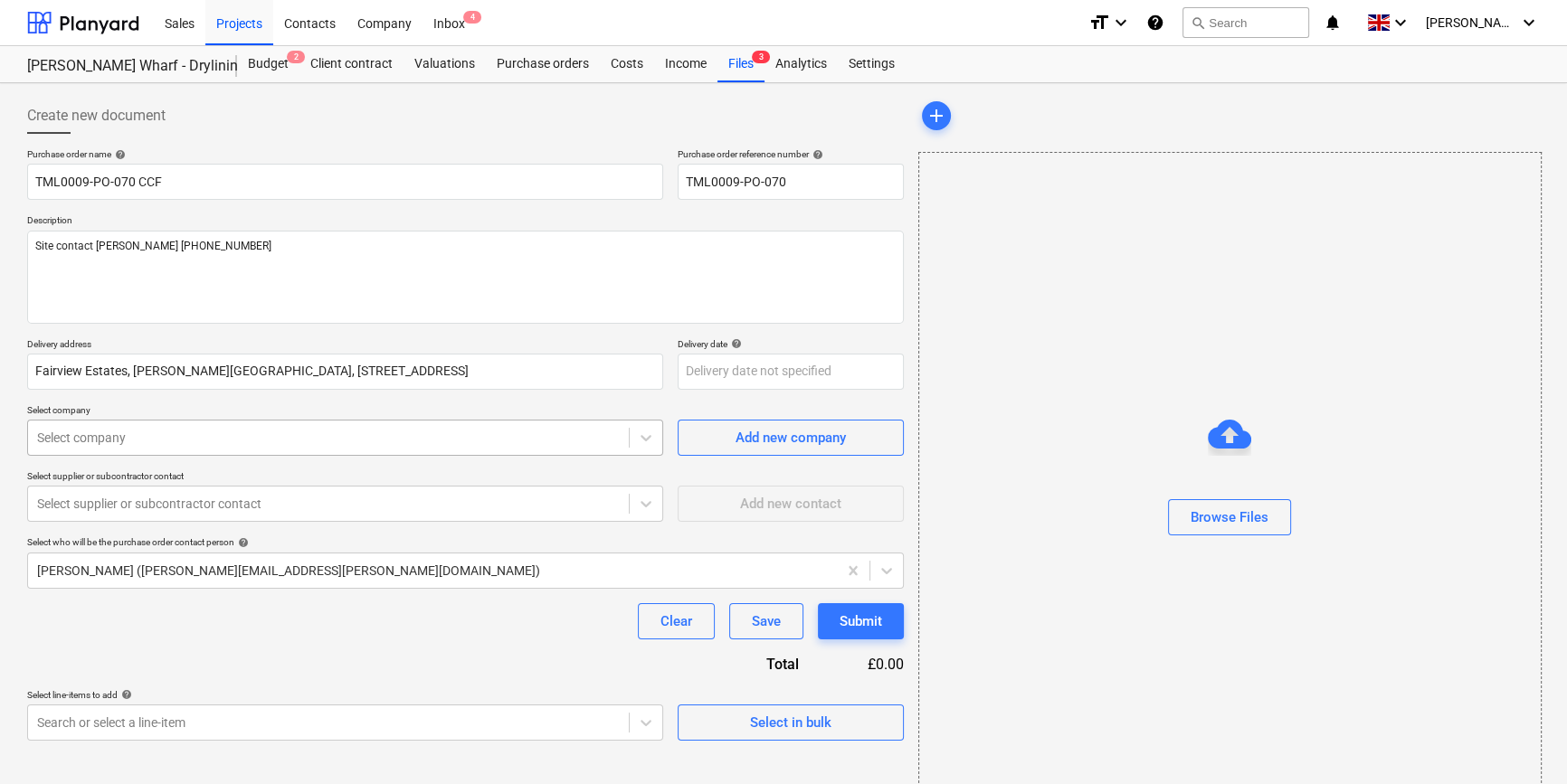
click at [144, 442] on div at bounding box center [328, 438] width 583 height 18
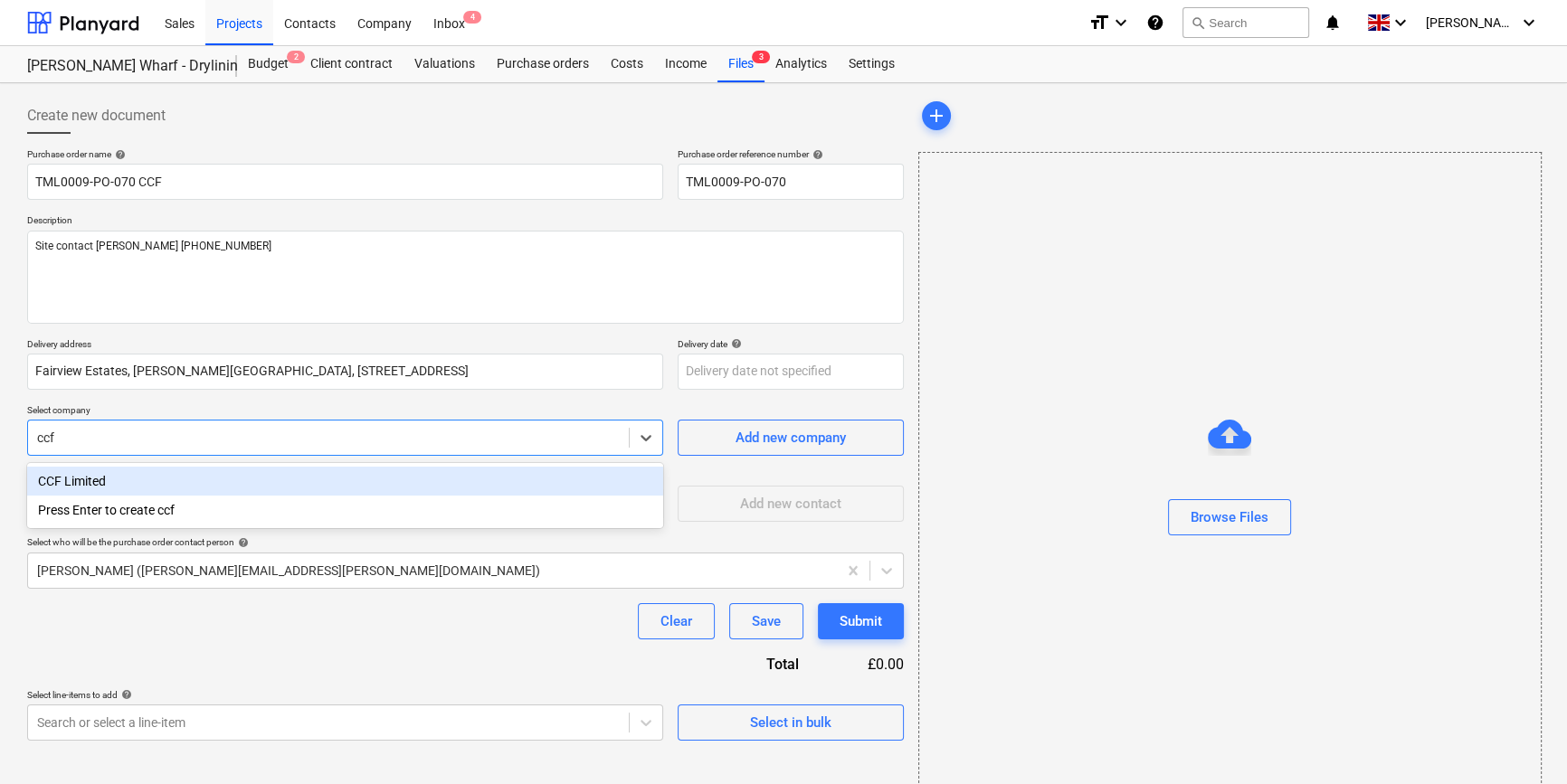
click at [97, 480] on div "CCF Limited" at bounding box center [345, 481] width 636 height 29
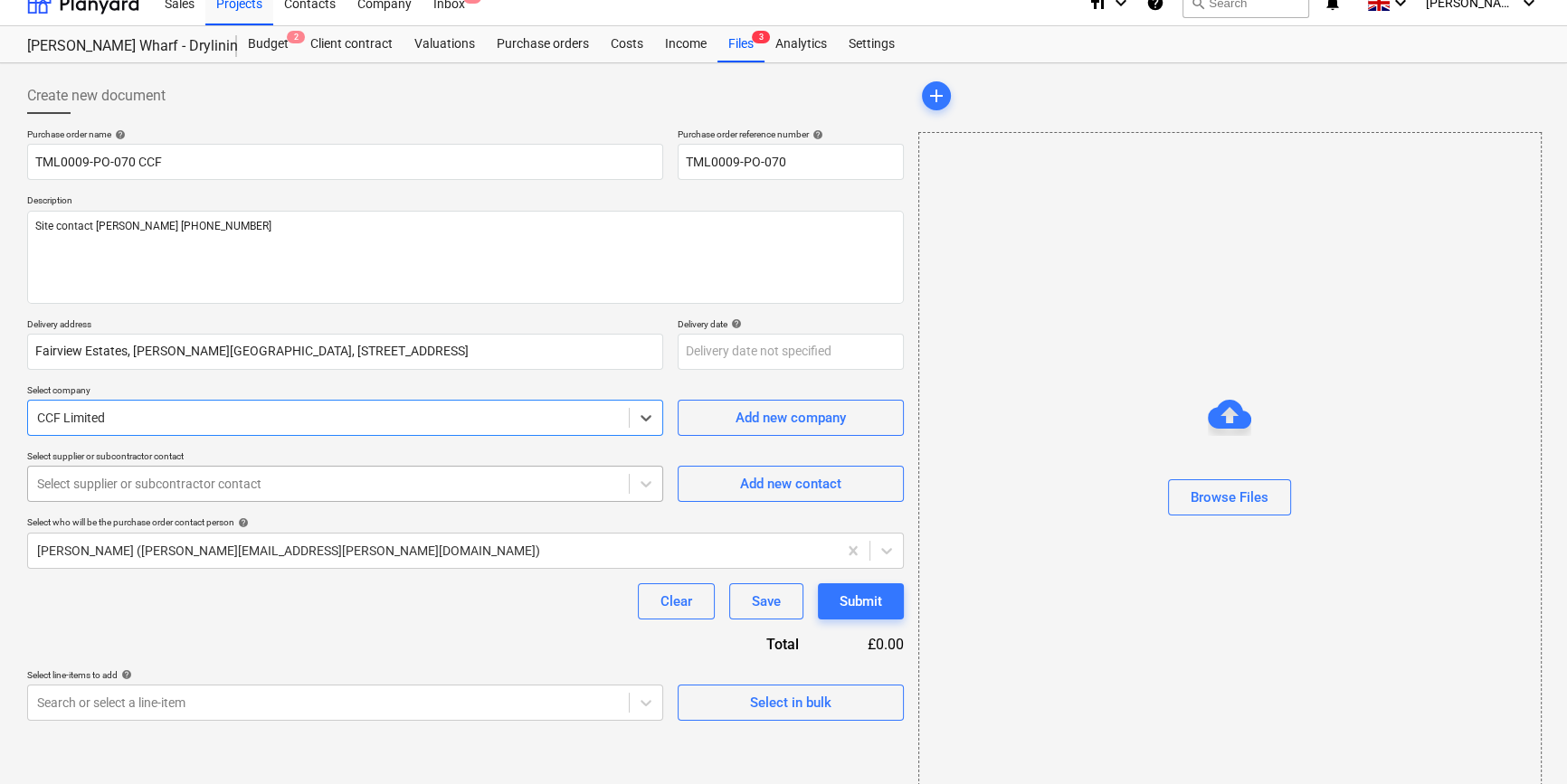
click at [96, 506] on div "Purchase order name help TML0009-PO-070 CCF Purchase order reference number hel…" at bounding box center [466, 424] width 877 height 593
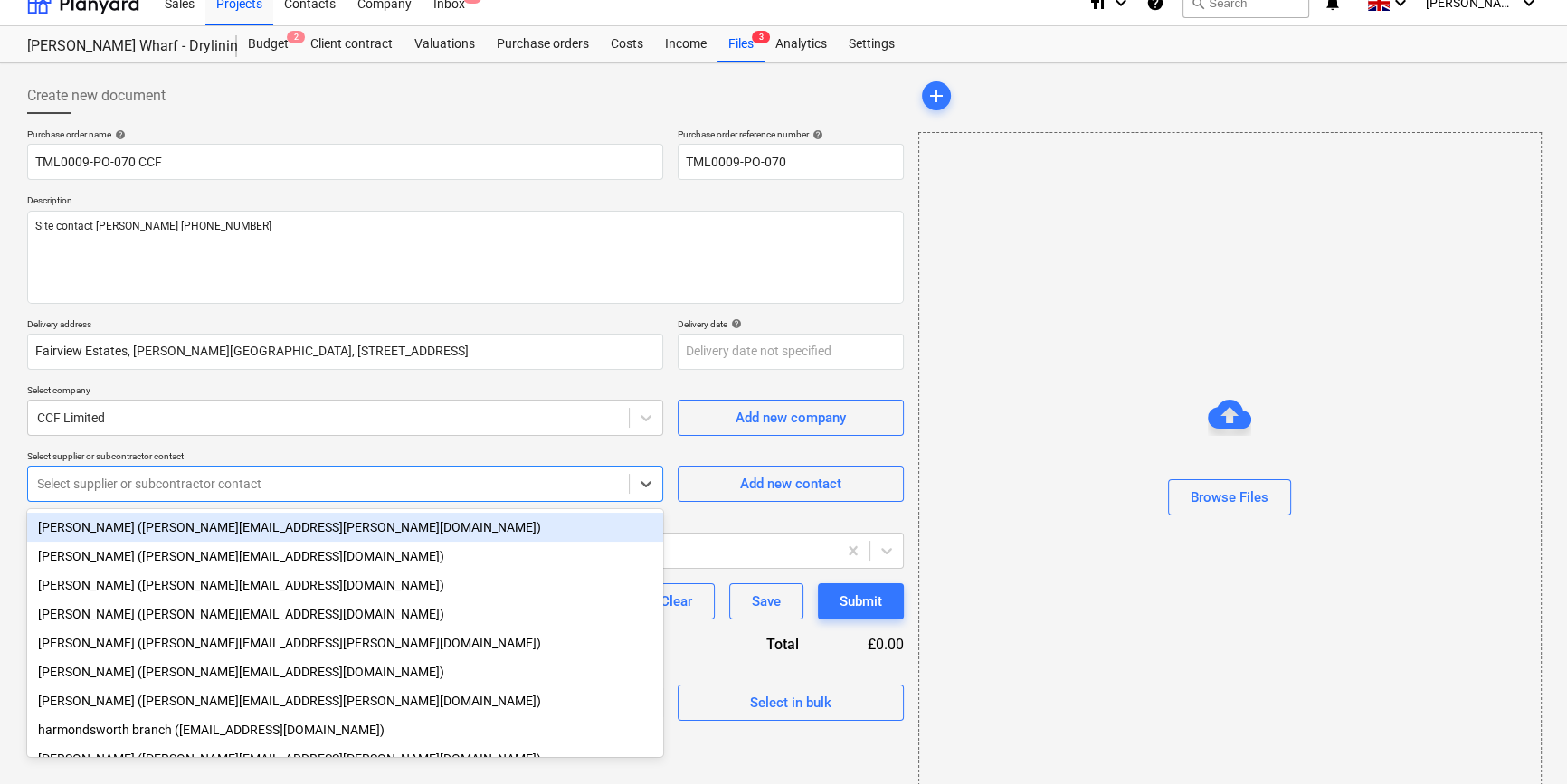
scroll to position [24, 0]
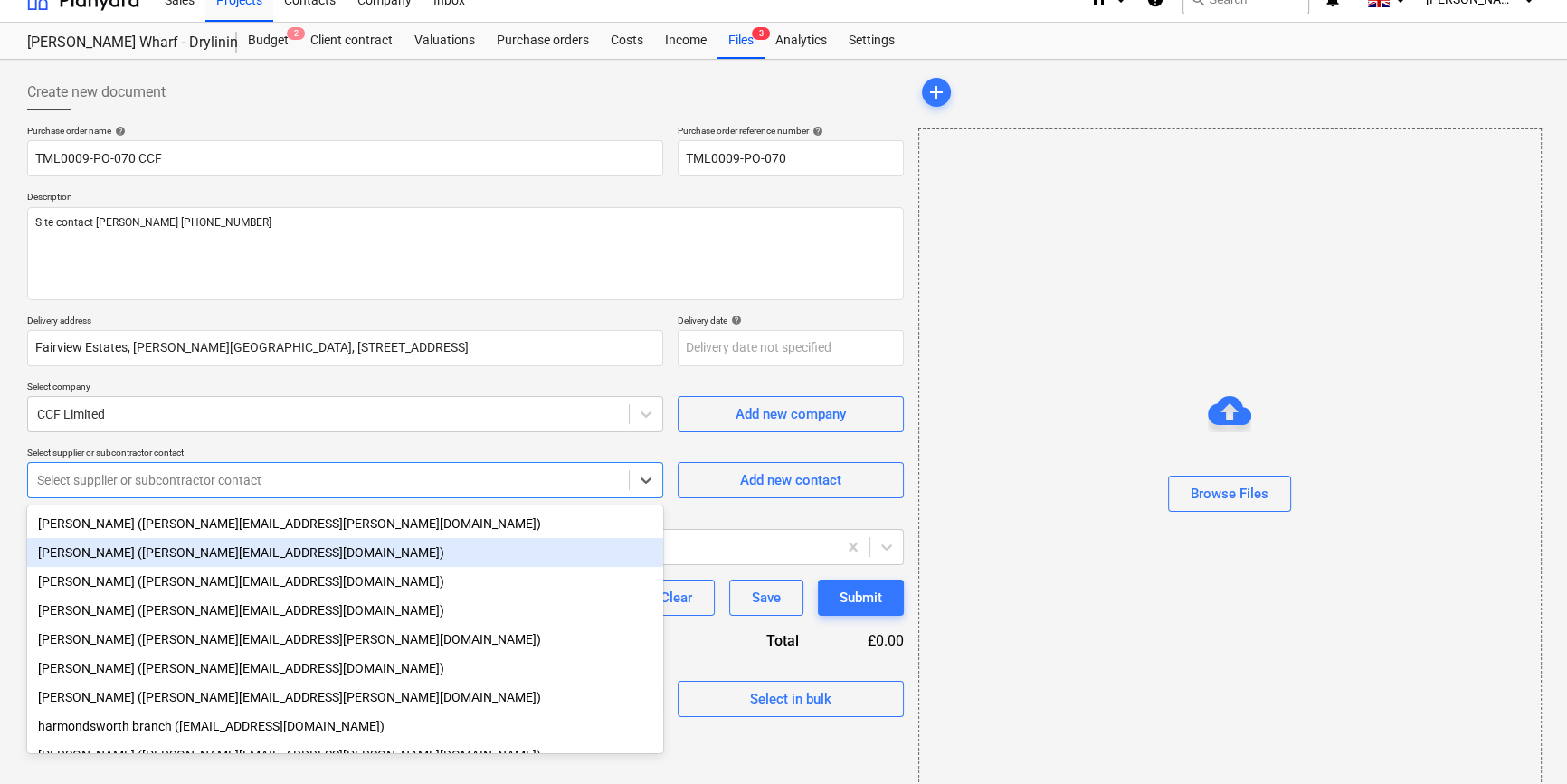
click at [82, 552] on div "[PERSON_NAME] ([PERSON_NAME][EMAIL_ADDRESS][DOMAIN_NAME])" at bounding box center [345, 552] width 636 height 29
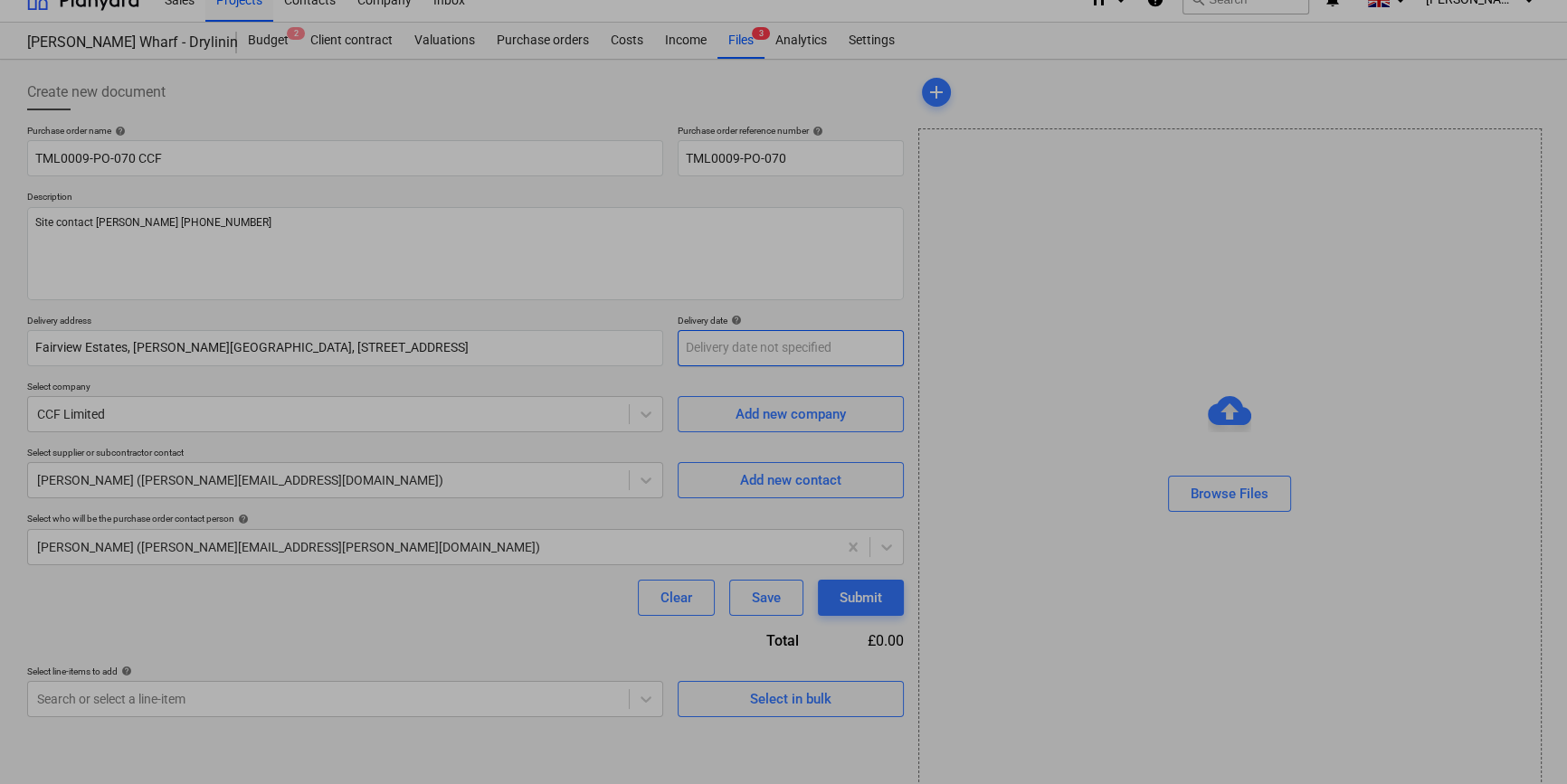
click at [723, 353] on body "Sales Projects Contacts Company Inbox 4 format_size keyboard_arrow_down help se…" at bounding box center [784, 368] width 1567 height 784
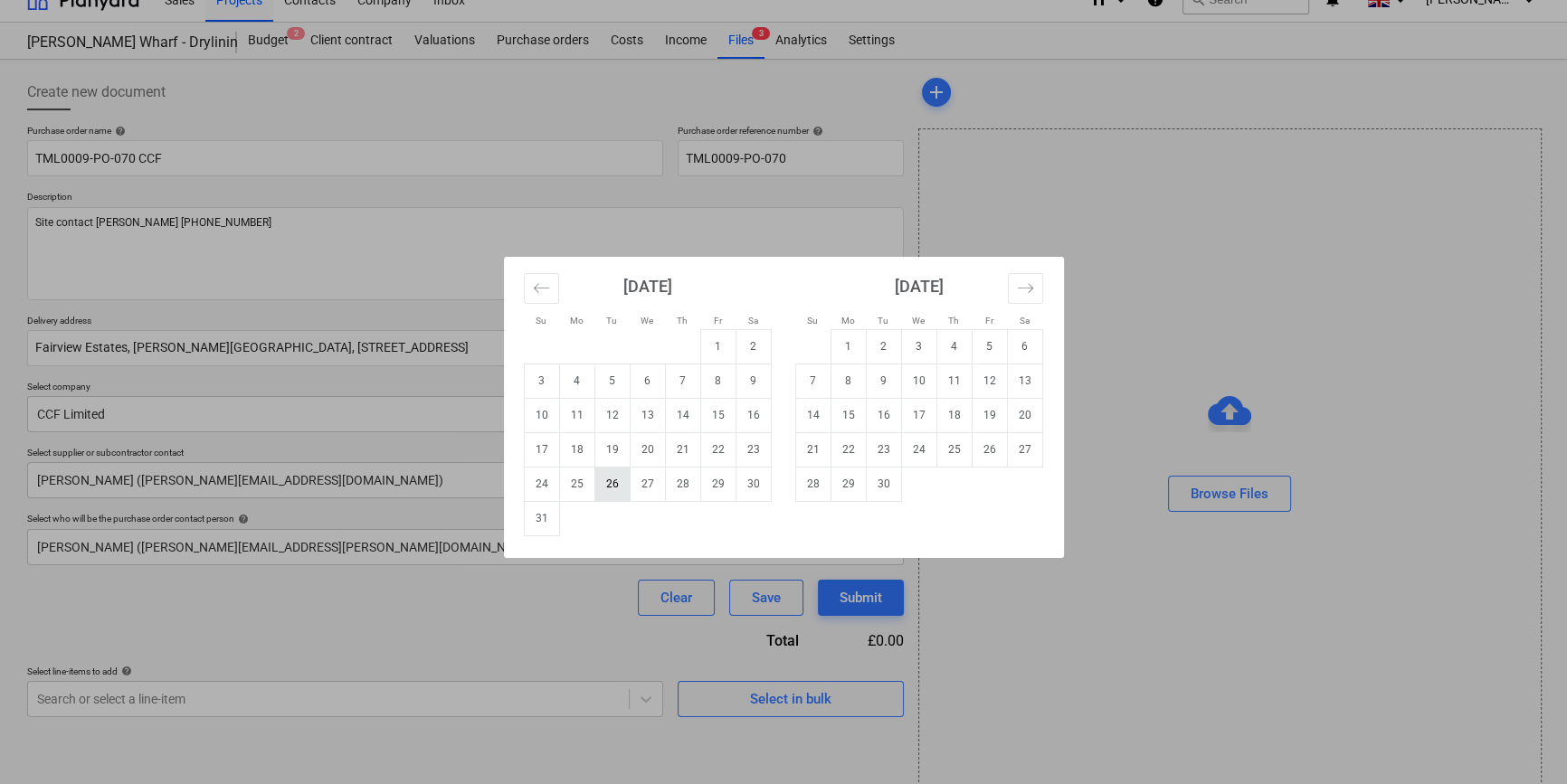
click at [608, 488] on td "26" at bounding box center [612, 484] width 36 height 35
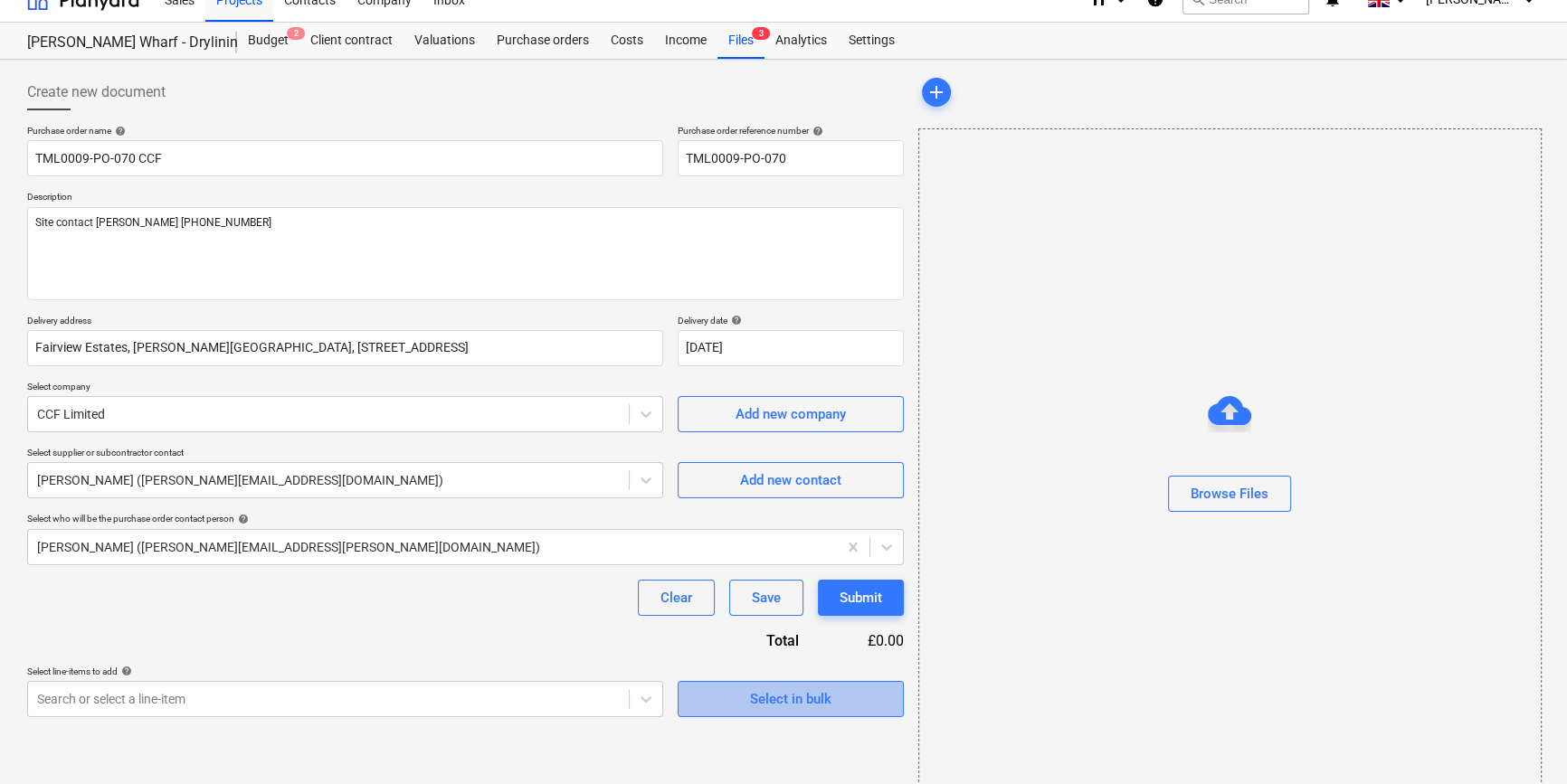
click at [781, 696] on div "Select in bulk" at bounding box center [790, 699] width 82 height 24
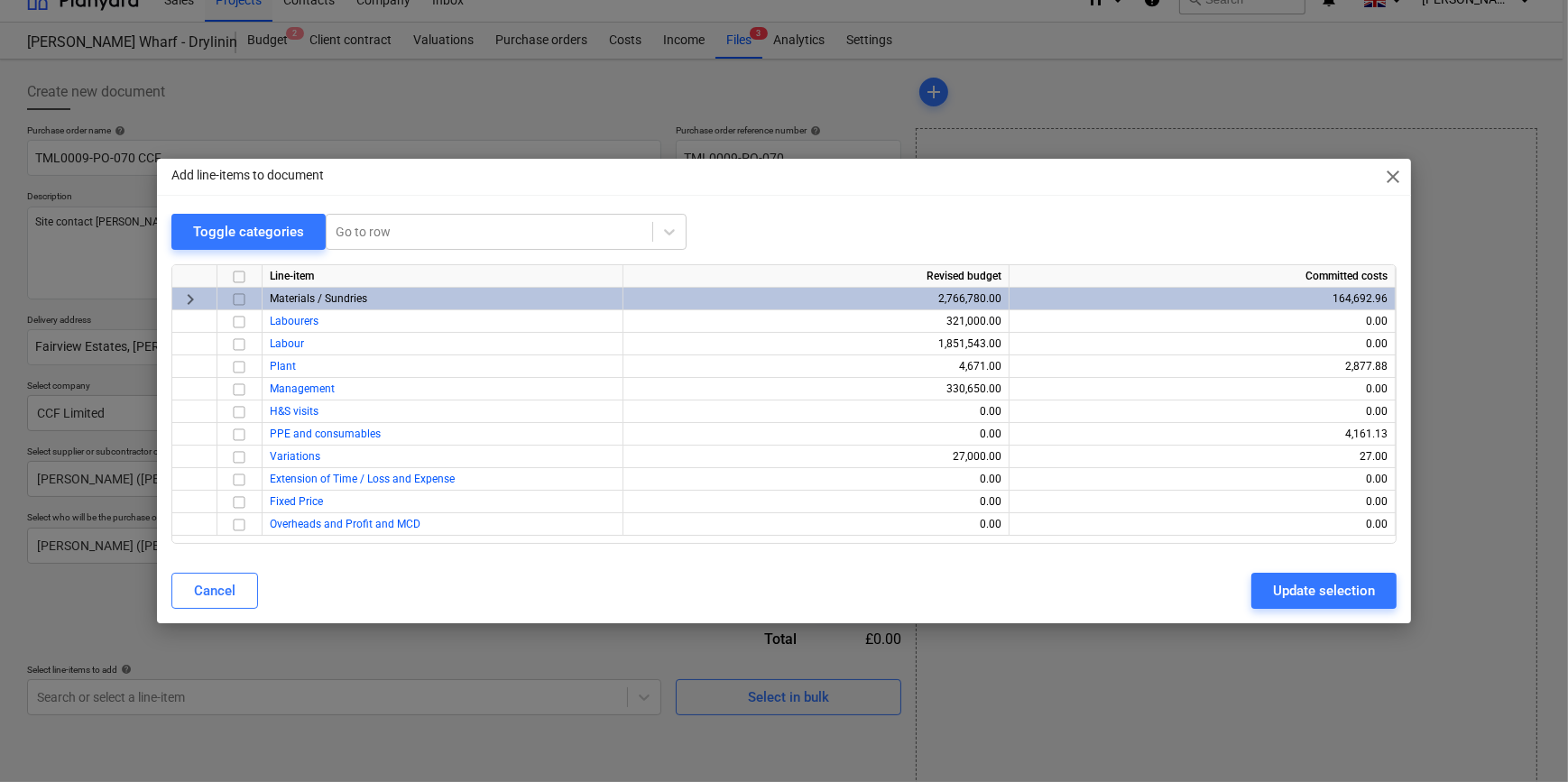
click at [238, 300] on input "checkbox" at bounding box center [239, 300] width 22 height 22
click at [1250, 586] on div "Update selection" at bounding box center [1324, 591] width 102 height 24
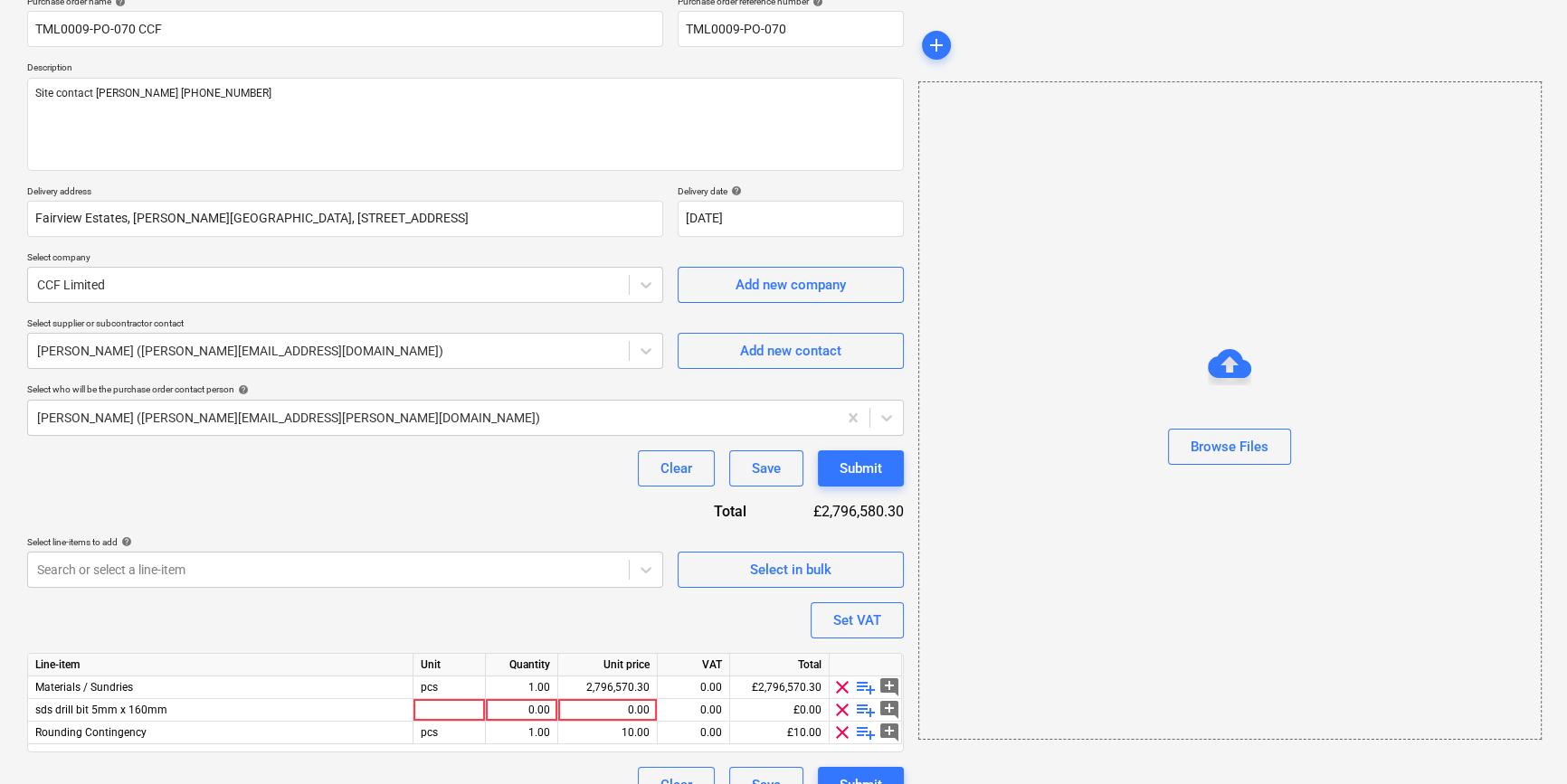
scroll to position [185, 0]
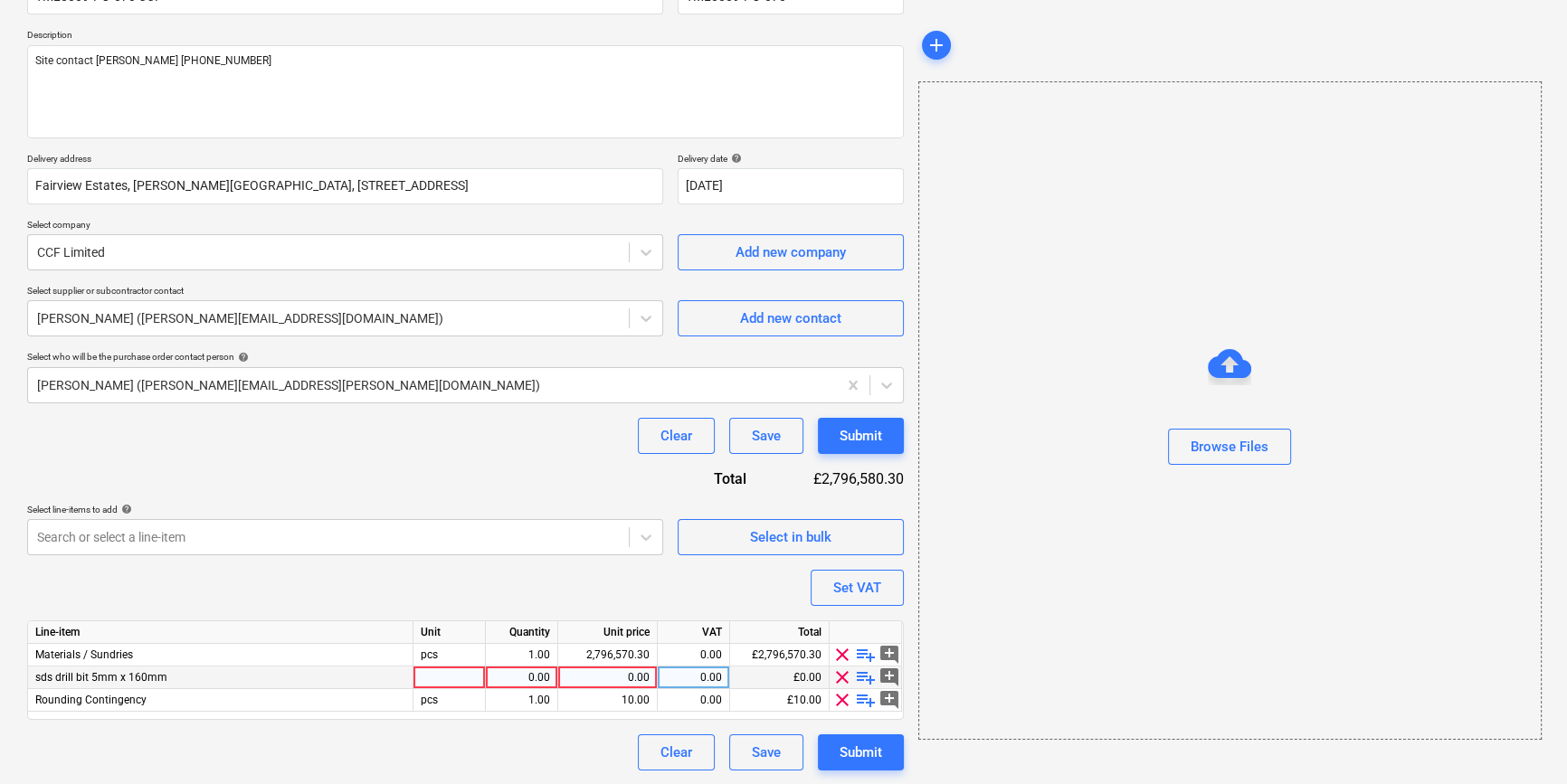
click at [838, 677] on span "clear" at bounding box center [842, 678] width 22 height 22
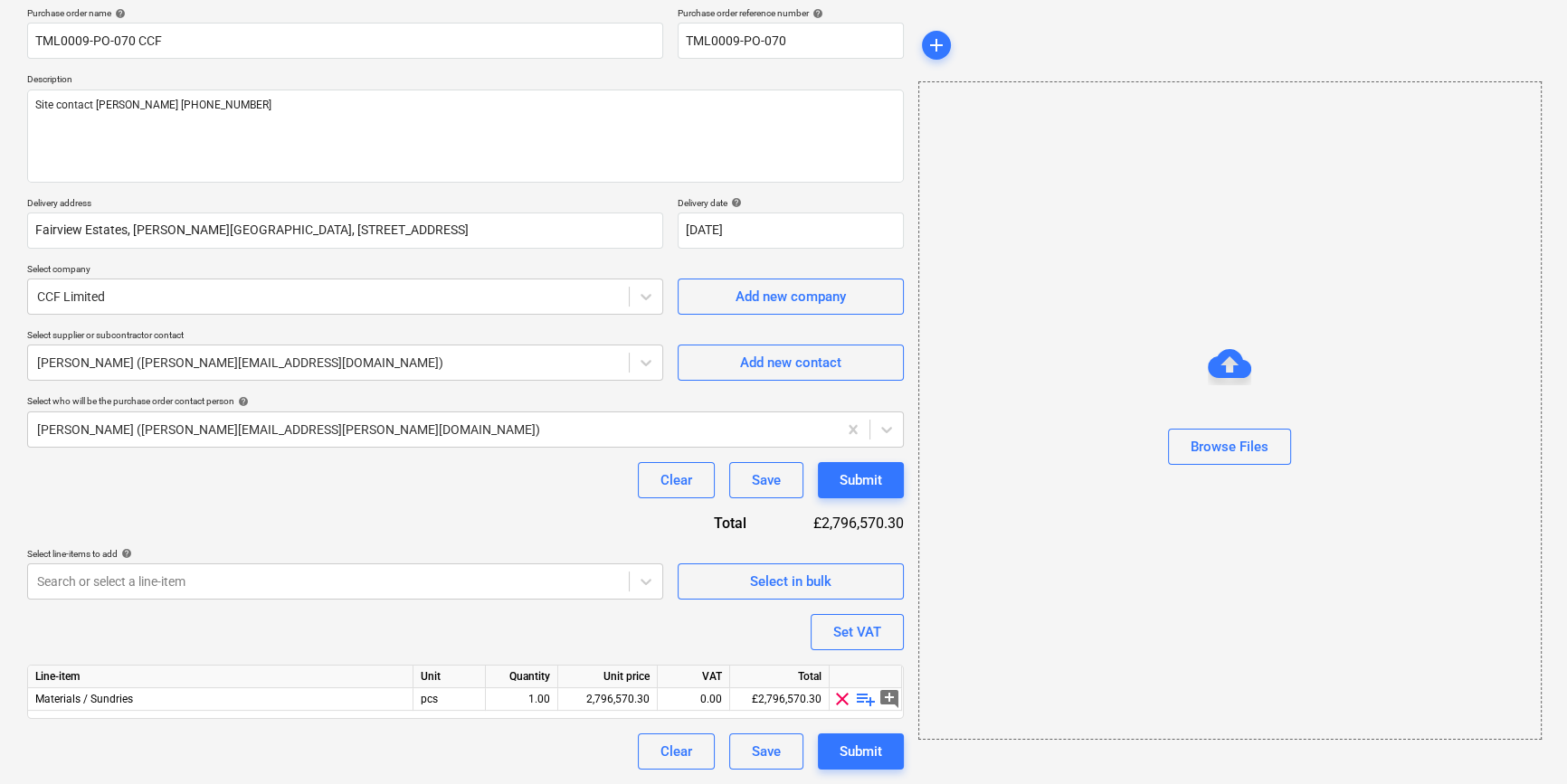
scroll to position [140, 0]
click at [868, 702] on span "playlist_add" at bounding box center [866, 700] width 22 height 22
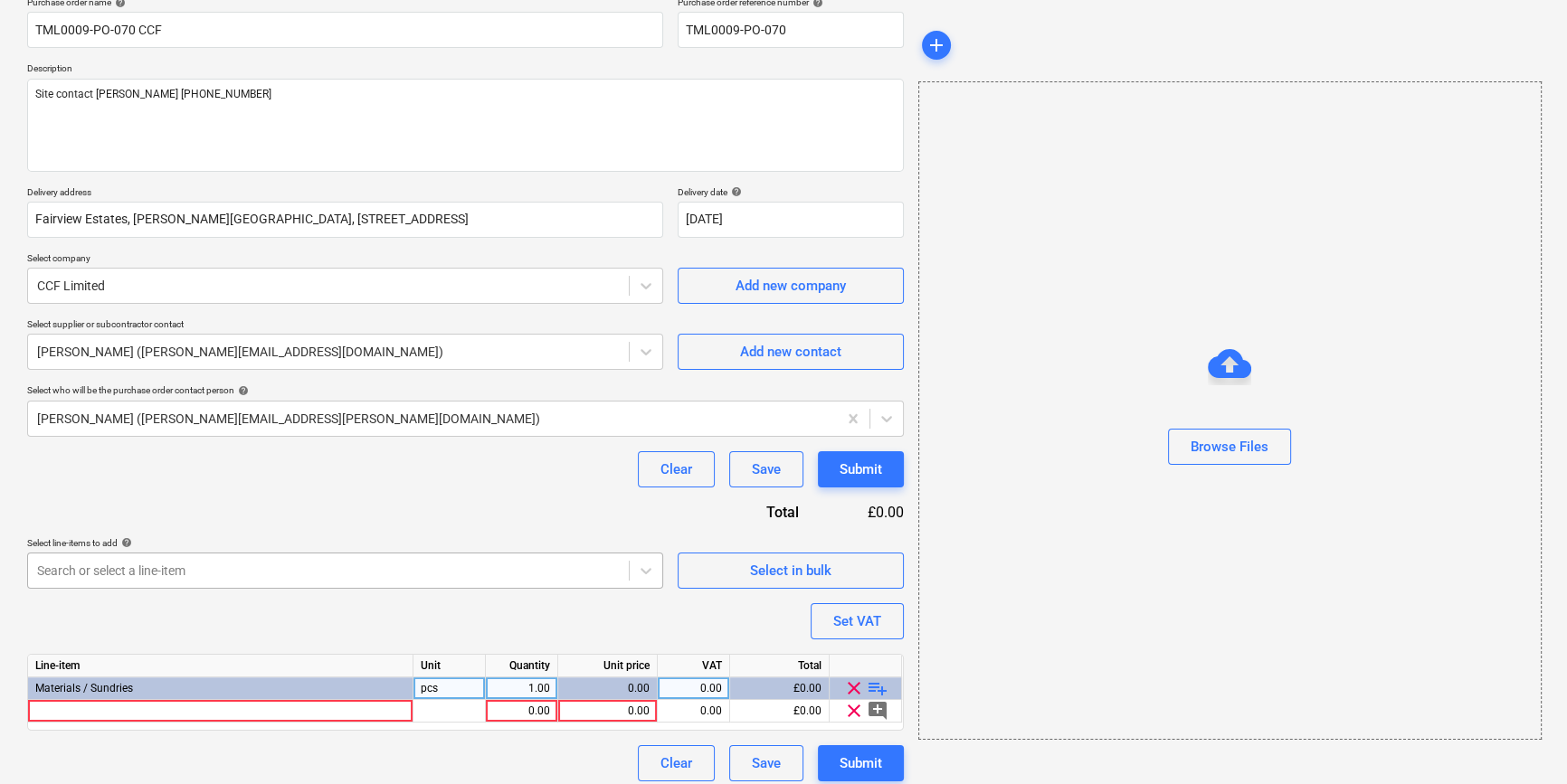
scroll to position [163, 0]
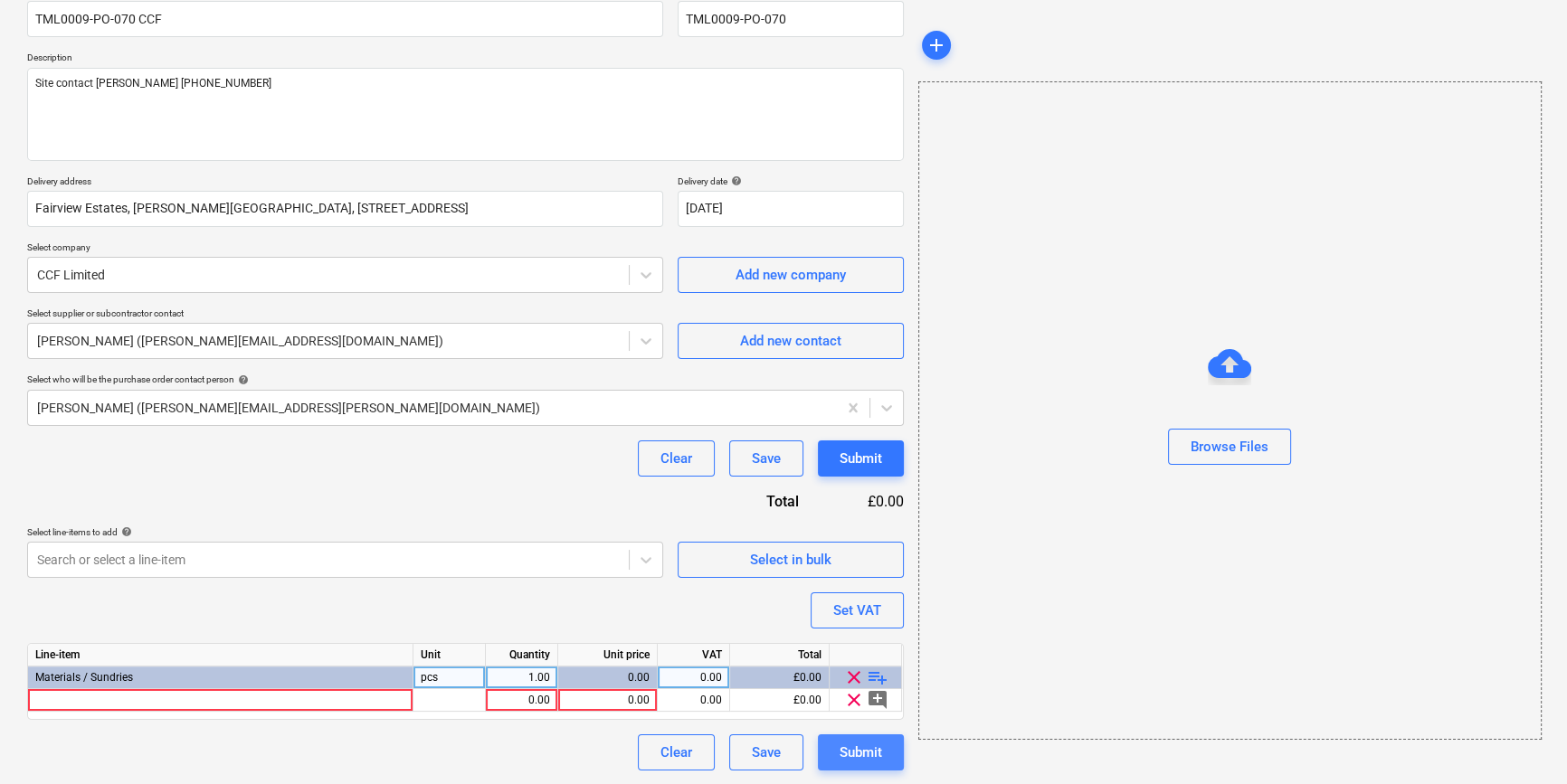
click at [849, 748] on div "Submit" at bounding box center [860, 753] width 42 height 24
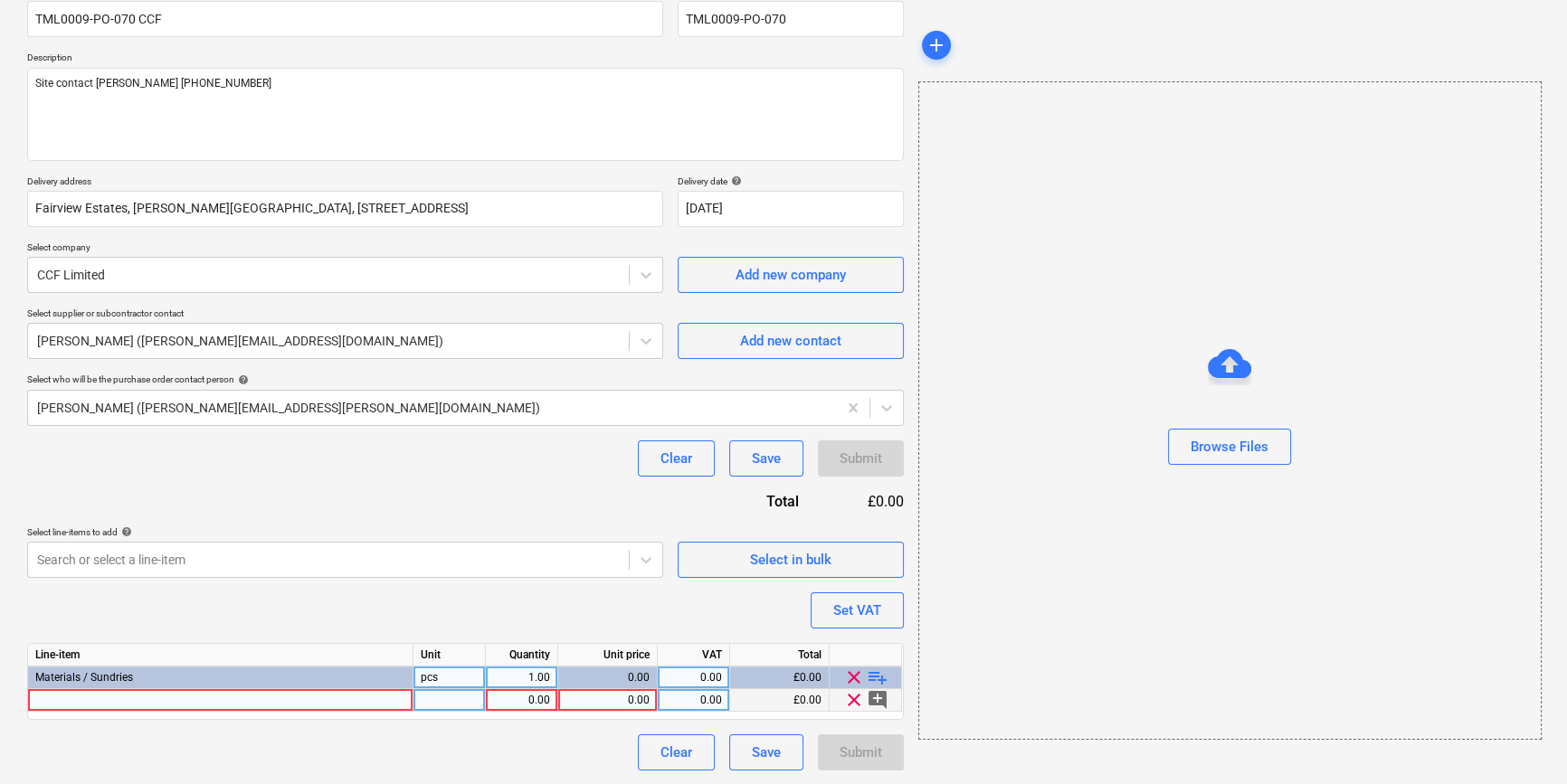
click at [108, 700] on div at bounding box center [221, 700] width 386 height 23
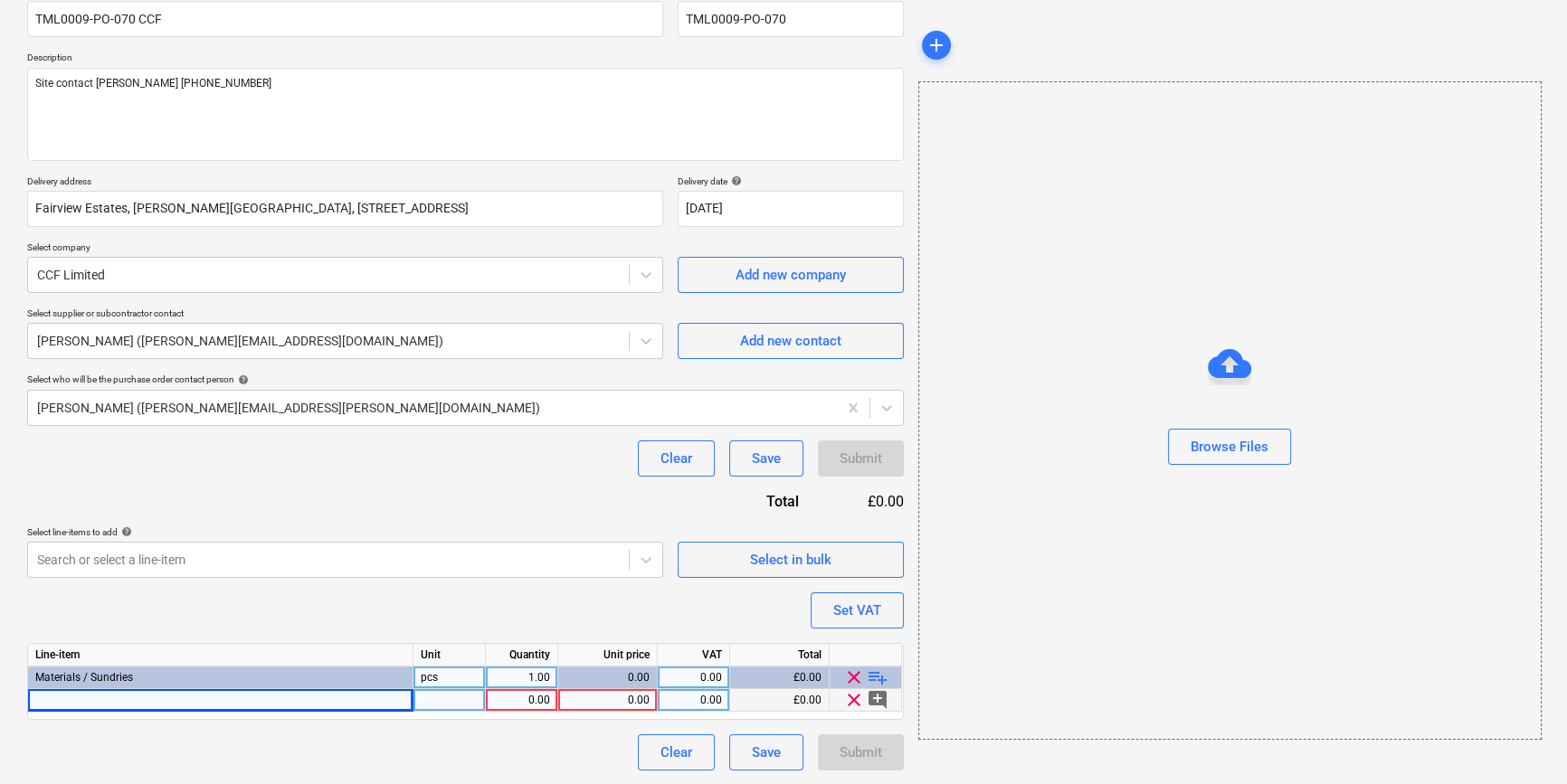
click at [49, 699] on div at bounding box center [221, 700] width 386 height 23
click at [38, 698] on input "AQUAPANEL INTERIOR CEMENT BRD 2400X1200X12.5MM" at bounding box center [221, 700] width 385 height 22
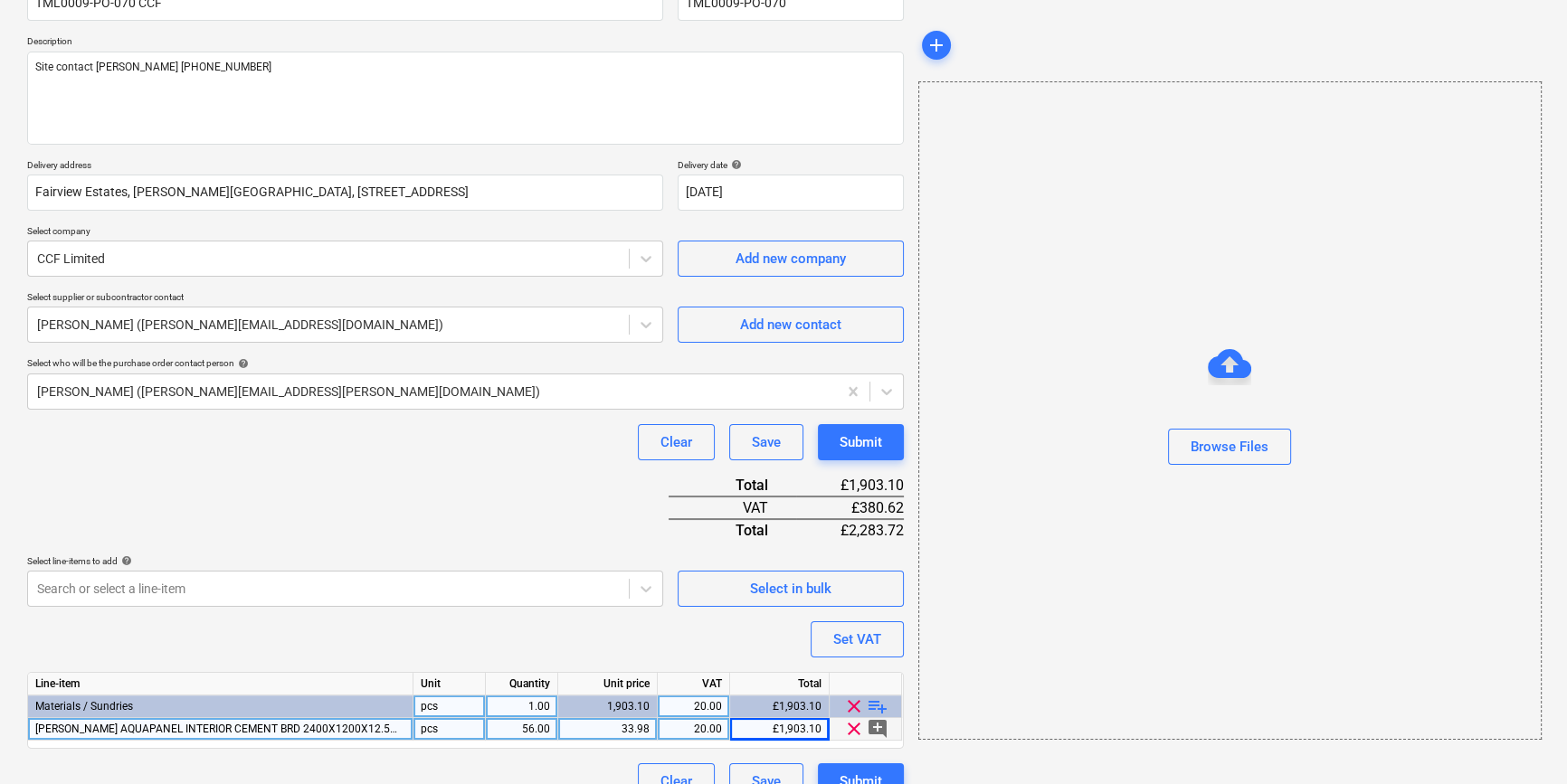
scroll to position [208, 0]
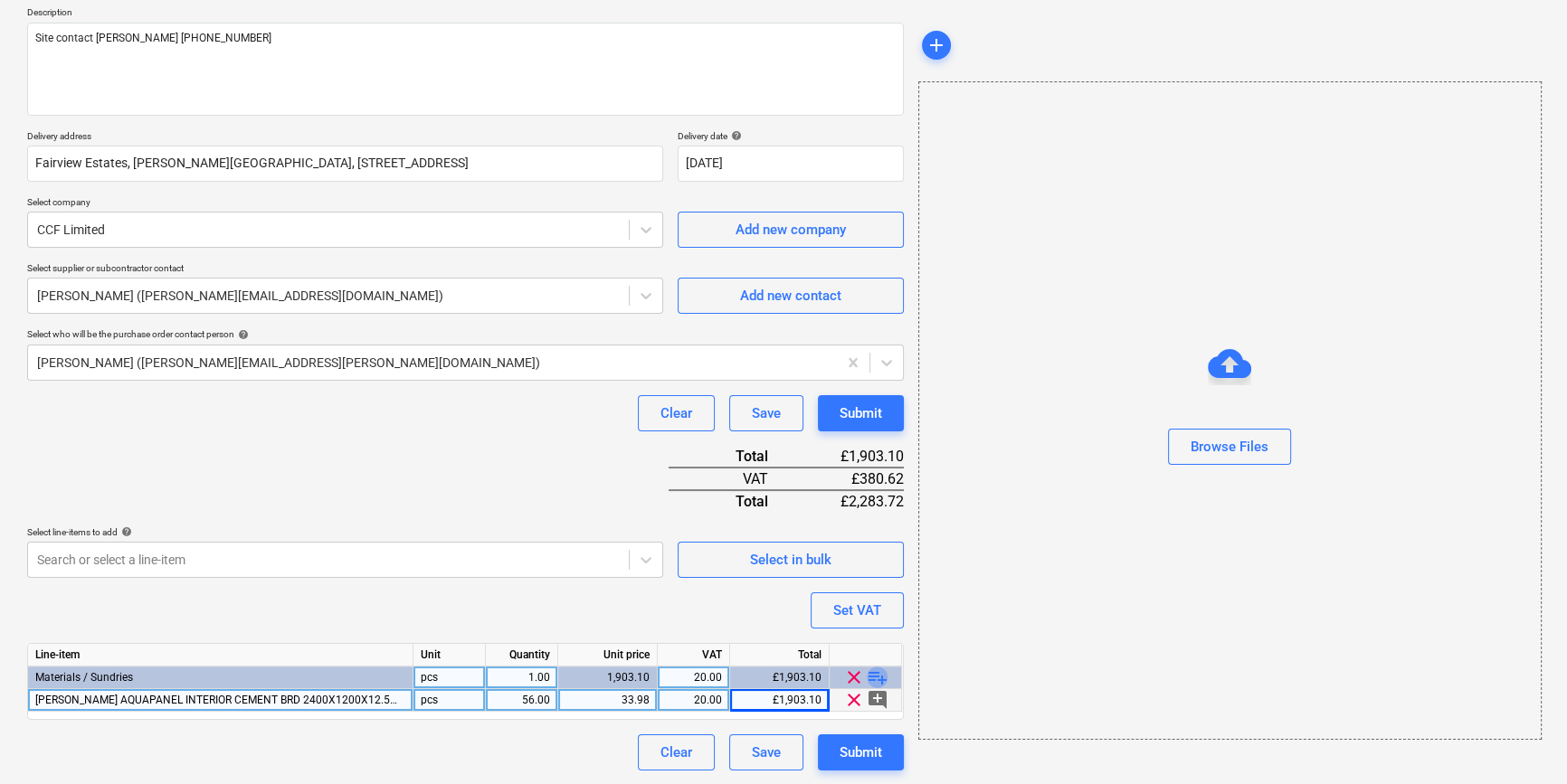
click at [872, 673] on span "playlist_add" at bounding box center [878, 678] width 22 height 22
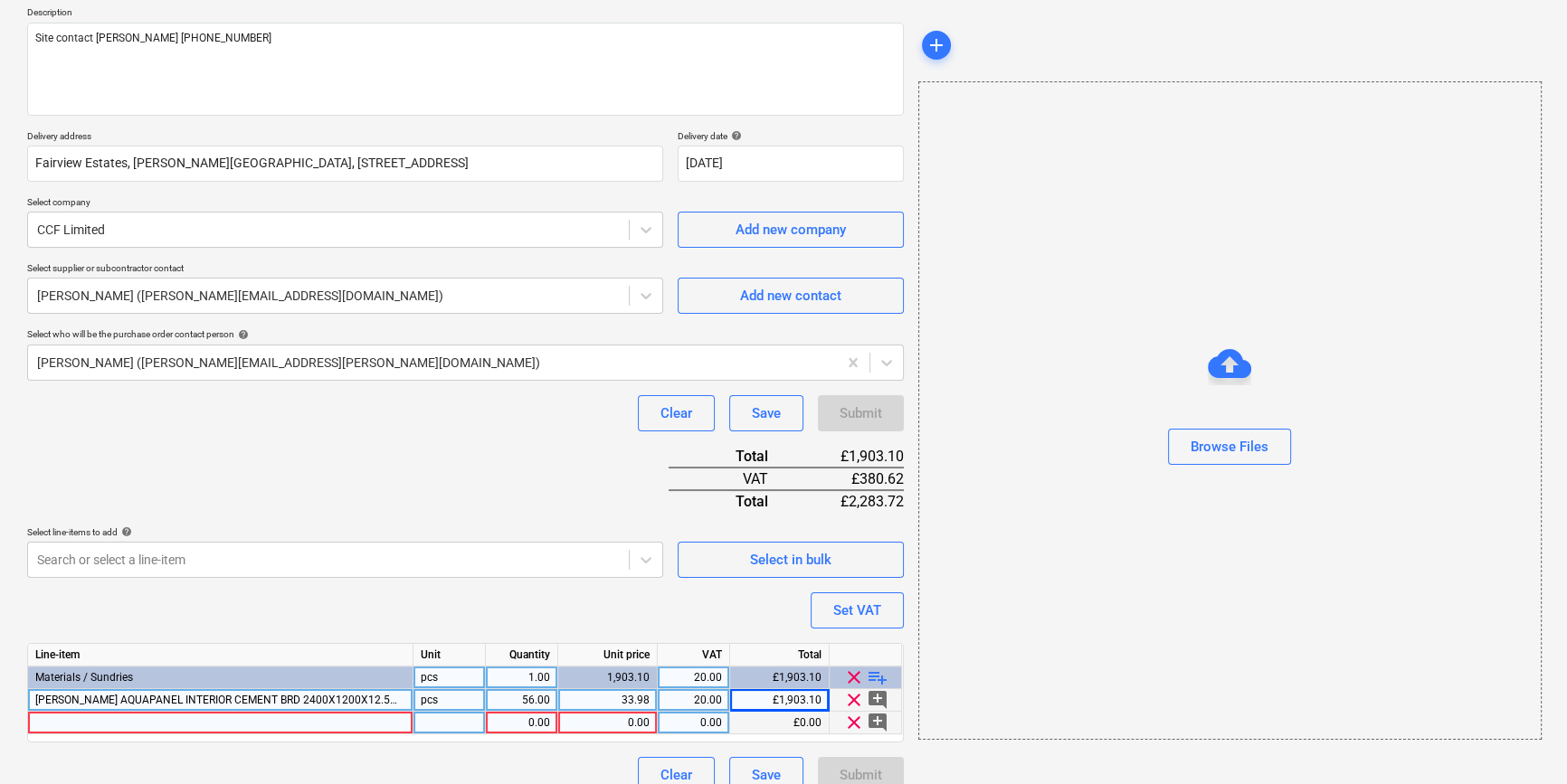
click at [57, 722] on div at bounding box center [221, 723] width 386 height 23
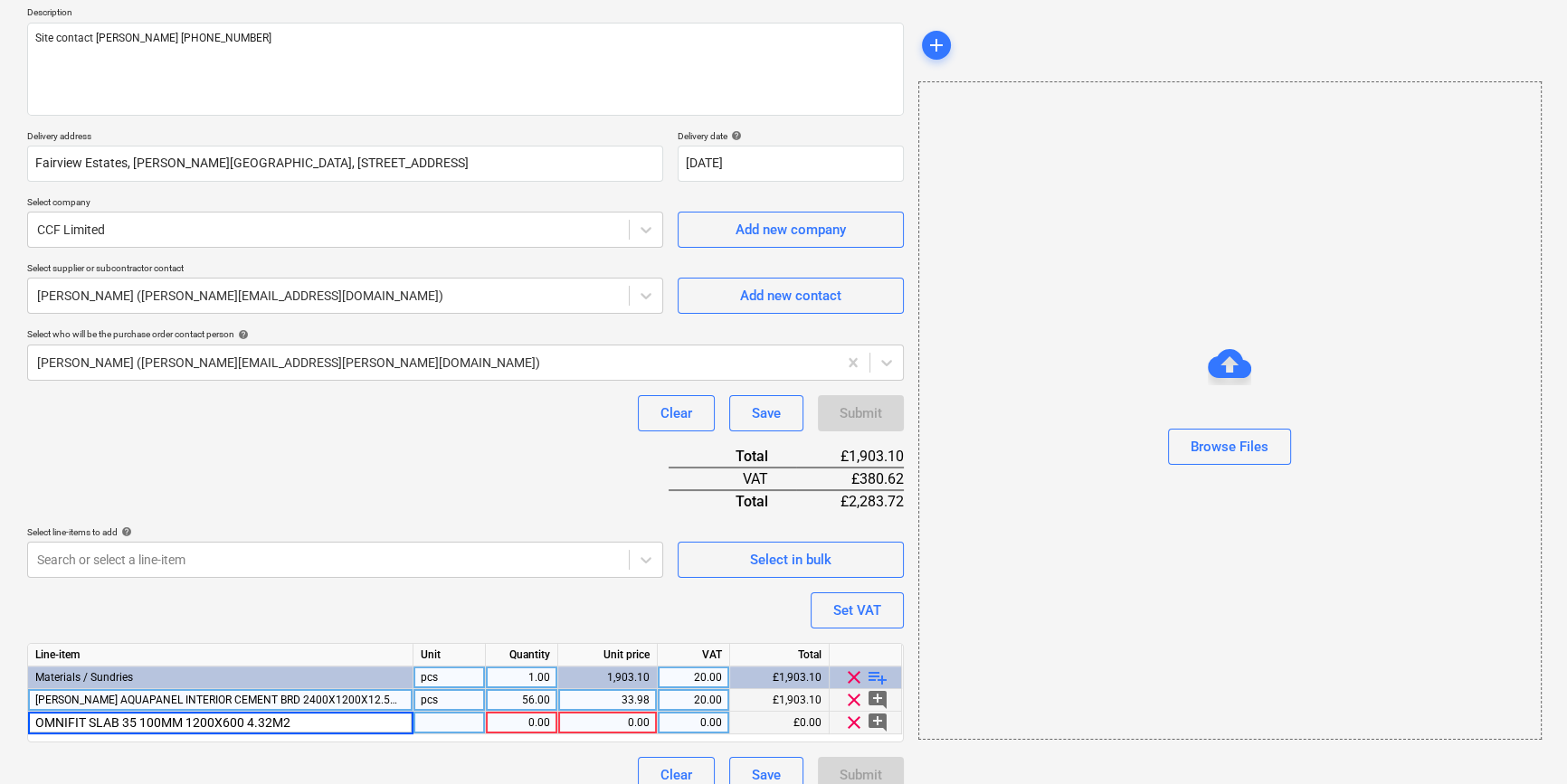
click at [37, 721] on input "OMNIFIT SLAB 35 100MM 1200X600 4.32M2" at bounding box center [221, 723] width 385 height 22
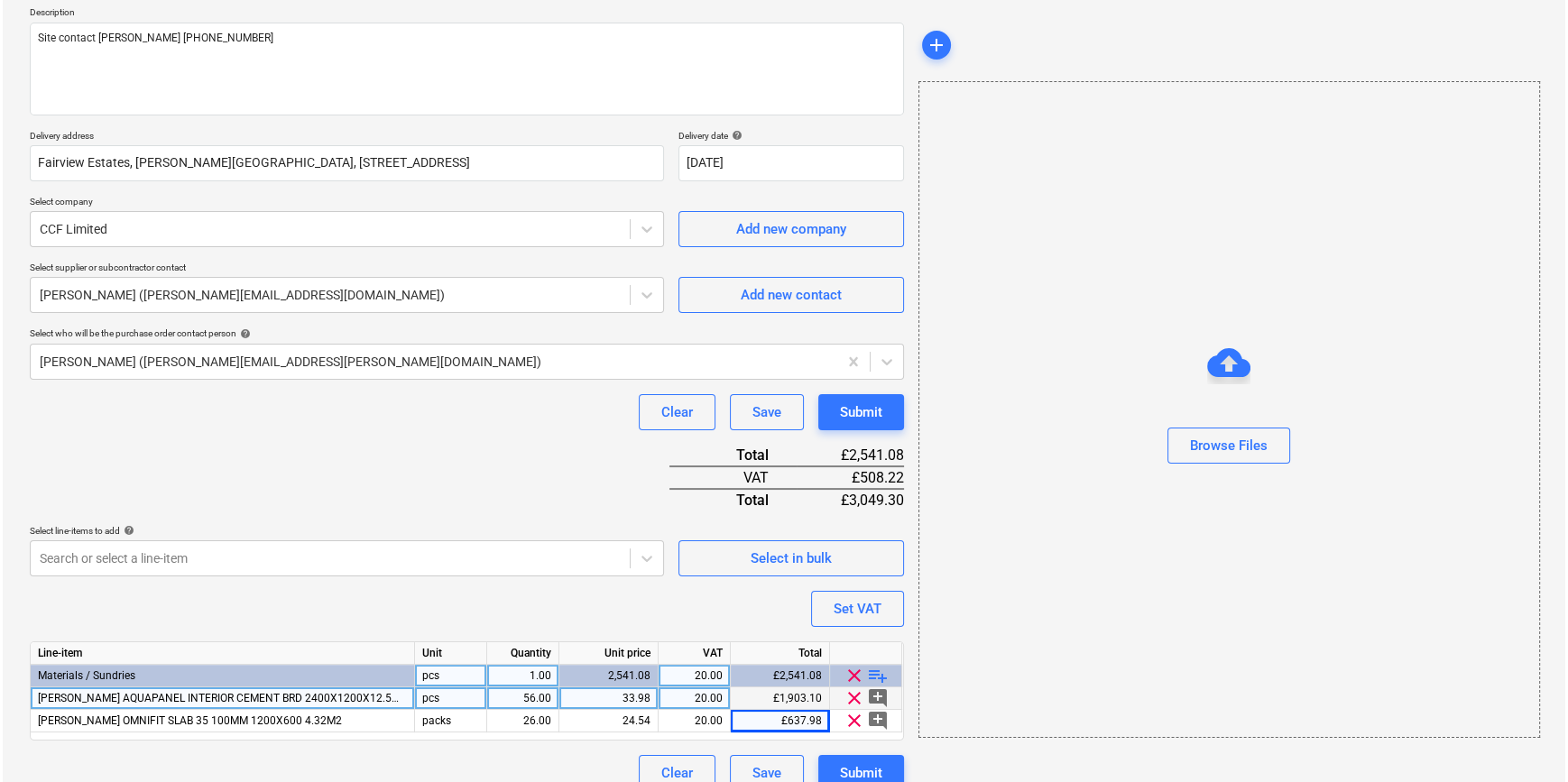
scroll to position [230, 0]
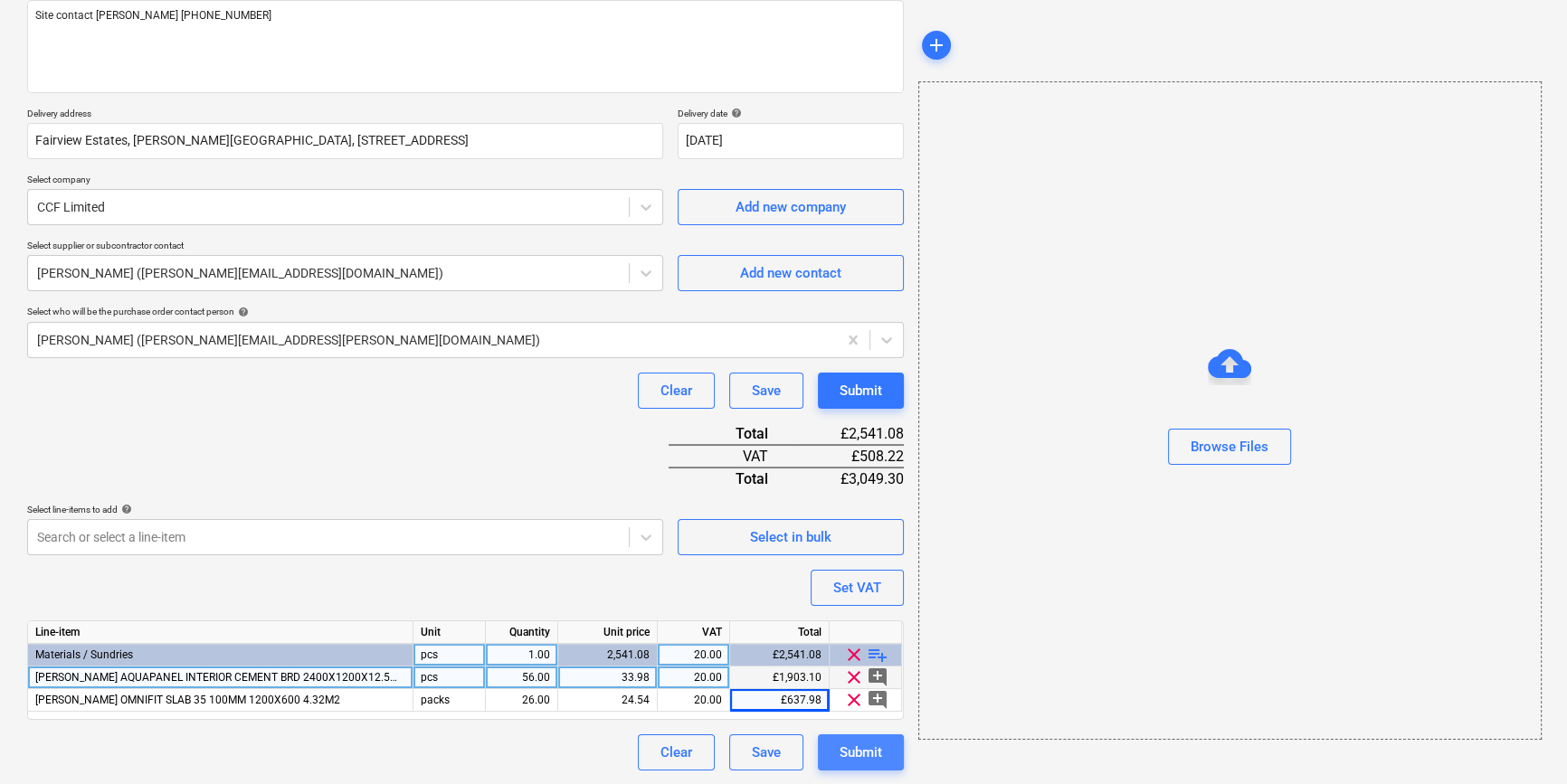
click at [852, 750] on div "Submit" at bounding box center [860, 753] width 42 height 24
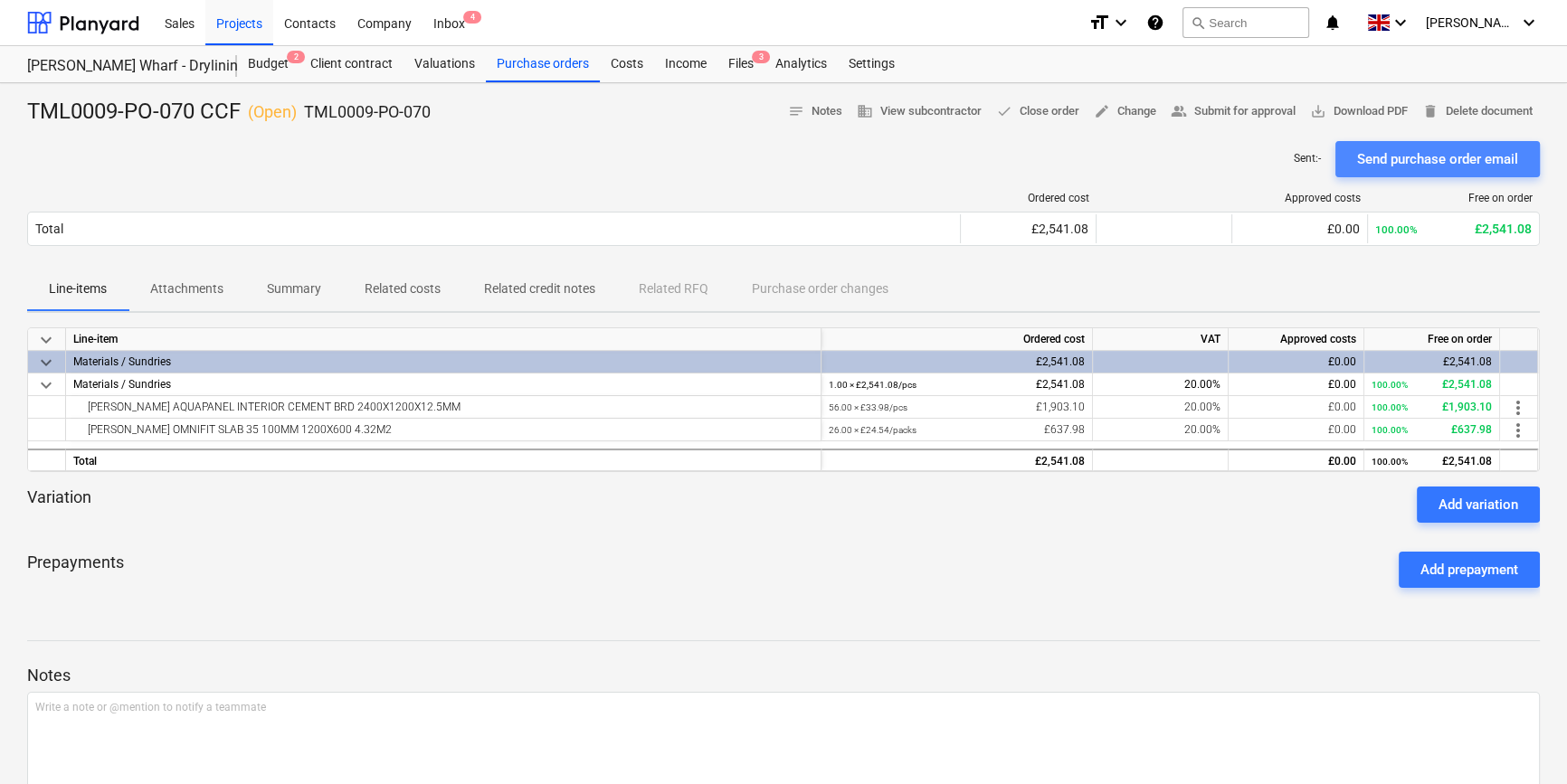
click at [1254, 159] on div "Send purchase order email" at bounding box center [1438, 159] width 161 height 24
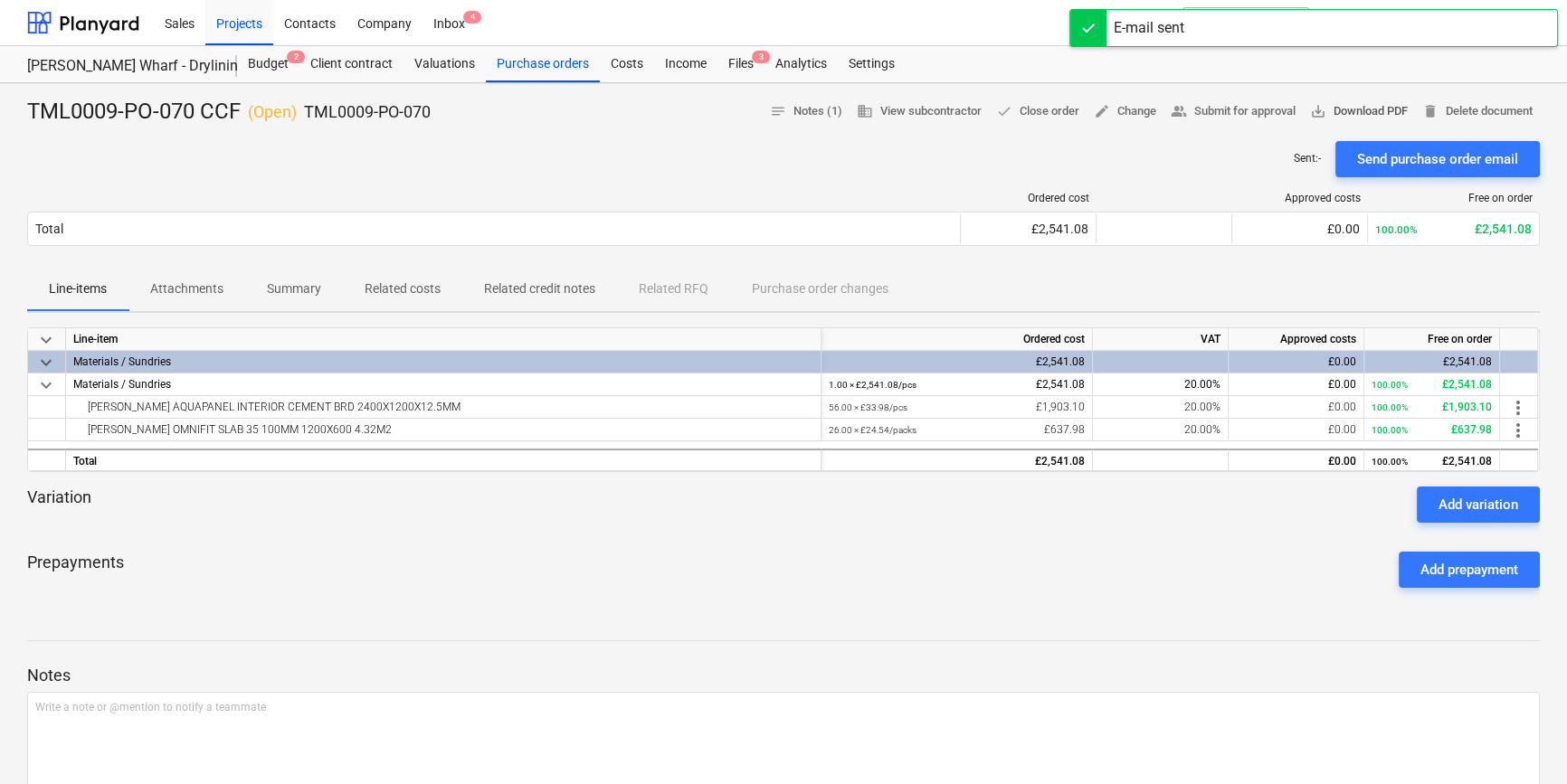
click at [1254, 111] on span "save_alt Download PDF" at bounding box center [1359, 112] width 98 height 21
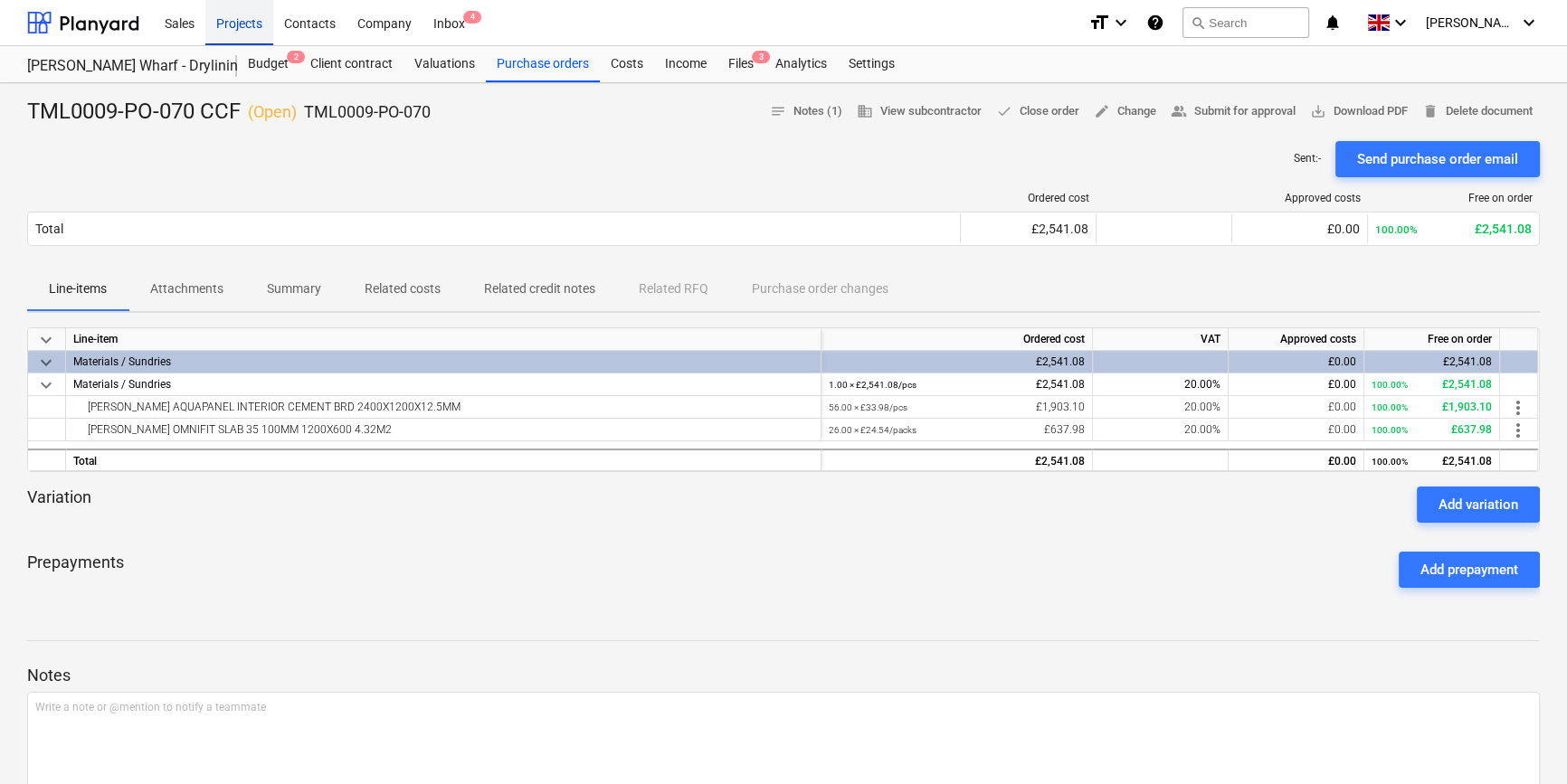
click at [229, 27] on div "Projects" at bounding box center [239, 22] width 68 height 46
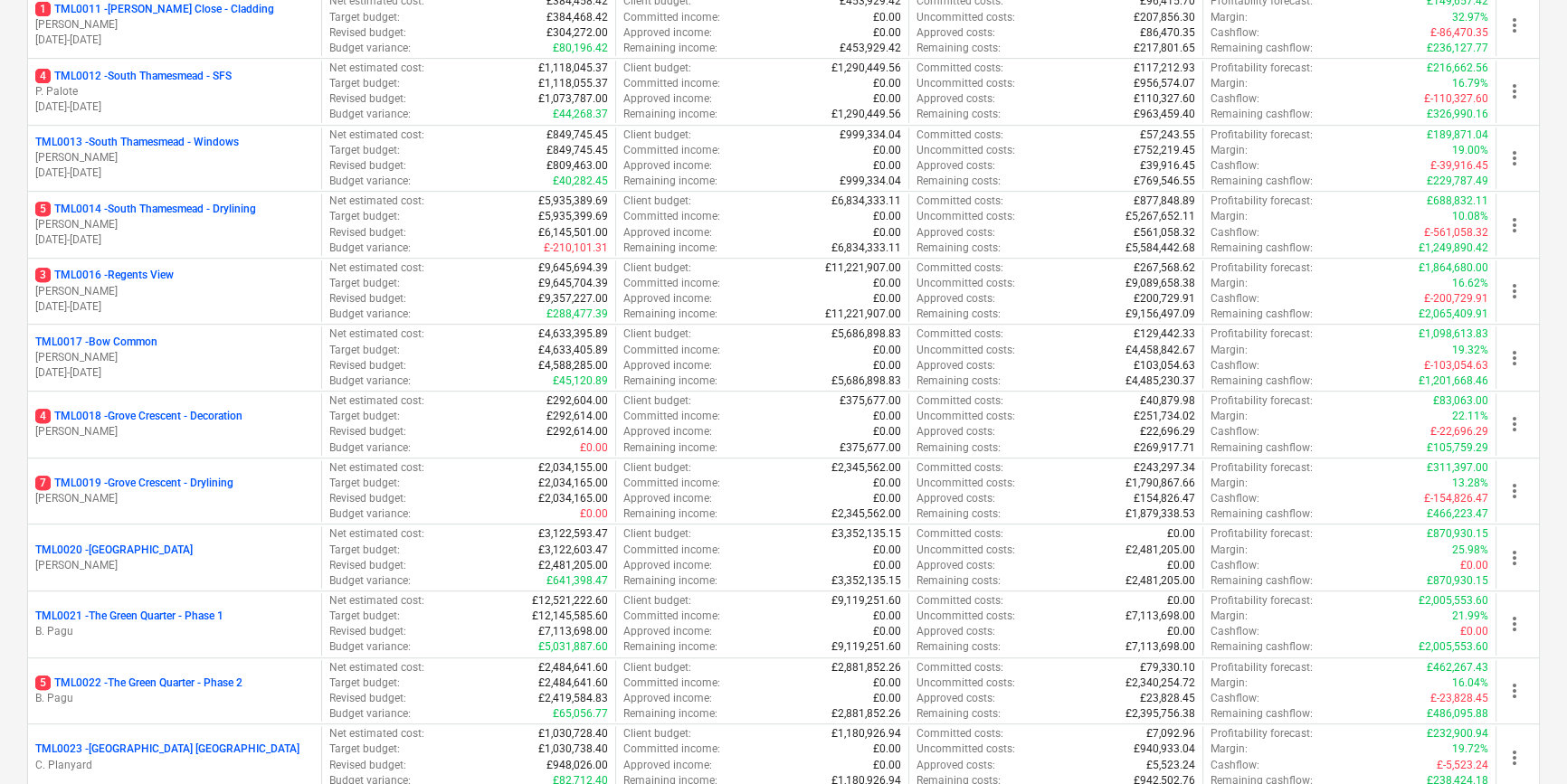
scroll to position [985, 0]
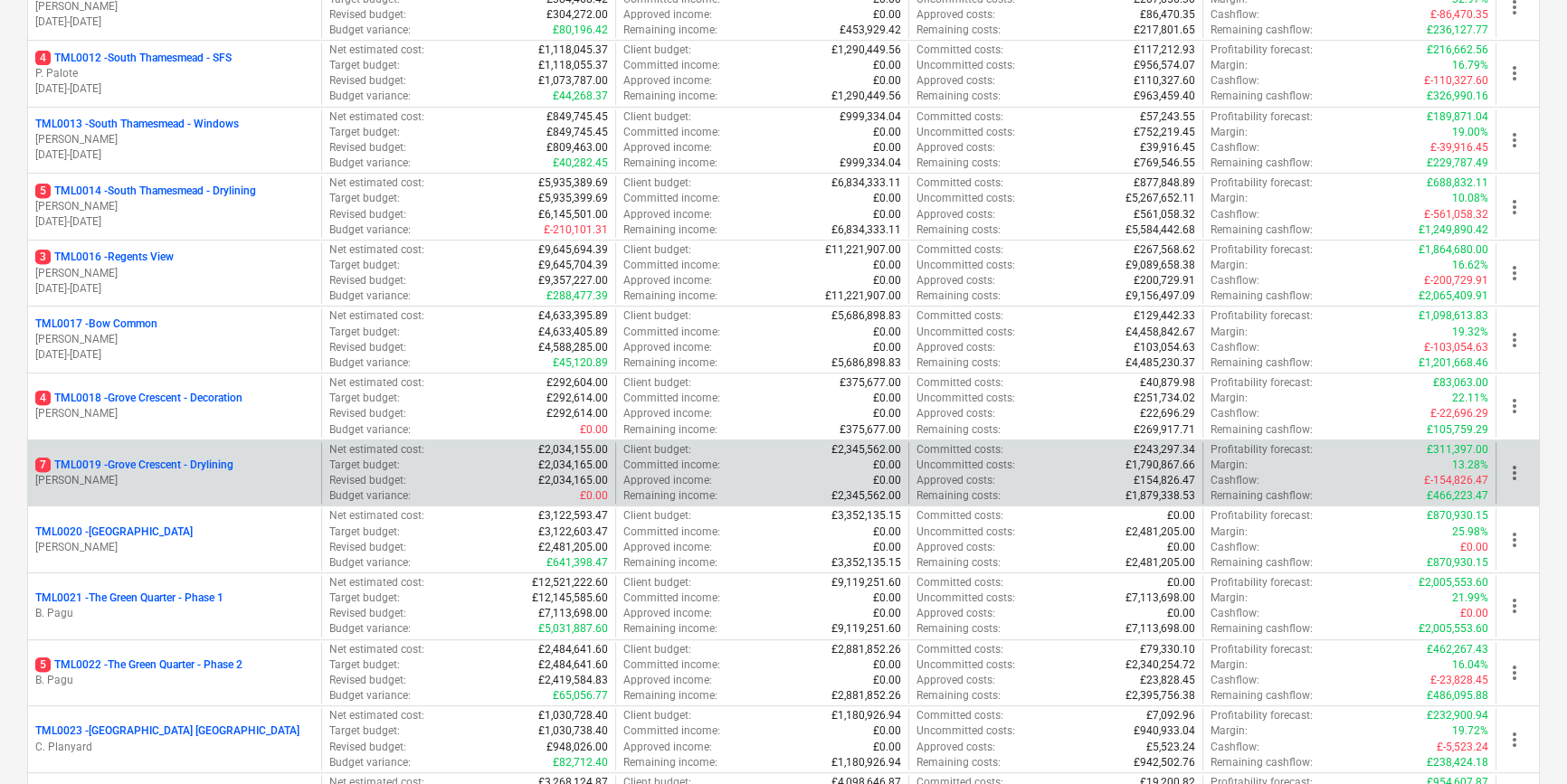
click at [225, 468] on p "7 TML0019 - [GEOGRAPHIC_DATA] - Drylining" at bounding box center [135, 465] width 198 height 16
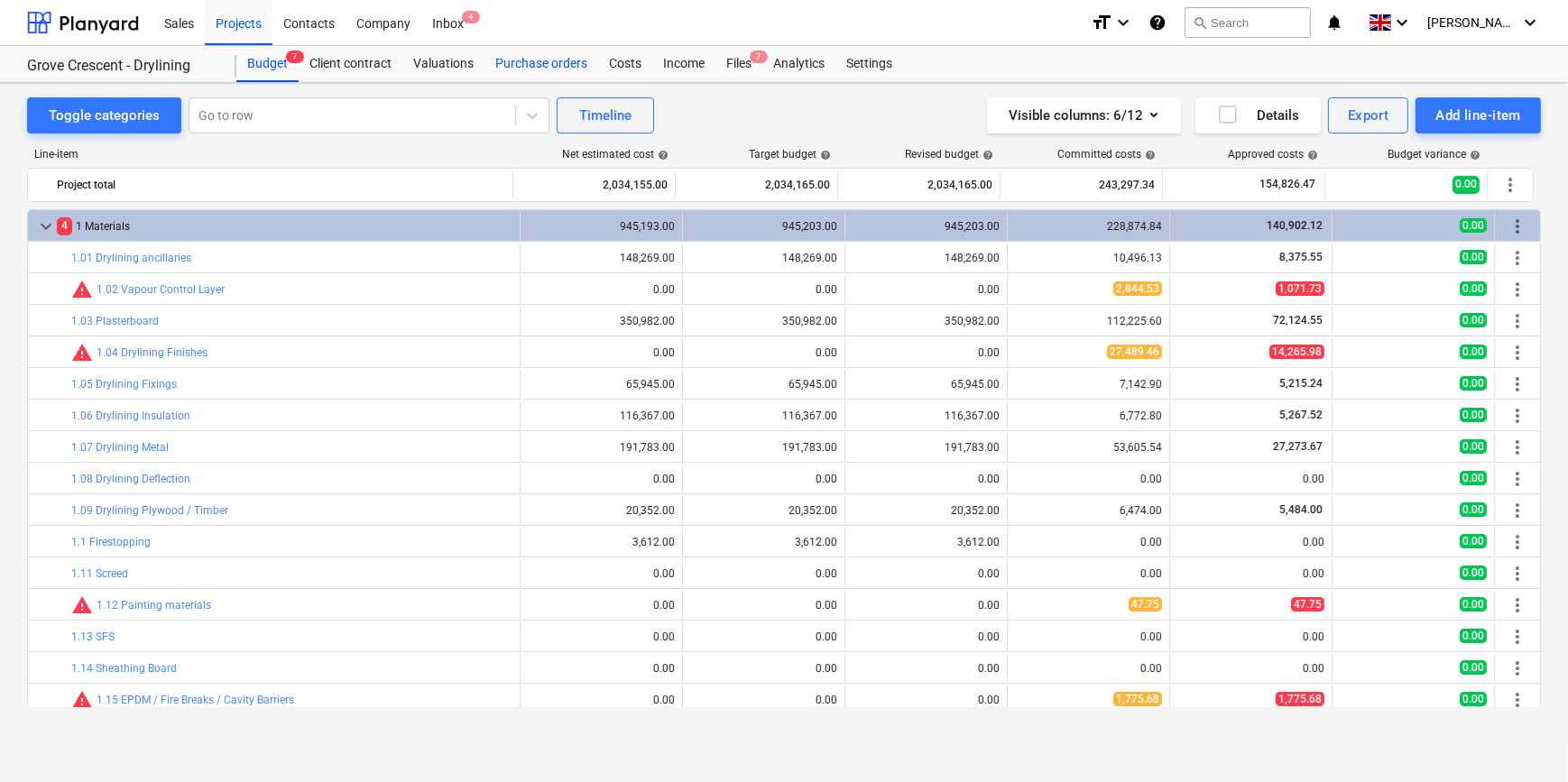
click at [514, 63] on div "Purchase orders" at bounding box center [541, 63] width 113 height 36
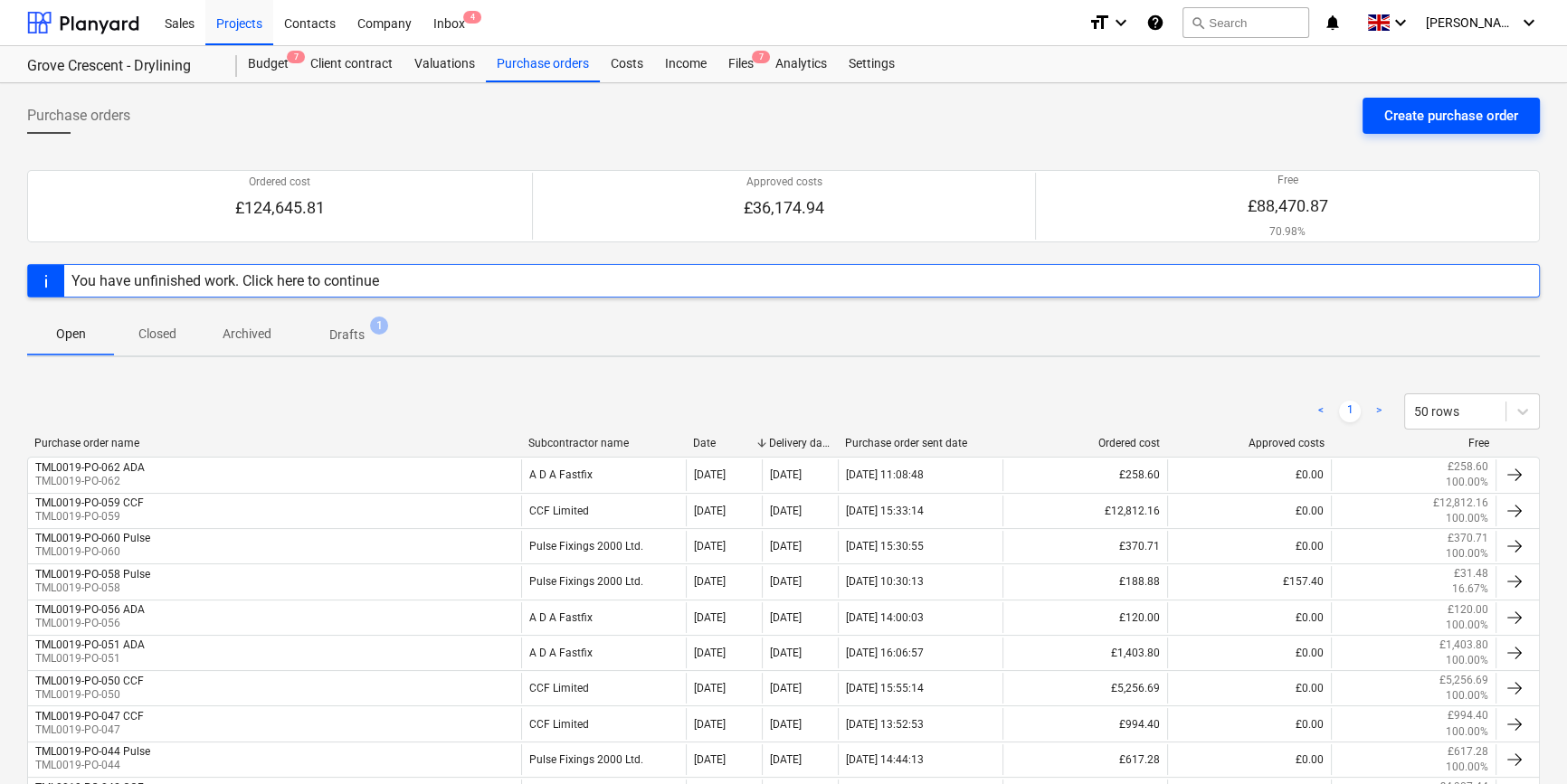
click at [1254, 121] on div "Create purchase order" at bounding box center [1451, 116] width 134 height 24
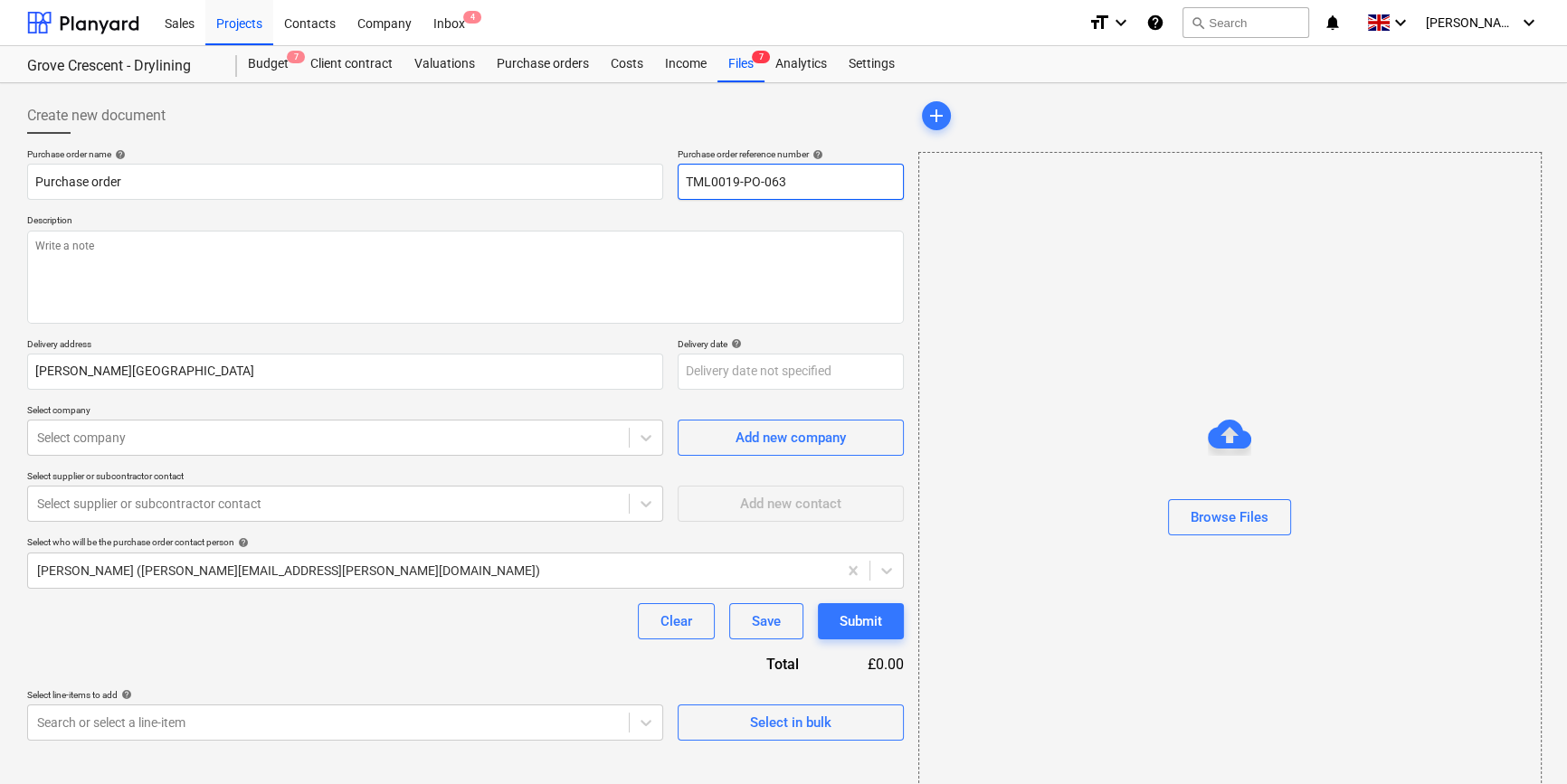
drag, startPoint x: 790, startPoint y: 180, endPoint x: 682, endPoint y: 180, distance: 108.0
click at [682, 180] on input "TML0019-PO-063" at bounding box center [790, 181] width 226 height 36
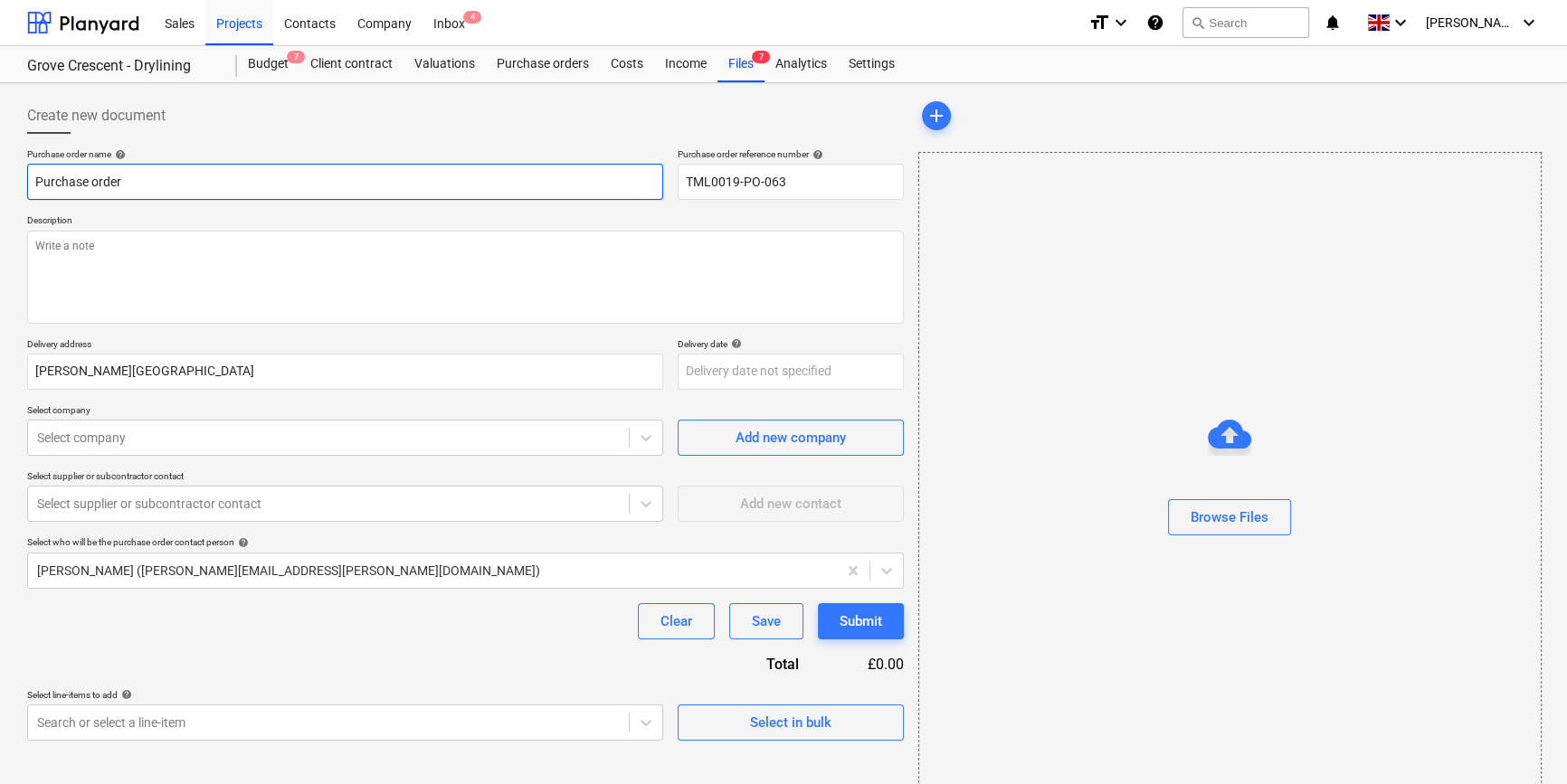
drag, startPoint x: 139, startPoint y: 178, endPoint x: 31, endPoint y: 179, distance: 108.0
click at [31, 179] on input "Purchase order" at bounding box center [345, 181] width 636 height 36
paste input "TML0019-PO-063"
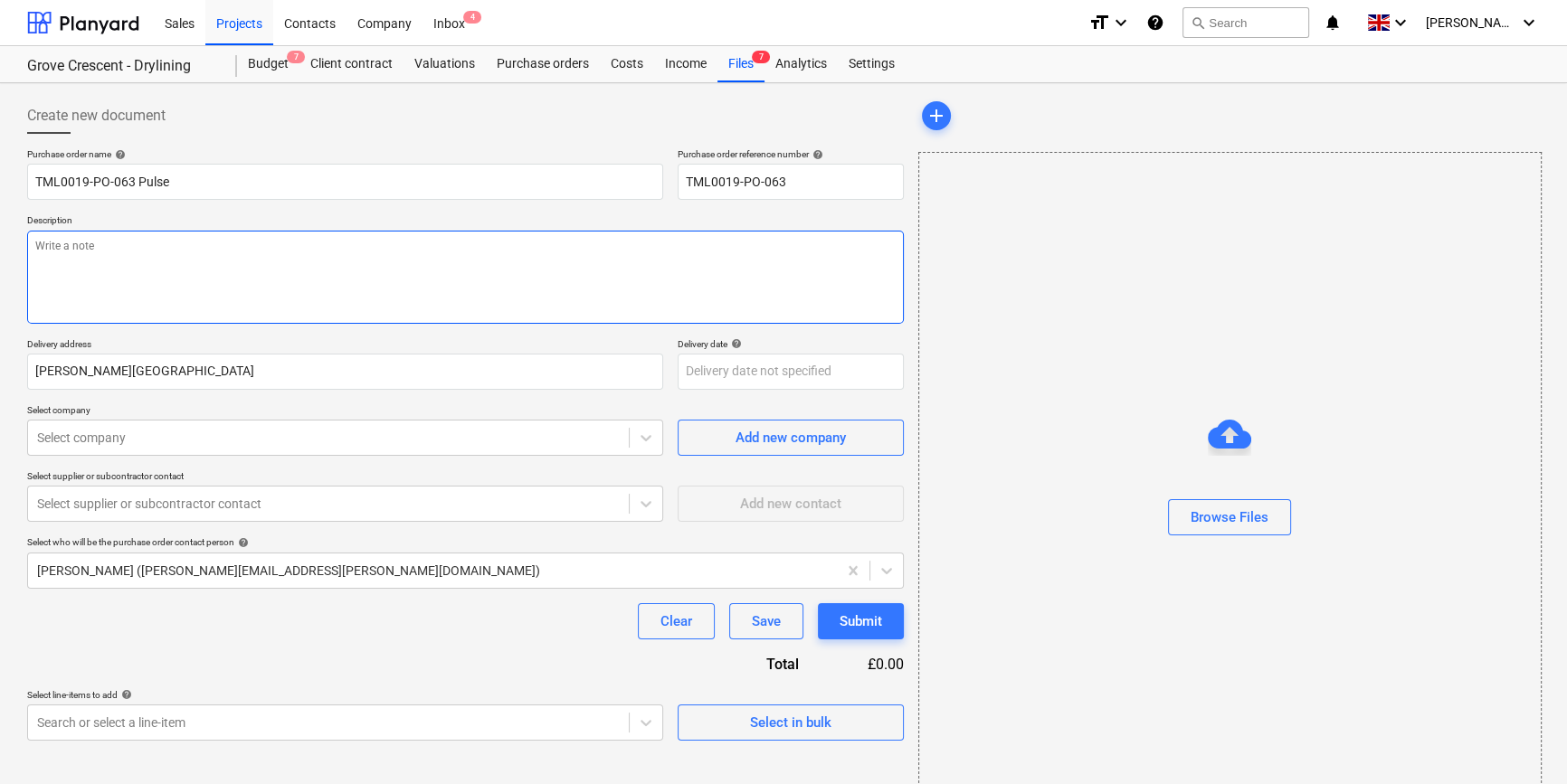
click at [37, 241] on textarea at bounding box center [466, 278] width 877 height 93
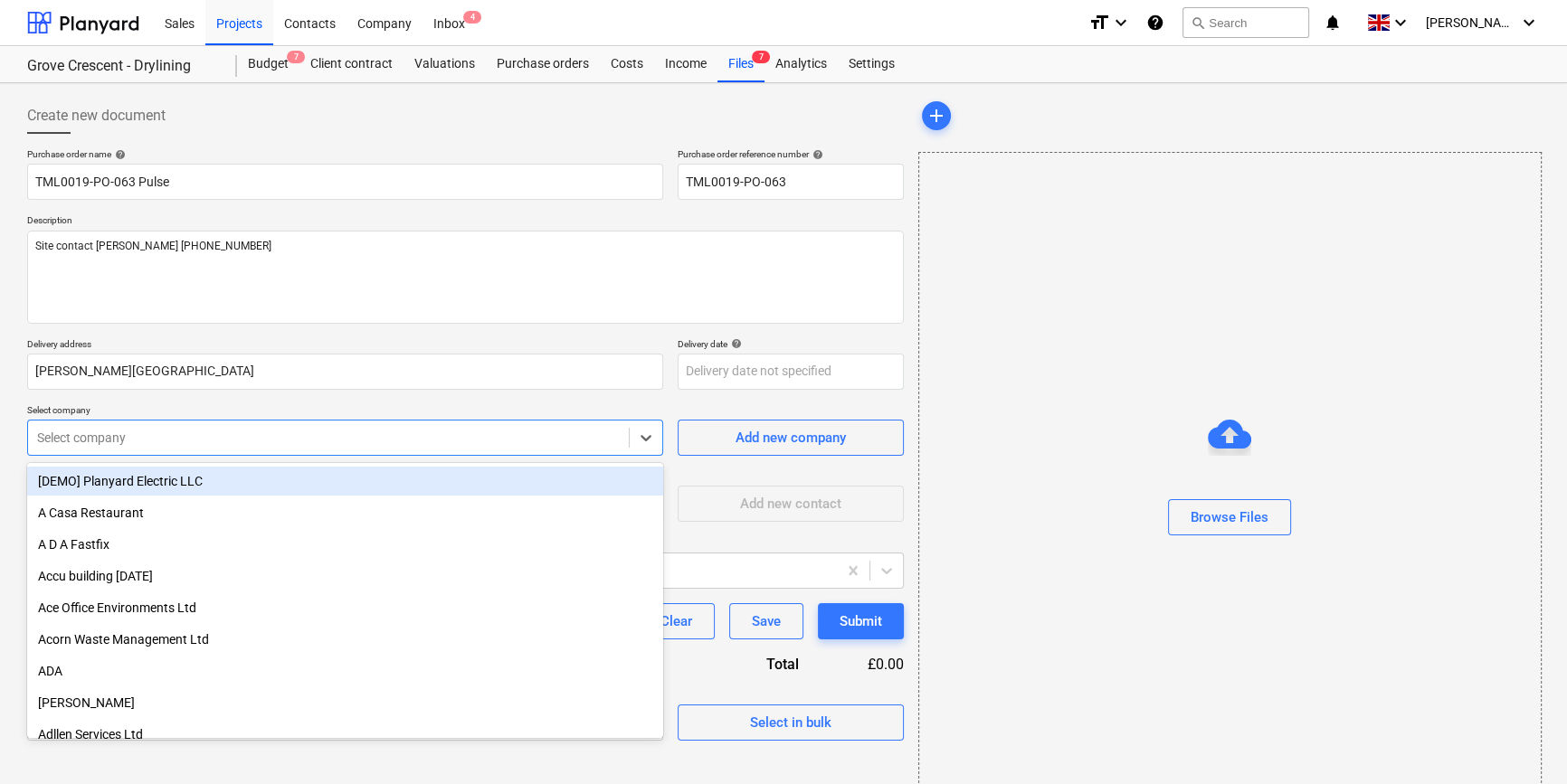
click at [230, 440] on div at bounding box center [328, 438] width 583 height 18
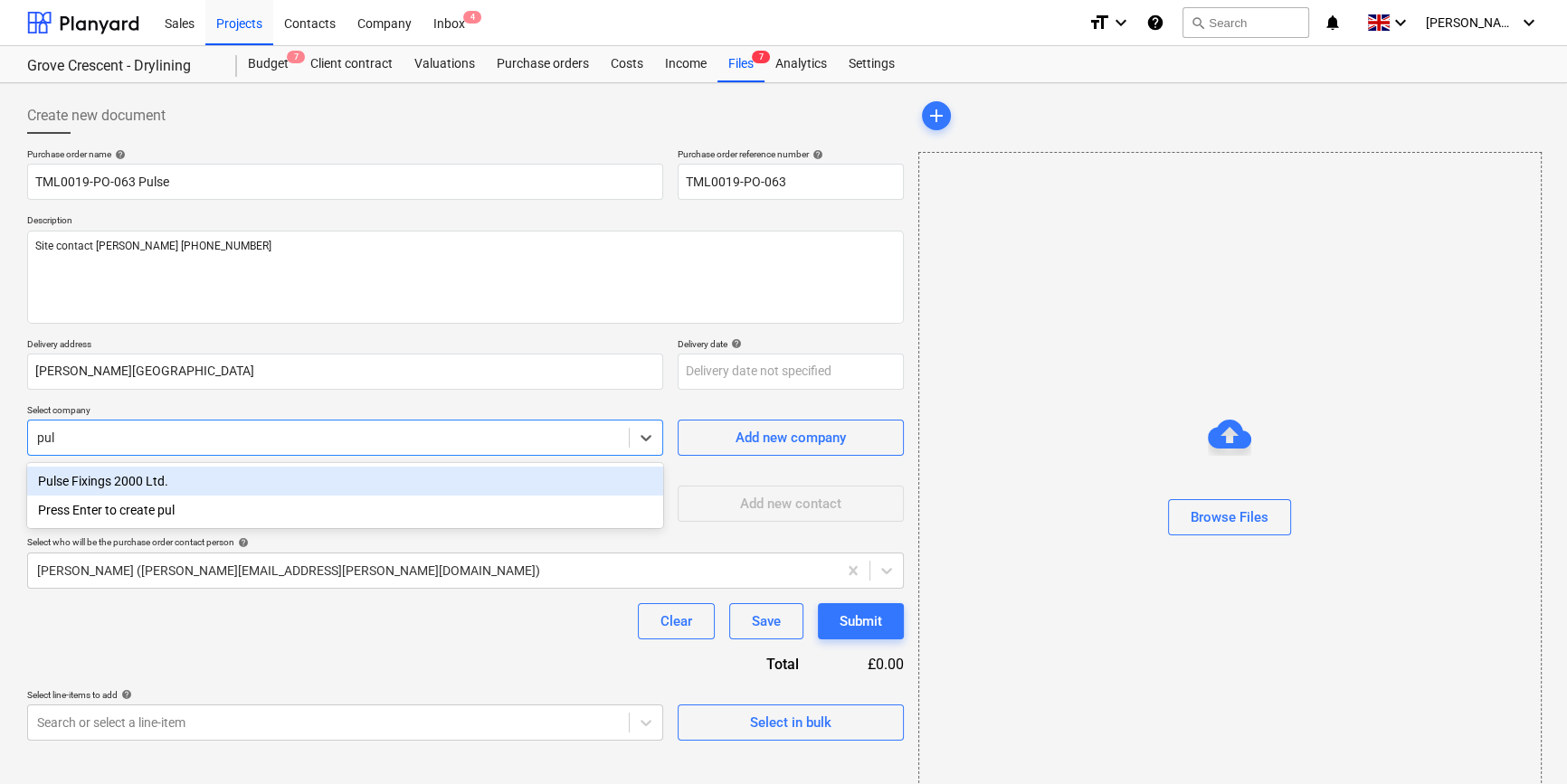
click at [198, 485] on div "Pulse Fixings 2000 Ltd." at bounding box center [345, 481] width 636 height 29
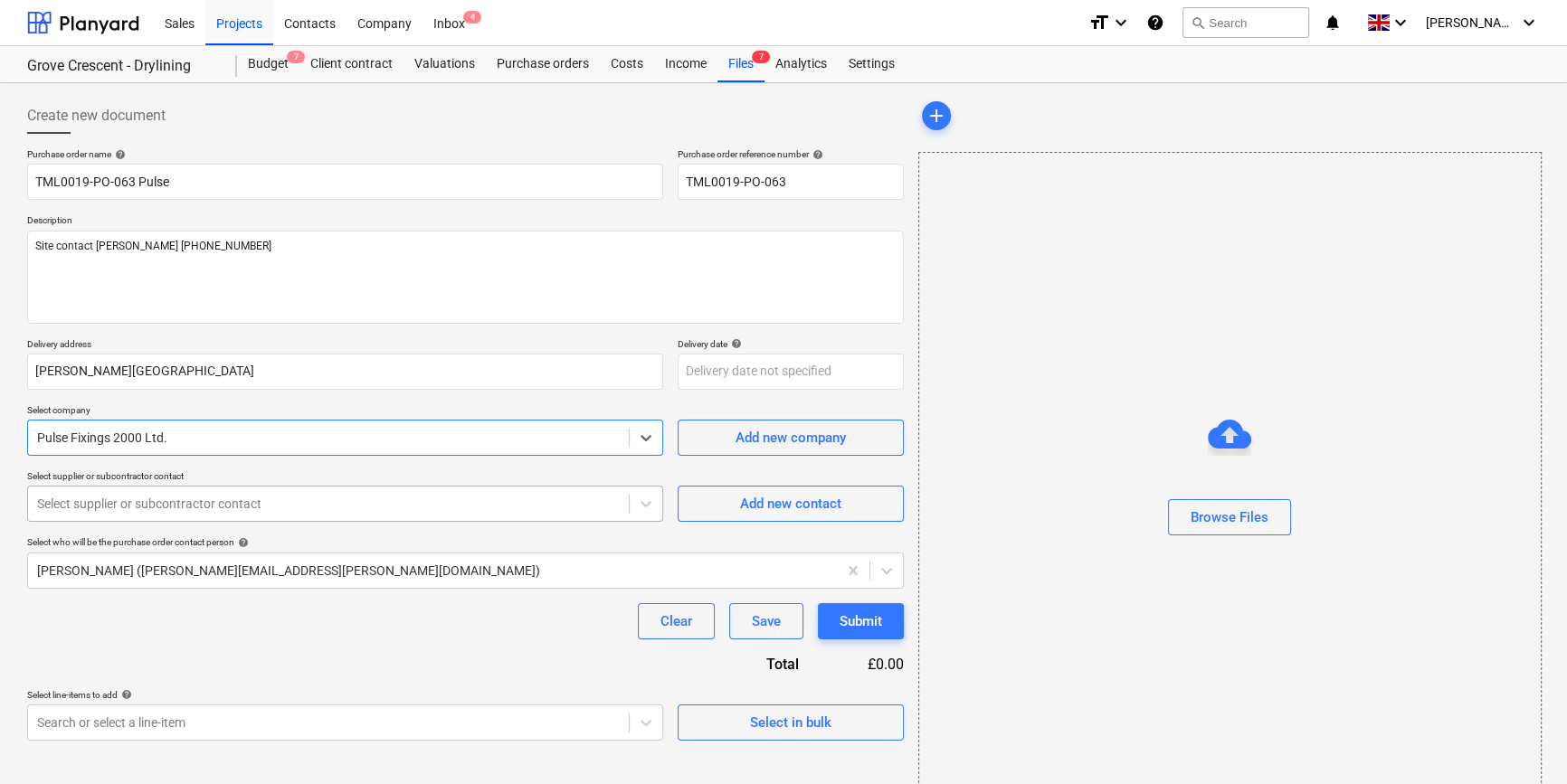
click at [193, 499] on div at bounding box center [328, 504] width 583 height 18
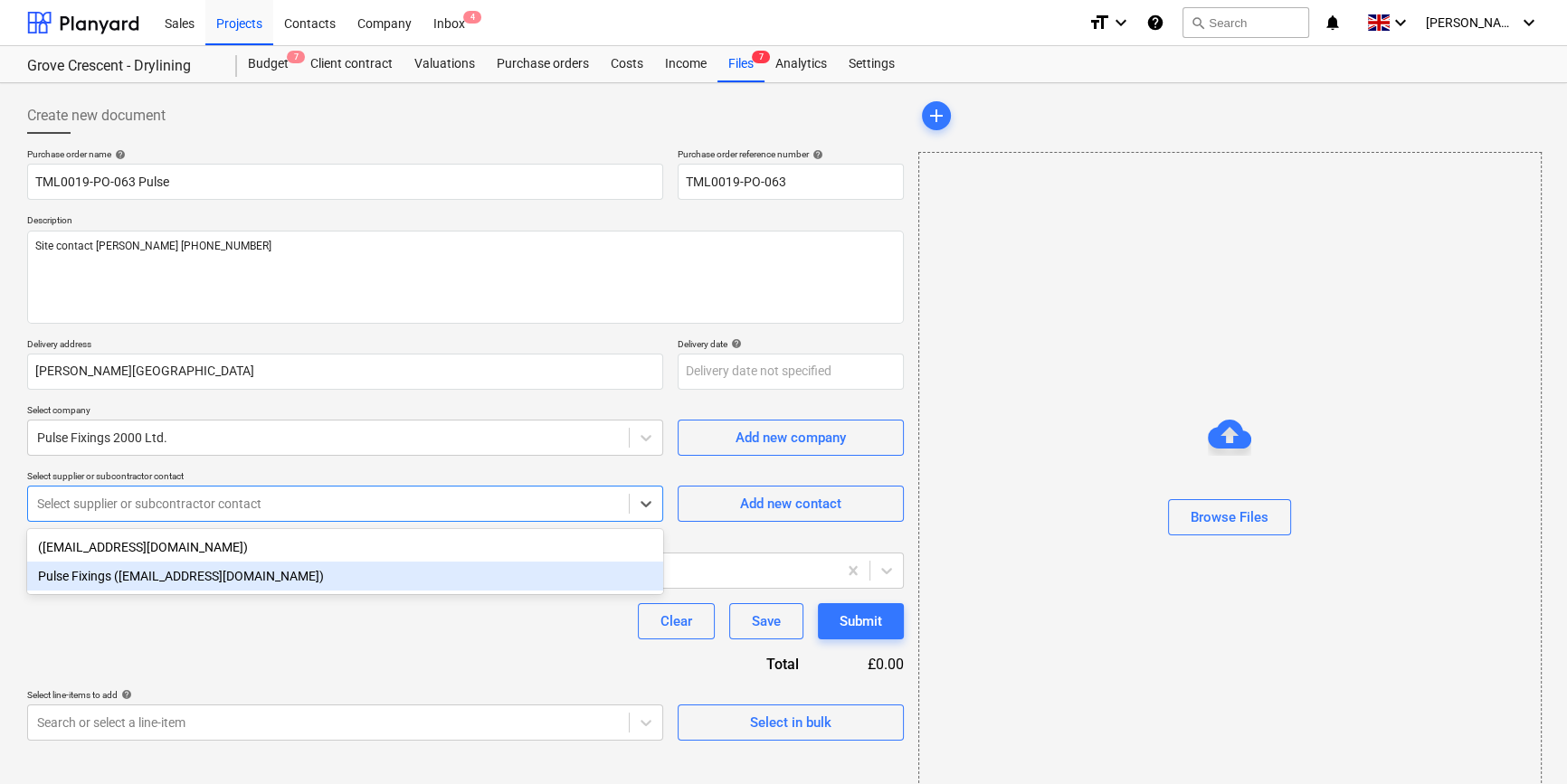
click at [181, 580] on div "Pulse Fixings ([EMAIL_ADDRESS][DOMAIN_NAME])" at bounding box center [345, 576] width 636 height 29
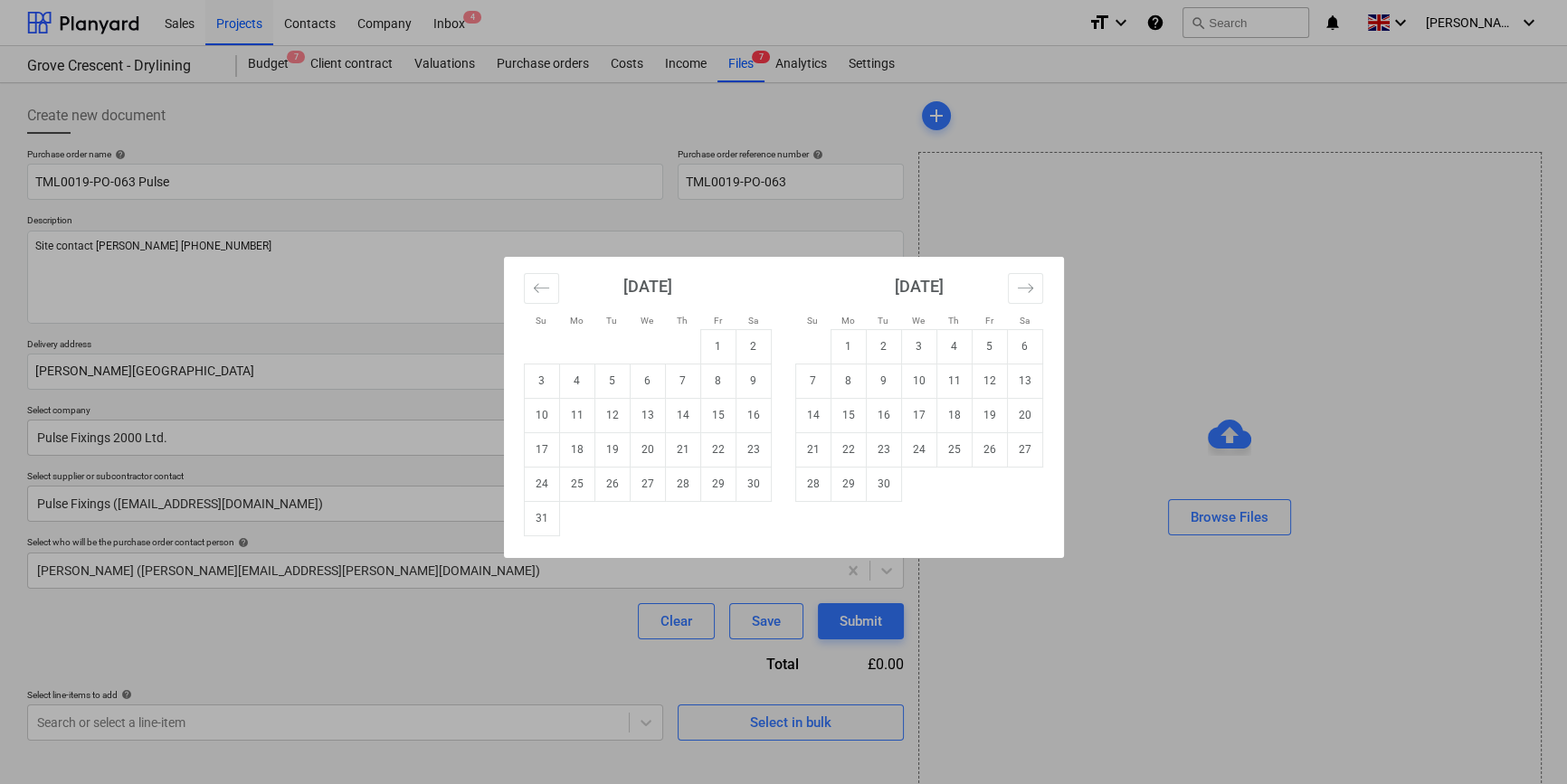
click at [742, 367] on body "Sales Projects Contacts Company Inbox 4 format_size keyboard_arrow_down help se…" at bounding box center [784, 392] width 1567 height 784
click at [719, 453] on td "22" at bounding box center [718, 450] width 36 height 35
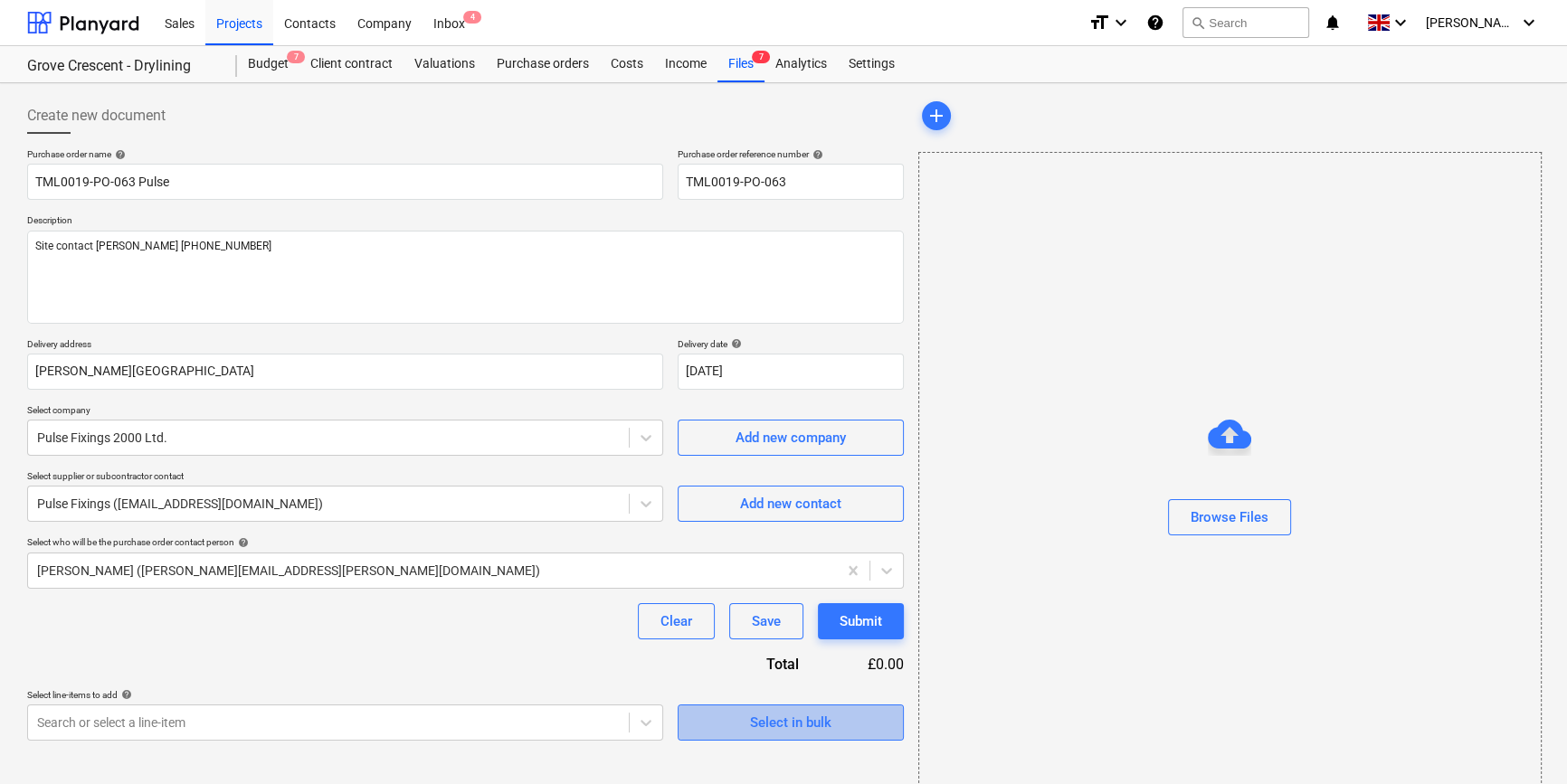
click at [758, 726] on div "Select in bulk" at bounding box center [790, 723] width 82 height 24
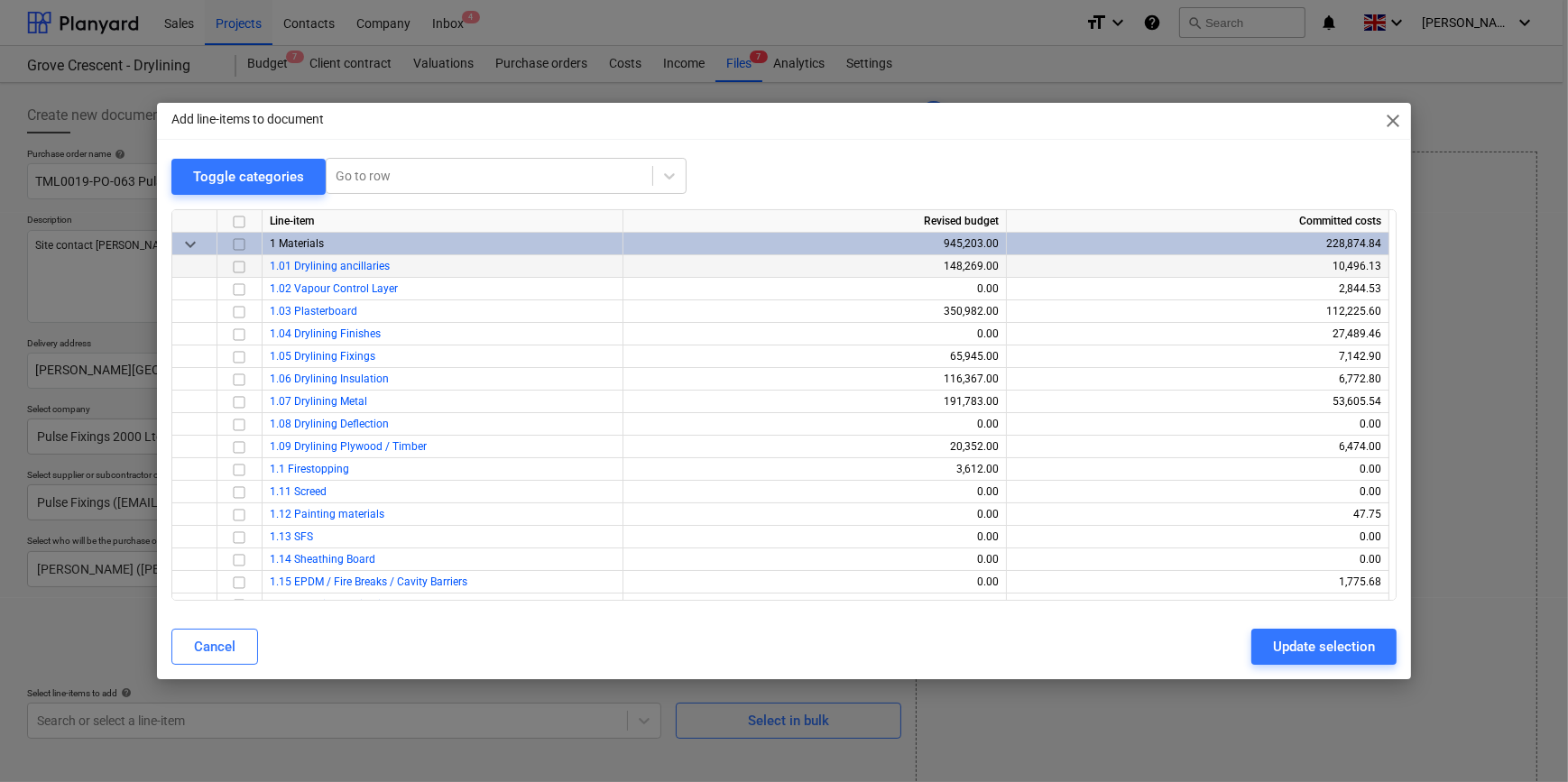
click at [236, 264] on input "checkbox" at bounding box center [239, 266] width 22 height 22
click at [1250, 649] on div "Update selection" at bounding box center [1324, 647] width 102 height 24
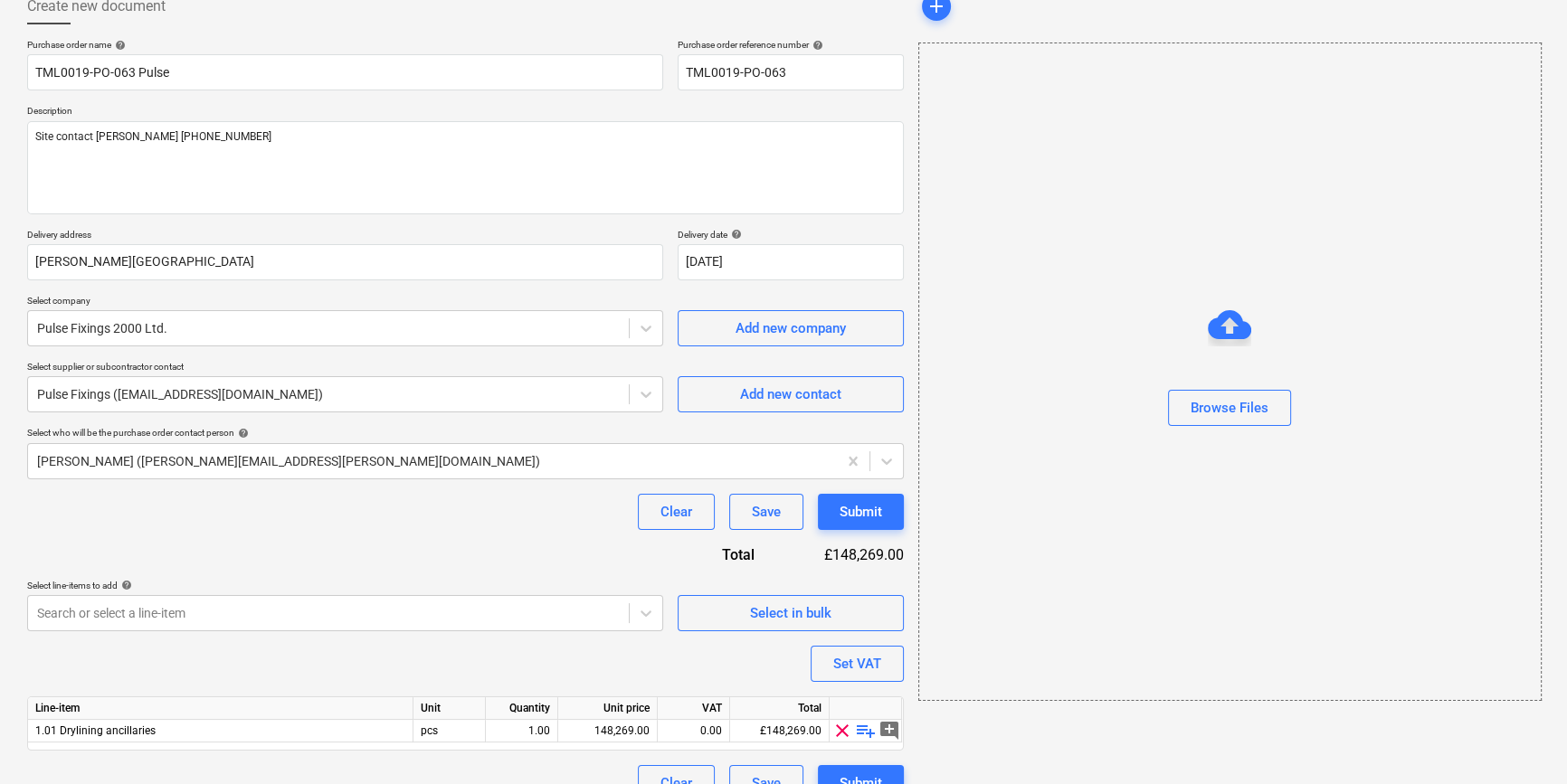
scroll to position [140, 0]
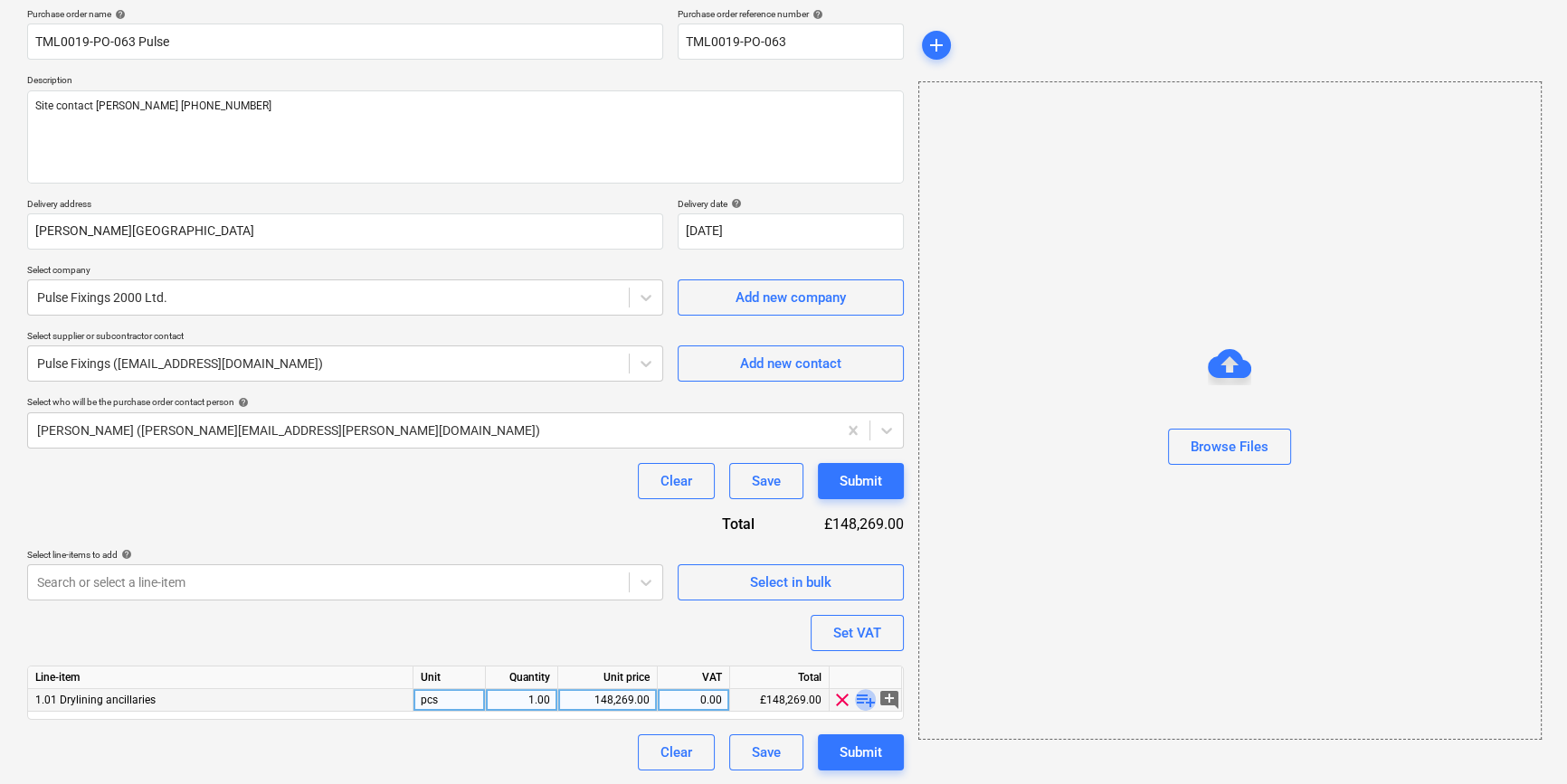
click at [861, 702] on span "playlist_add" at bounding box center [866, 700] width 22 height 22
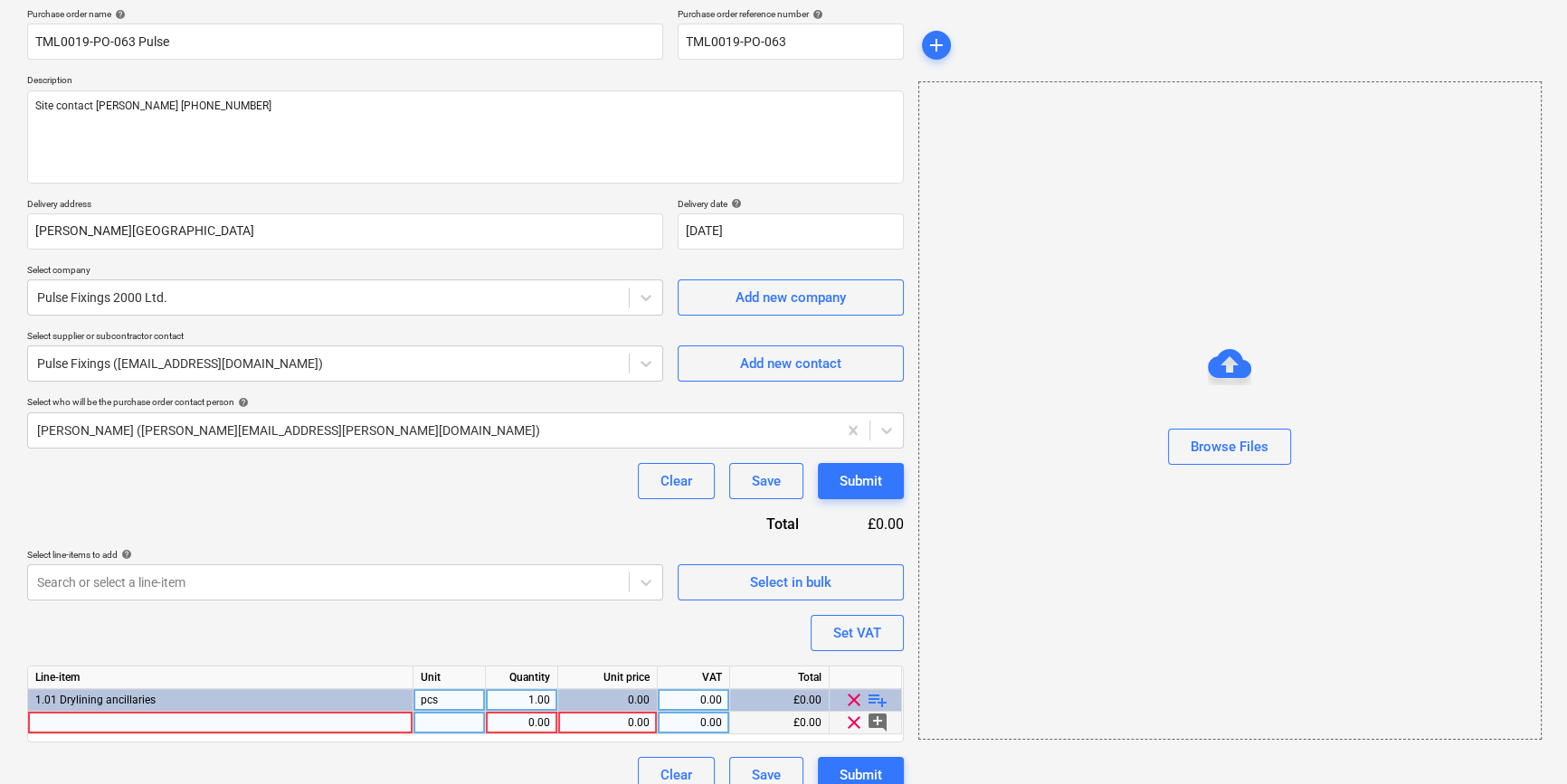
click at [49, 723] on div at bounding box center [221, 723] width 386 height 23
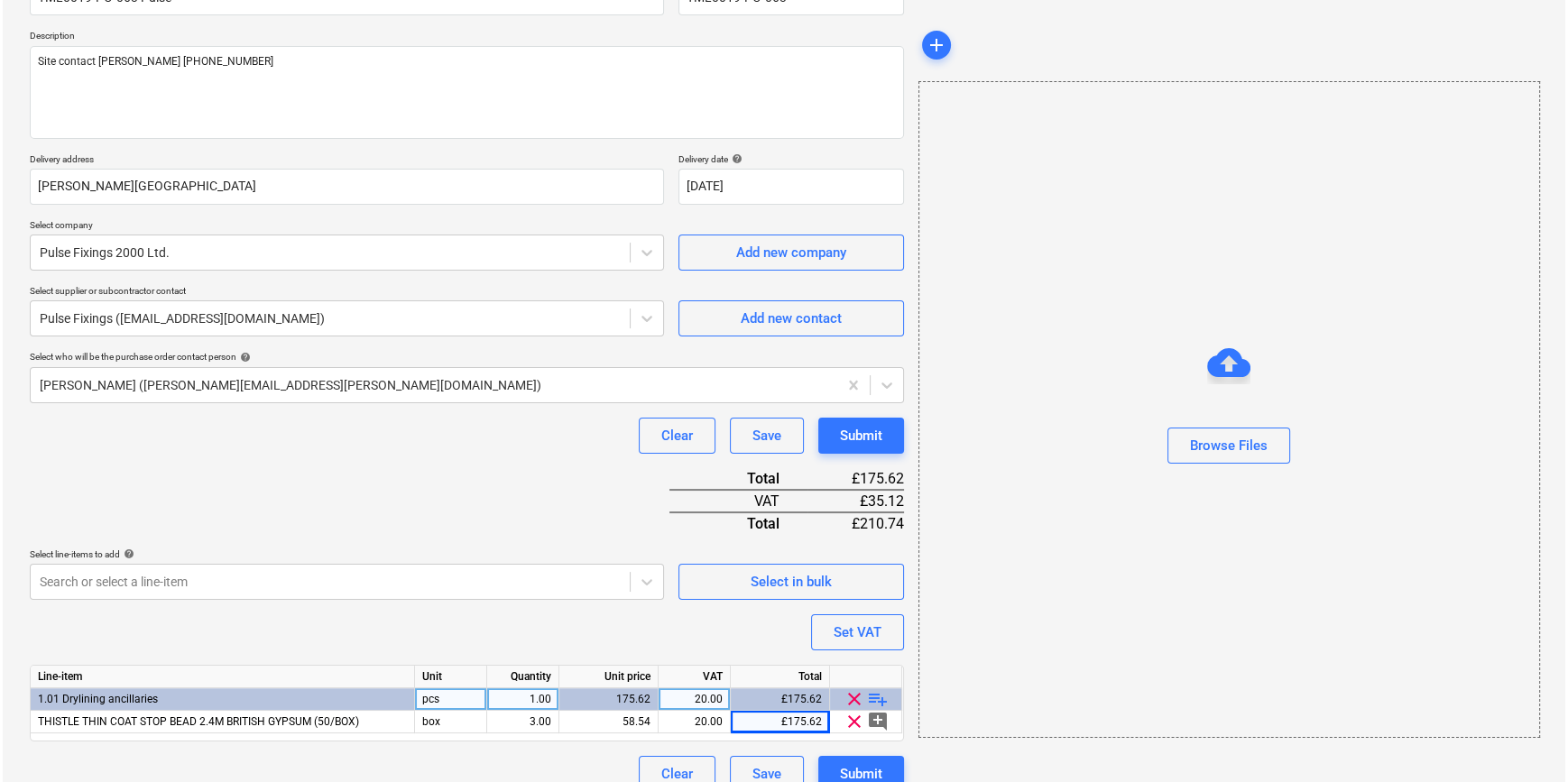
scroll to position [207, 0]
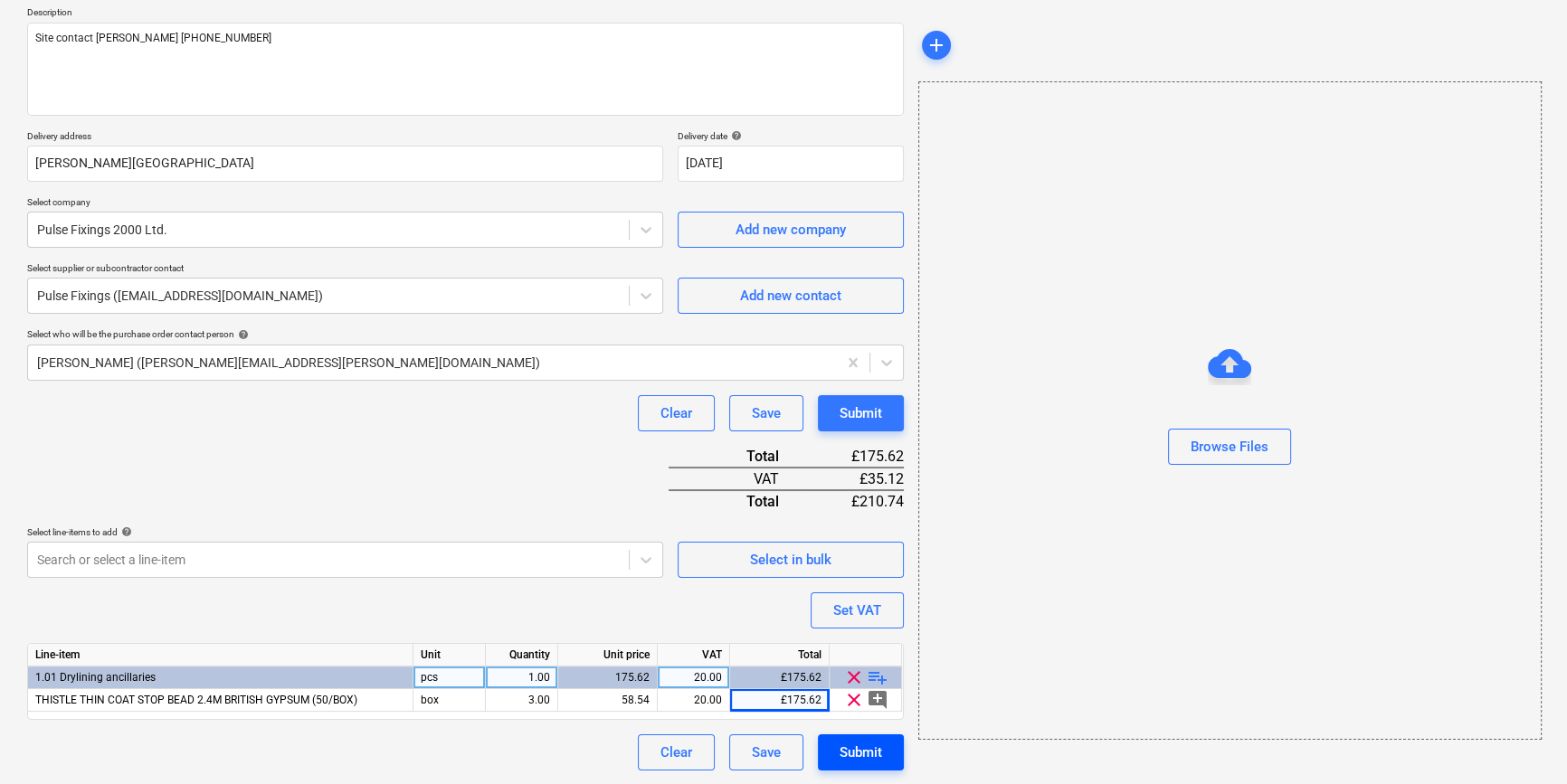
click at [876, 749] on div "Submit" at bounding box center [860, 753] width 42 height 24
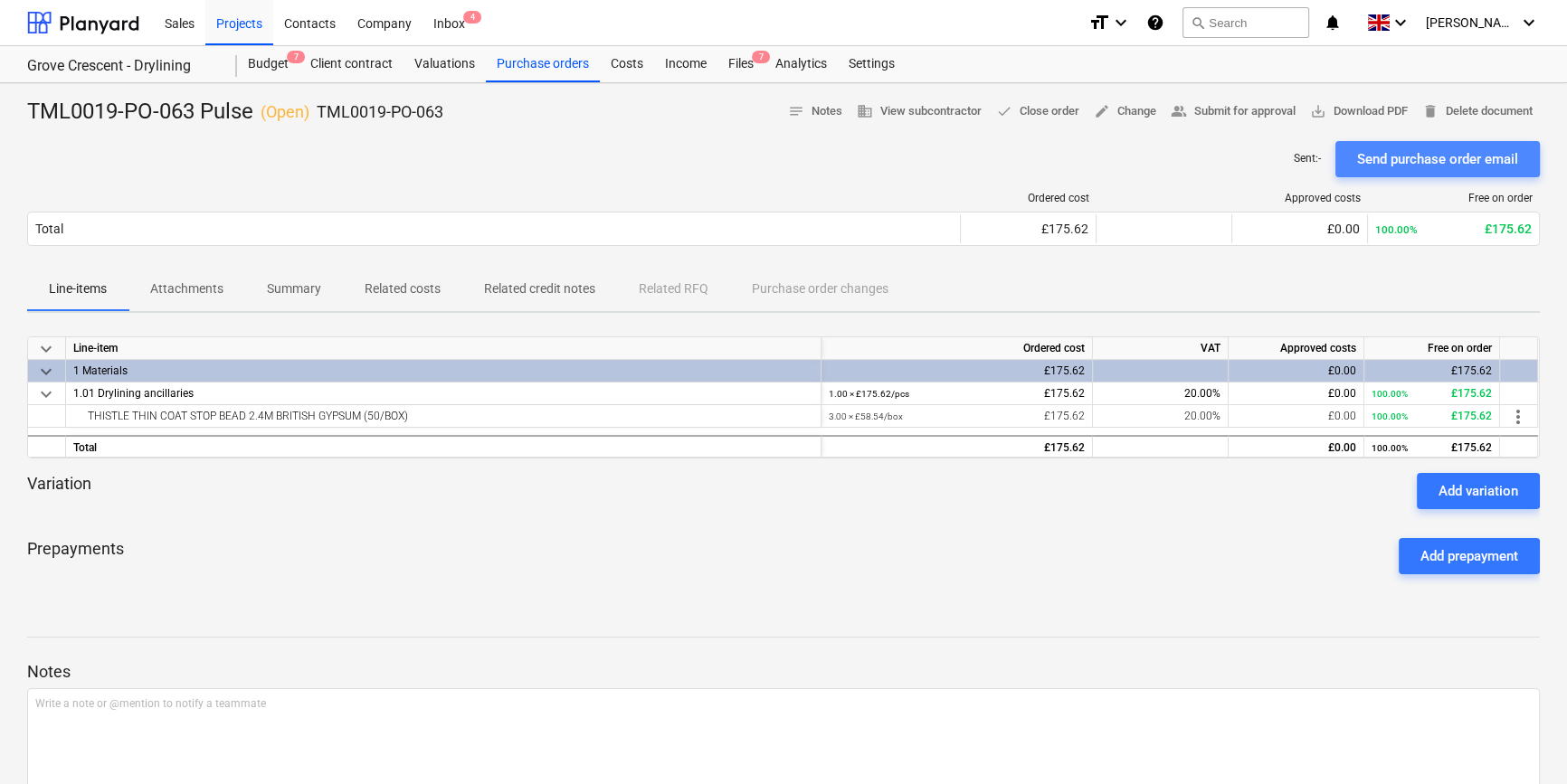
click at [1254, 164] on div "Send purchase order email" at bounding box center [1438, 159] width 161 height 24
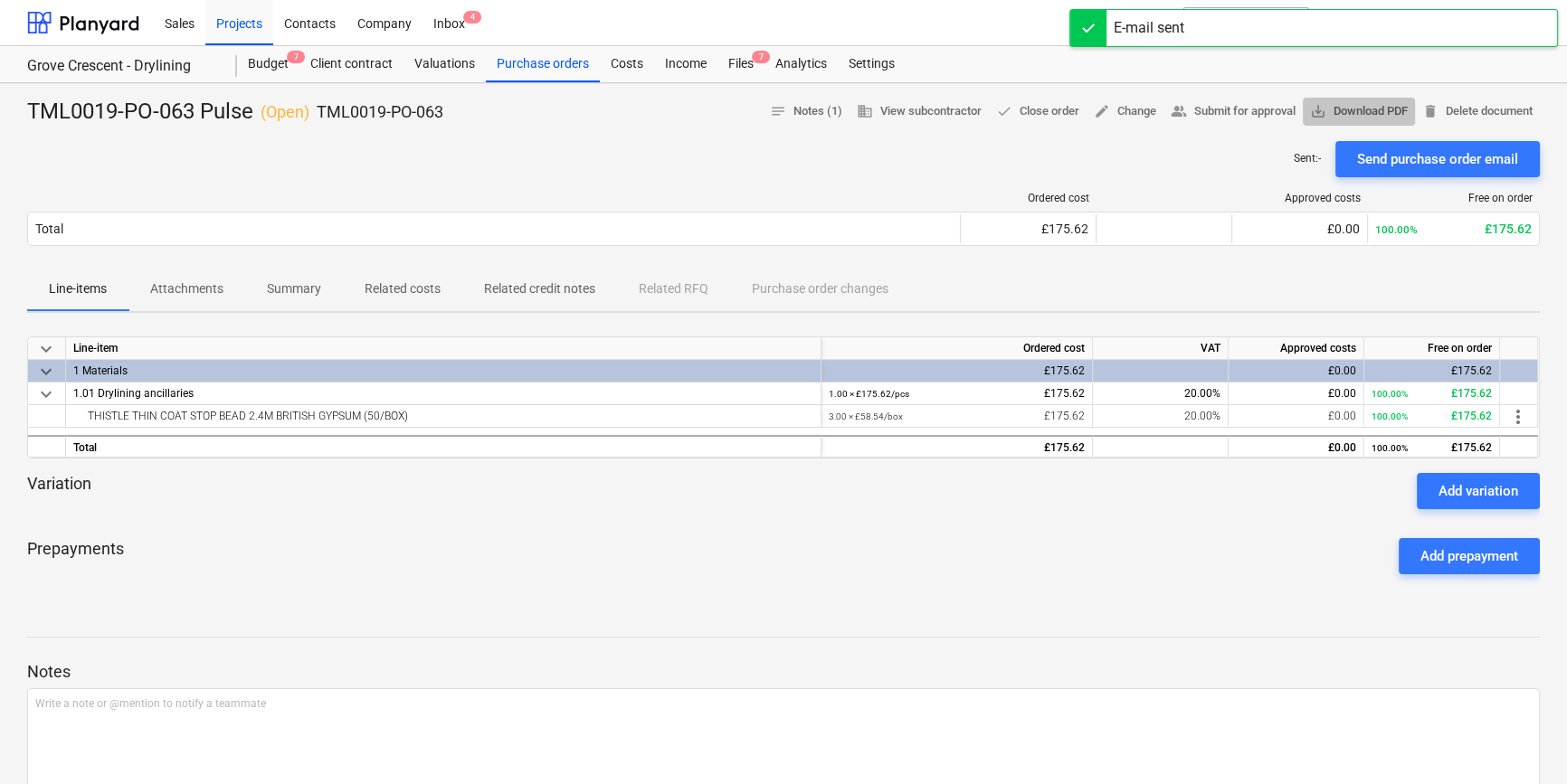
click at [1254, 108] on span "save_alt Download PDF" at bounding box center [1359, 112] width 98 height 21
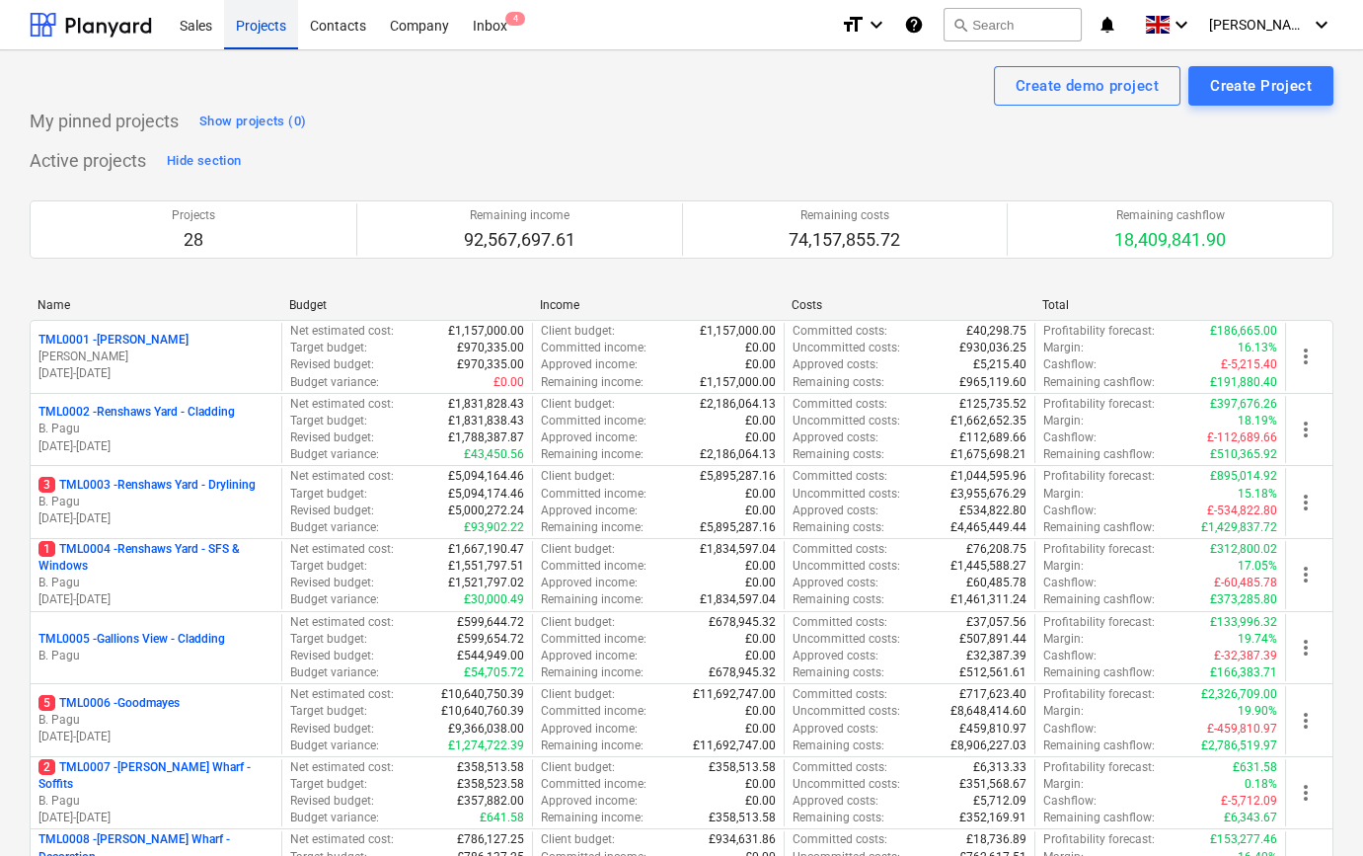
click at [257, 29] on div "Projects" at bounding box center [261, 24] width 74 height 50
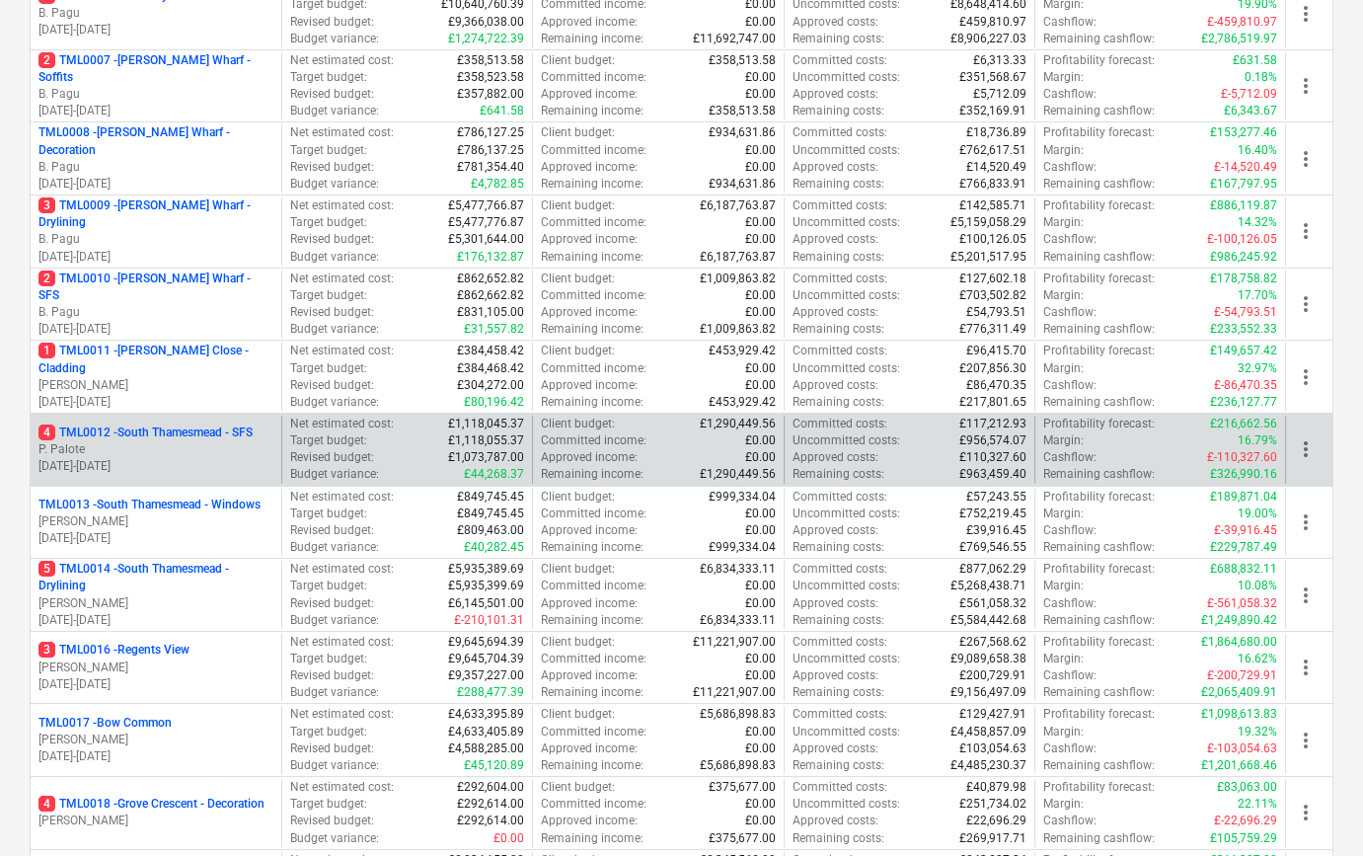
scroll to position [718, 0]
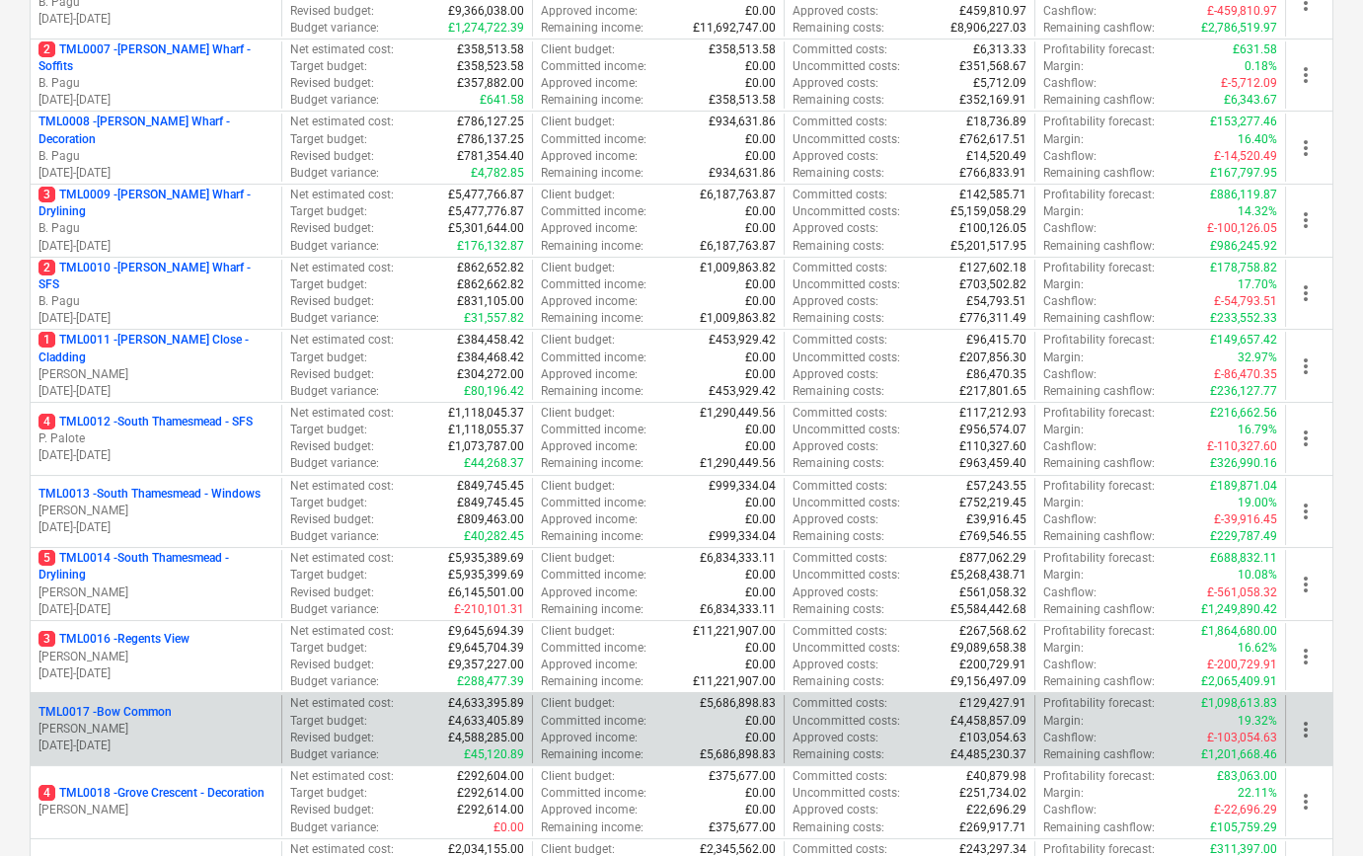
click at [148, 722] on p "[PERSON_NAME]" at bounding box center [156, 729] width 235 height 17
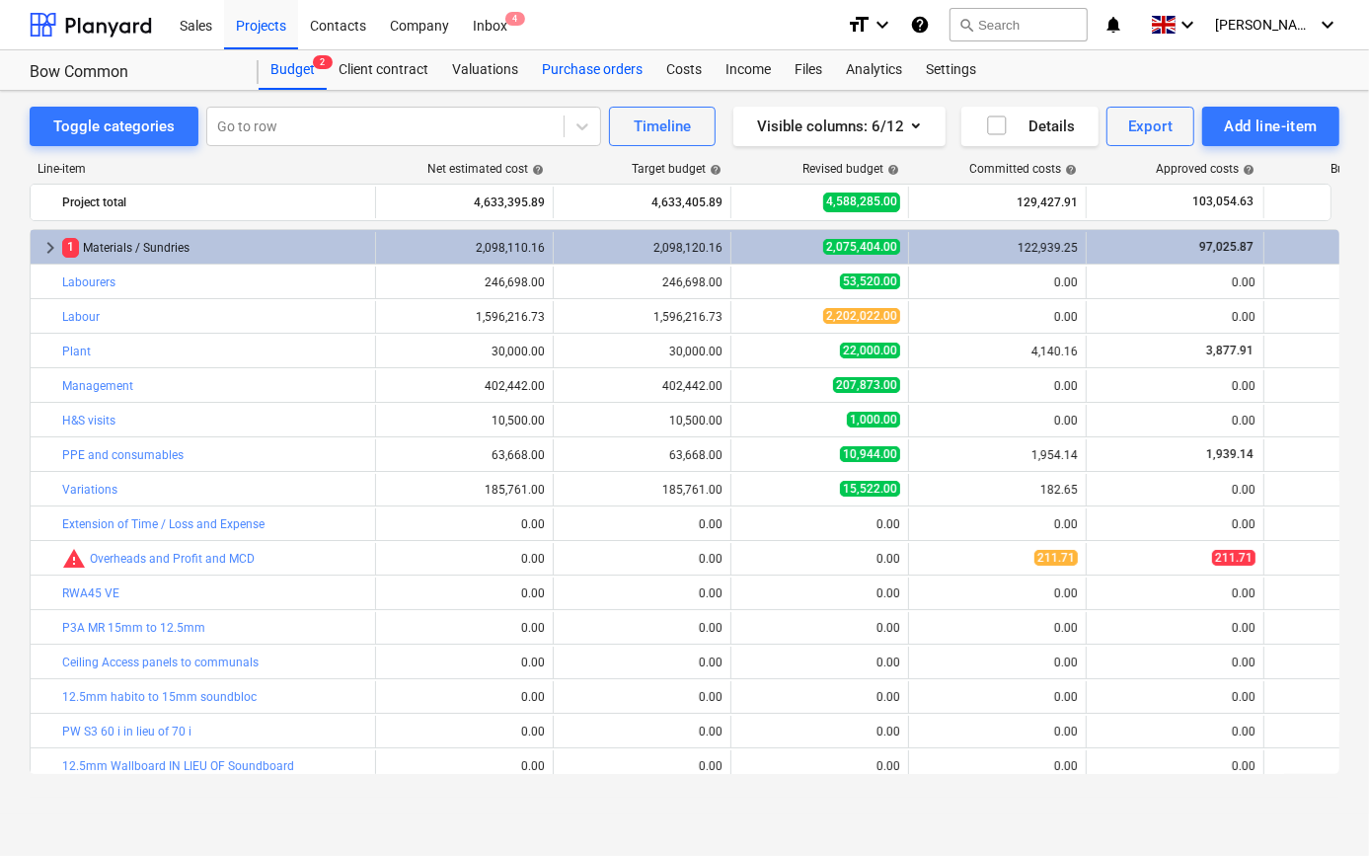
click at [606, 72] on div "Purchase orders" at bounding box center [592, 69] width 124 height 39
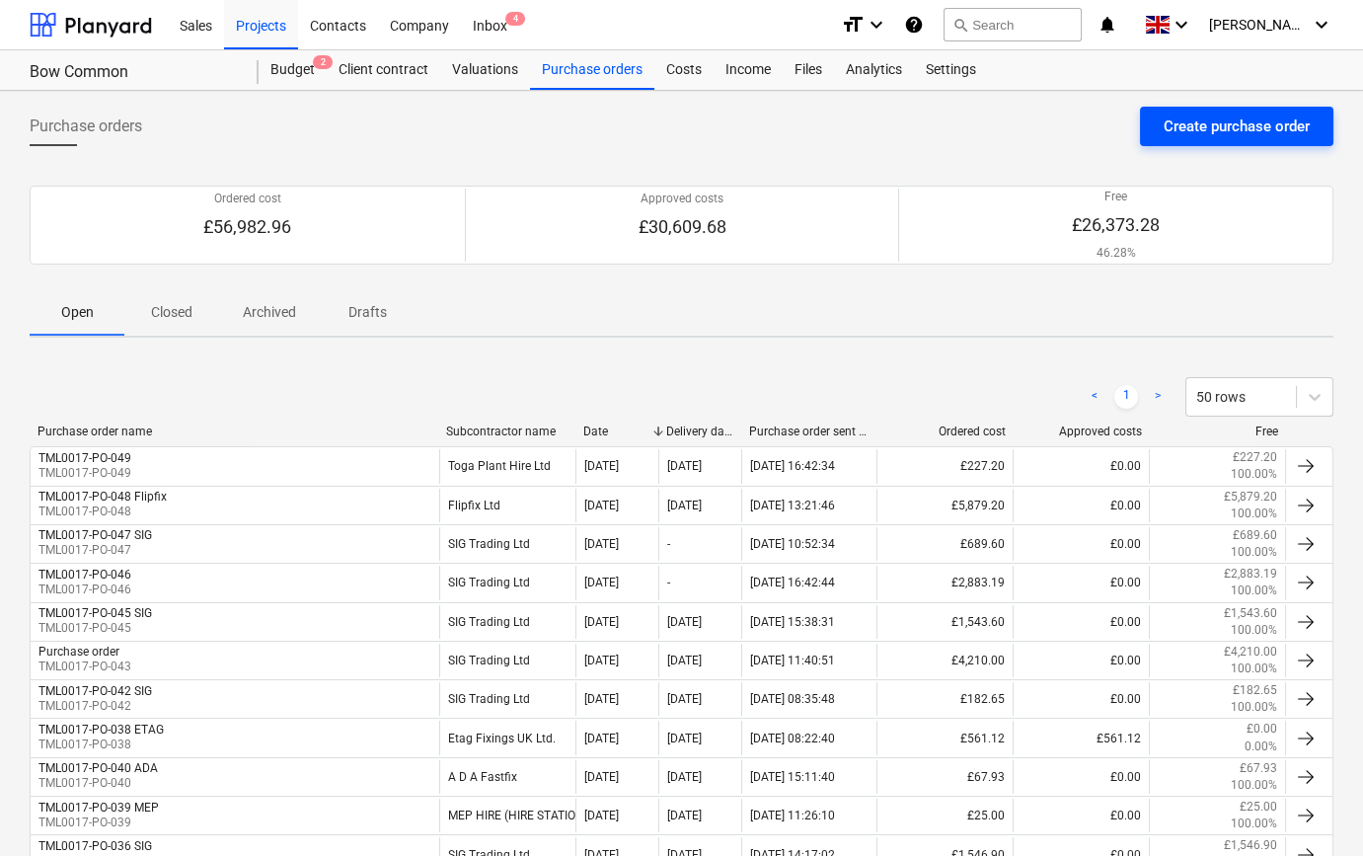
click at [1197, 136] on div "Create purchase order" at bounding box center [1237, 127] width 146 height 26
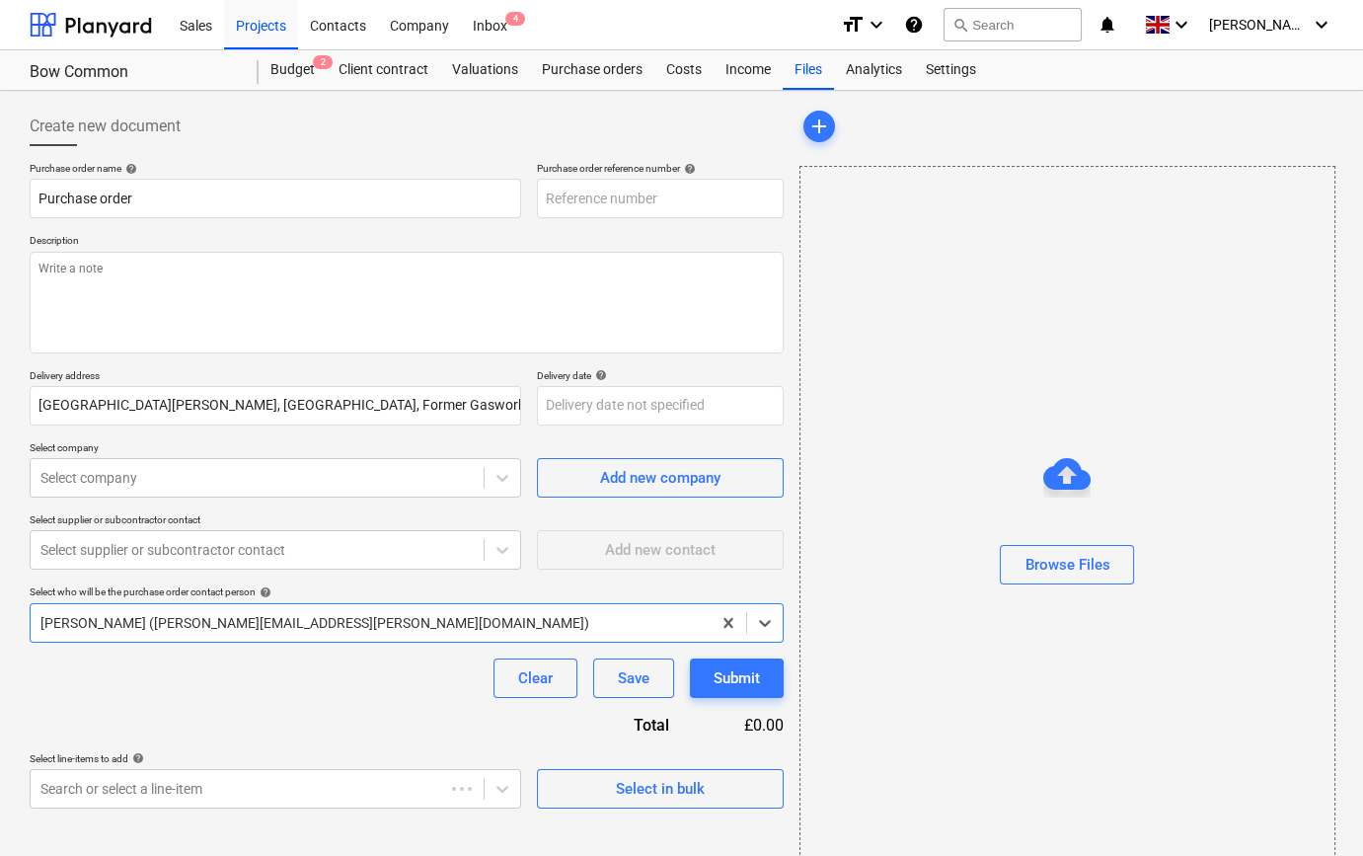
type textarea "x"
type input "TML0017-PO-050"
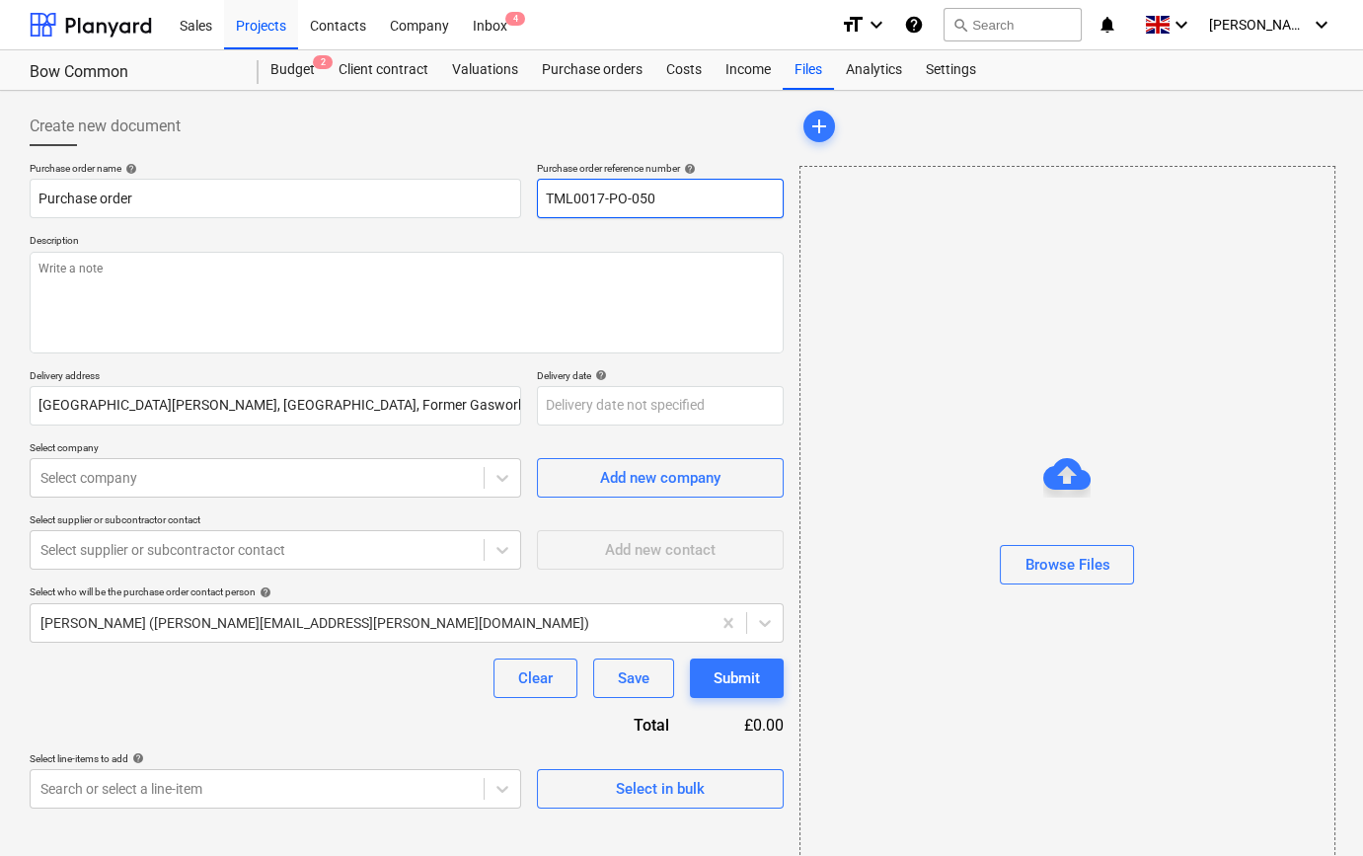
drag, startPoint x: 664, startPoint y: 195, endPoint x: 540, endPoint y: 199, distance: 124.5
click at [540, 199] on input "TML0017-PO-050" at bounding box center [660, 198] width 247 height 39
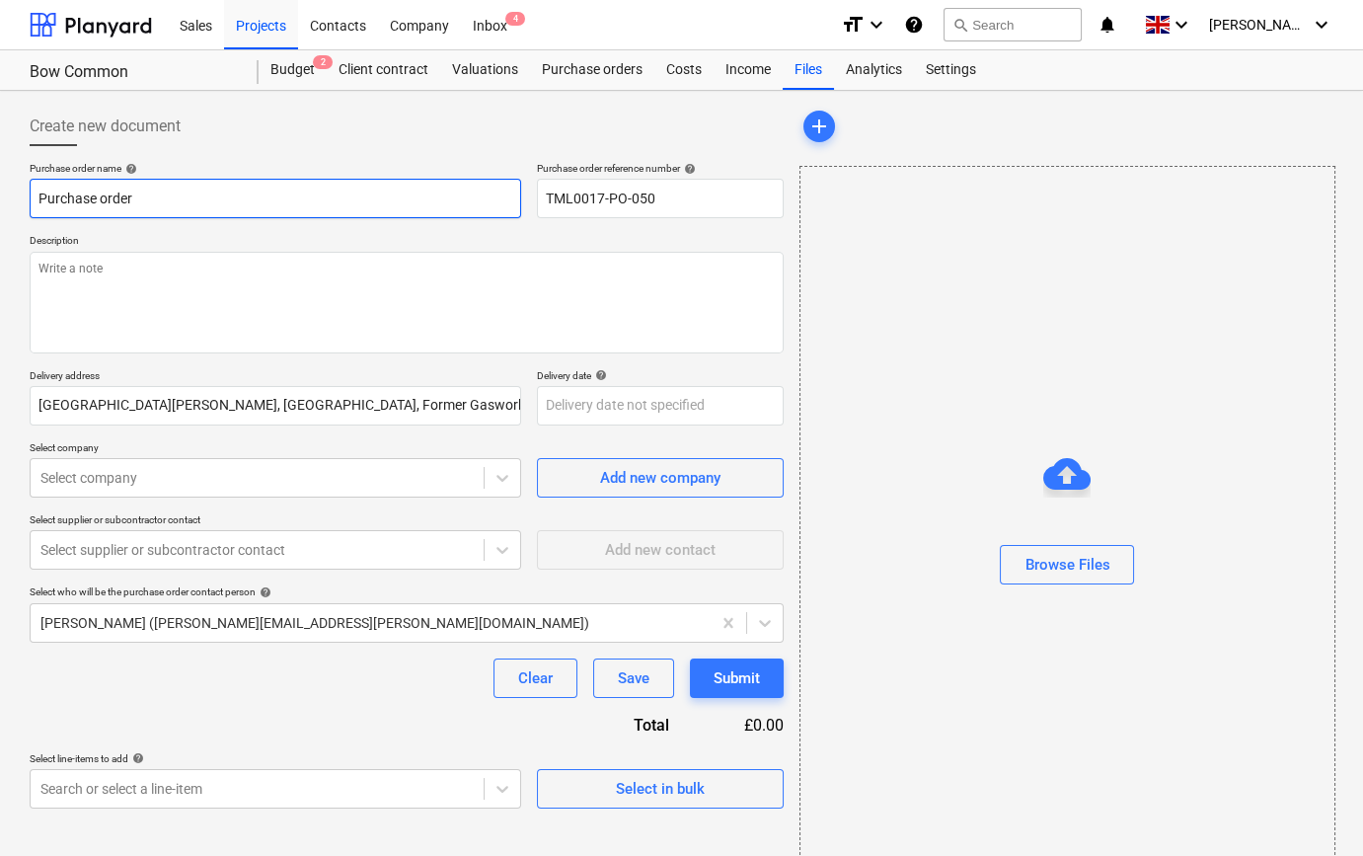
drag, startPoint x: 134, startPoint y: 199, endPoint x: 20, endPoint y: 203, distance: 114.6
click at [20, 203] on div "Create new document Purchase order name help Purchase order Purchase order refe…" at bounding box center [681, 496] width 1363 height 810
type textarea "x"
paste input "TML0017-PO-050"
type textarea "x"
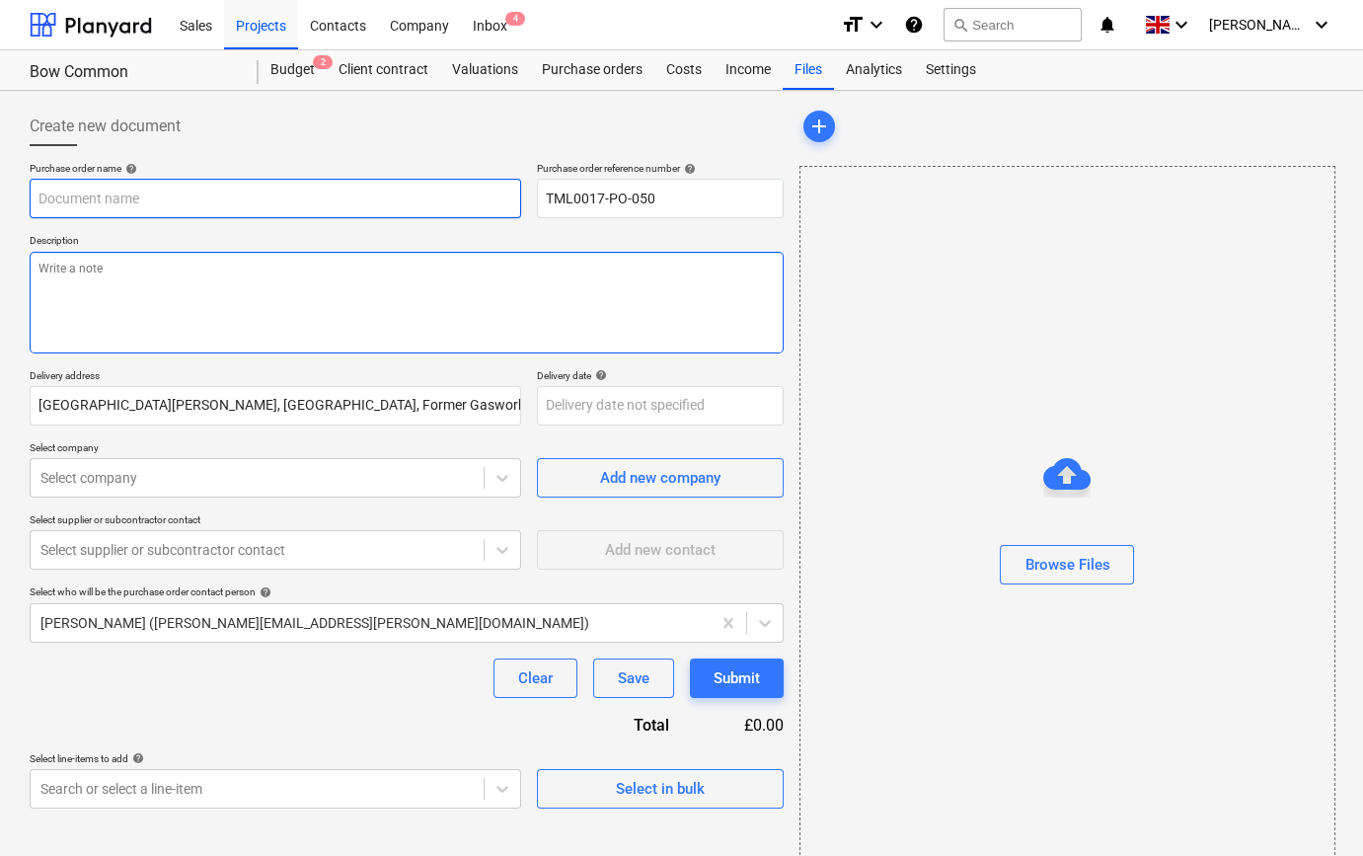
type input "TML0017-PO-050"
type textarea "x"
type input "TML0017-PO-050"
type textarea "x"
type input "TML0017-PO-050 T"
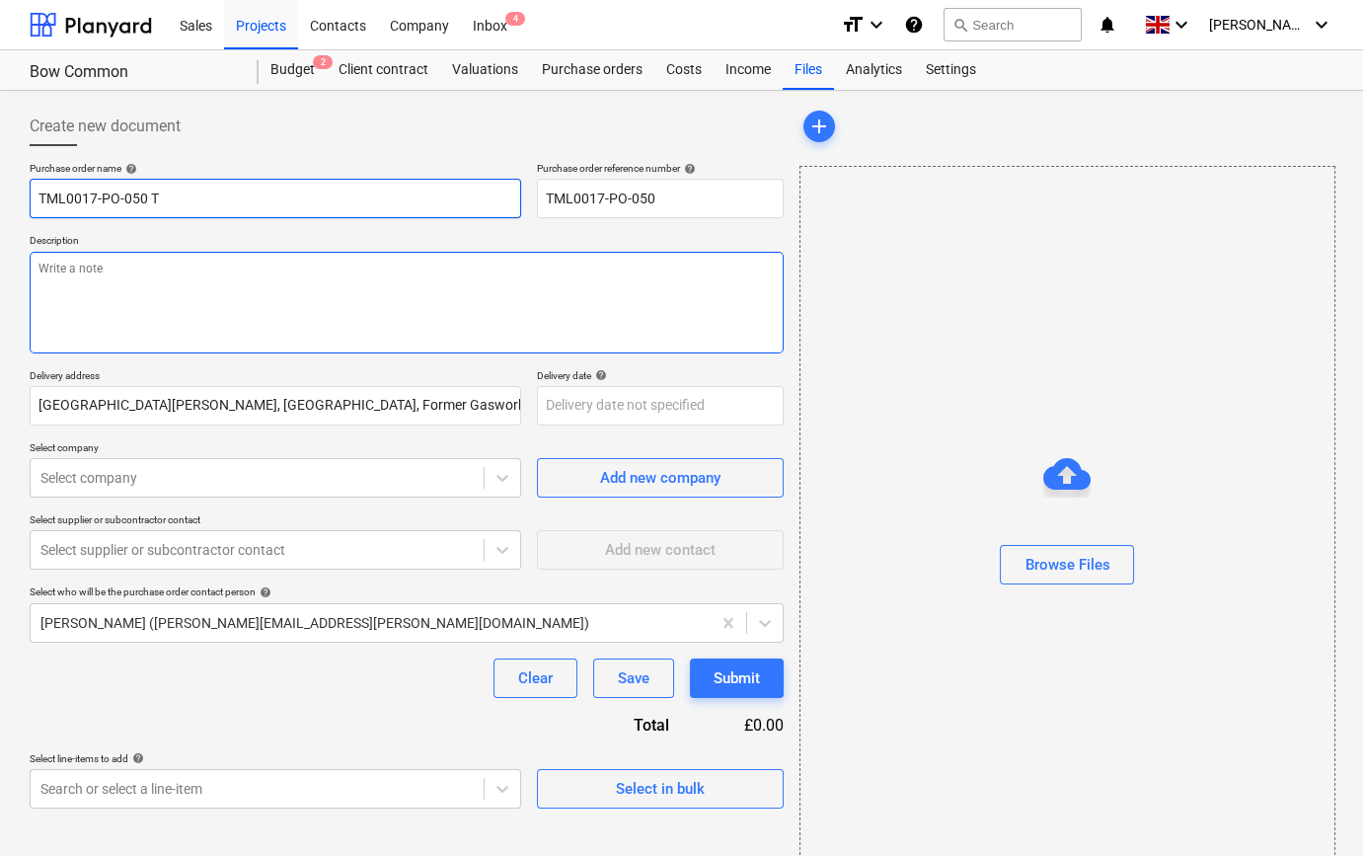
type textarea "x"
type input "TML0017-PO-050 TO"
type textarea "x"
type input "TML0017-PO-050 TOG"
type textarea "x"
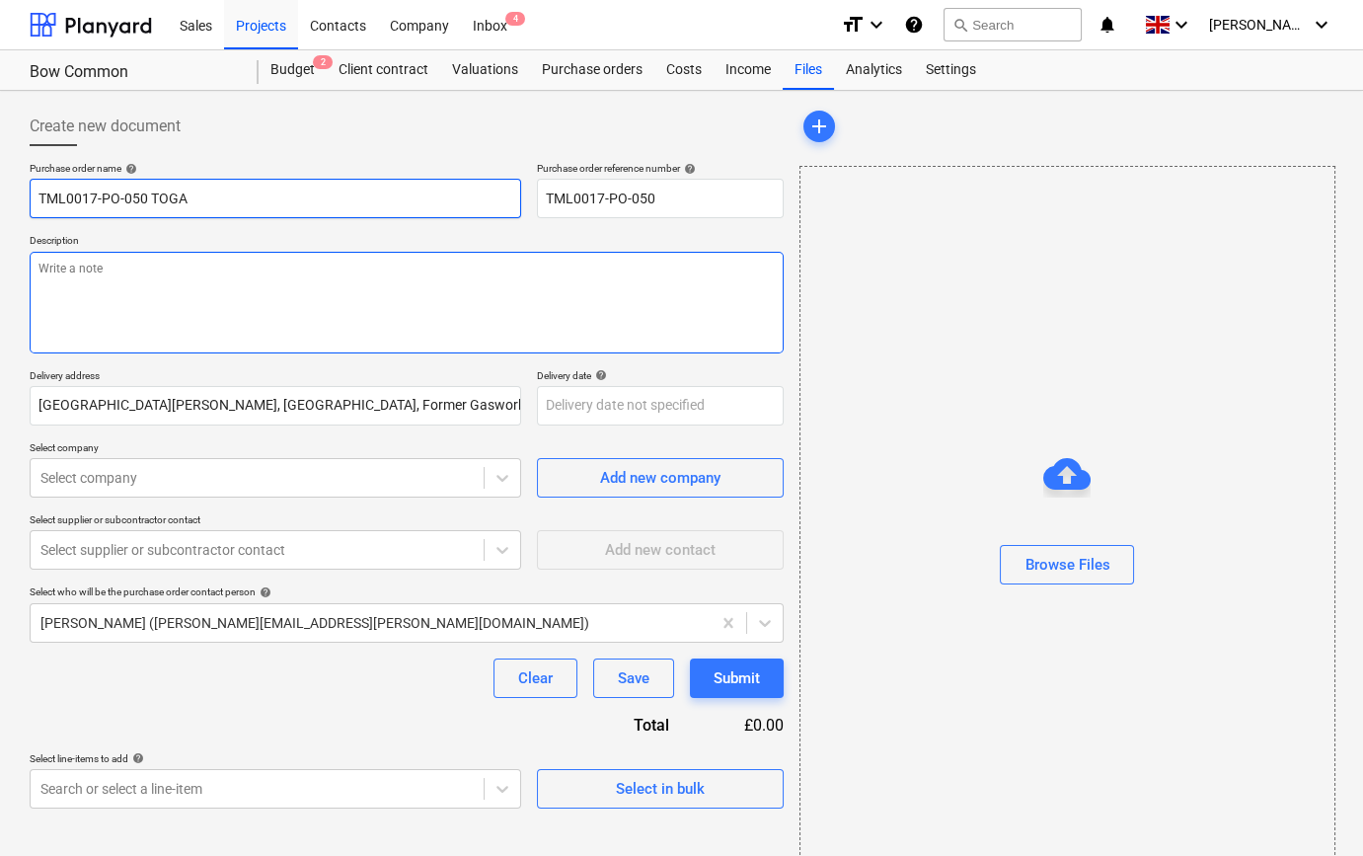
type input "TML0017-PO-050 TOGA"
click at [39, 268] on textarea at bounding box center [407, 303] width 754 height 102
type textarea "x"
type textarea "S"
type textarea "x"
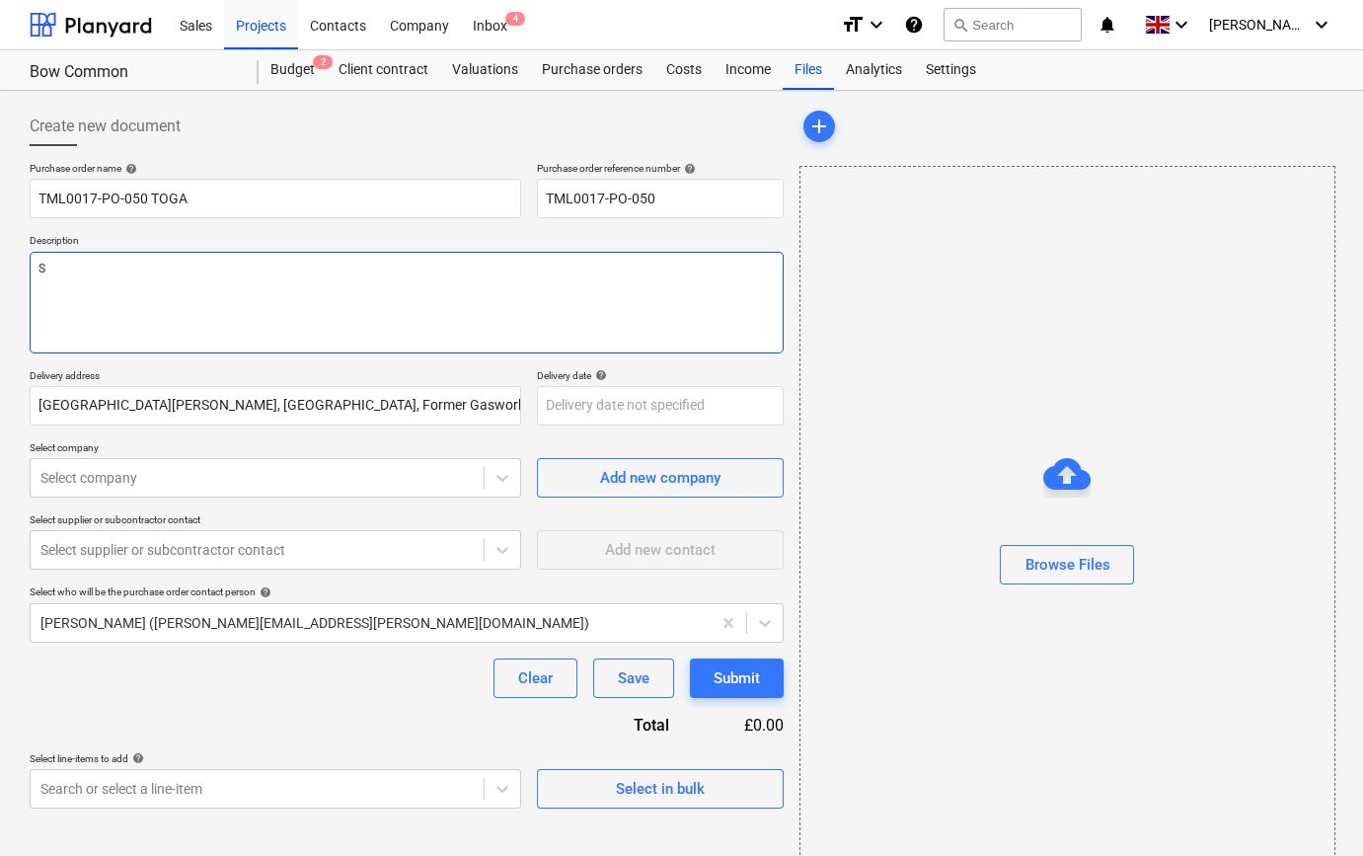
type textarea "Si"
type textarea "x"
type textarea "Sit"
type textarea "x"
type textarea "Site"
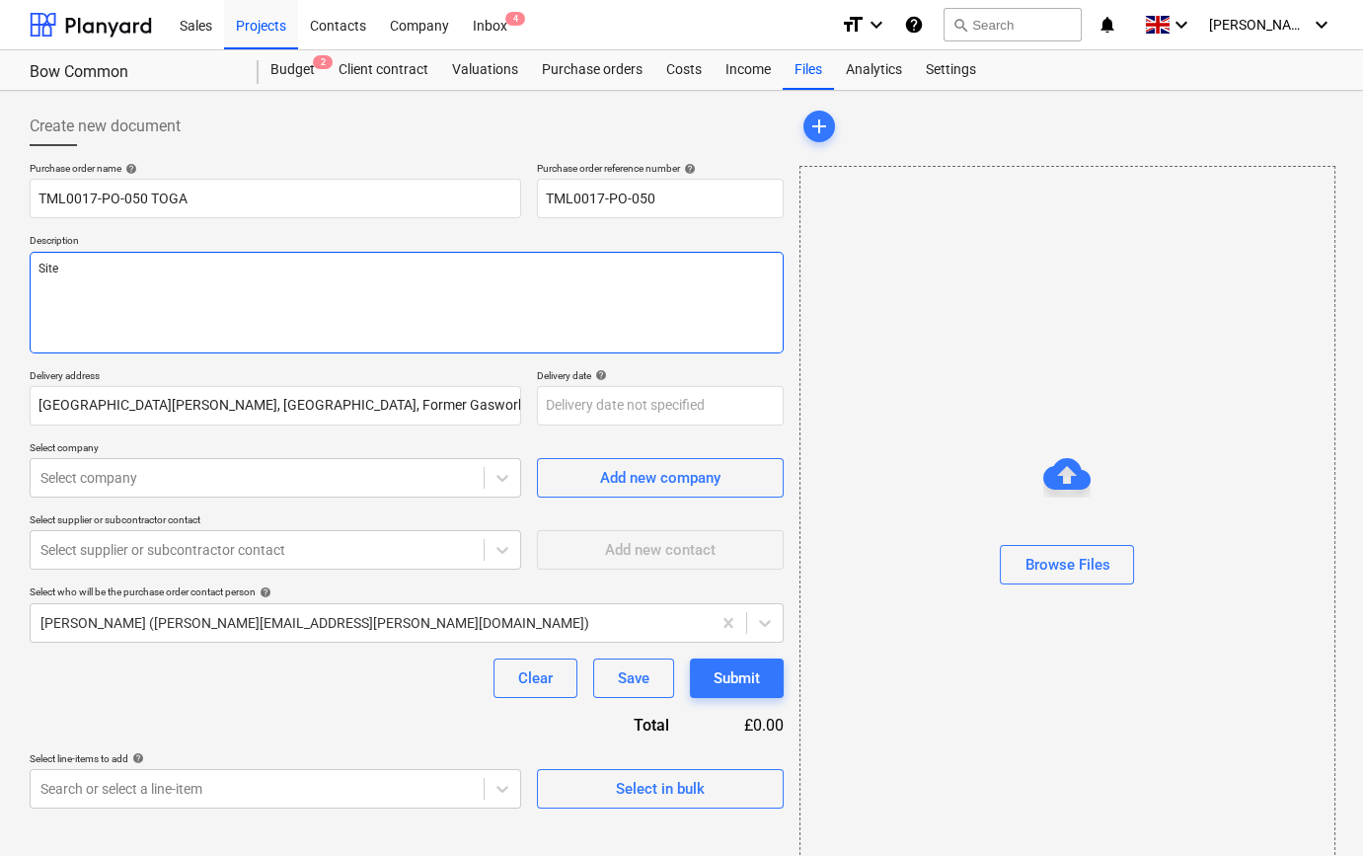
type textarea "x"
type textarea "Site"
type textarea "x"
type textarea "Site c"
type textarea "x"
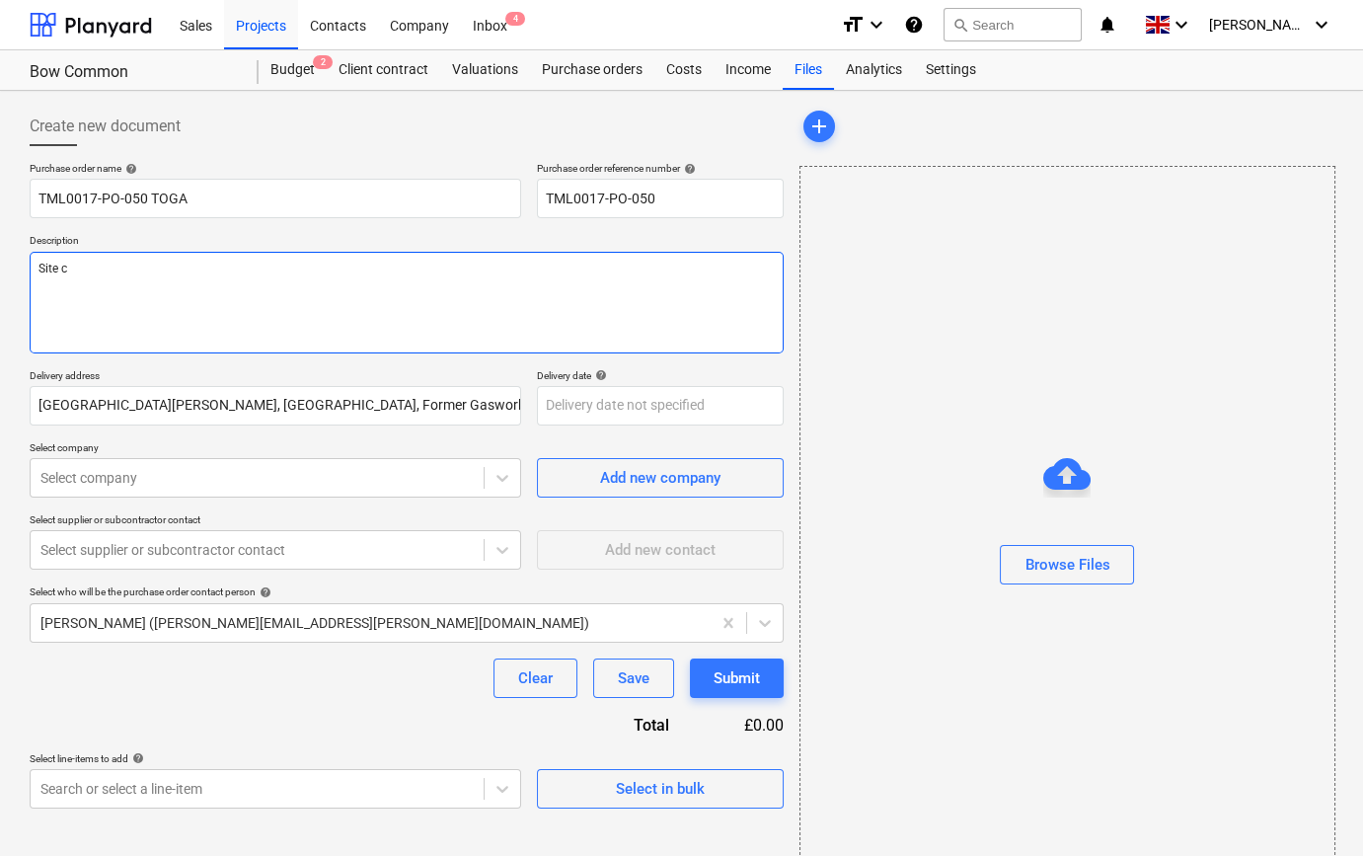
type textarea "Site co"
type textarea "x"
type textarea "Site con"
type textarea "x"
type textarea "Site cont"
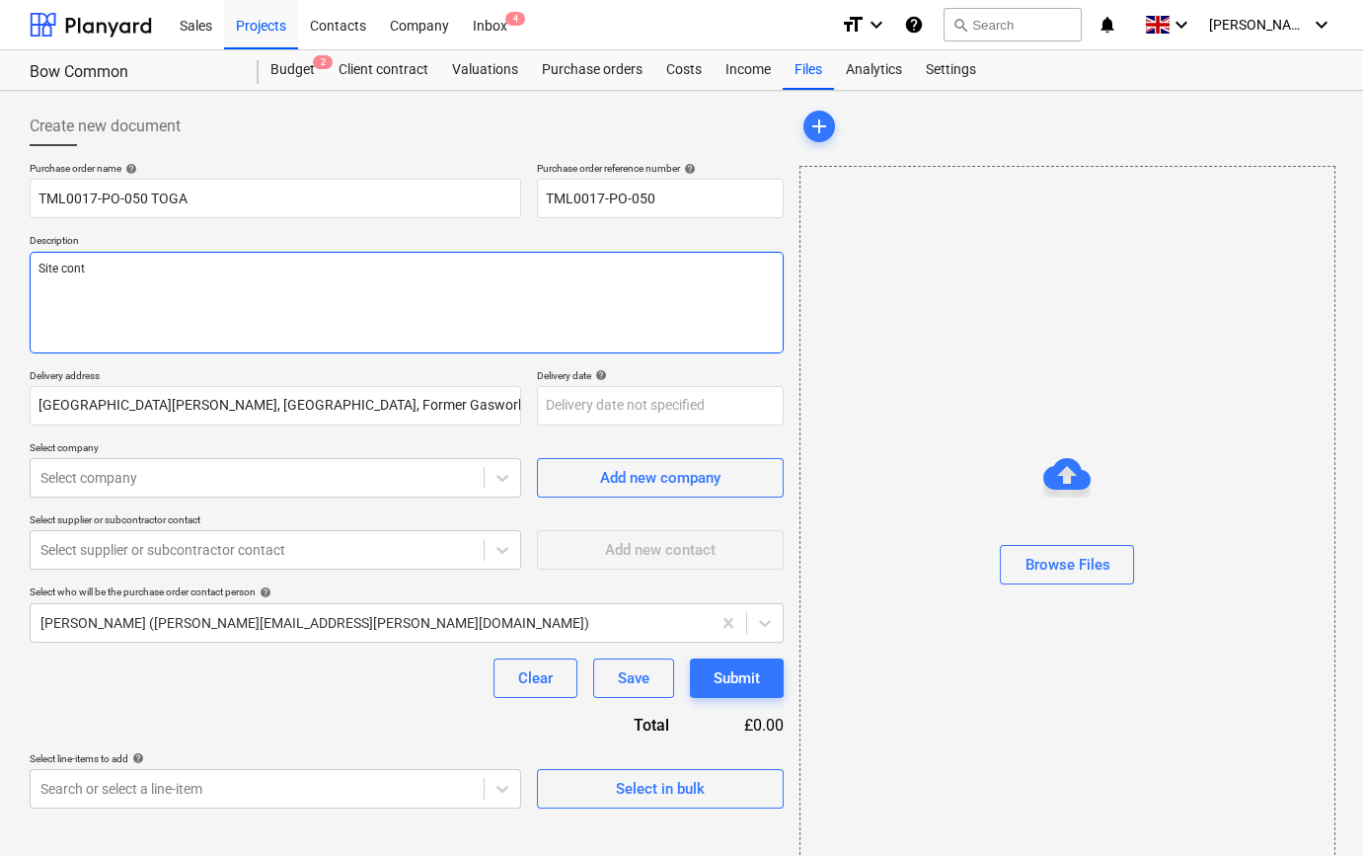
type textarea "x"
type textarea "Site conta"
type textarea "x"
type textarea "Site contac"
type textarea "x"
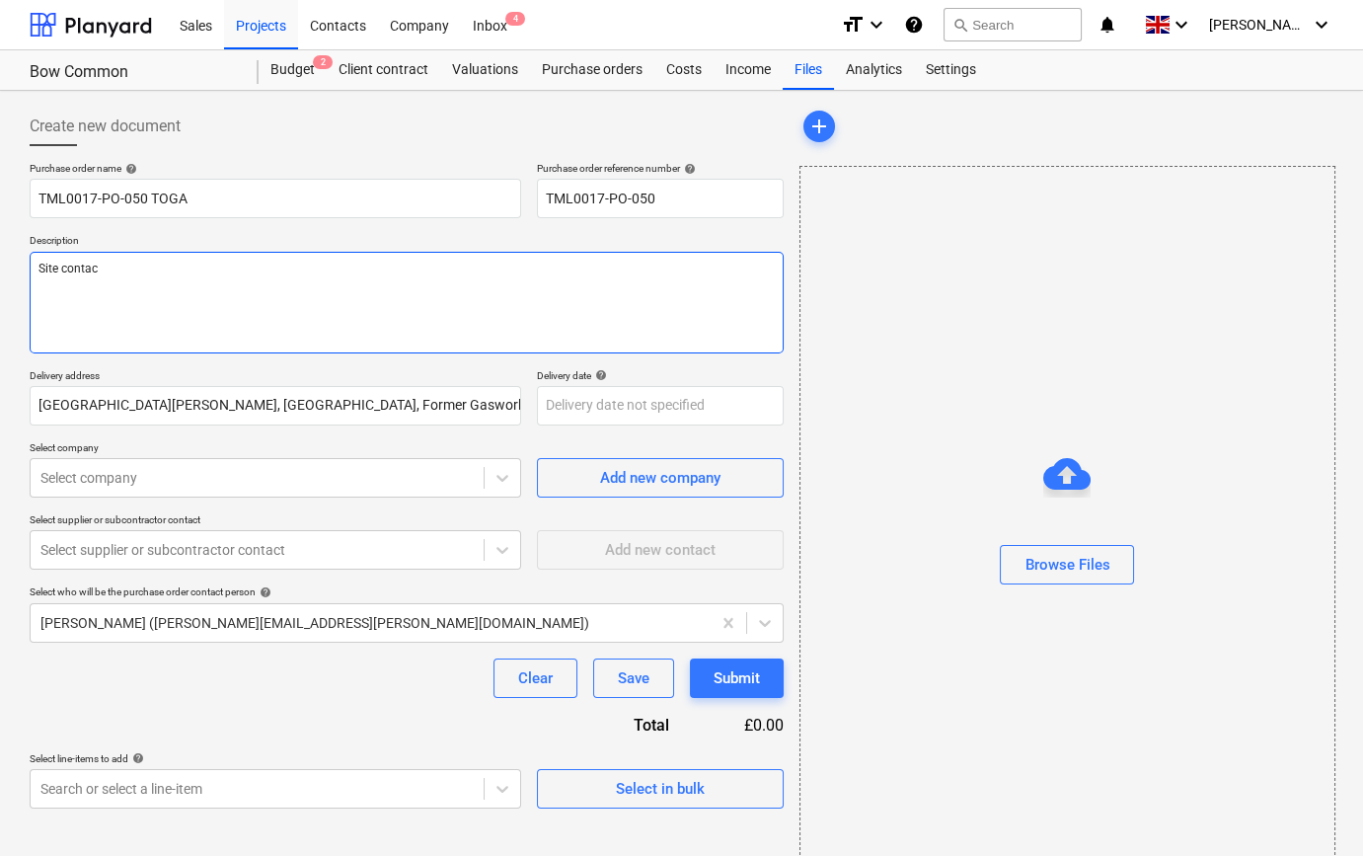
type textarea "Site contact"
type textarea "x"
type textarea "Site contact"
type textarea "x"
type textarea "Site contact T"
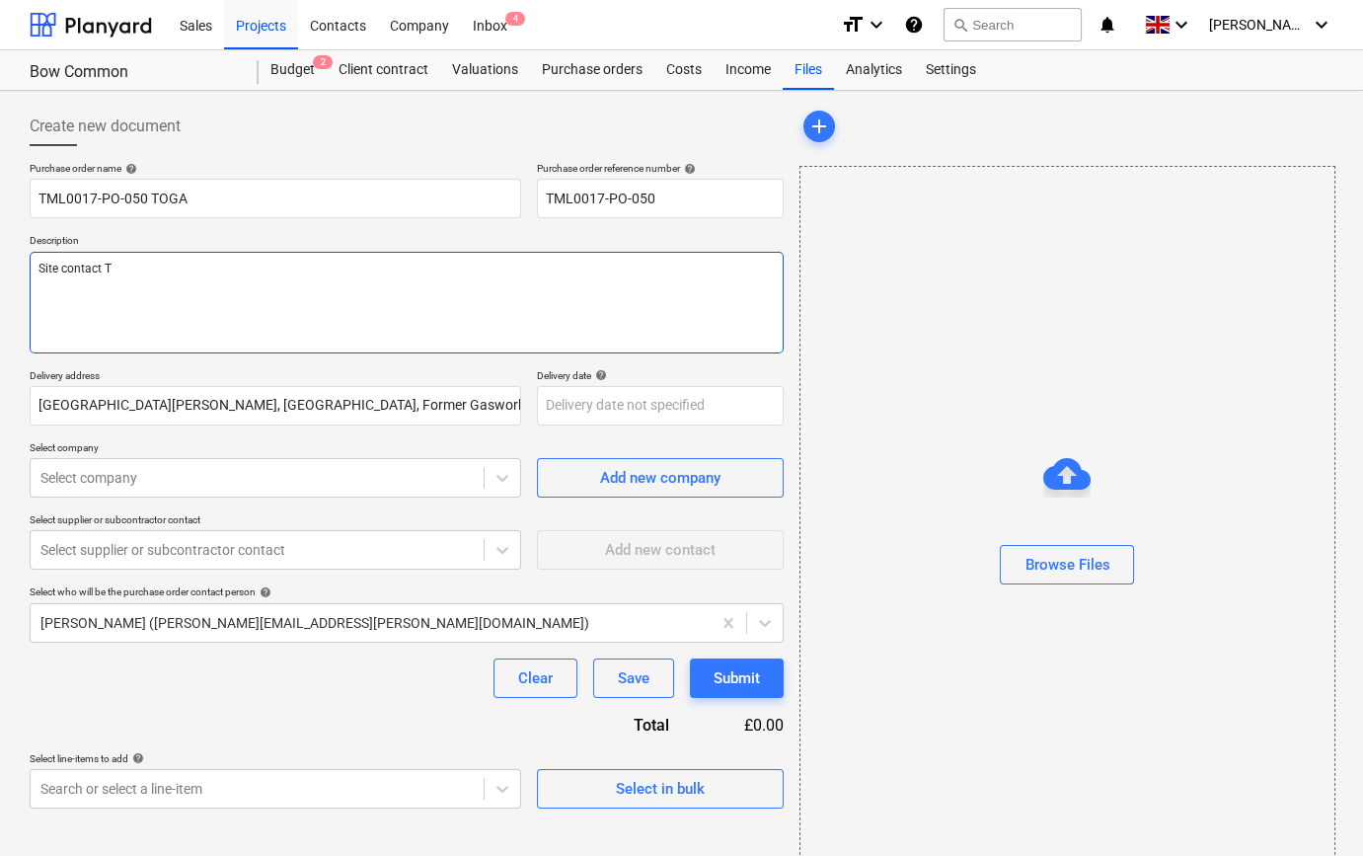
type textarea "x"
type textarea "Site contact Te"
type textarea "x"
type textarea "Site contact Ted"
type textarea "x"
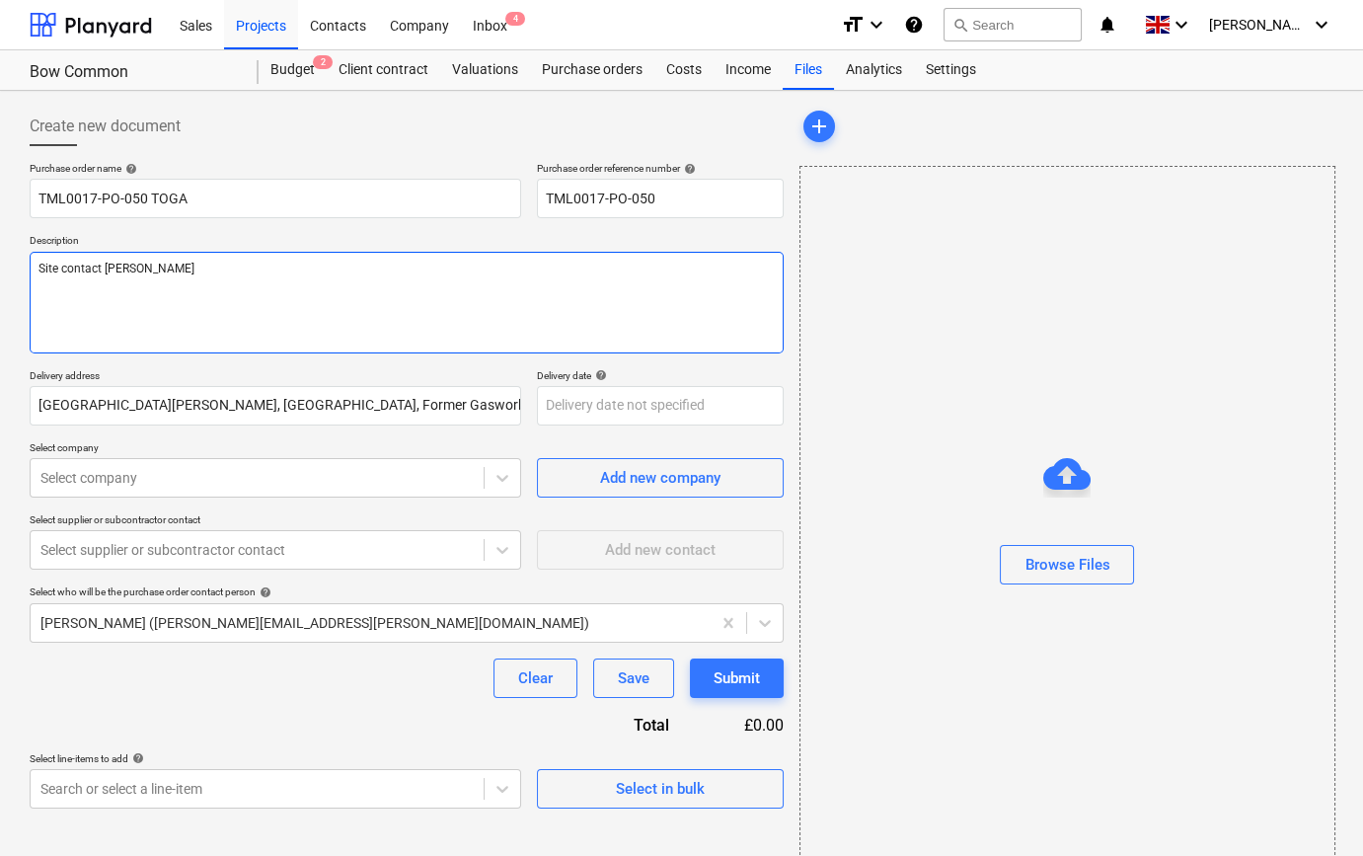
type textarea "Site contact Tedd"
type textarea "x"
type textarea "Site contact Teddy"
type textarea "x"
type textarea "Site contact Teddy"
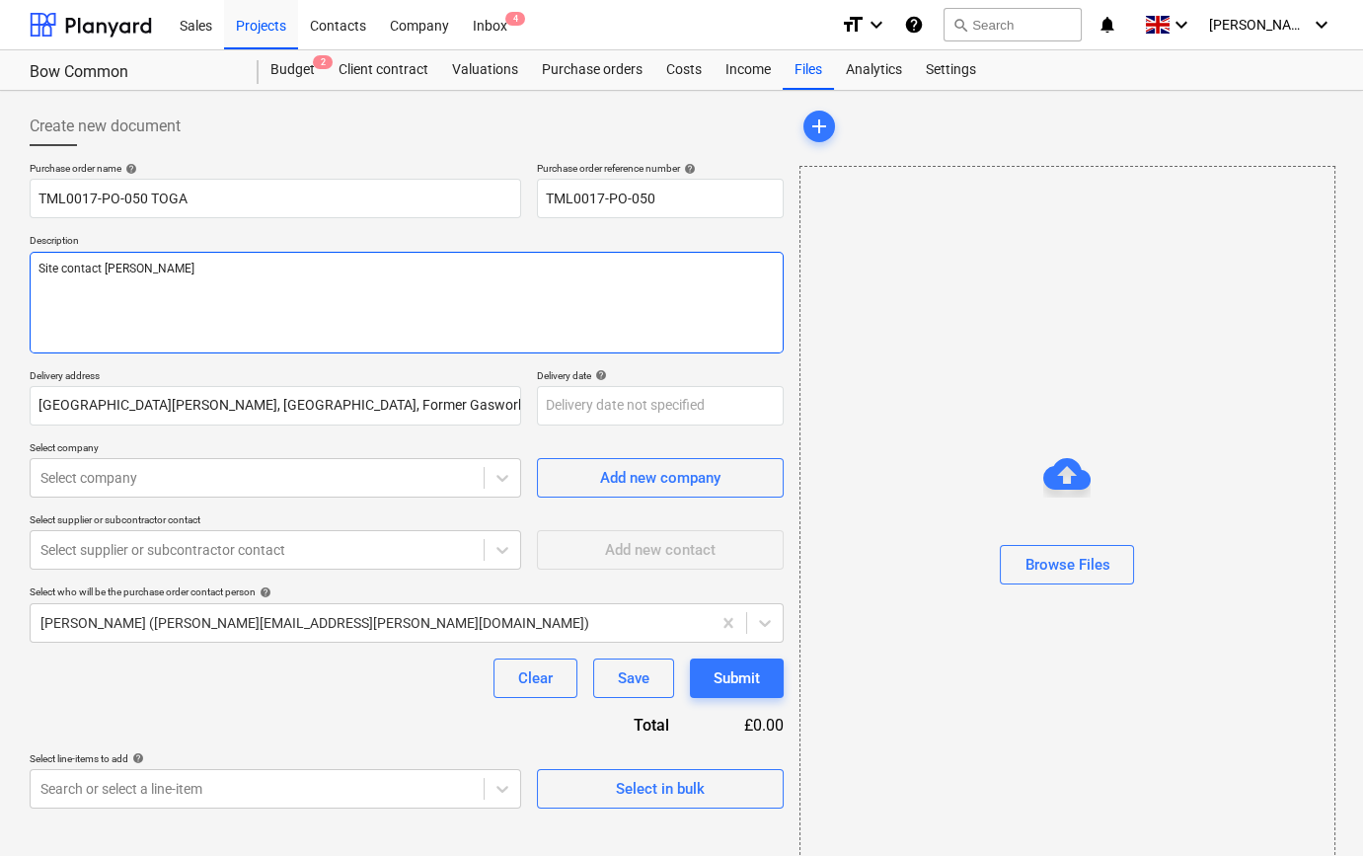
type textarea "x"
type textarea "Site contact Teddy 0"
type textarea "x"
type textarea "Site contact Teddy 07"
type textarea "x"
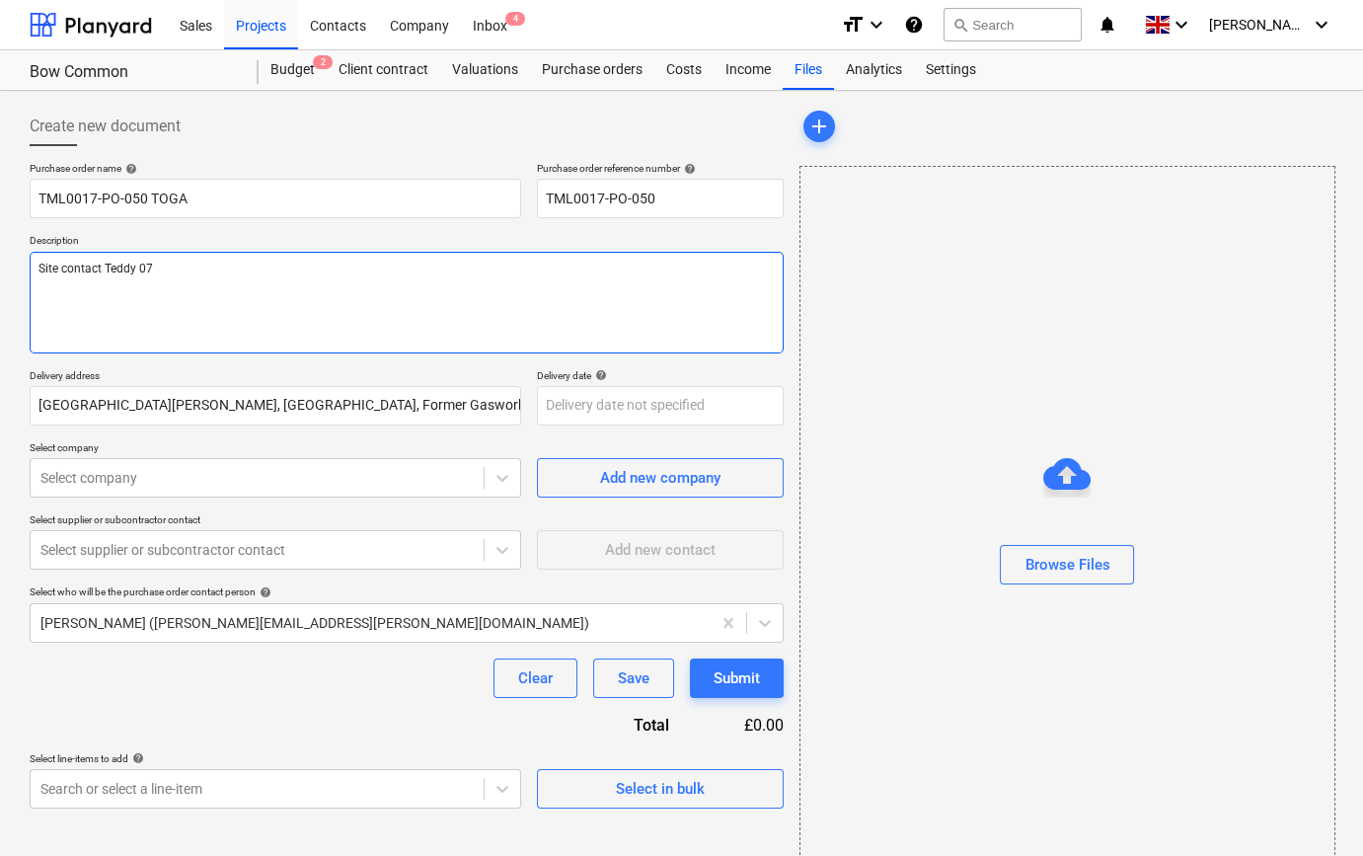
type textarea "Site contact Teddy 073"
type textarea "x"
type textarea "Site contact Teddy 0735"
type textarea "x"
type textarea "Site contact Teddy 07359"
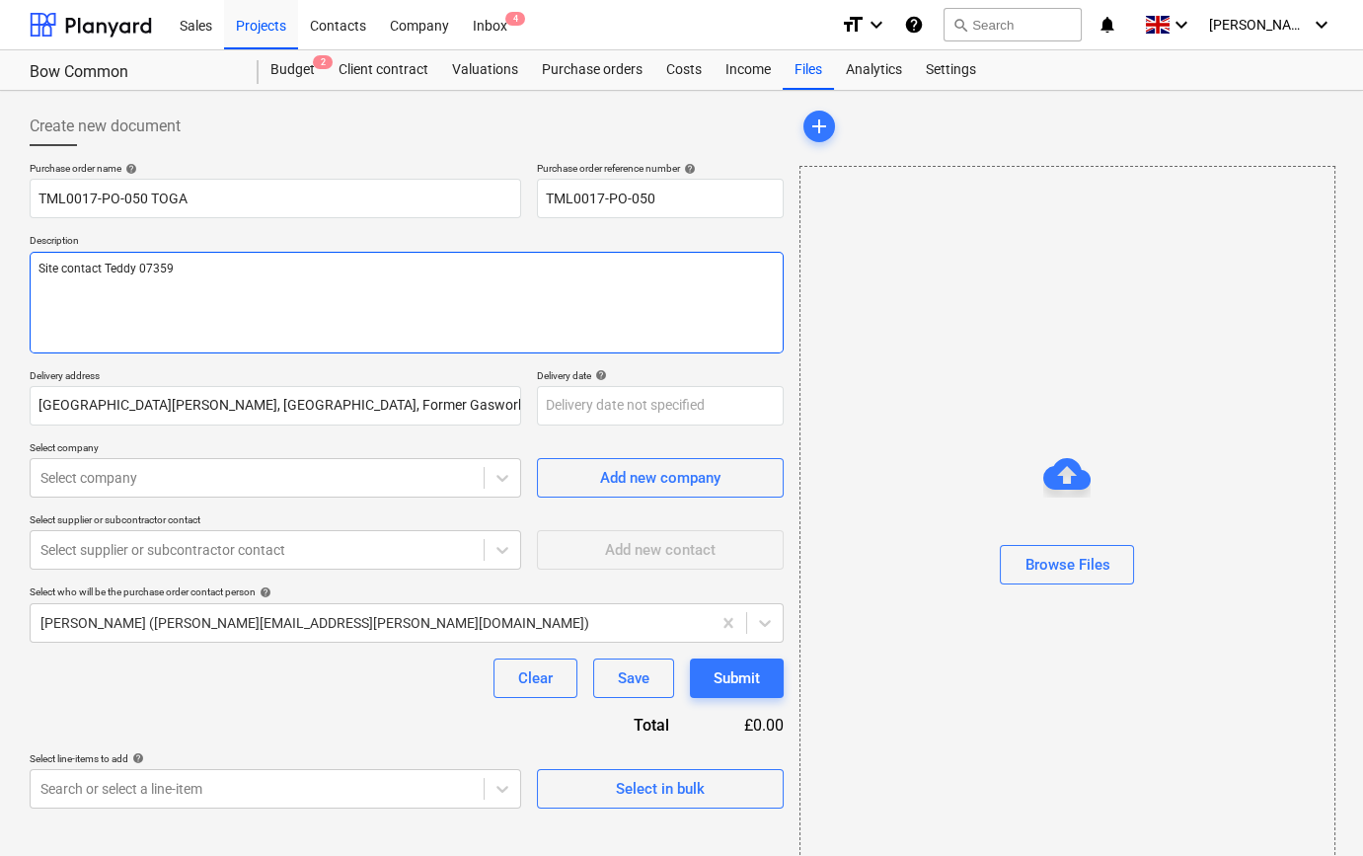
type textarea "x"
type textarea "Site contact Teddy 07359"
type textarea "x"
type textarea "Site contact Teddy 07359 9"
type textarea "x"
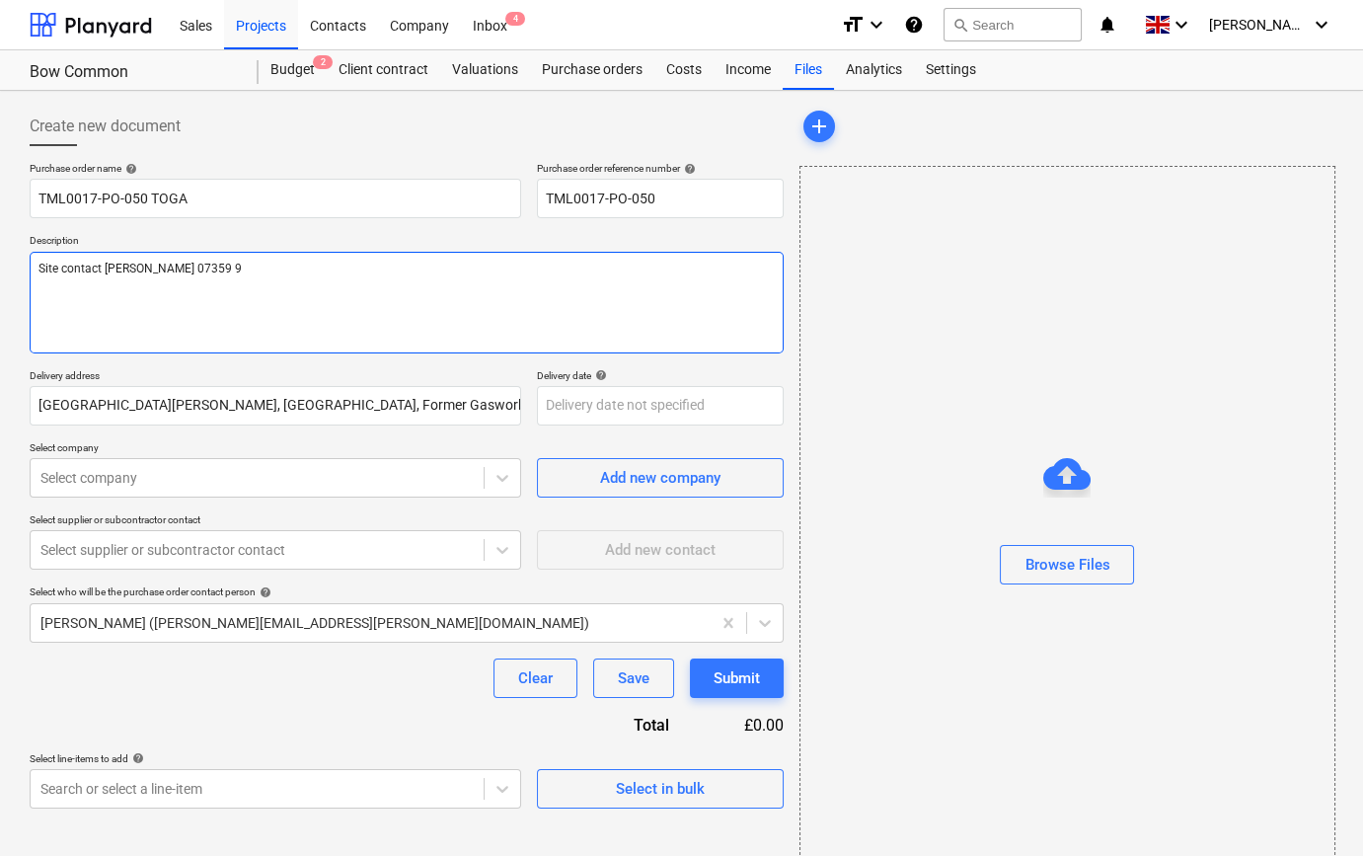
type textarea "Site contact Teddy 07359 99"
type textarea "x"
type textarea "Site contact Teddy 07359 993"
type textarea "x"
type textarea "Site contact Teddy 07359 9930"
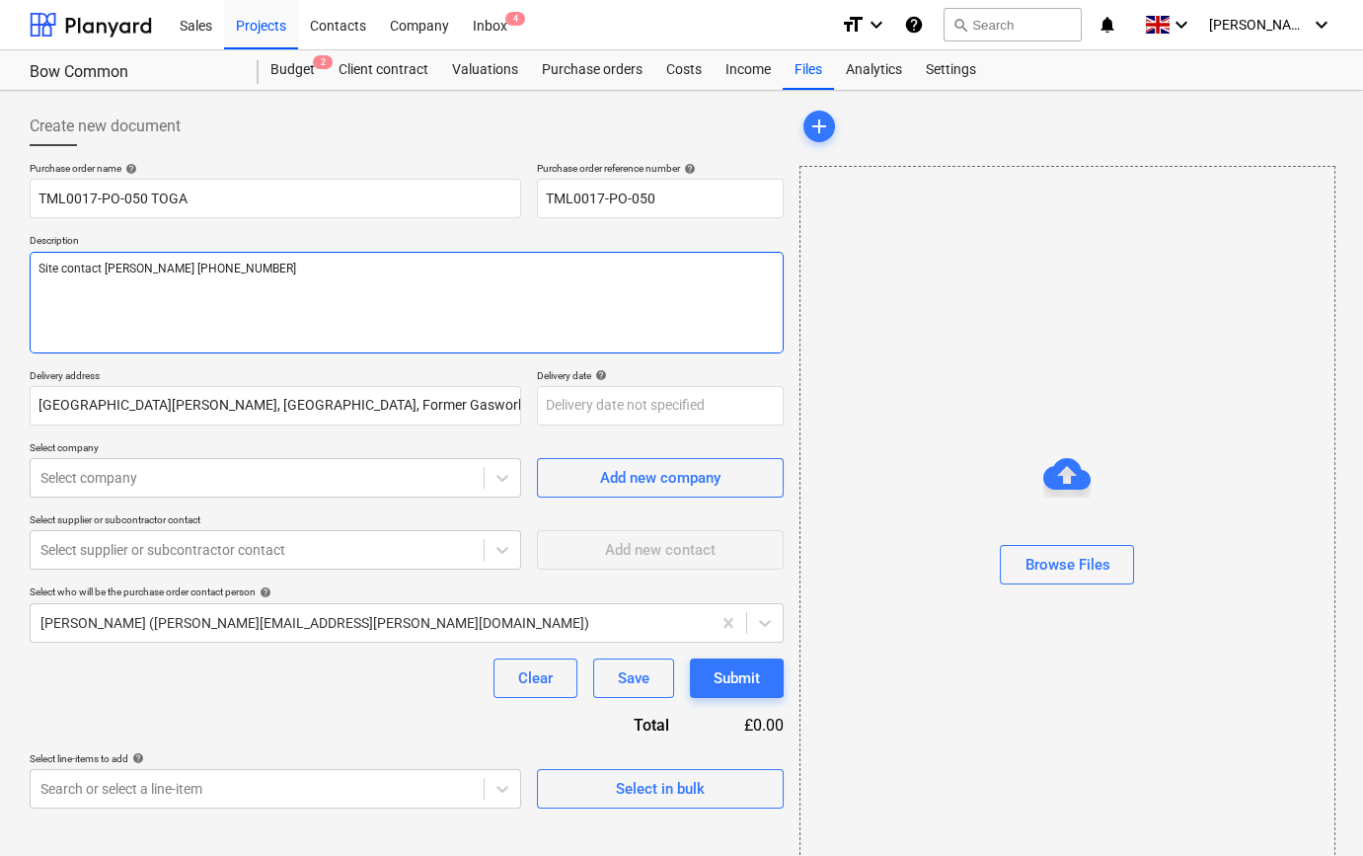
type textarea "x"
type textarea "Site contact Teddy 07359 99303"
type textarea "x"
type textarea "Site contact Teddy 07359 993035"
type textarea "x"
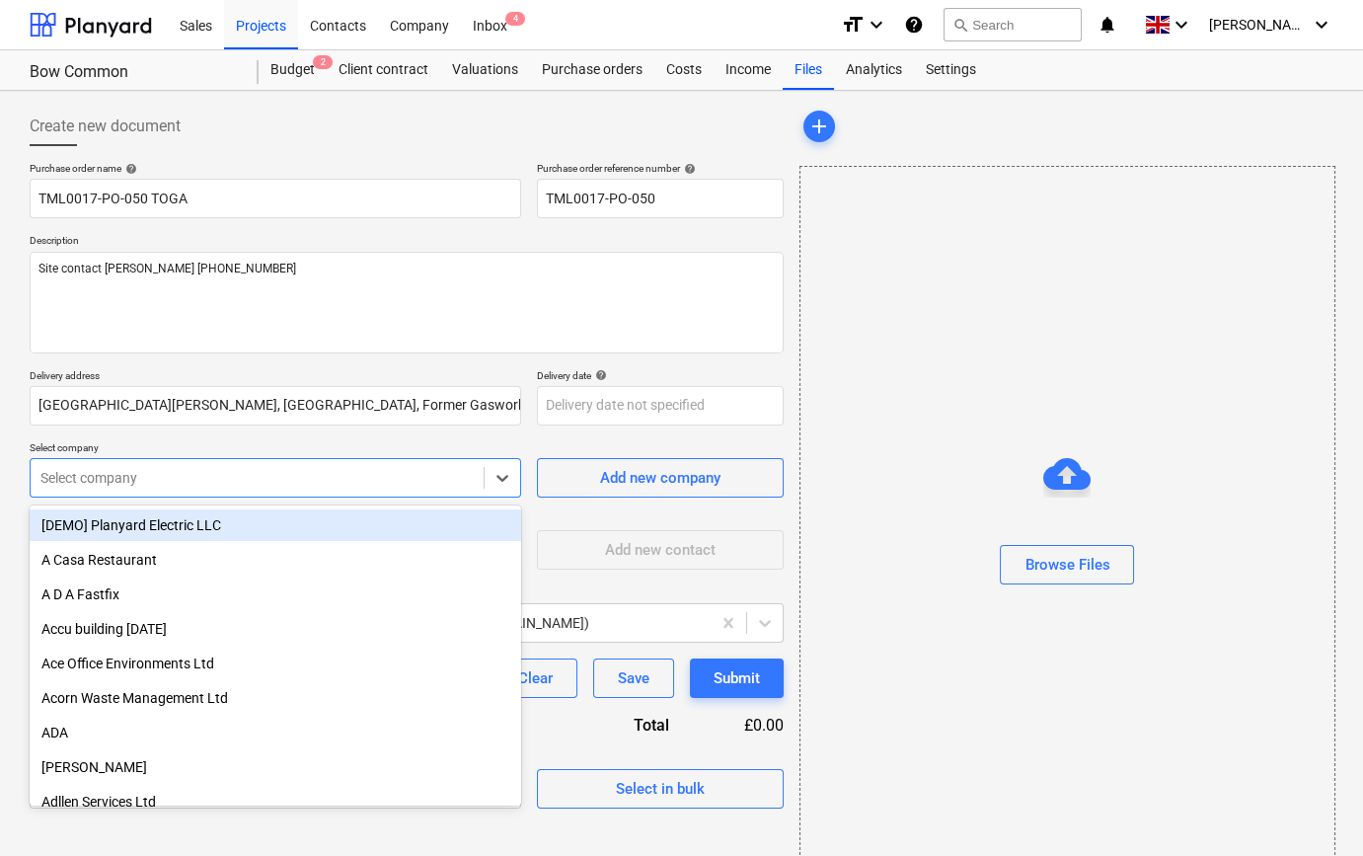
click at [197, 469] on div at bounding box center [256, 478] width 433 height 20
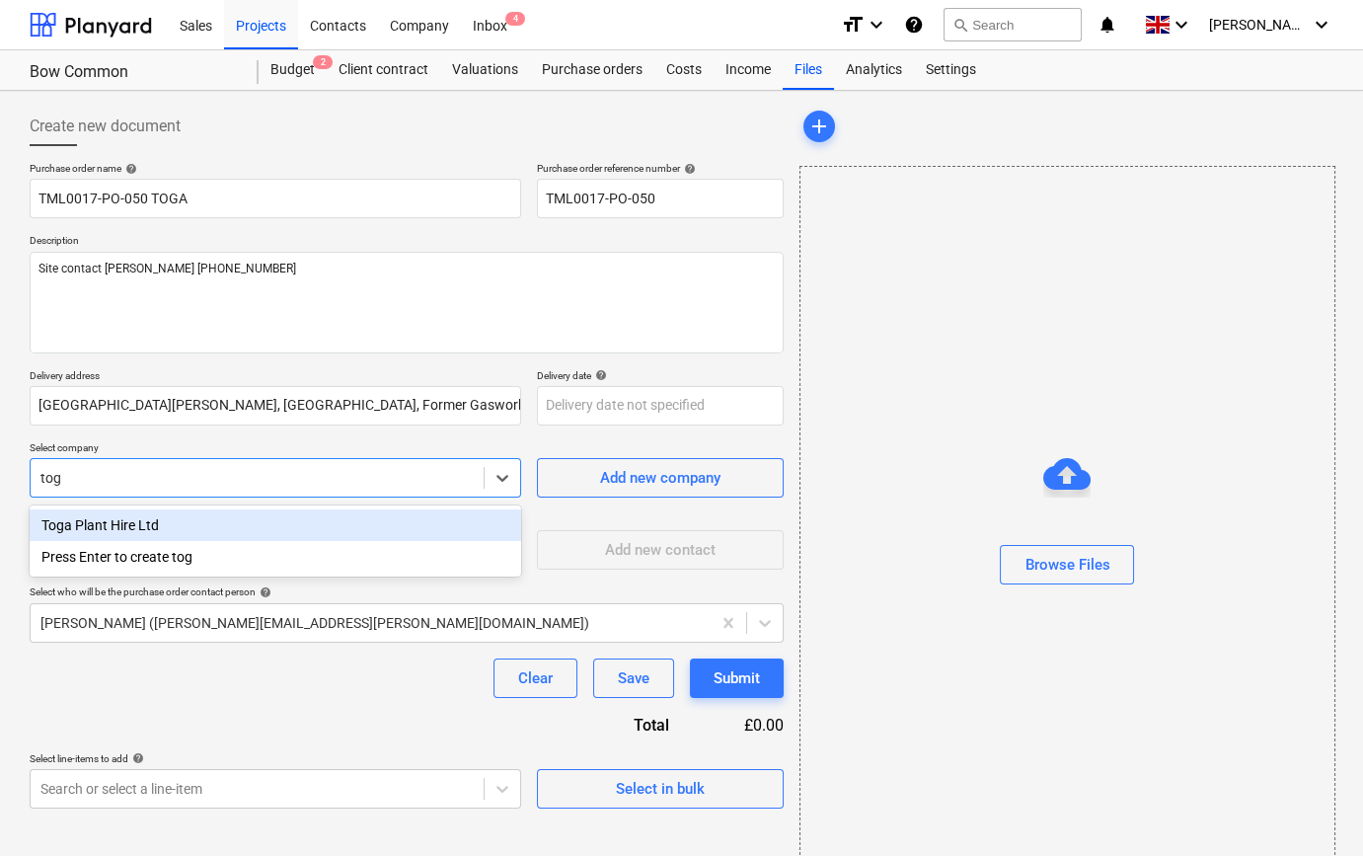
type input "toga"
click at [151, 528] on div "Toga Plant Hire Ltd" at bounding box center [276, 525] width 492 height 32
type textarea "x"
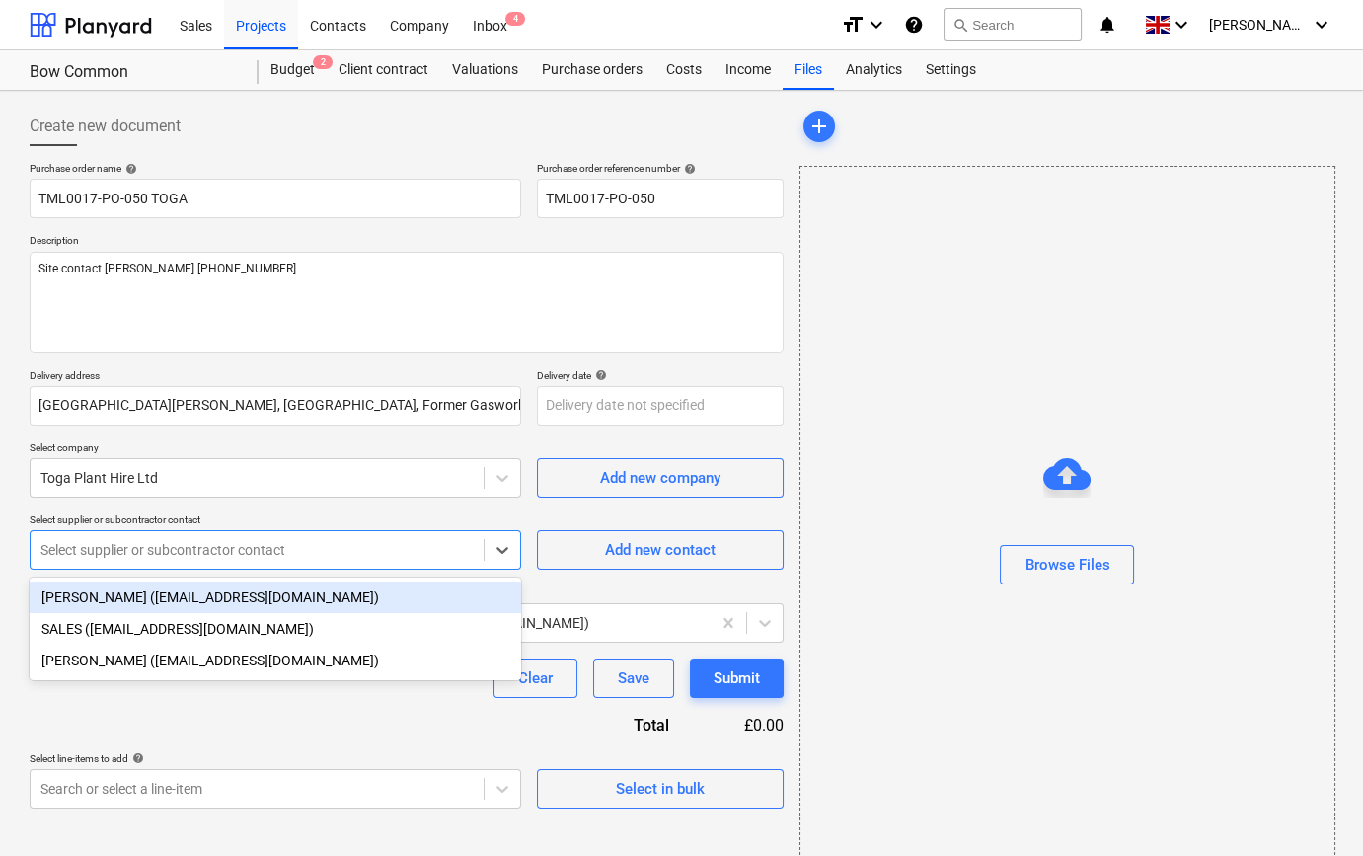
click at [154, 545] on div at bounding box center [256, 550] width 433 height 20
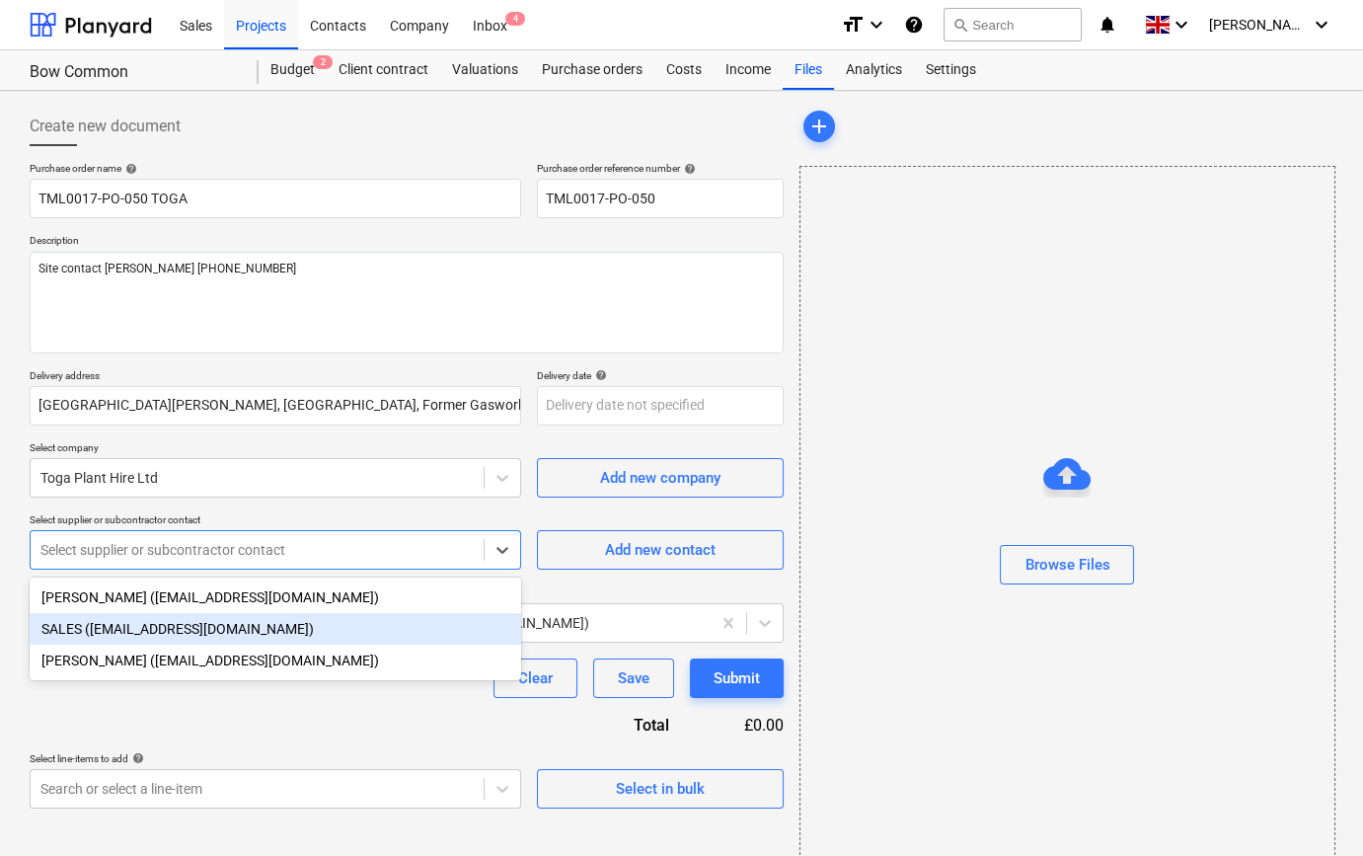
click at [135, 627] on div "SALES (salessupport@toga.co.uk)" at bounding box center [276, 629] width 492 height 32
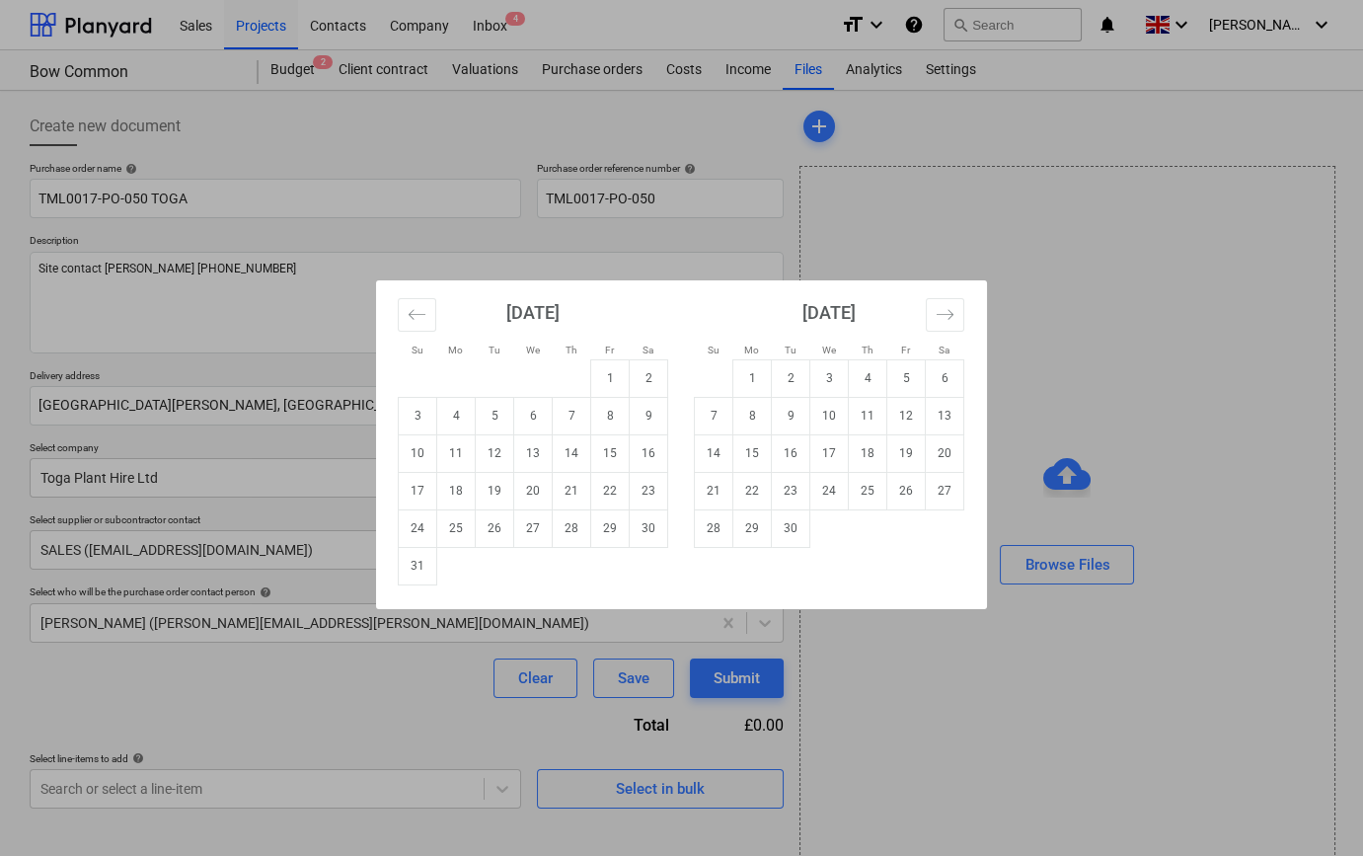
click at [592, 405] on body "Sales Projects Contacts Company Inbox 4 format_size keyboard_arrow_down help se…" at bounding box center [681, 428] width 1363 height 856
click at [564, 488] on td "21" at bounding box center [572, 491] width 39 height 38
type textarea "x"
type input "[DATE]"
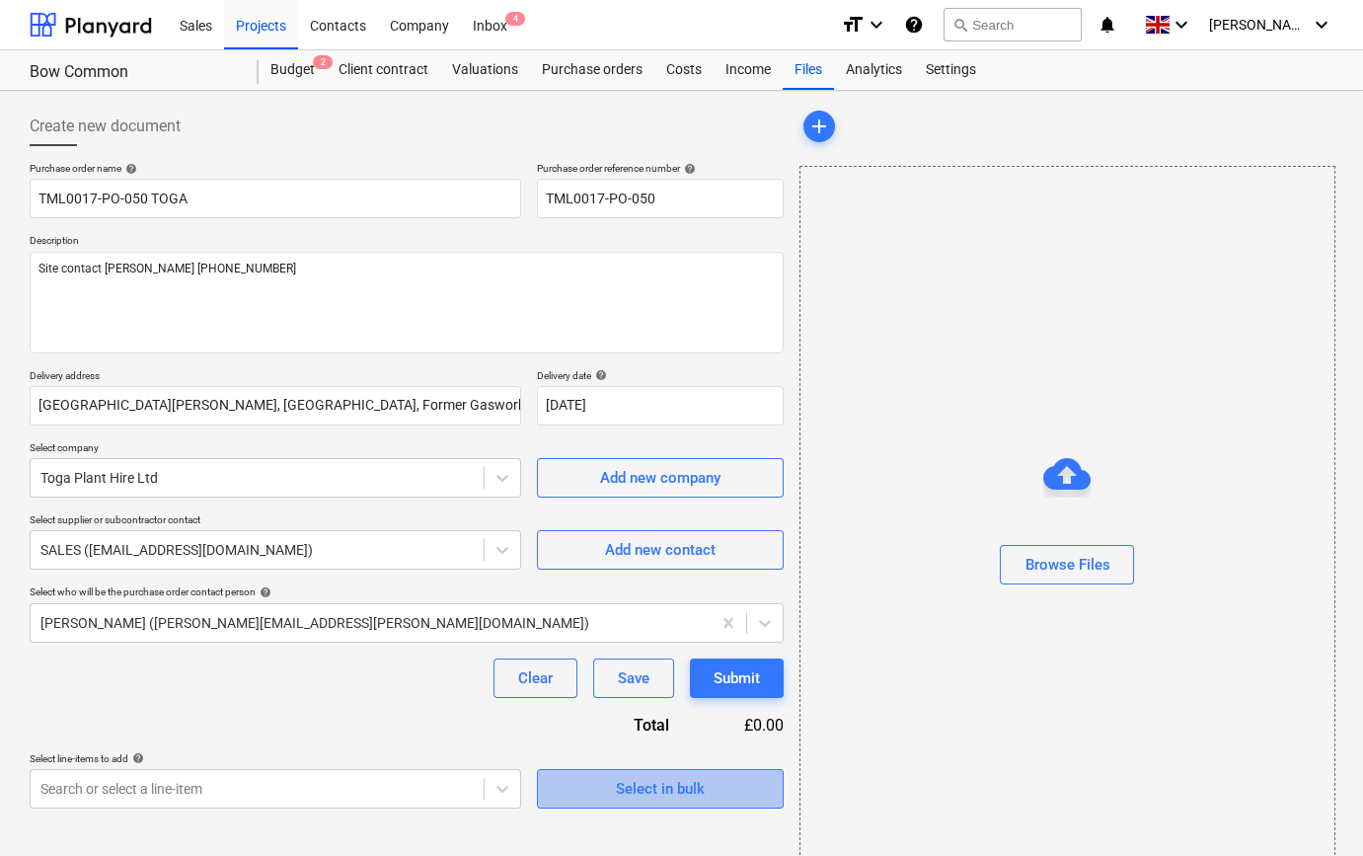
click at [656, 790] on div "Select in bulk" at bounding box center [660, 789] width 89 height 26
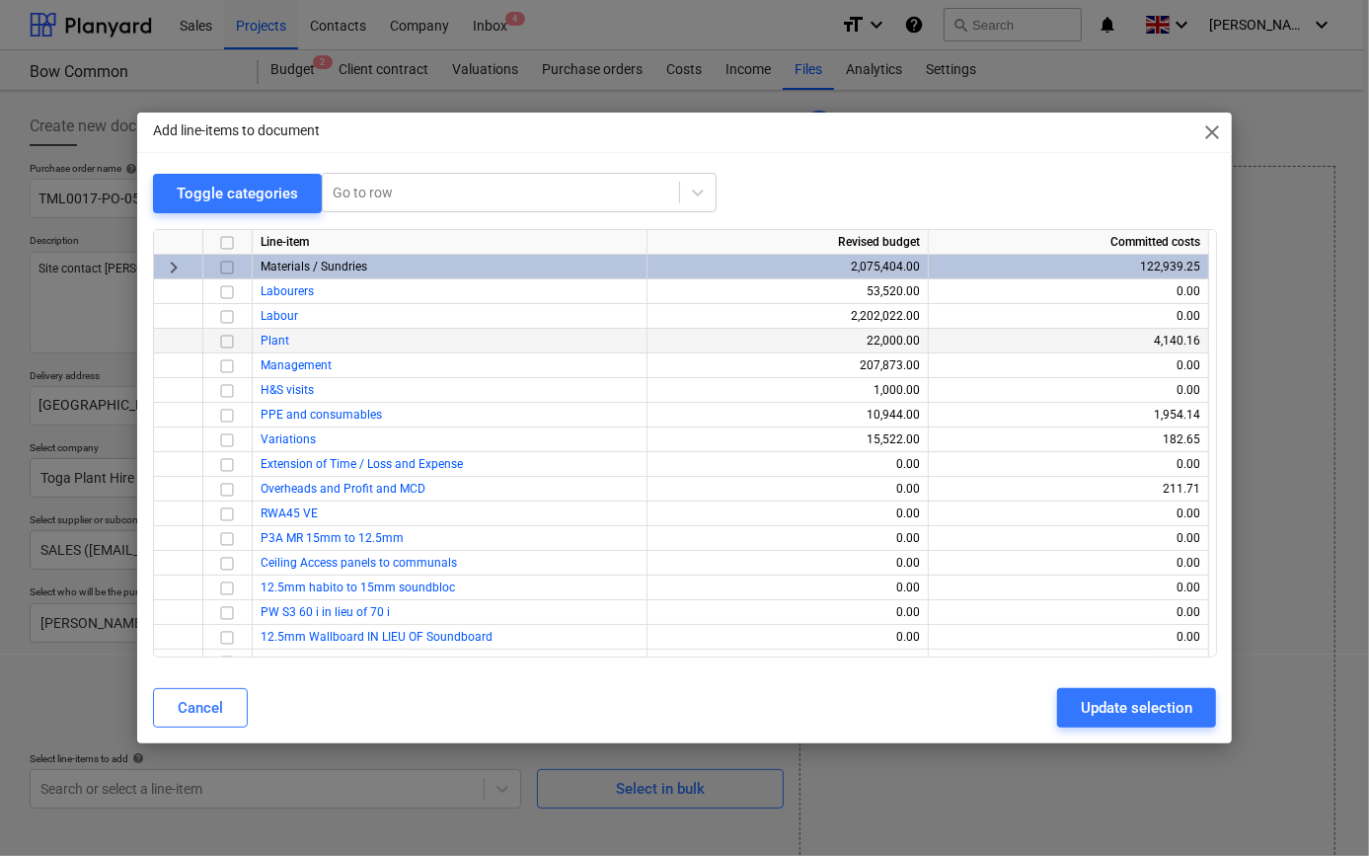
click at [223, 338] on input "checkbox" at bounding box center [227, 341] width 24 height 24
click at [1085, 703] on div "Update selection" at bounding box center [1137, 708] width 112 height 26
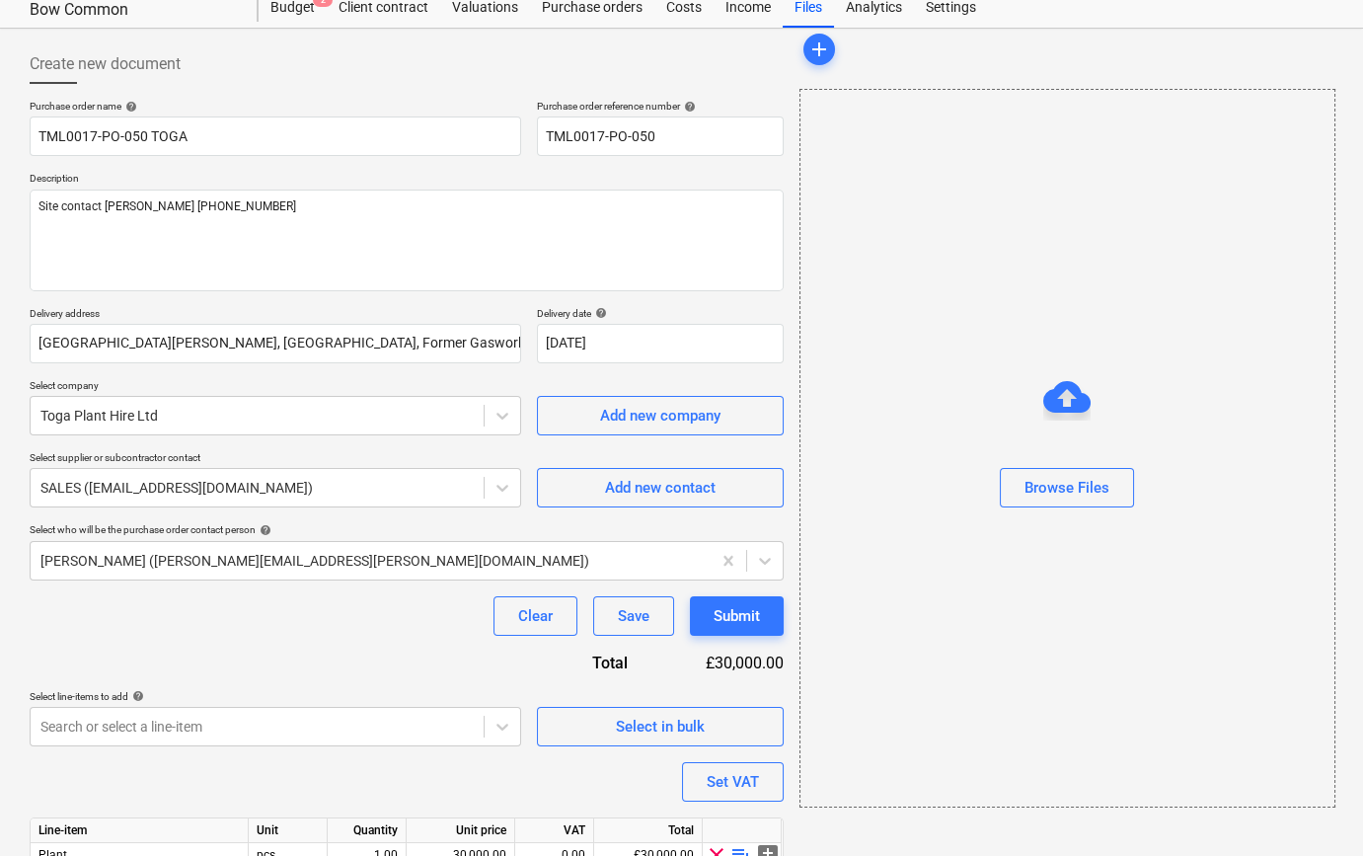
scroll to position [153, 0]
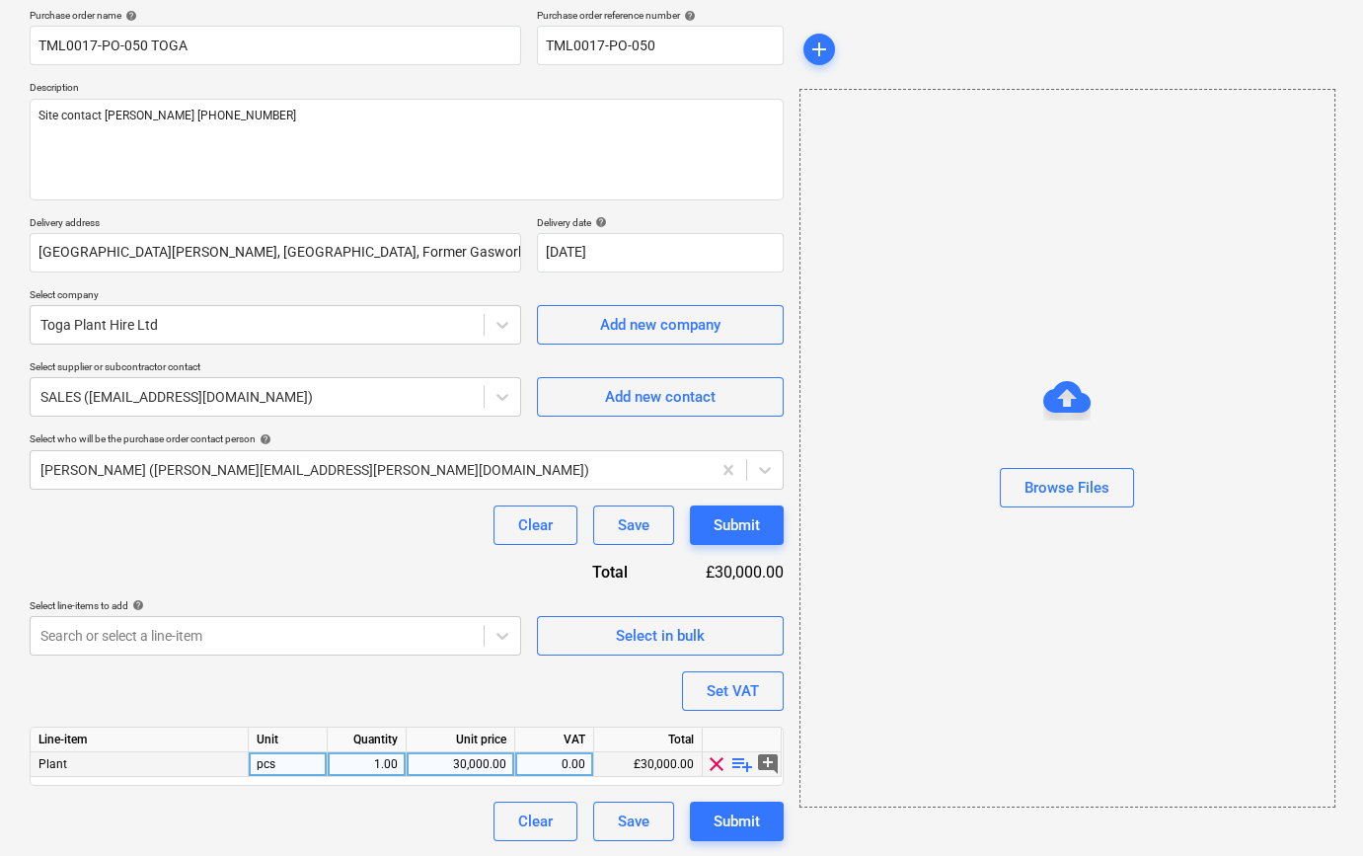
click at [736, 764] on span "playlist_add" at bounding box center [743, 764] width 24 height 24
type textarea "x"
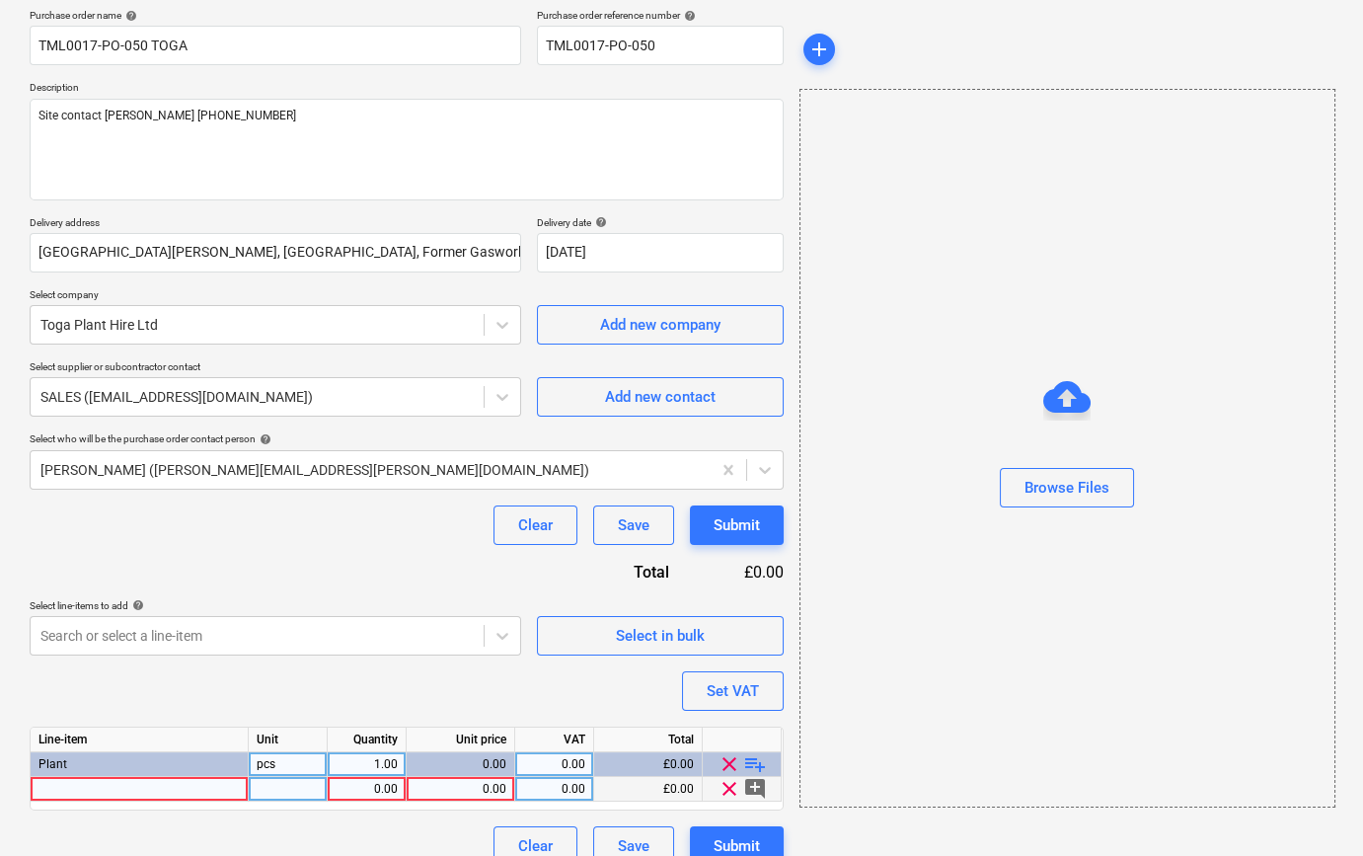
click at [50, 784] on div at bounding box center [140, 789] width 218 height 25
type input "Double tower 3.3m platform height"
type textarea "x"
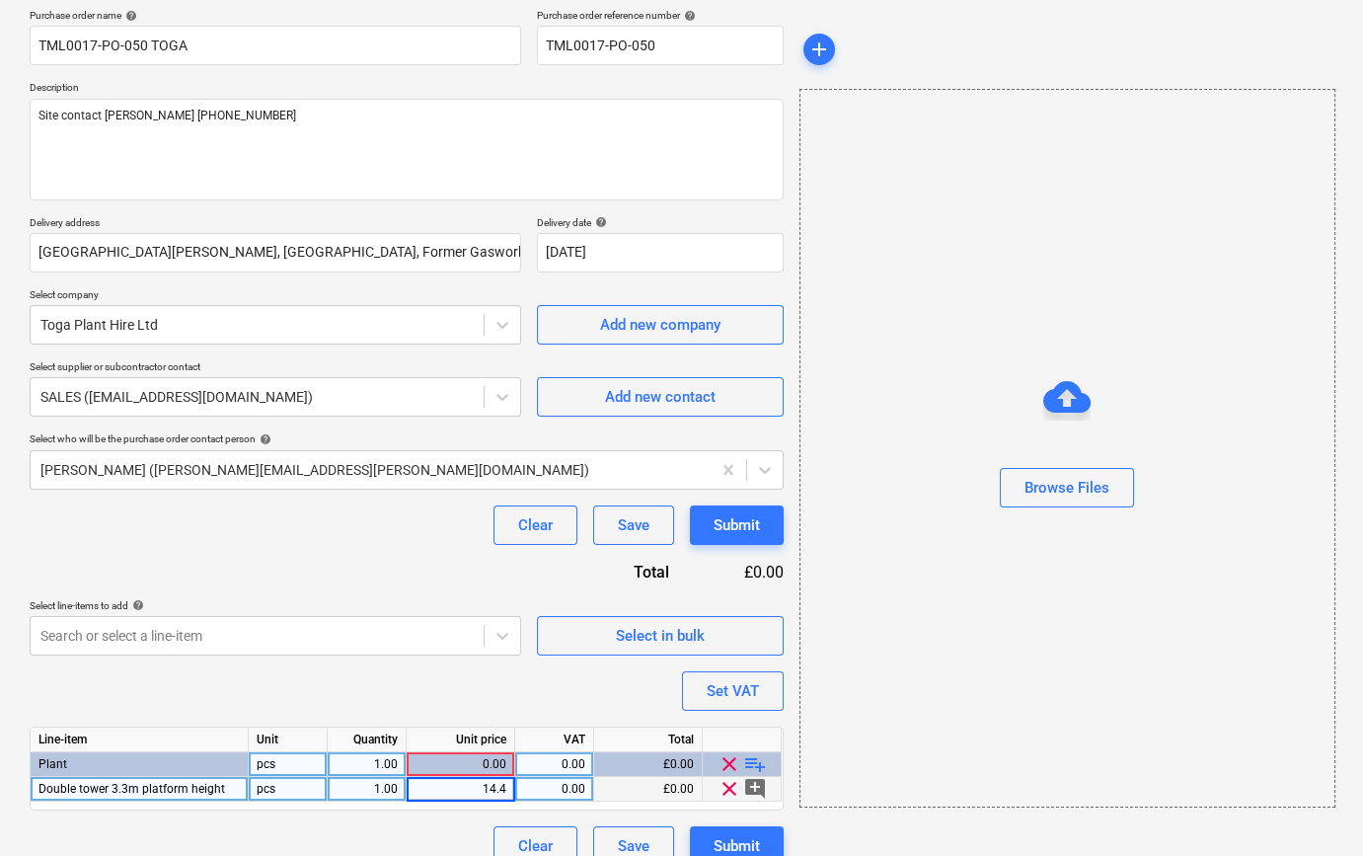
type input "14.42"
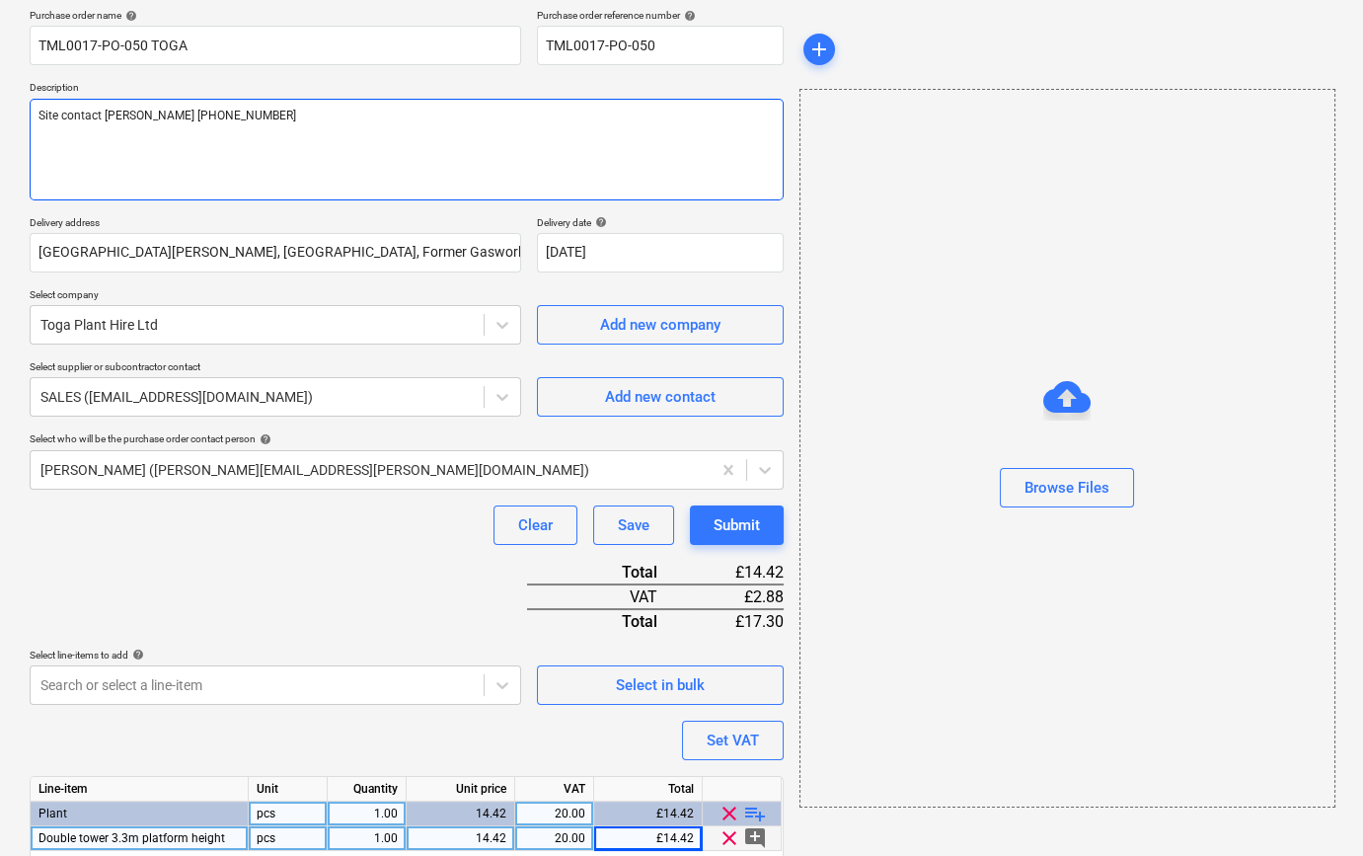
click at [57, 135] on textarea "Site contact Teddy 07359 993035" at bounding box center [407, 150] width 754 height 102
click at [226, 116] on textarea "Site contact Teddy 07359 993035" at bounding box center [407, 150] width 754 height 102
type textarea "x"
type textarea "Site contact Teddy 07359 993035"
type textarea "x"
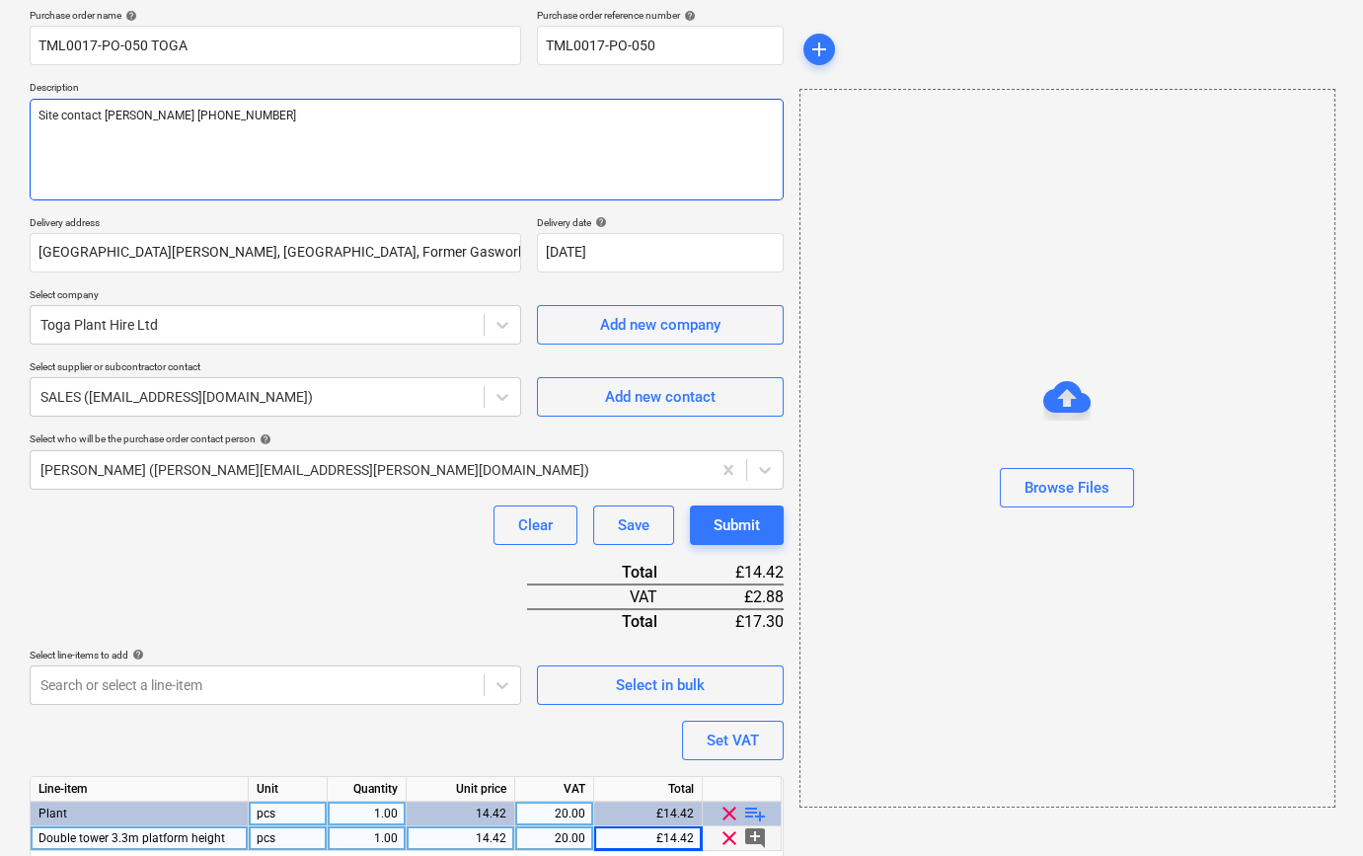
type textarea "Site contact Teddy 07359 993035 P"
type textarea "x"
type textarea "Site contact Teddy 07359 993035 Pl"
type textarea "x"
type textarea "Site contact Teddy 07359 993035 Ple"
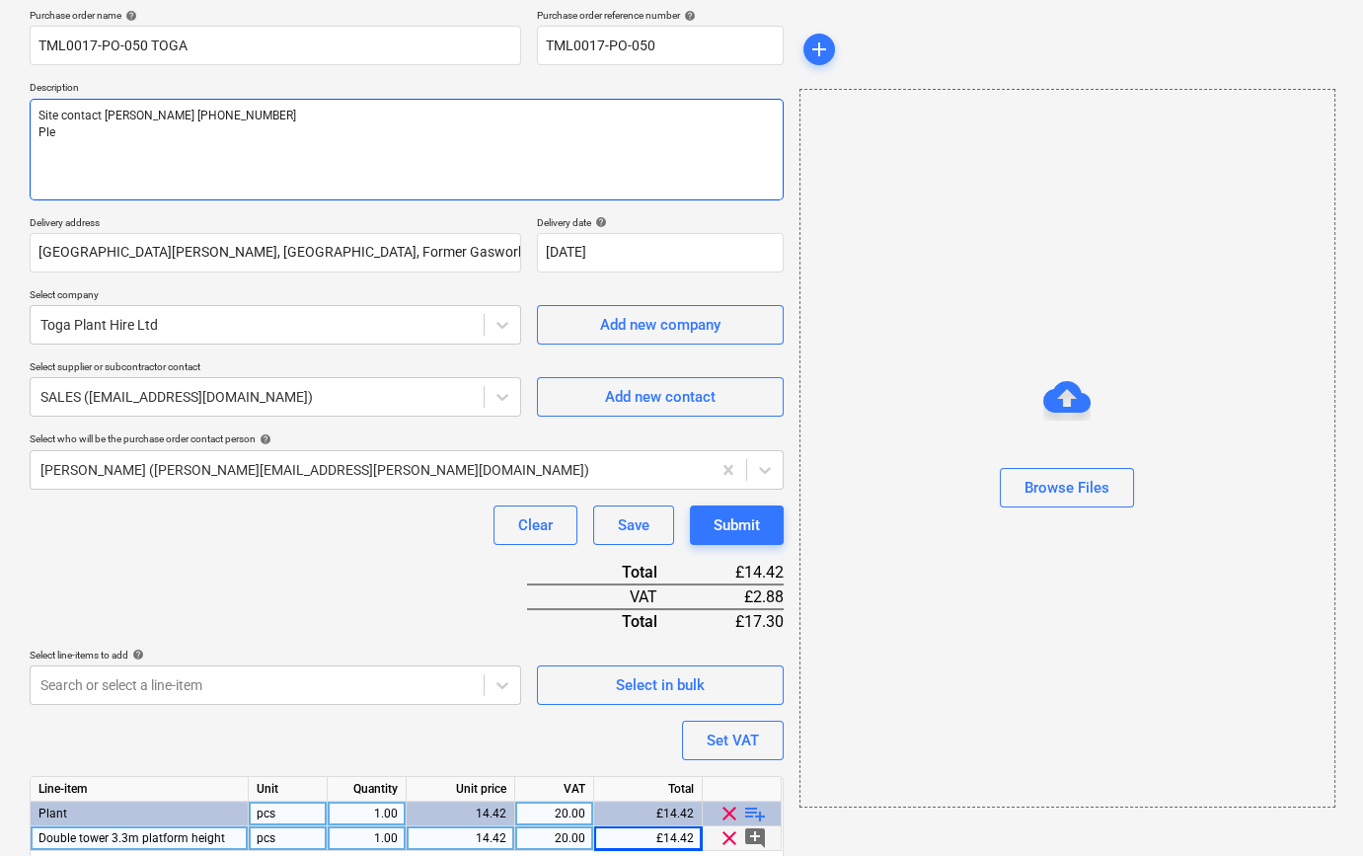
type textarea "x"
type textarea "Site contact Teddy 07359 993035 Plea"
type textarea "x"
type textarea "Site contact Teddy 07359 993035 Pleas"
type textarea "x"
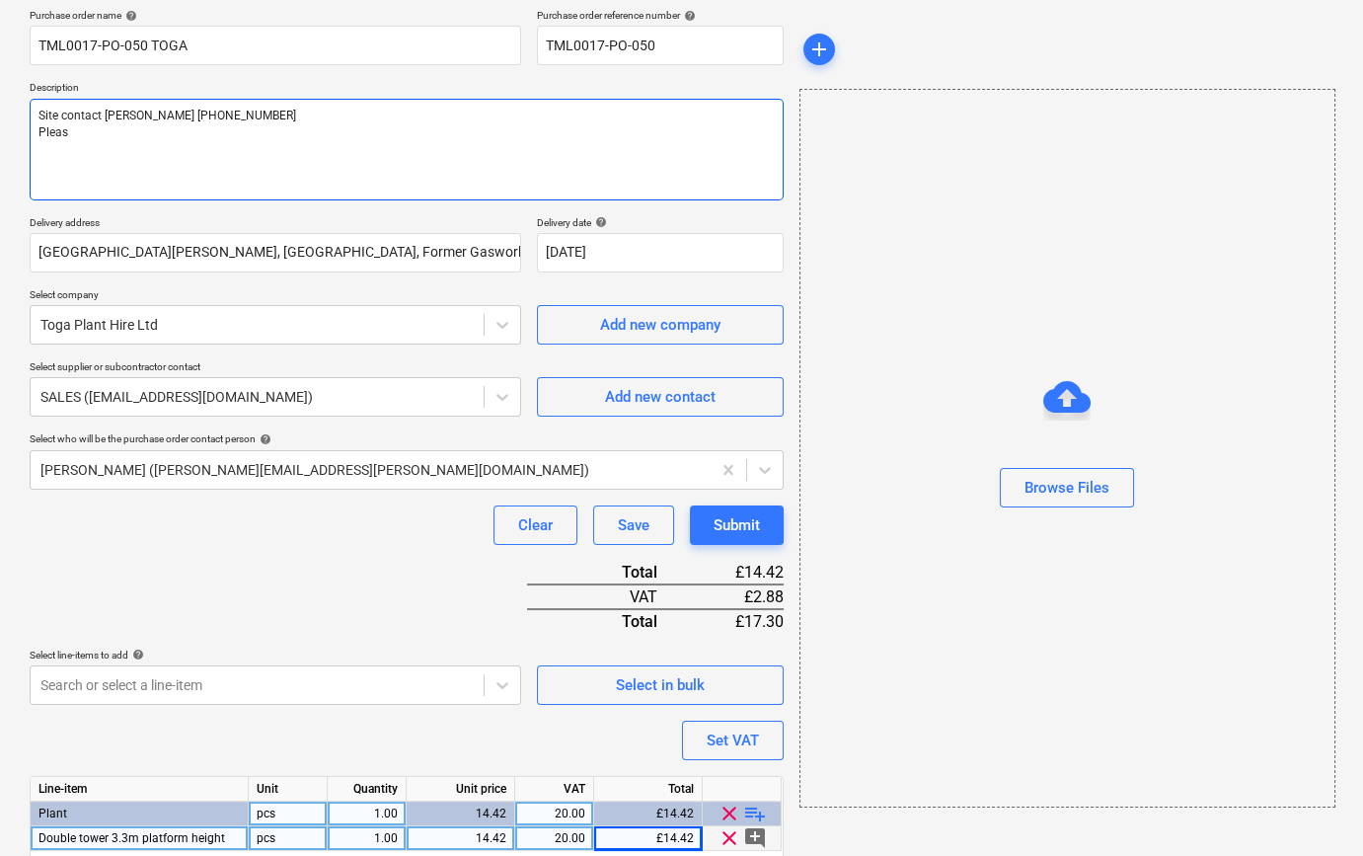
type textarea "Site contact Teddy 07359 993035 Please"
type textarea "x"
type textarea "Site contact Teddy 07359 993035 Please"
type textarea "x"
type textarea "Site contact Teddy 07359 993035 Please d"
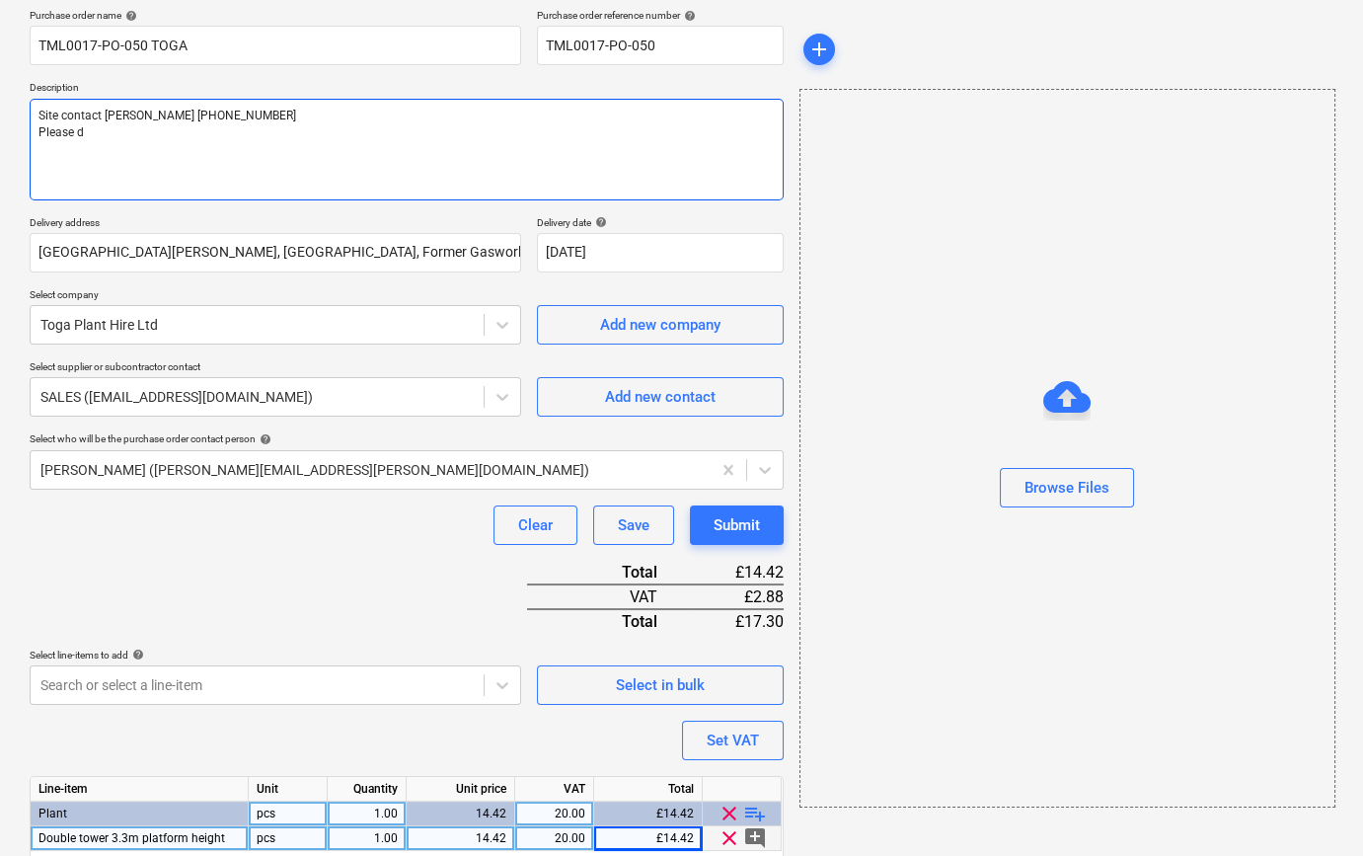
type textarea "x"
type textarea "Site contact Teddy 07359 993035 Please de"
type textarea "x"
type textarea "Site contact Teddy 07359 993035 Please del"
type textarea "x"
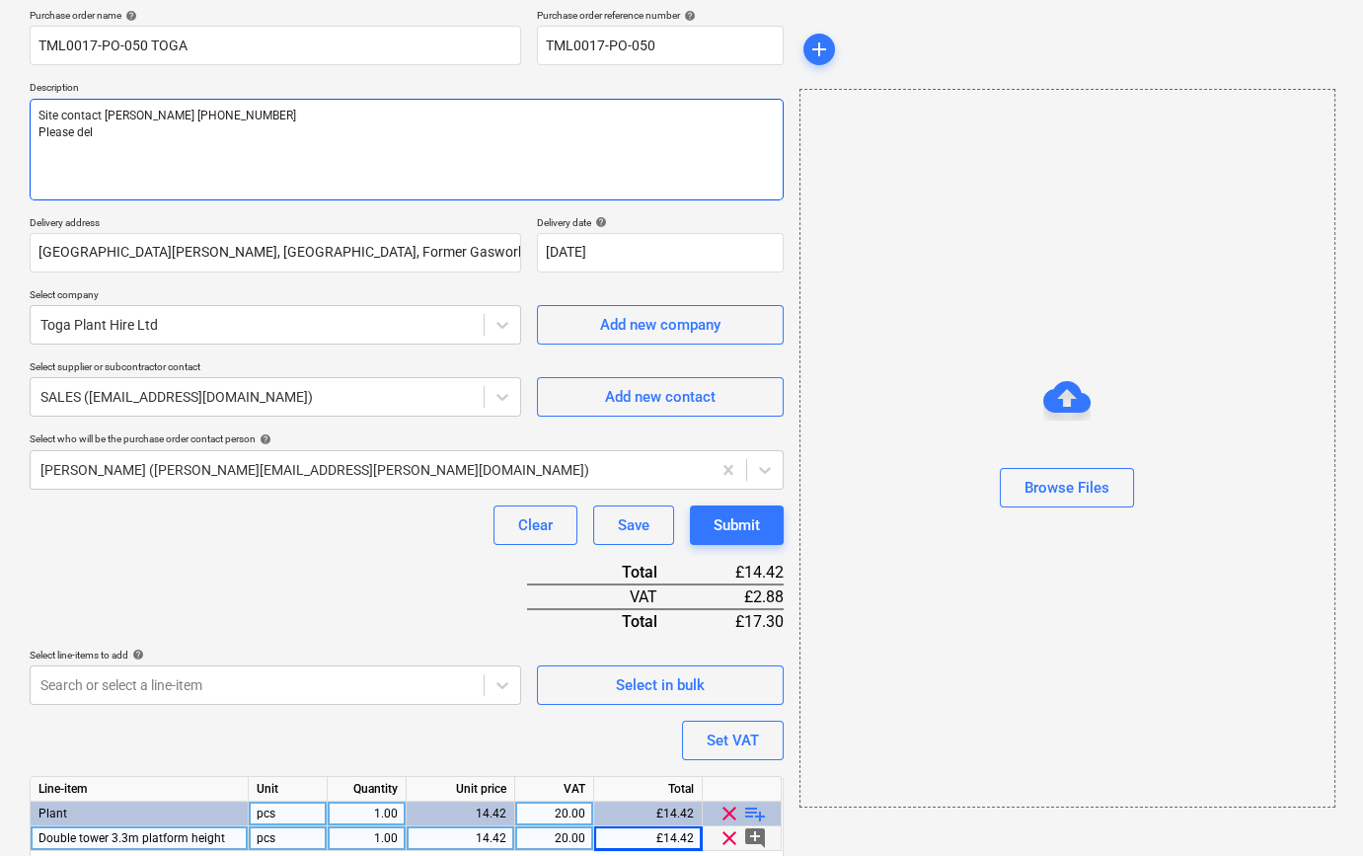
type textarea "Site contact Teddy 07359 993035 Please deli"
type textarea "x"
type textarea "Site contact Teddy 07359 993035 Please deliv"
type textarea "x"
type textarea "Site contact Teddy 07359 993035 Please delive"
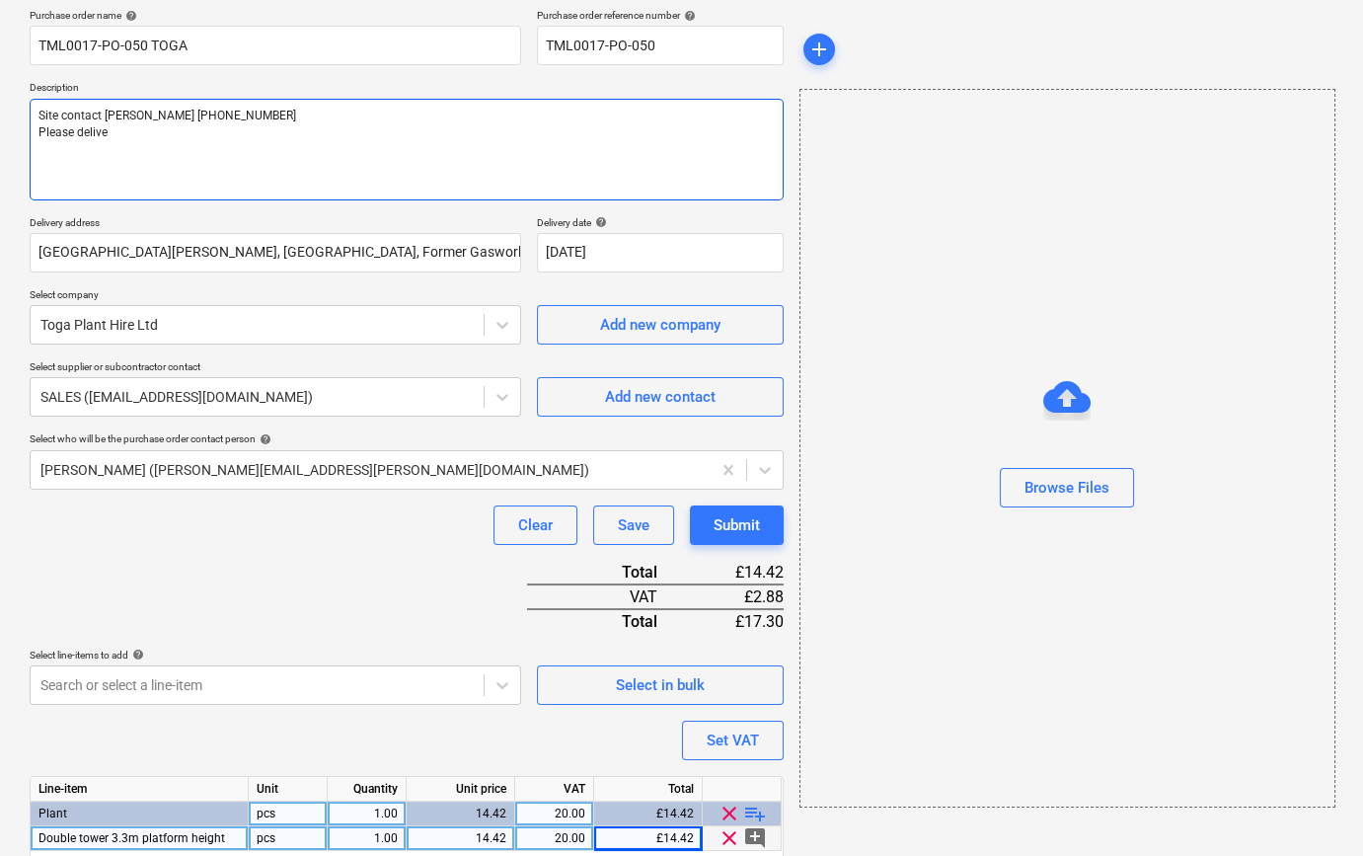
type textarea "x"
type textarea "Site contact Teddy 07359 993035 Please deliver"
type textarea "x"
type textarea "Site contact Teddy 07359 993035 Please deliver"
type textarea "x"
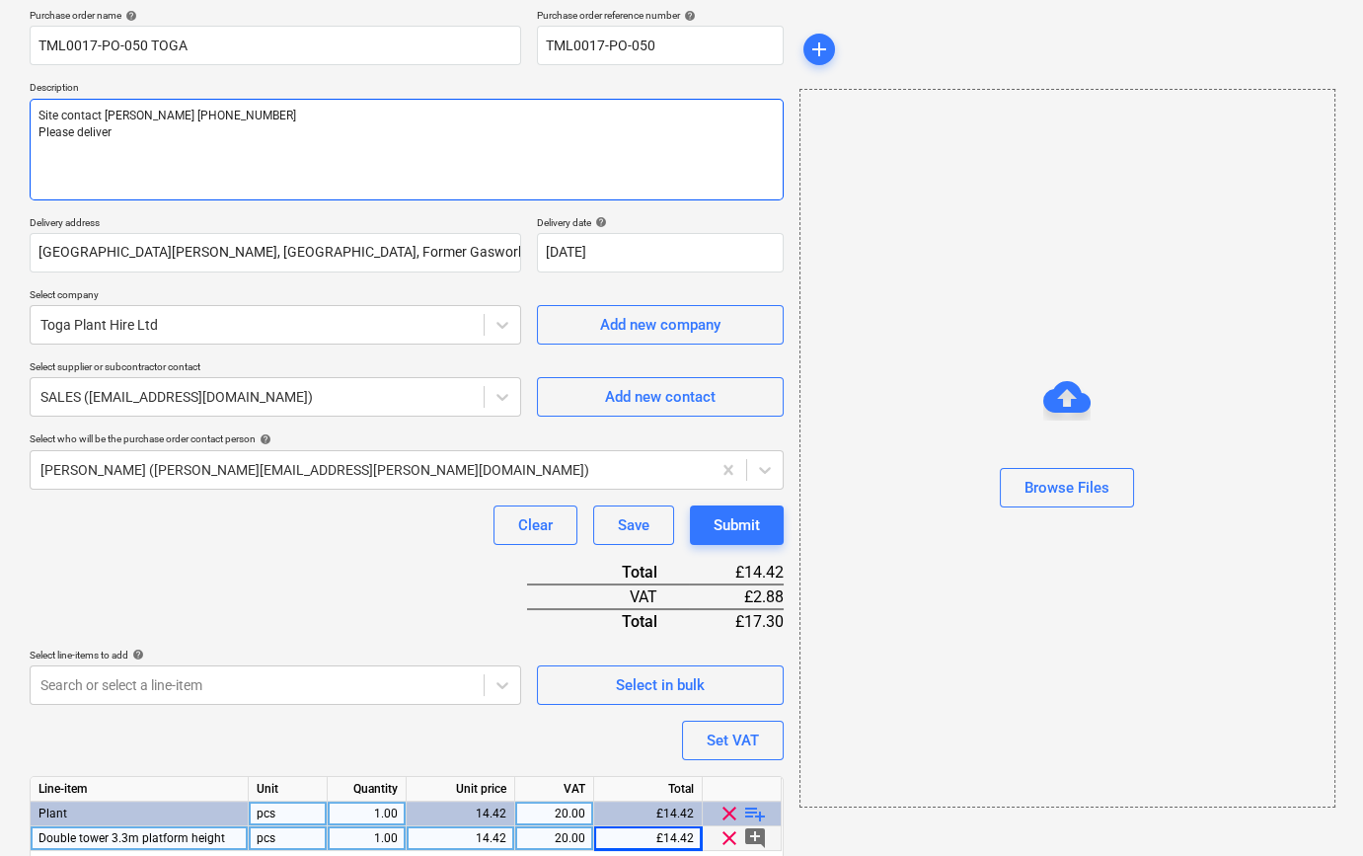
type textarea "Site contact Teddy 07359 993035 Please deliver w"
type textarea "x"
type textarea "Site contact Teddy 07359 993035 Please deliver wi"
type textarea "x"
type textarea "Site contact Teddy 07359 993035 Please deliver wit"
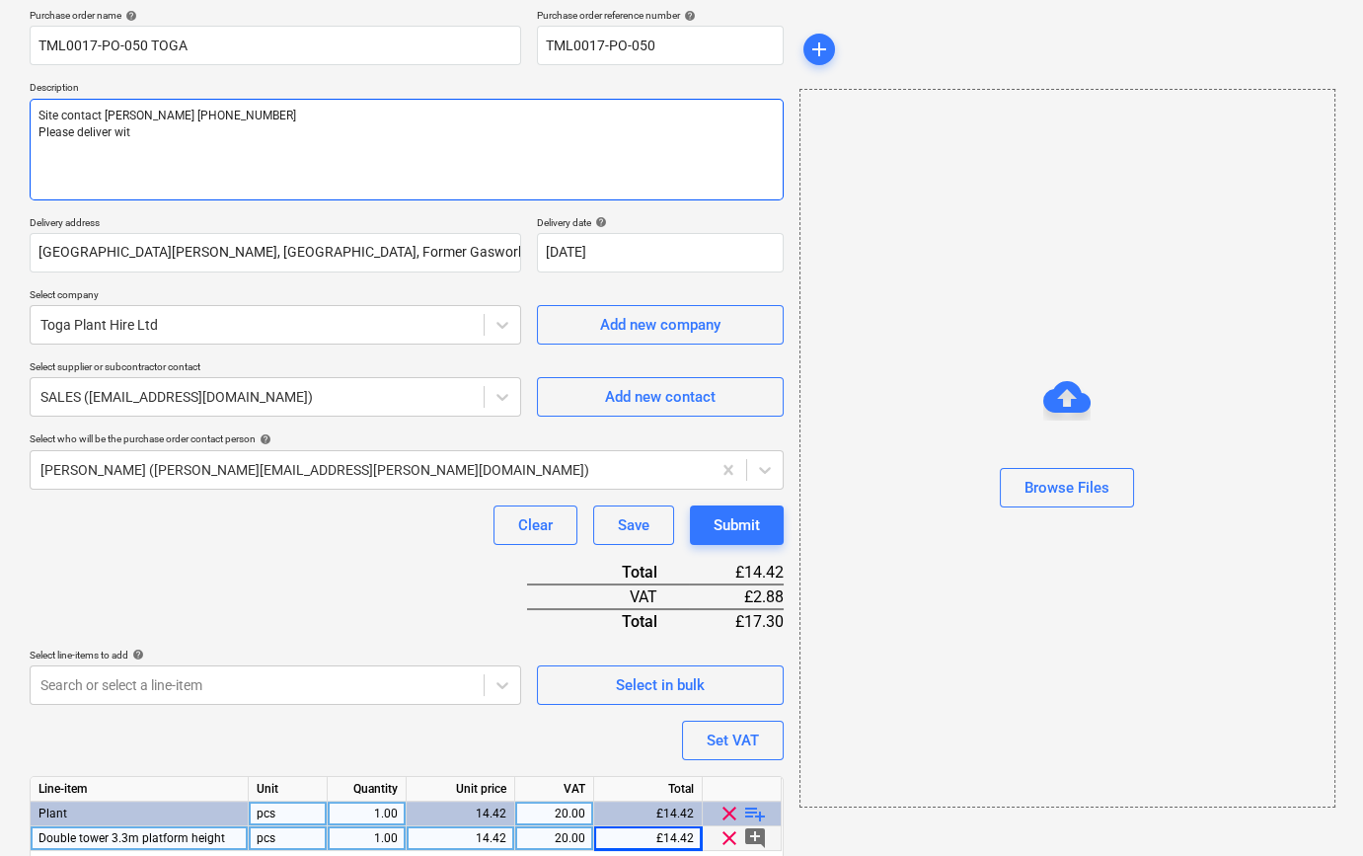
type textarea "x"
type textarea "Site contact Teddy 07359 993035 Please deliver with"
type textarea "x"
type textarea "Site contact Teddy 07359 993035 Please deliver with"
type textarea "x"
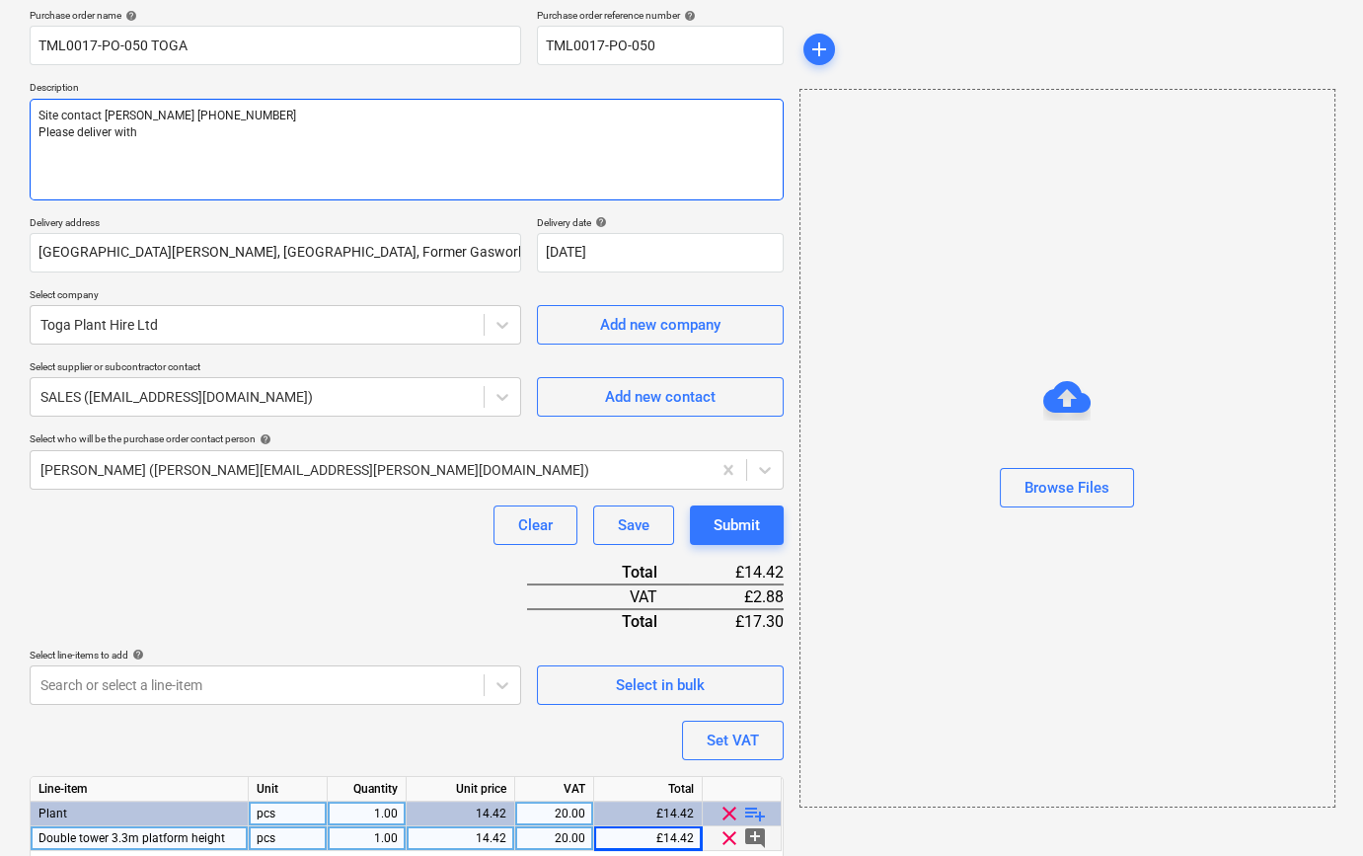
type textarea "Site contact Teddy 07359 993035 Please deliver with b"
type textarea "x"
type textarea "Site contact Teddy 07359 993035 Please deliver with bo"
type textarea "x"
type textarea "Site contact Teddy 07359 993035 Please deliver with boa"
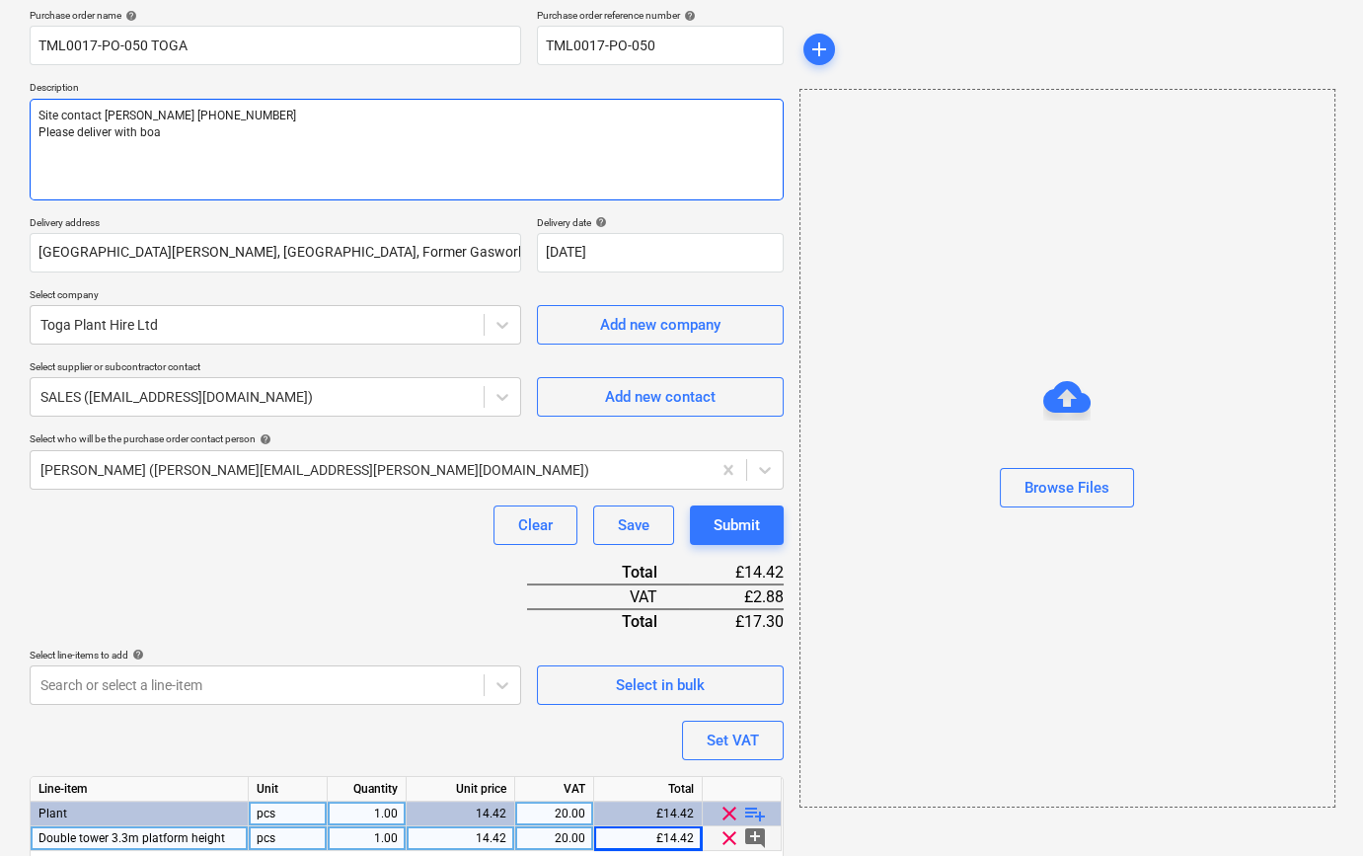
type textarea "x"
type textarea "Site contact Teddy 07359 993035 Please deliver with boar"
type textarea "x"
type textarea "Site contact Teddy 07359 993035 Please deliver with board"
type textarea "x"
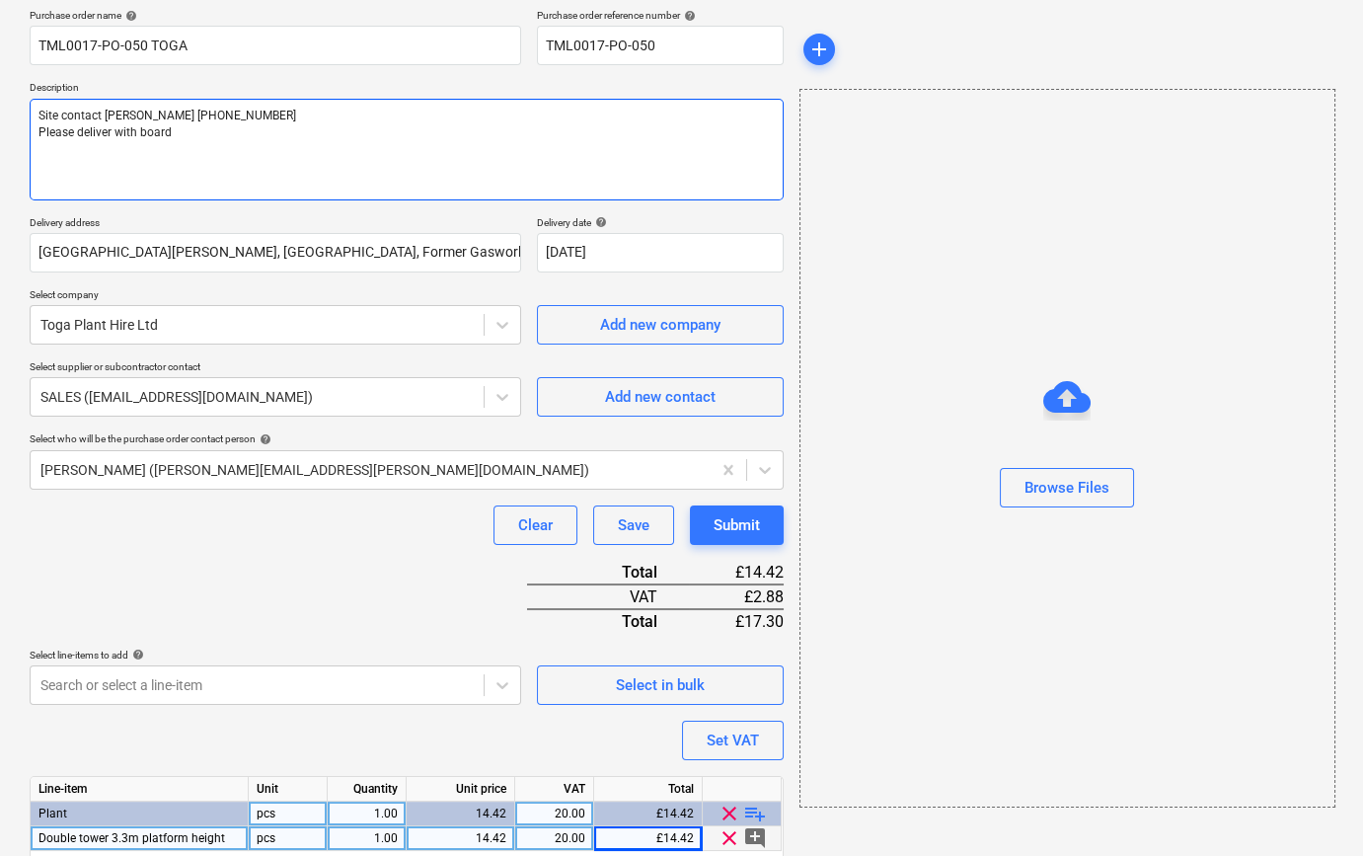
type textarea "Site contact Teddy 07359 993035 Please deliver with board"
type textarea "x"
type textarea "Site contact Teddy 07359 993035 Please deliver with board l"
type textarea "x"
type textarea "Site contact Teddy 07359 993035 Please deliver with board li"
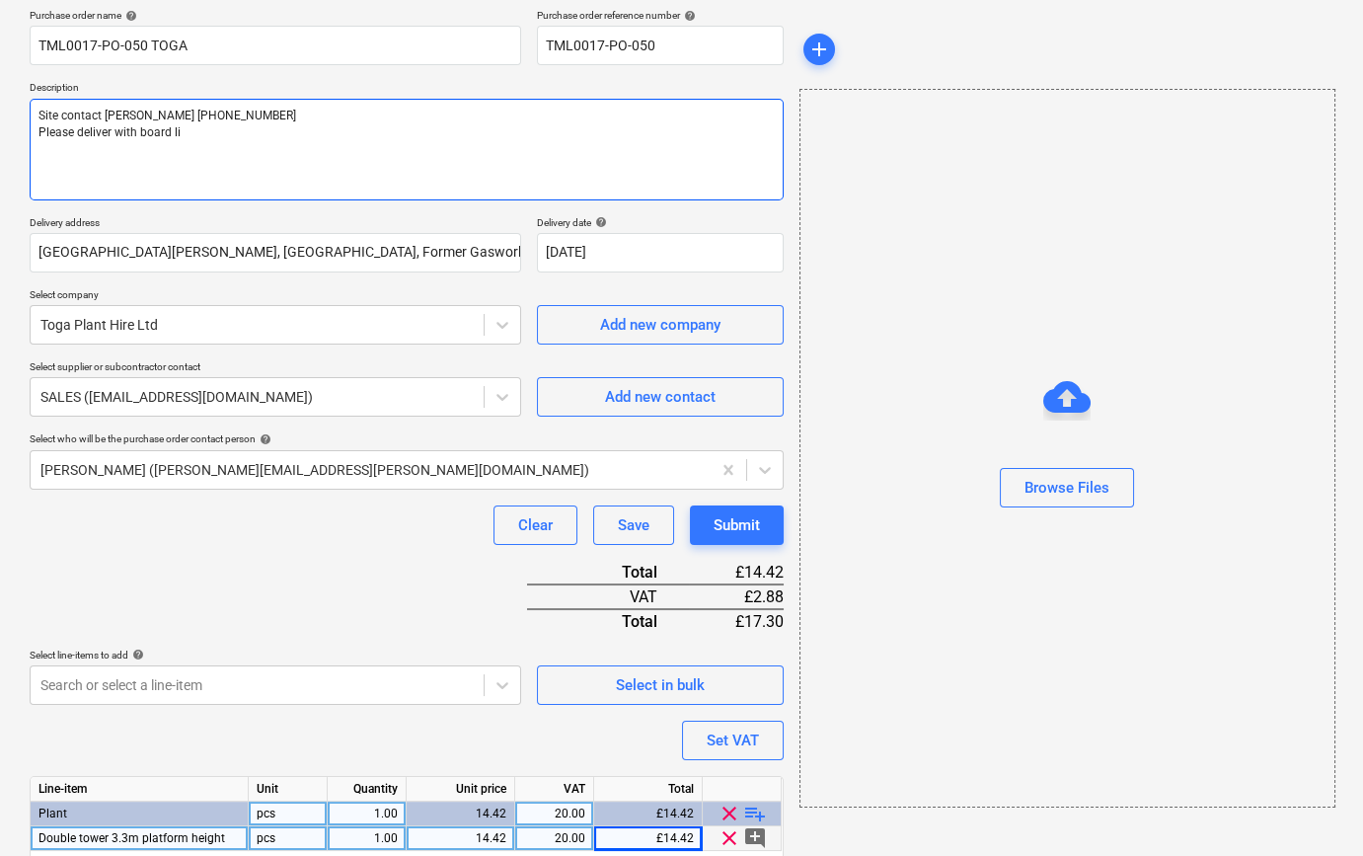
type textarea "x"
type textarea "Site contact Teddy 07359 993035 Please deliver with board lif"
type textarea "x"
type textarea "Site contact Teddy 07359 993035 Please deliver with board lift"
type textarea "x"
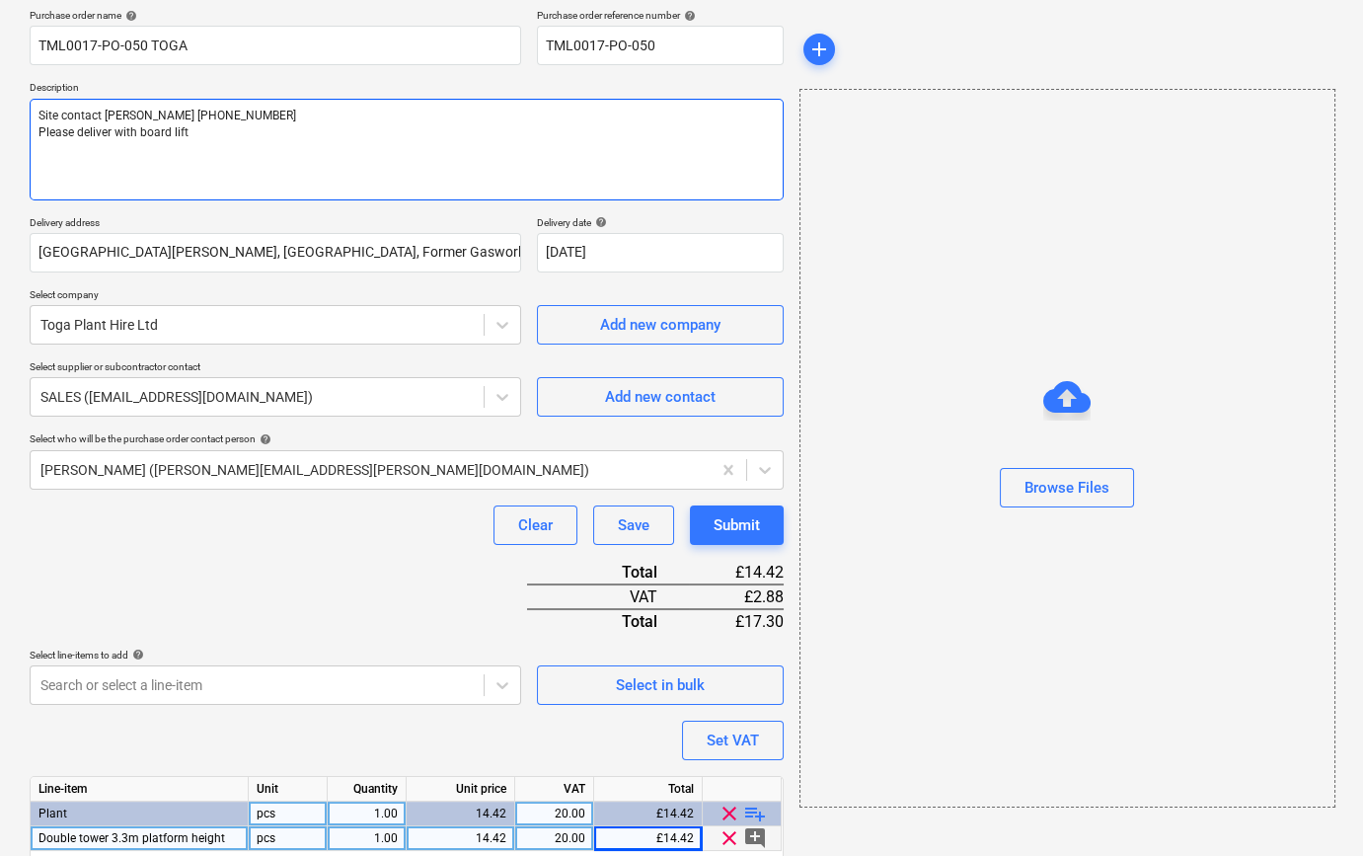
type textarea "Site contact Teddy 07359 993035 Please deliver with board lifte"
type textarea "x"
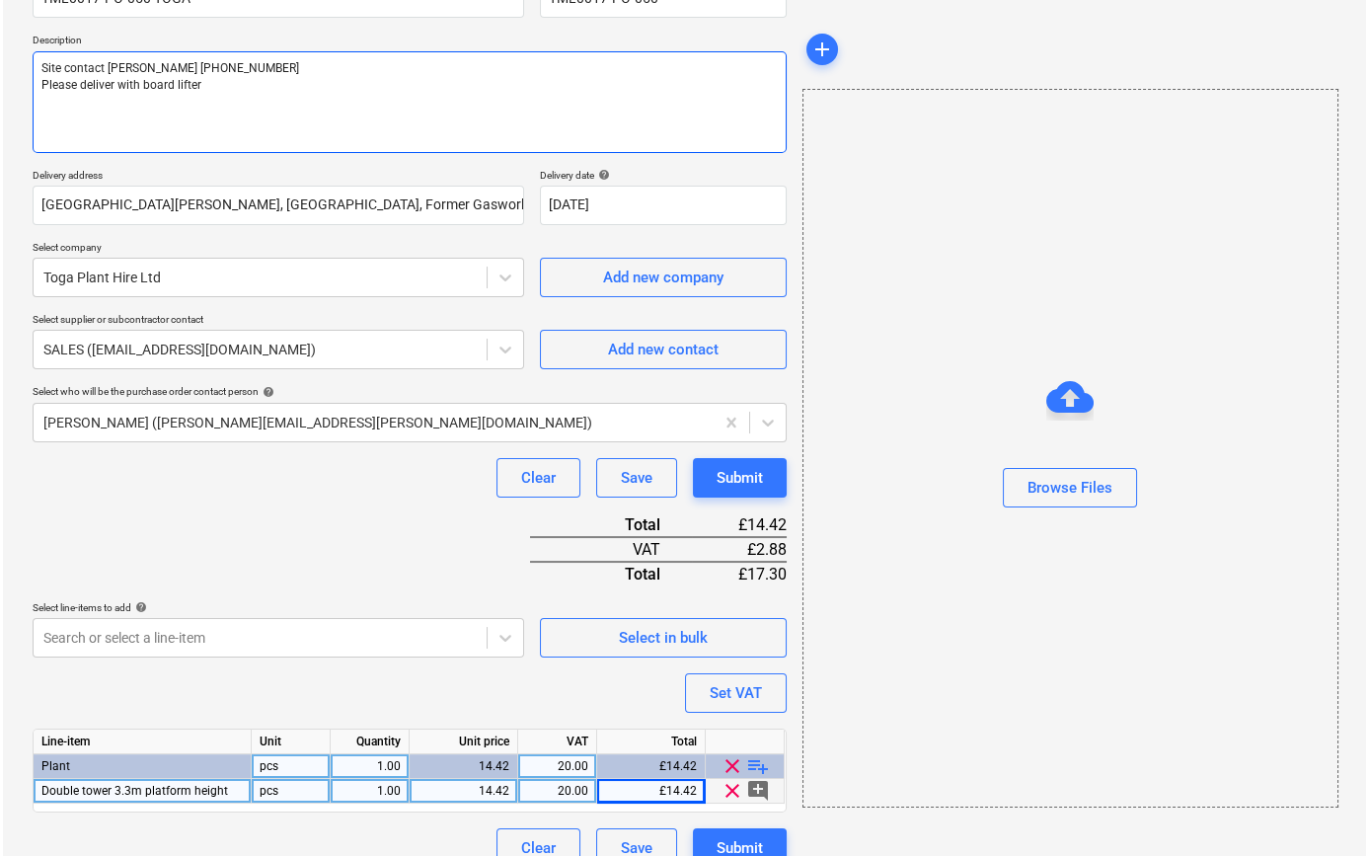
scroll to position [227, 0]
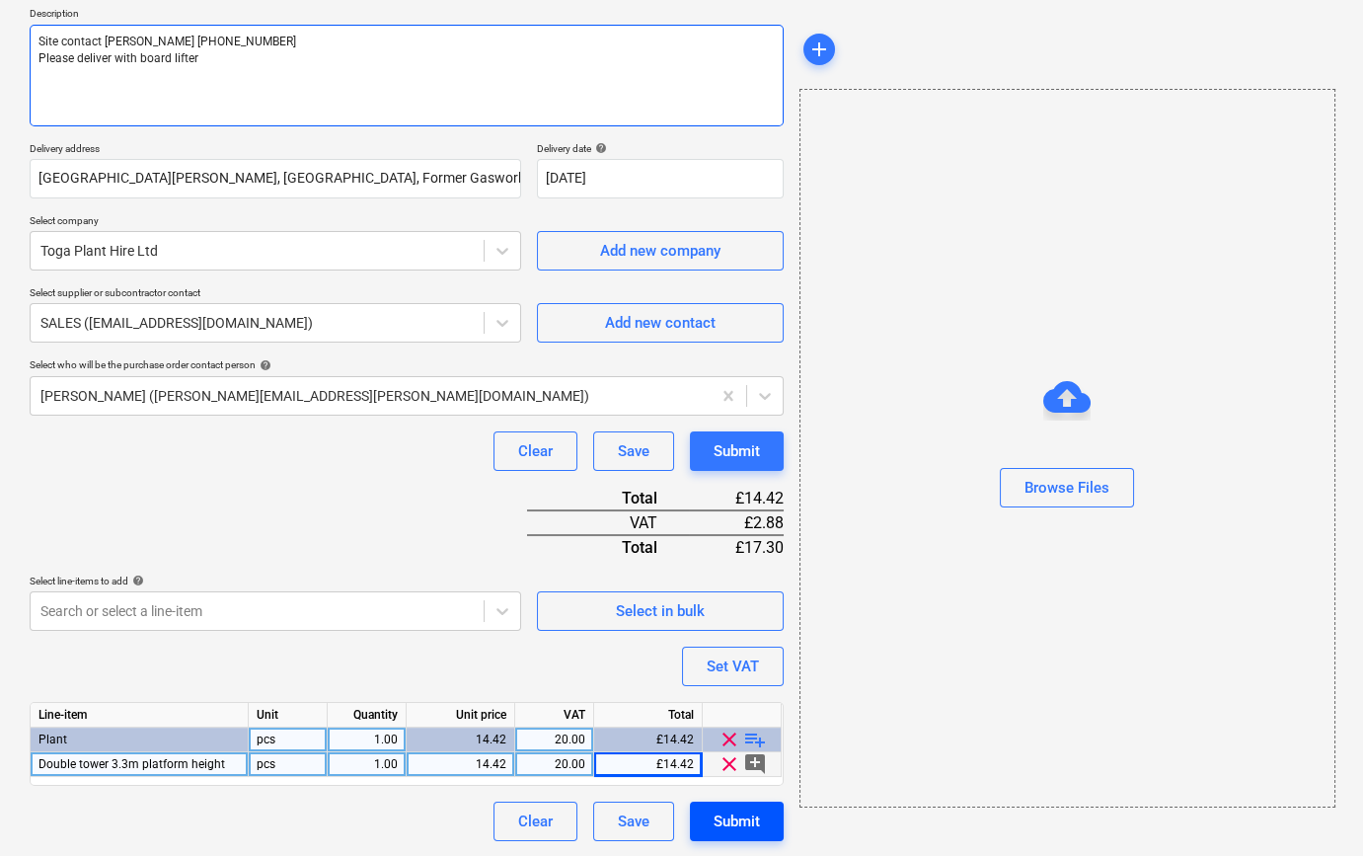
type textarea "Site contact Teddy 07359 993035 Please deliver with board lifter"
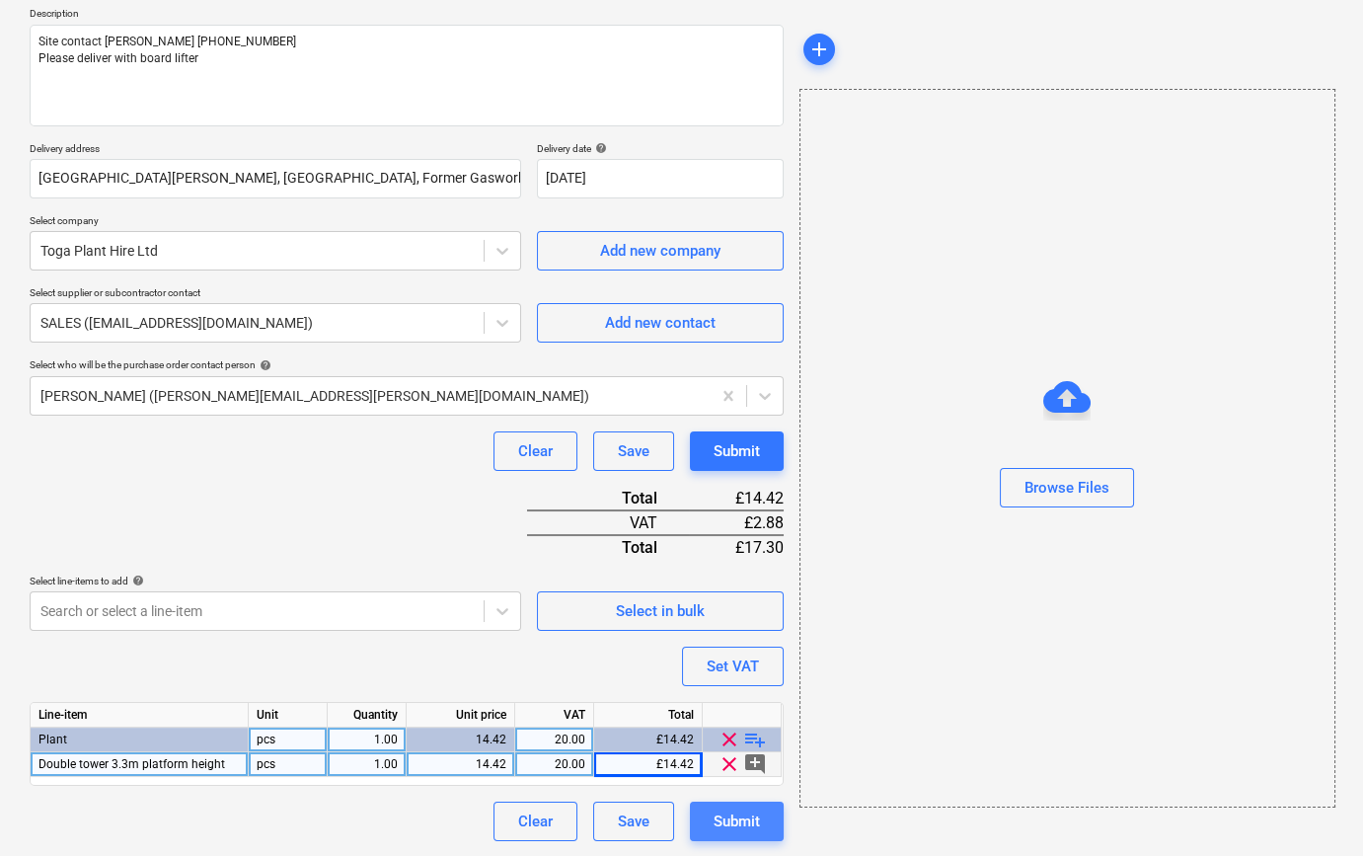
click at [731, 819] on div "Submit" at bounding box center [737, 822] width 46 height 26
type textarea "x"
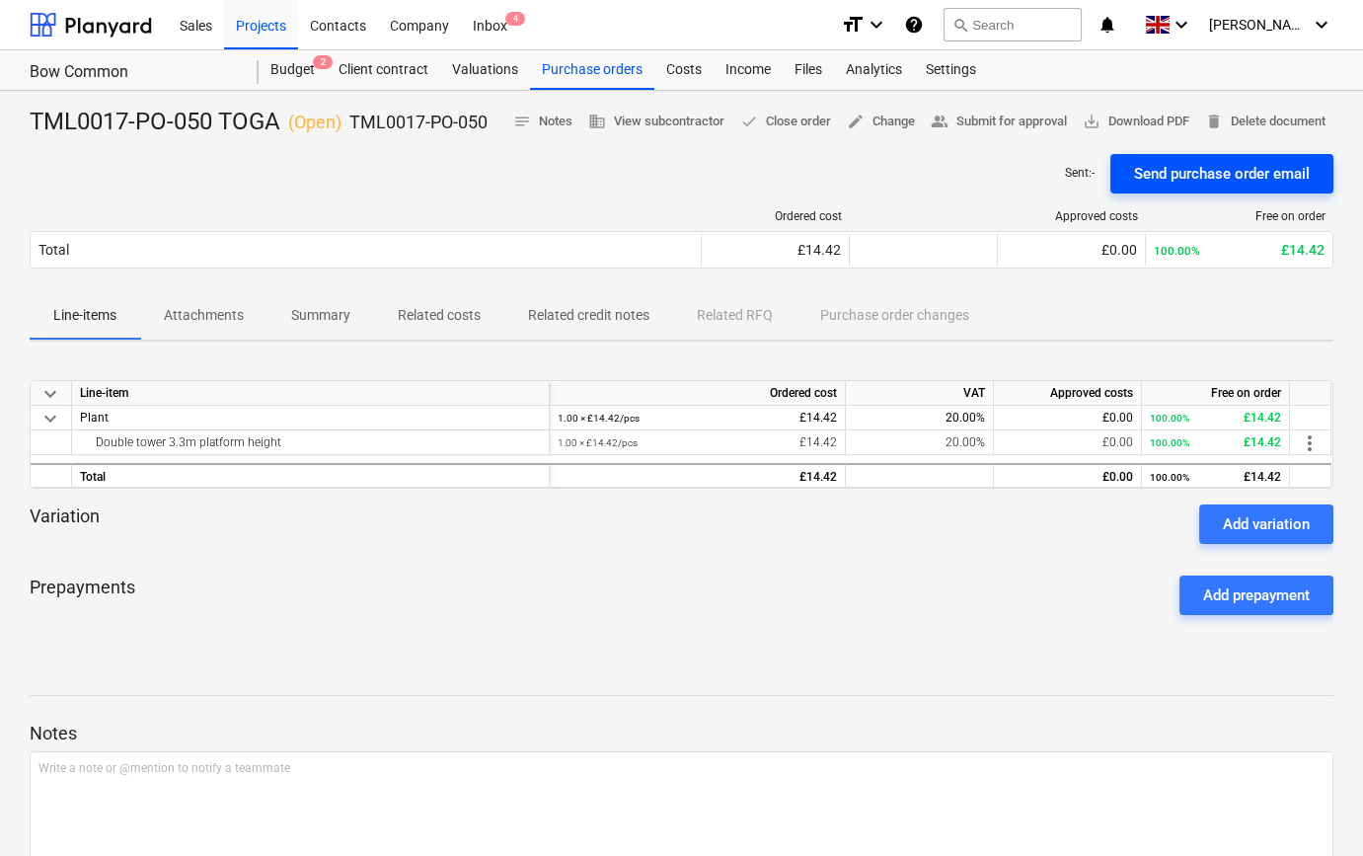
click at [1224, 178] on div "Send purchase order email" at bounding box center [1222, 174] width 176 height 26
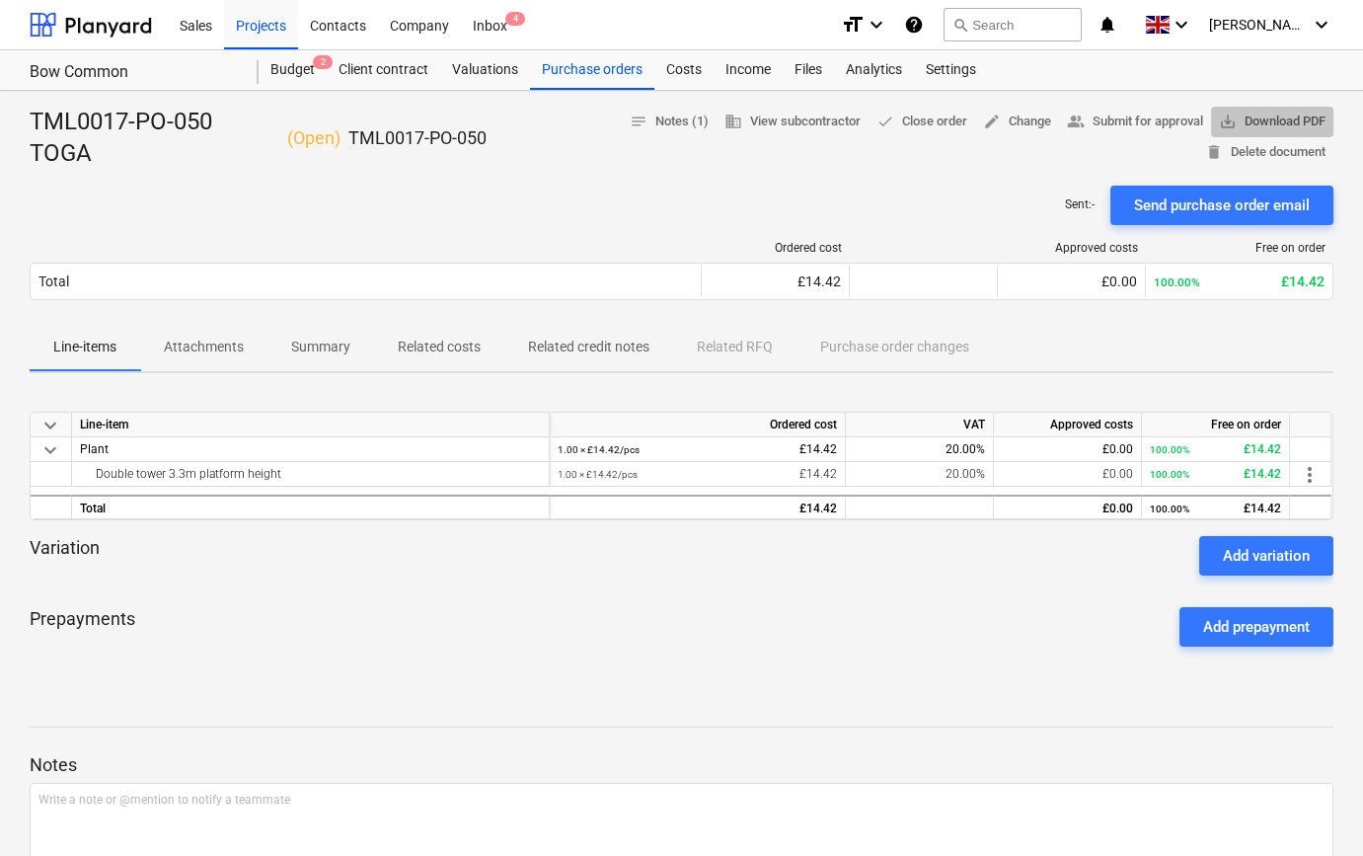
click at [1289, 118] on span "save_alt Download PDF" at bounding box center [1272, 122] width 107 height 23
